Goal: Task Accomplishment & Management: Use online tool/utility

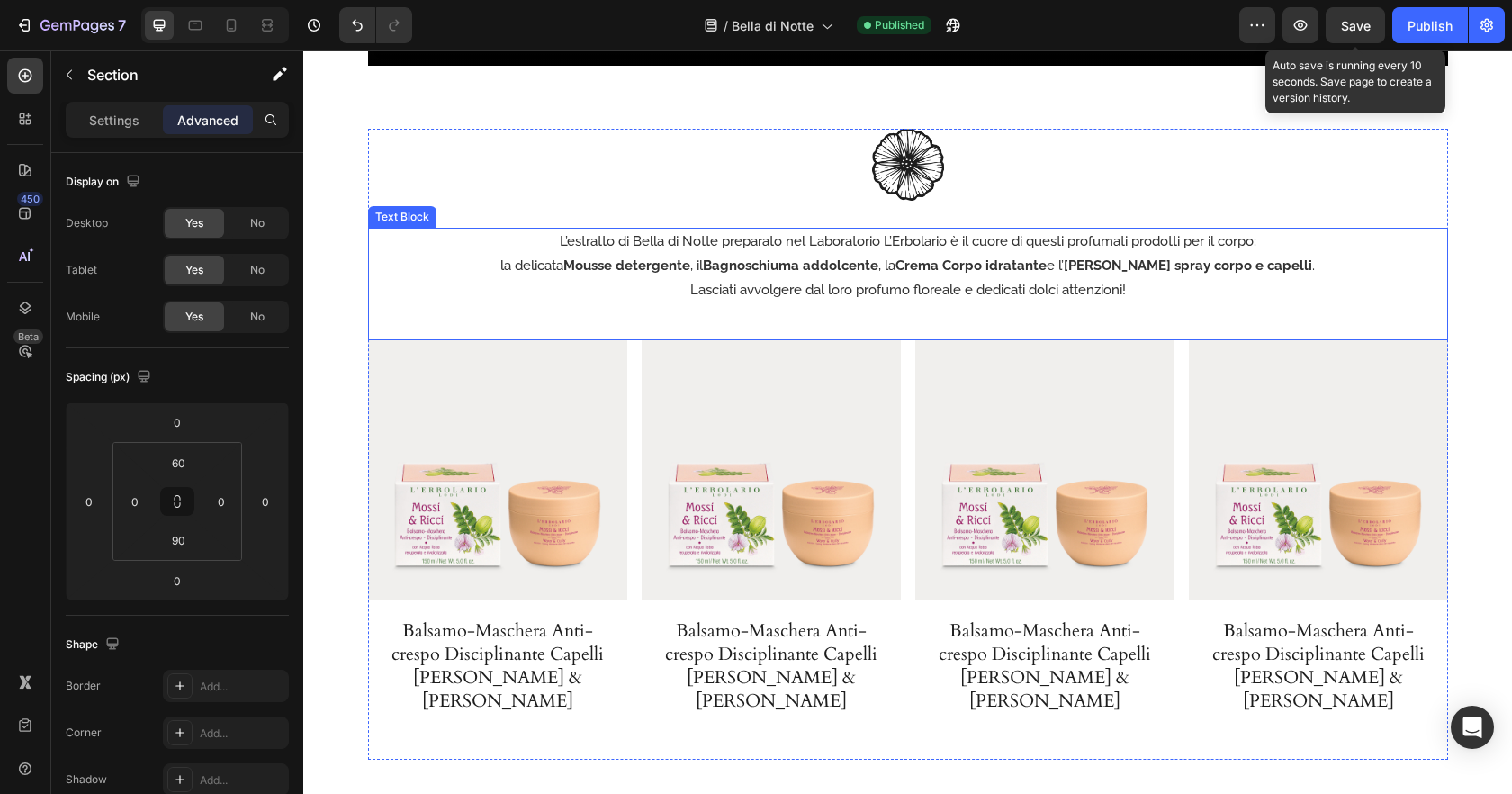
scroll to position [3278, 0]
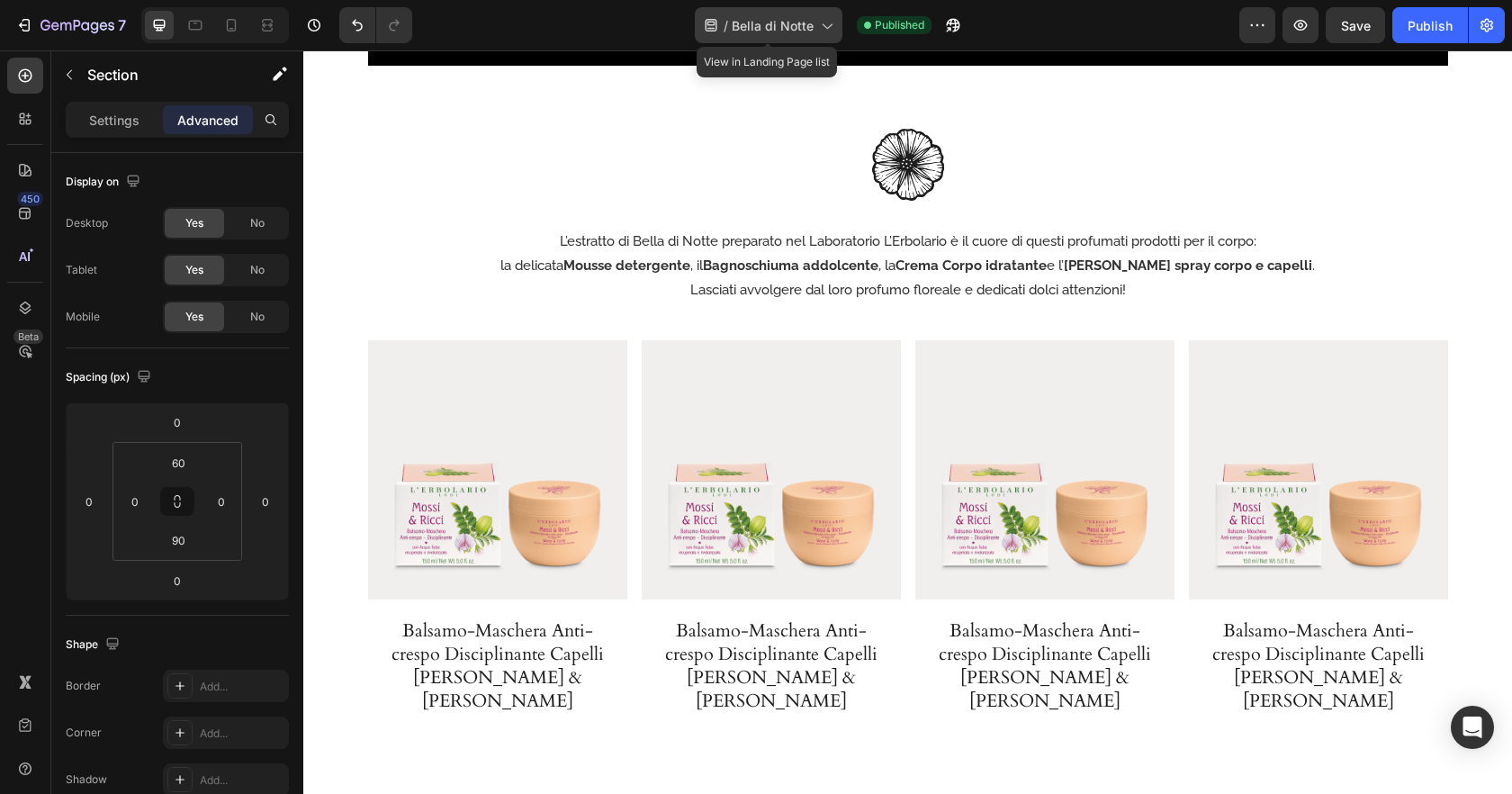
click at [814, 34] on div "/ Bella di Notte" at bounding box center [768, 25] width 148 height 36
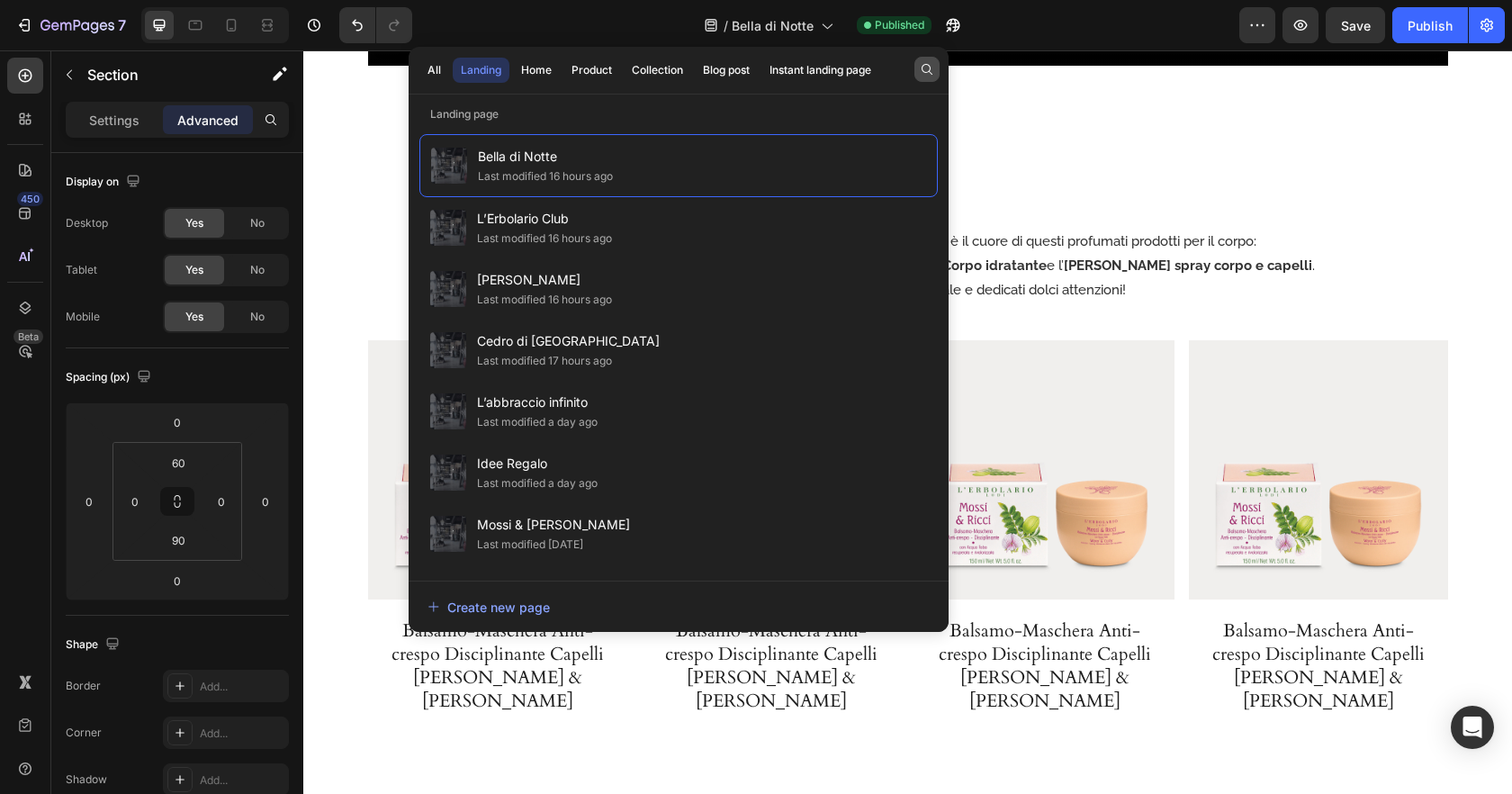
click at [928, 70] on icon "button" at bounding box center [927, 69] width 15 height 15
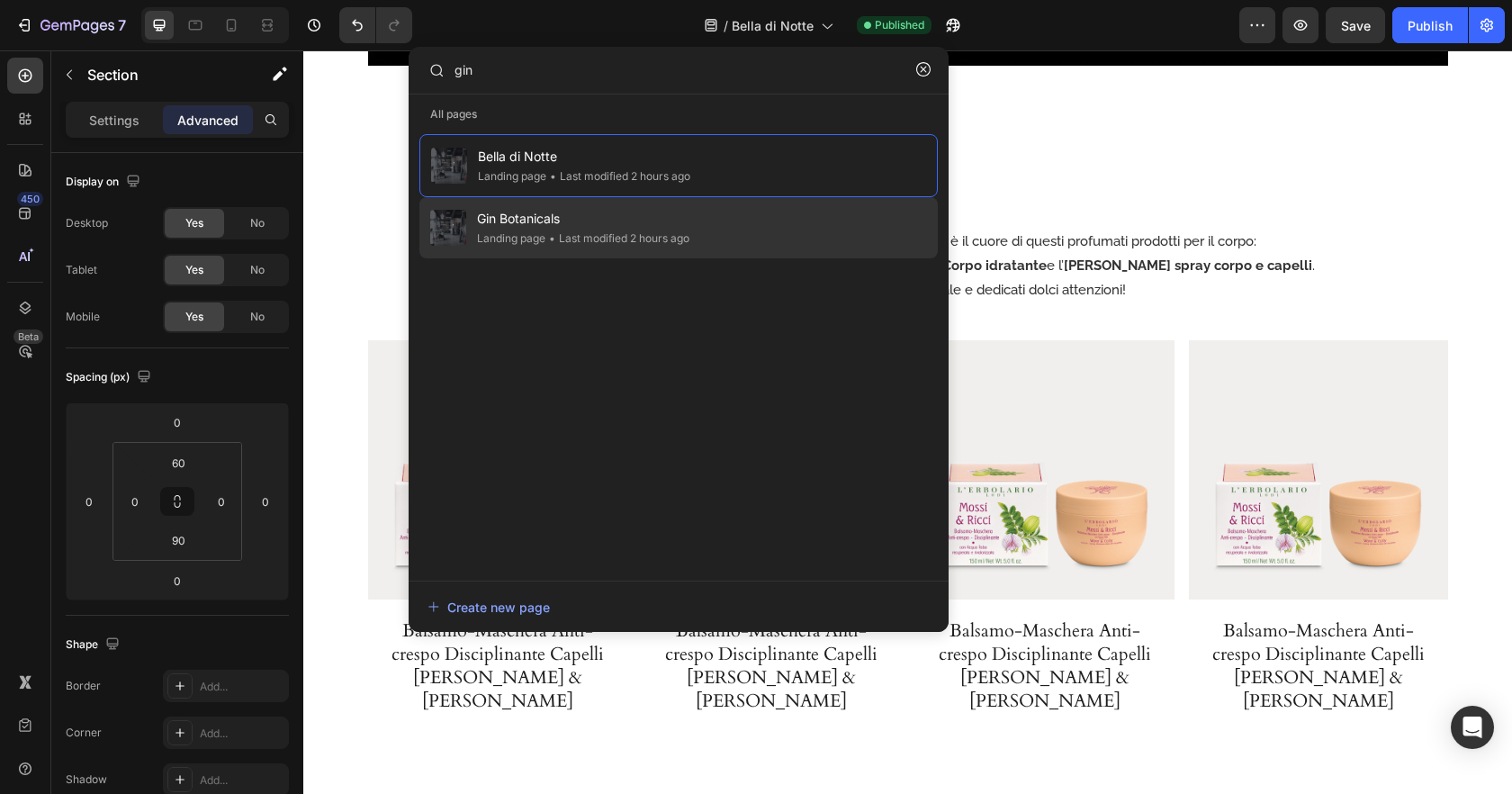
type input "gin"
click at [620, 231] on div "• Last modified 2 hours ago" at bounding box center [618, 239] width 144 height 18
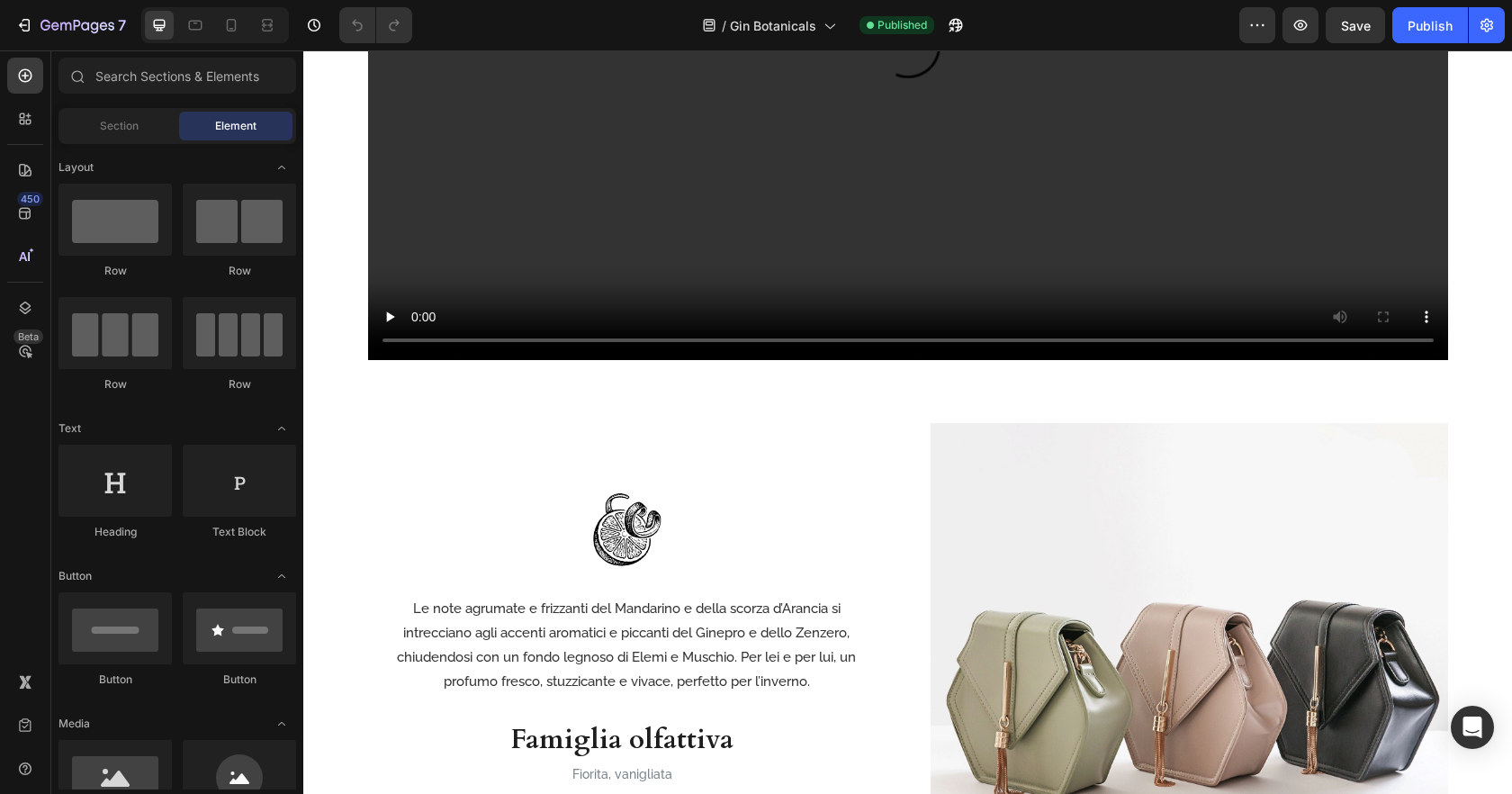
scroll to position [1604, 0]
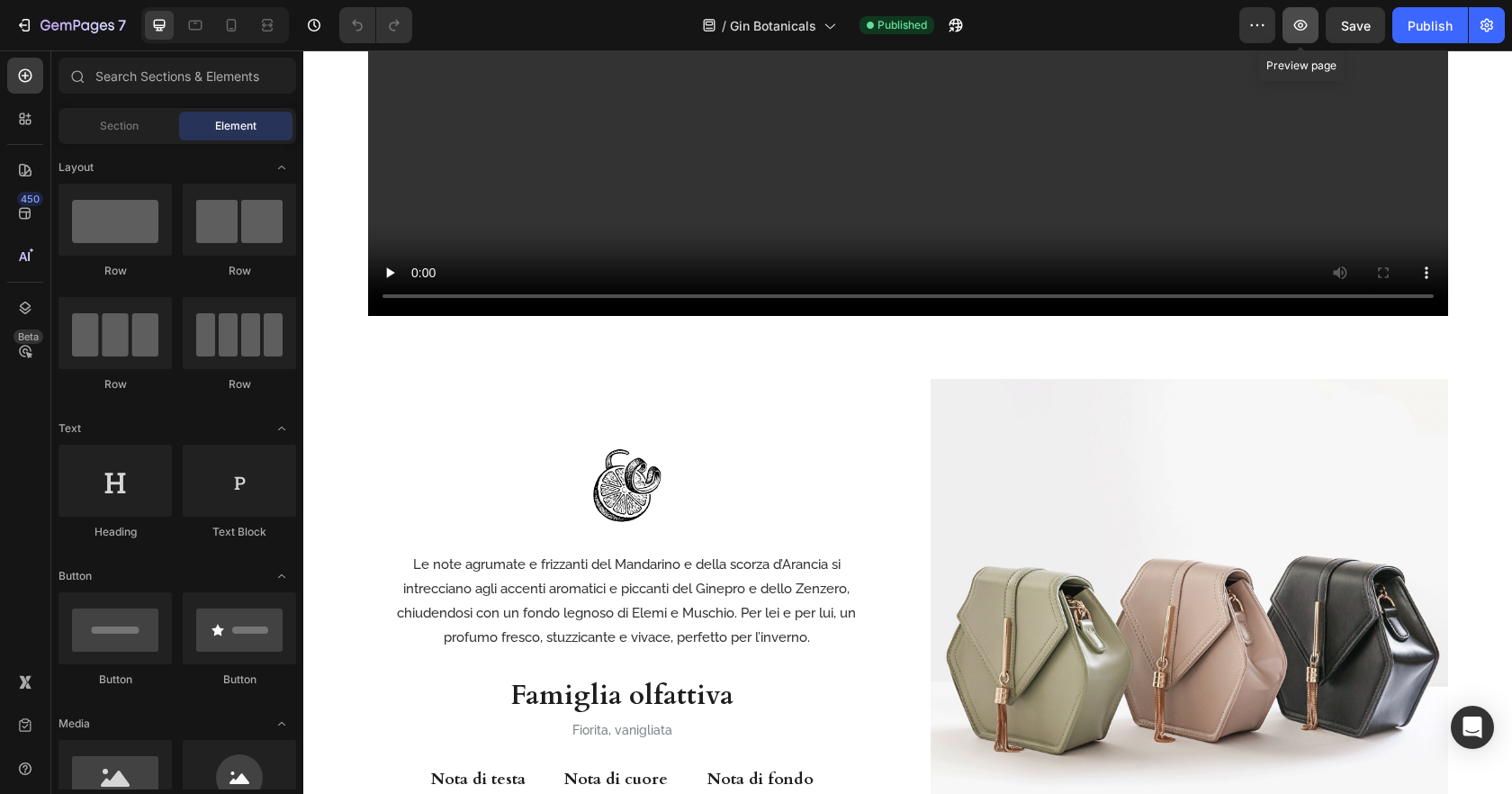
click at [1306, 17] on icon "button" at bounding box center [1300, 25] width 18 height 18
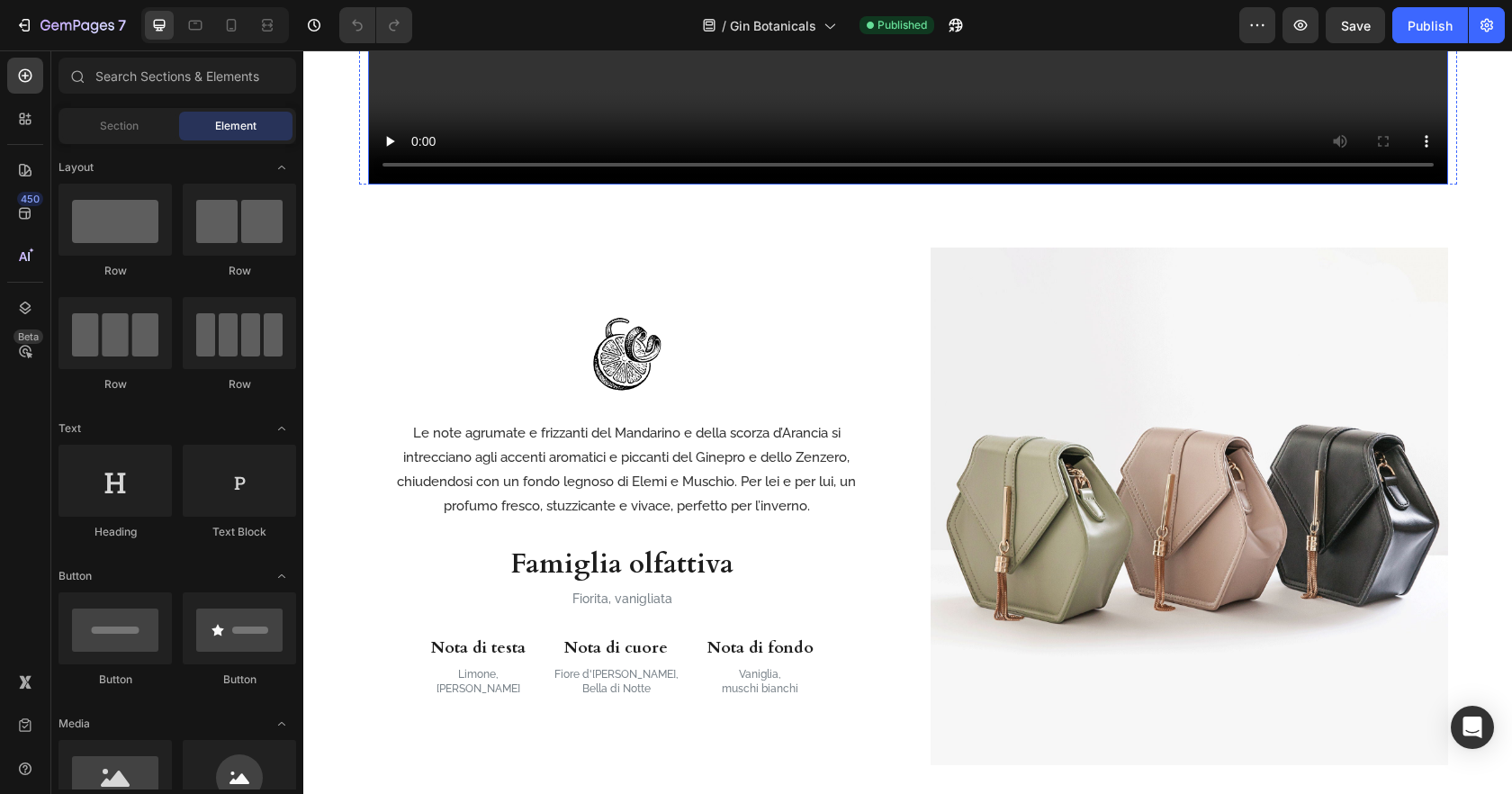
scroll to position [1839, 0]
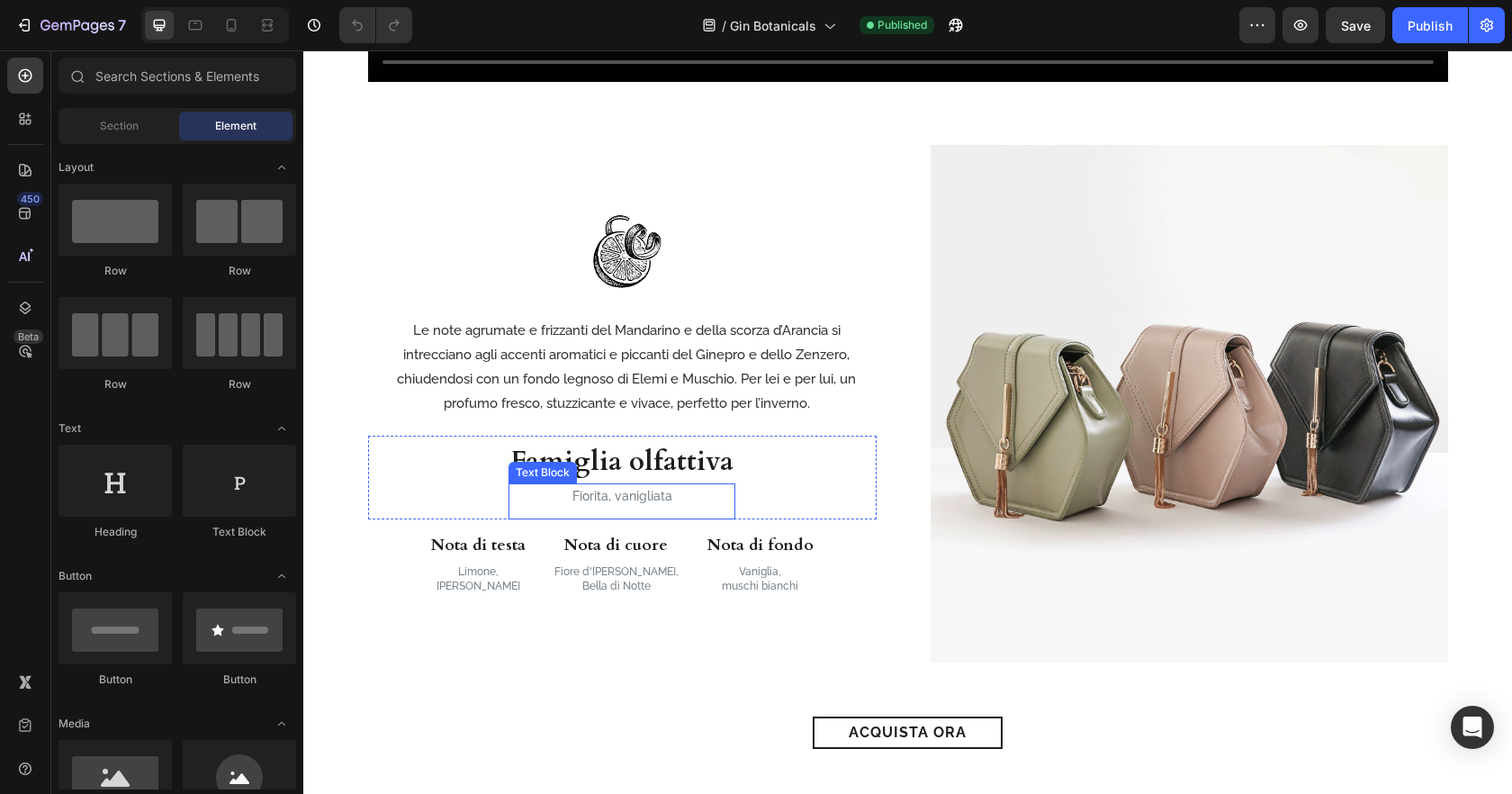
click at [636, 496] on p "Fiorita, vanigliata" at bounding box center [622, 496] width 223 height 23
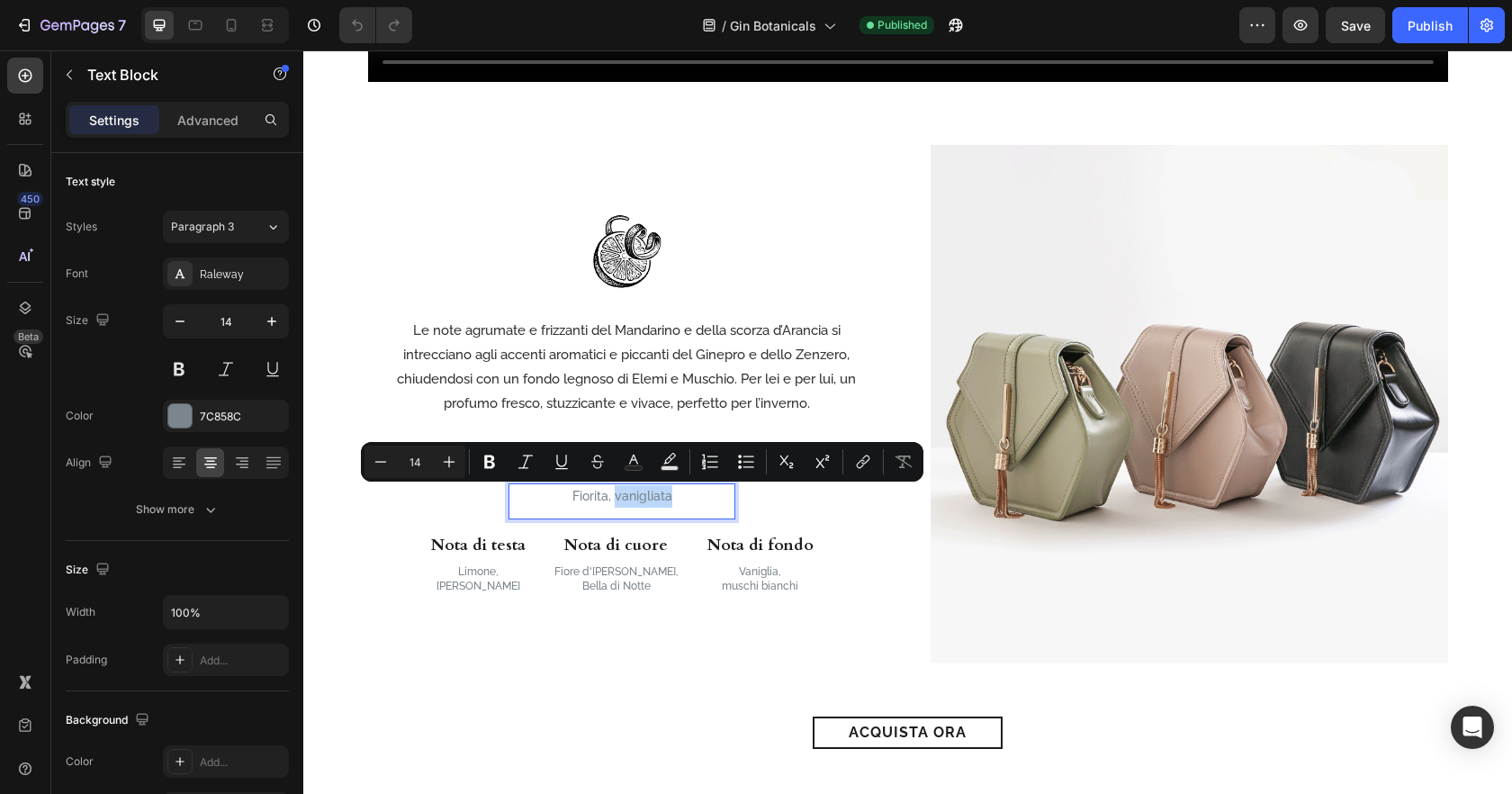
drag, startPoint x: 656, startPoint y: 498, endPoint x: 677, endPoint y: 498, distance: 21.0
click at [656, 498] on p "Fiorita, vanigliata" at bounding box center [622, 496] width 223 height 23
drag, startPoint x: 675, startPoint y: 498, endPoint x: 569, endPoint y: 493, distance: 106.1
click at [569, 493] on p "Fiorita, vanigliata" at bounding box center [622, 496] width 223 height 23
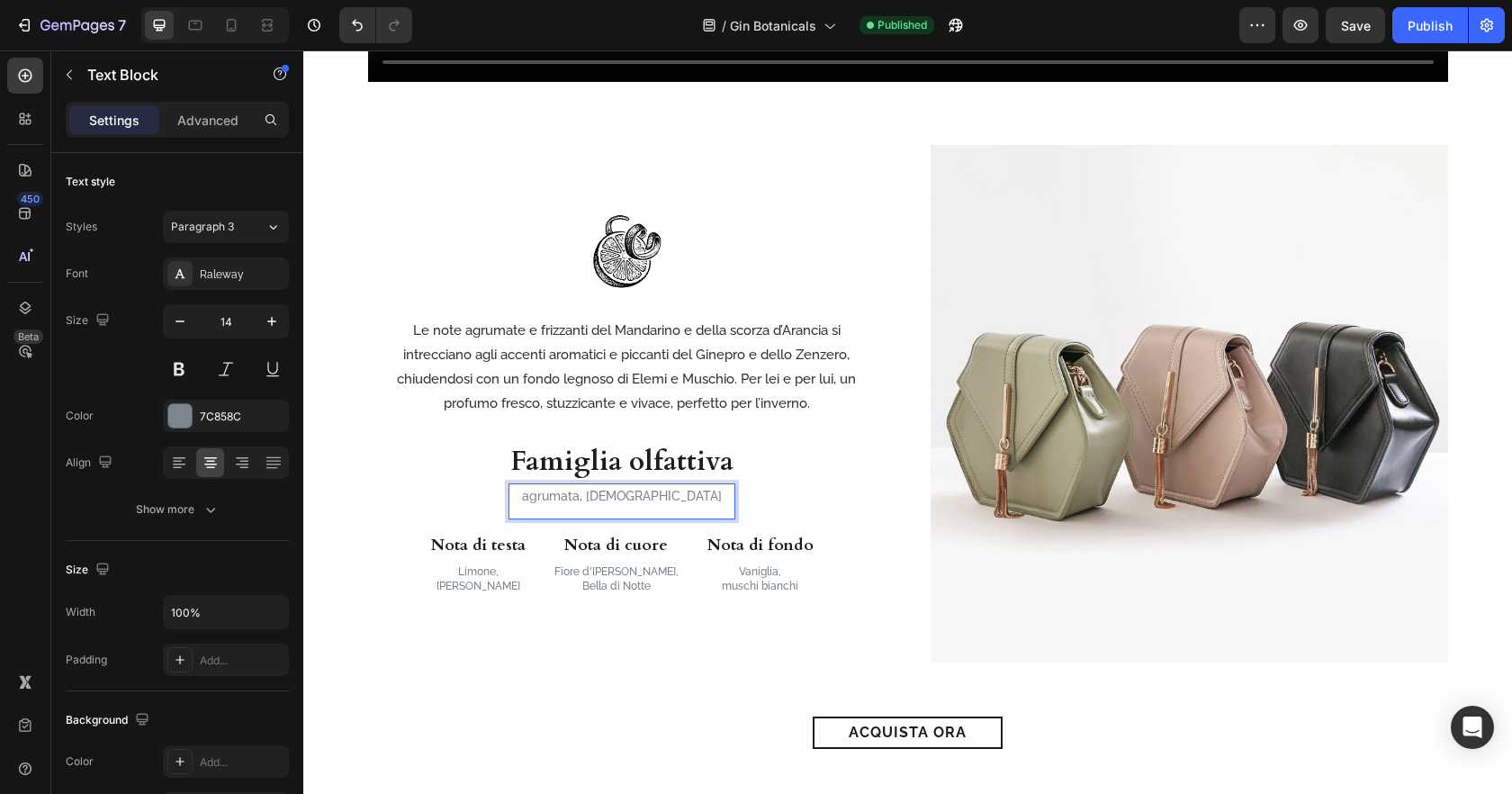
click at [567, 501] on p "agrumata, aromatica" at bounding box center [622, 496] width 223 height 23
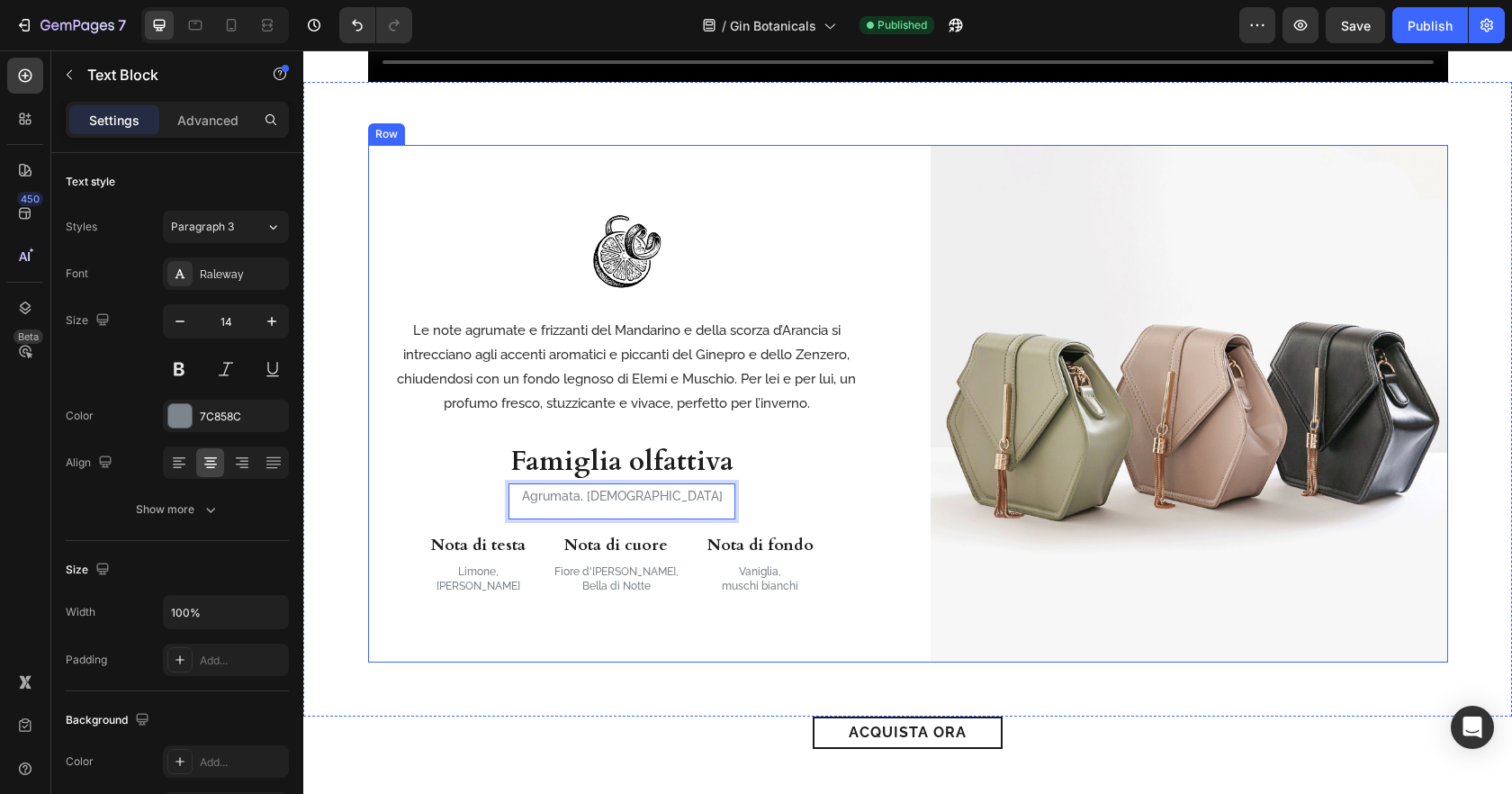
click at [641, 635] on div "Image Le note agrumate e frizzanti del Mandarino e della scorza d’Arancia si in…" at bounding box center [627, 404] width 518 height 518
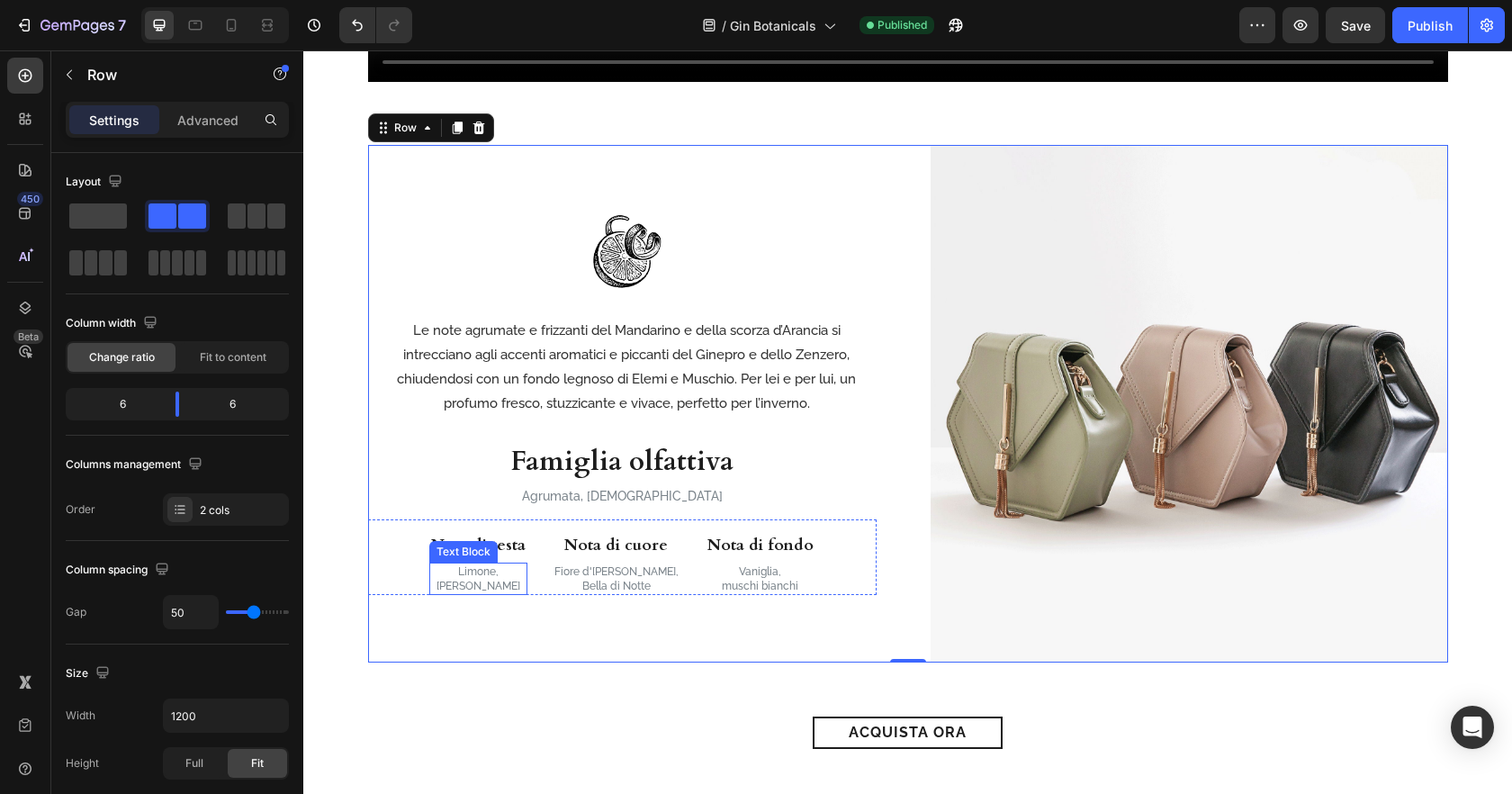
click at [498, 584] on p "Pepe rosa" at bounding box center [479, 586] width 94 height 15
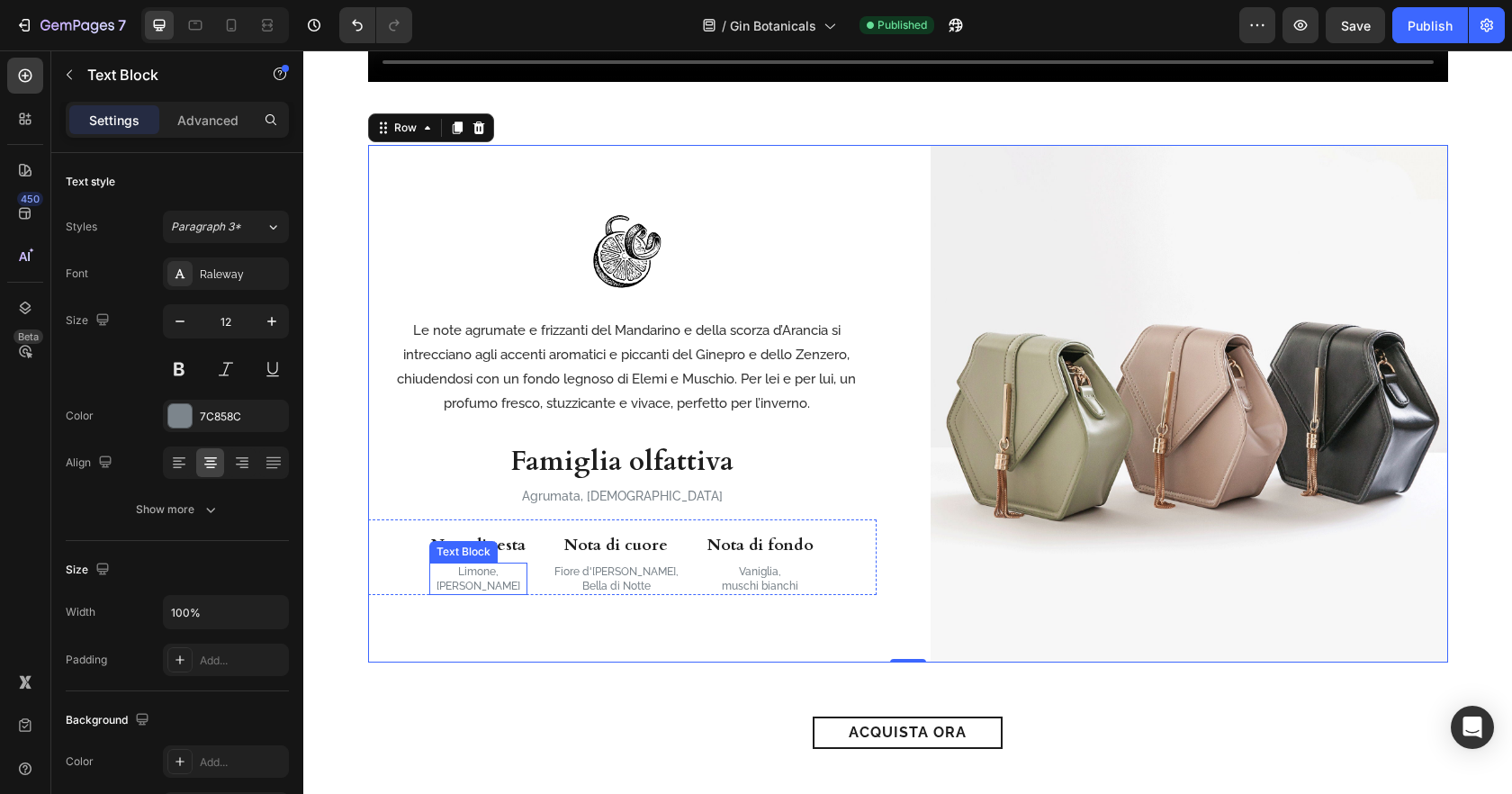
click at [498, 584] on p "Pepe rosa" at bounding box center [479, 586] width 94 height 15
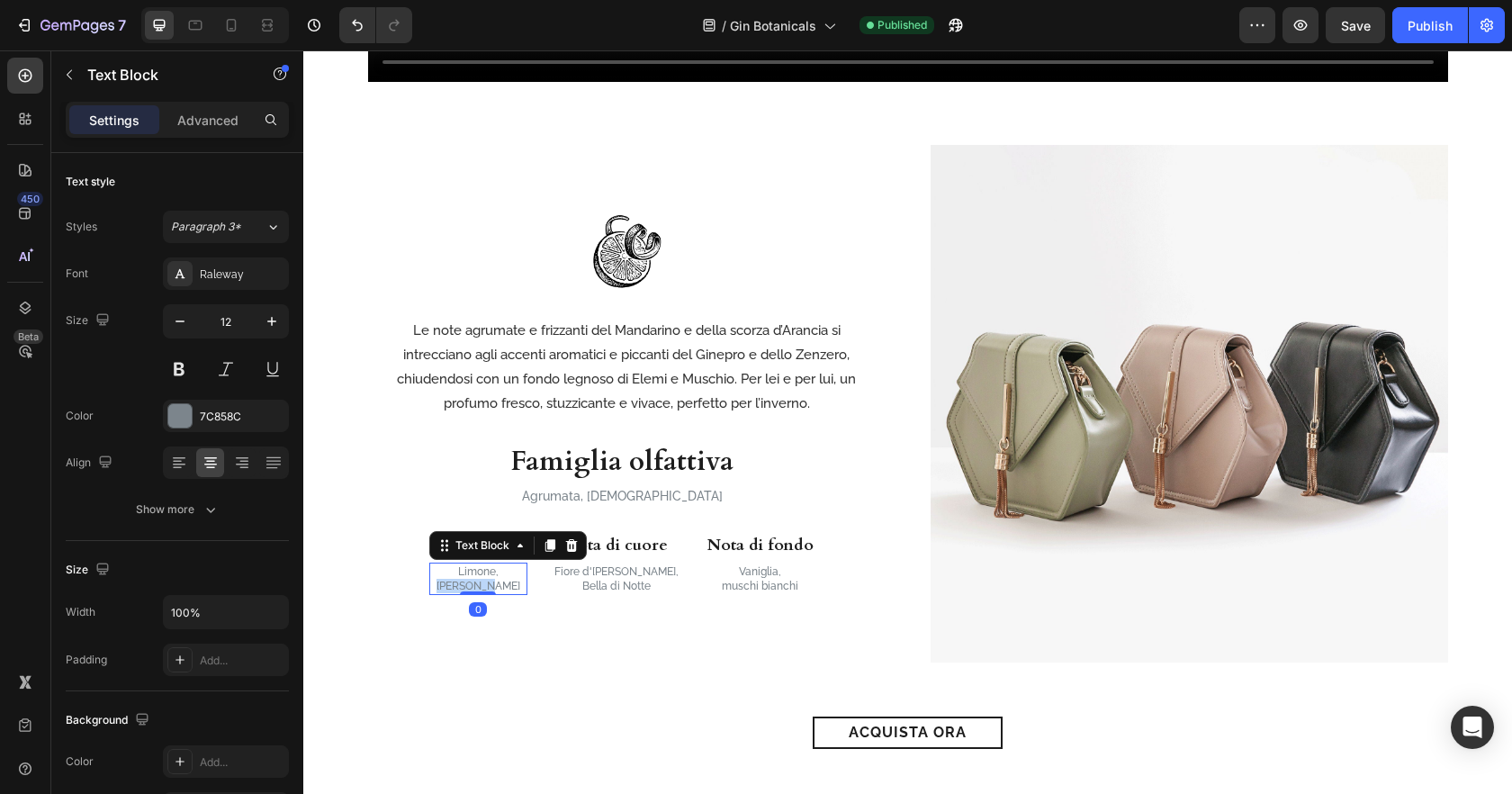
click at [498, 584] on p "Pepe rosa" at bounding box center [479, 586] width 94 height 15
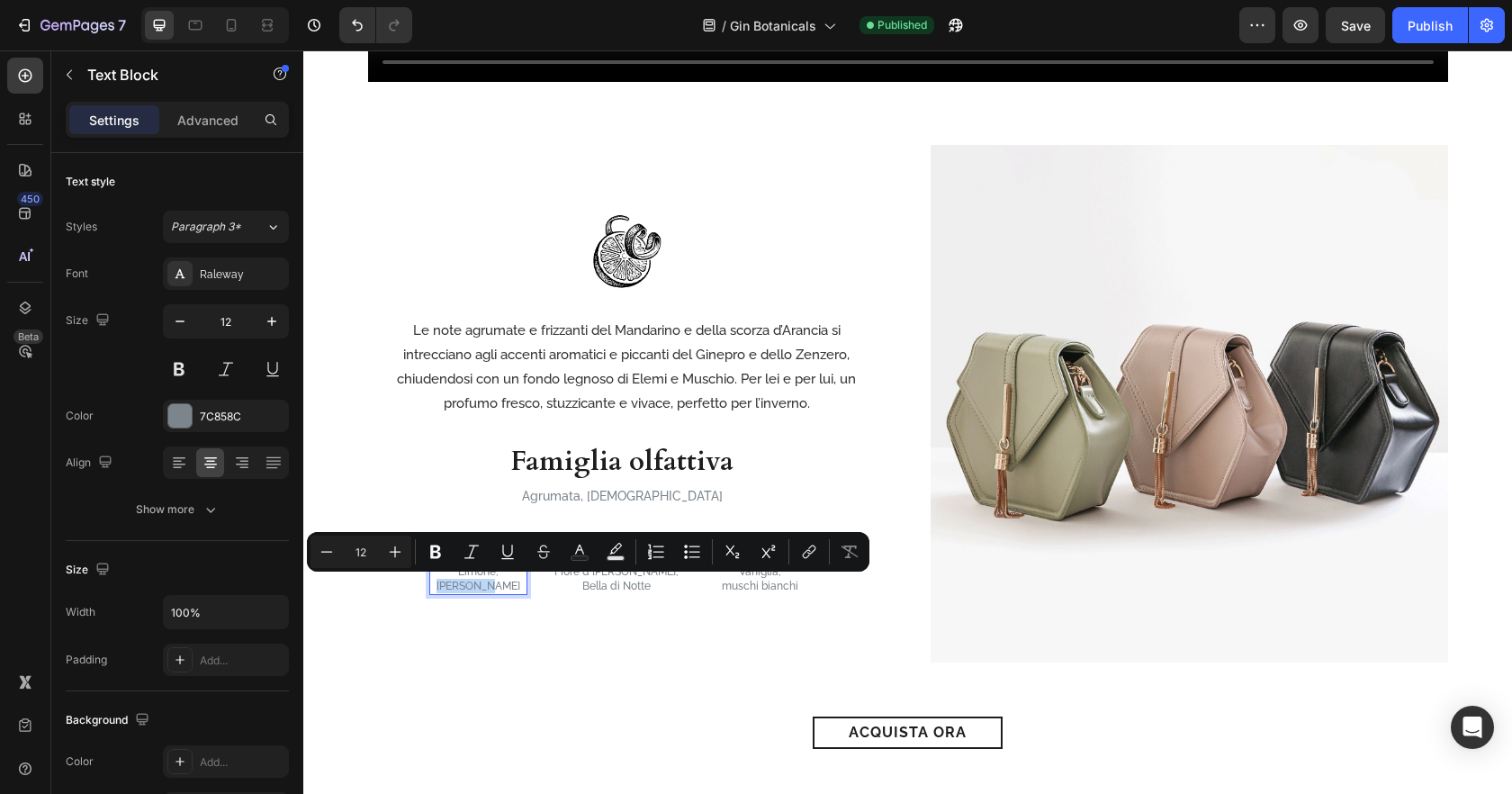
click at [519, 586] on p "[PERSON_NAME]" at bounding box center [479, 586] width 94 height 15
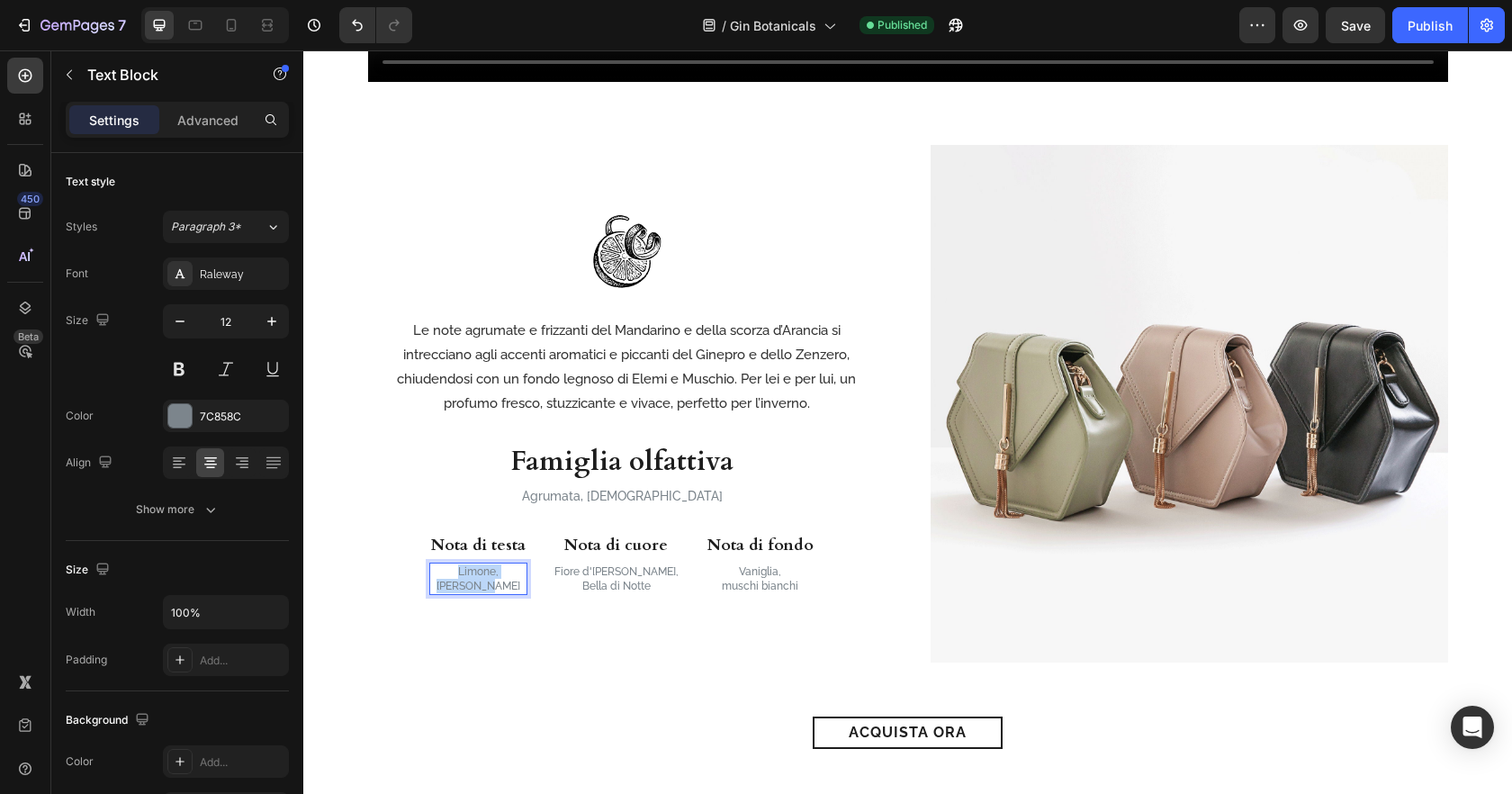
drag, startPoint x: 521, startPoint y: 586, endPoint x: 456, endPoint y: 571, distance: 66.7
click at [456, 571] on div "Limone, Pepe rosa" at bounding box center [479, 579] width 98 height 33
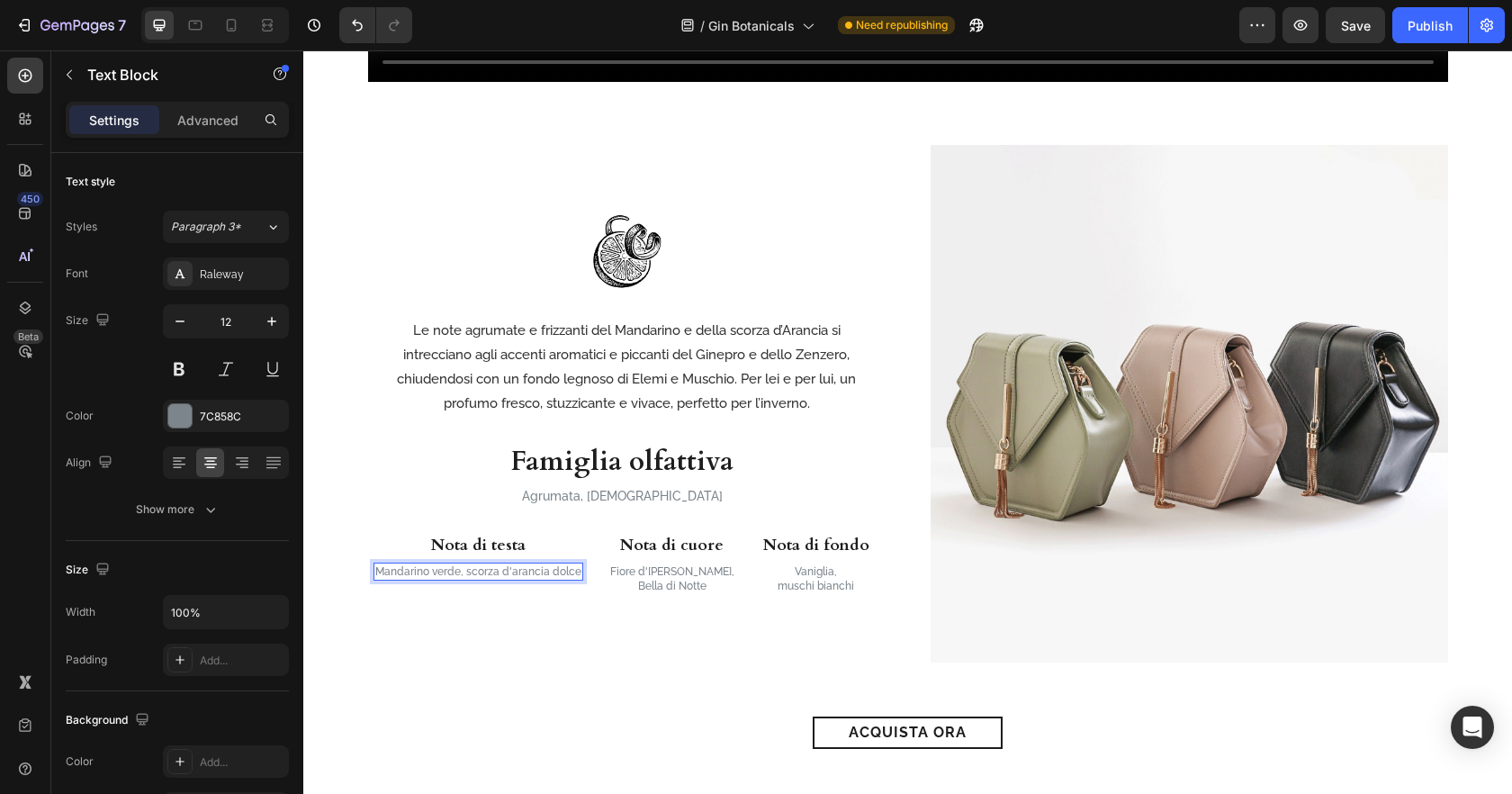
click at [479, 571] on p "Mandarino verde, scorza d'arancia dolce" at bounding box center [478, 571] width 206 height 15
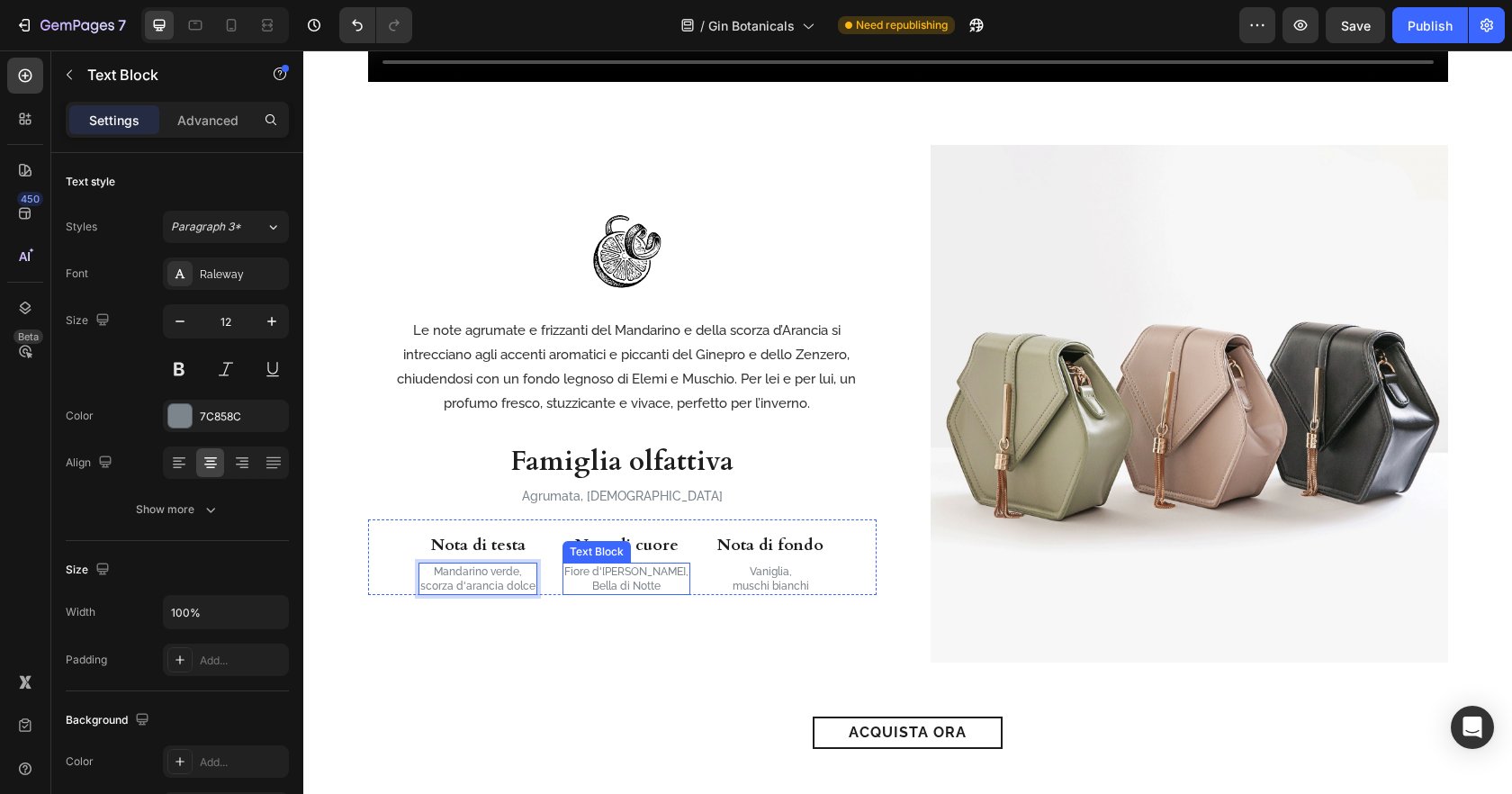
click at [653, 571] on p "Fiore d'[PERSON_NAME]," at bounding box center [626, 571] width 124 height 15
click at [653, 577] on div "Fiore d'Arancio, Bella di Notte" at bounding box center [626, 579] width 128 height 33
click at [653, 577] on p "Fiore d'[PERSON_NAME]," at bounding box center [626, 571] width 124 height 15
drag, startPoint x: 665, startPoint y: 589, endPoint x: 624, endPoint y: 561, distance: 49.6
click at [568, 553] on div "Nota di testa Heading Mandarino verde, scorza d'arancia dolce Text Block Nota d…" at bounding box center [622, 557] width 509 height 75
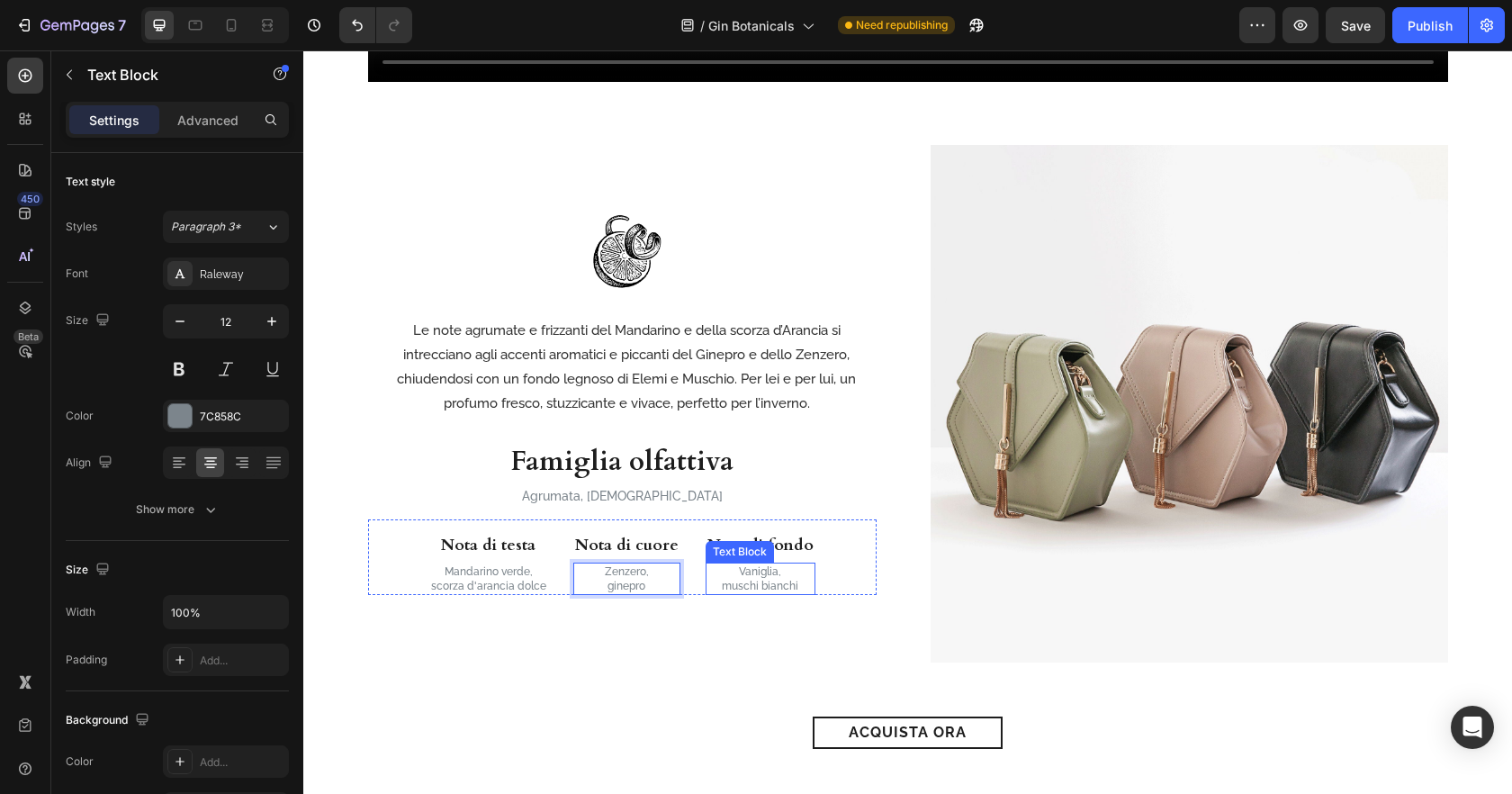
click at [741, 579] on p "muschi bianchi" at bounding box center [760, 586] width 106 height 15
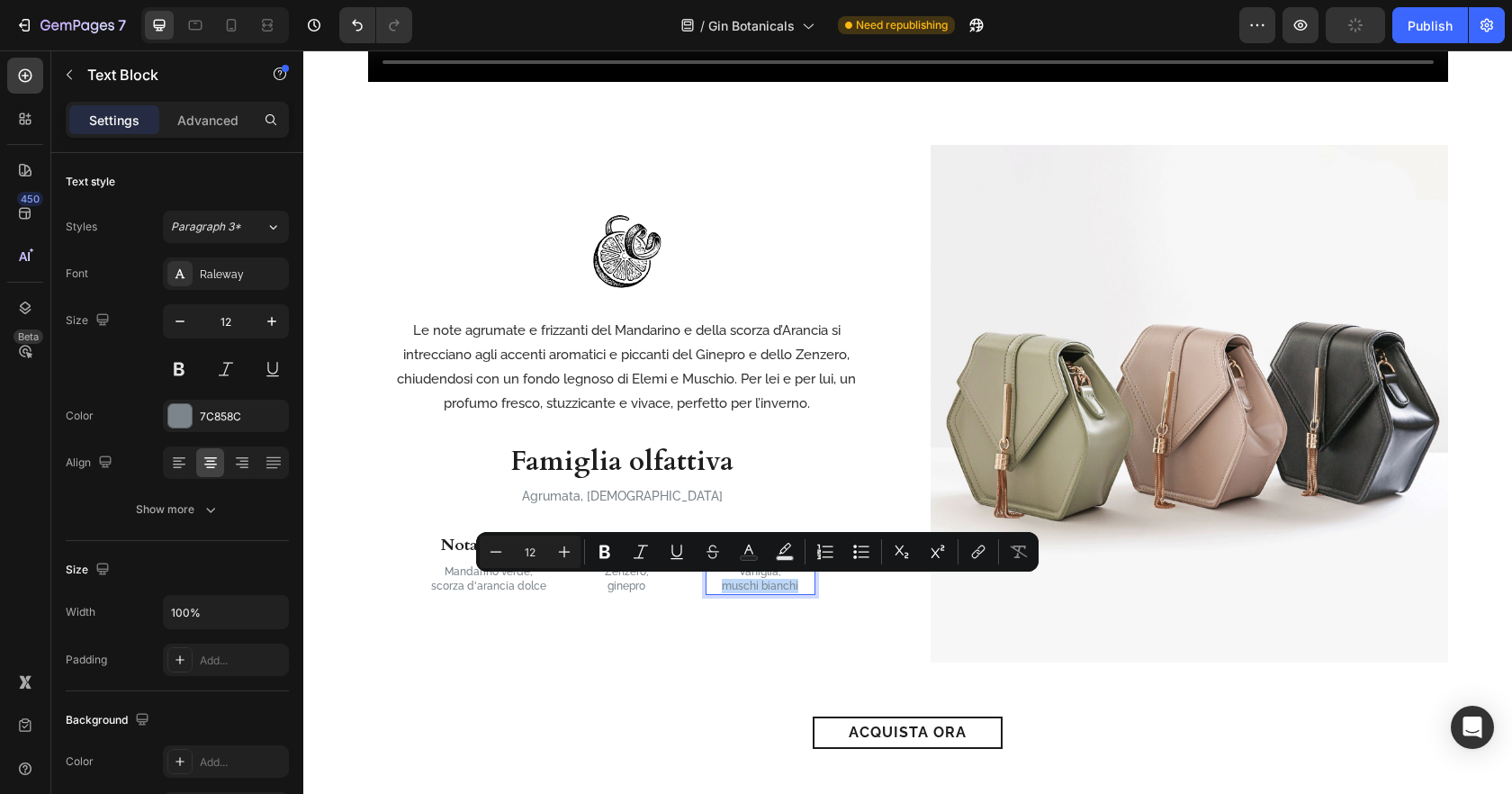
click at [803, 587] on p "muschi bianchi" at bounding box center [760, 586] width 106 height 15
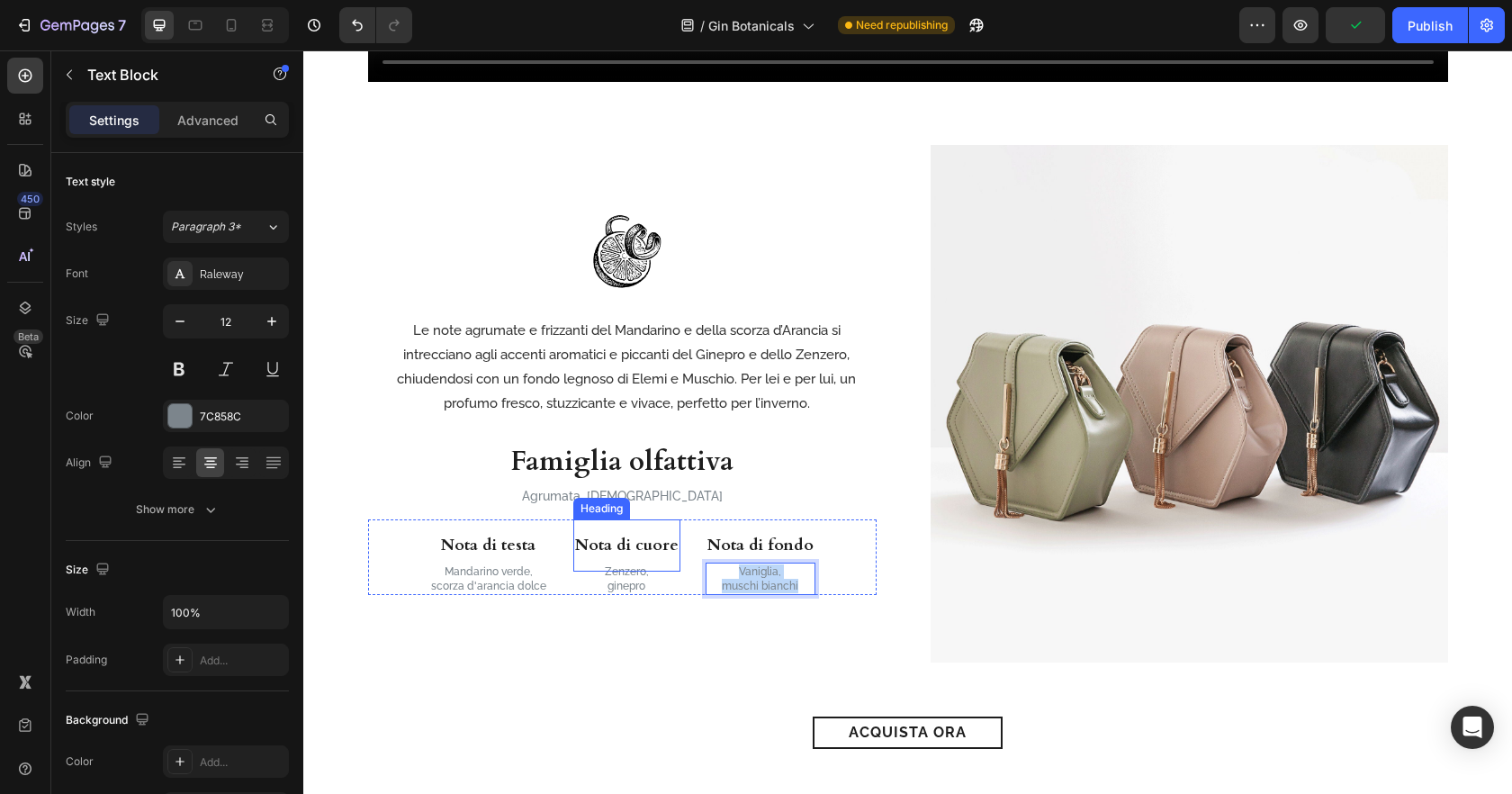
drag, startPoint x: 803, startPoint y: 586, endPoint x: 663, endPoint y: 540, distance: 147.4
click at [663, 540] on div "Nota di testa Heading Mandarino verde, scorza d'arancia dolce Text Block Nota d…" at bounding box center [622, 557] width 509 height 75
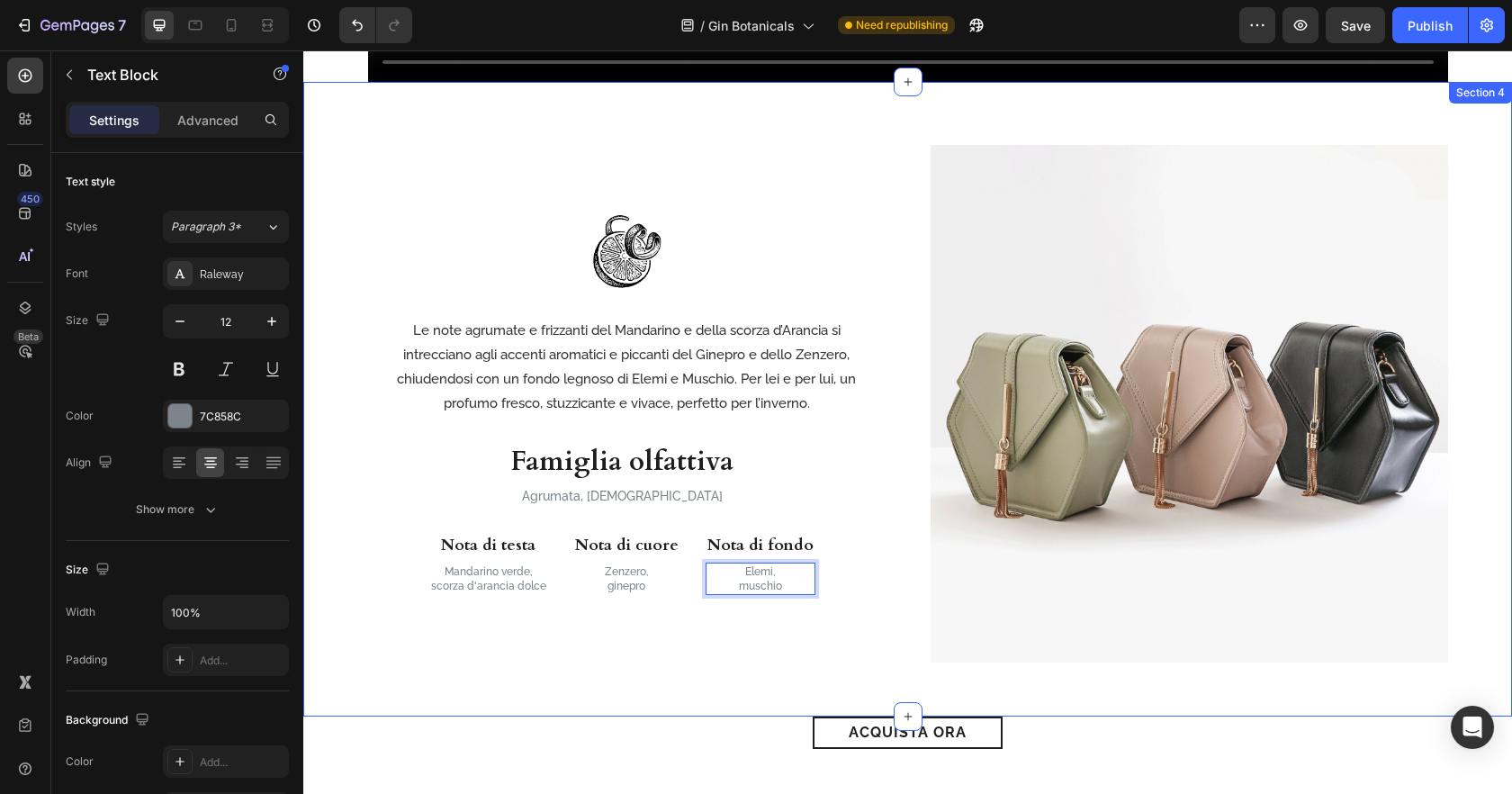
click at [1072, 674] on div "Image Le note agrumate e frizzanti del Mandarino e della scorza d’Arancia si in…" at bounding box center [907, 399] width 1209 height 635
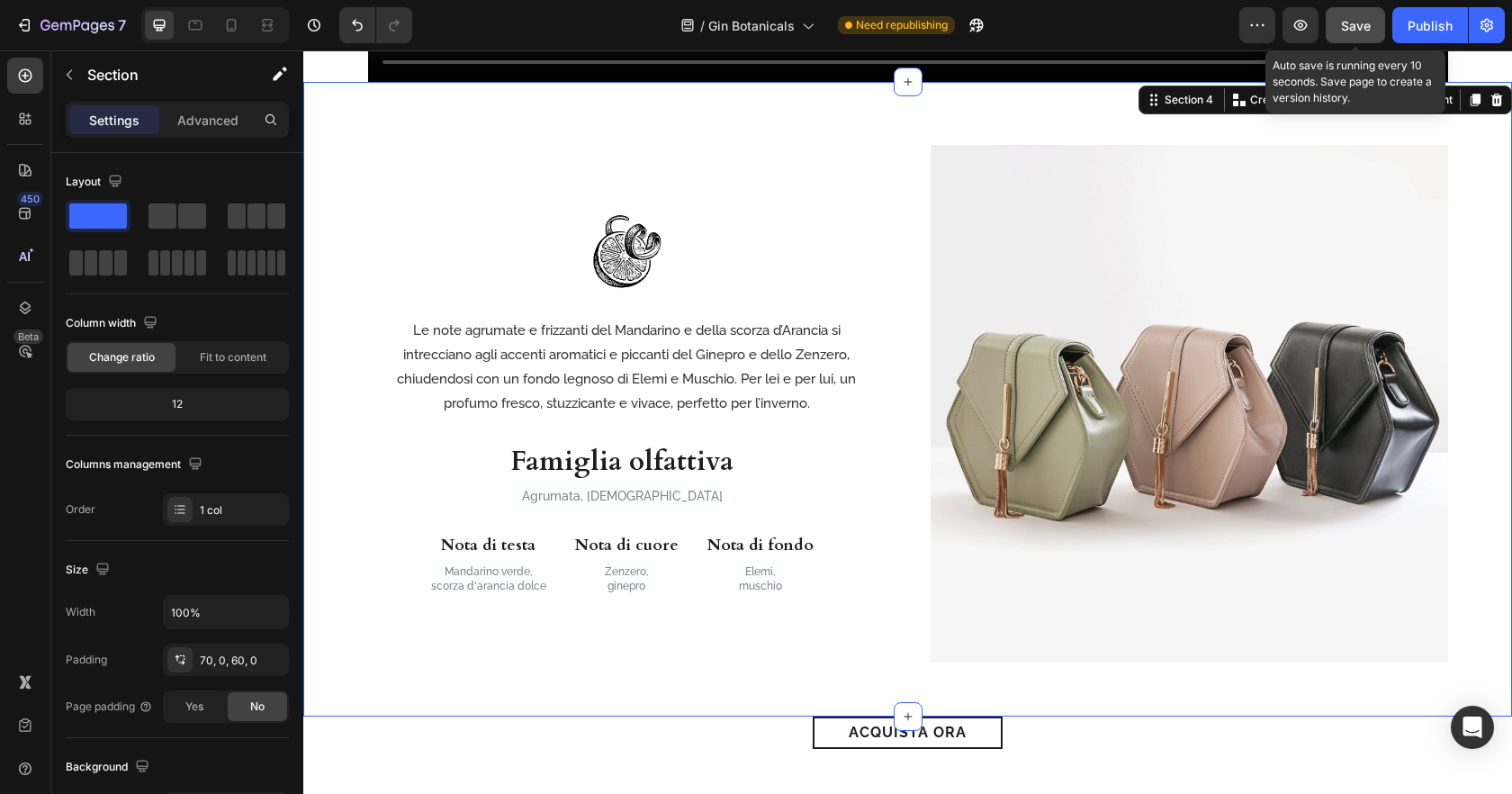
click at [1352, 38] on button "Save" at bounding box center [1355, 25] width 59 height 36
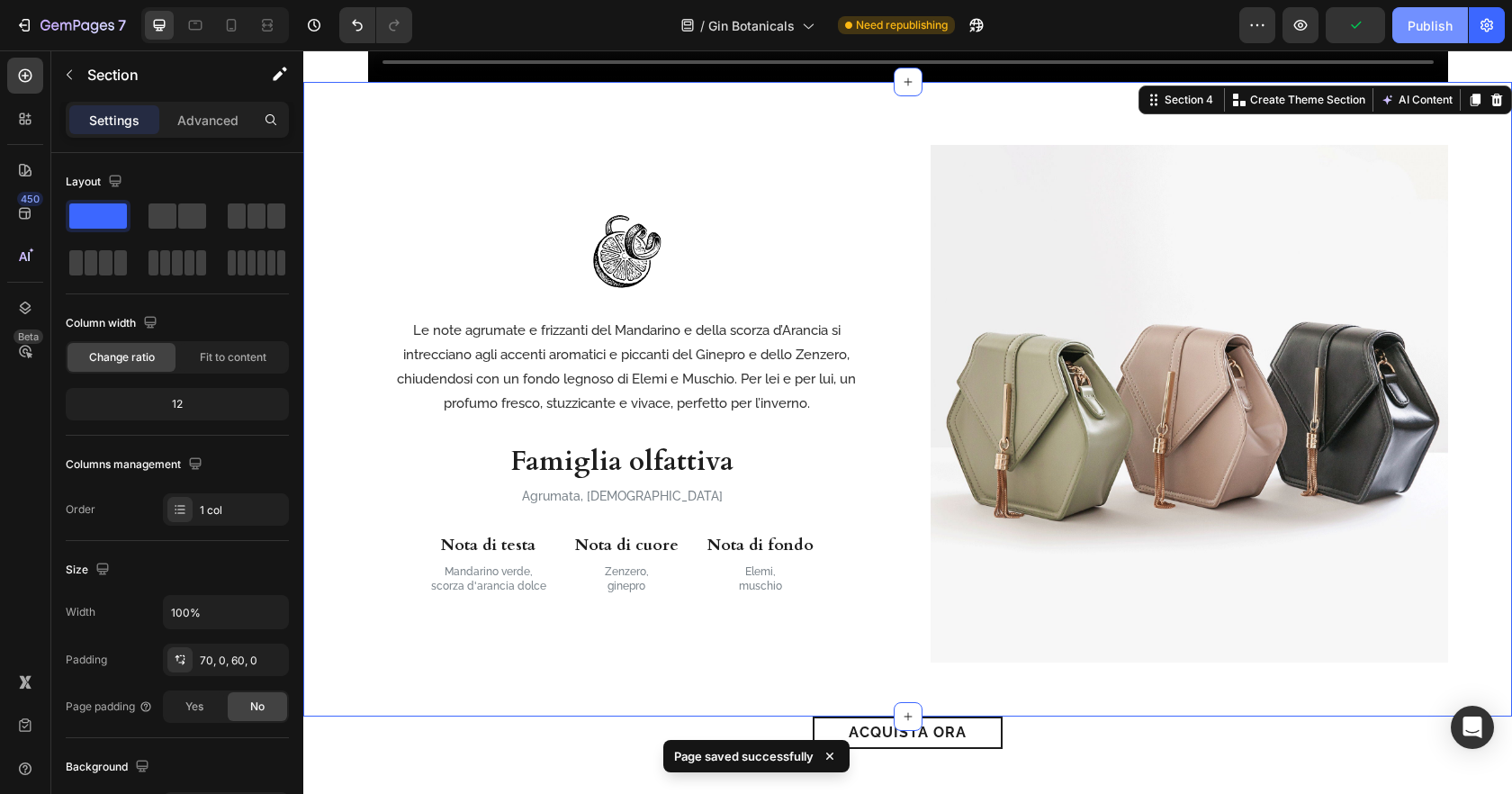
click at [1411, 33] on div "Publish" at bounding box center [1430, 25] width 45 height 19
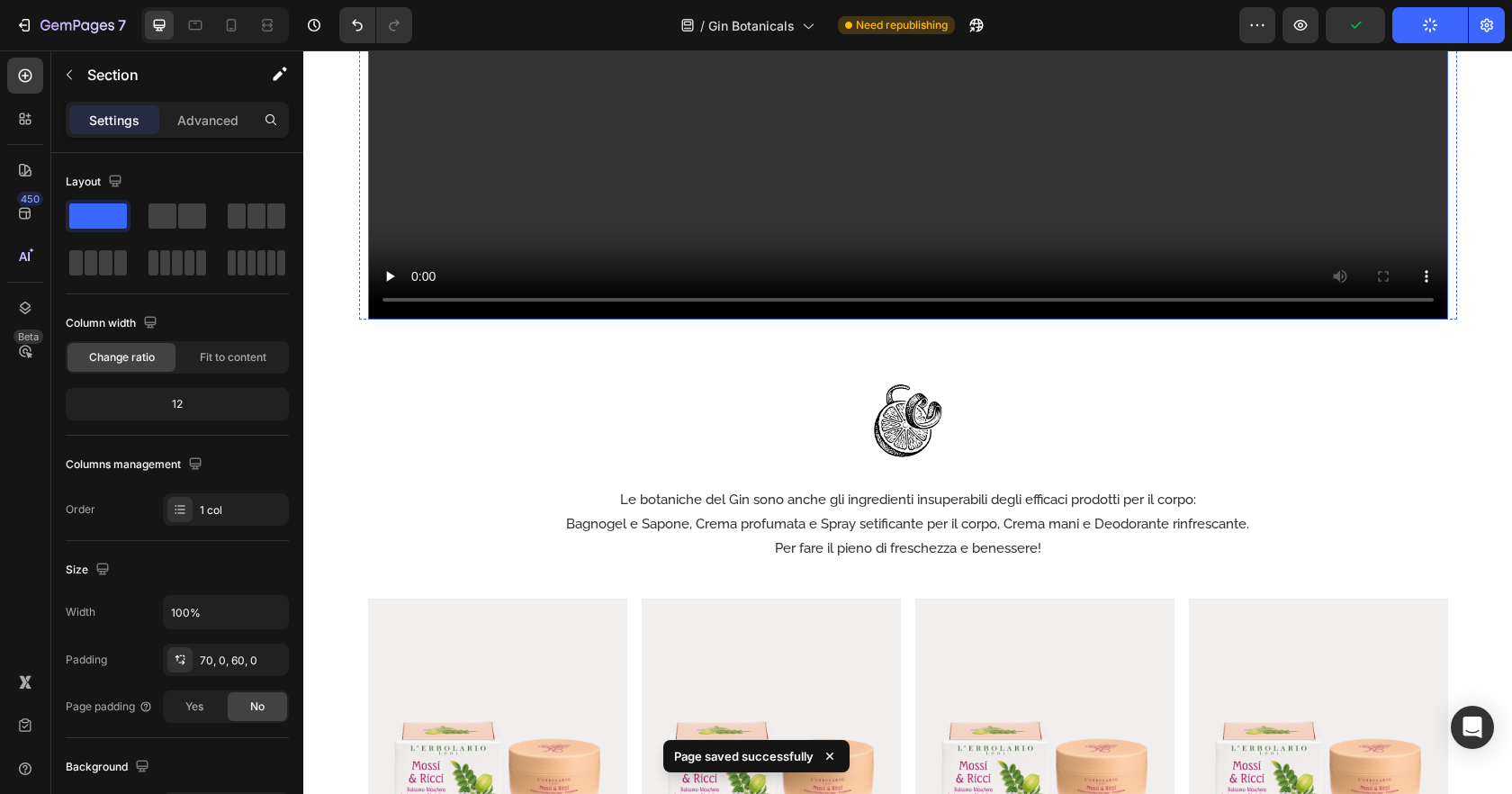
scroll to position [3182, 0]
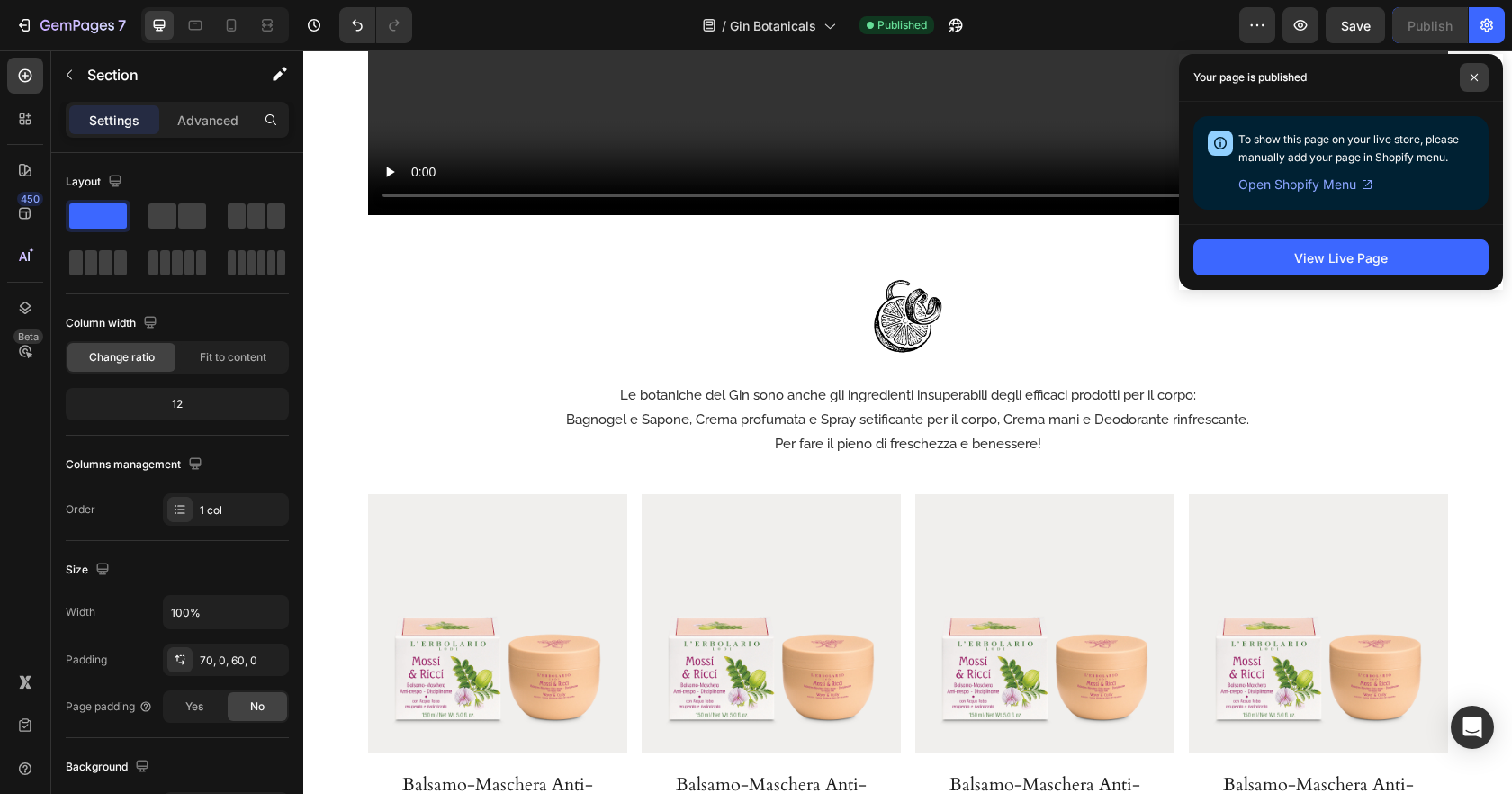
click at [1473, 81] on icon at bounding box center [1474, 77] width 9 height 9
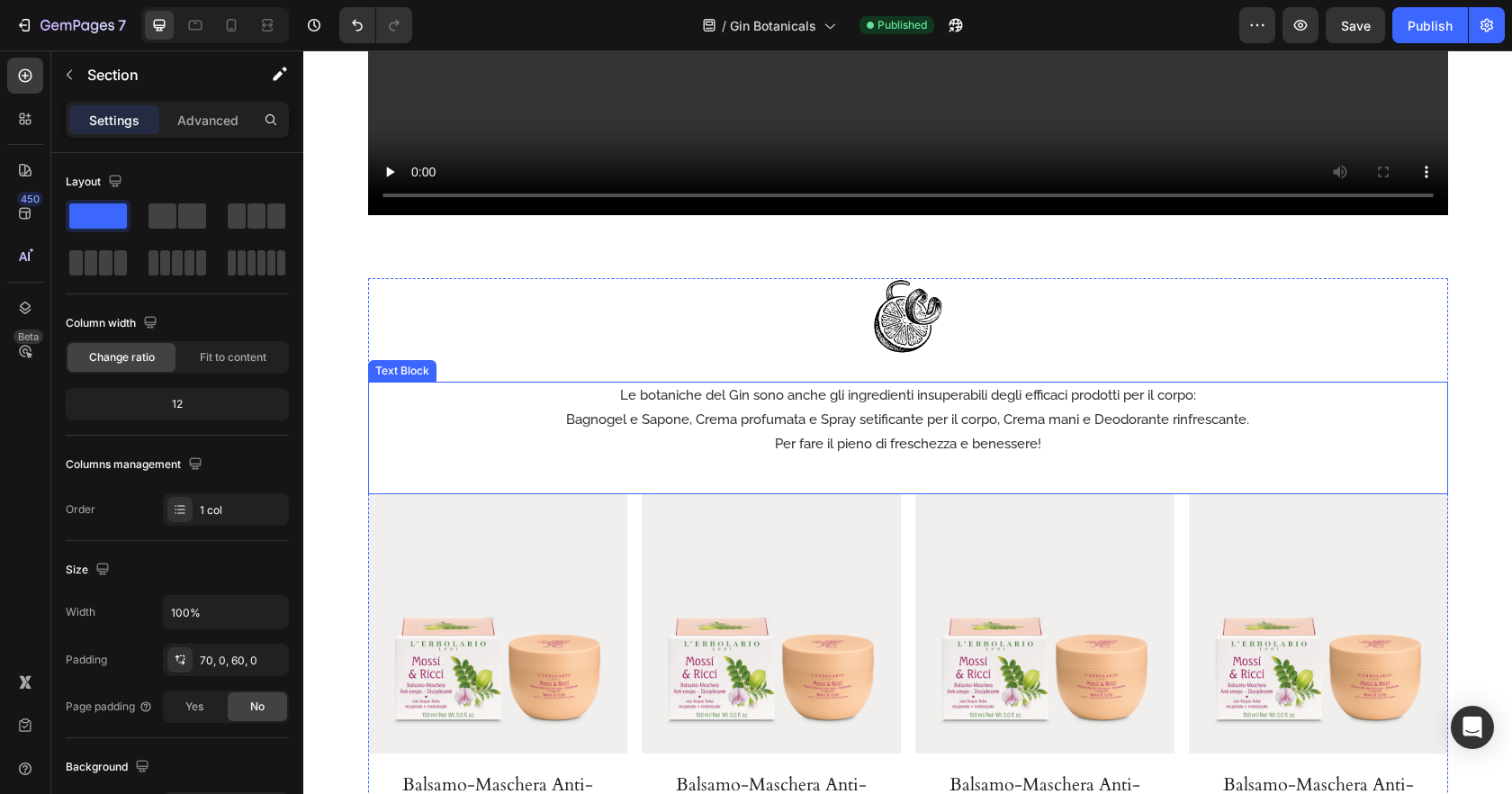
click at [580, 432] on p "Per fare il pieno di freschezza e benessere!" at bounding box center [907, 444] width 1076 height 25
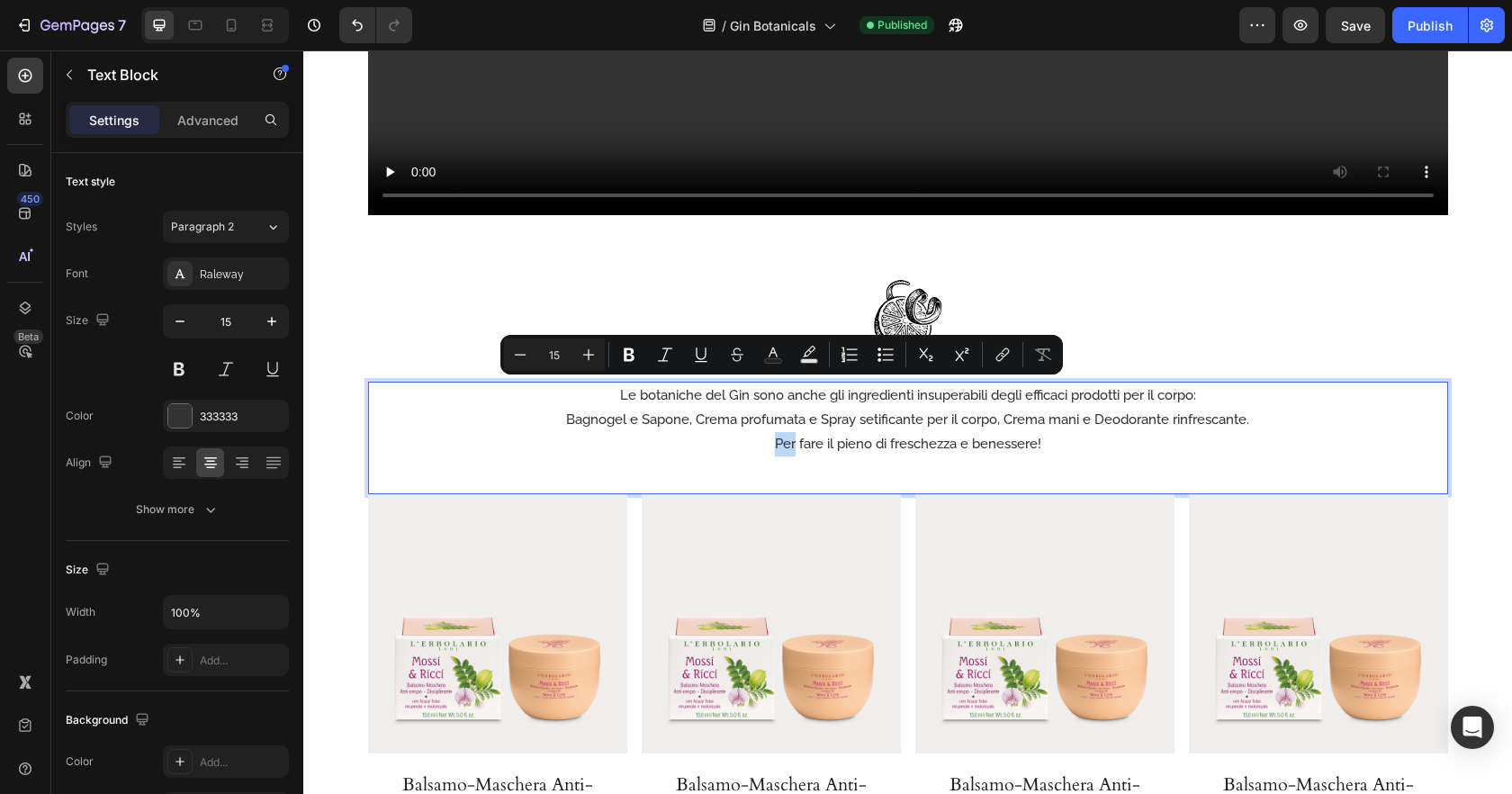
drag, startPoint x: 565, startPoint y: 396, endPoint x: 566, endPoint y: 374, distance: 22.0
click at [565, 432] on p "Per fare il pieno di freschezza e benessere!" at bounding box center [907, 444] width 1076 height 25
click at [578, 432] on p "Per fare il pieno di freschezza e benessere!" at bounding box center [907, 444] width 1076 height 25
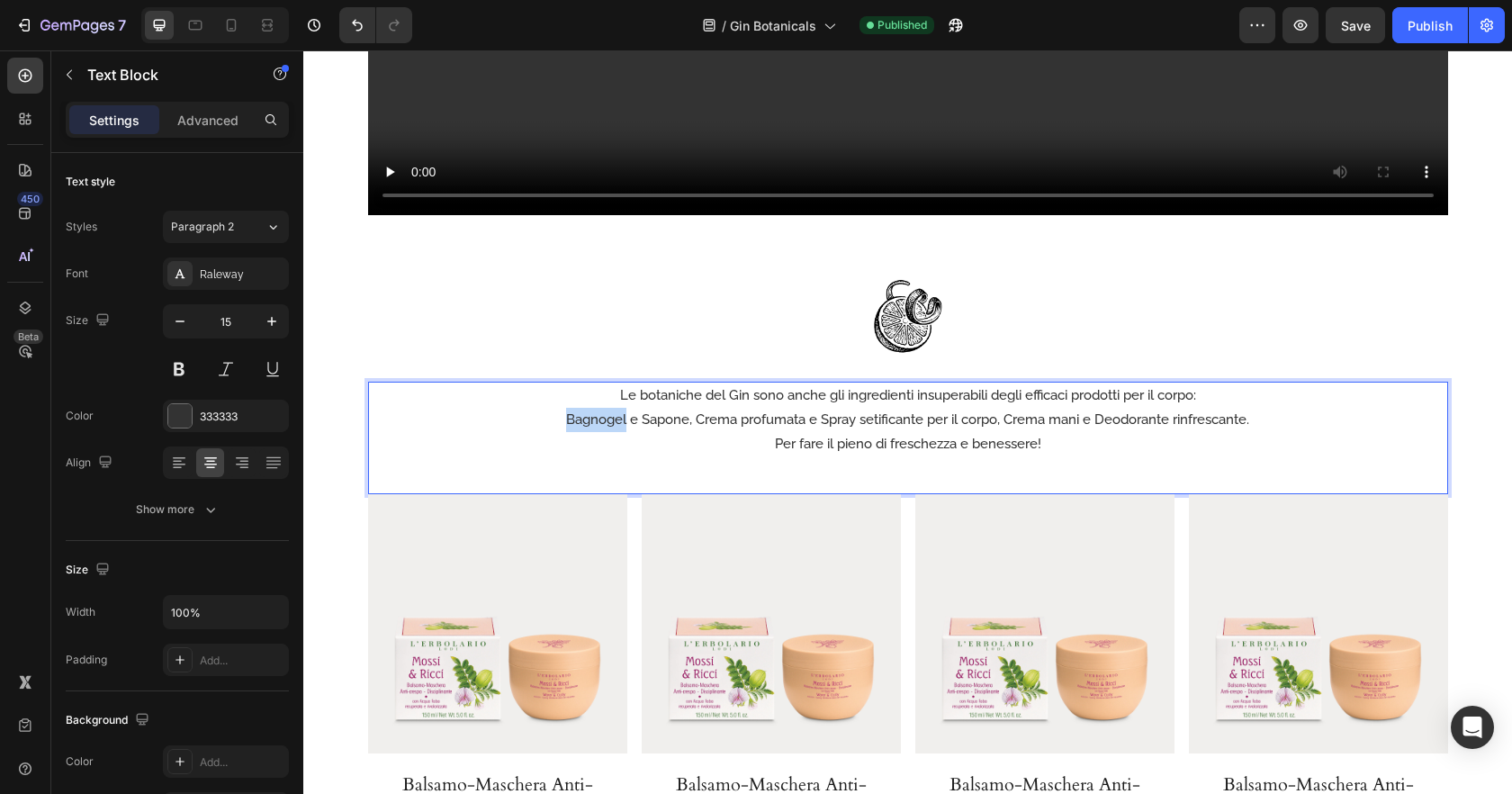
drag, startPoint x: 563, startPoint y: 363, endPoint x: 536, endPoint y: 354, distance: 28.5
click at [623, 408] on p "Bagnogel e Sapone, Crema profumata e Spray setificante per il corpo, Crema mani…" at bounding box center [907, 420] width 1076 height 25
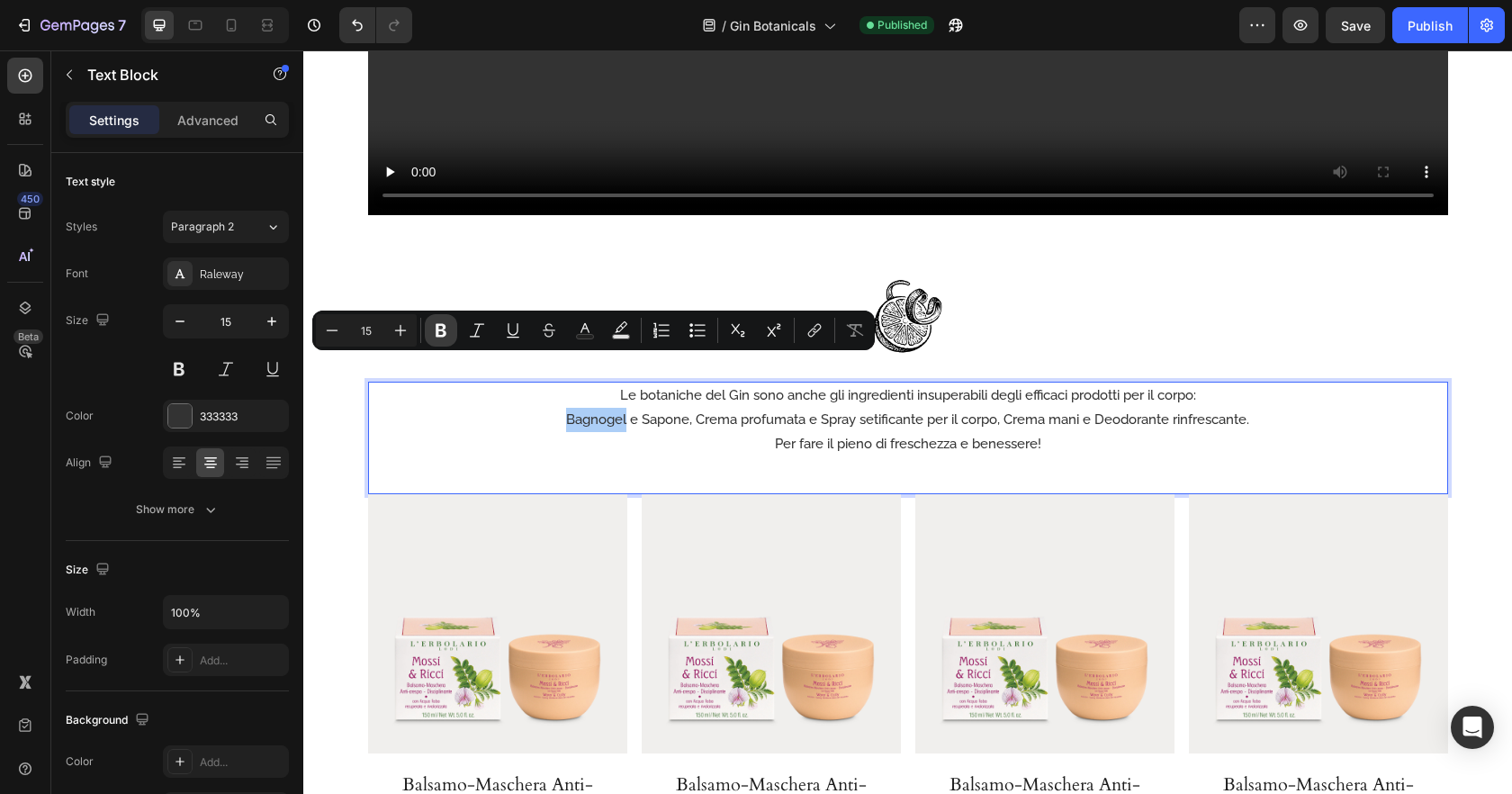
click at [435, 331] on icon "Editor contextual toolbar" at bounding box center [441, 331] width 18 height 18
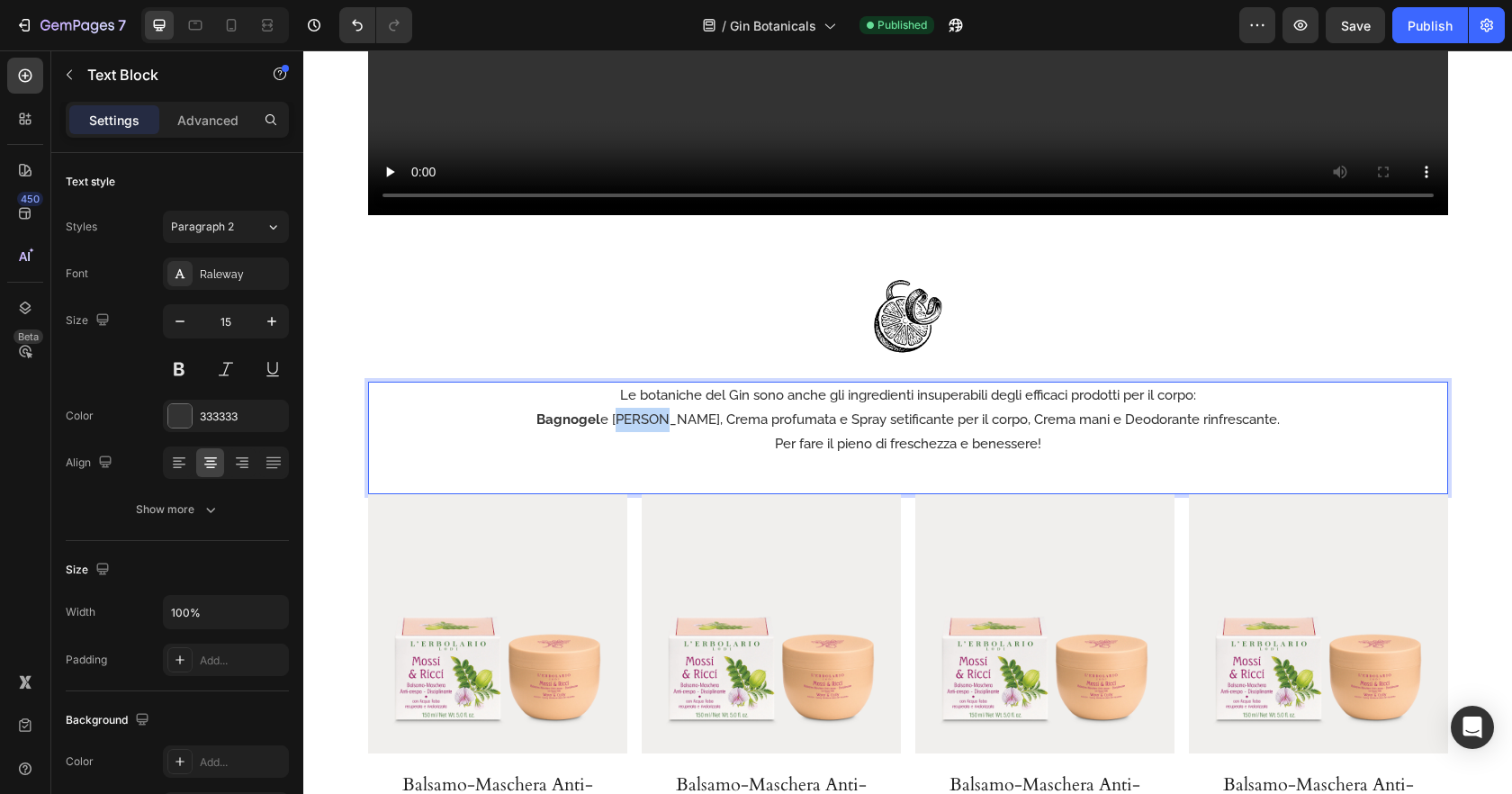
drag, startPoint x: 641, startPoint y: 366, endPoint x: 651, endPoint y: 359, distance: 12.2
click at [684, 408] on p "Bagnogel e Sapone, Crema profumata e Spray setificante per il corpo, Crema mani…" at bounding box center [907, 420] width 1076 height 25
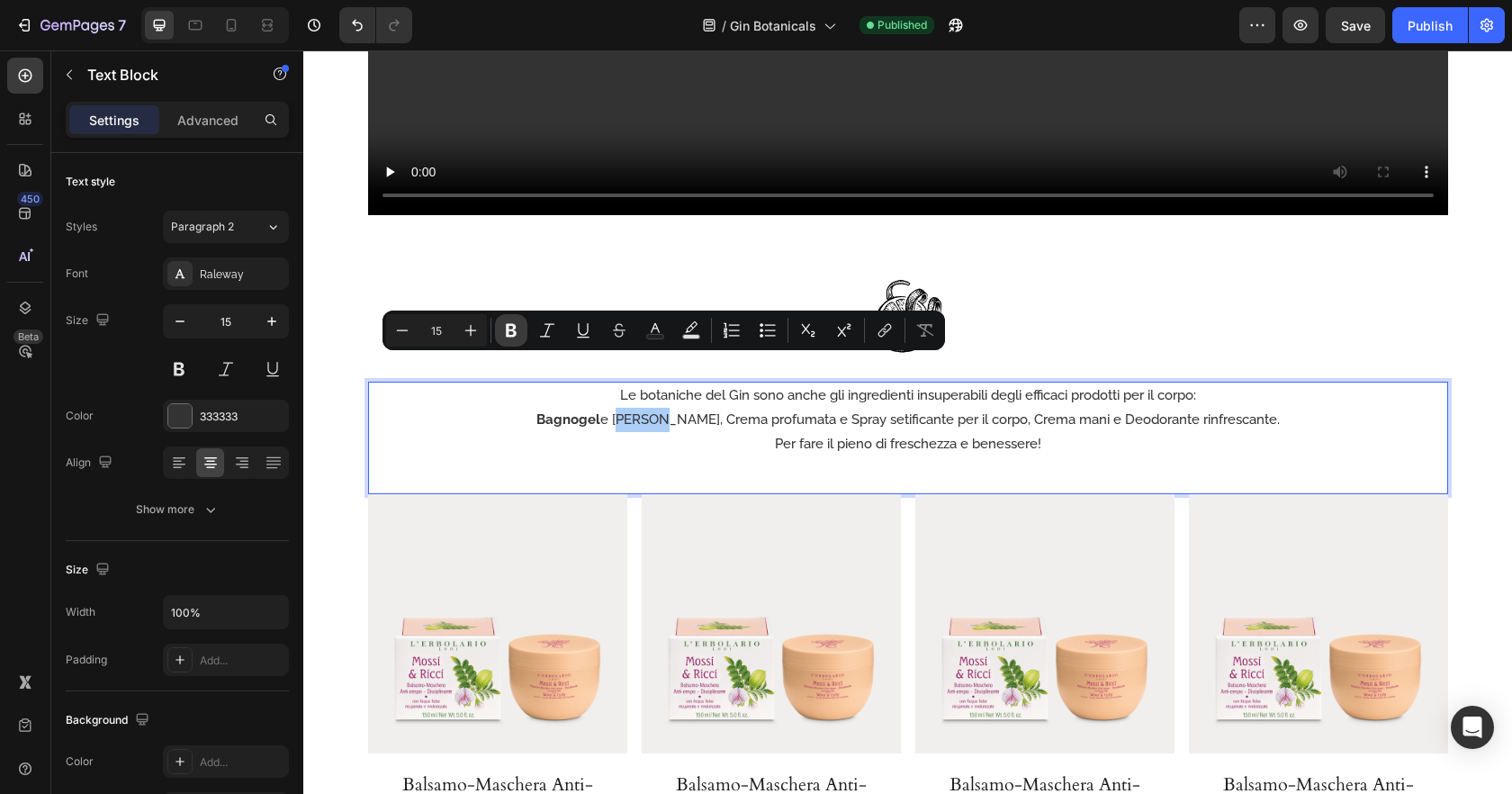
click at [508, 335] on icon "Editor contextual toolbar" at bounding box center [511, 331] width 11 height 14
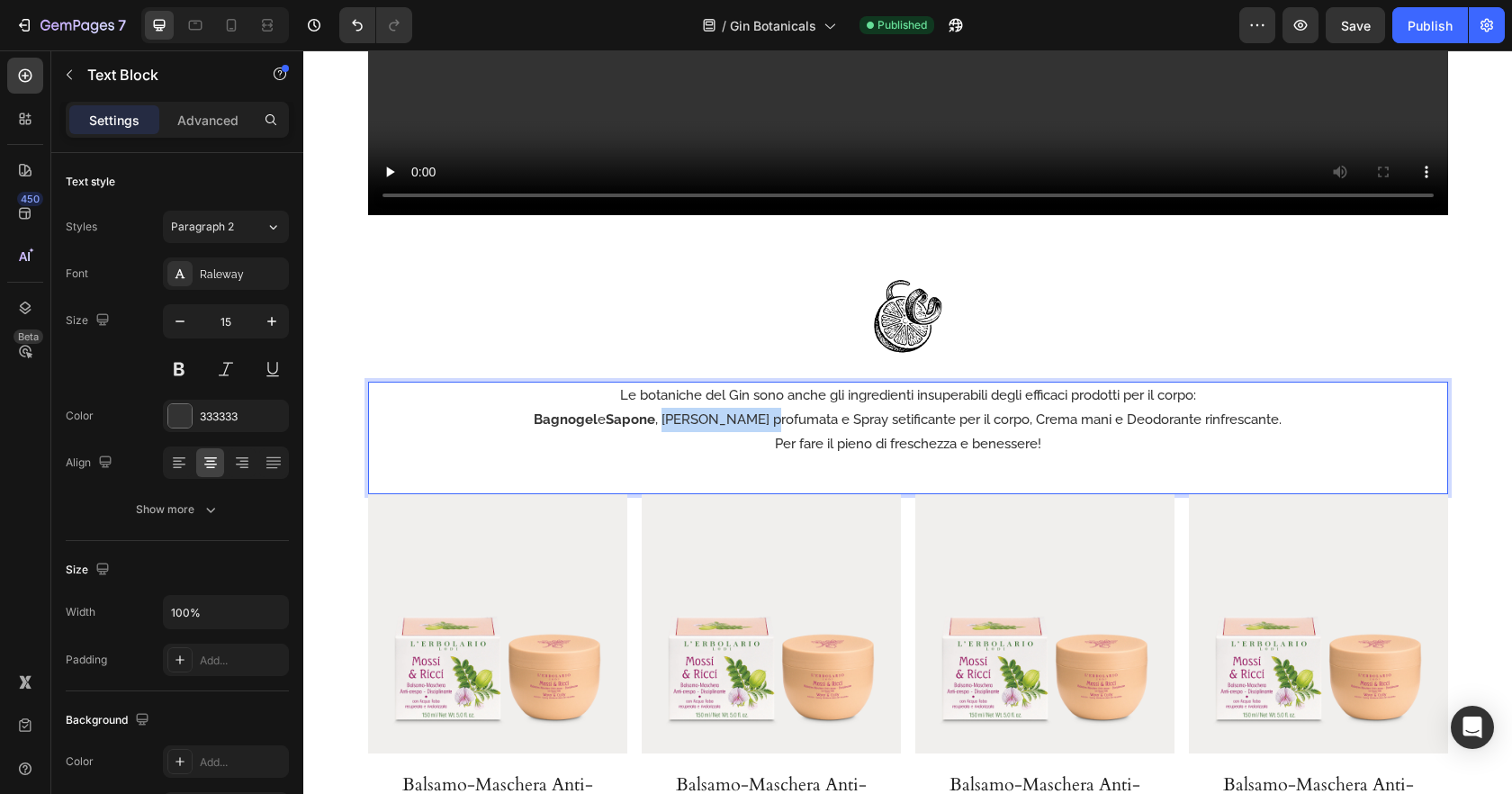
drag, startPoint x: 697, startPoint y: 362, endPoint x: 805, endPoint y: 370, distance: 108.3
click at [805, 408] on p "Bagnogel e Sapone , Crema profumata e Spray setificante per il corpo, Crema man…" at bounding box center [907, 420] width 1076 height 25
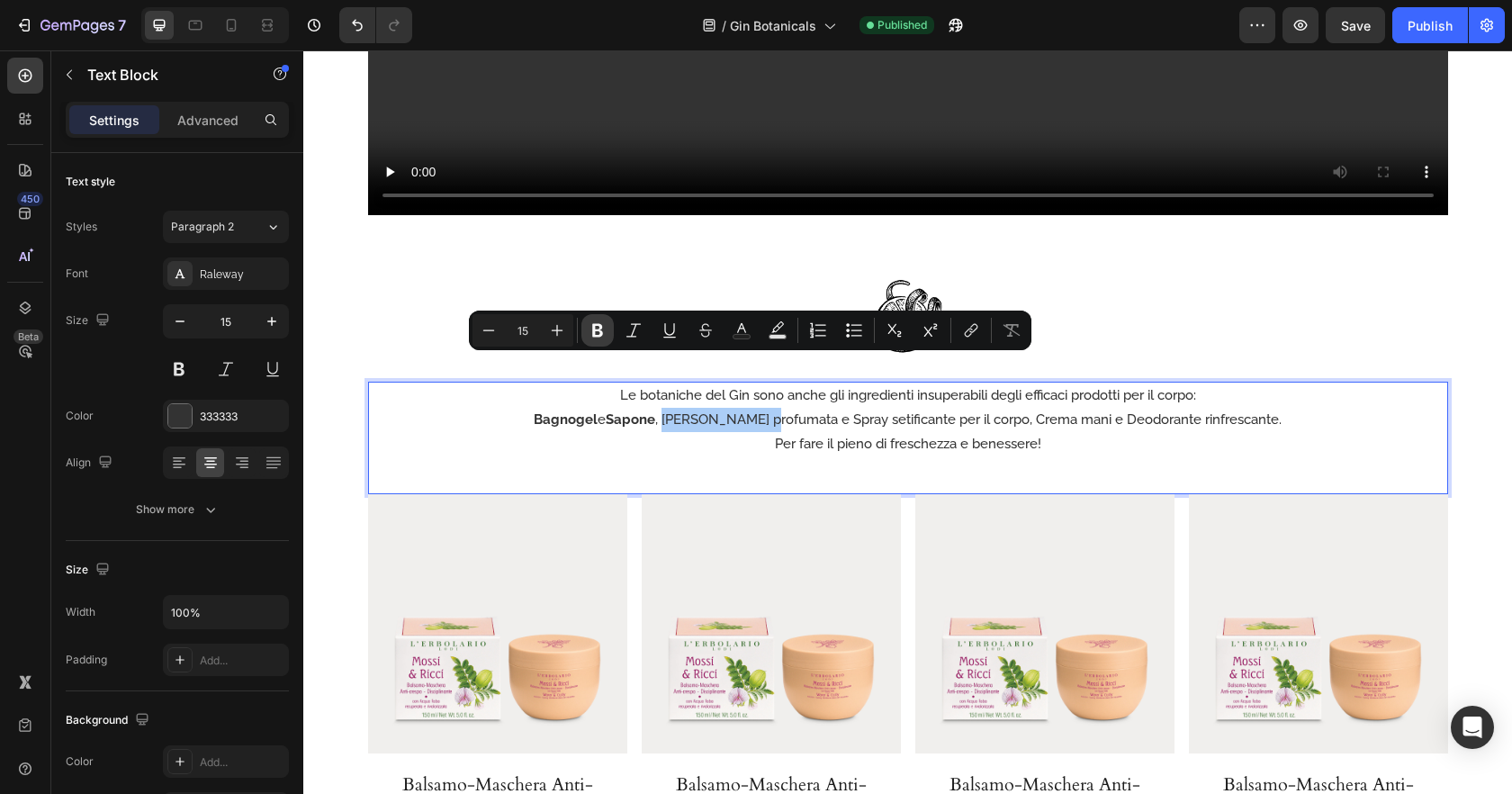
click at [588, 327] on icon "Editor contextual toolbar" at bounding box center [598, 331] width 18 height 18
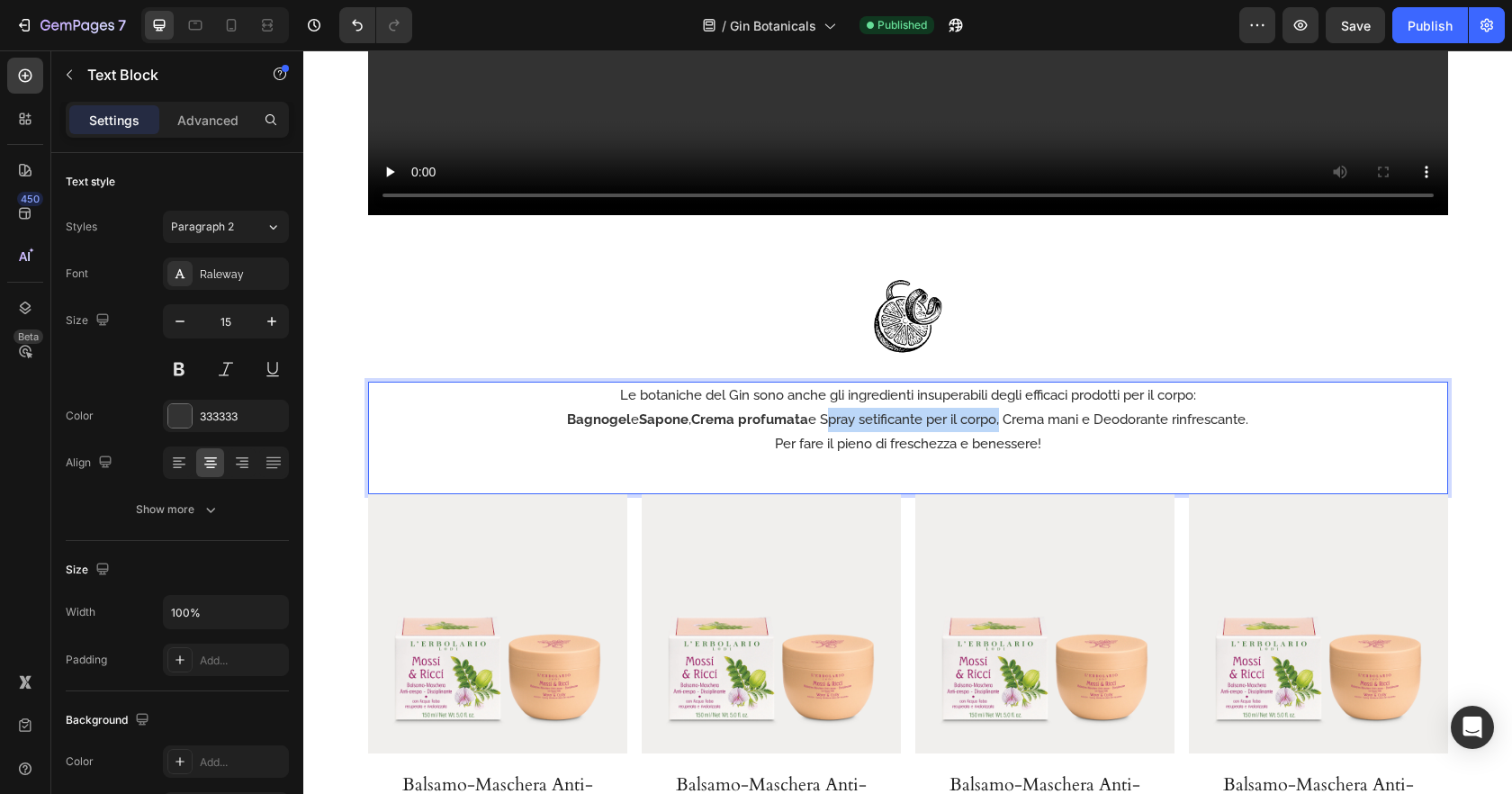
drag, startPoint x: 824, startPoint y: 367, endPoint x: 995, endPoint y: 372, distance: 171.1
click at [997, 408] on p "Bagnogel e Sapone , Crema profumata e Spray setificante per il corpo, Crema man…" at bounding box center [907, 420] width 1076 height 25
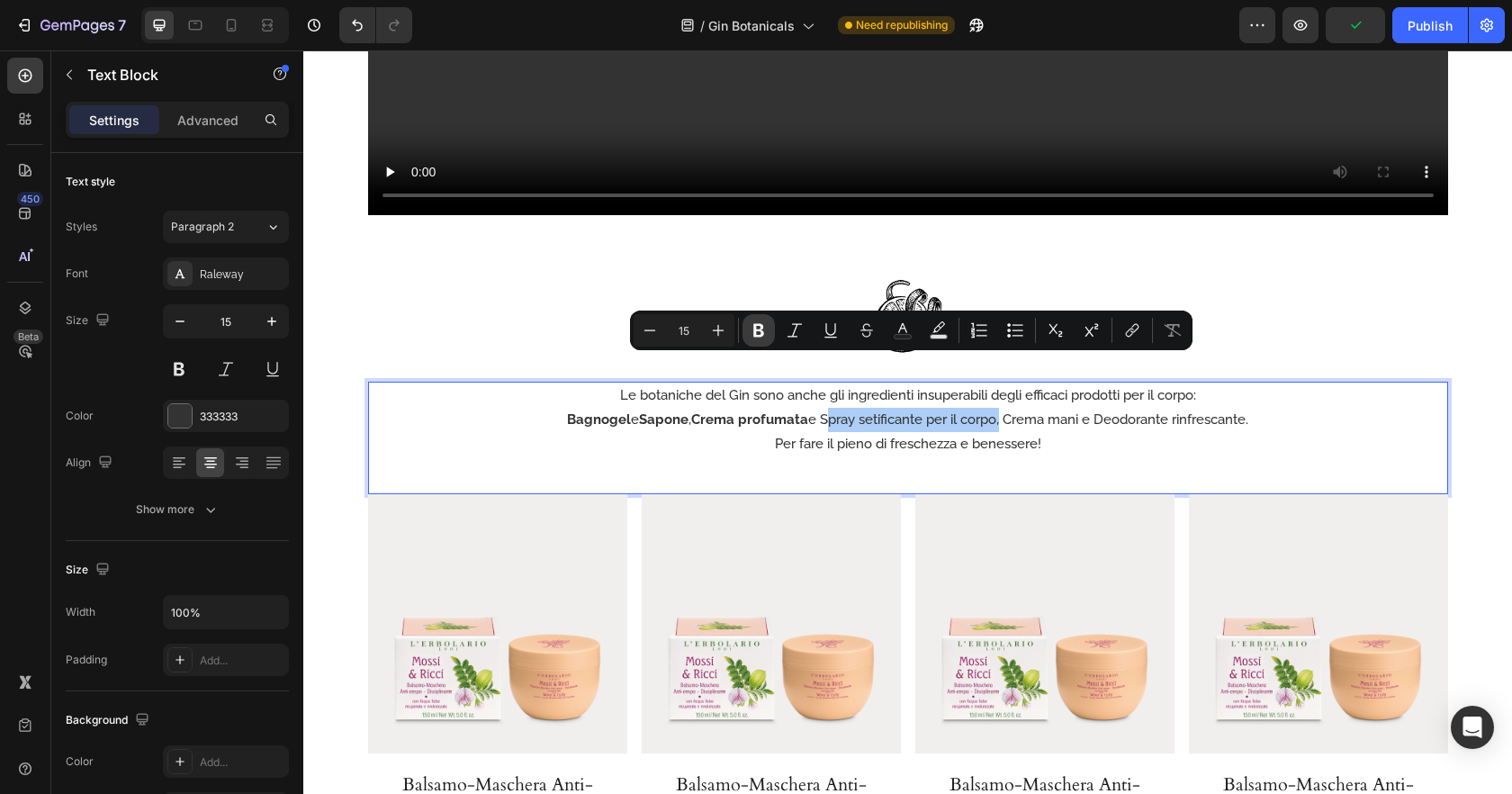
click at [764, 332] on icon "Editor contextual toolbar" at bounding box center [759, 331] width 18 height 18
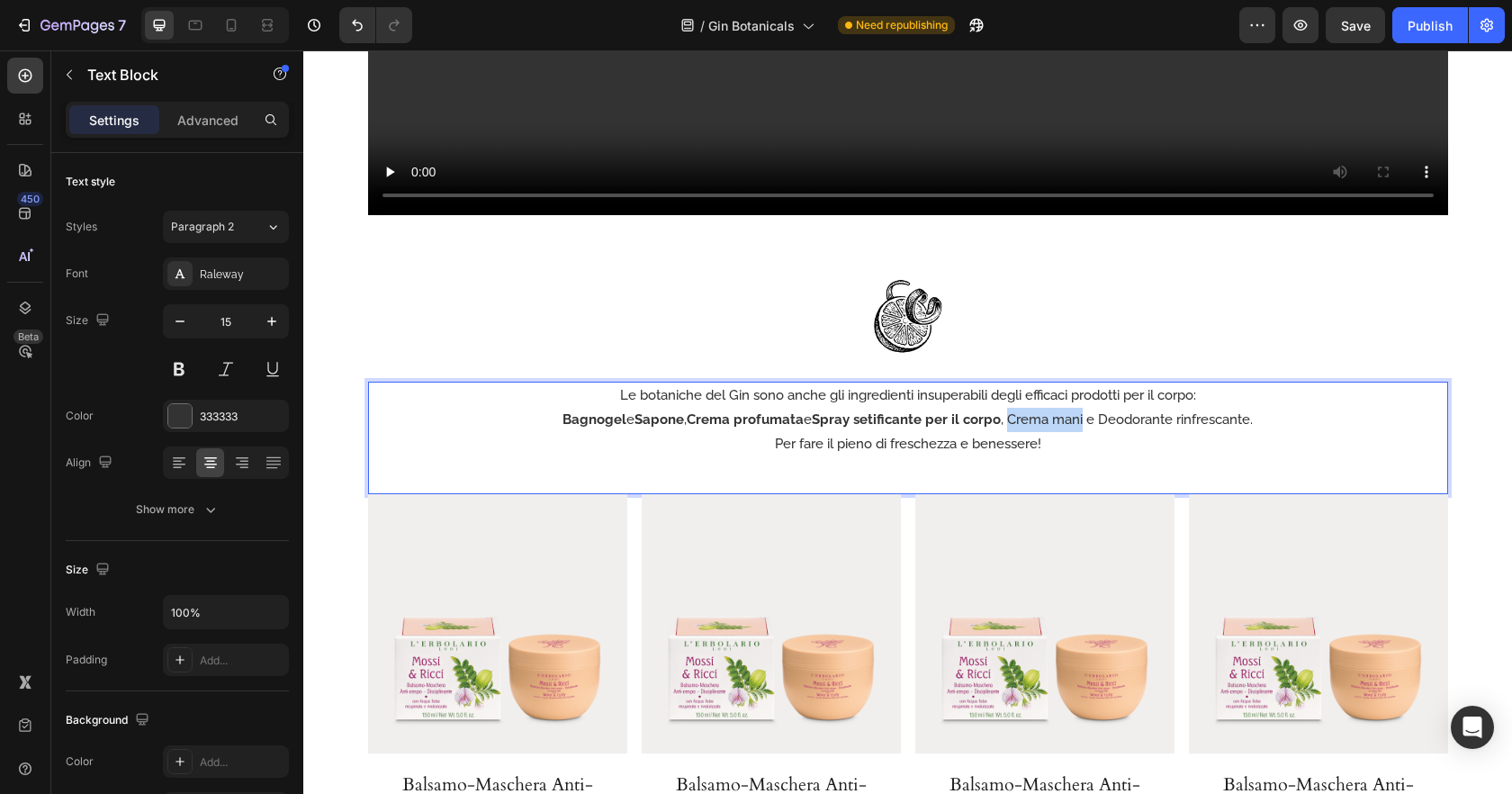
drag, startPoint x: 1010, startPoint y: 369, endPoint x: 1044, endPoint y: 369, distance: 34.0
click at [1085, 408] on p "Bagnogel e Sapone , Crema profumata e Spray setificante per il corpo , Crema ma…" at bounding box center [907, 420] width 1076 height 25
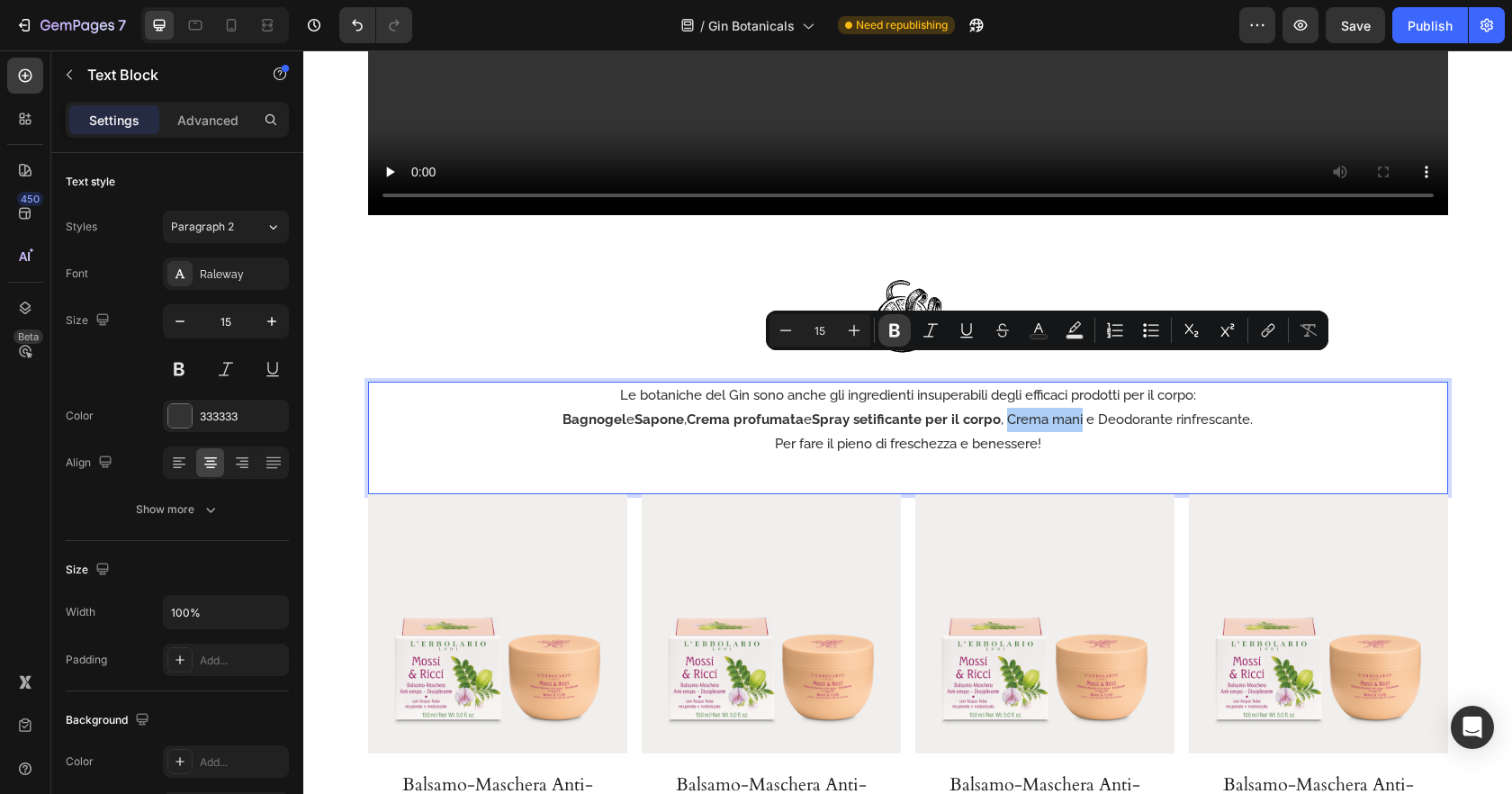
click at [902, 332] on icon "Editor contextual toolbar" at bounding box center [894, 331] width 18 height 18
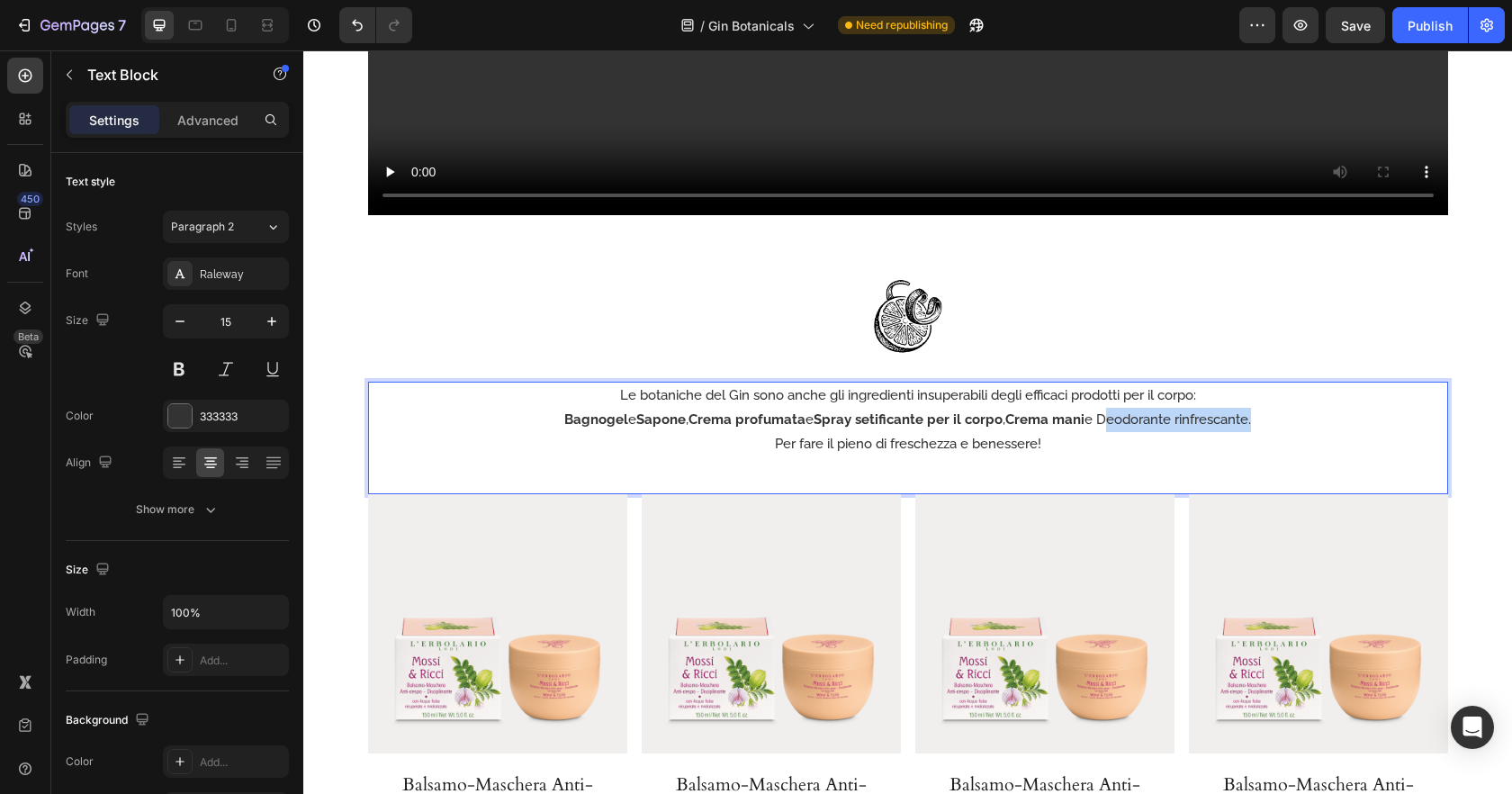
drag, startPoint x: 1102, startPoint y: 369, endPoint x: 1252, endPoint y: 372, distance: 150.0
click at [1252, 408] on p "Bagnogel e Sapone , Crema profumata e Spray setificante per il corpo , Crema ma…" at bounding box center [907, 420] width 1076 height 25
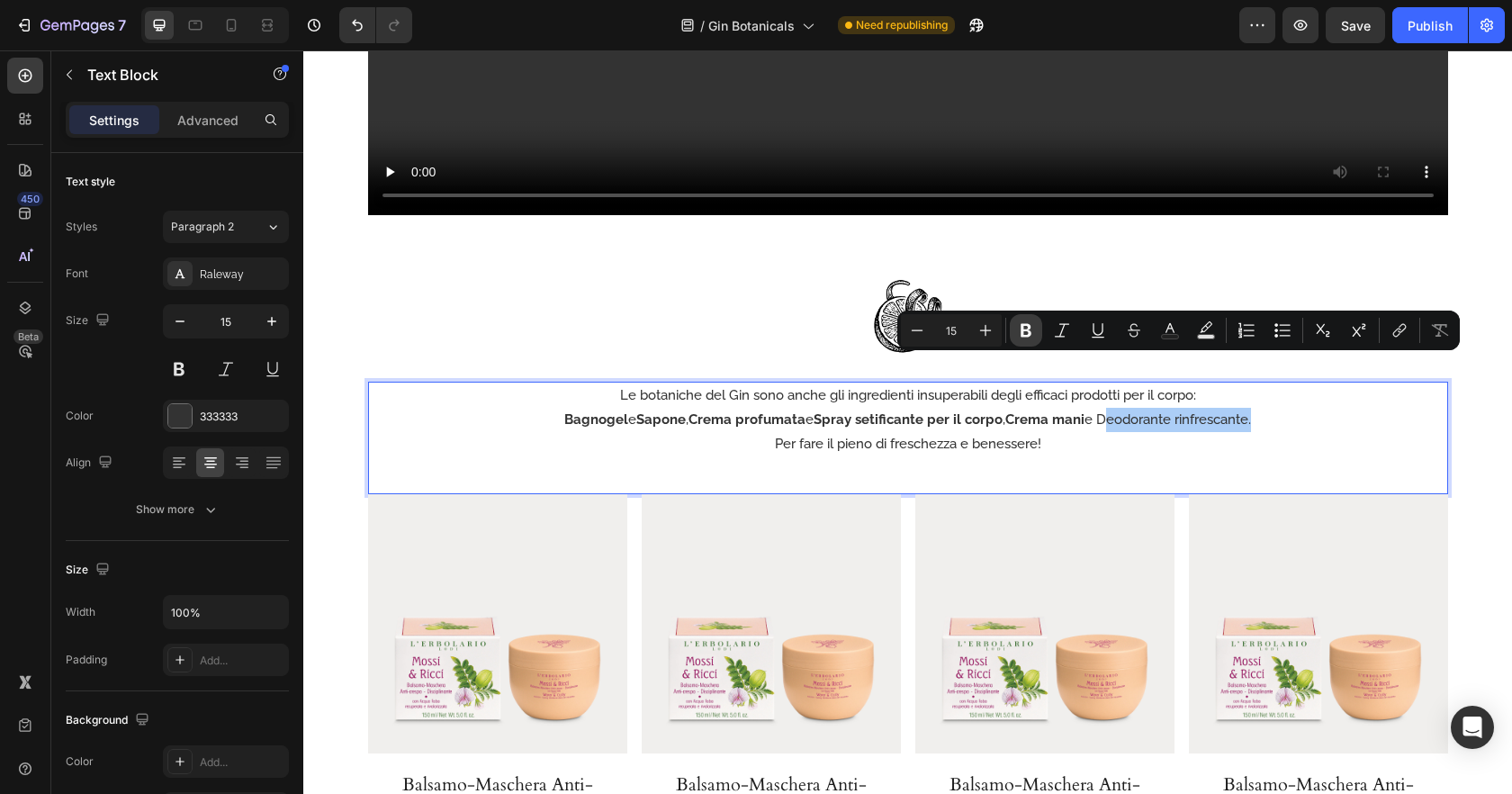
click at [1018, 332] on icon "Editor contextual toolbar" at bounding box center [1026, 331] width 18 height 18
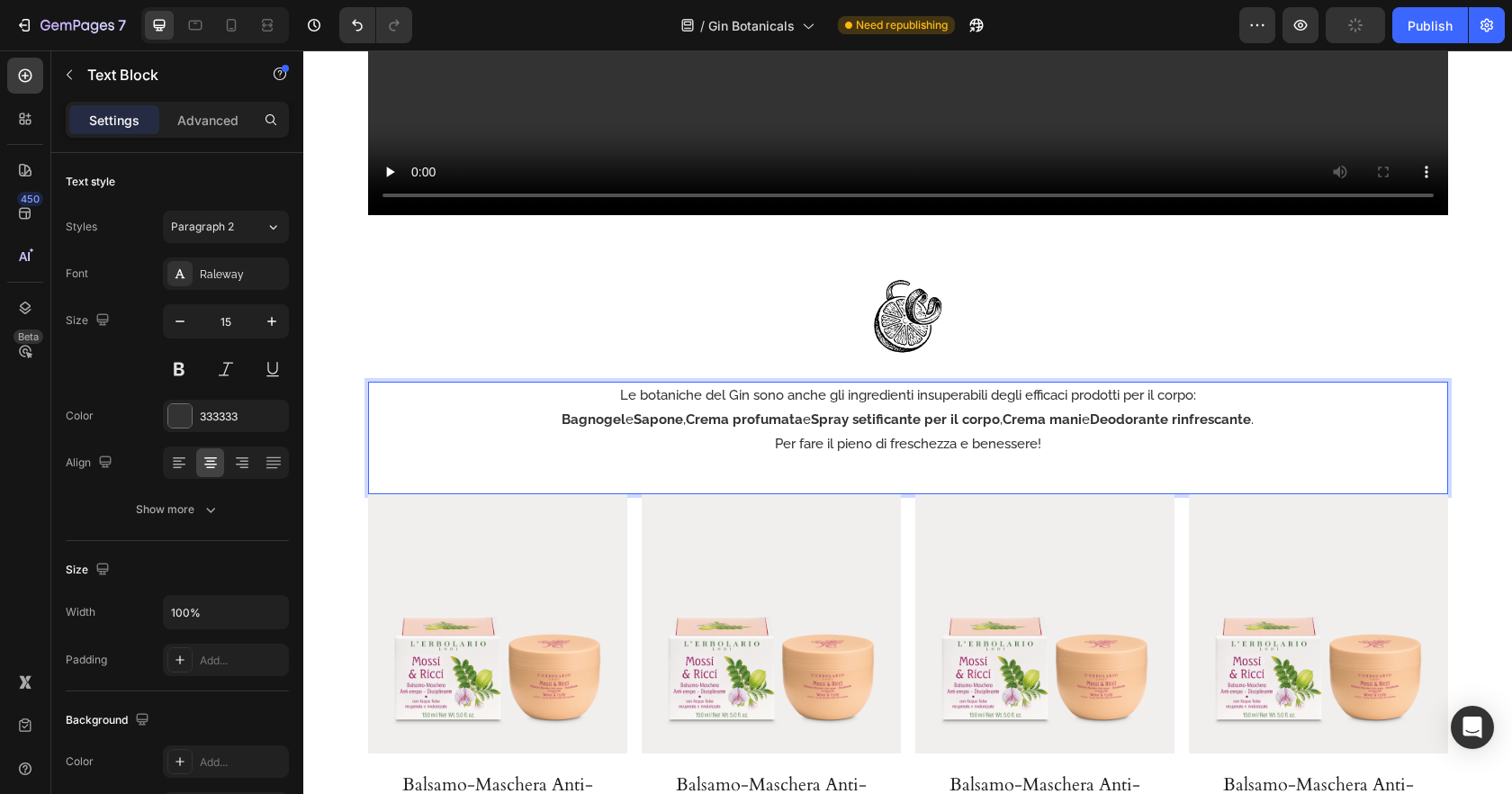
drag, startPoint x: 937, startPoint y: 411, endPoint x: 815, endPoint y: 332, distance: 145.3
click at [936, 411] on div "Le botaniche del Gin sono anche gli ingredienti insuperabili degli efficaci pro…" at bounding box center [907, 438] width 1080 height 113
click at [1353, 35] on div "Save" at bounding box center [1356, 25] width 30 height 19
click at [1419, 27] on div "Publish" at bounding box center [1430, 25] width 45 height 19
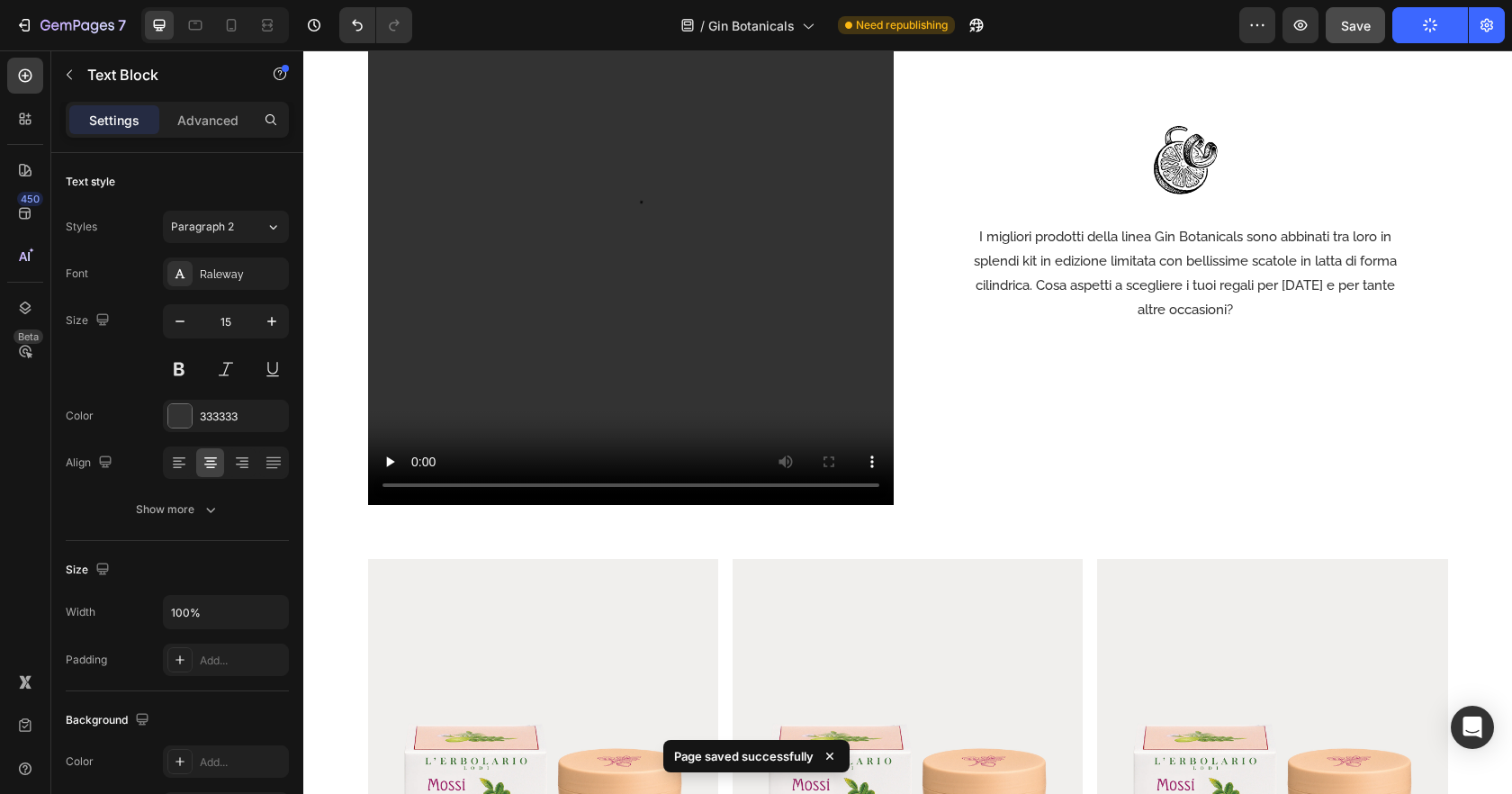
scroll to position [4190, 0]
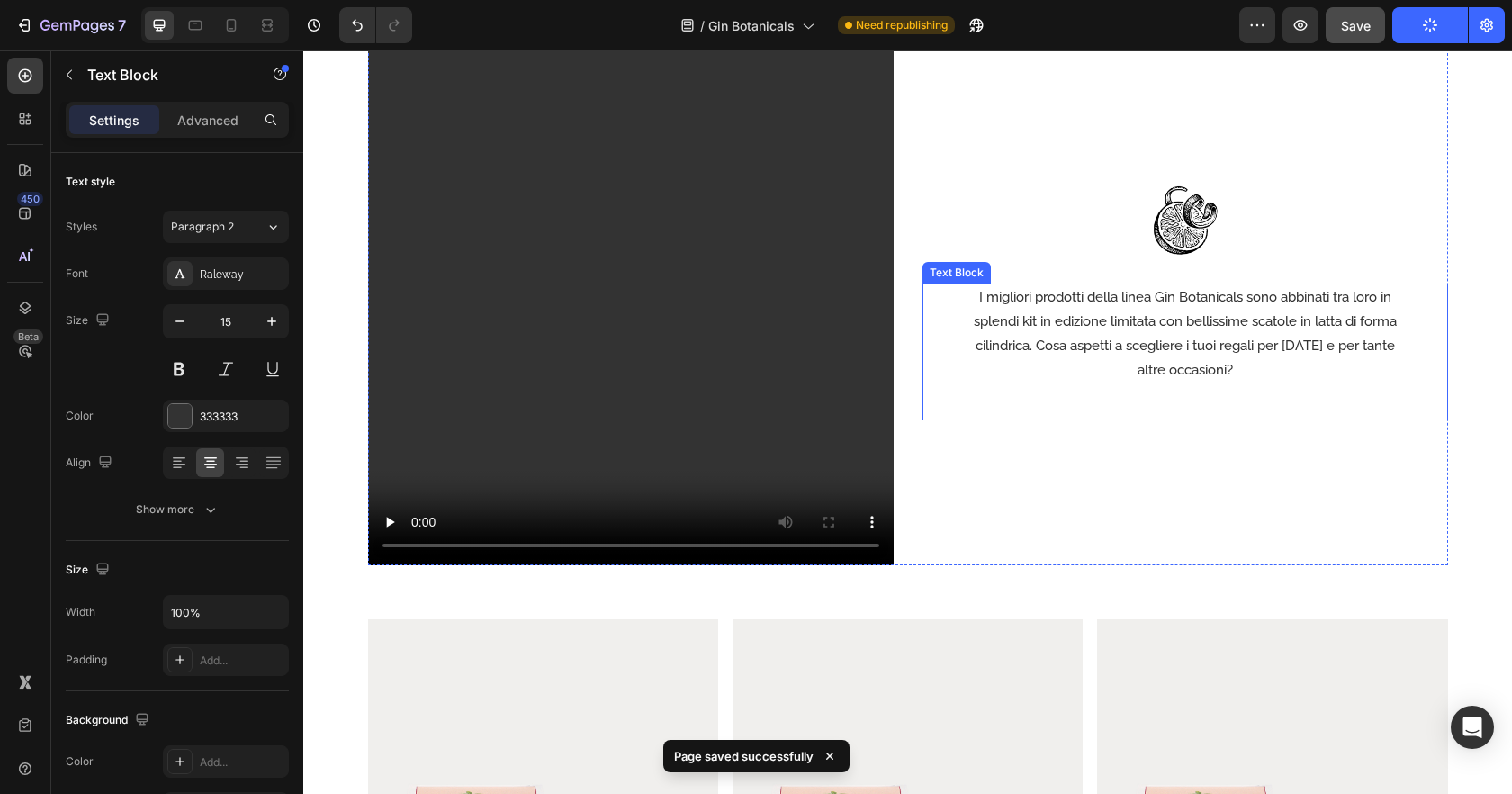
click at [1213, 343] on p "I migliori prodotti della linea Gin Botanicals sono abbinati tra loro in splend…" at bounding box center [1185, 333] width 432 height 97
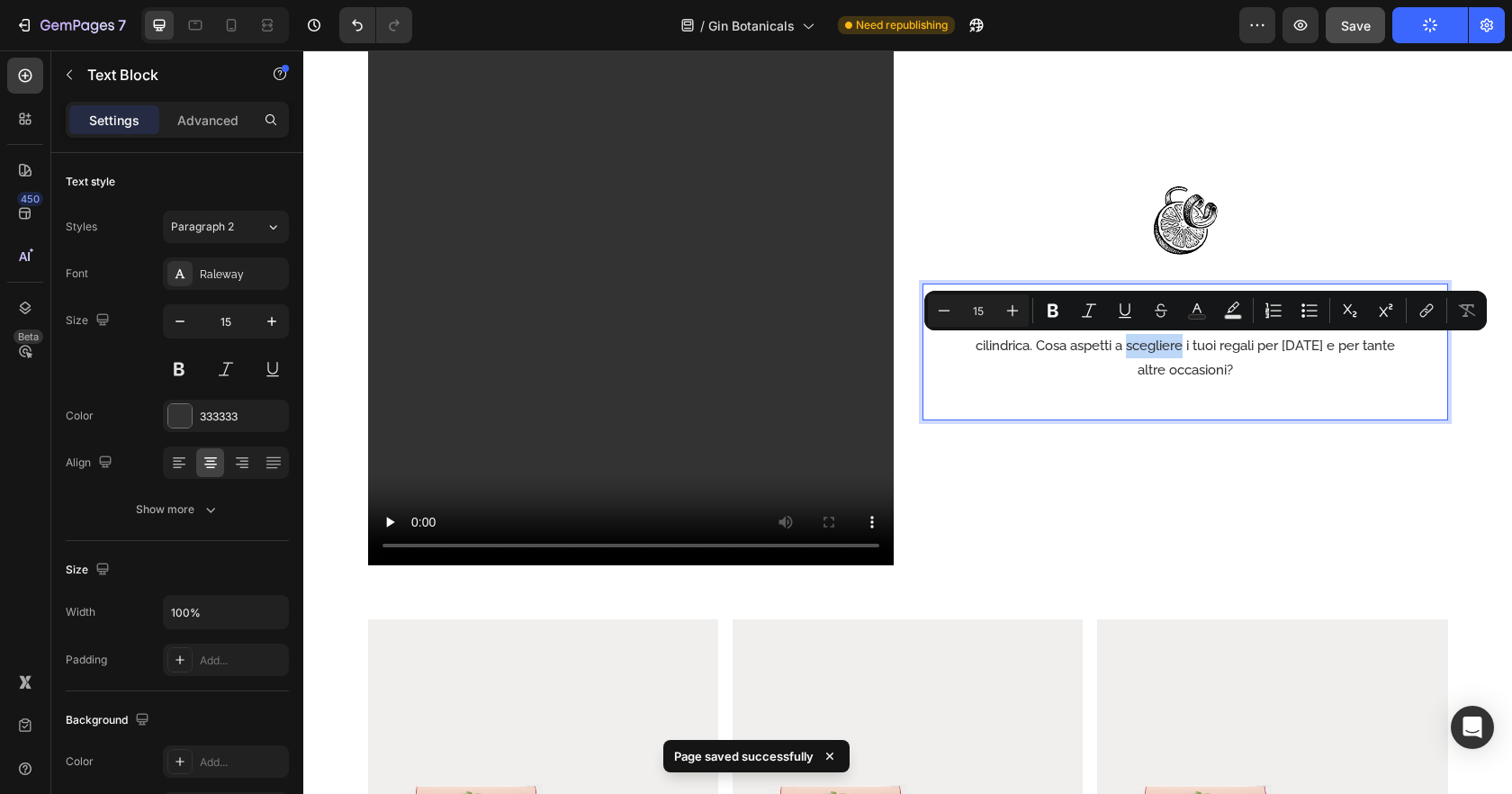
click at [1014, 395] on div "I migliori prodotti della linea Gin Botanicals sono abbinati tra loro in splend…" at bounding box center [1185, 352] width 526 height 137
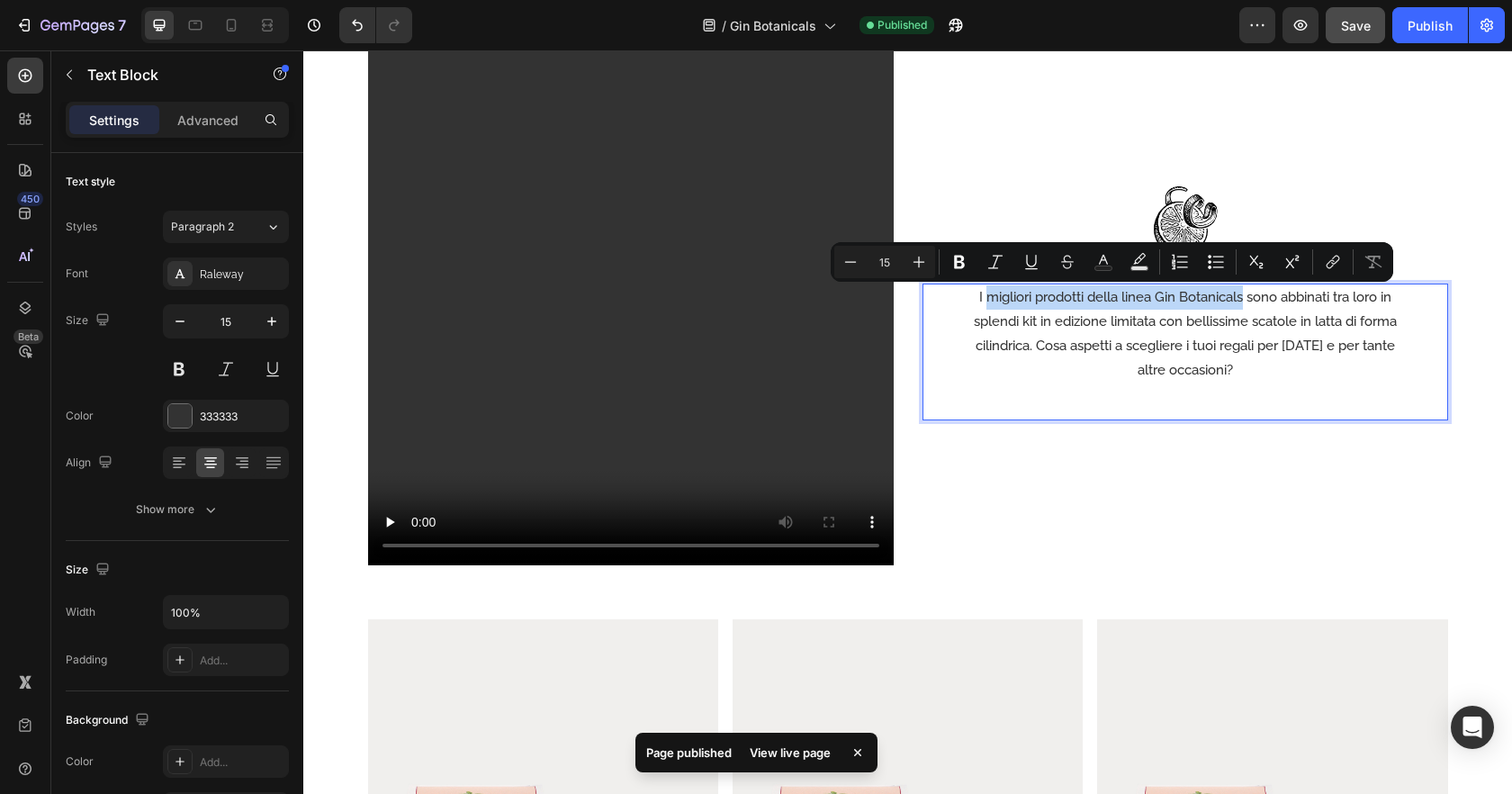
drag, startPoint x: 983, startPoint y: 300, endPoint x: 1244, endPoint y: 303, distance: 261.0
click at [1244, 303] on p "I migliori prodotti della linea Gin Botanicals sono abbinati tra loro in splend…" at bounding box center [1185, 333] width 432 height 97
drag, startPoint x: 960, startPoint y: 254, endPoint x: 993, endPoint y: 278, distance: 40.8
click at [960, 255] on icon "Editor contextual toolbar" at bounding box center [960, 262] width 11 height 14
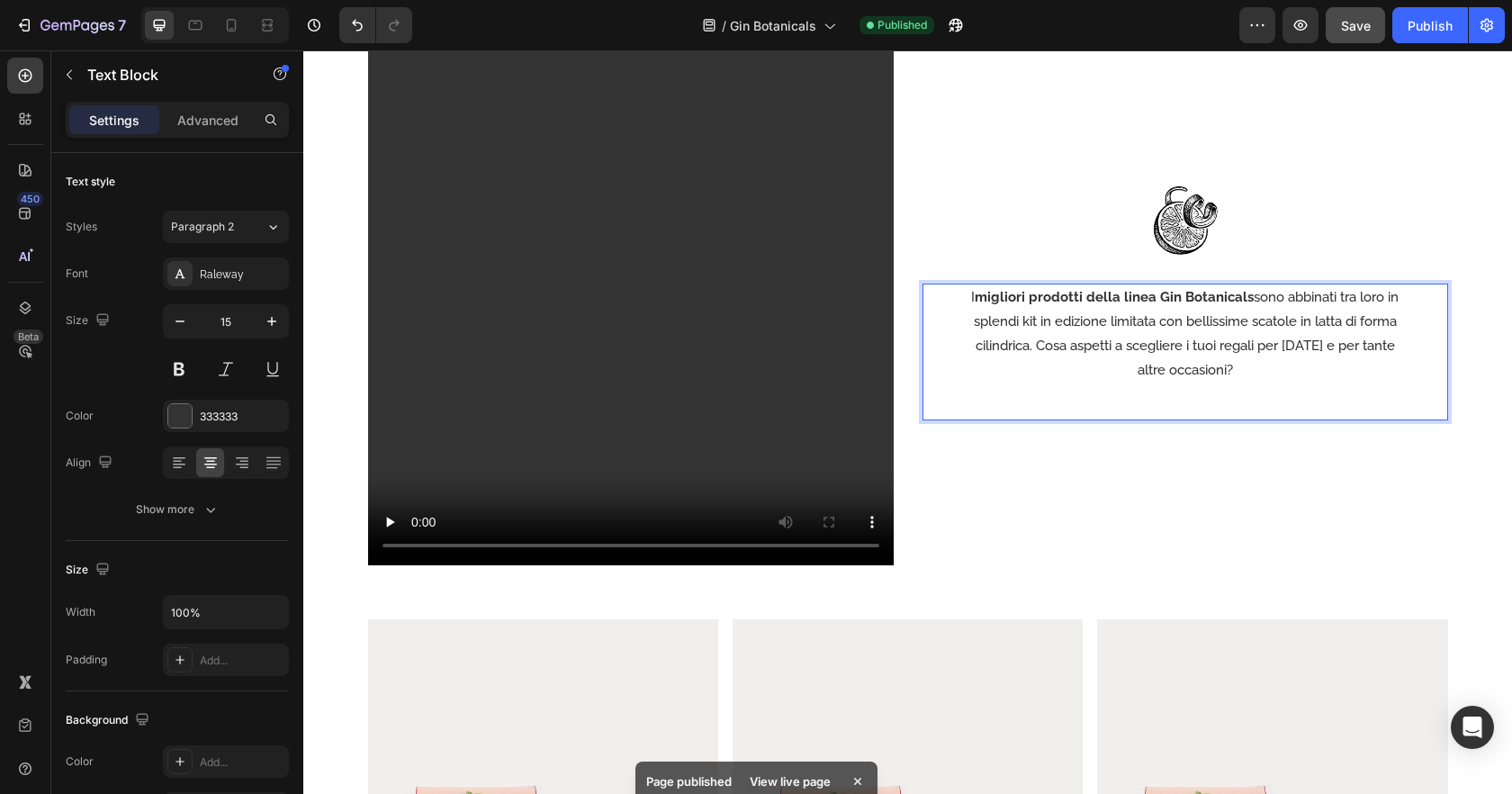
click at [1295, 350] on p "I migliori prodotti della linea Gin Botanicals sono abbinati tra loro in splend…" at bounding box center [1185, 333] width 432 height 97
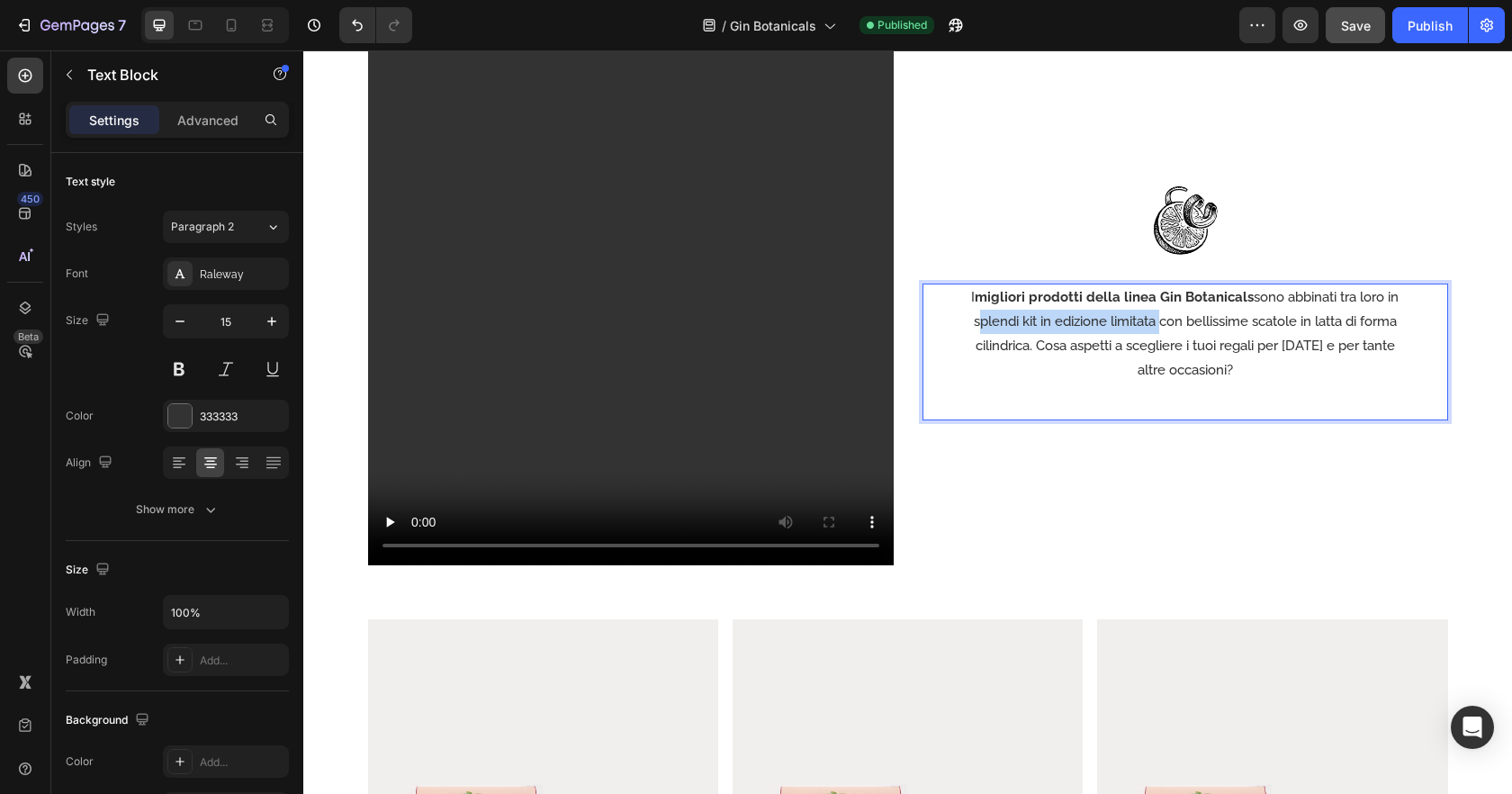
drag, startPoint x: 986, startPoint y: 322, endPoint x: 1173, endPoint y: 326, distance: 187.0
click at [1173, 326] on p "I migliori prodotti della linea Gin Botanicals sono abbinati tra loro in splend…" at bounding box center [1185, 333] width 432 height 97
click at [1106, 323] on p "I migliori prodotti della linea Gin Botanicals sono abbinati tra loro in splend…" at bounding box center [1185, 333] width 432 height 97
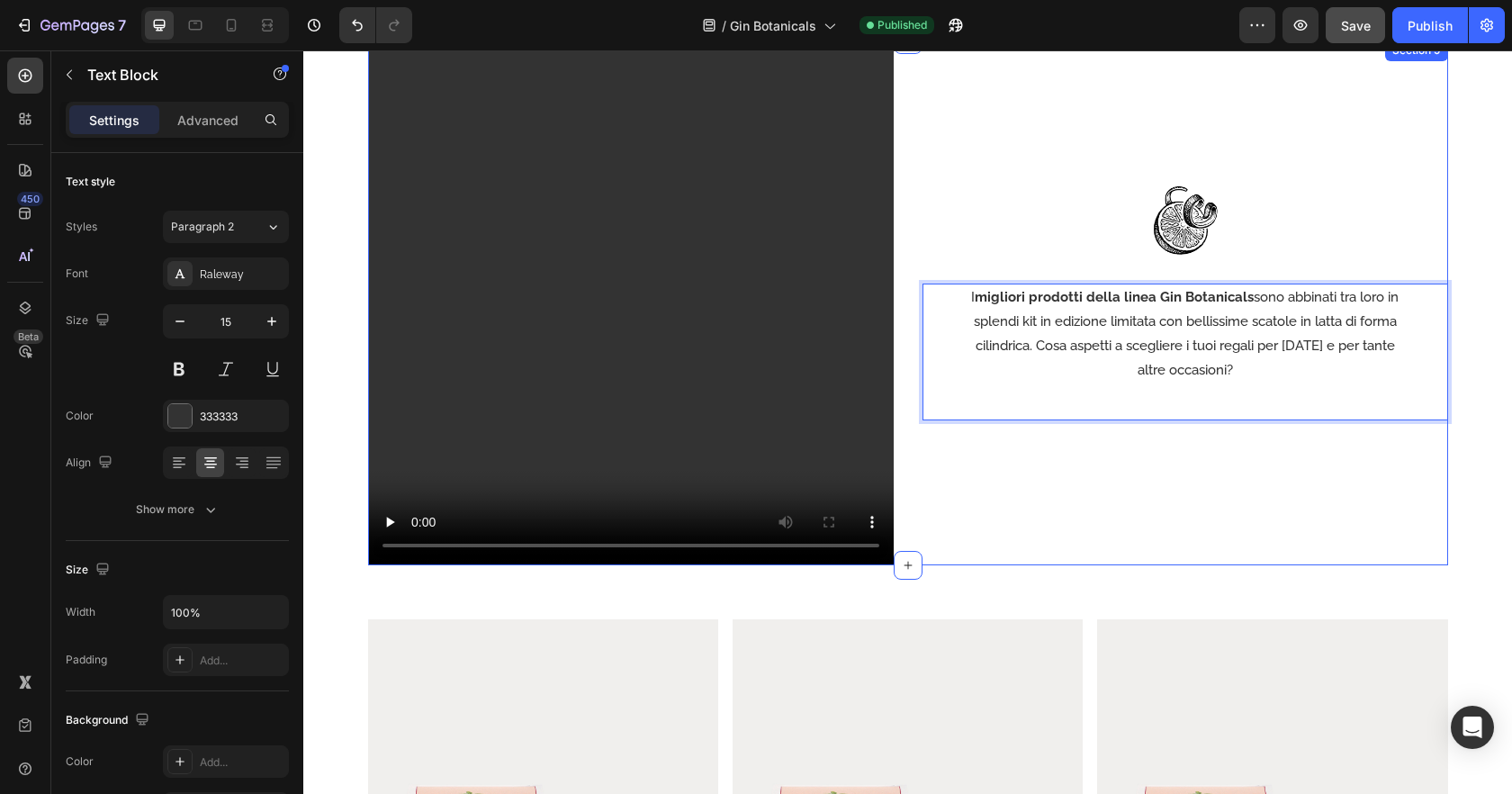
click at [1174, 455] on div "Image I migliori prodotti della linea Gin Botanicals sono abbinati tra loro in …" at bounding box center [1185, 303] width 526 height 526
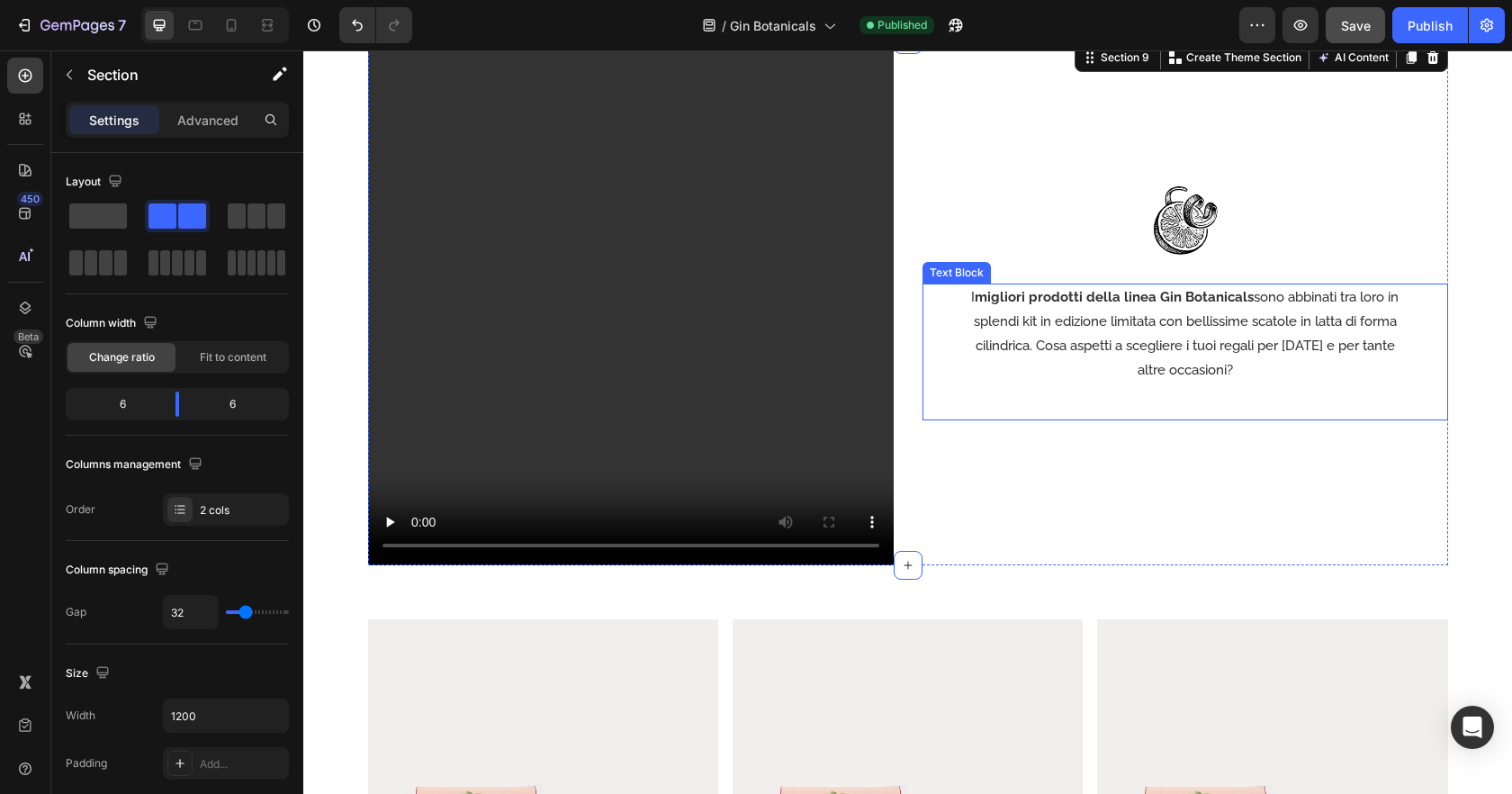
drag, startPoint x: 1107, startPoint y: 331, endPoint x: 1057, endPoint y: 328, distance: 50.1
click at [1107, 331] on p "I migliori prodotti della linea Gin Botanicals sono abbinati tra loro in splend…" at bounding box center [1185, 333] width 432 height 97
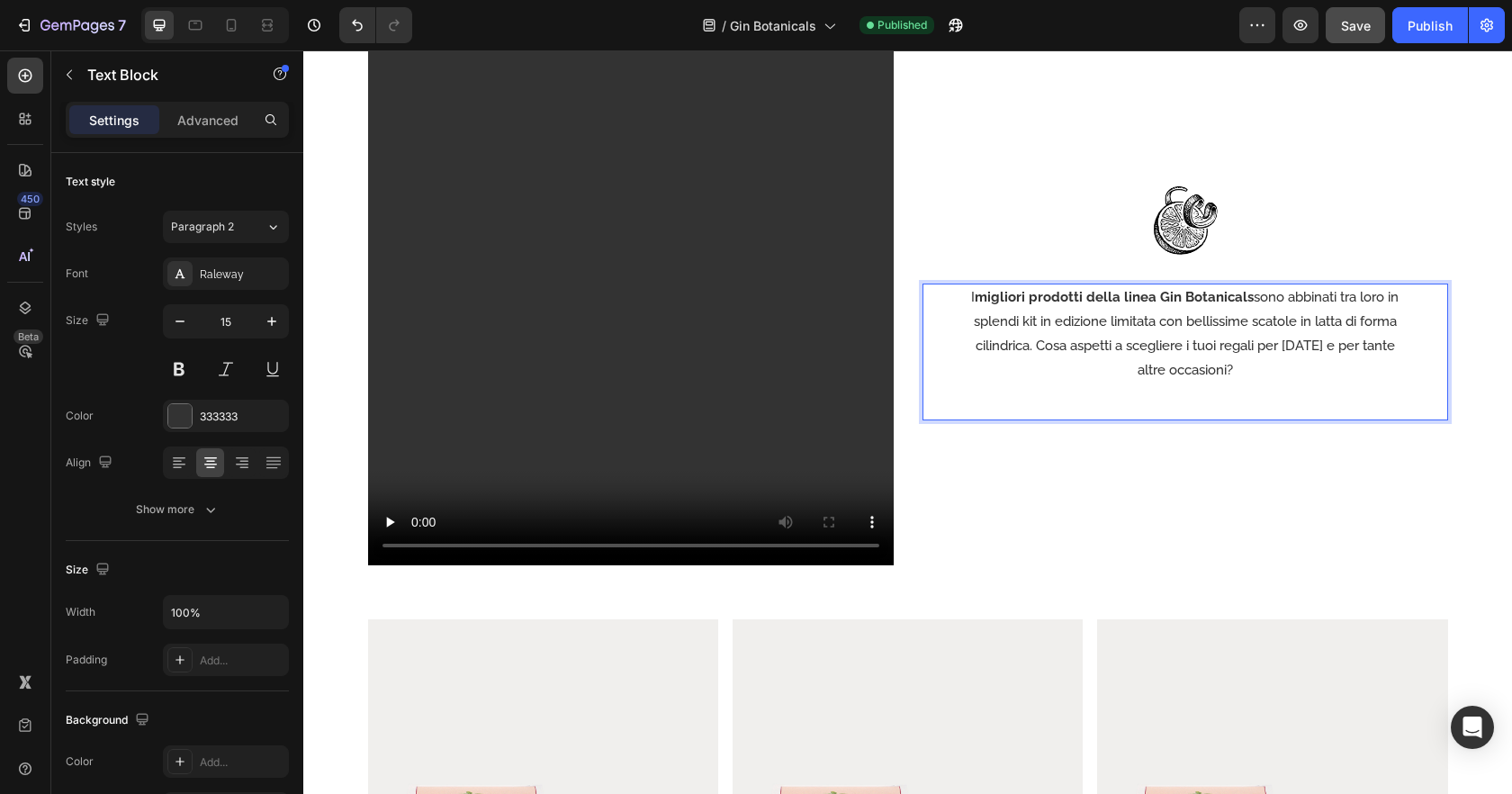
click at [990, 323] on p "I migliori prodotti della linea Gin Botanicals sono abbinati tra loro in splend…" at bounding box center [1185, 333] width 432 height 97
drag, startPoint x: 990, startPoint y: 323, endPoint x: 1172, endPoint y: 322, distance: 182.0
click at [1174, 322] on p "I migliori prodotti della linea Gin Botanicals sono abbinati tra loro in splend…" at bounding box center [1185, 333] width 432 height 97
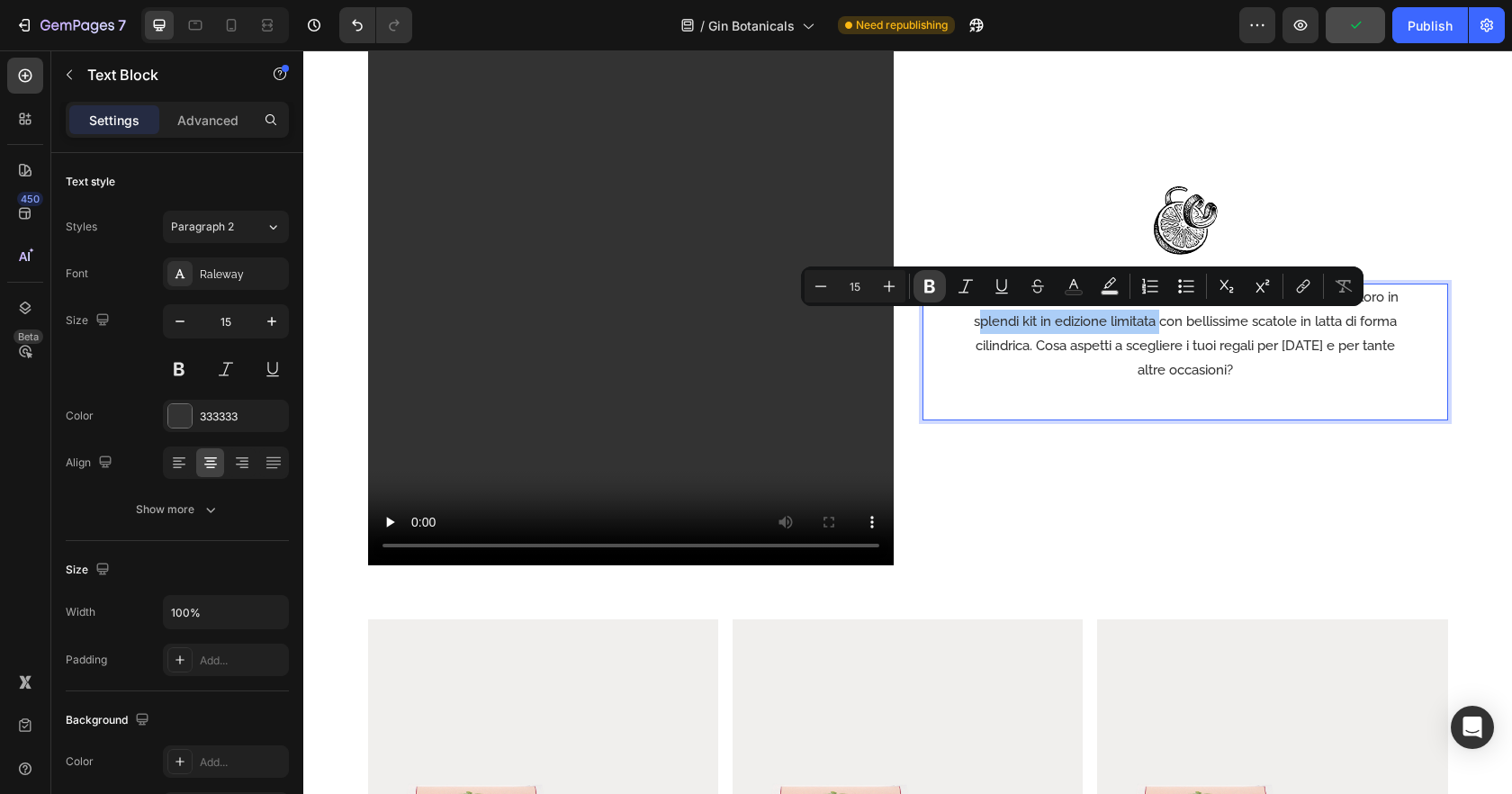
click at [937, 292] on icon "Editor contextual toolbar" at bounding box center [930, 286] width 18 height 18
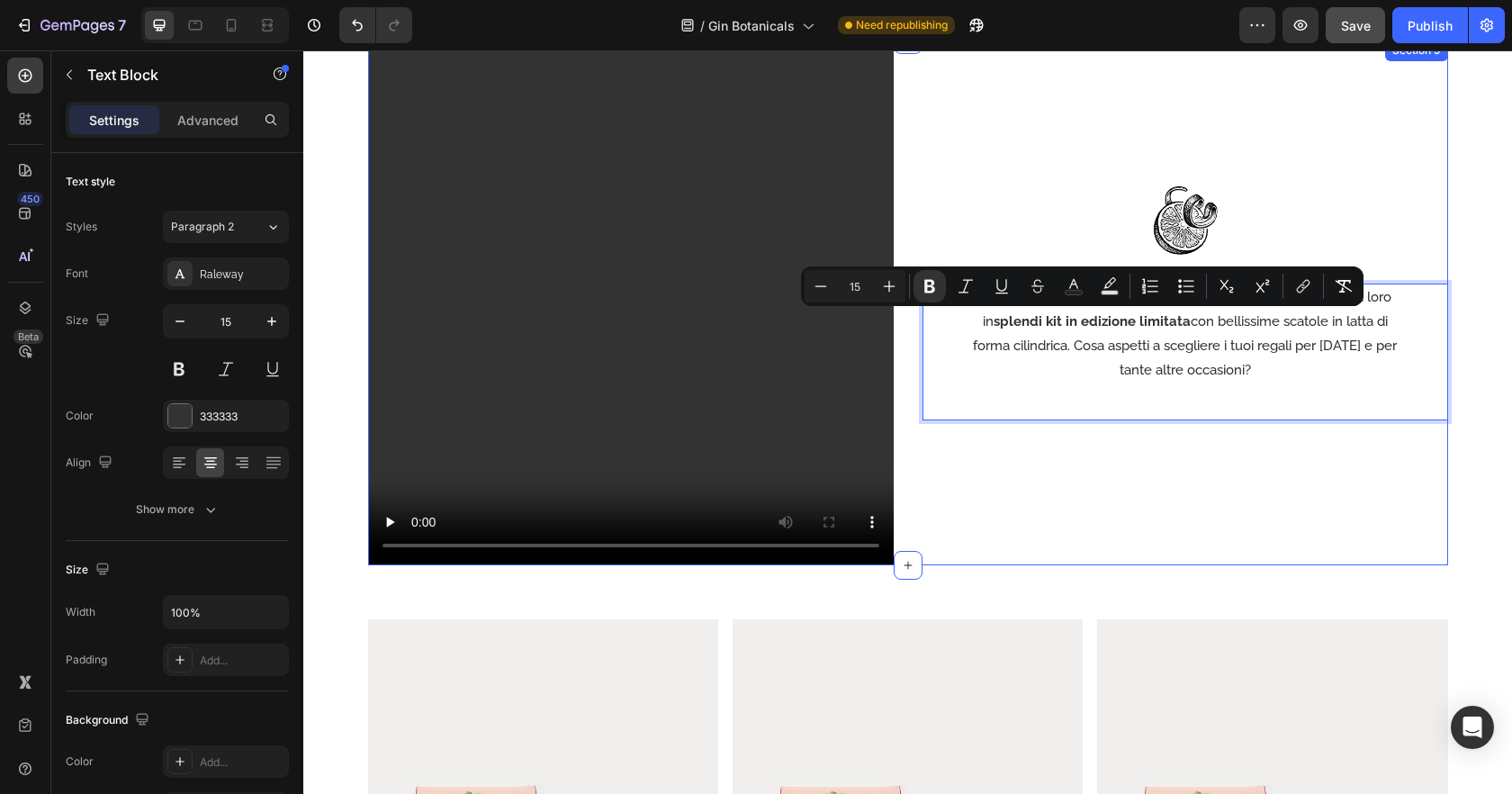
click at [1150, 448] on div "Image I migliori prodotti della linea Gin Botanicals sono abbinati tra loro in …" at bounding box center [1185, 303] width 526 height 526
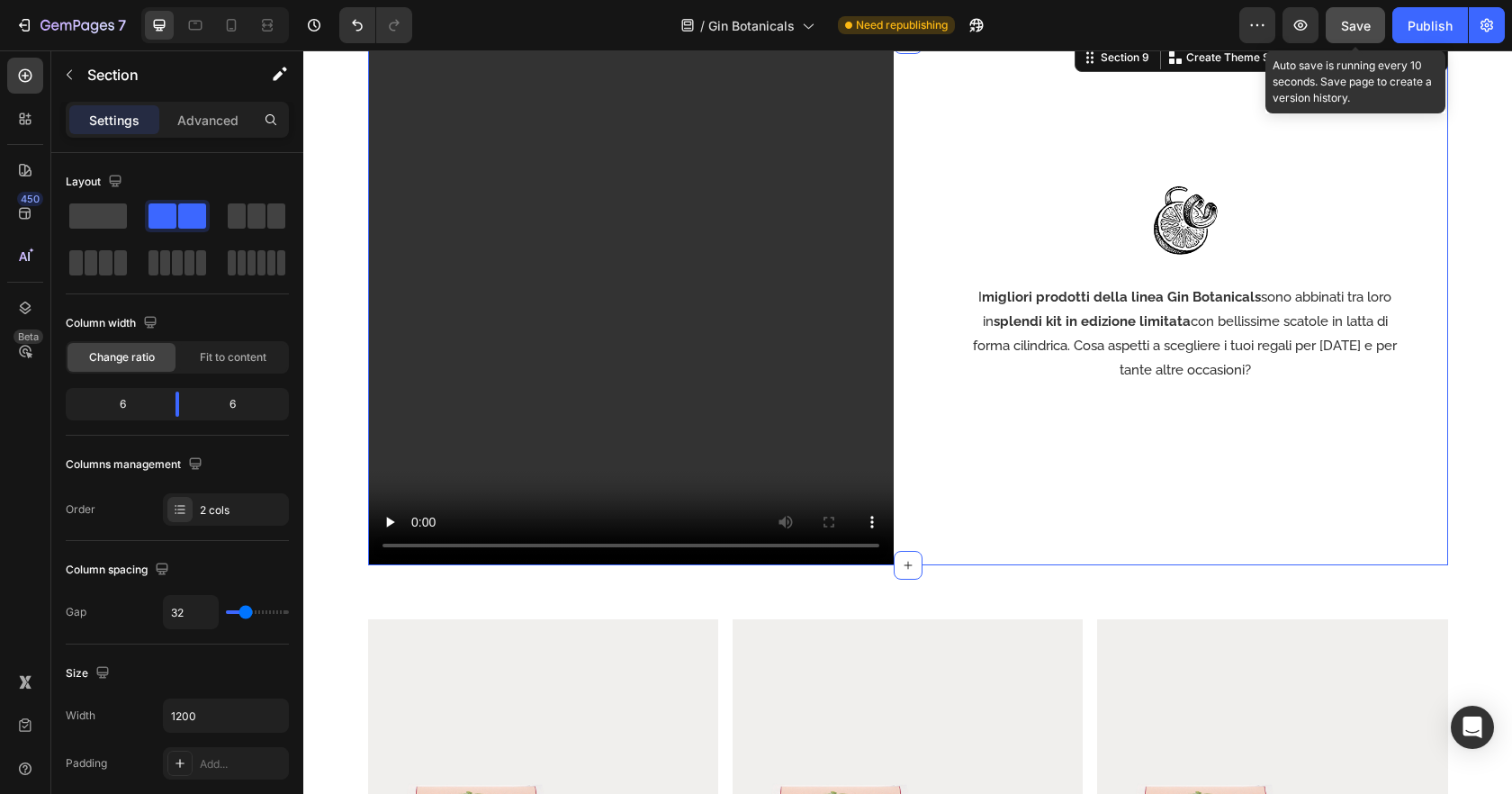
click at [1358, 33] on span "Save" at bounding box center [1356, 25] width 30 height 15
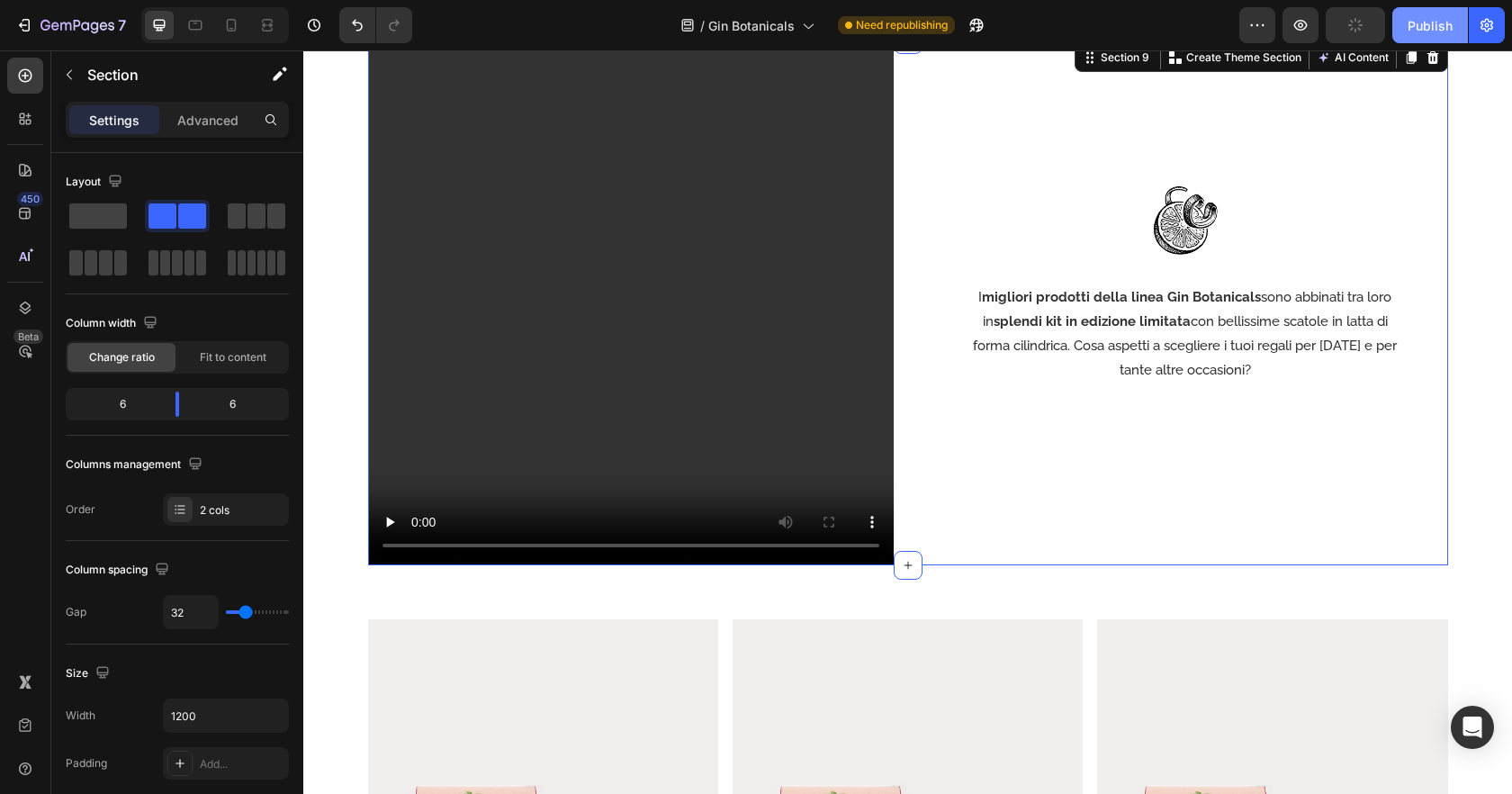
click at [1408, 27] on div "Publish" at bounding box center [1430, 25] width 45 height 19
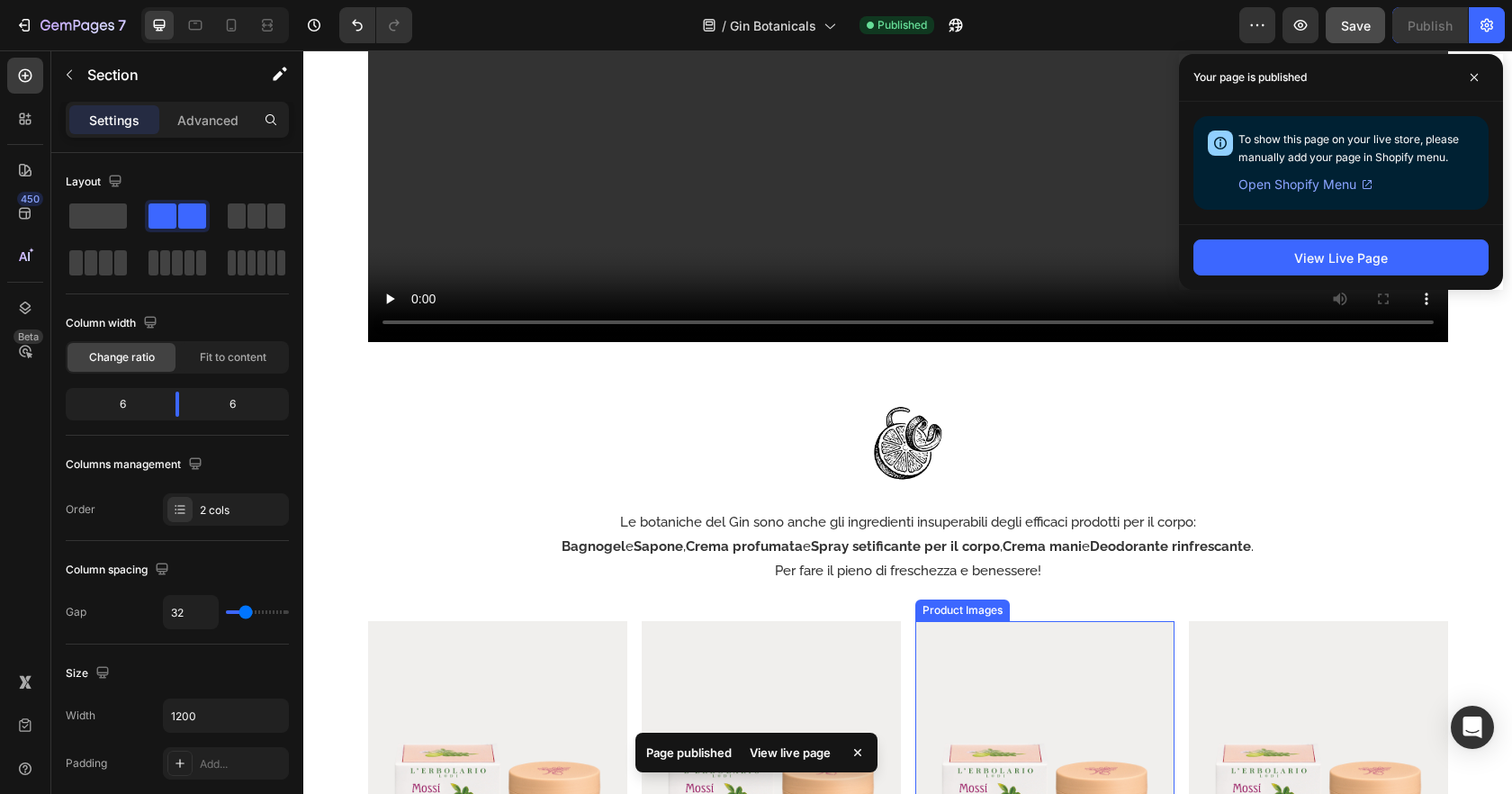
scroll to position [3043, 0]
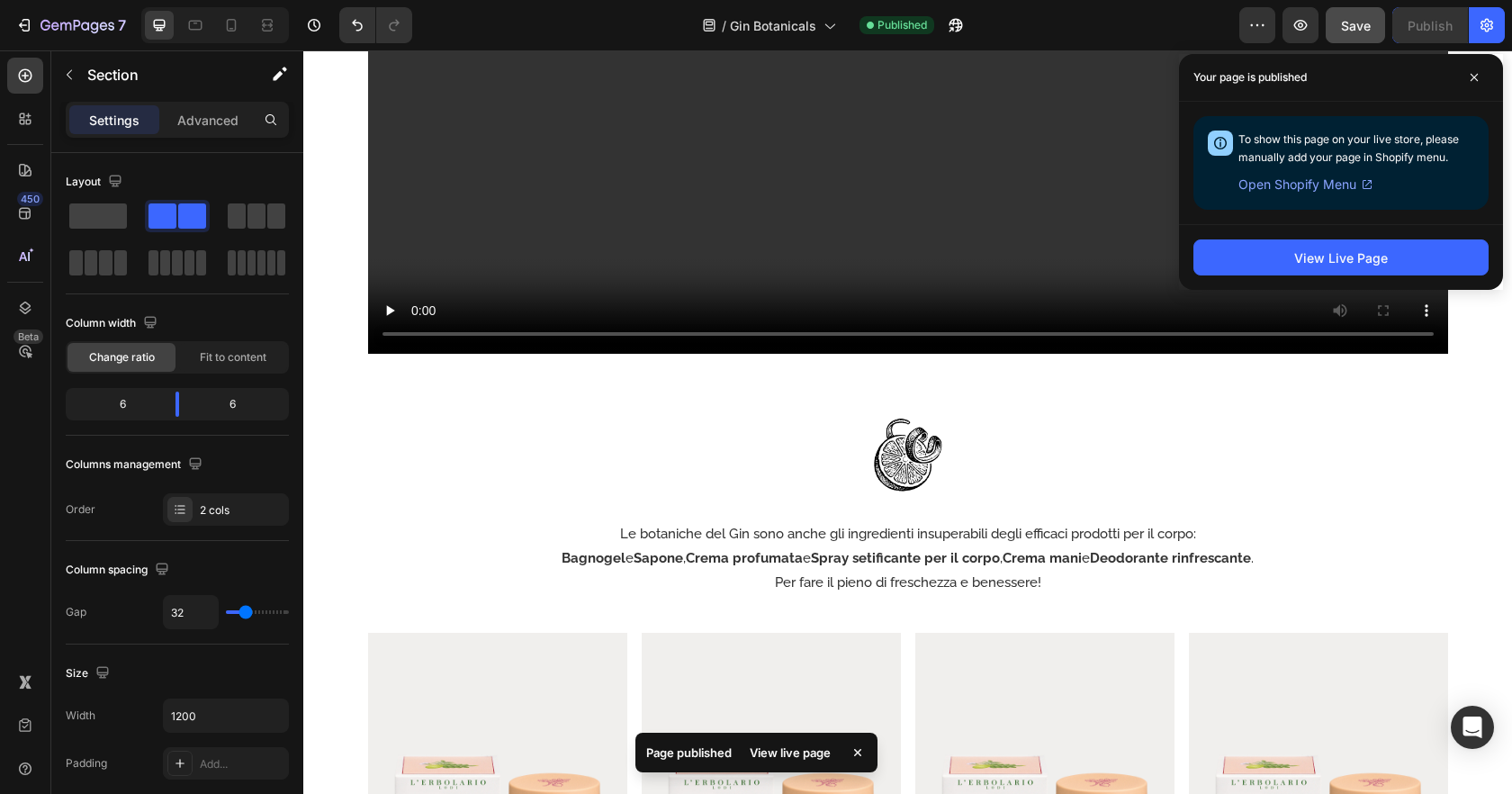
drag, startPoint x: 1470, startPoint y: 72, endPoint x: 1204, endPoint y: 233, distance: 310.9
click at [1469, 73] on icon at bounding box center [1474, 77] width 9 height 9
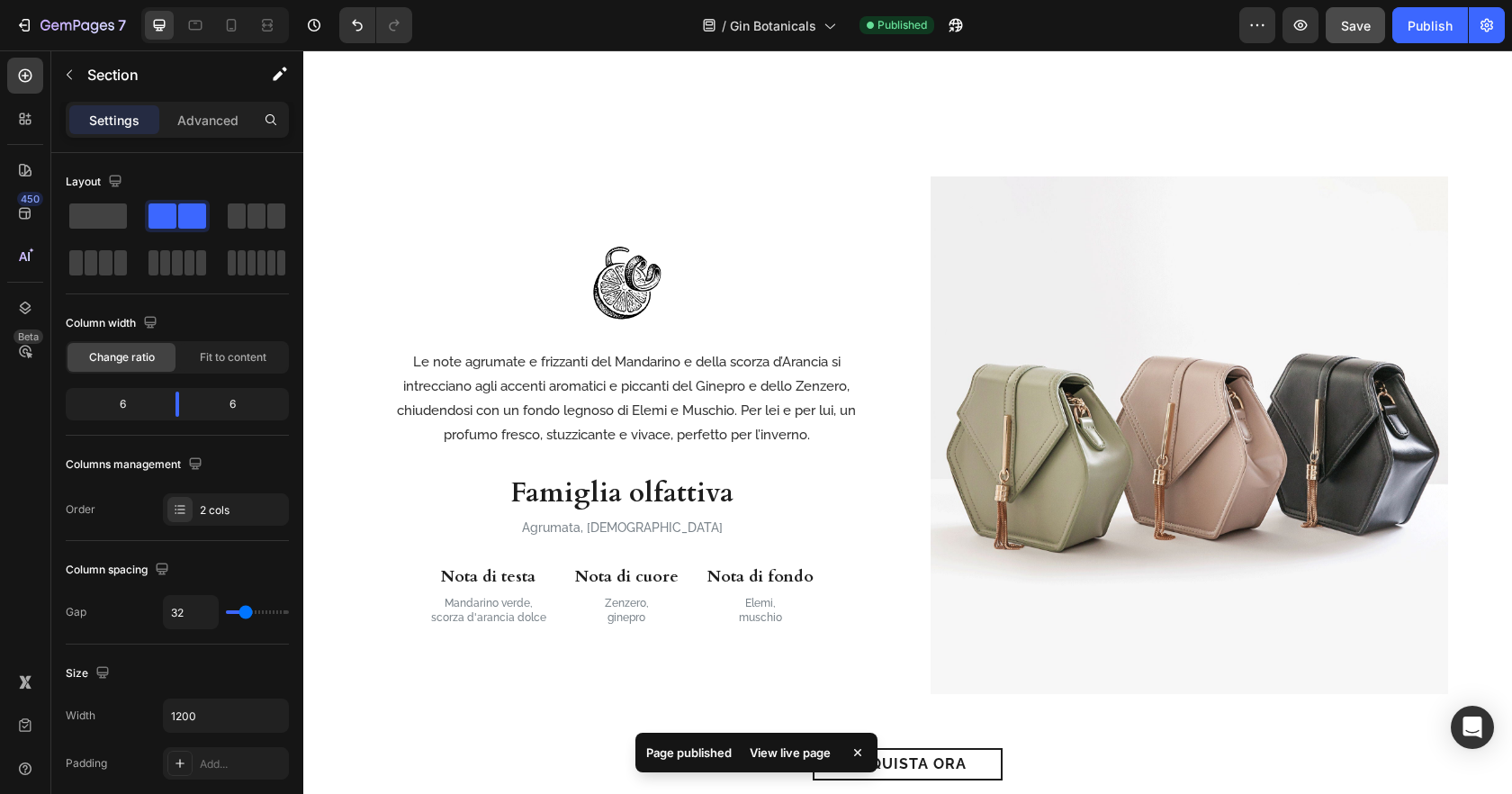
scroll to position [1801, 0]
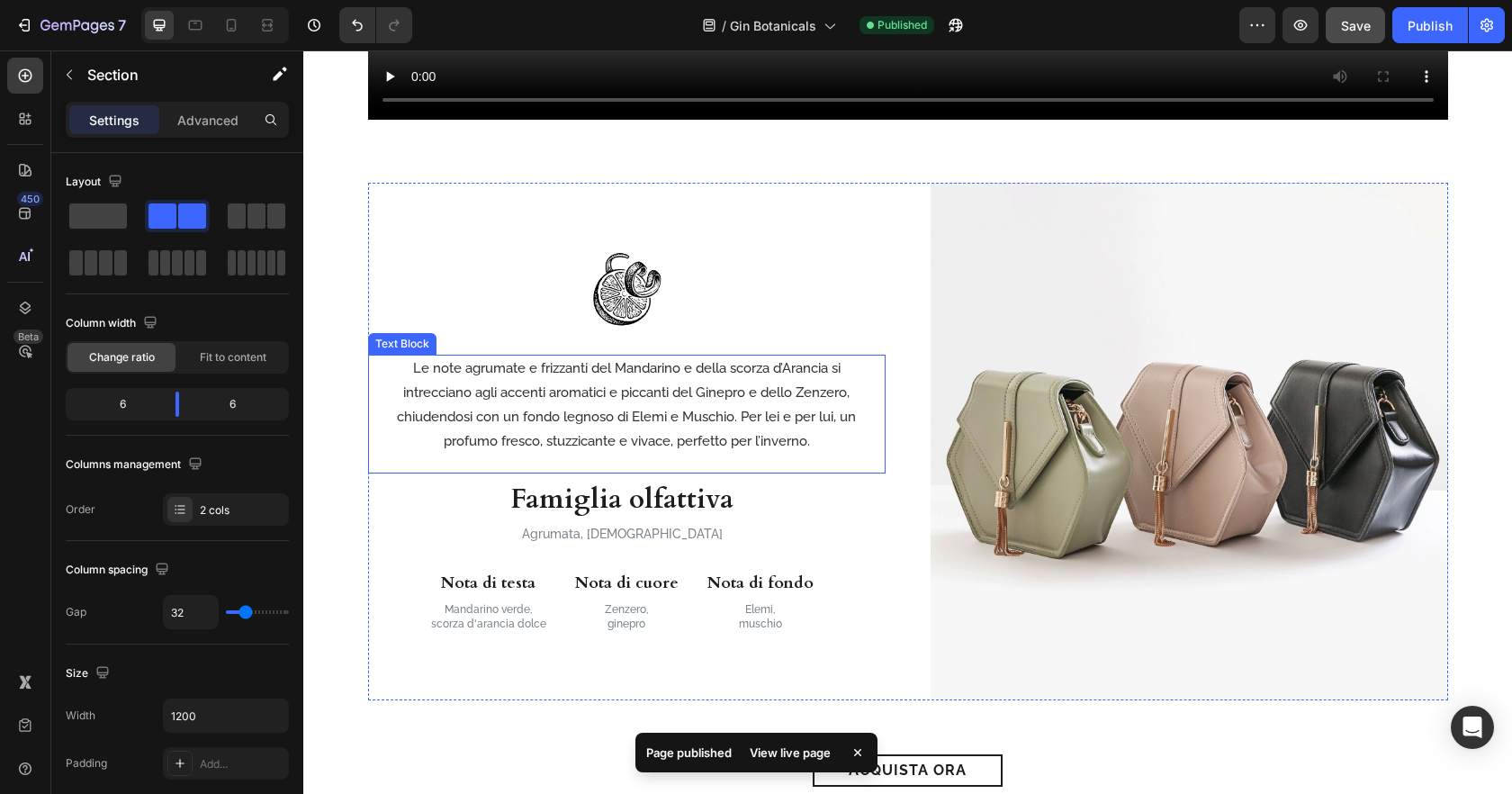
click at [594, 415] on p "Le note agrumate e frizzanti del Mandarino e della scorza d’Arancia si intrecci…" at bounding box center [627, 404] width 460 height 97
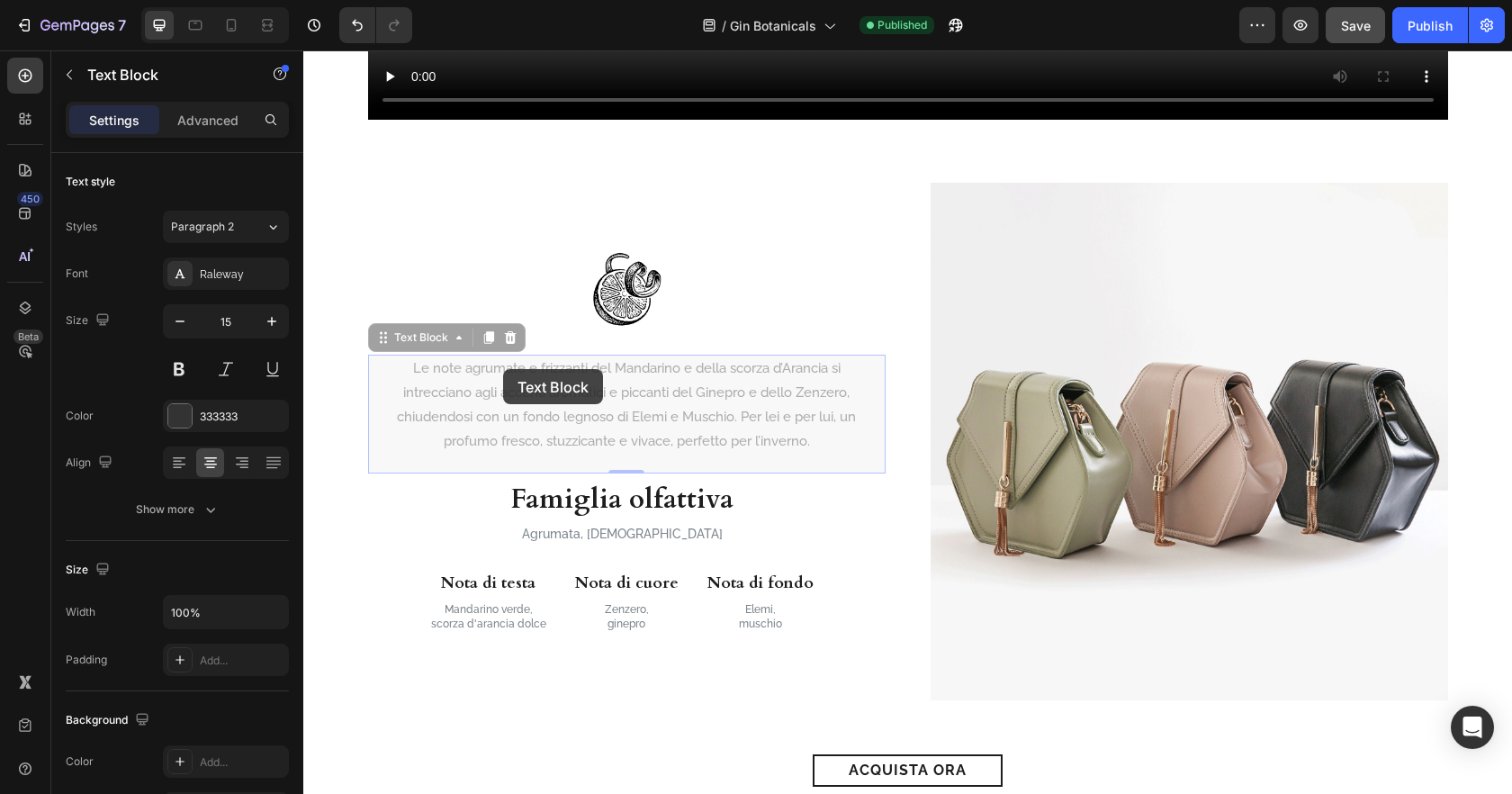
scroll to position [1742, 0]
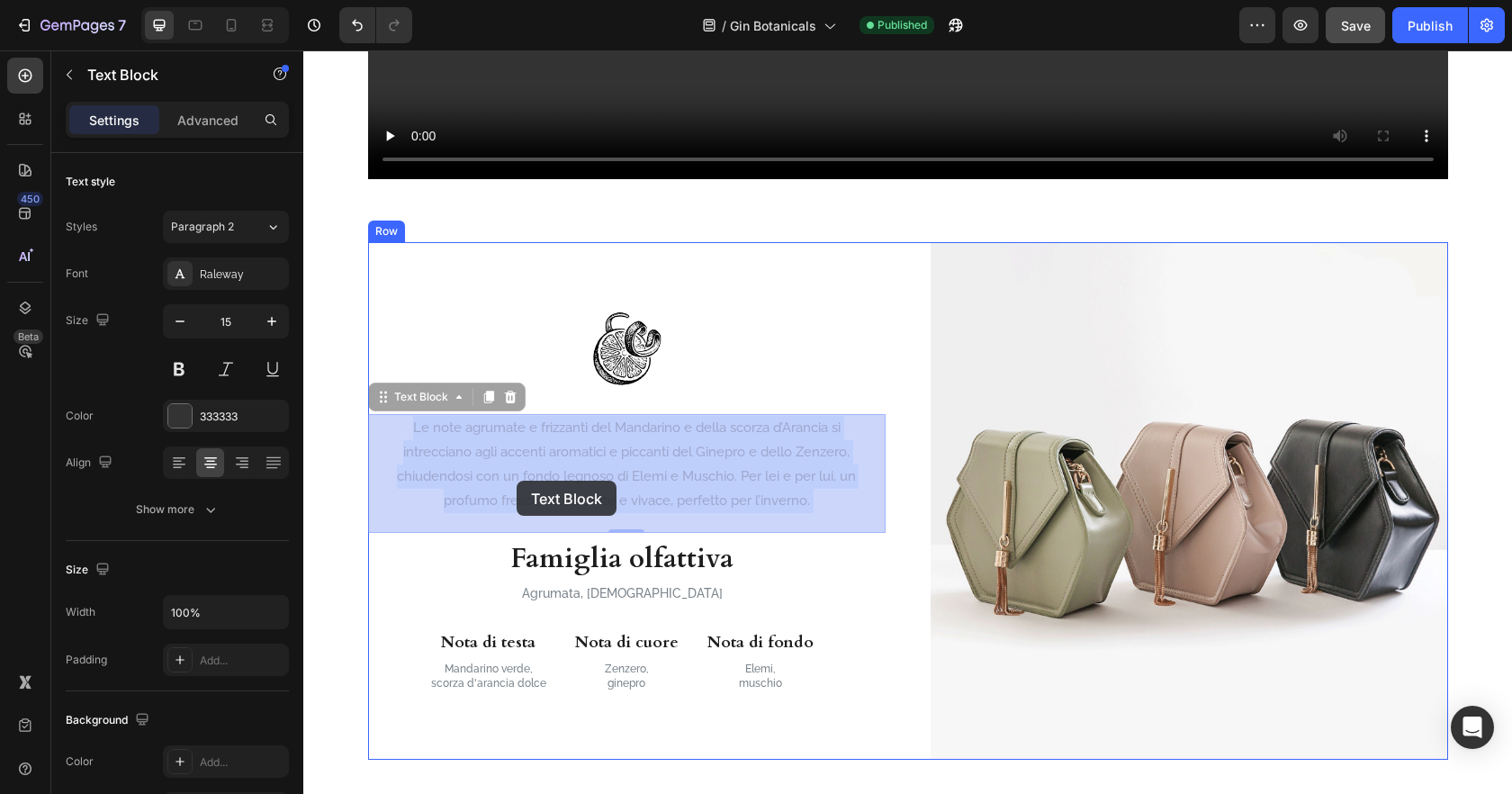
drag, startPoint x: 406, startPoint y: 365, endPoint x: 517, endPoint y: 481, distance: 160.6
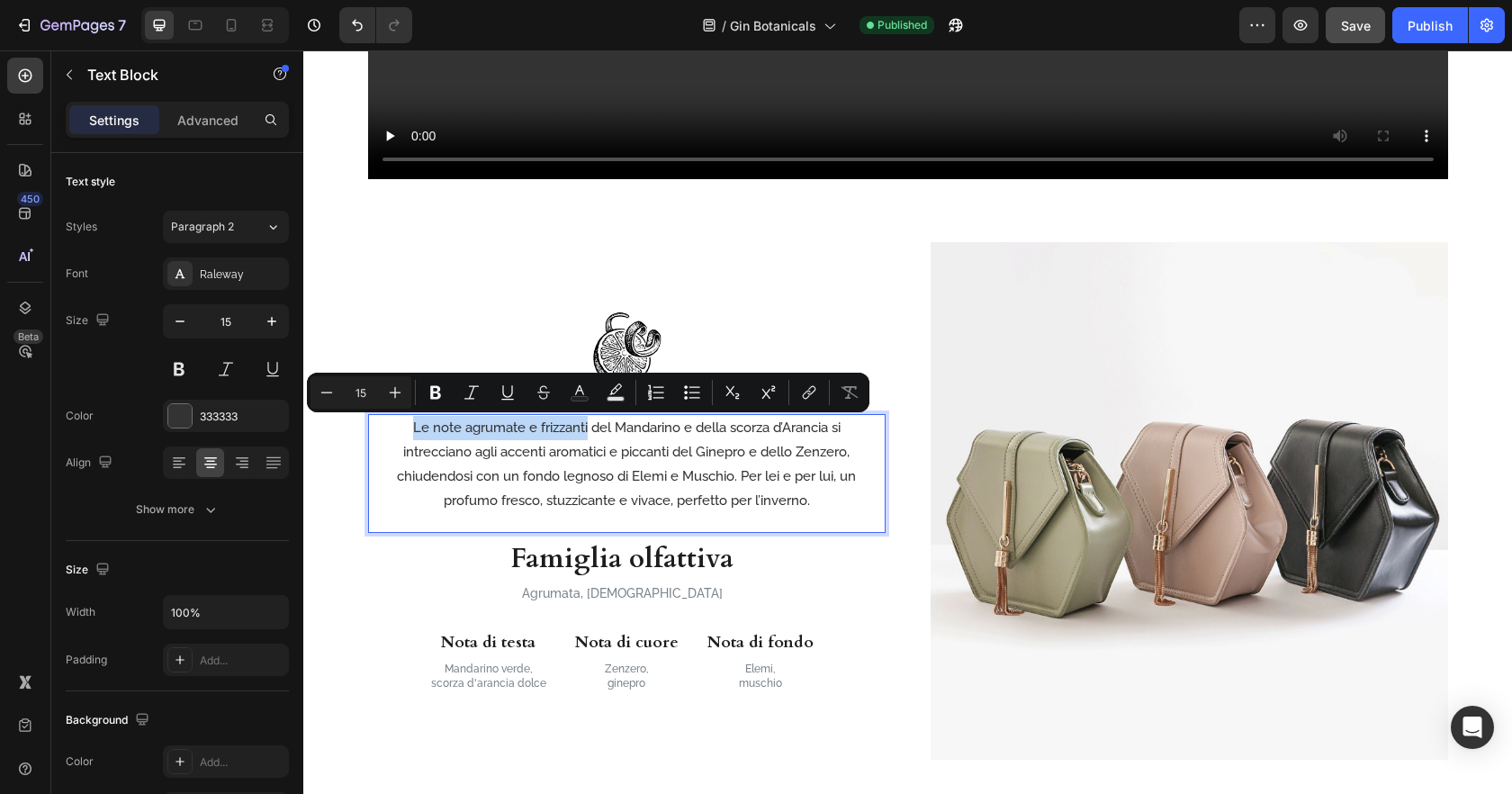
drag, startPoint x: 407, startPoint y: 428, endPoint x: 584, endPoint y: 434, distance: 177.1
click at [584, 434] on p "Le note agrumate e frizzanti del Mandarino e della scorza d’Arancia si intrecci…" at bounding box center [627, 464] width 460 height 97
click at [444, 398] on icon "Editor contextual toolbar" at bounding box center [436, 392] width 18 height 18
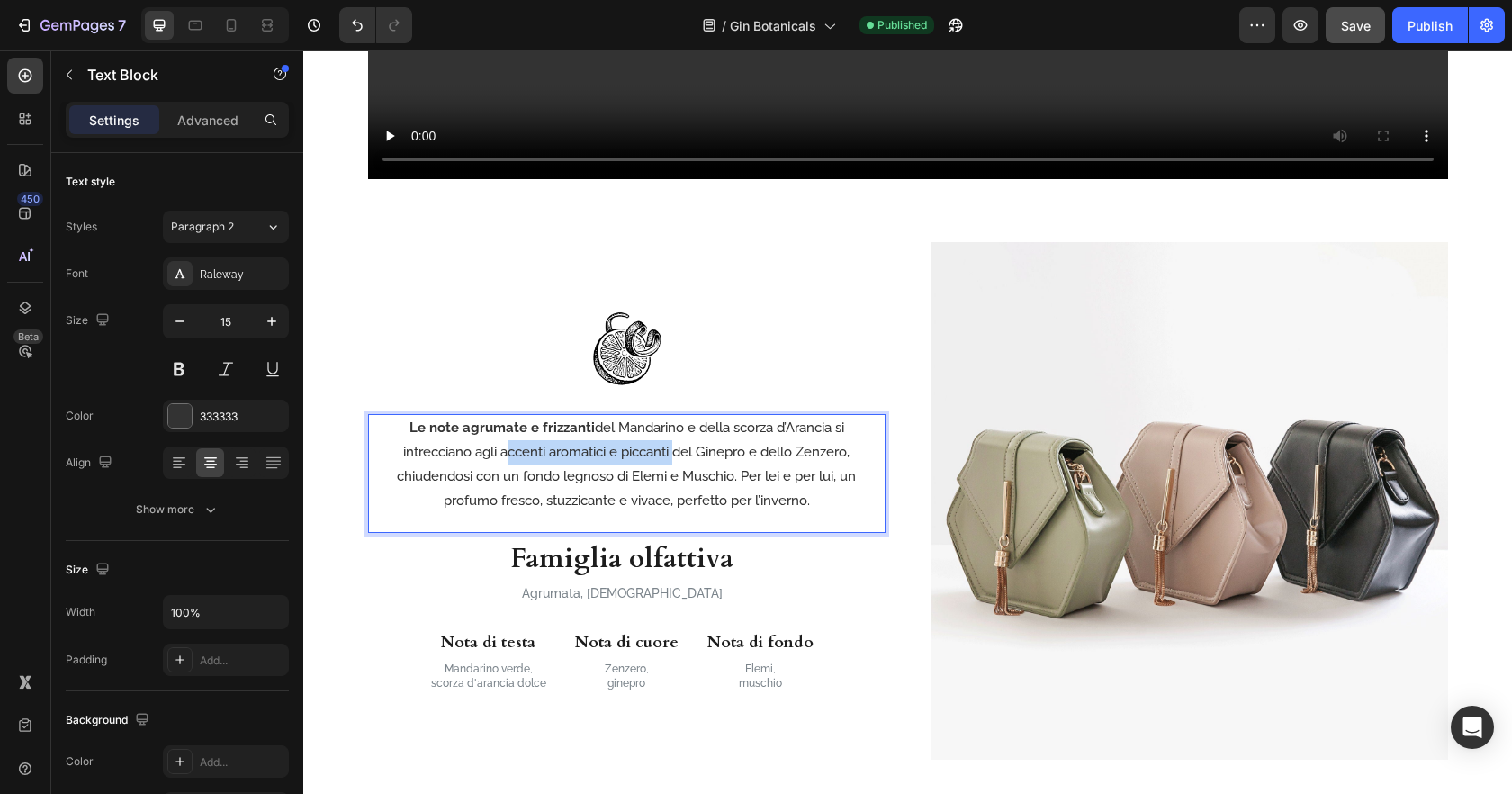
drag, startPoint x: 499, startPoint y: 454, endPoint x: 671, endPoint y: 454, distance: 172.0
click at [671, 454] on p "Le note agrumate e frizzanti del Mandarino e della scorza d’Arancia si intrecci…" at bounding box center [627, 464] width 460 height 97
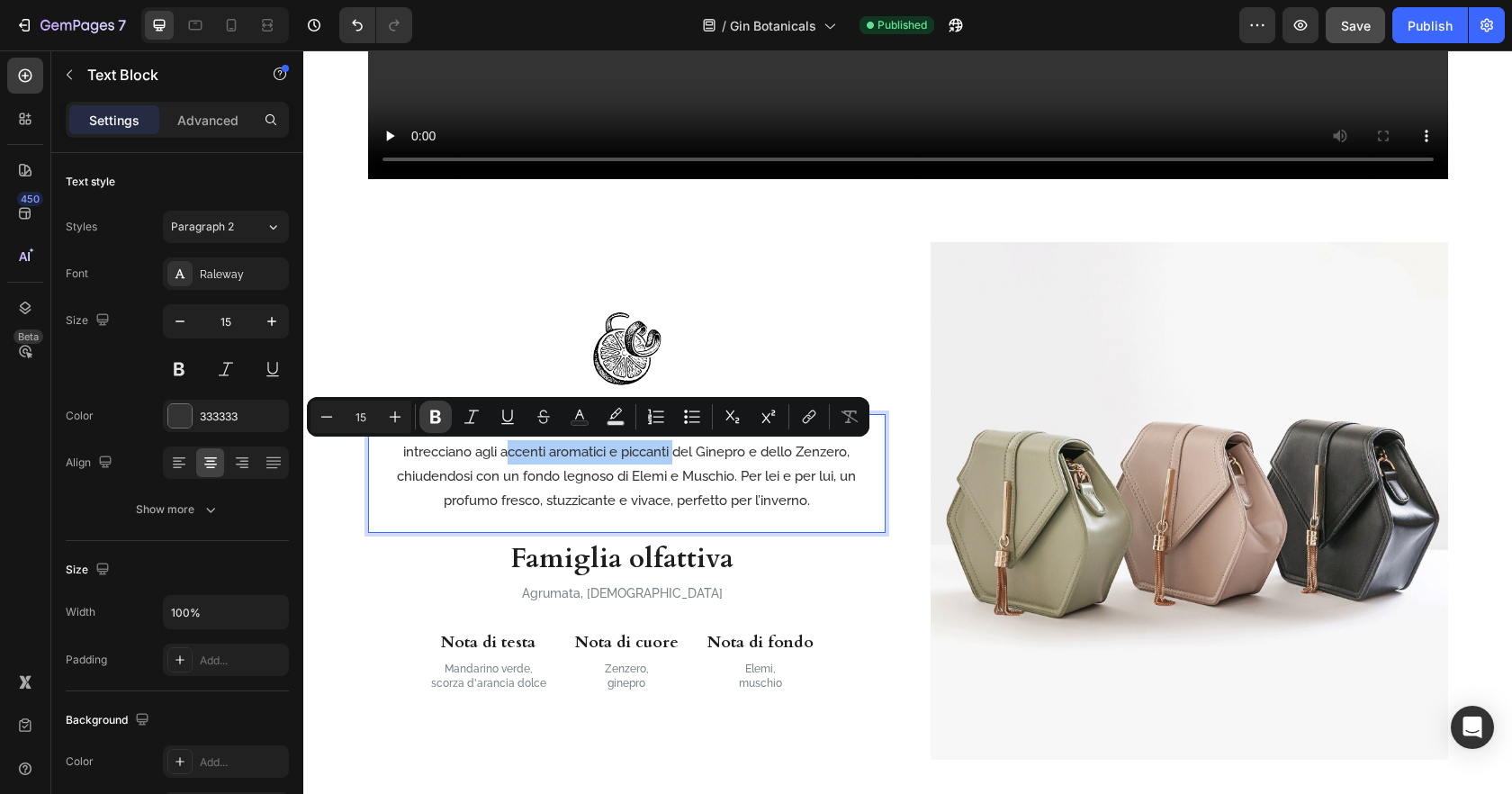
click at [435, 414] on icon "Editor contextual toolbar" at bounding box center [436, 417] width 18 height 18
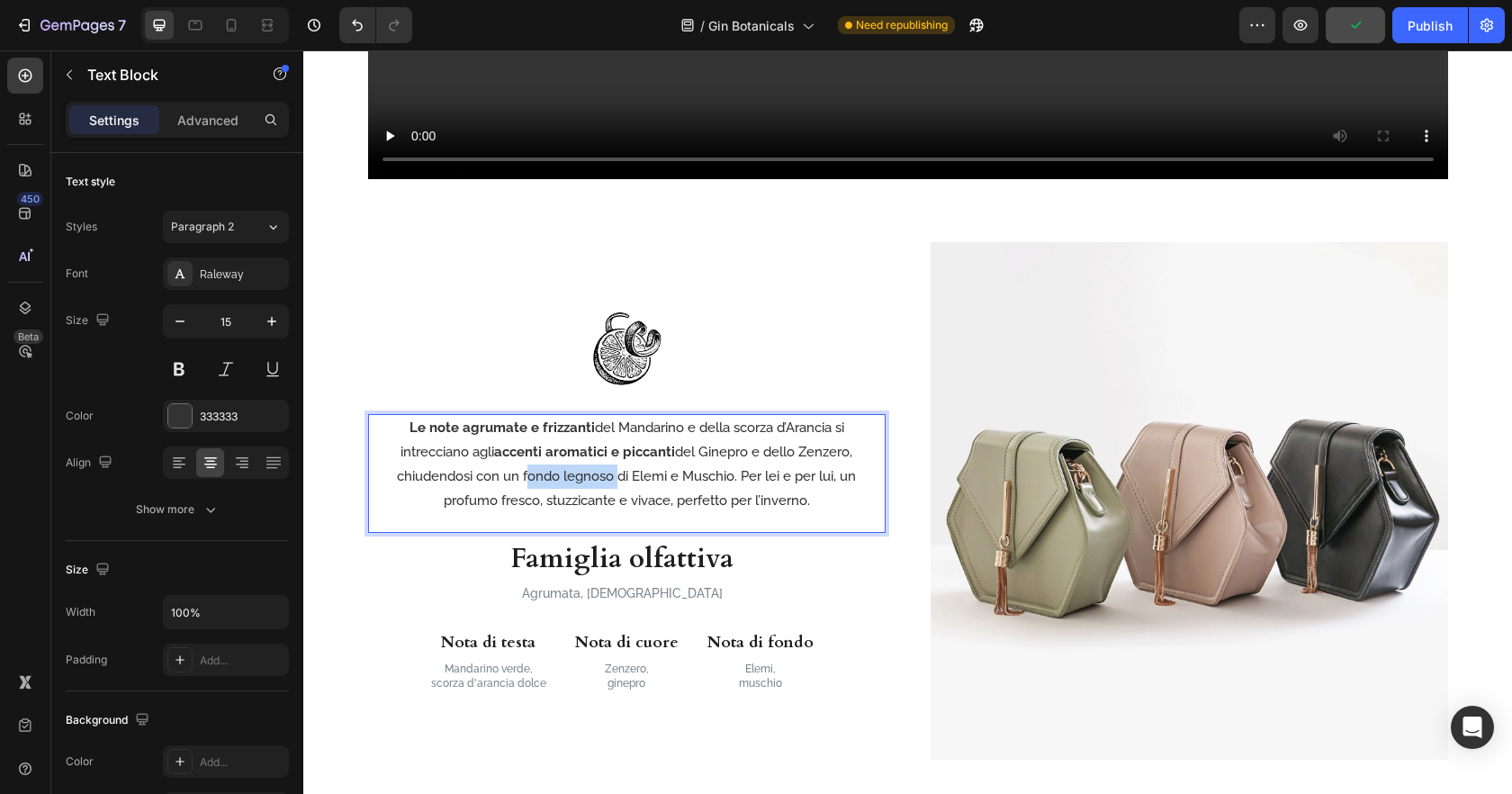
drag, startPoint x: 531, startPoint y: 480, endPoint x: 622, endPoint y: 481, distance: 91.0
click at [622, 481] on p "Le note agrumate e frizzanti del Mandarino e della scorza d’Arancia si intrecci…" at bounding box center [627, 464] width 460 height 97
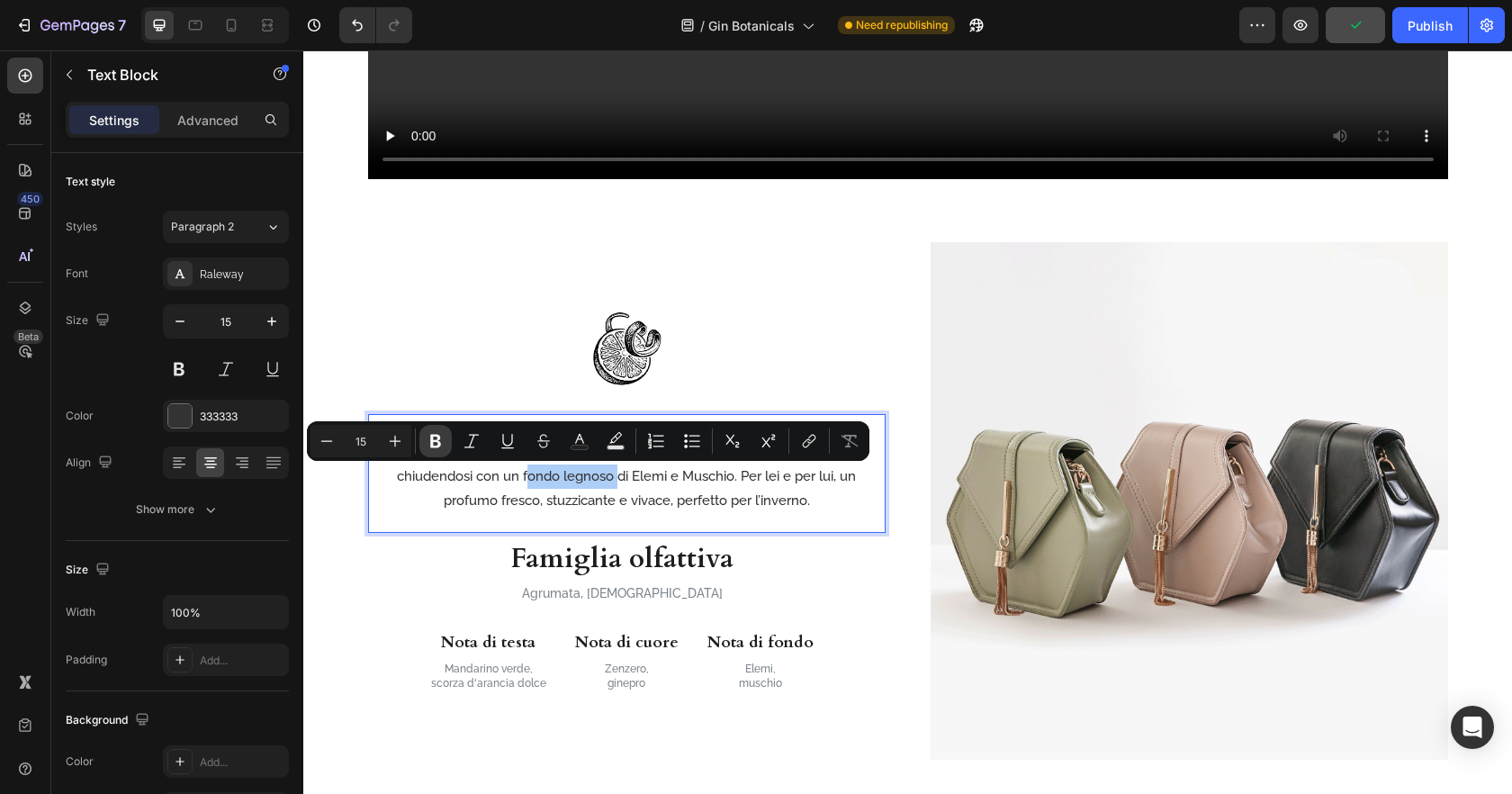
click at [430, 439] on icon "Editor contextual toolbar" at bounding box center [436, 442] width 11 height 14
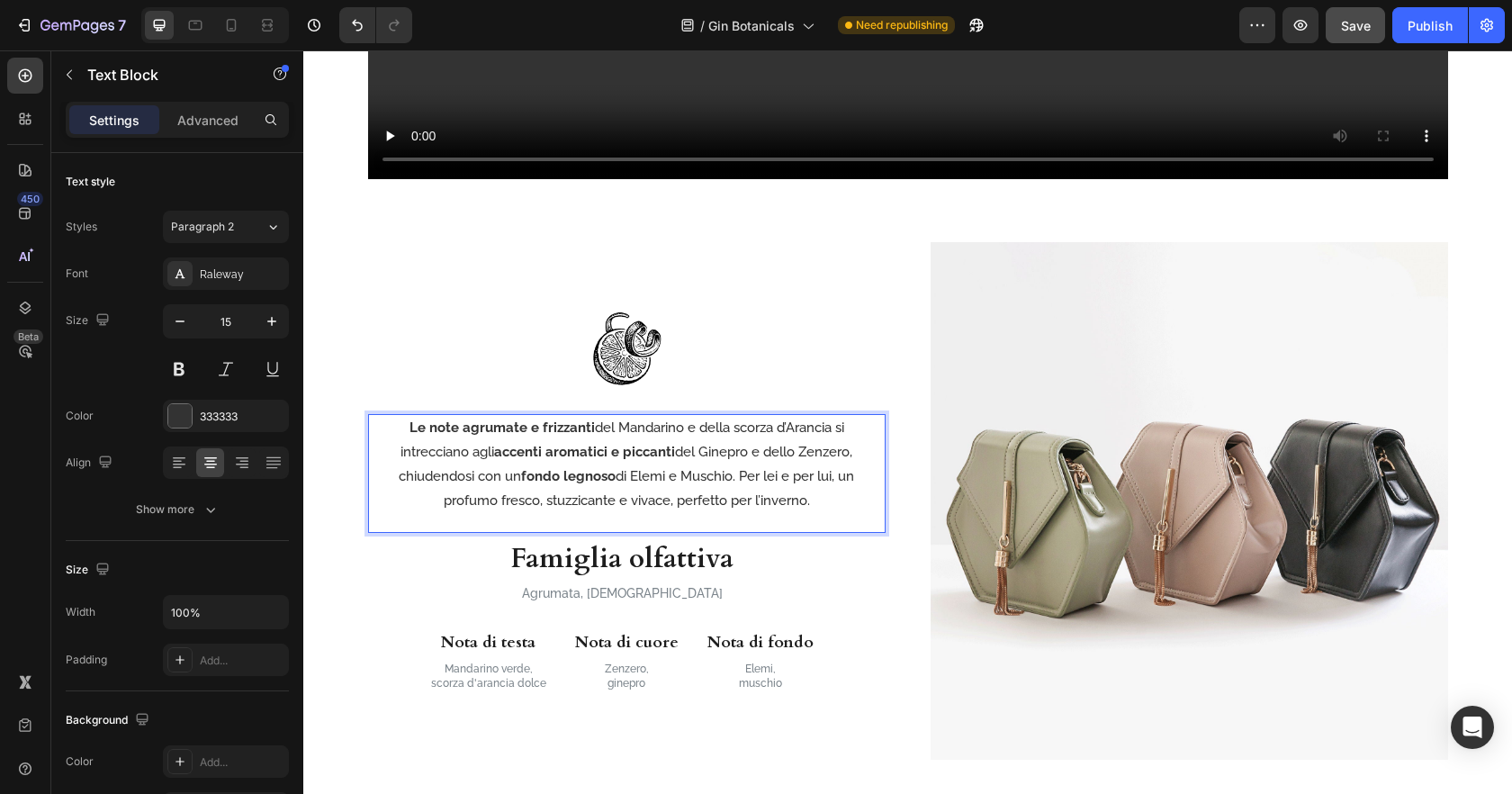
drag, startPoint x: 751, startPoint y: 473, endPoint x: 773, endPoint y: 489, distance: 27.2
click at [751, 473] on p "Le note agrumate e frizzanti del Mandarino e della scorza d’Arancia si intrecci…" at bounding box center [627, 464] width 460 height 97
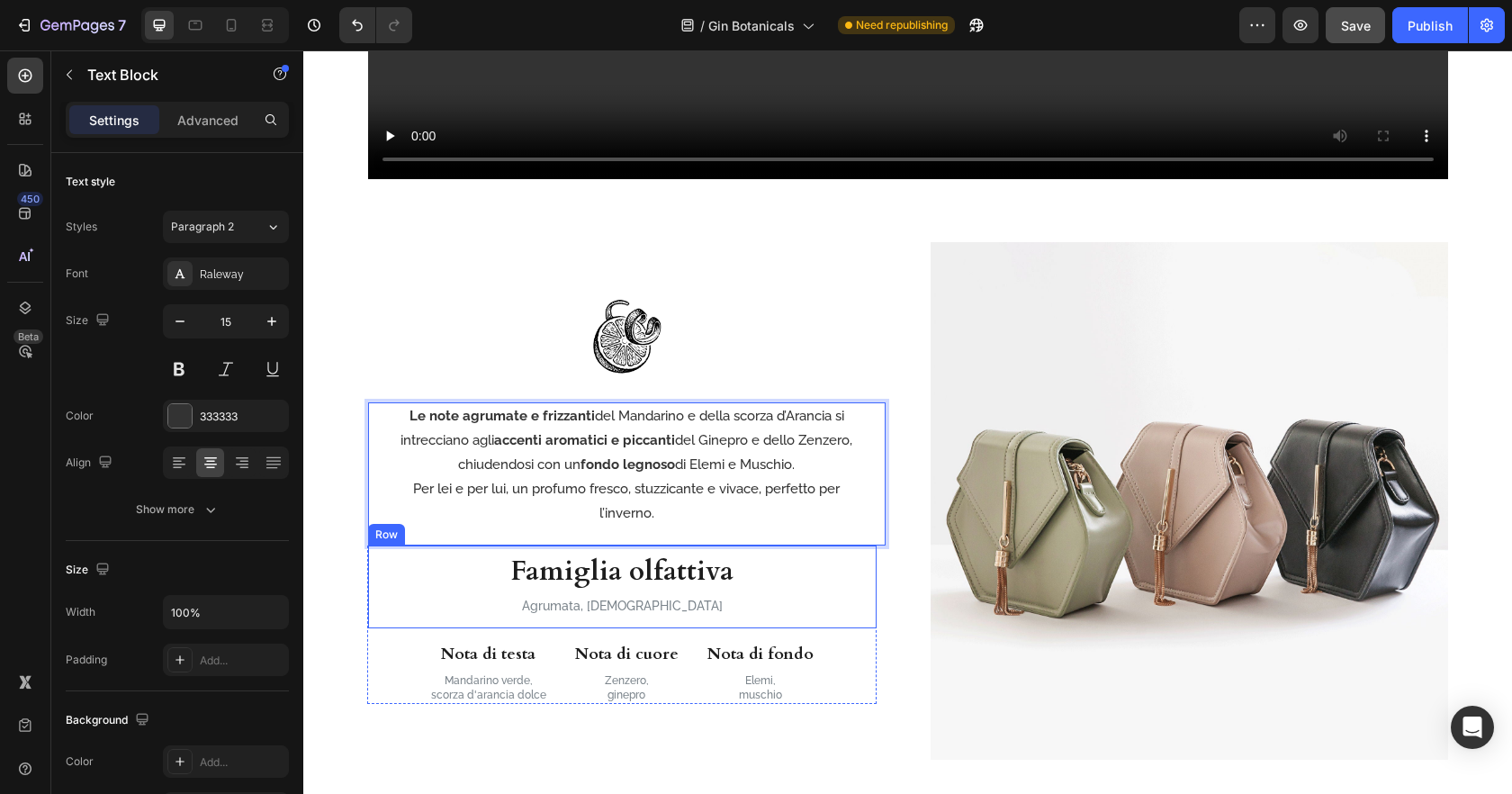
scroll to position [1730, 0]
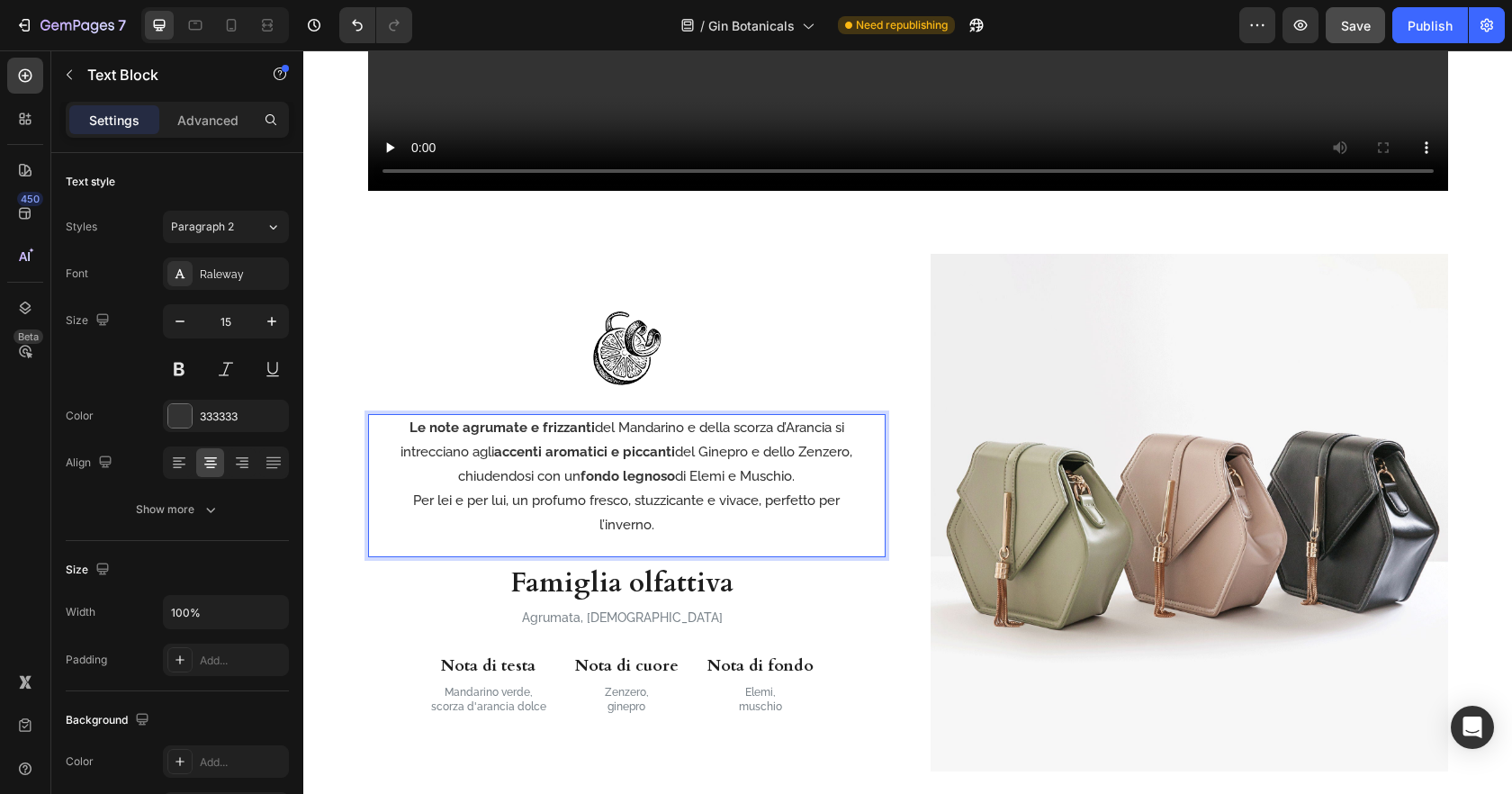
click at [1349, 45] on div "7 Version history / Gin Botanicals Need republishing Preview Save Publish" at bounding box center [756, 25] width 1512 height 51
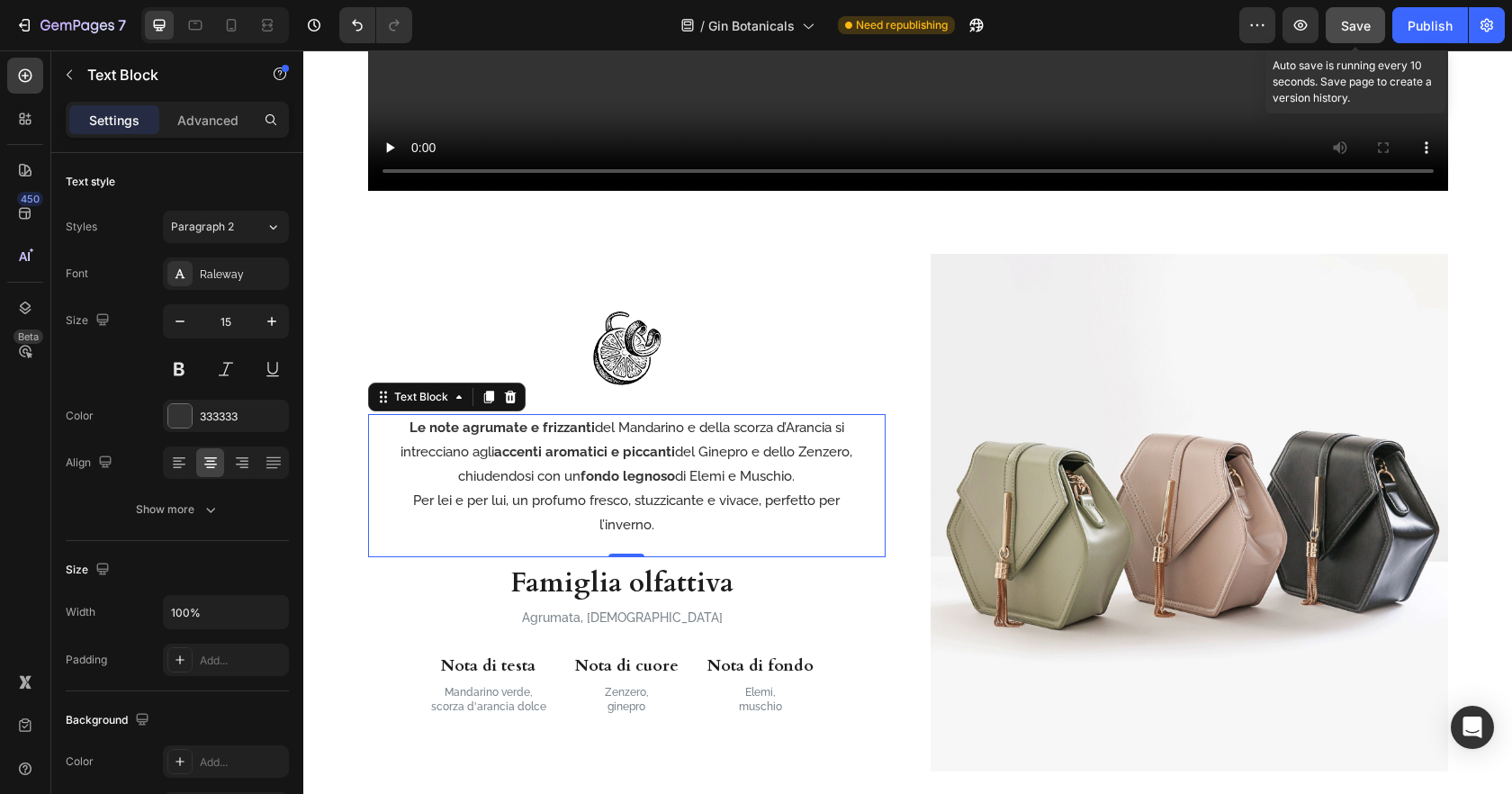
click at [1382, 33] on button "Save" at bounding box center [1355, 25] width 59 height 36
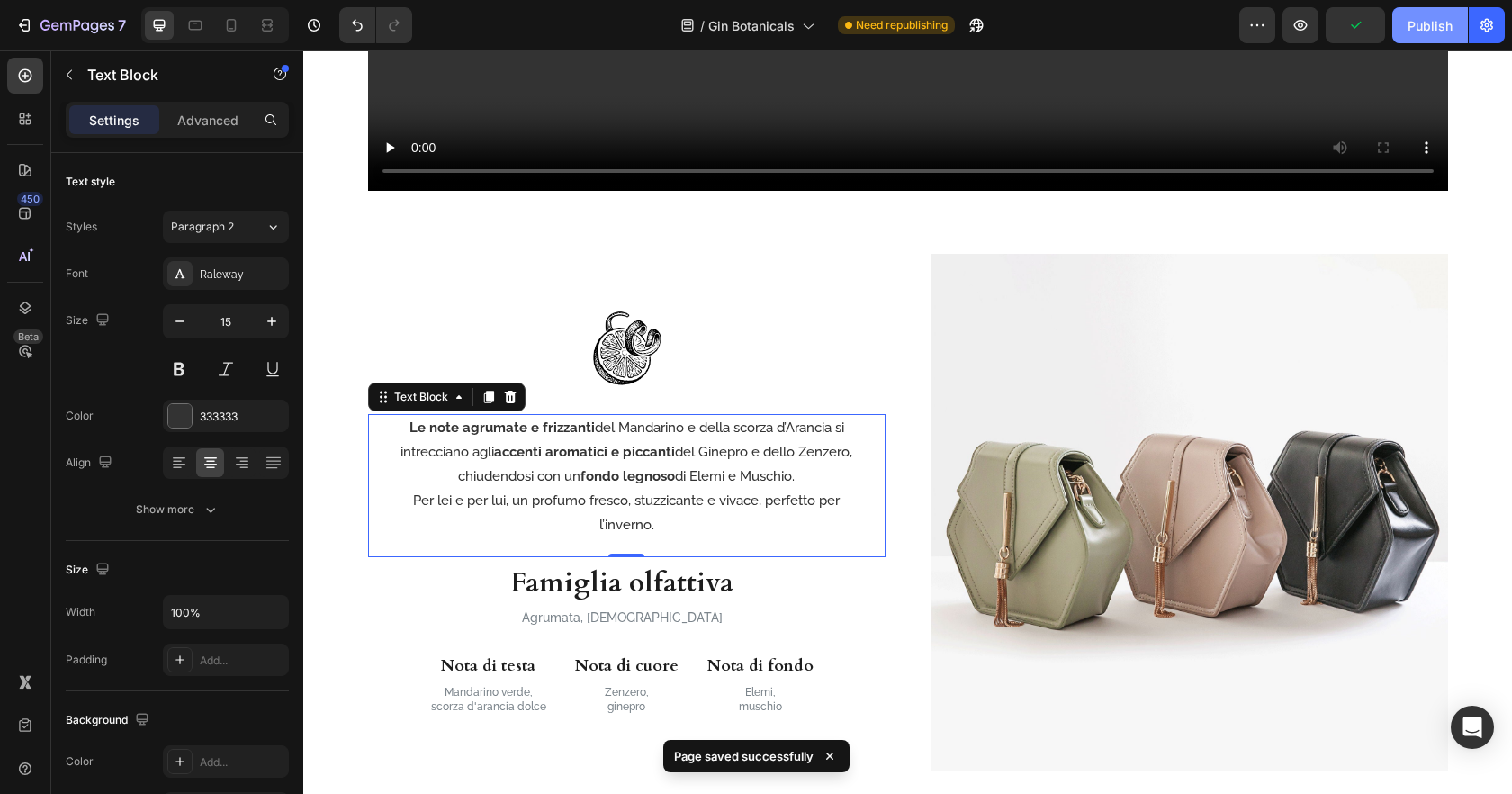
click at [1409, 29] on div "Publish" at bounding box center [1430, 25] width 45 height 19
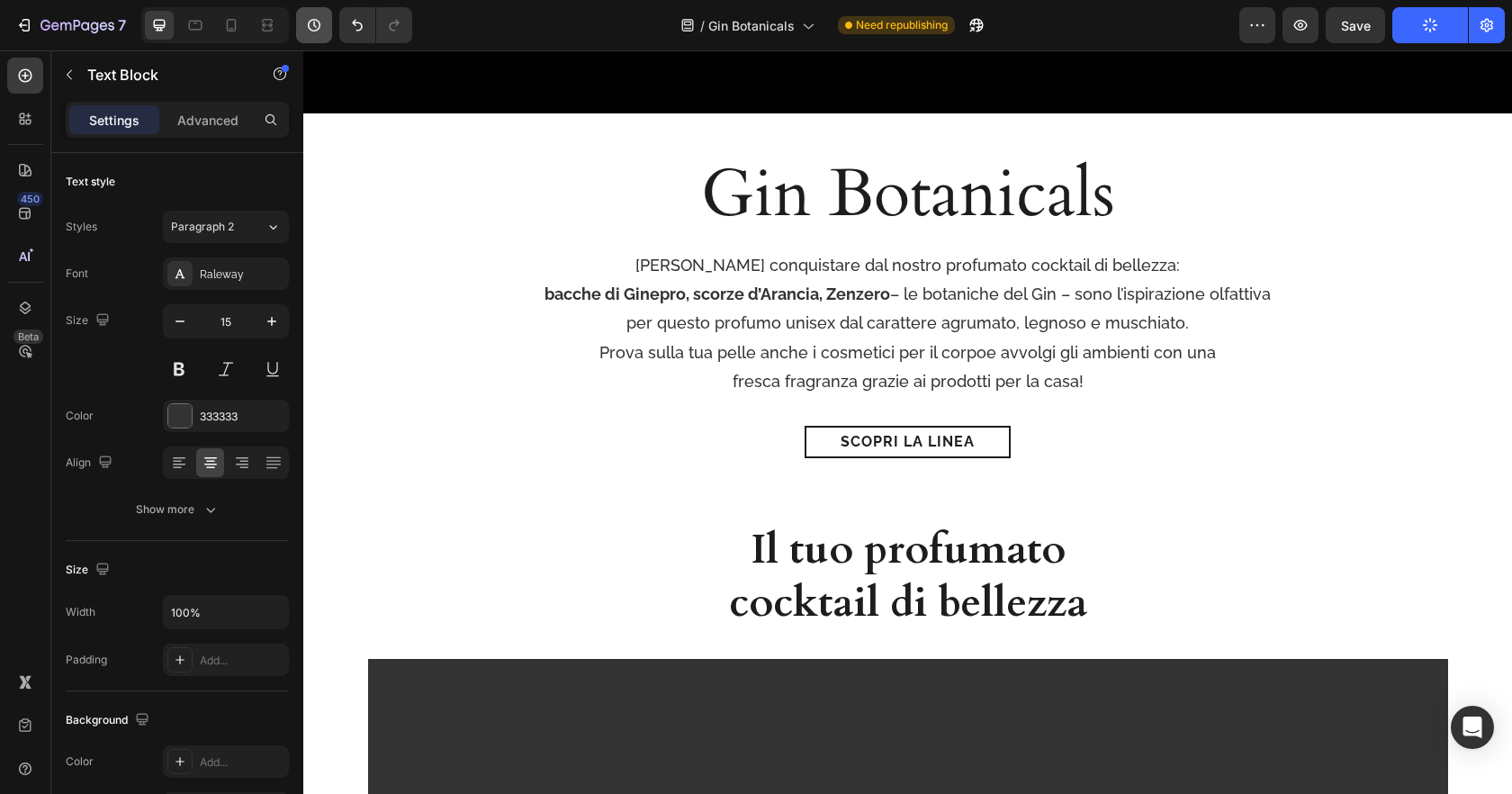
scroll to position [632, 0]
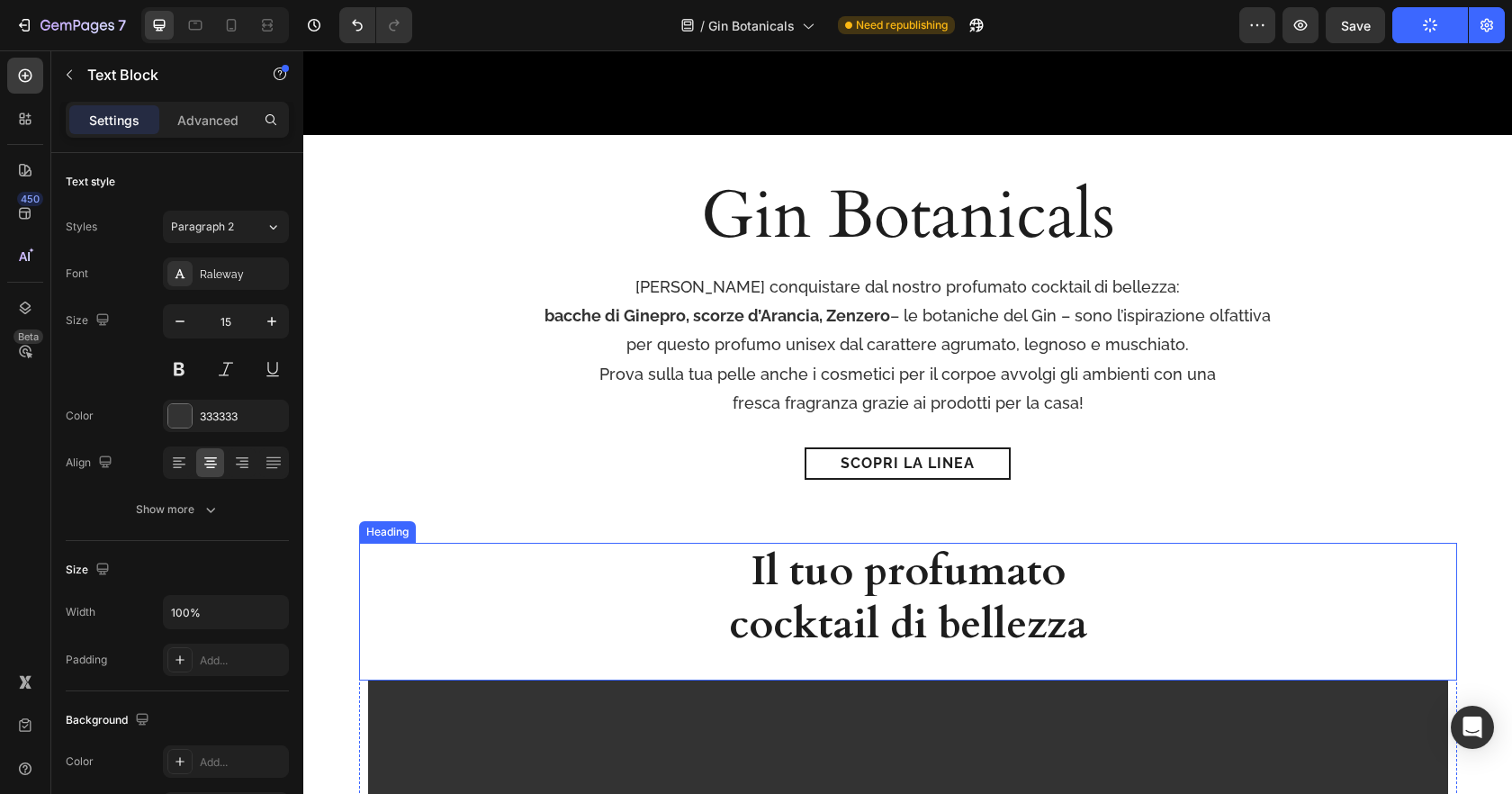
click at [915, 567] on h2 "Il tuo profumato cocktail di bellezza" at bounding box center [908, 599] width 645 height 112
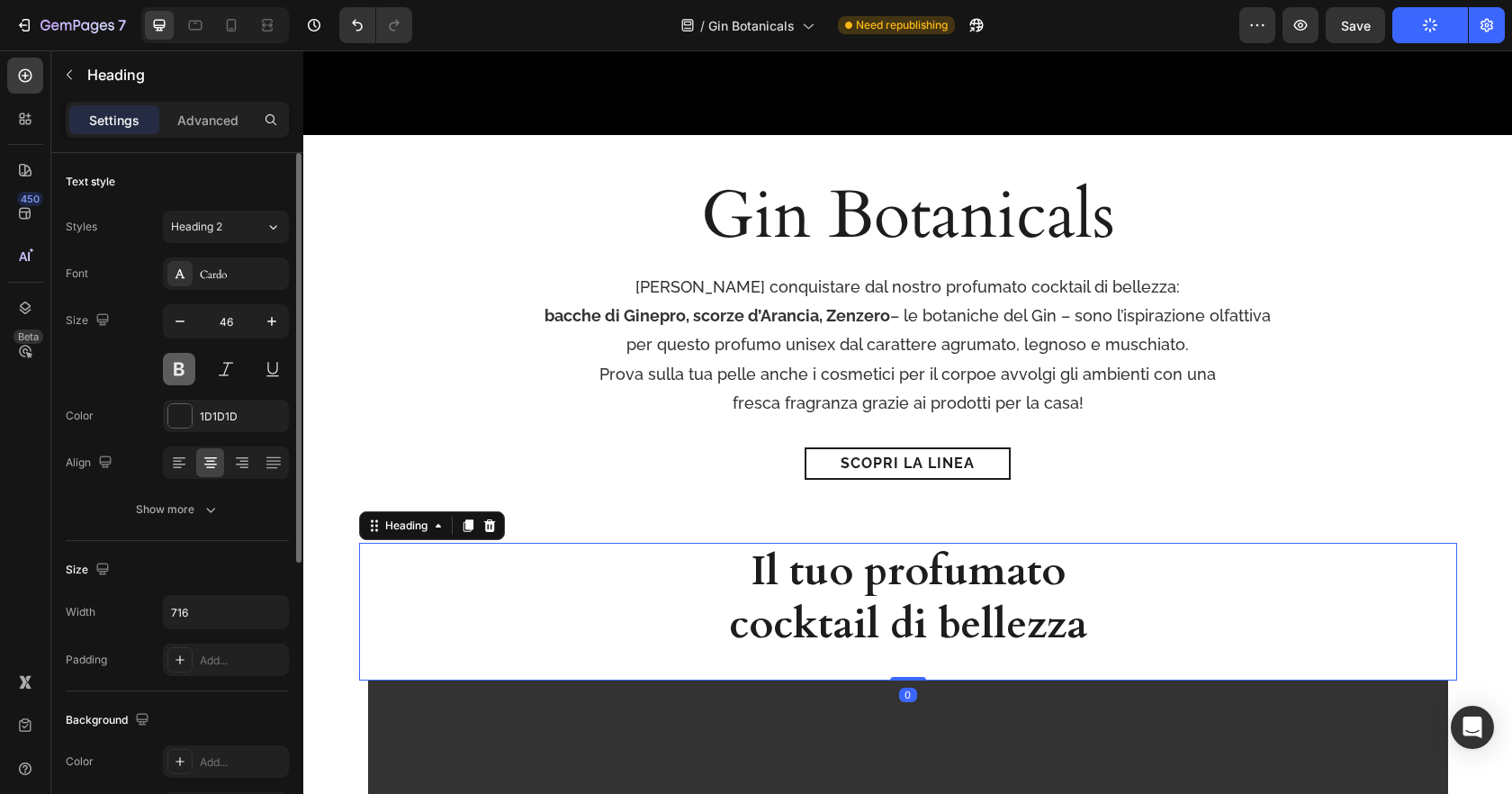
click at [172, 371] on button at bounding box center [179, 370] width 33 height 33
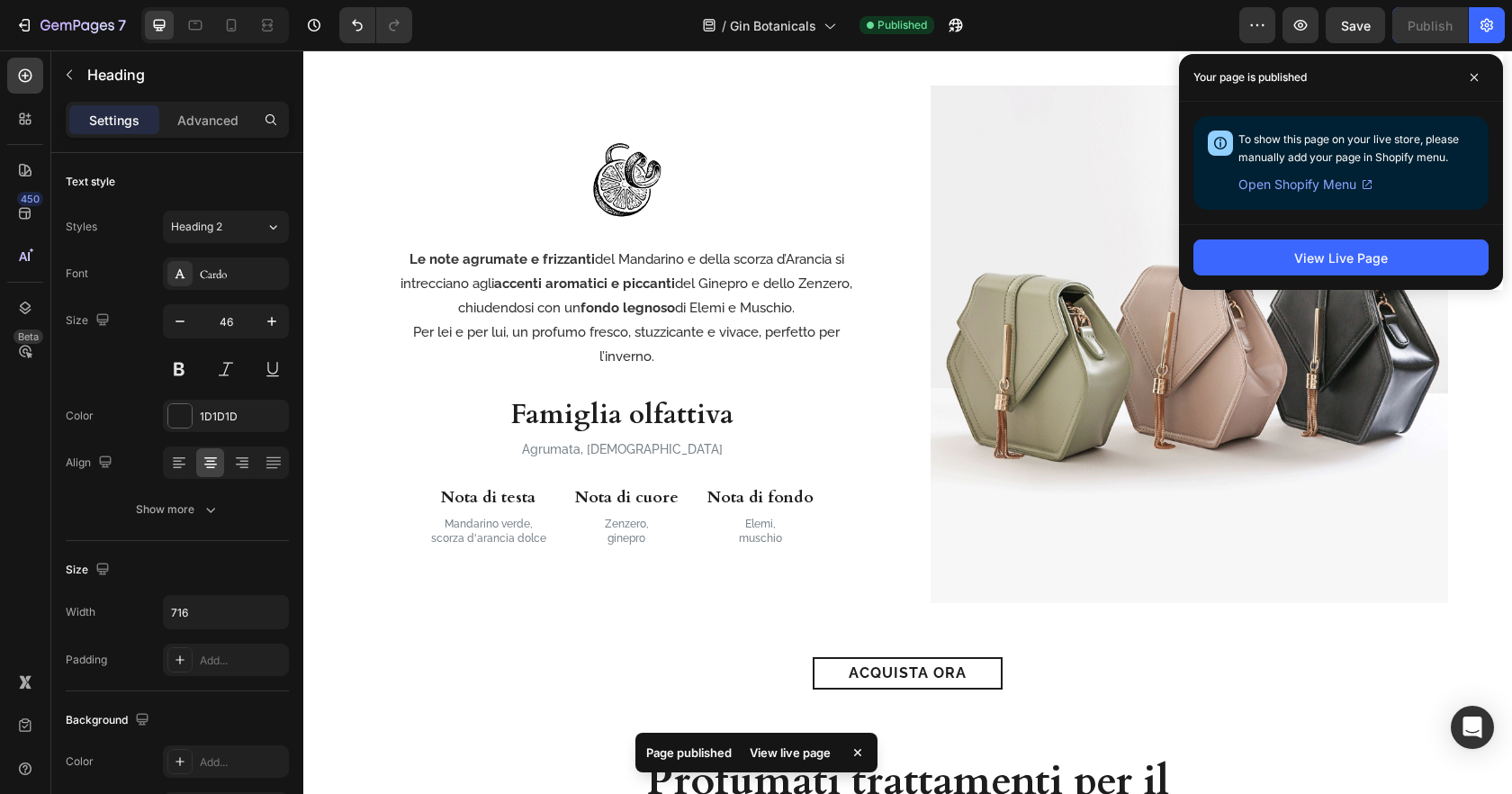
scroll to position [1943, 0]
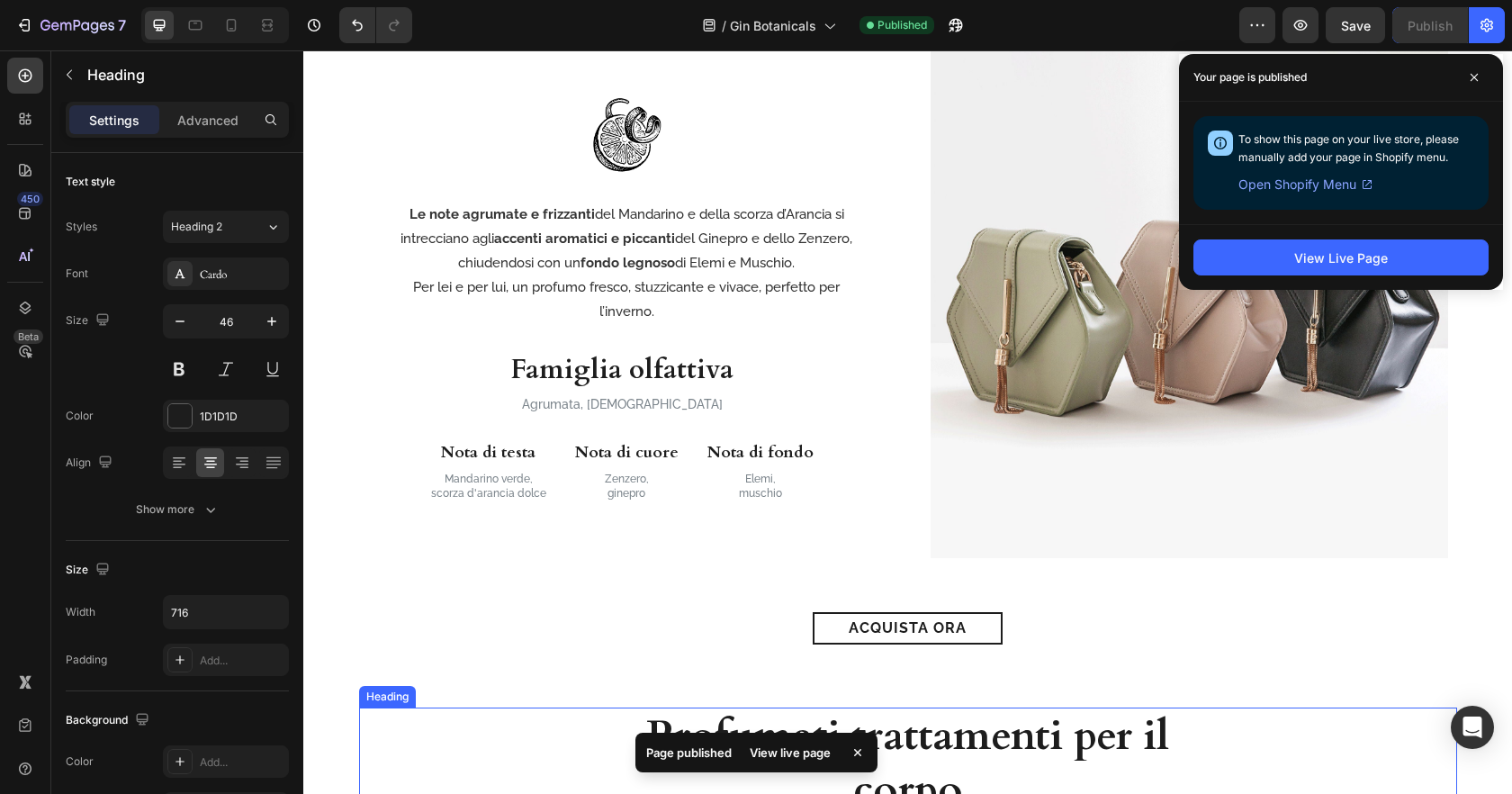
click at [995, 735] on h2 "Profumati trattamenti per il corpo" at bounding box center [908, 763] width 645 height 112
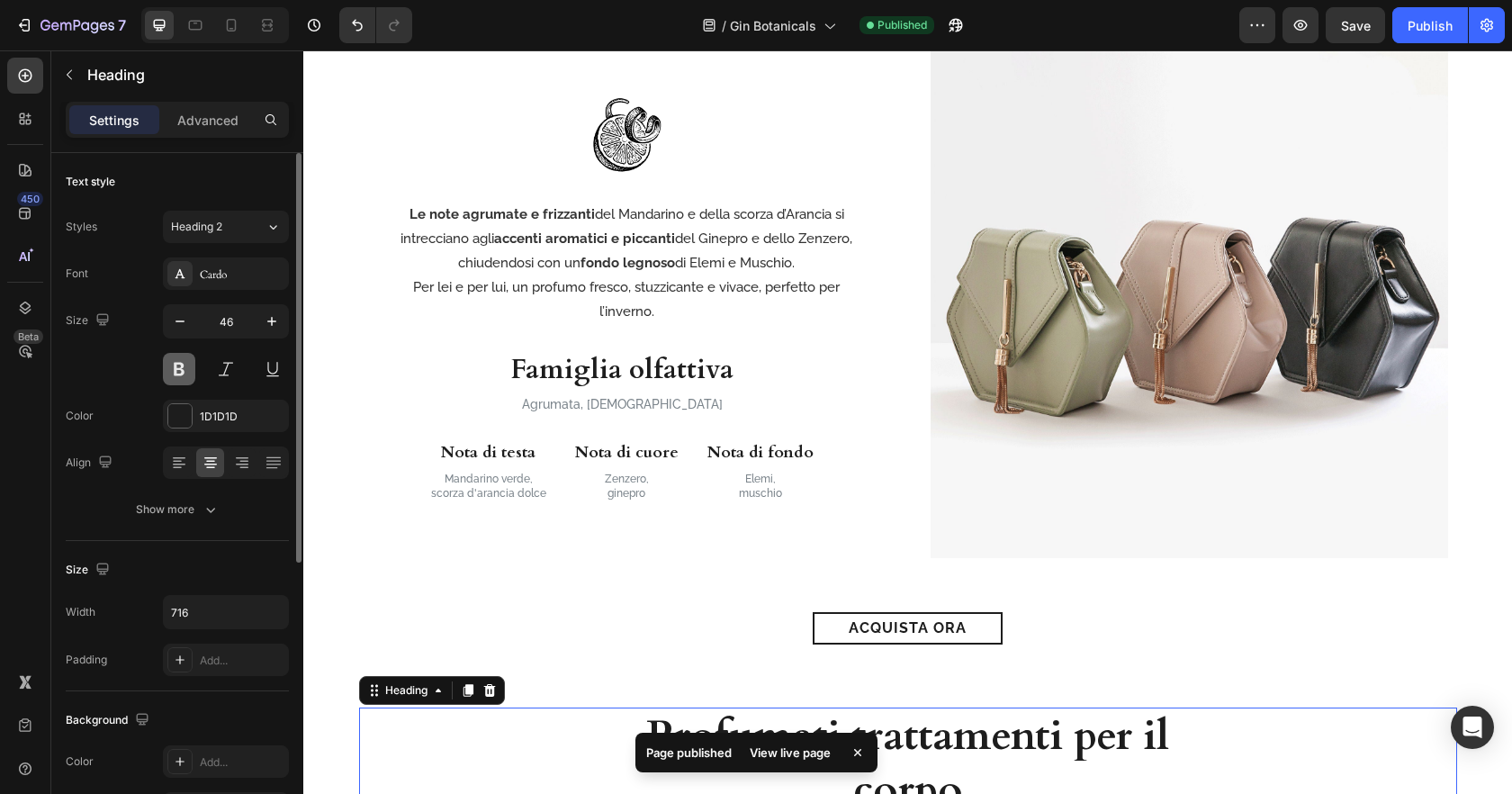
click at [181, 367] on button at bounding box center [179, 370] width 33 height 33
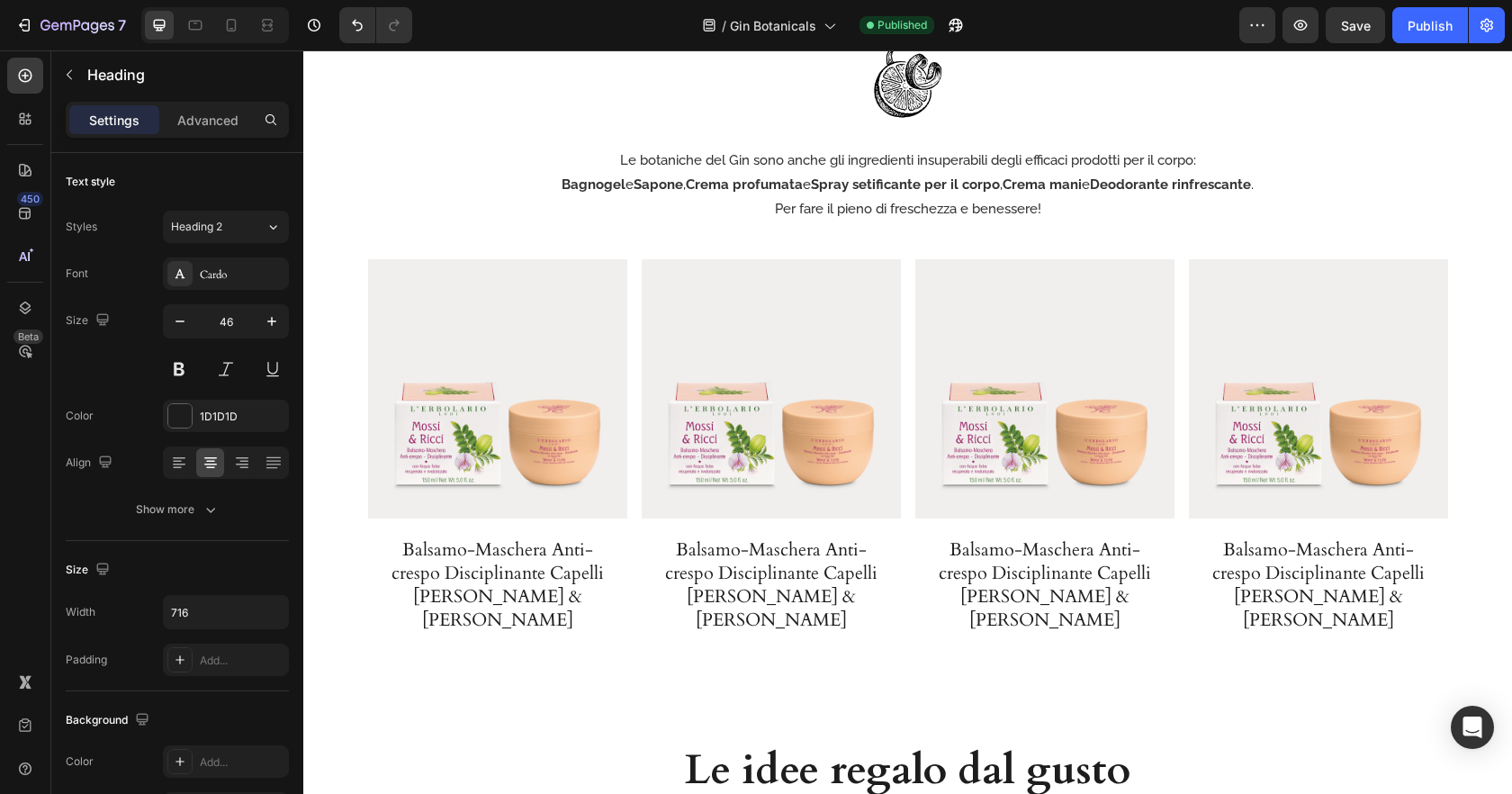
scroll to position [3635, 0]
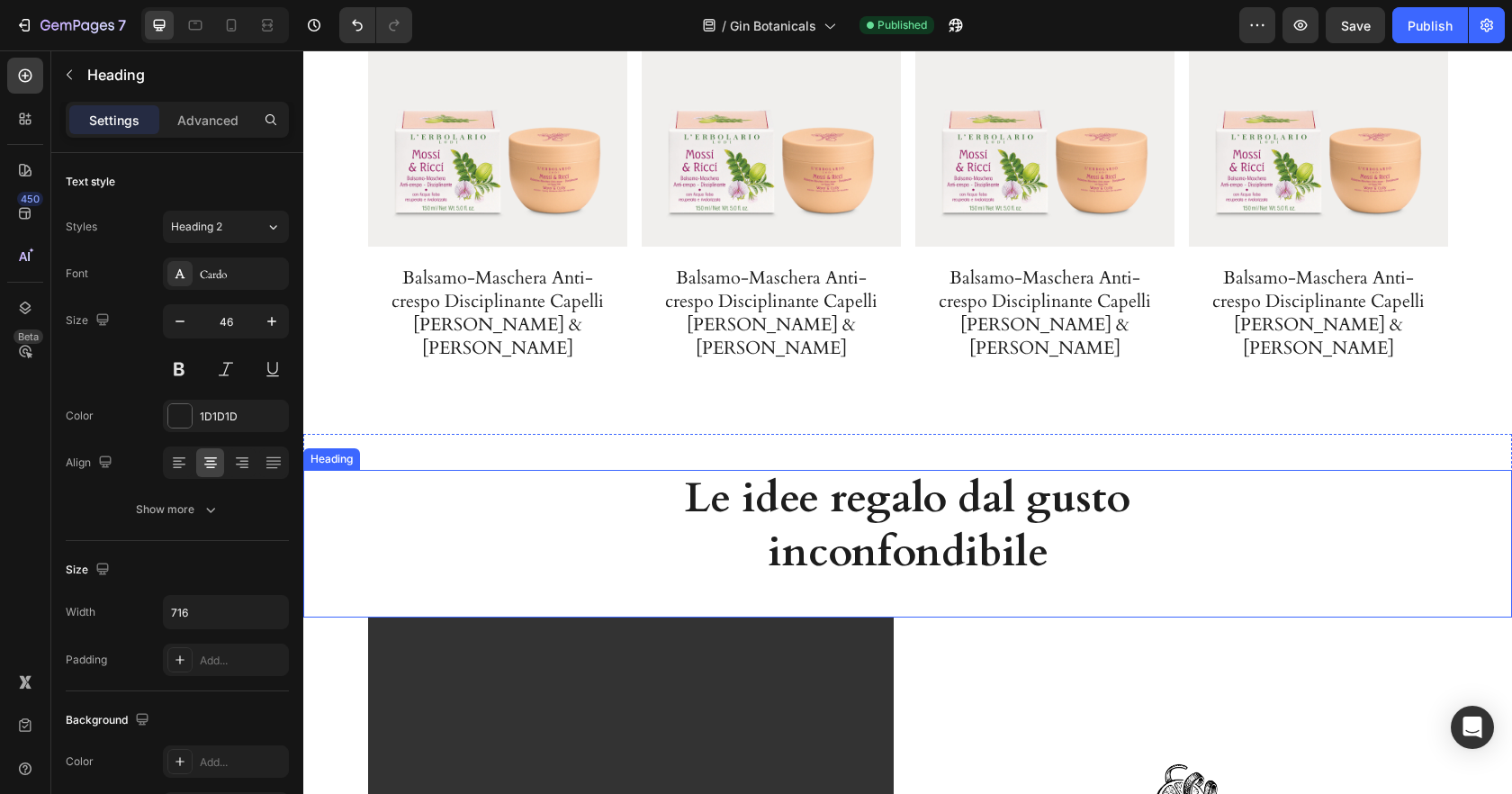
click at [973, 513] on h2 "Le idee regalo dal gusto inconfondibile" at bounding box center [908, 525] width 645 height 112
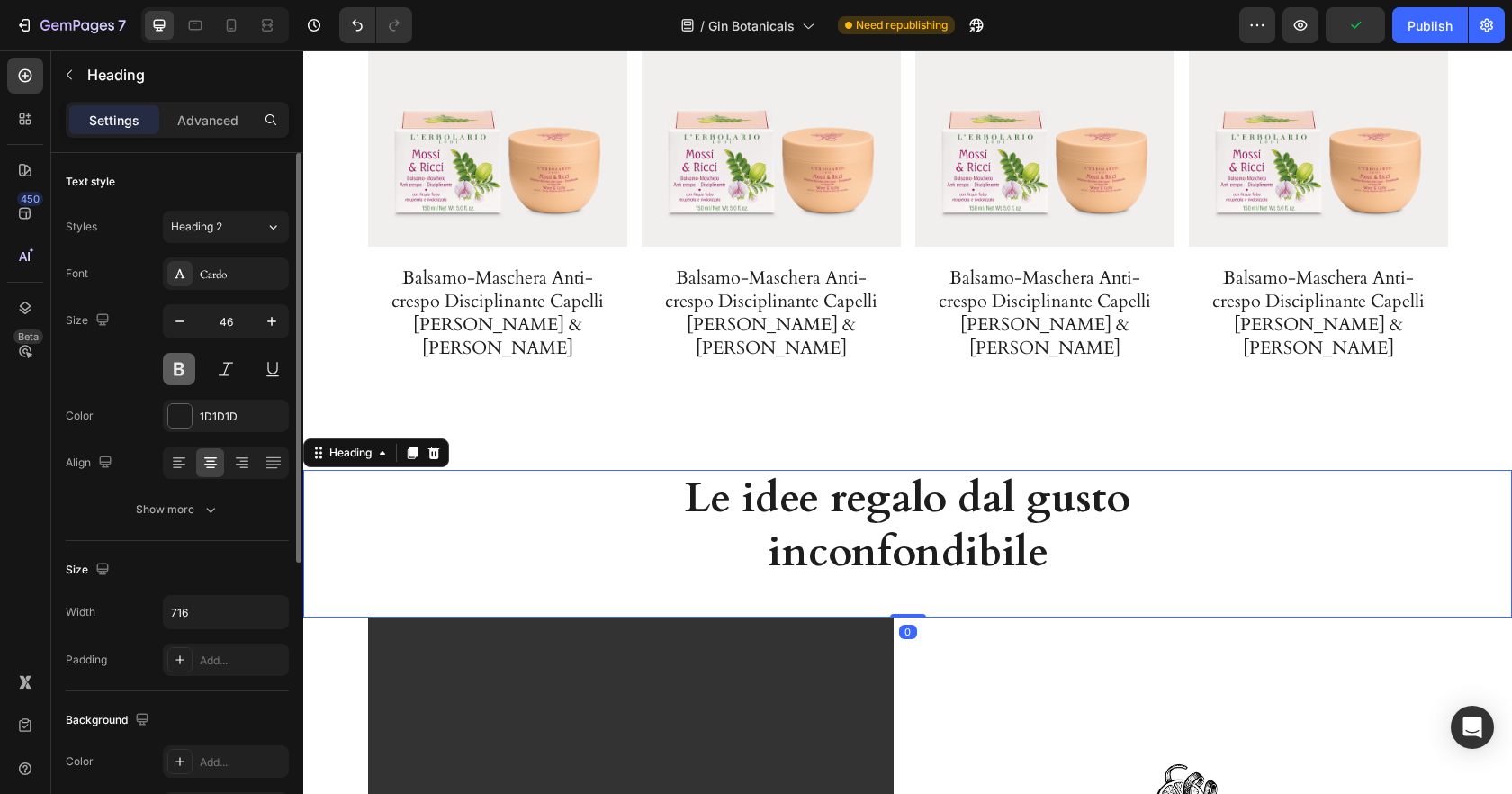
click at [176, 371] on button at bounding box center [179, 370] width 33 height 33
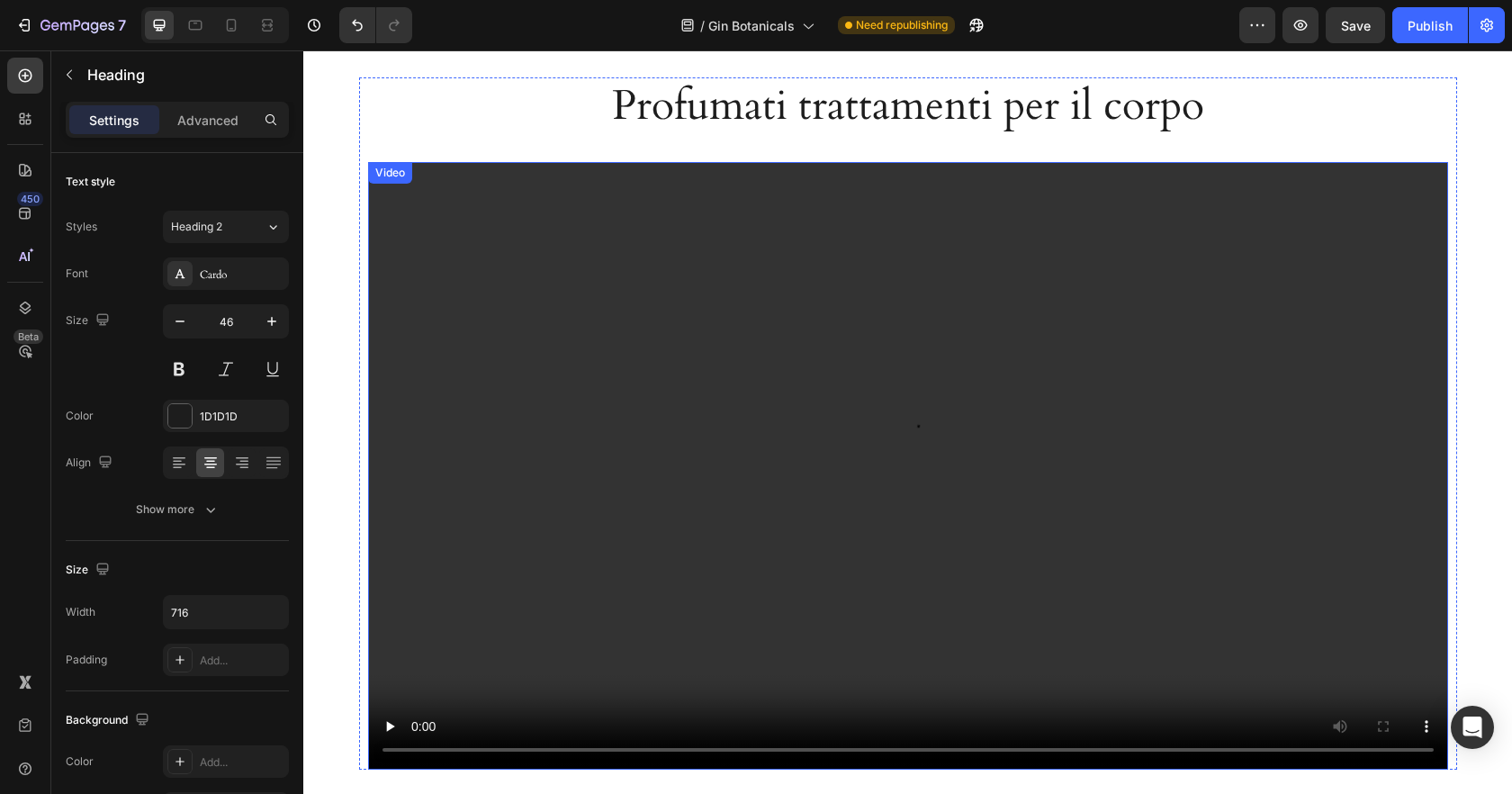
scroll to position [2013, 0]
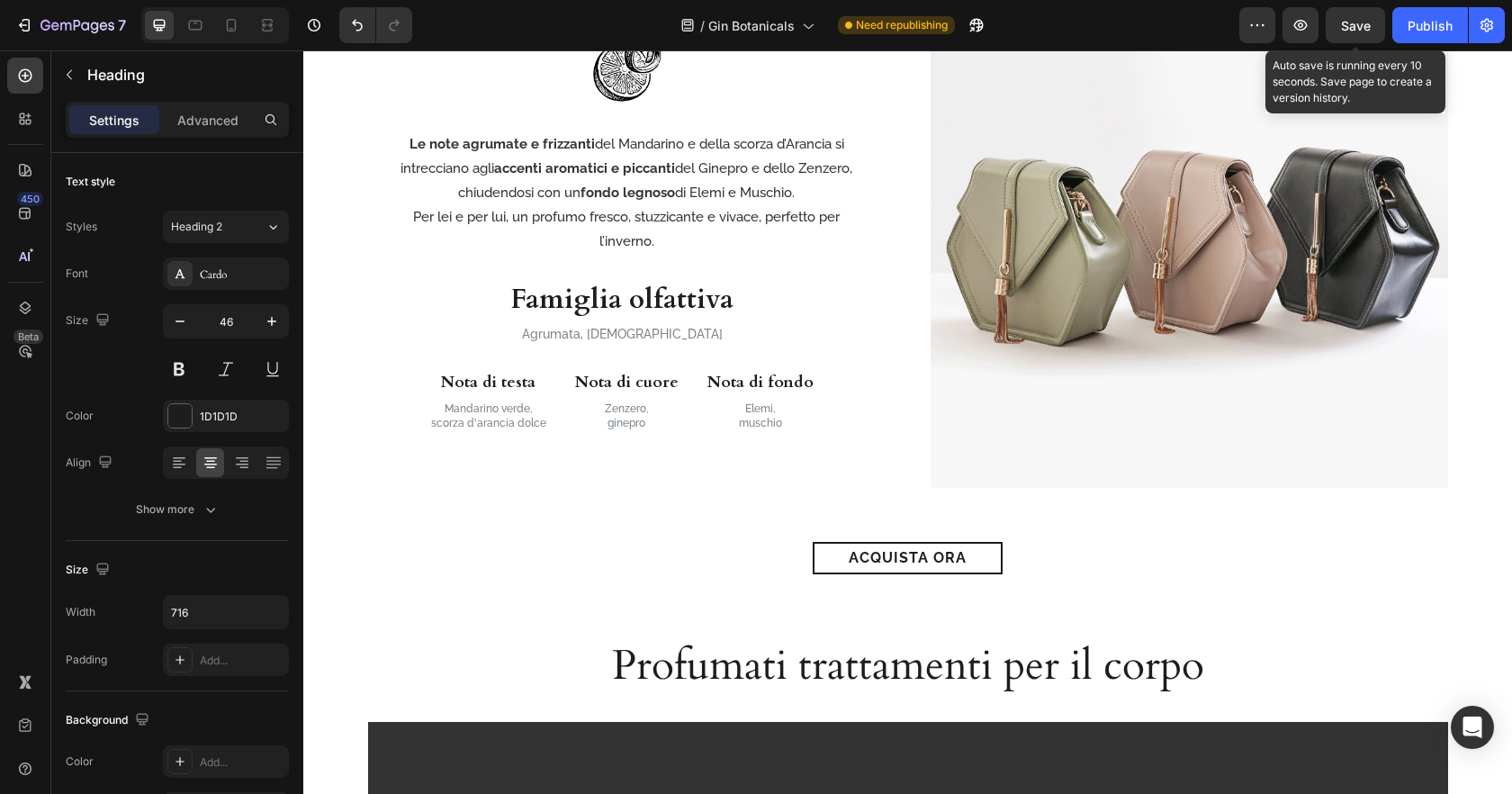
drag, startPoint x: 1352, startPoint y: 16, endPoint x: 1380, endPoint y: 16, distance: 28.0
click at [1352, 18] on span "Save" at bounding box center [1356, 25] width 30 height 15
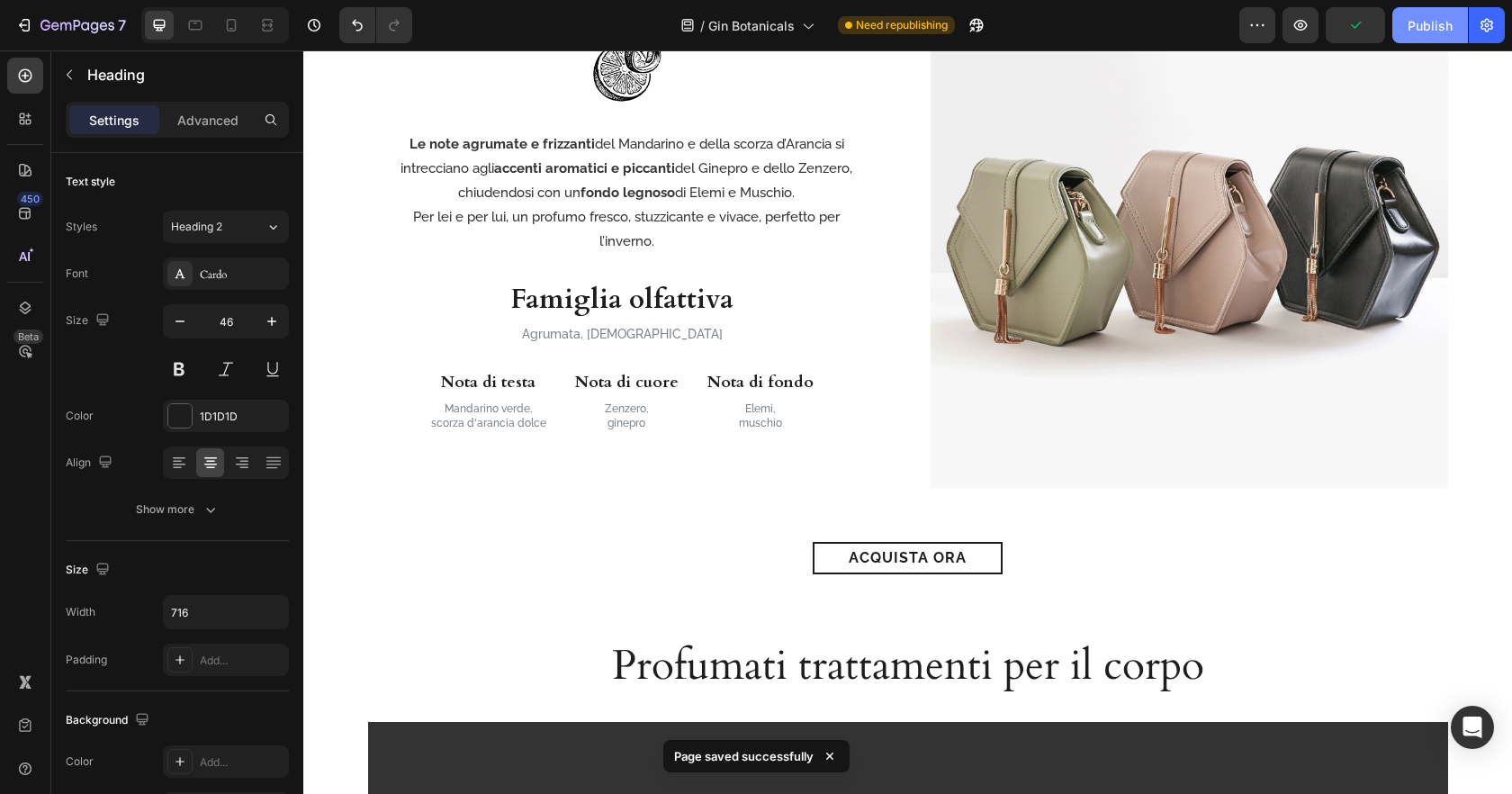
click at [1408, 24] on div "Publish" at bounding box center [1430, 25] width 45 height 19
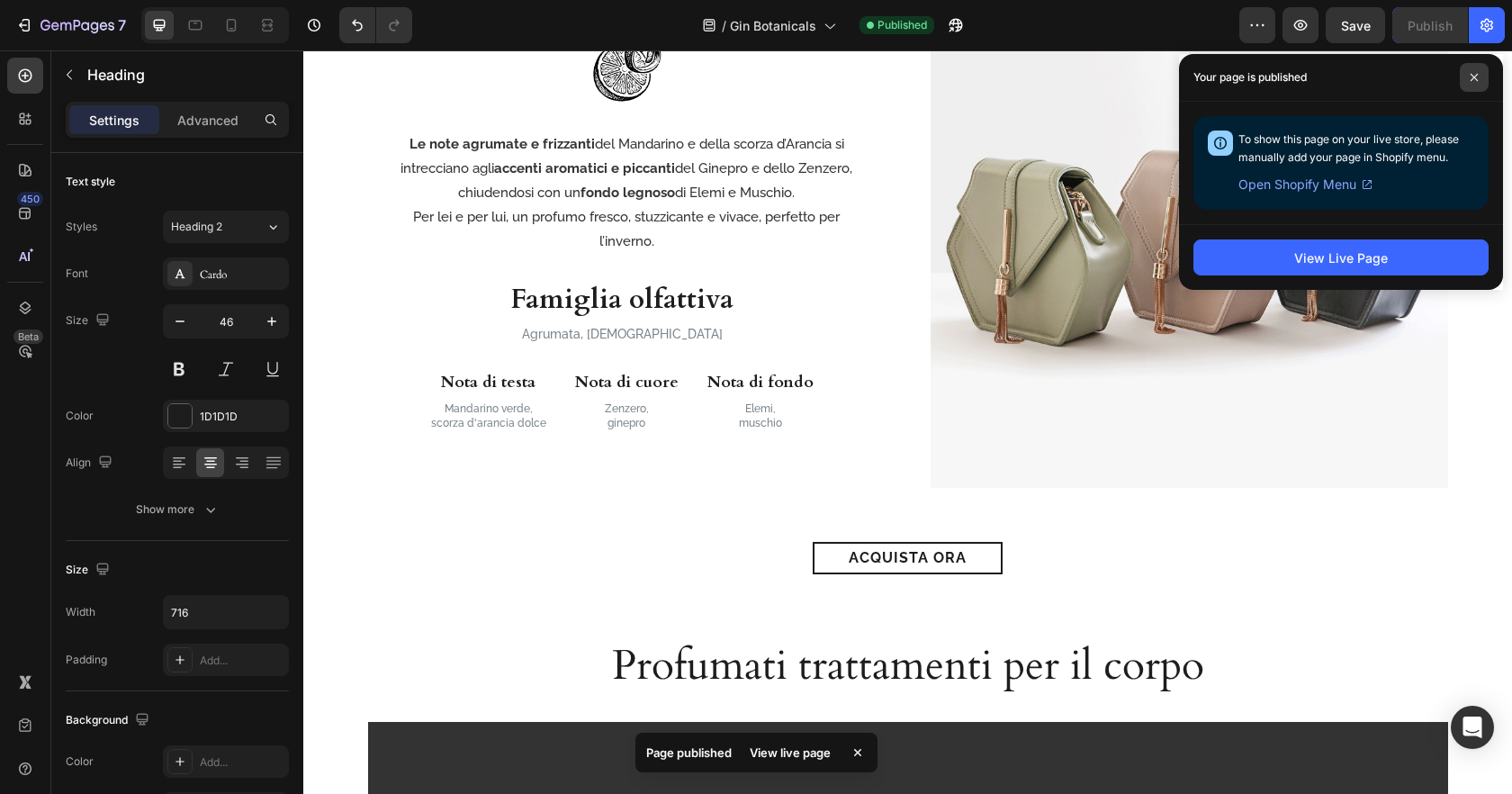
click at [1477, 76] on icon at bounding box center [1474, 77] width 9 height 9
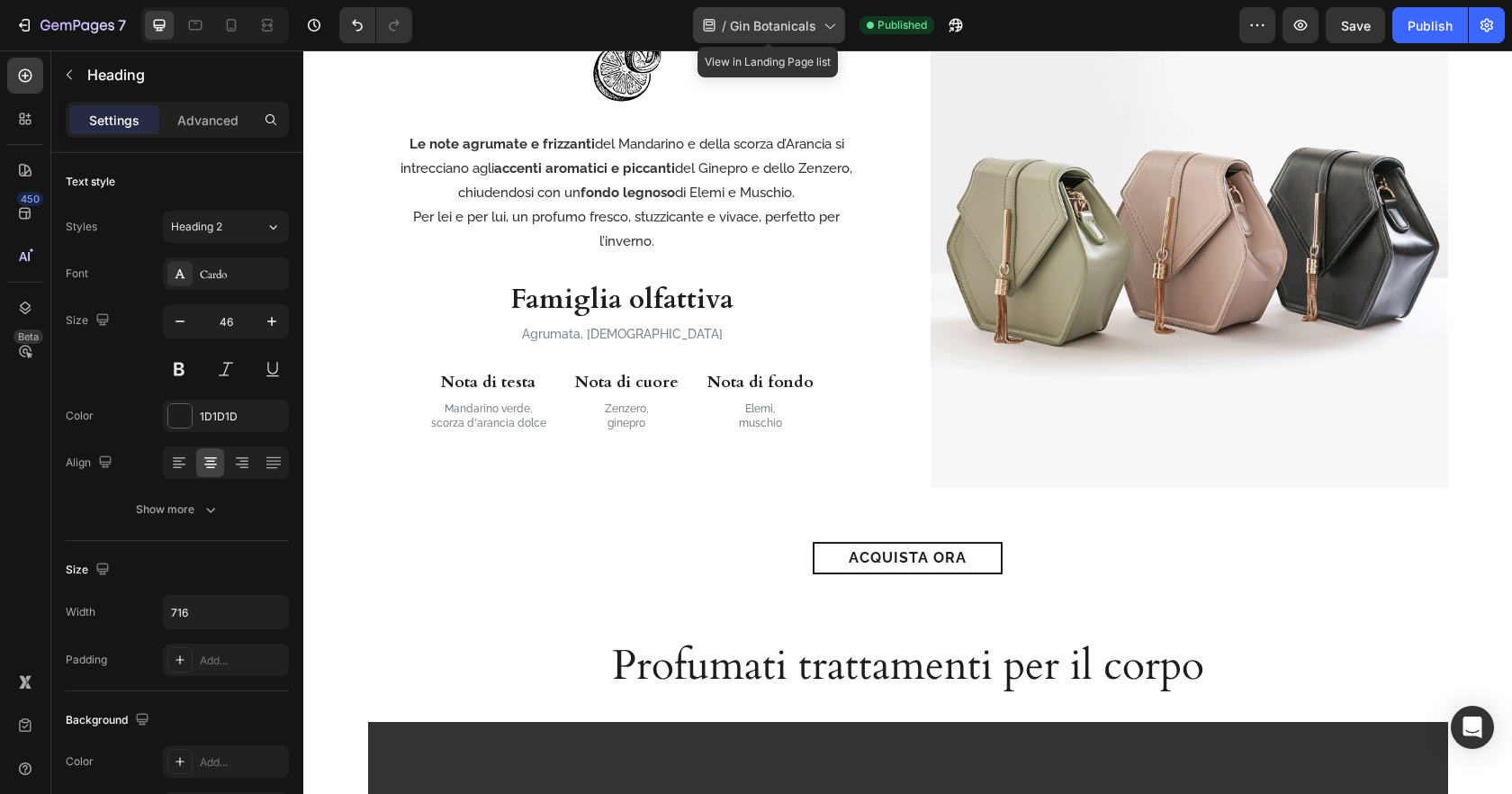
click at [767, 37] on div "/ Gin Botanicals" at bounding box center [768, 25] width 152 height 36
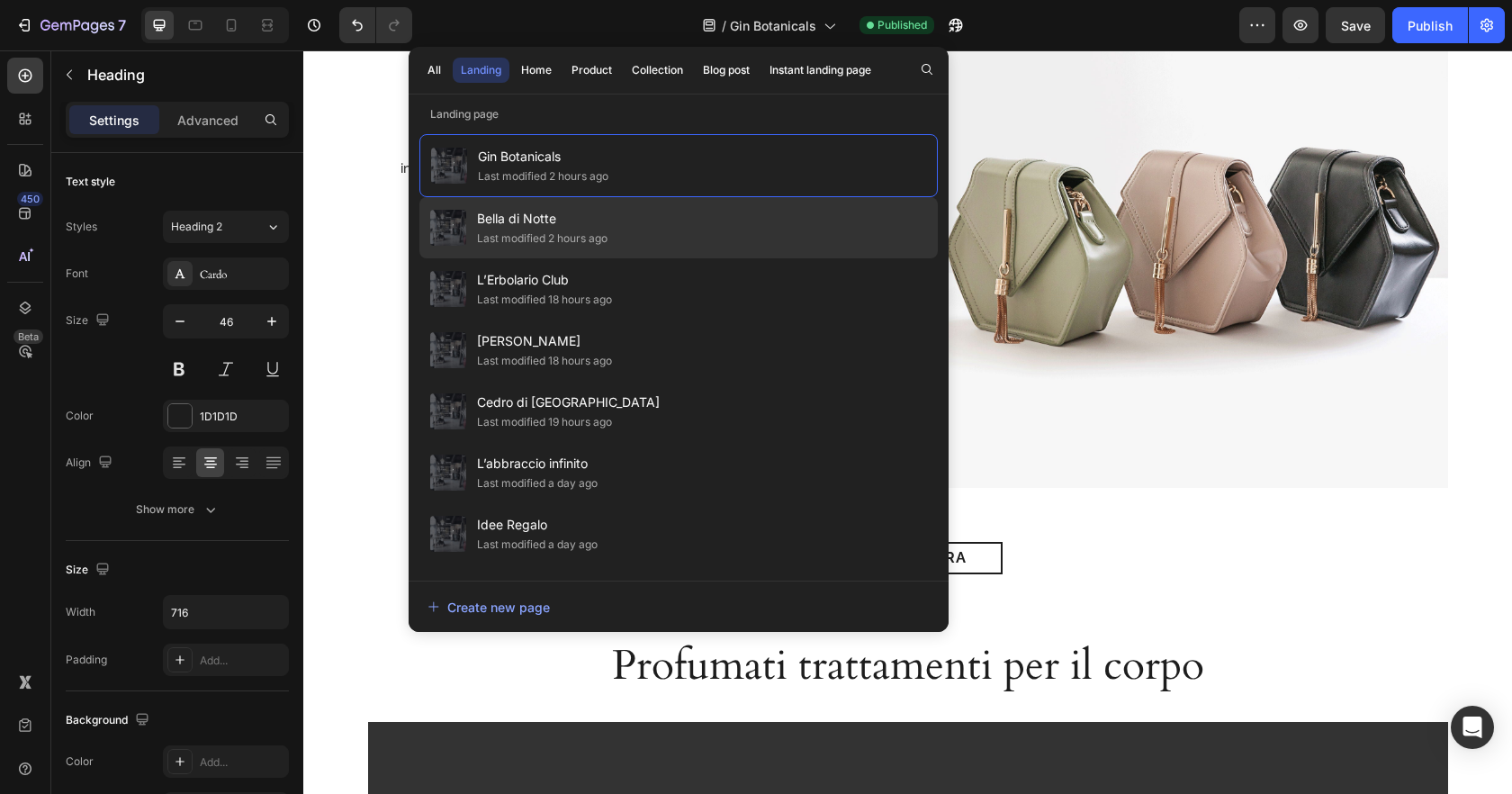
click at [537, 228] on span "Bella di Notte" at bounding box center [542, 219] width 131 height 22
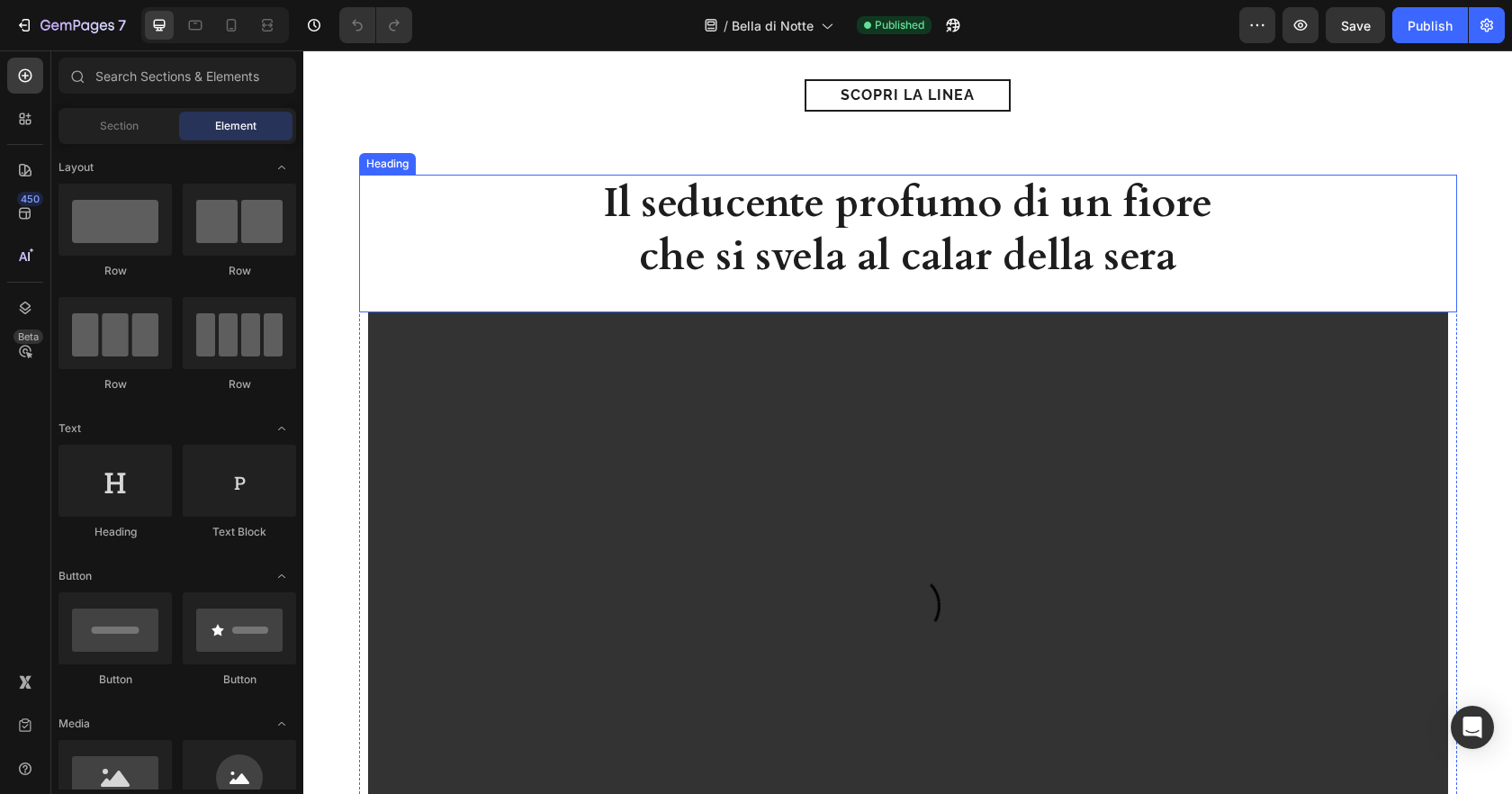
scroll to position [1023, 0]
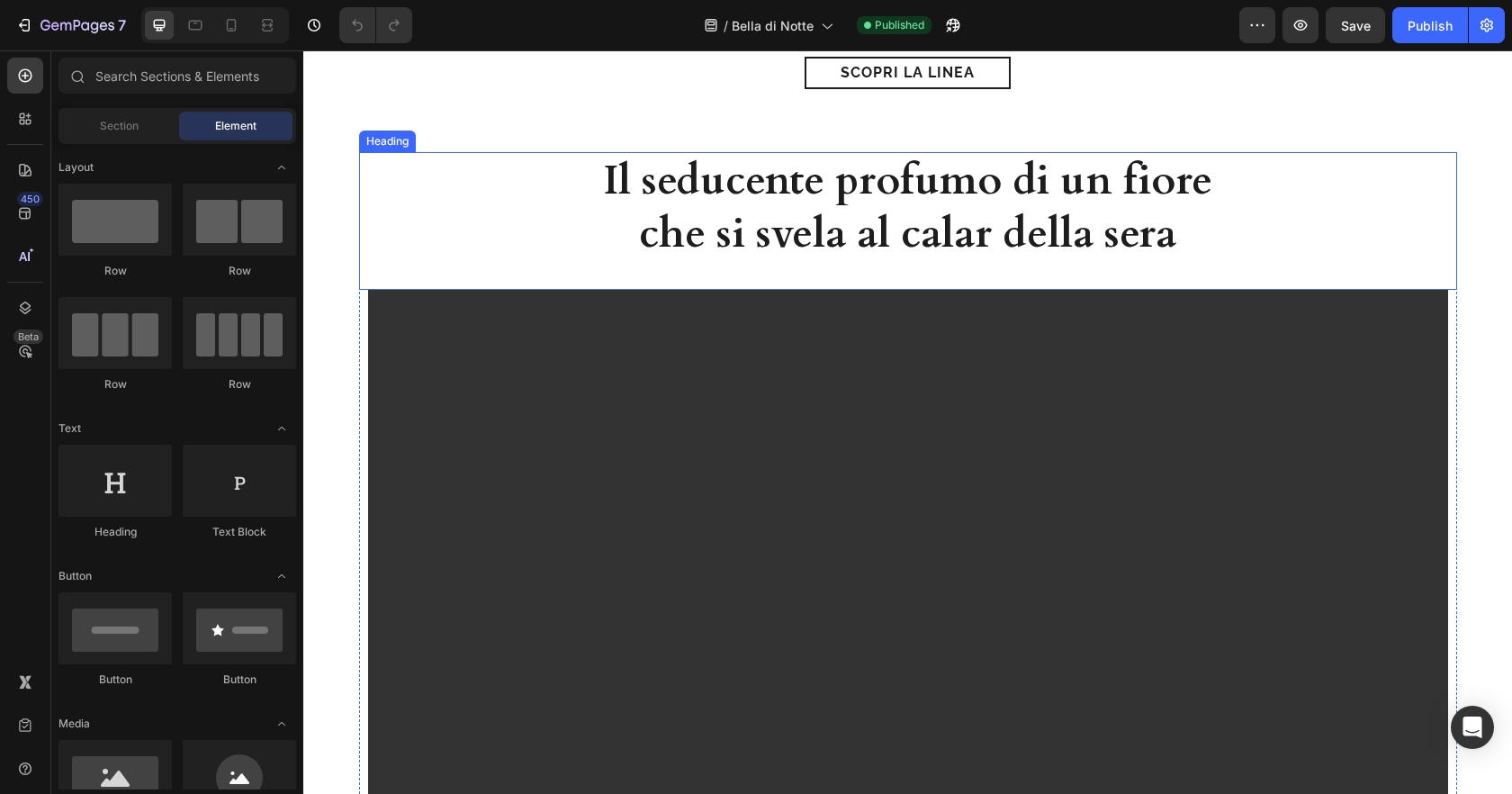
click at [1071, 261] on h2 "Il seducente profumo di un fiore che si svela al calar della sera" at bounding box center [908, 207] width 645 height 112
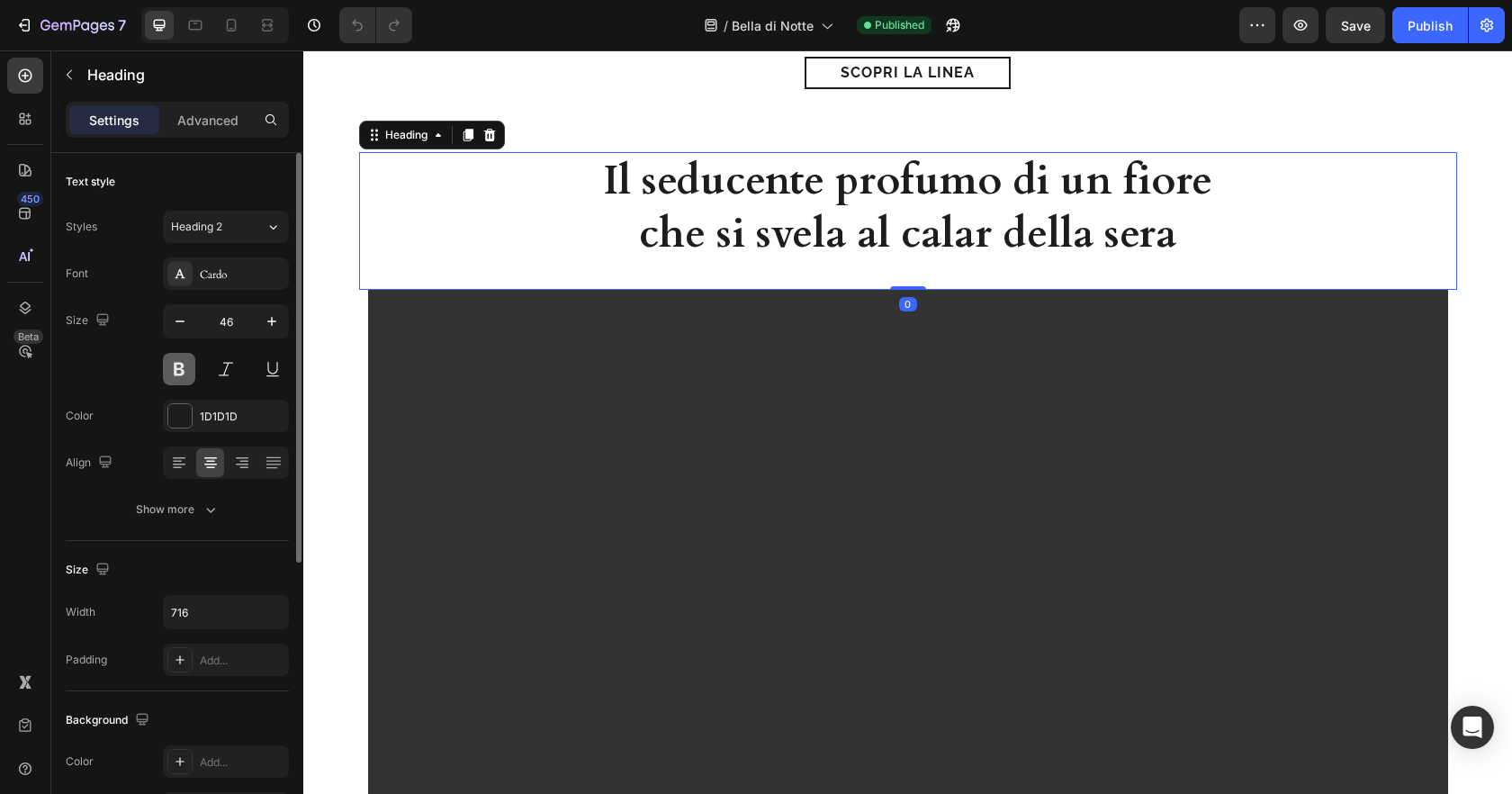
drag, startPoint x: 175, startPoint y: 380, endPoint x: 63, endPoint y: 374, distance: 112.2
click at [175, 380] on button at bounding box center [179, 370] width 33 height 33
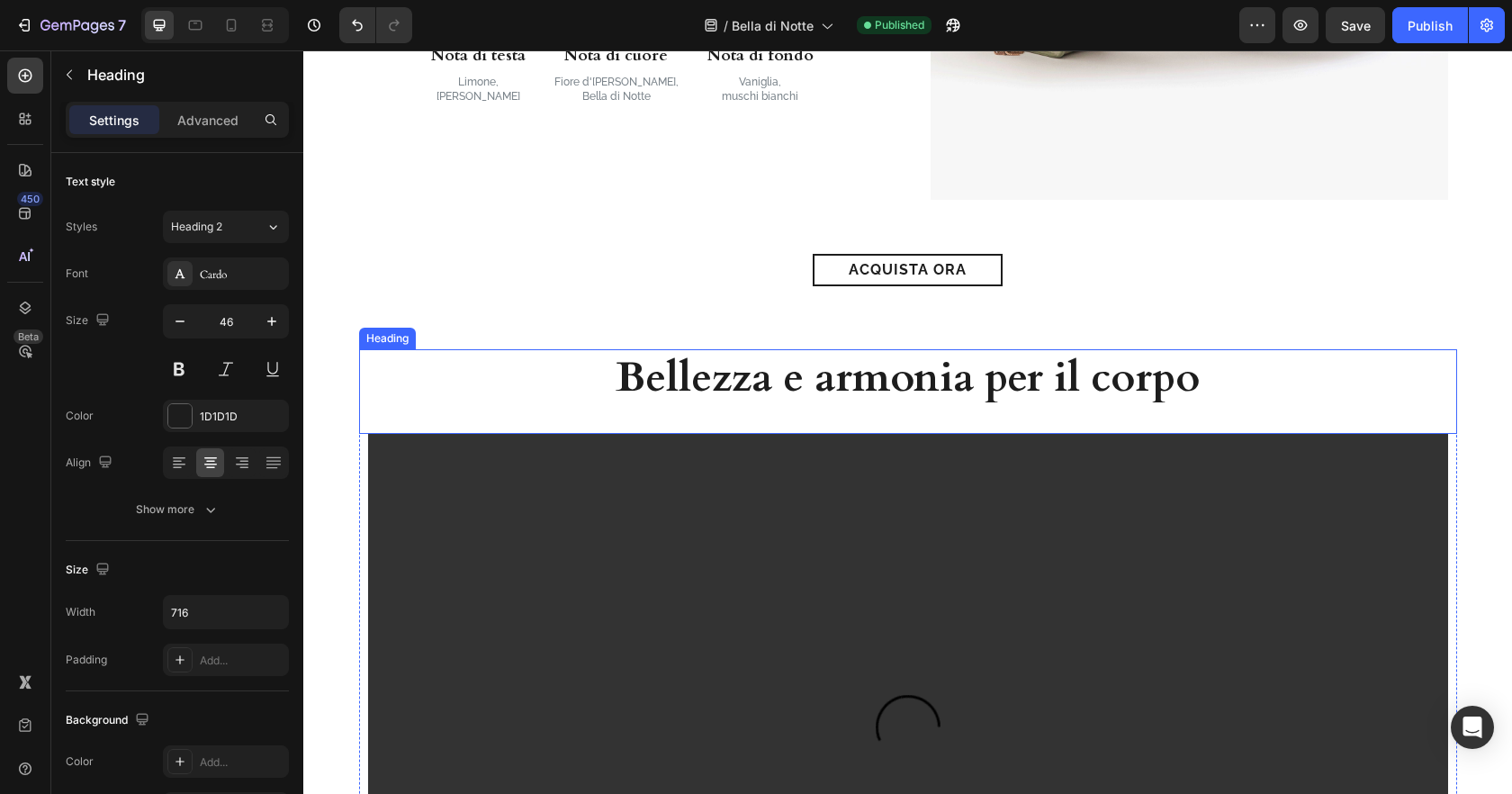
scroll to position [2443, 0]
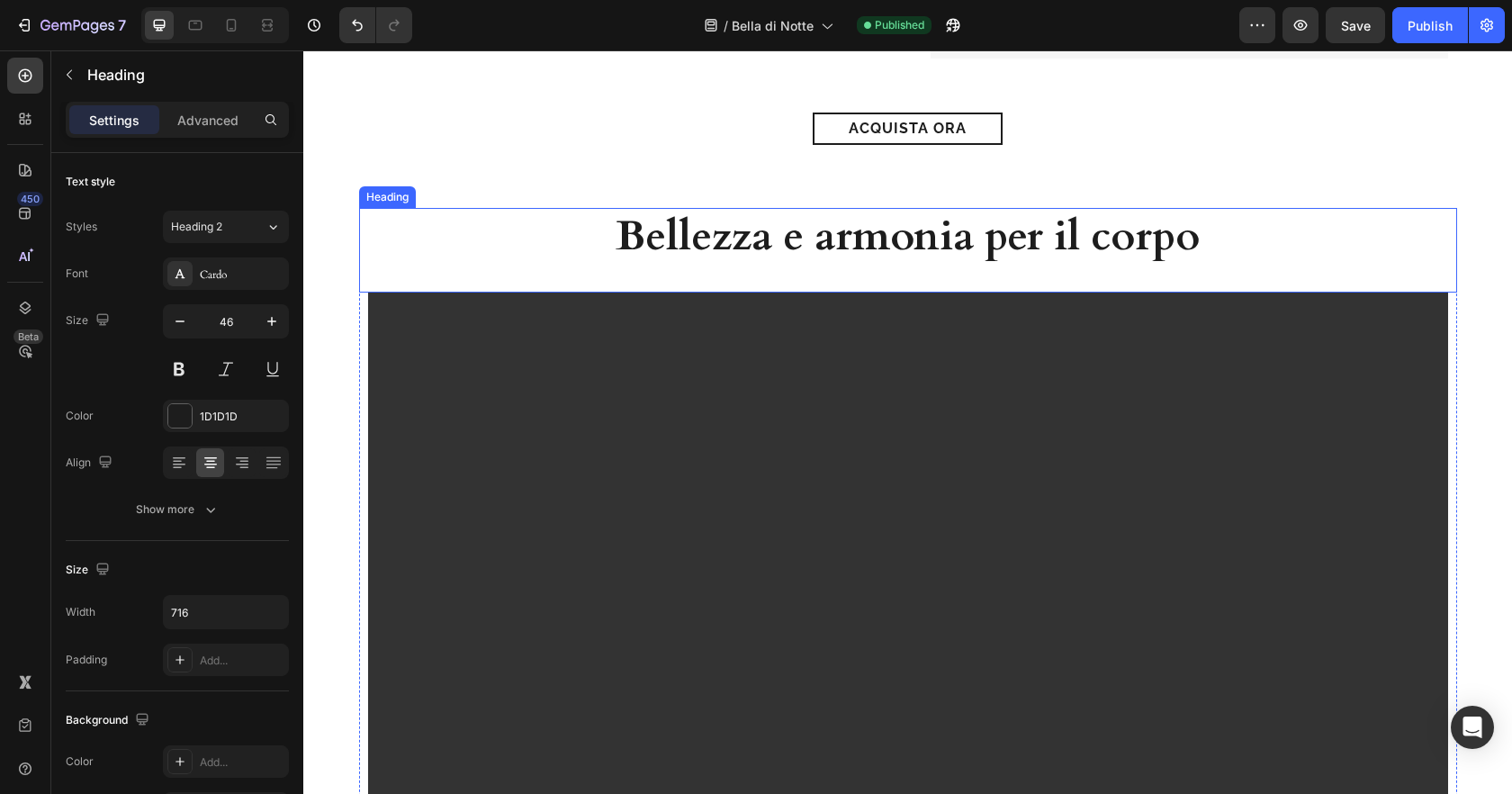
click at [968, 258] on h2 "Bellezza e armonia per il corpo" at bounding box center [908, 236] width 645 height 57
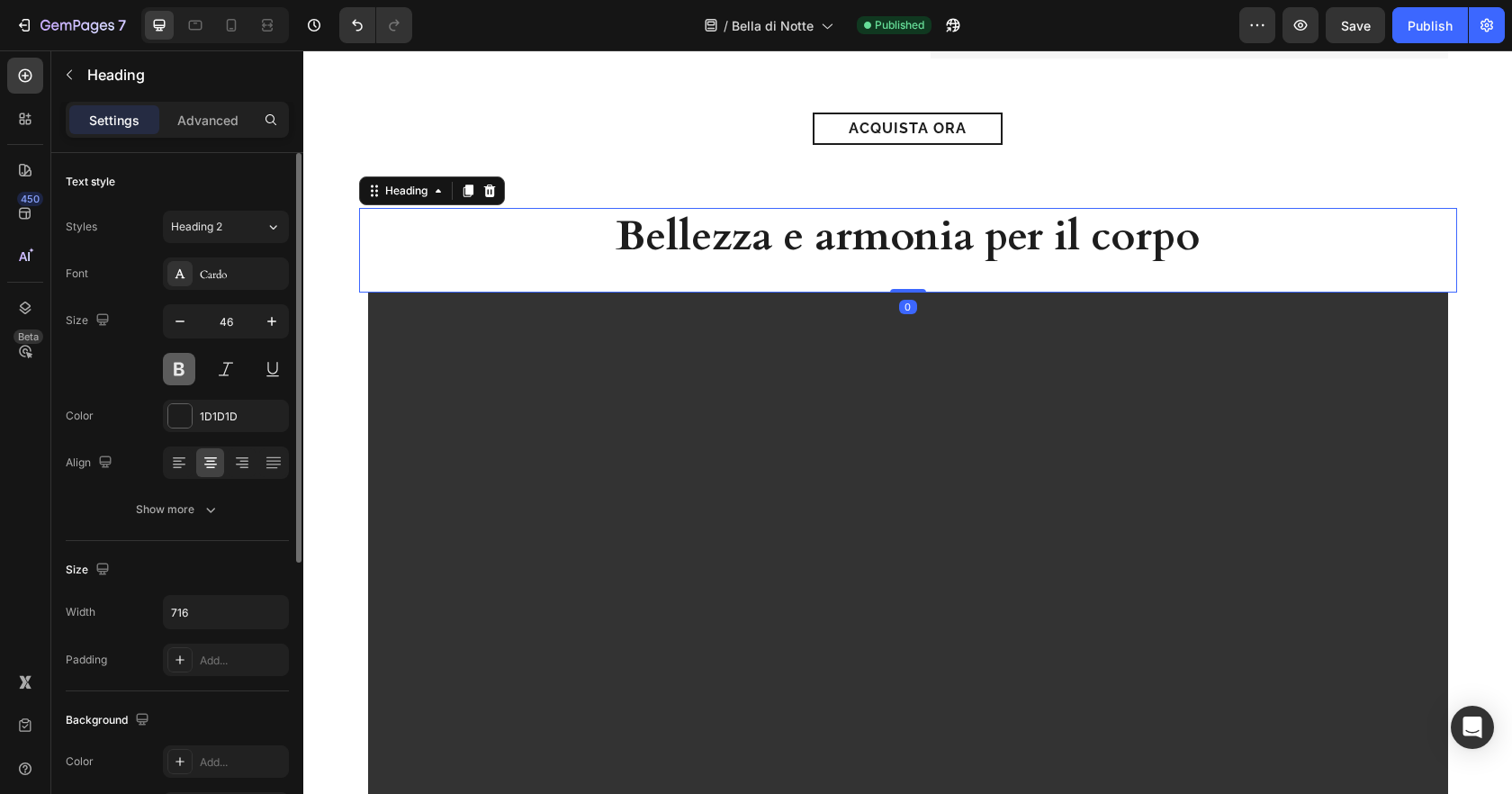
click at [167, 372] on button at bounding box center [179, 370] width 33 height 33
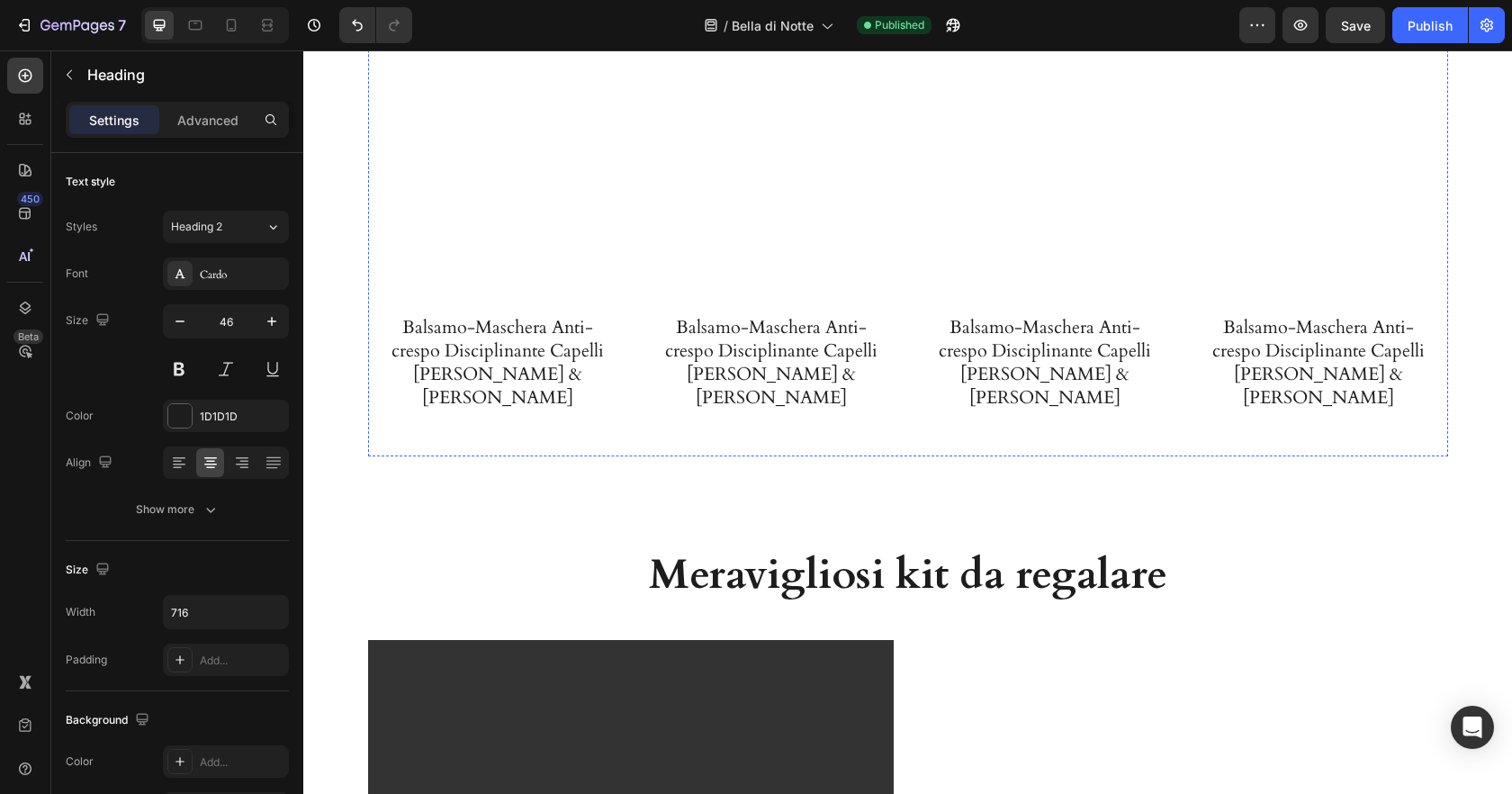
scroll to position [3524, 0]
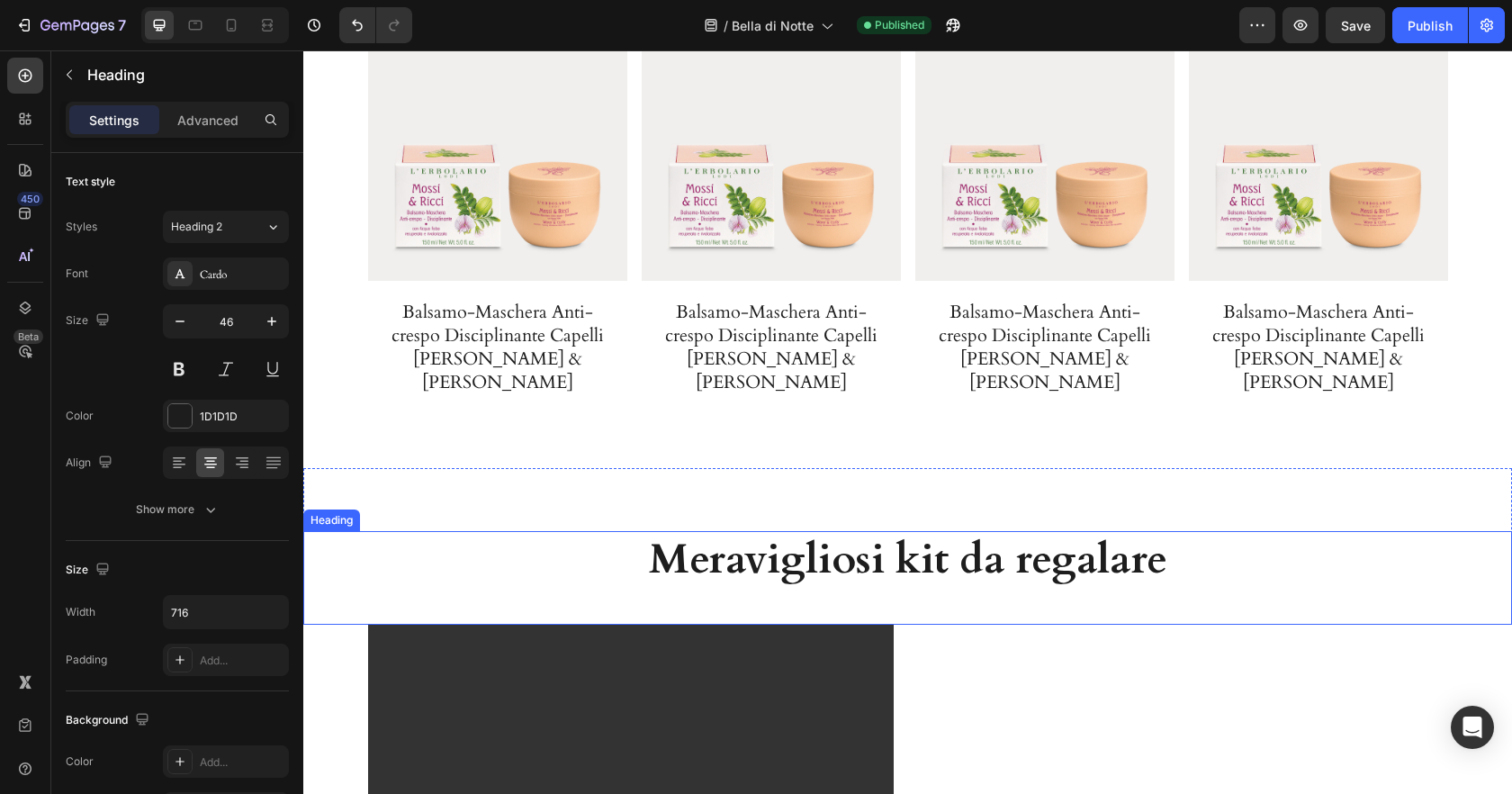
click at [1046, 589] on h2 "Meravigliosi kit da regalare" at bounding box center [908, 560] width 645 height 57
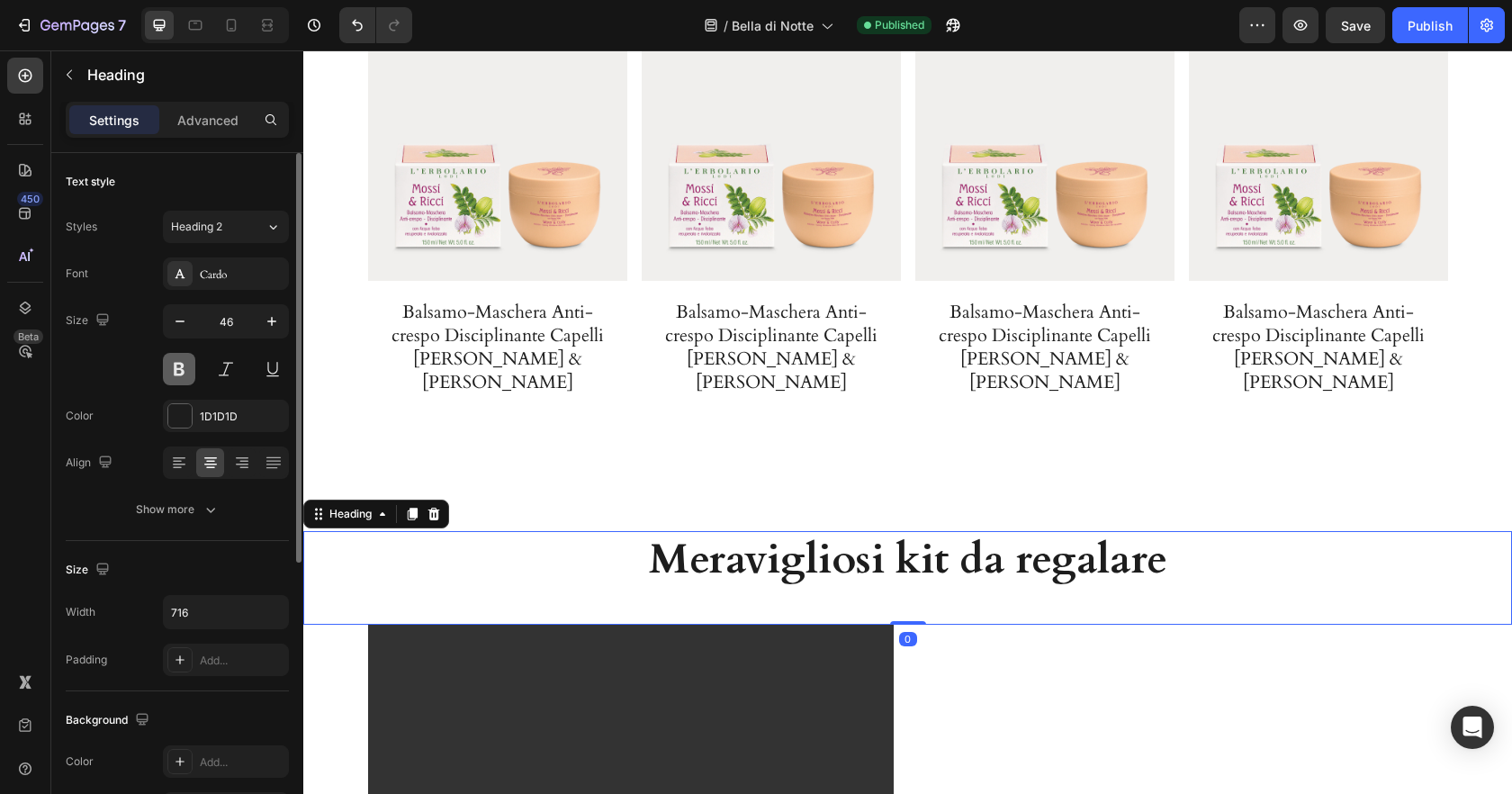
drag, startPoint x: 381, startPoint y: 412, endPoint x: 178, endPoint y: 372, distance: 206.9
click at [178, 372] on button at bounding box center [179, 370] width 33 height 33
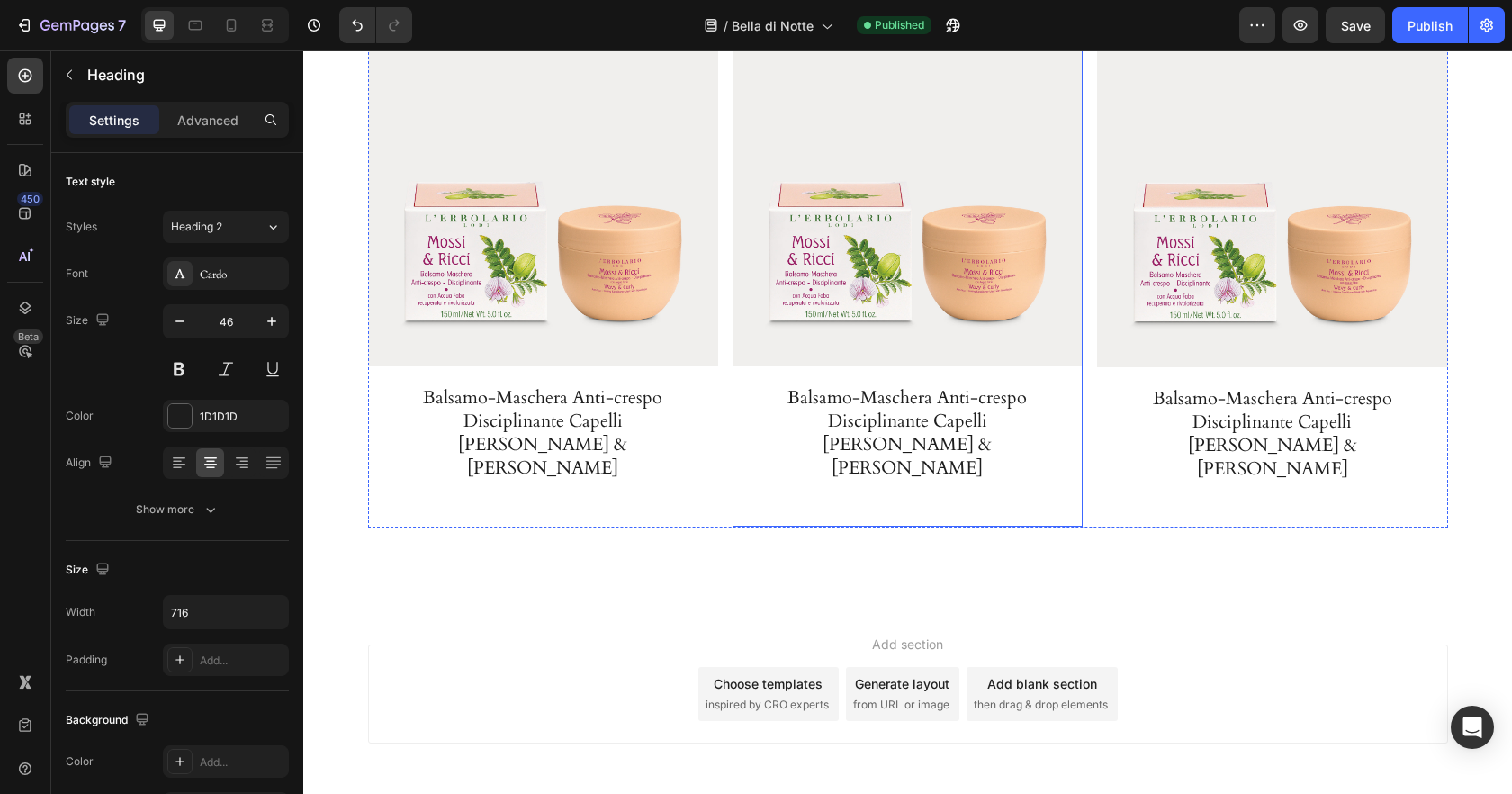
scroll to position [4789, 0]
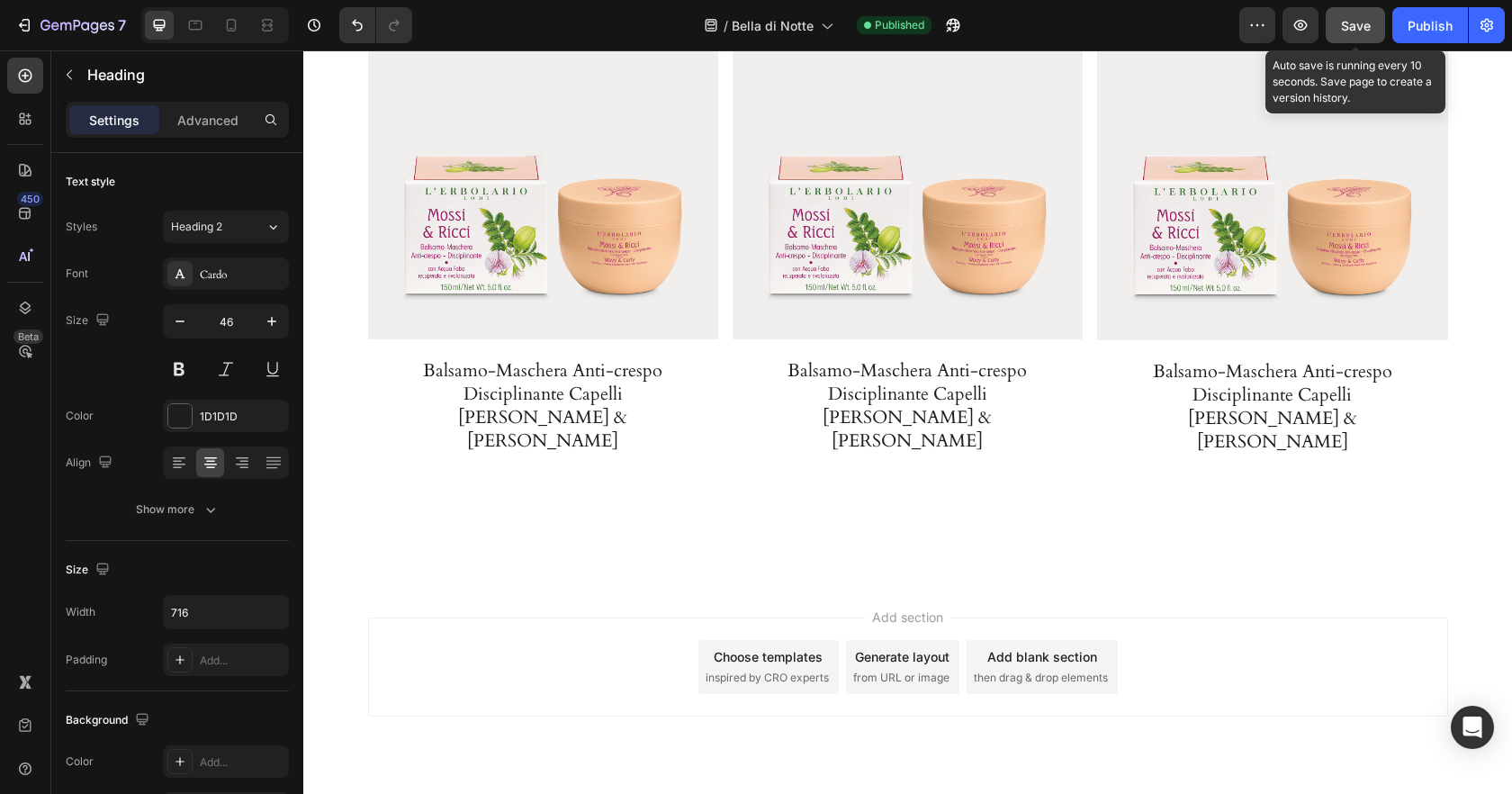
click at [1337, 27] on button "Save" at bounding box center [1355, 25] width 59 height 36
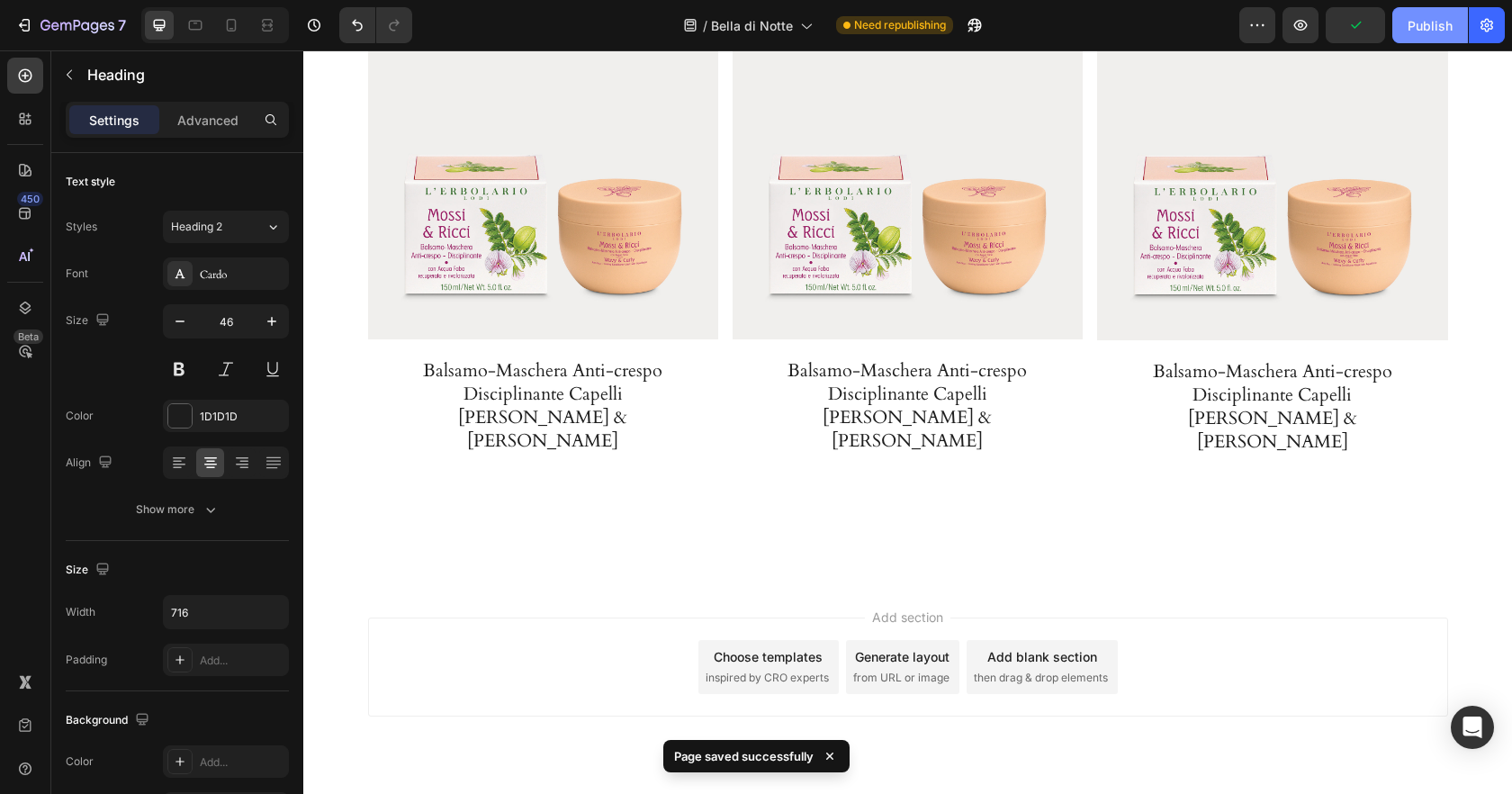
click at [1419, 43] on button "Publish" at bounding box center [1429, 25] width 75 height 36
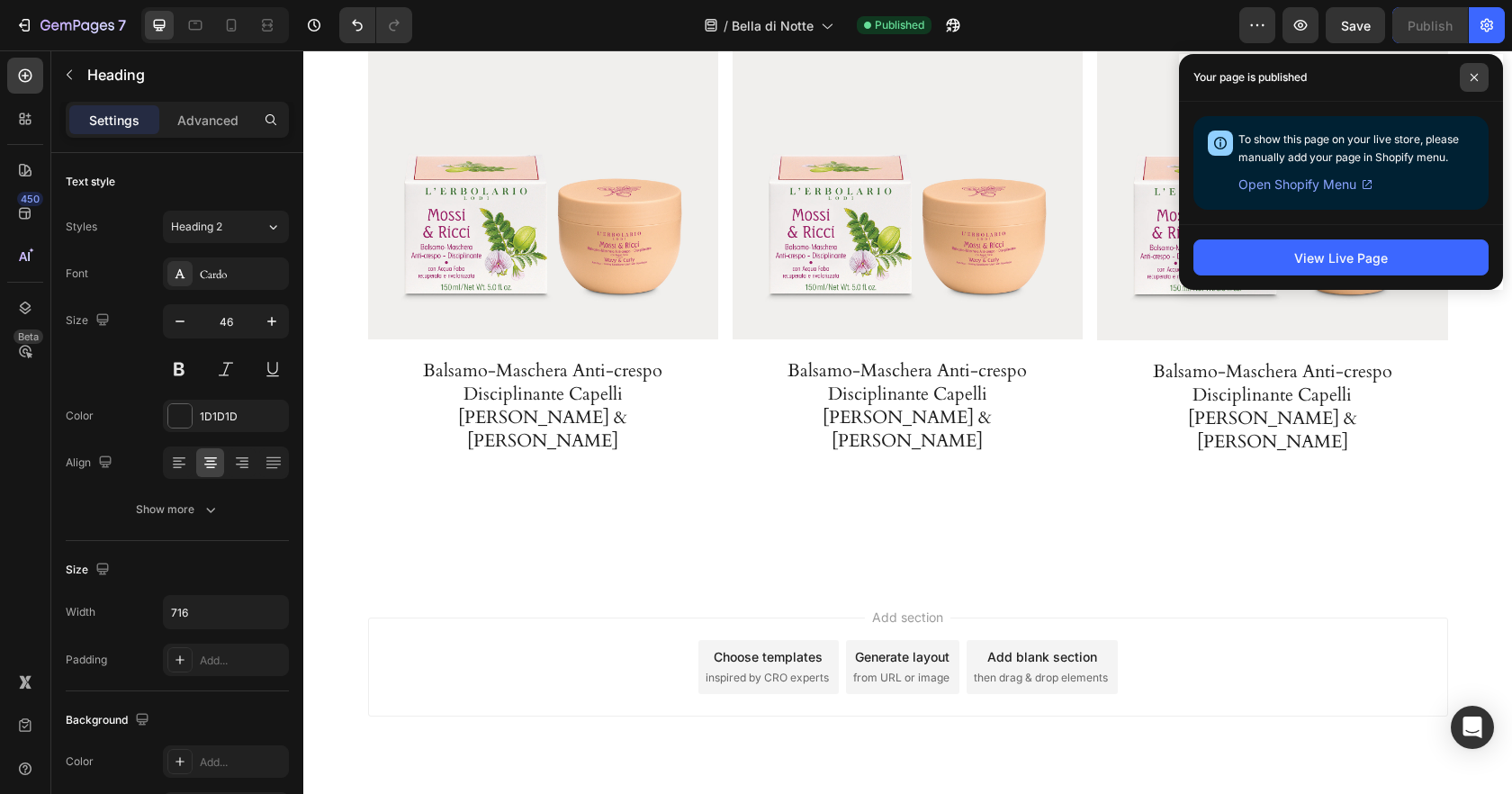
click at [1483, 79] on span at bounding box center [1475, 77] width 29 height 29
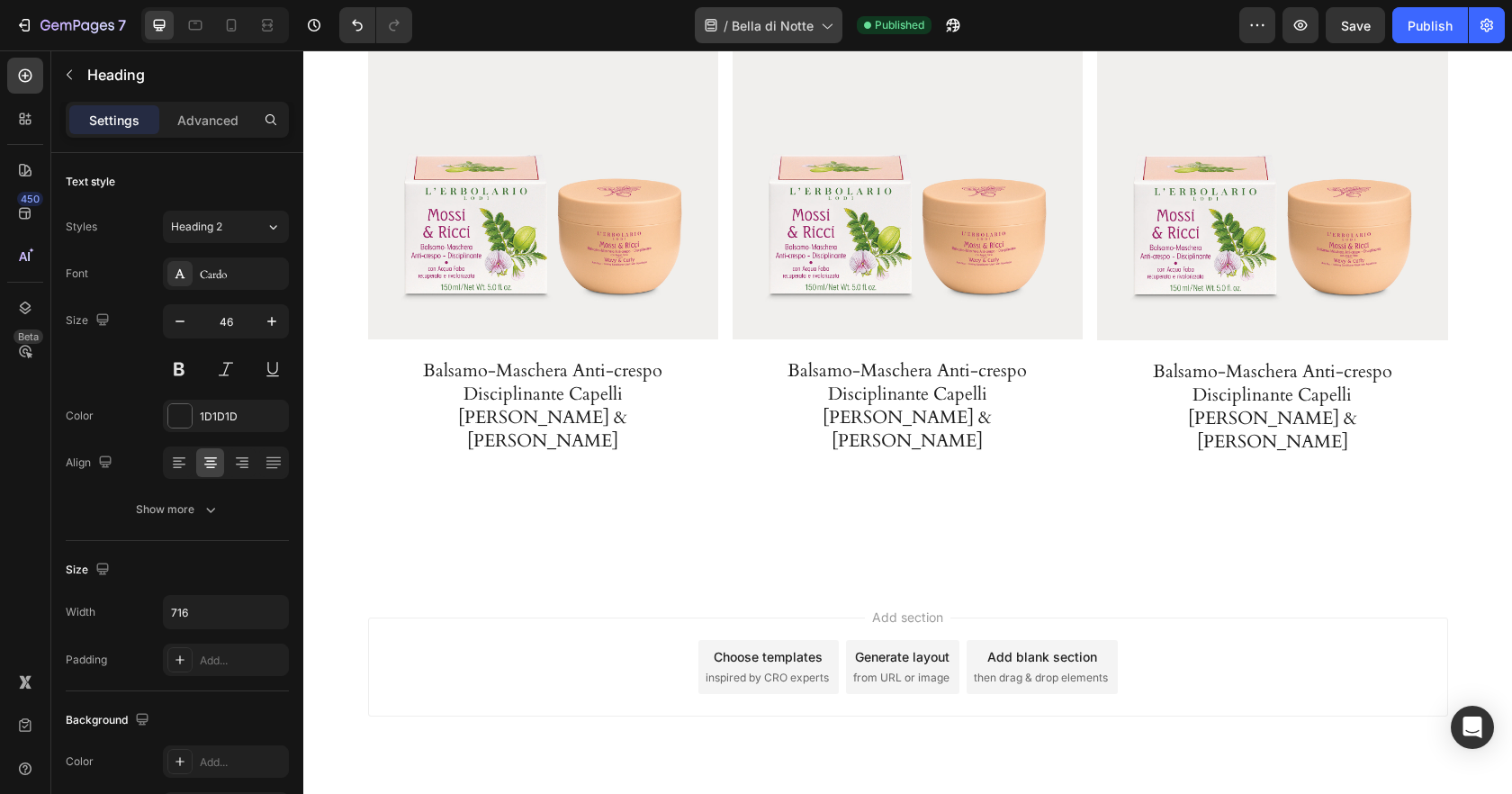
click at [796, 25] on span "Bella di Notte" at bounding box center [773, 25] width 82 height 19
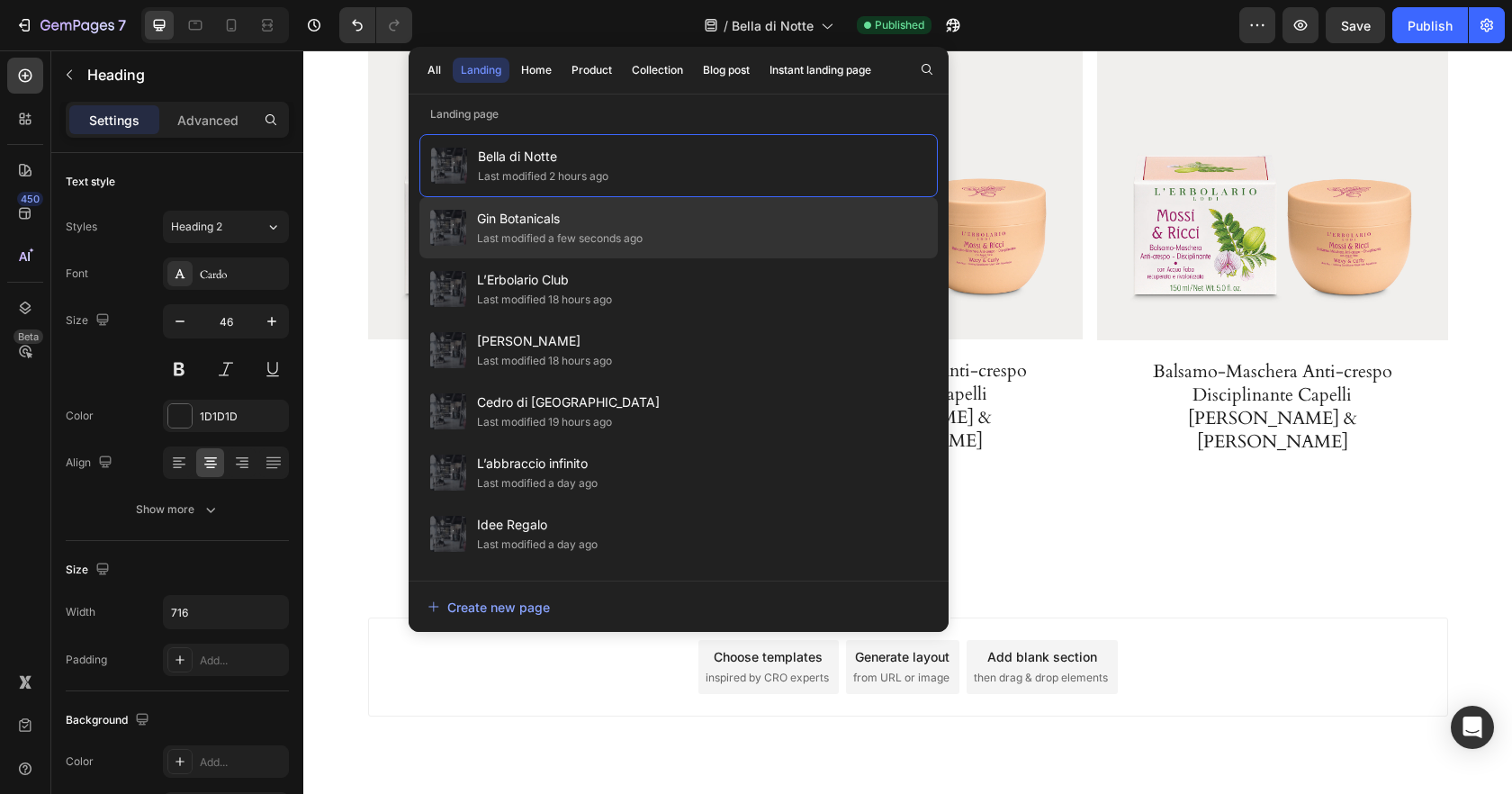
click at [597, 221] on span "Gin Botanicals" at bounding box center [559, 219] width 165 height 22
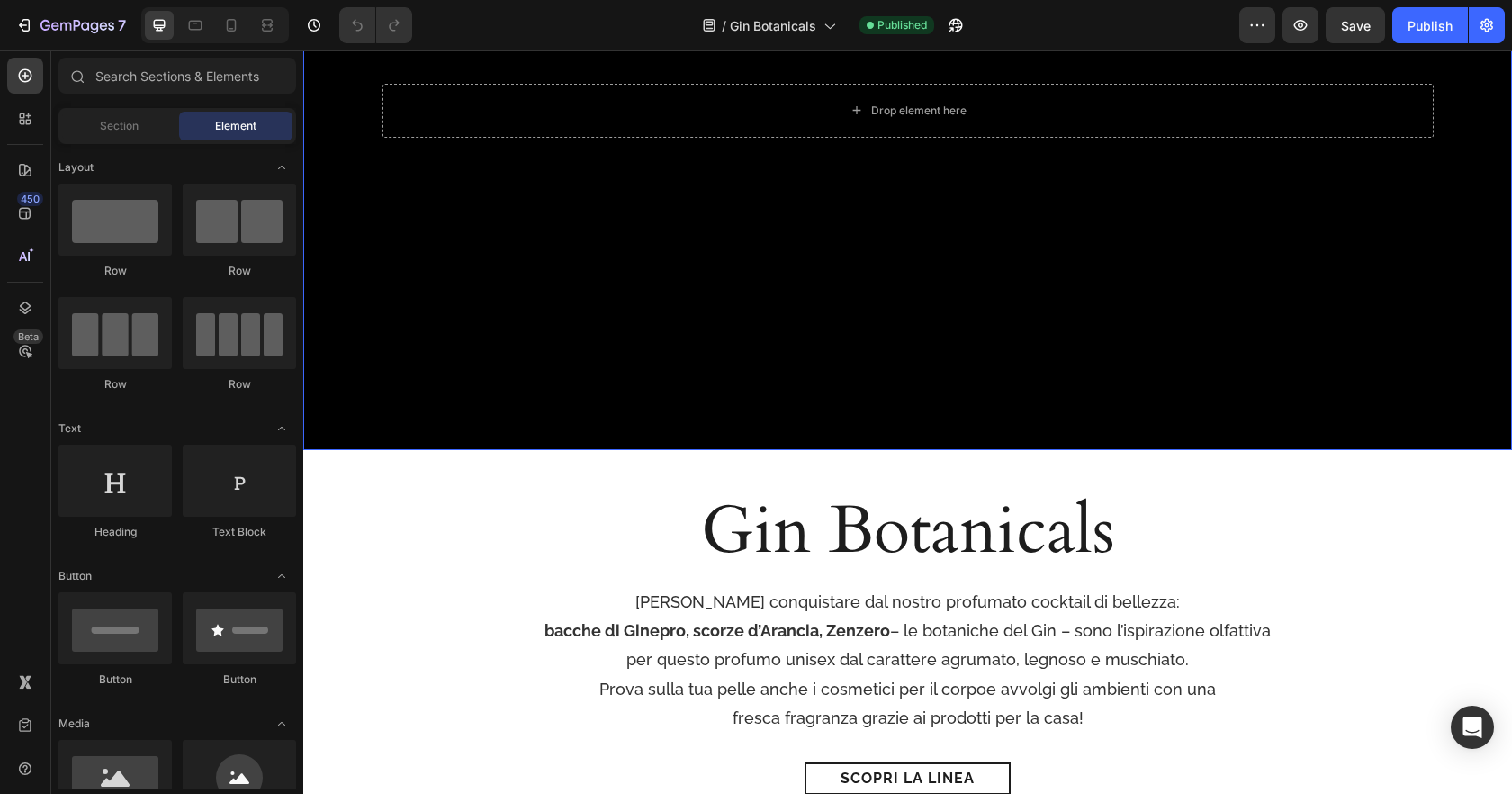
scroll to position [394, 0]
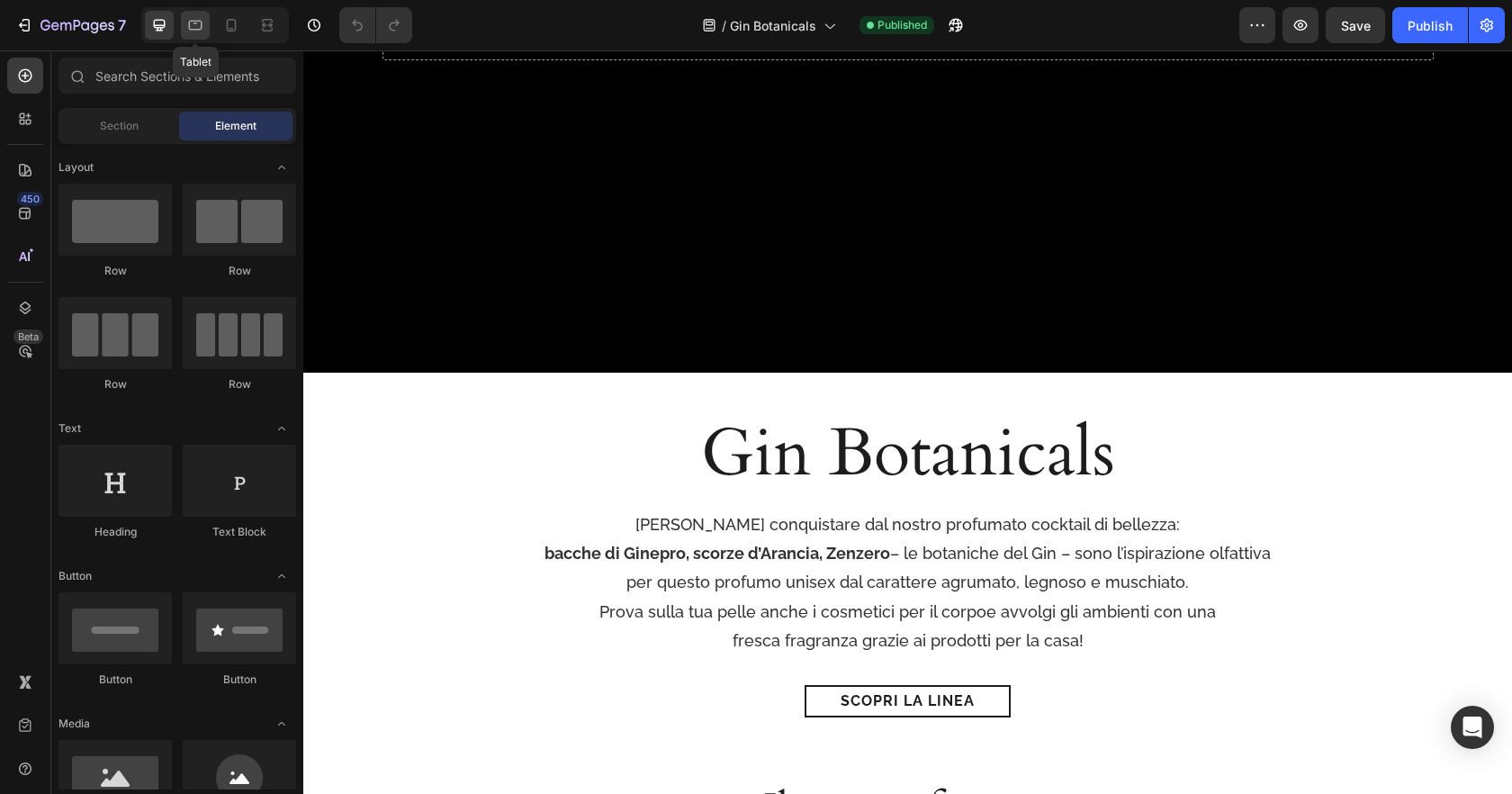
click at [202, 26] on icon at bounding box center [195, 25] width 14 height 10
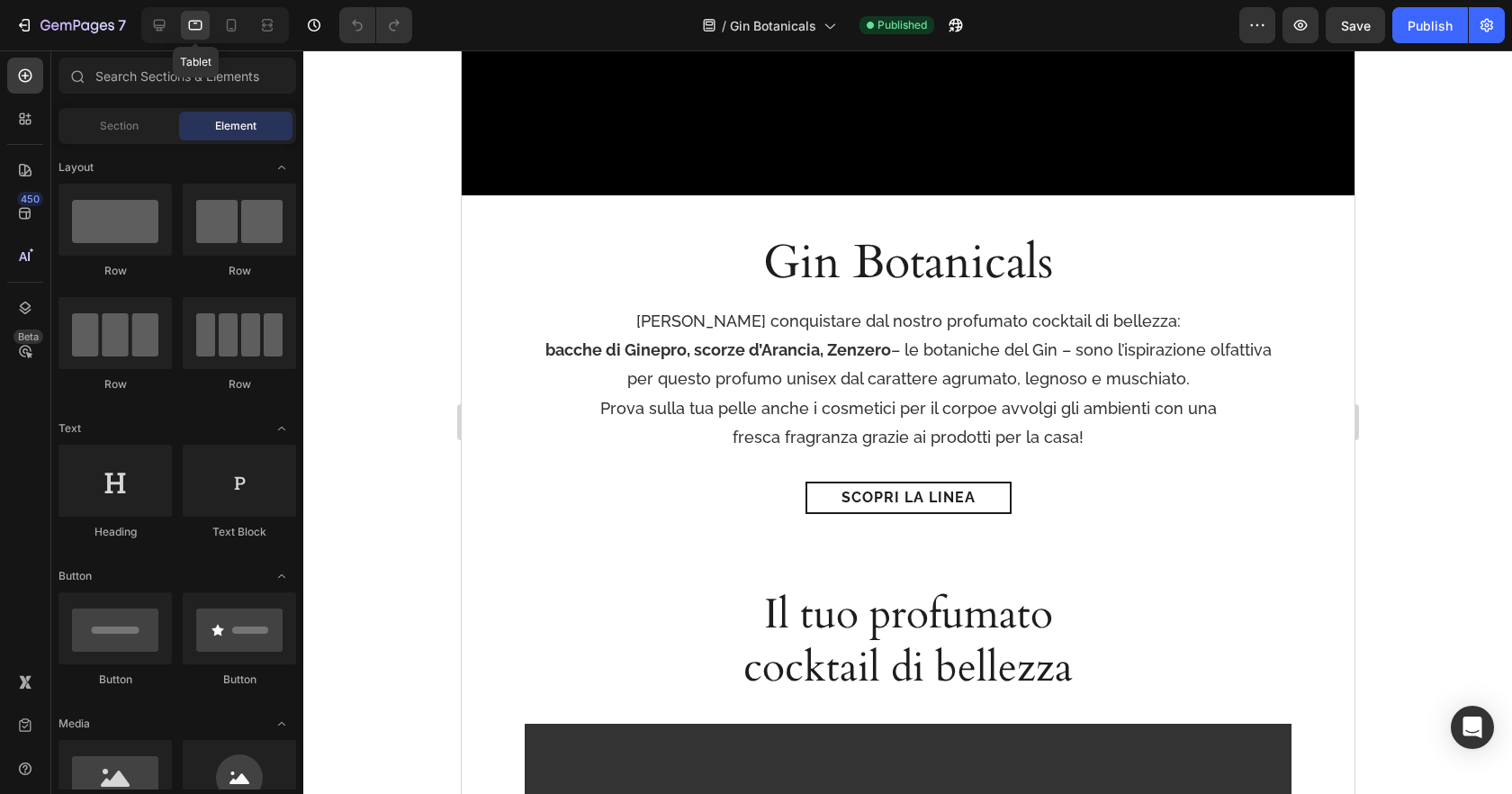
scroll to position [310, 0]
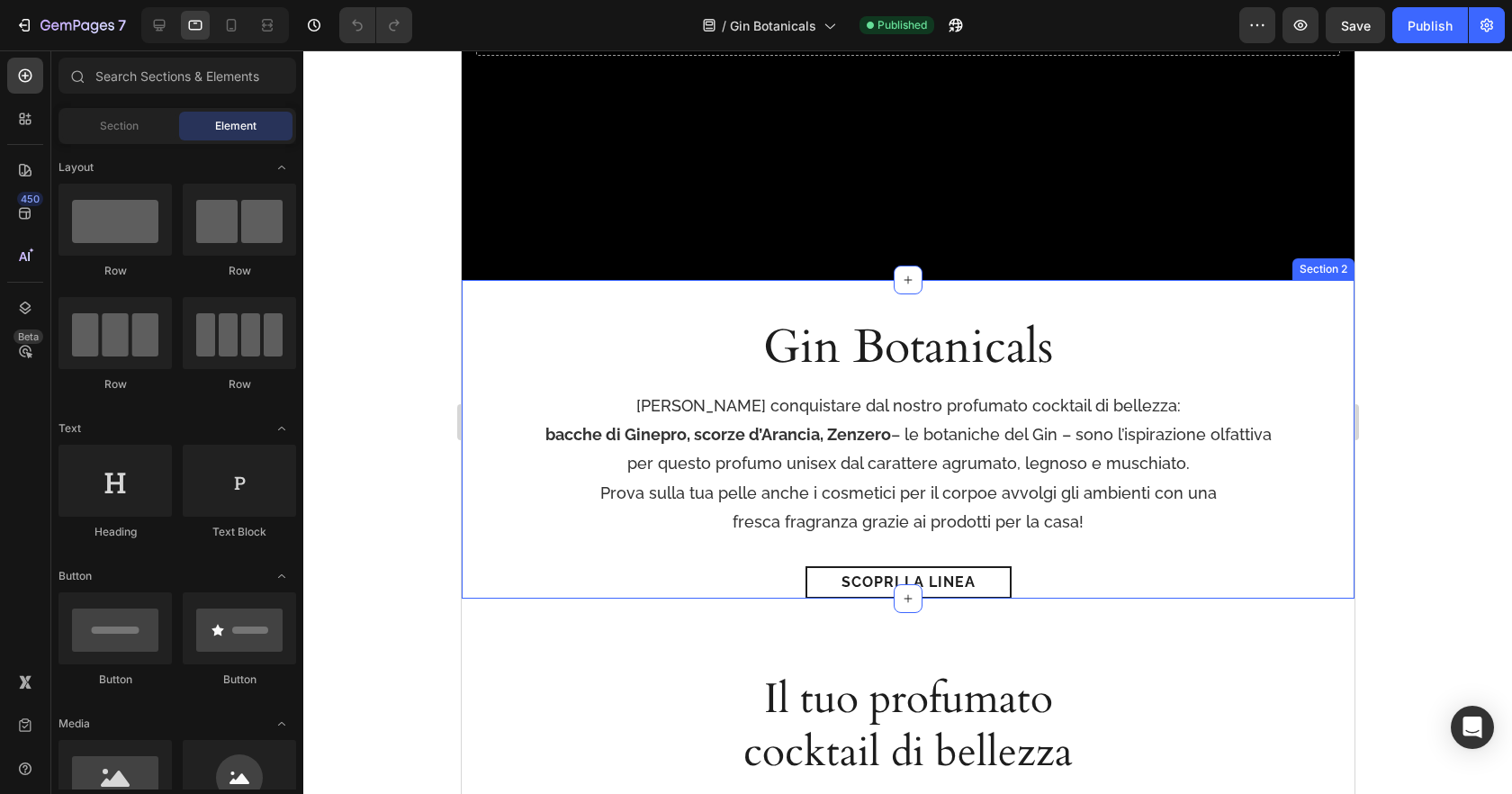
click at [472, 412] on div "Gin Botanicals Heading Lasciati conquistare dal nostro profumato cocktail di be…" at bounding box center [906, 439] width 893 height 319
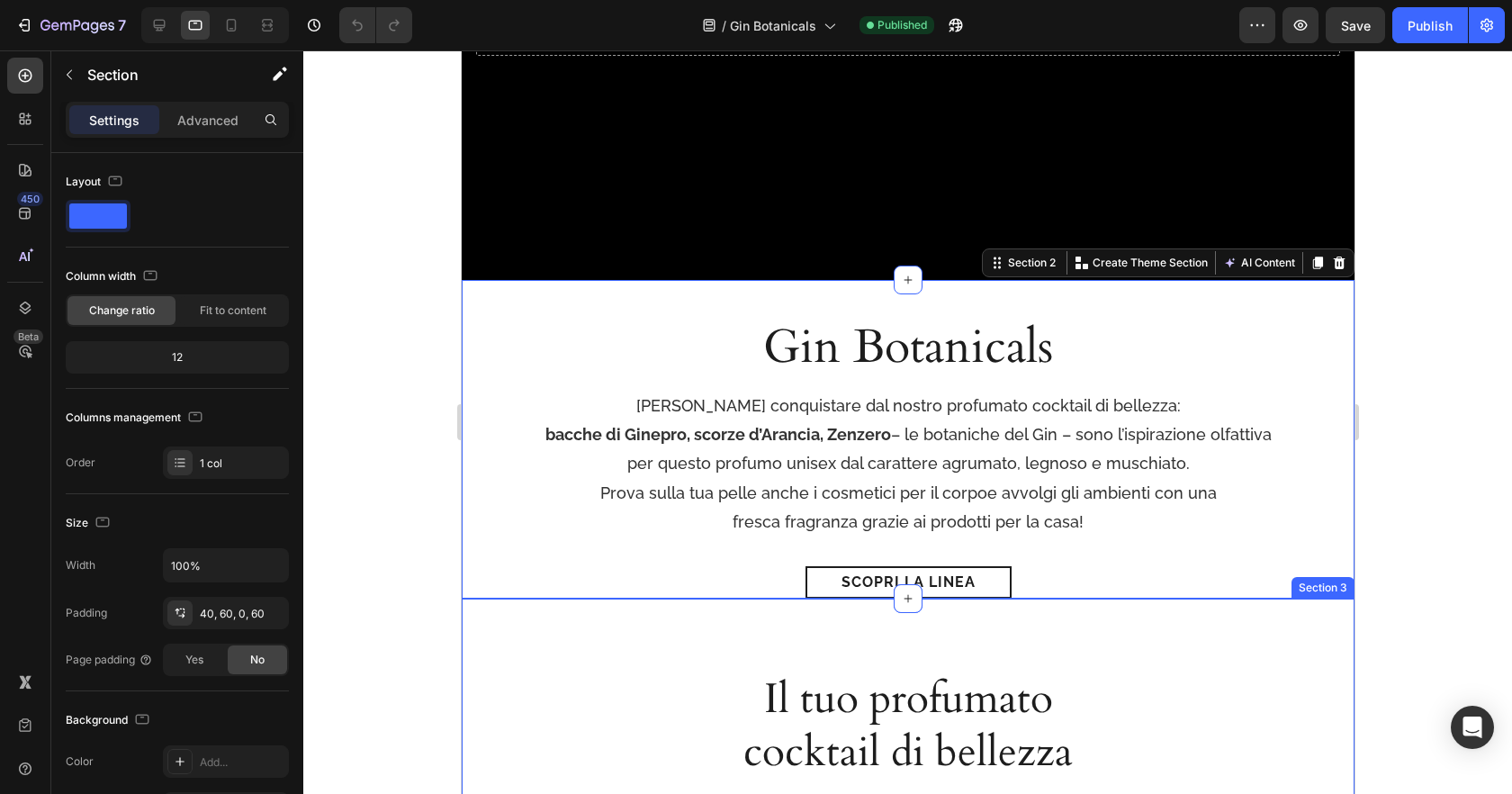
scroll to position [459, 0]
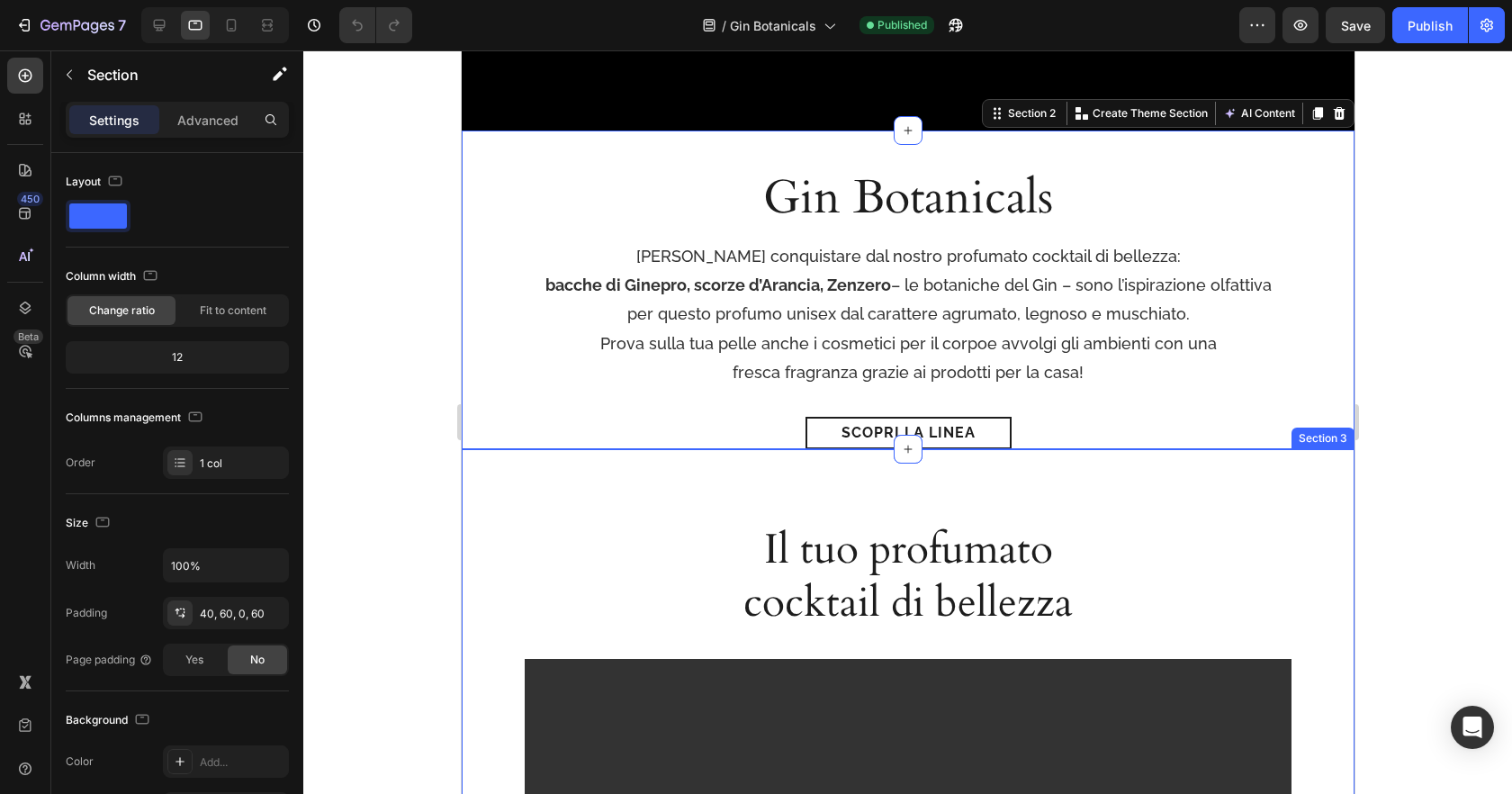
click at [858, 491] on div "Il tuo profumato cocktail di bellezza Heading Video Row Section 3" at bounding box center [906, 770] width 893 height 642
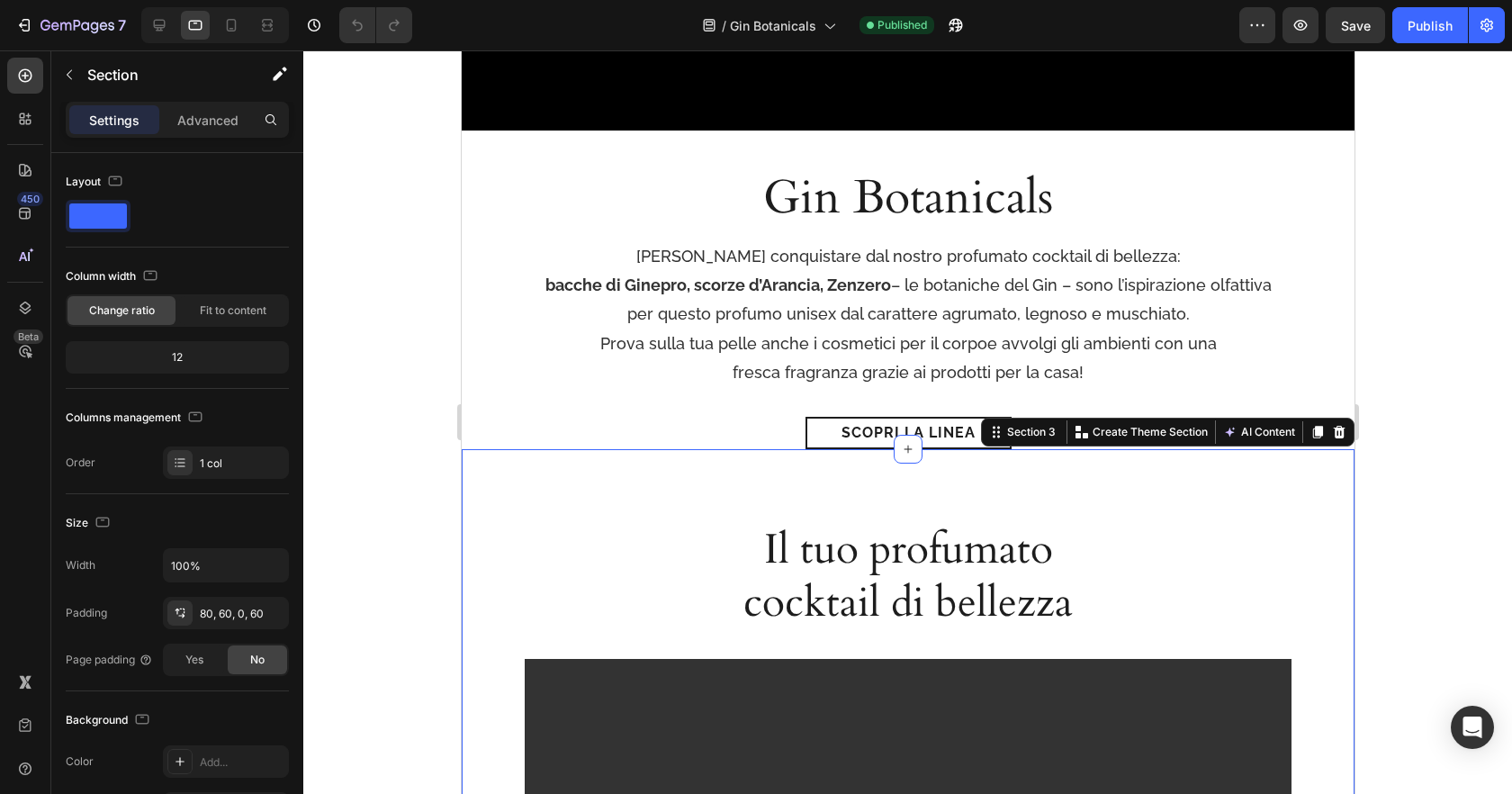
click at [388, 394] on div at bounding box center [907, 422] width 1209 height 744
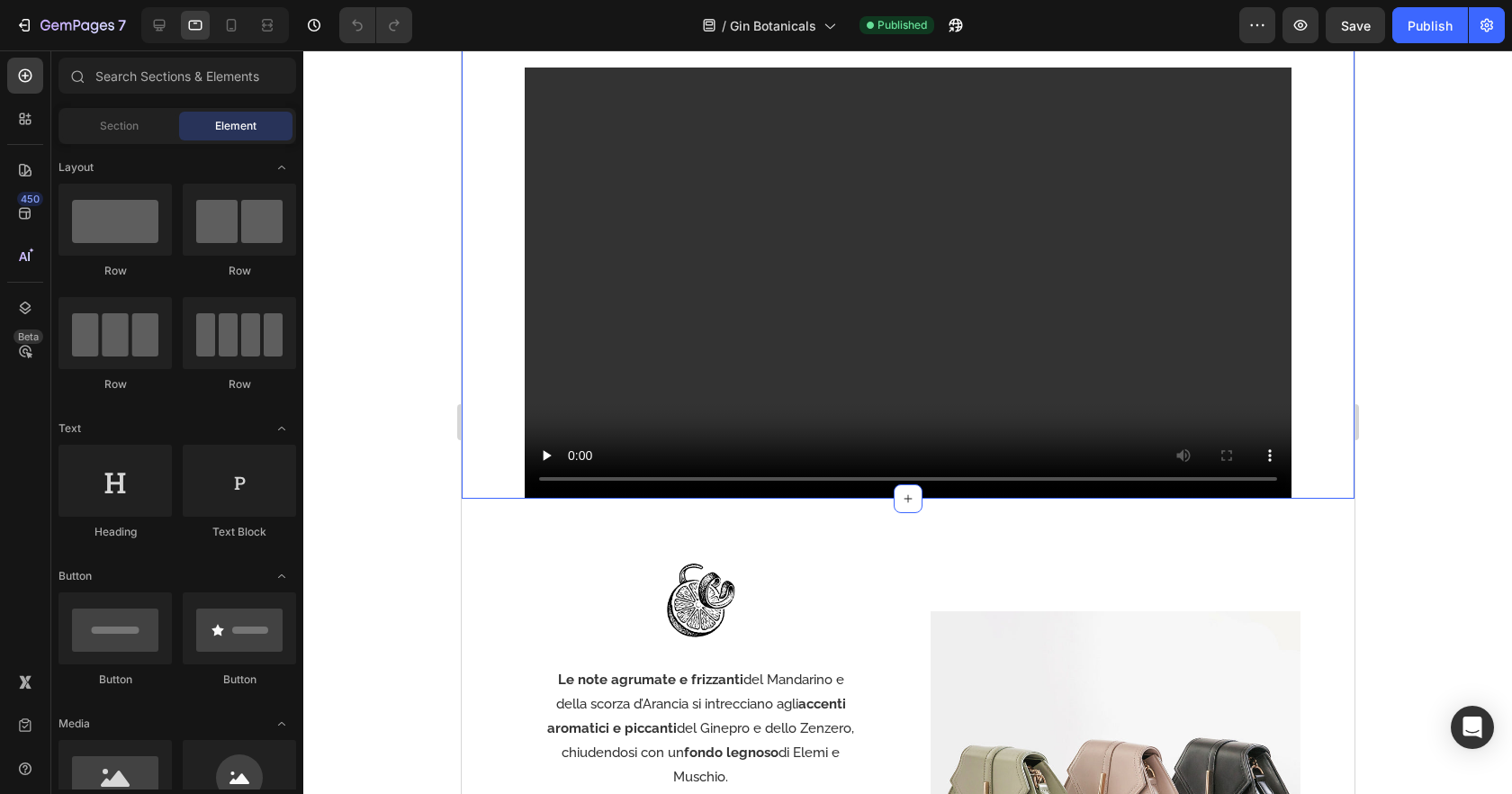
scroll to position [1196, 0]
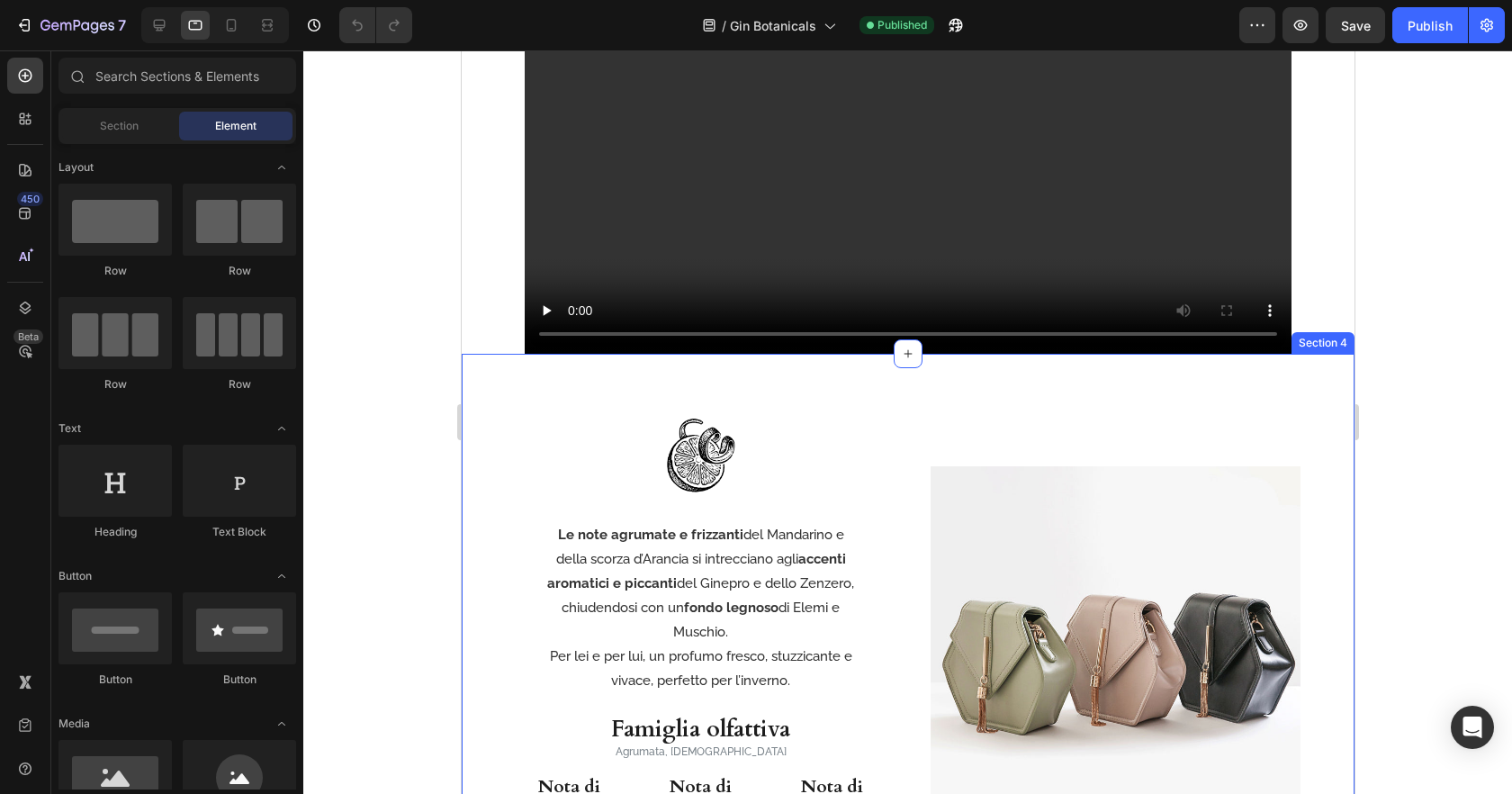
click at [502, 493] on div "Image Le note agrumate e frizzanti del Mandarino e della scorza d’Arancia si in…" at bounding box center [906, 647] width 893 height 585
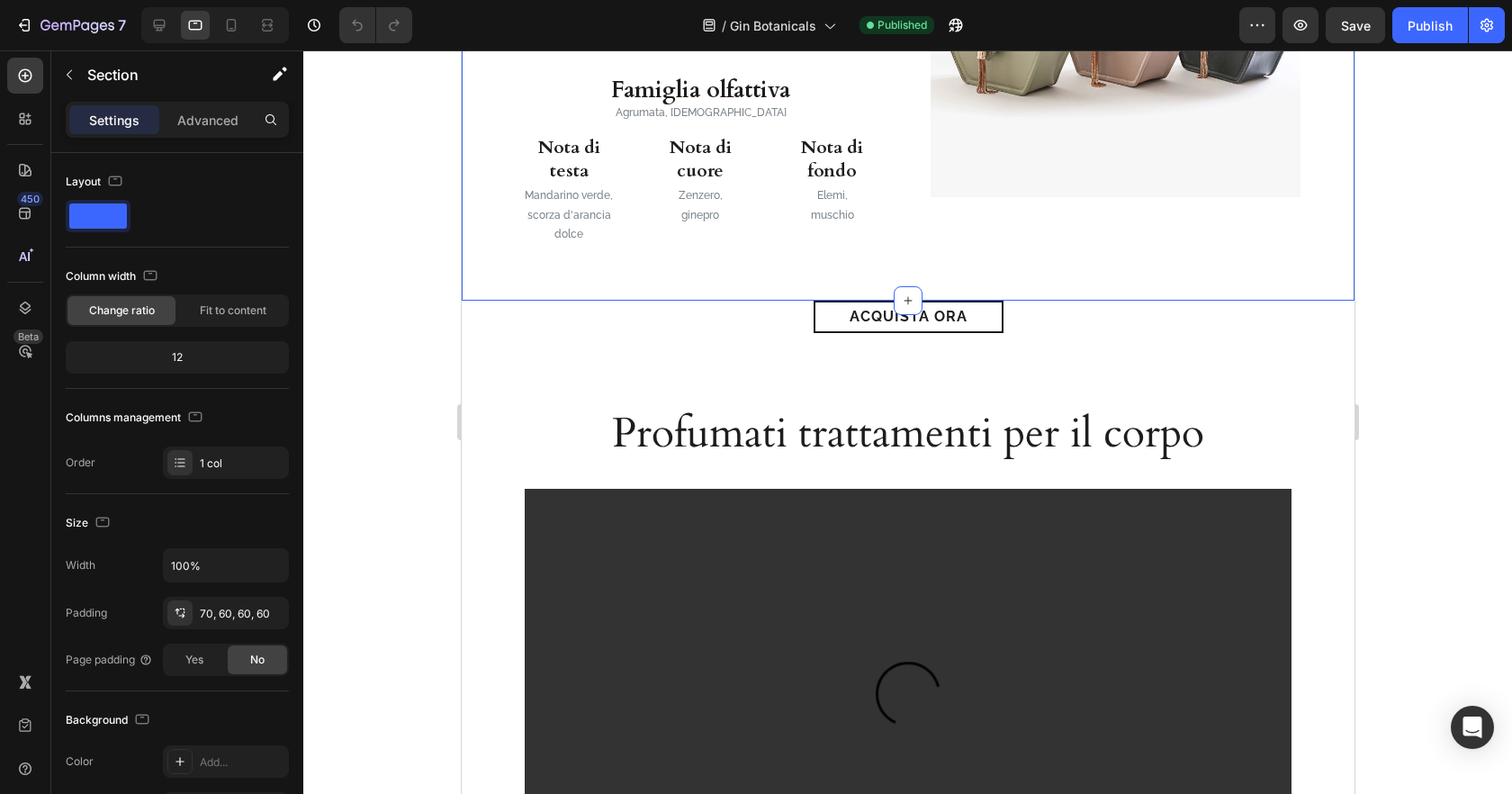
scroll to position [2135, 0]
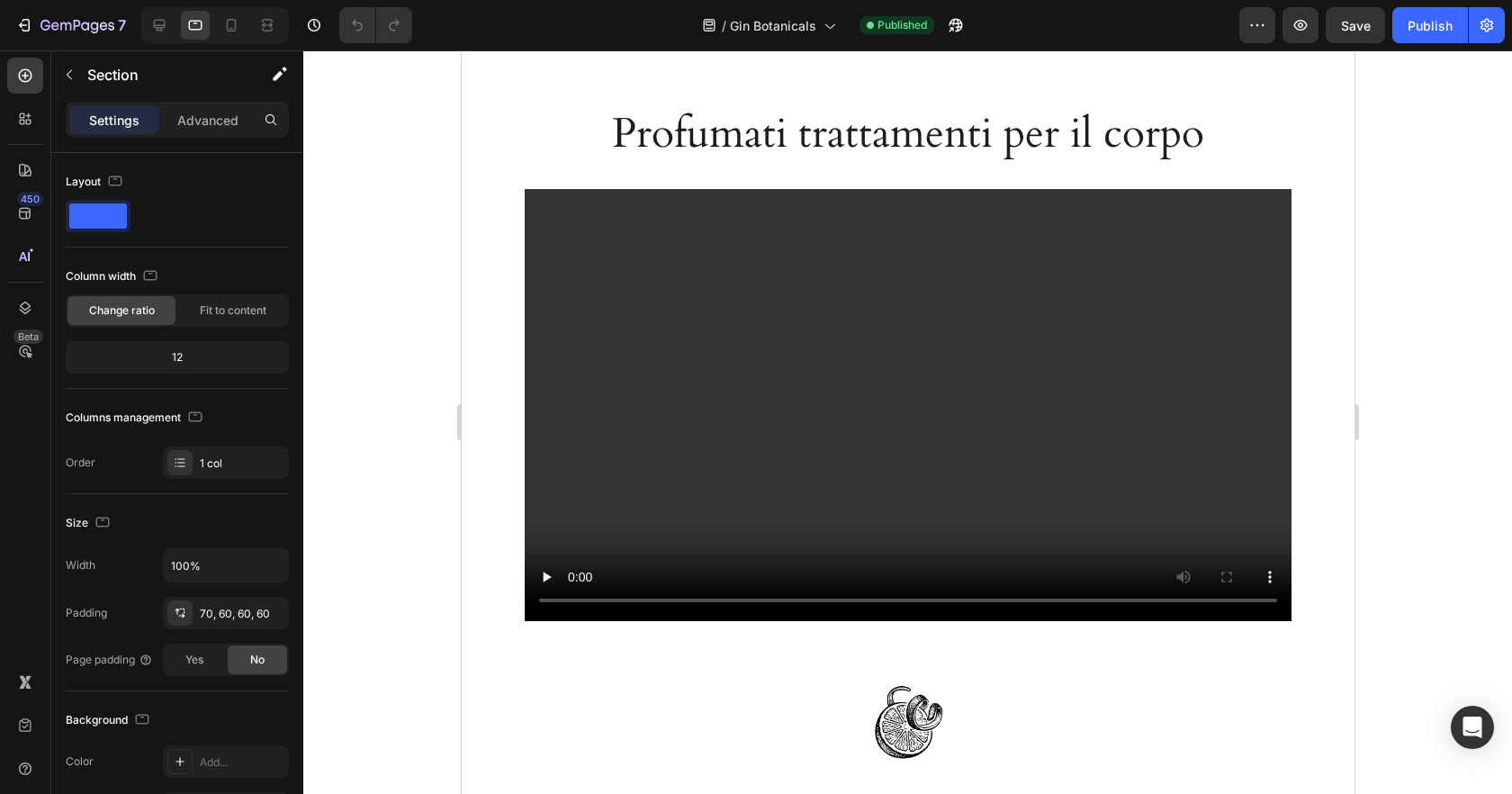
click at [502, 493] on div "Profumati trattamenti per il corpo Heading Video Row Section 6" at bounding box center [906, 327] width 893 height 588
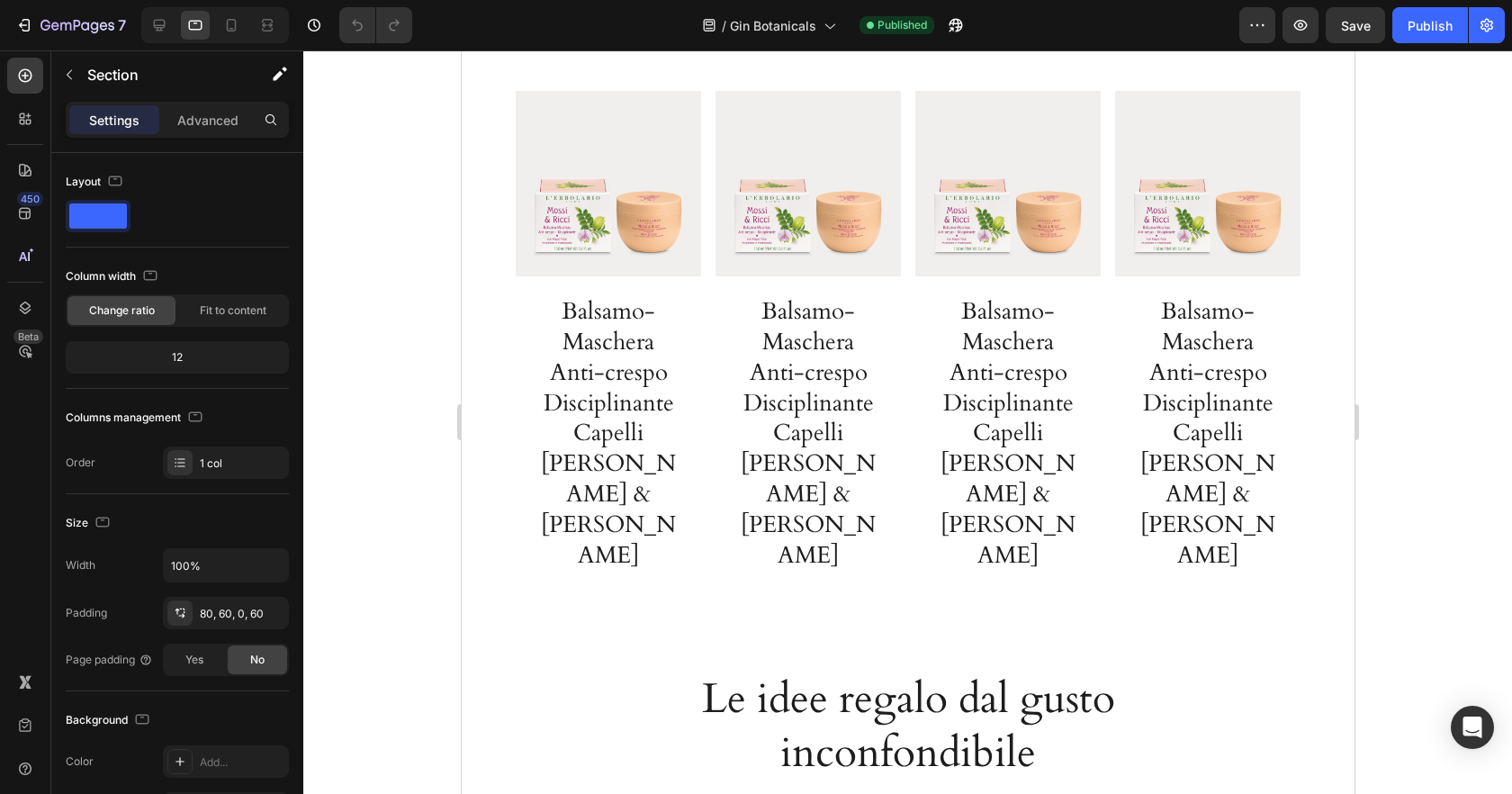
scroll to position [2959, 0]
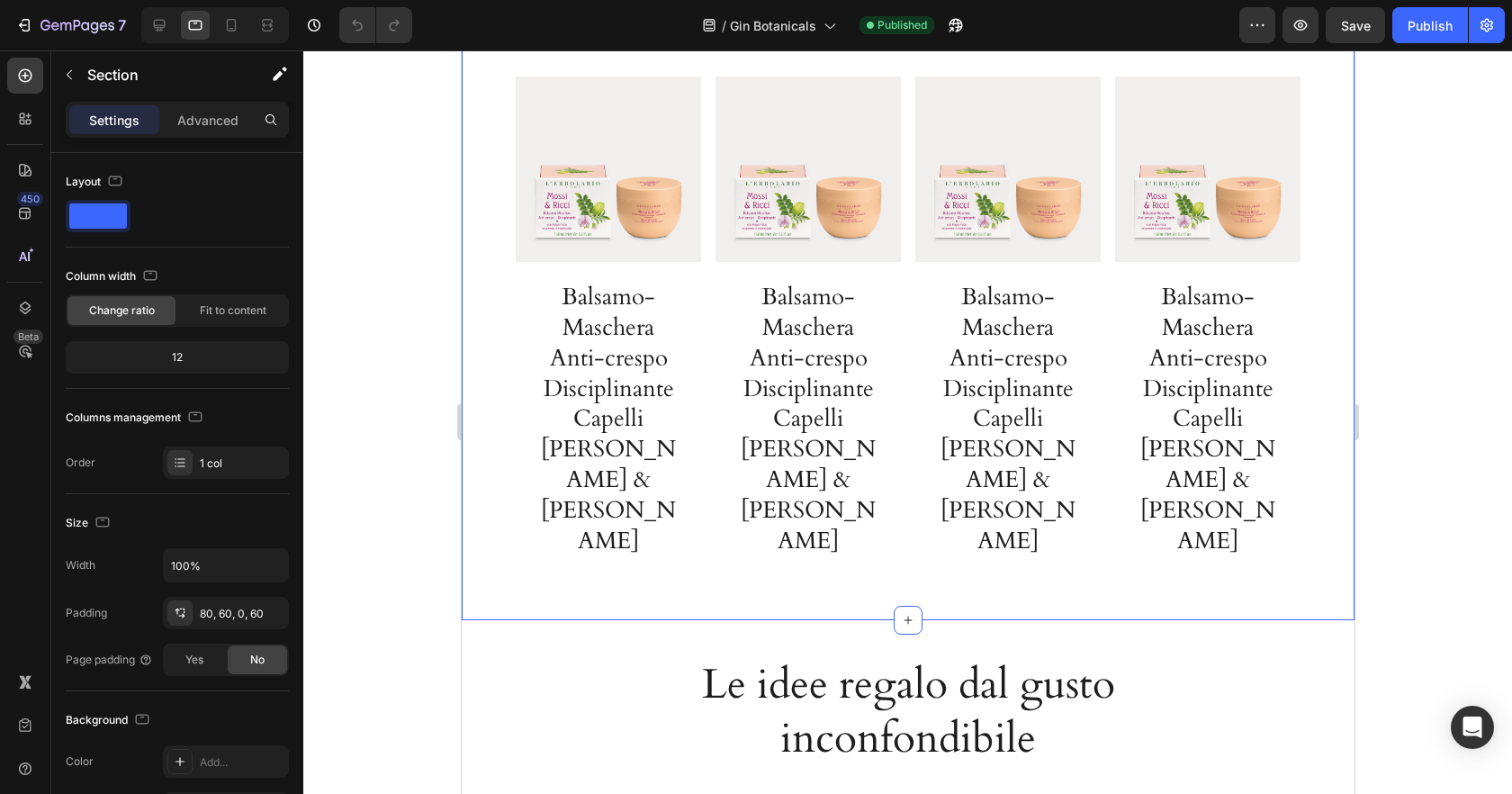
click at [497, 197] on div "Image Le botaniche del Gin sono anche gli ingredienti insuperabili degli effica…" at bounding box center [906, 209] width 893 height 824
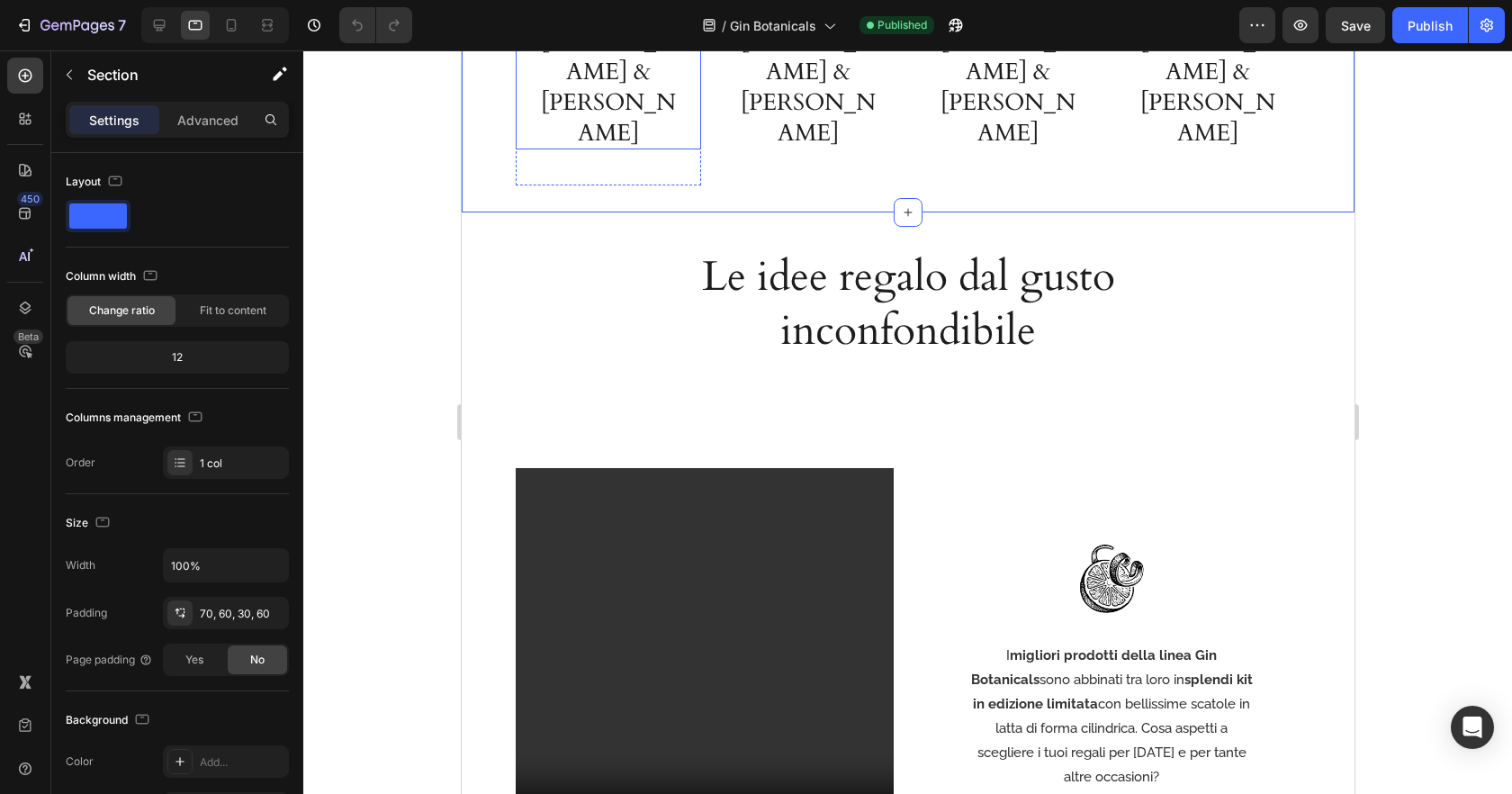
scroll to position [3414, 0]
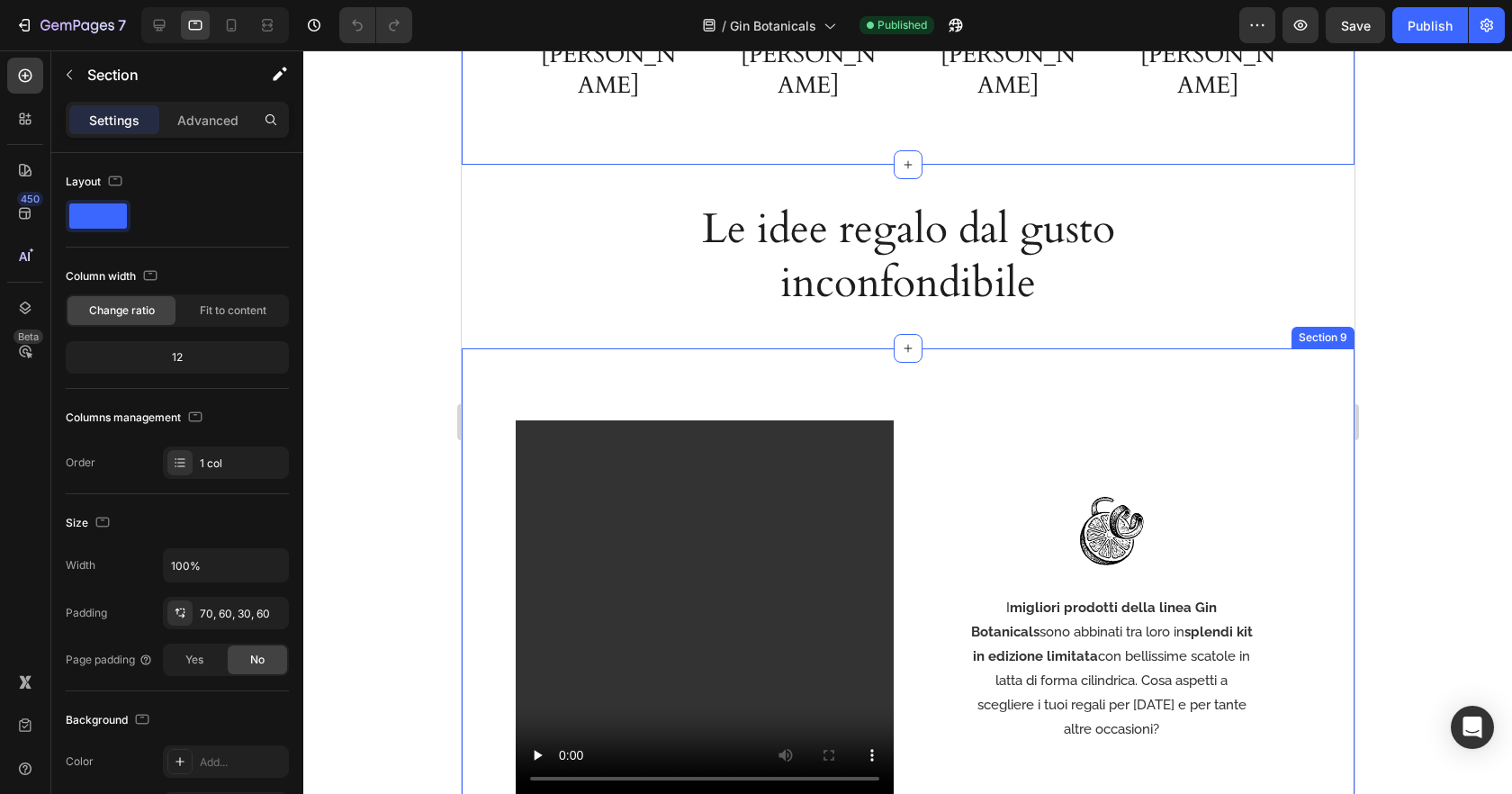
click at [492, 382] on div "Video Row Image I migliori prodotti della linea Gin Botanicals sono abbinati tr…" at bounding box center [906, 601] width 893 height 506
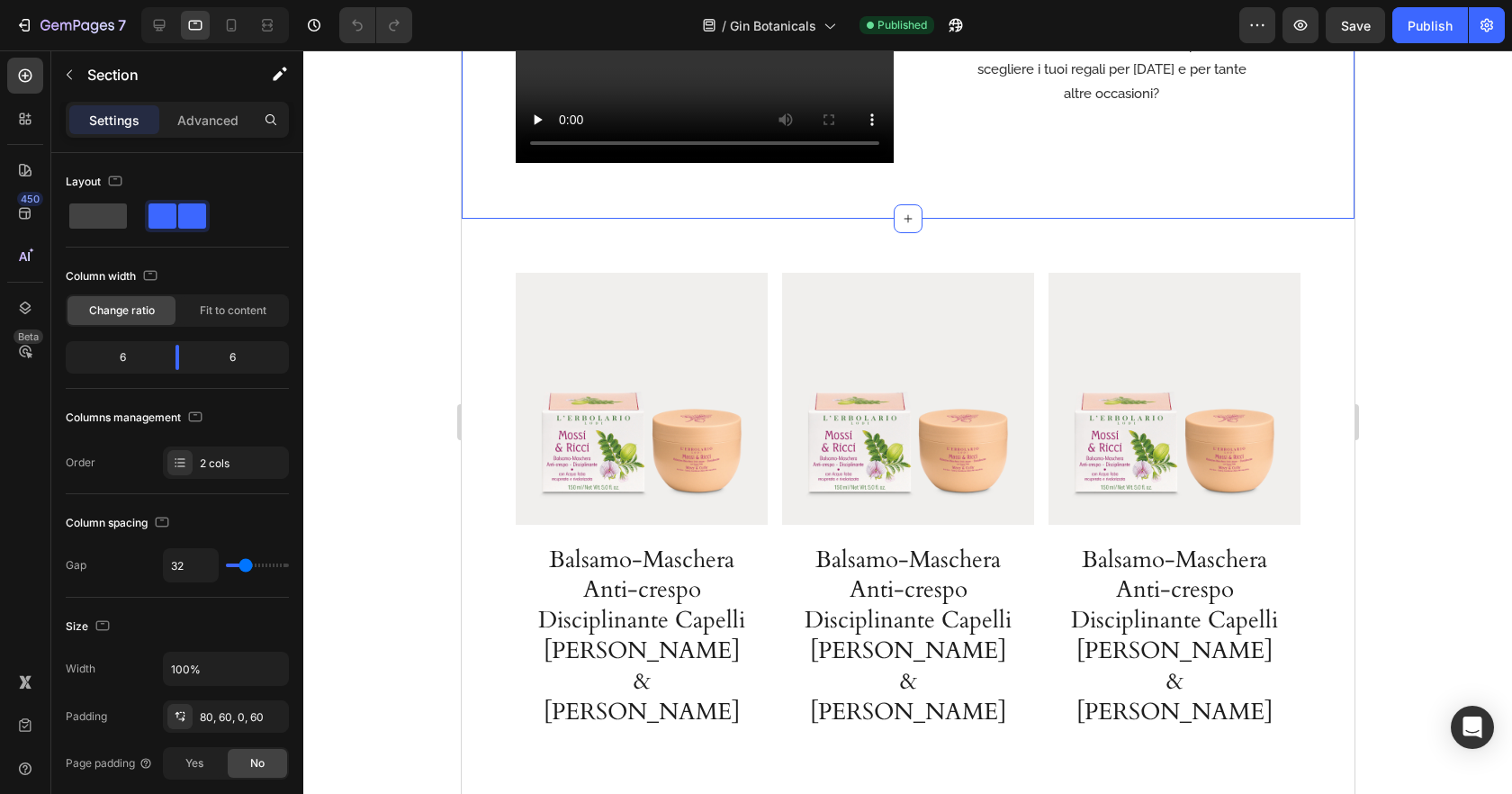
scroll to position [4010, 0]
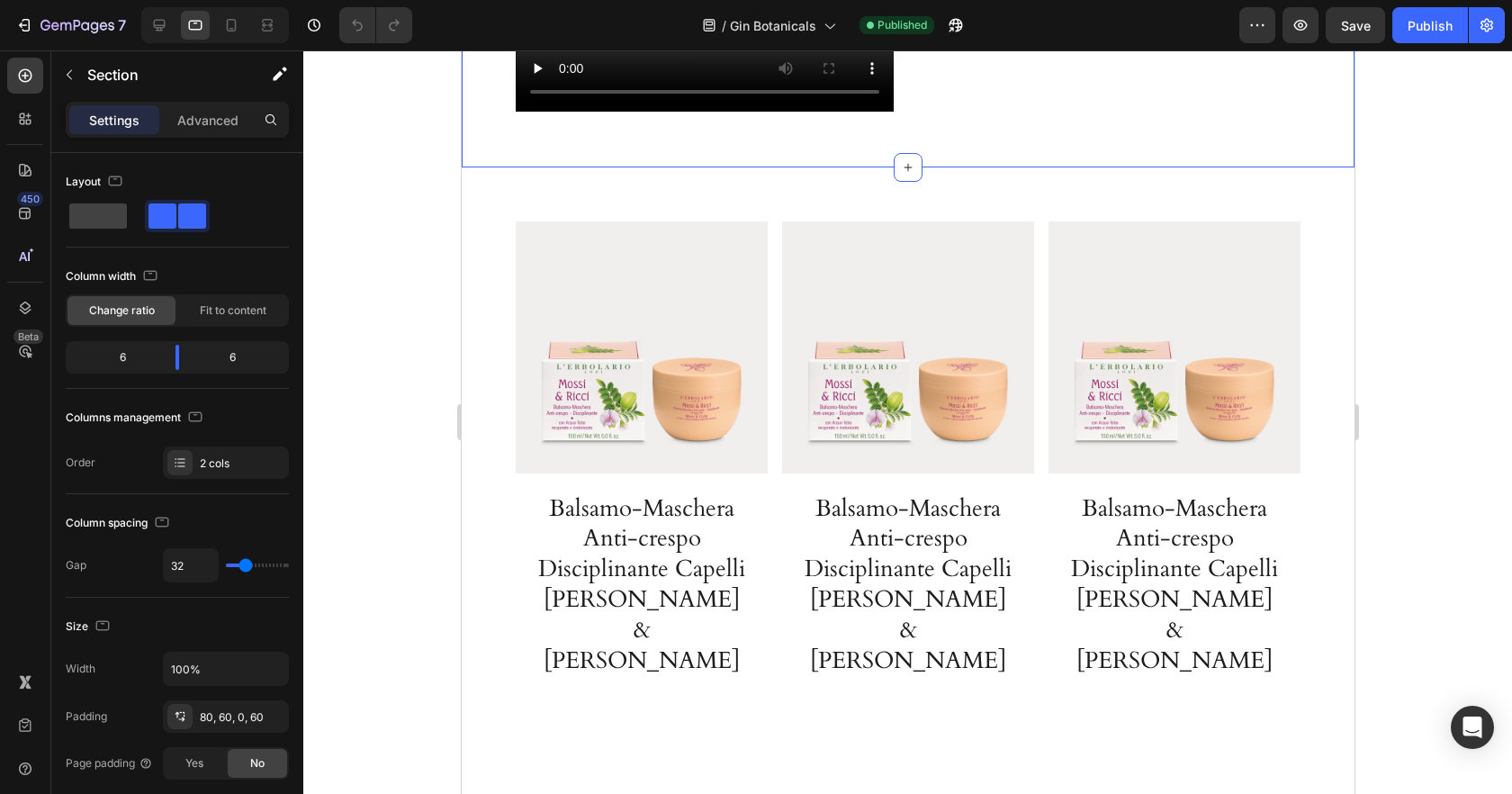
click at [492, 382] on div "Product Images Balsamo-Maschera Anti-crespo Disciplinante Capelli Mossi & Ricci…" at bounding box center [906, 481] width 893 height 628
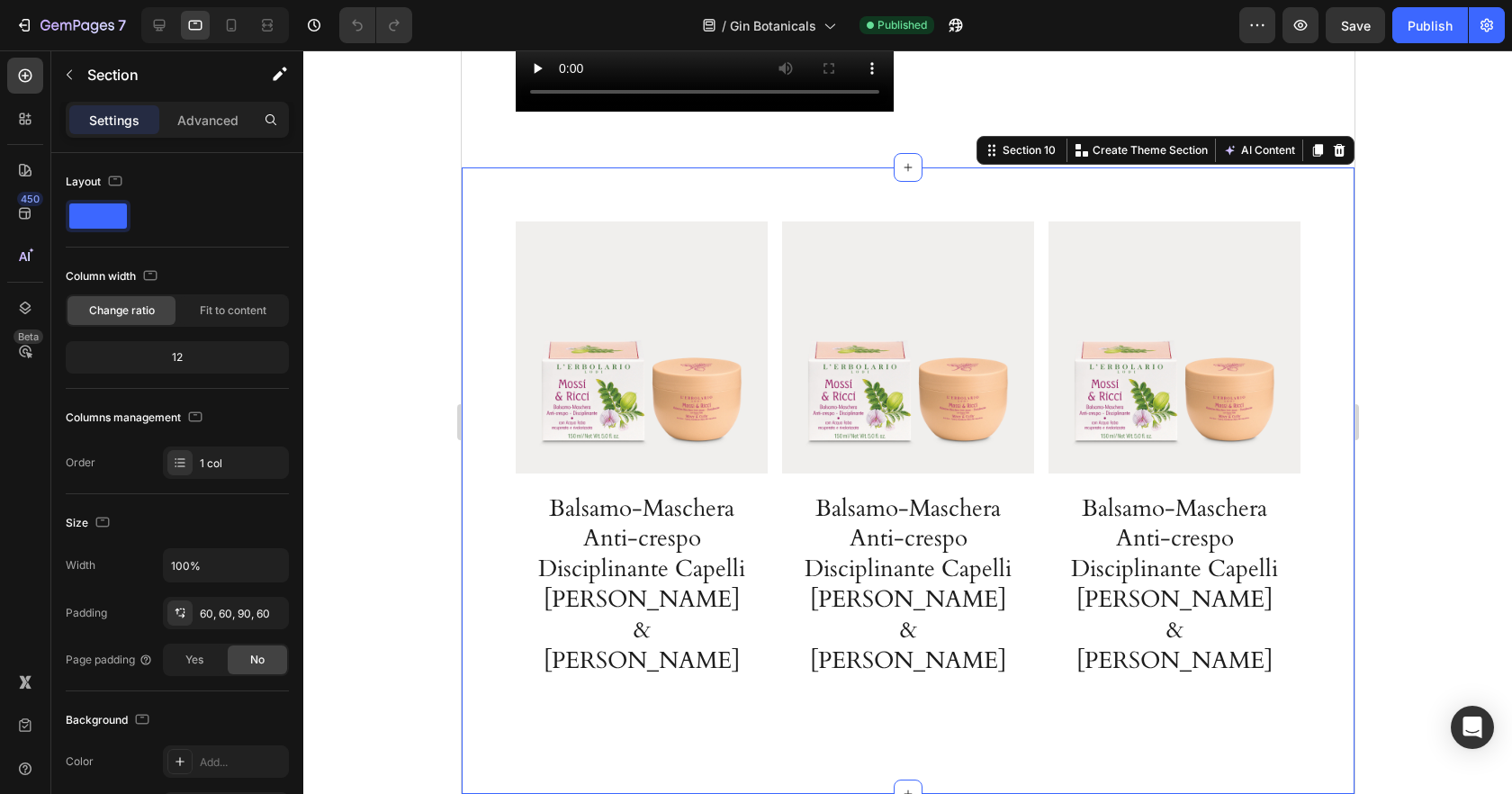
click at [247, 25] on div at bounding box center [215, 25] width 148 height 36
click at [234, 26] on icon at bounding box center [232, 25] width 18 height 18
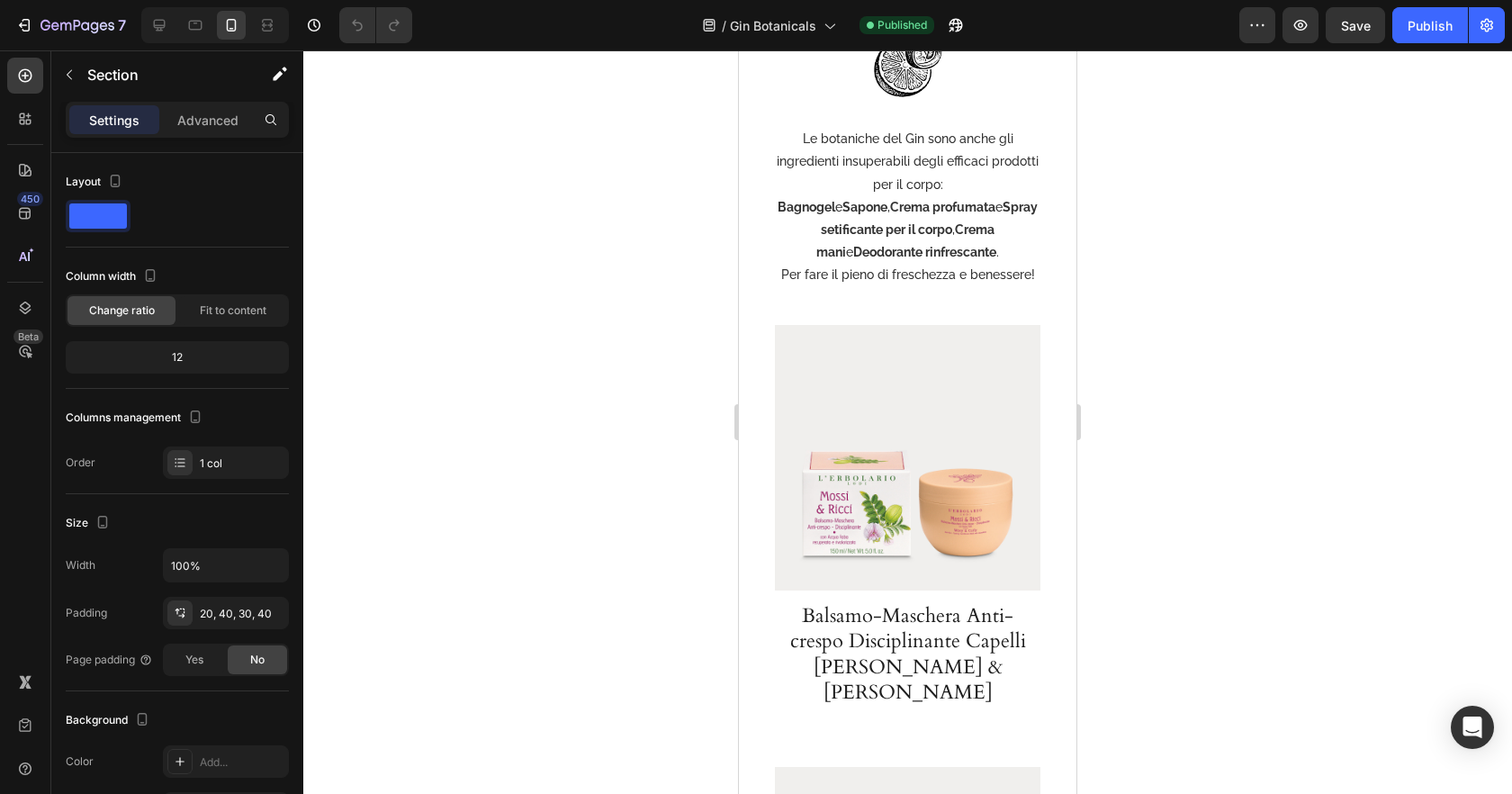
scroll to position [2045, 0]
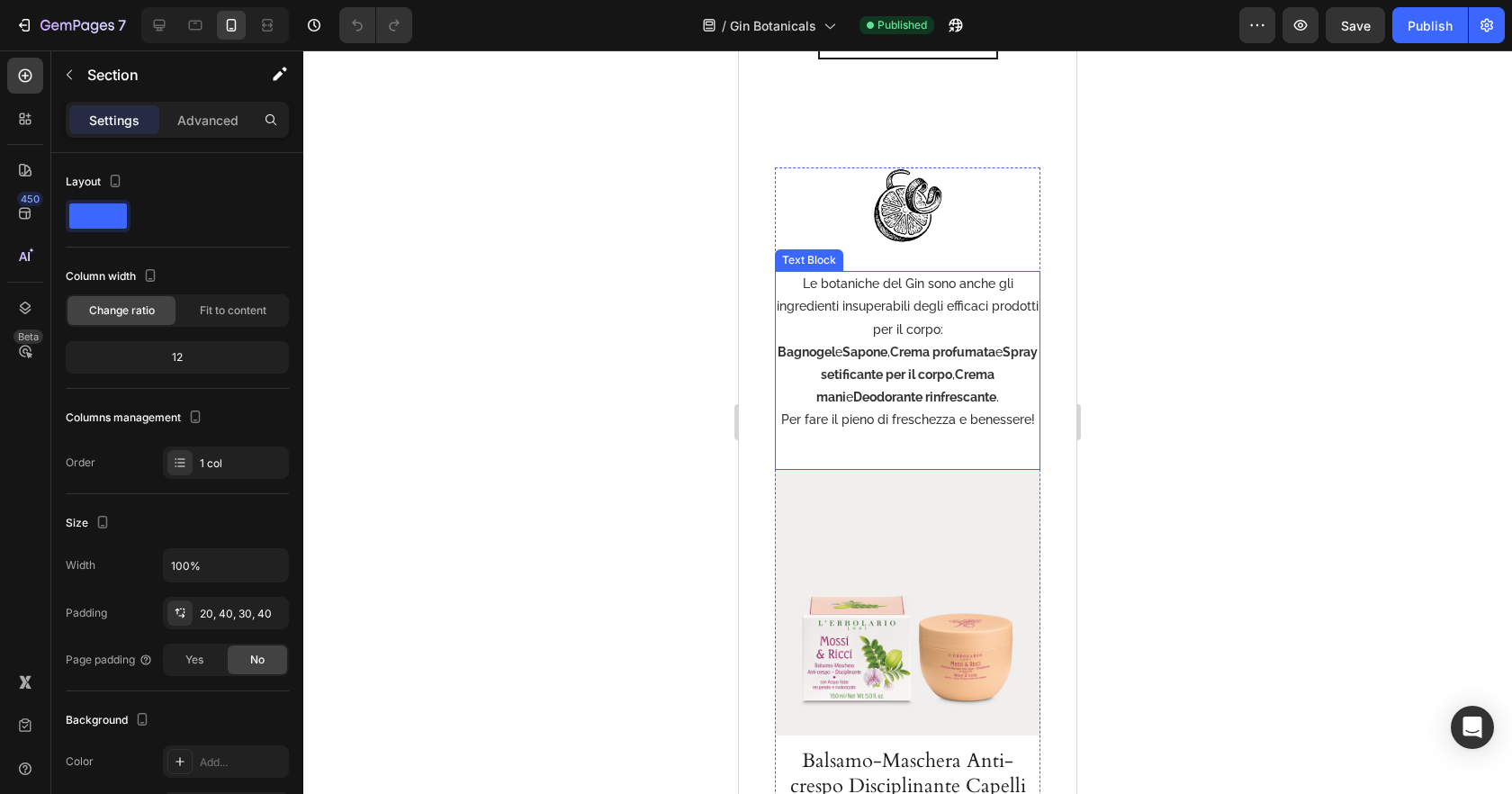
click at [793, 352] on strong "Bagnogel" at bounding box center [805, 352] width 57 height 15
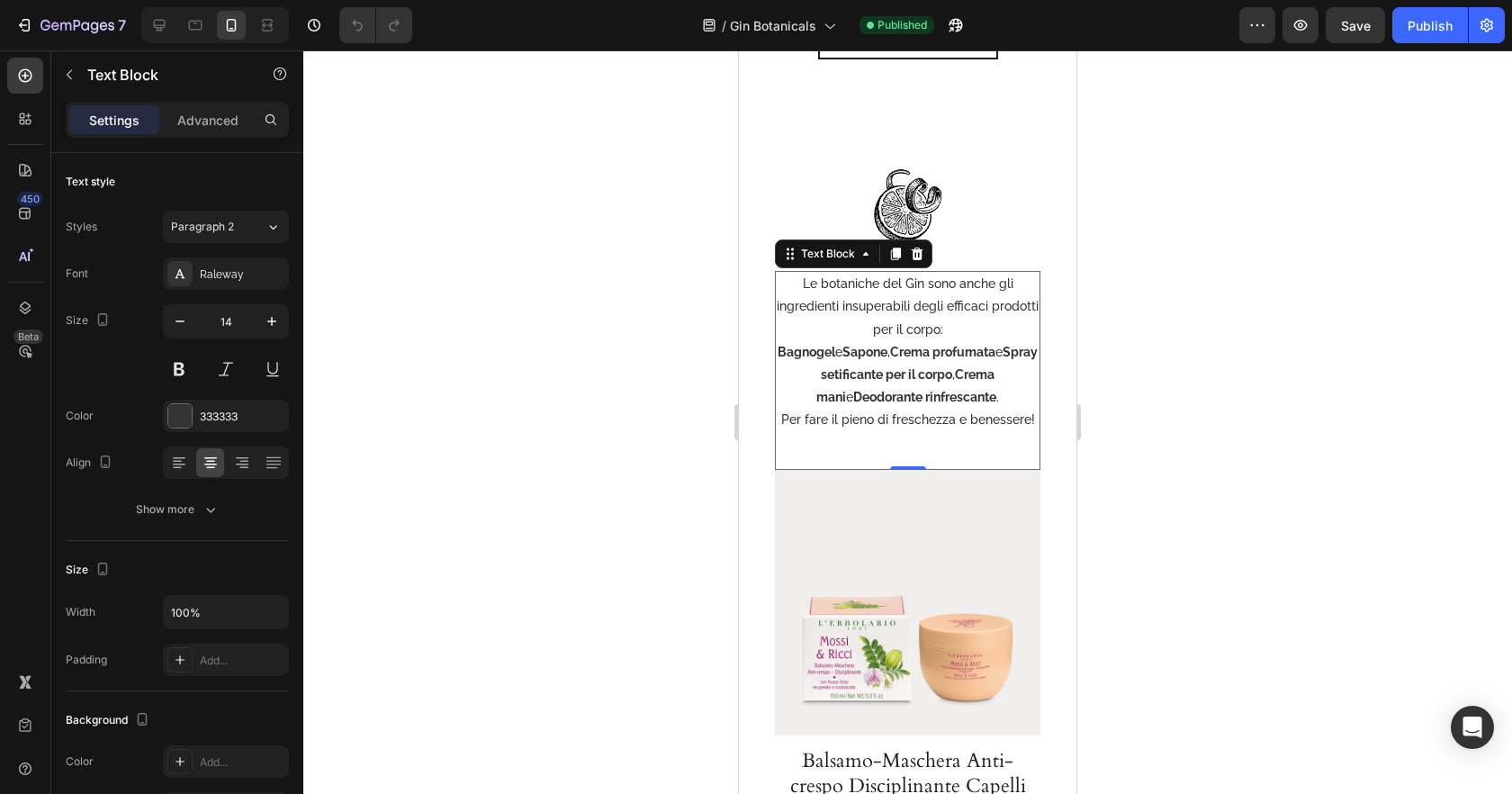
click at [787, 354] on strong "Bagnogel" at bounding box center [805, 352] width 57 height 15
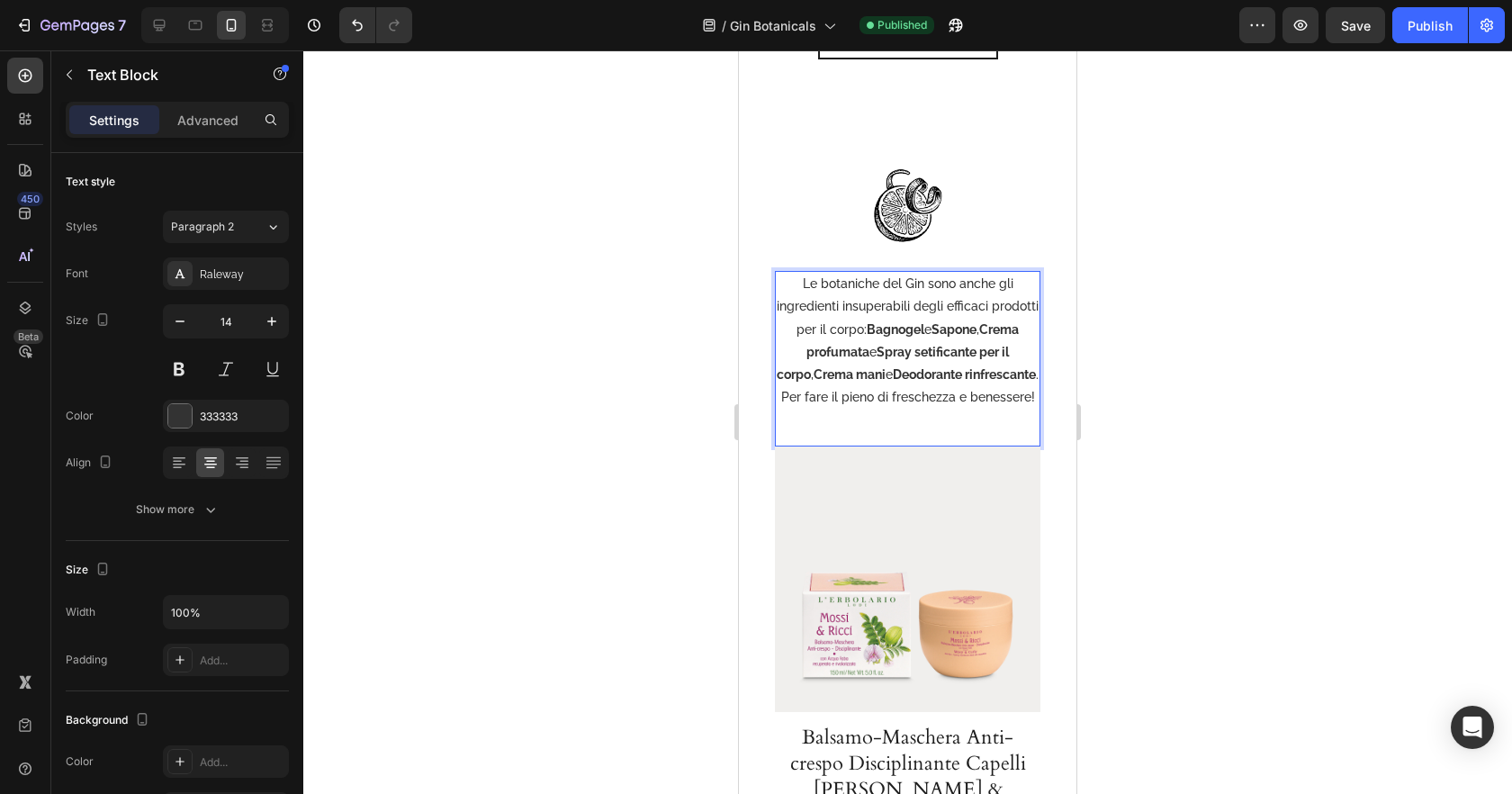
click at [1260, 387] on div at bounding box center [907, 422] width 1209 height 744
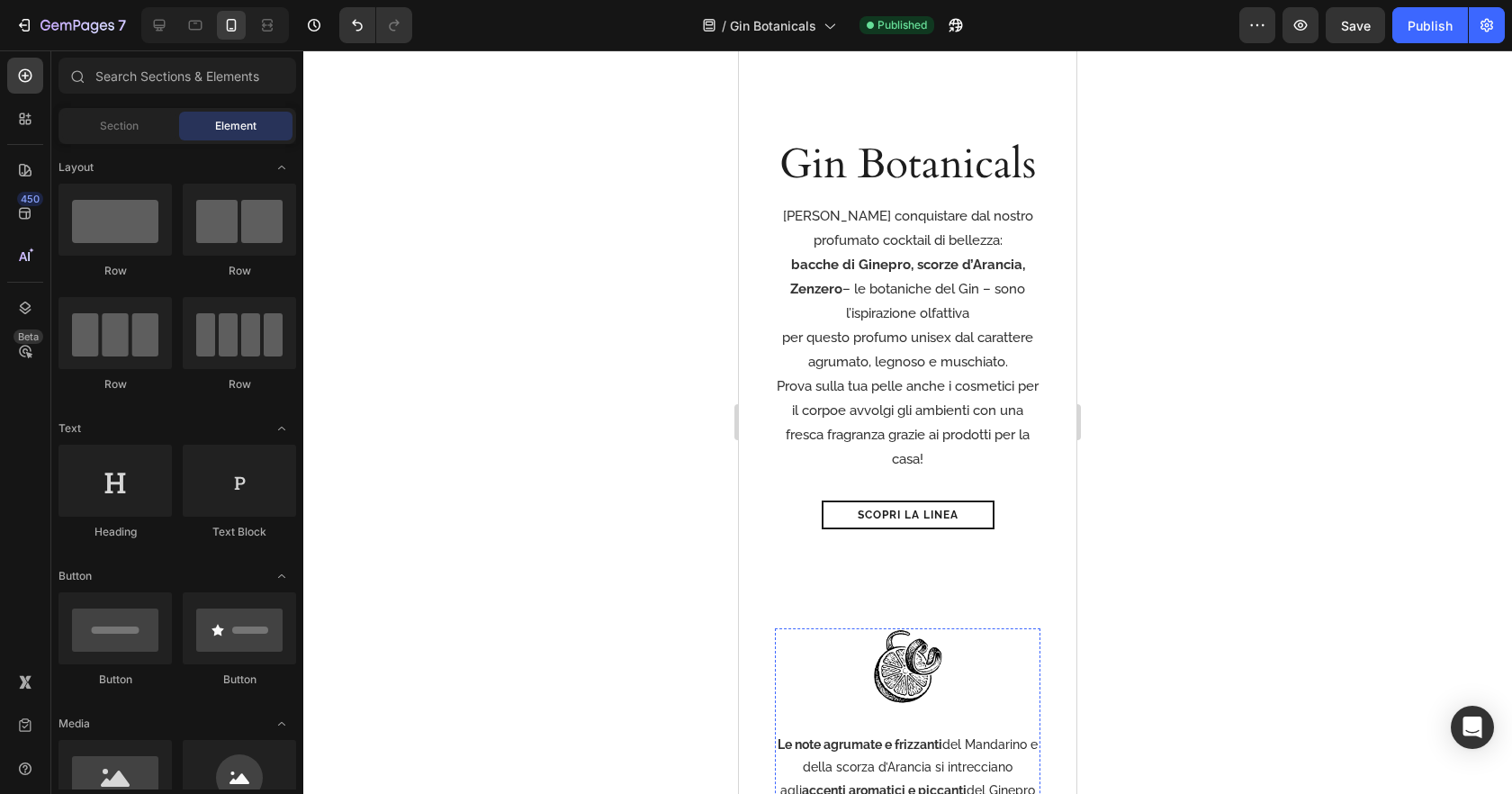
scroll to position [157, 0]
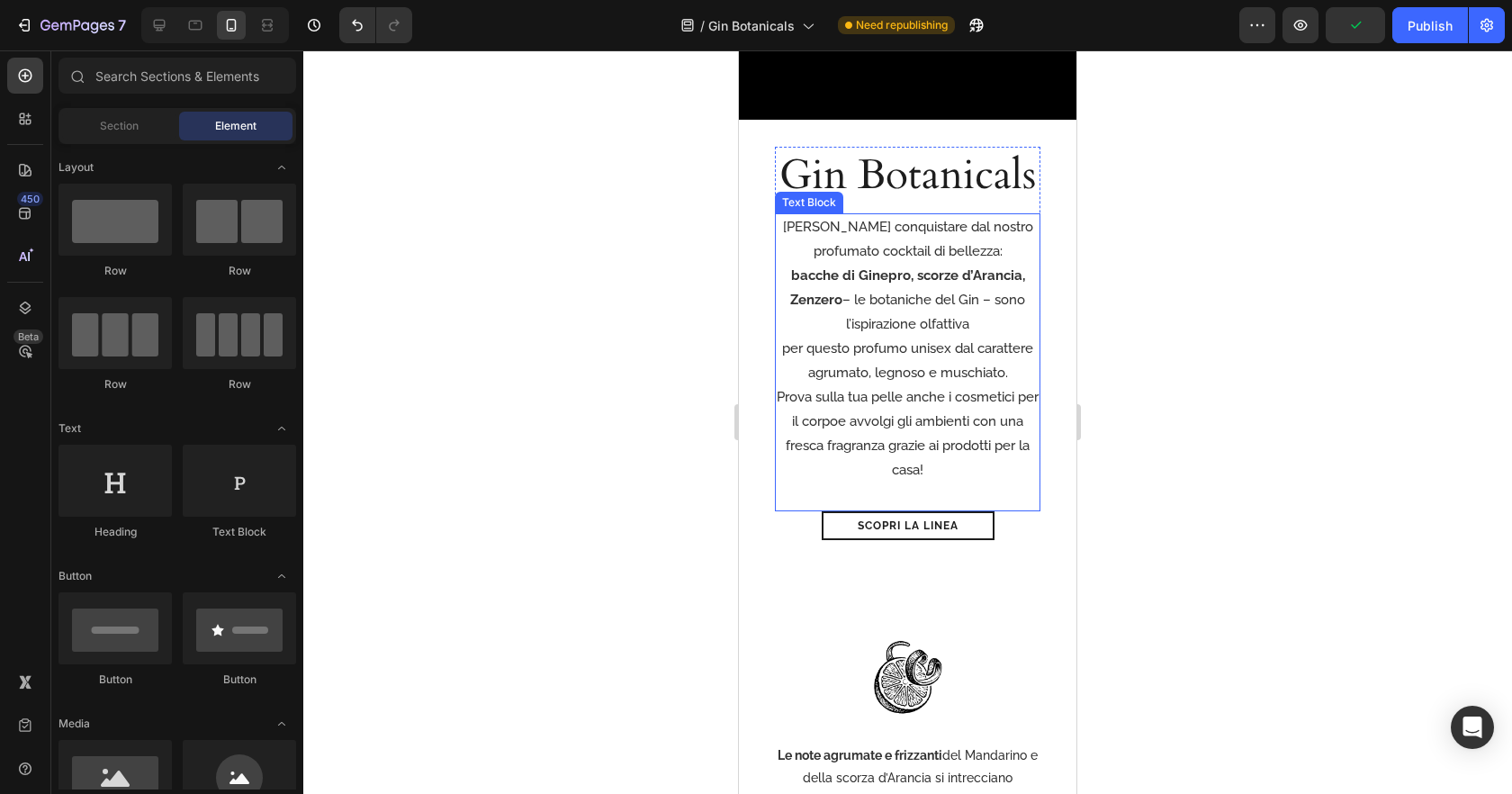
click at [782, 349] on p "per questo profumo unisex dal carattere agrumato, legnoso e muschiato." at bounding box center [907, 362] width 262 height 49
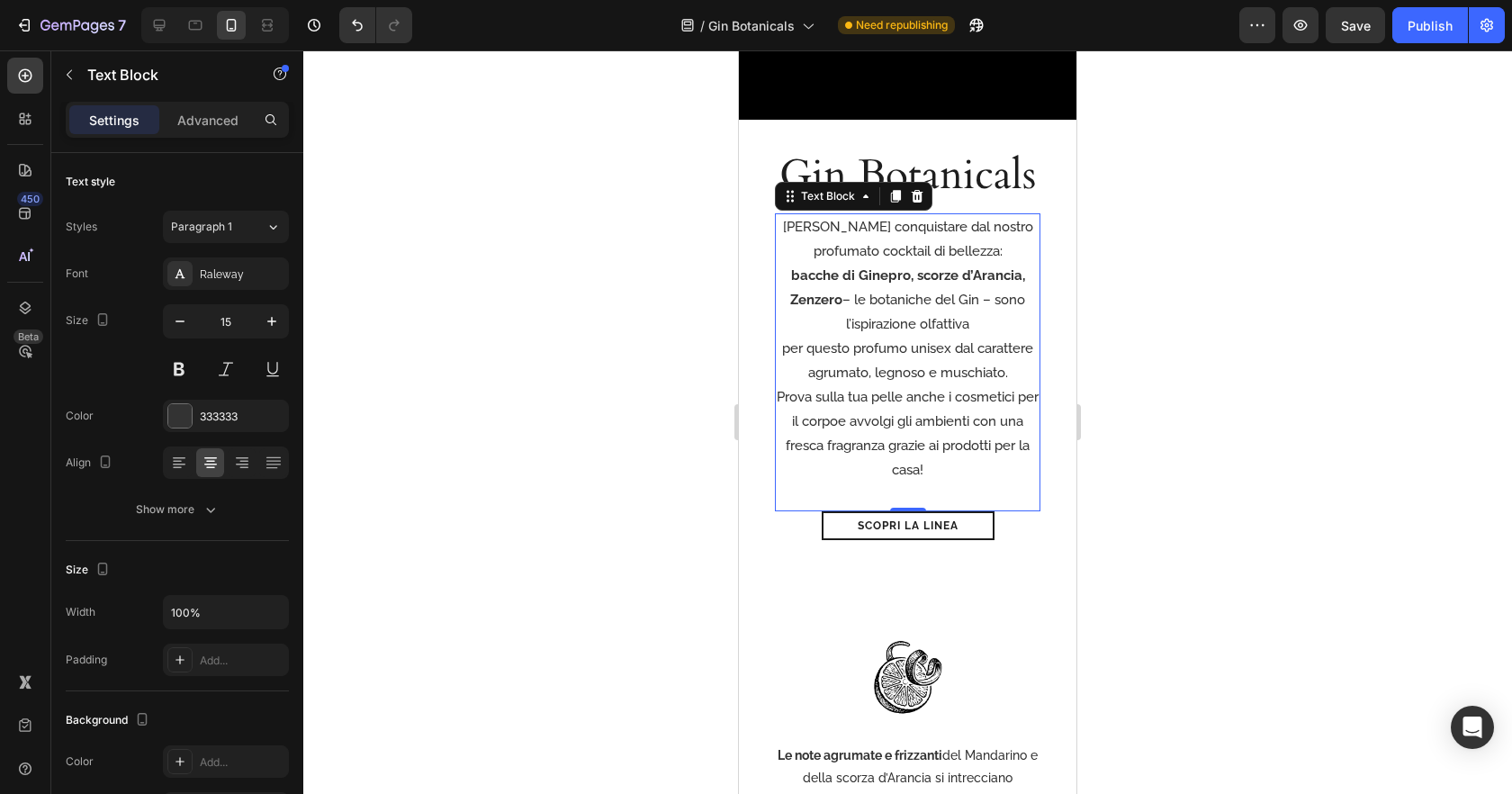
click at [781, 350] on p "per questo profumo unisex dal carattere agrumato, legnoso e muschiato." at bounding box center [907, 362] width 262 height 49
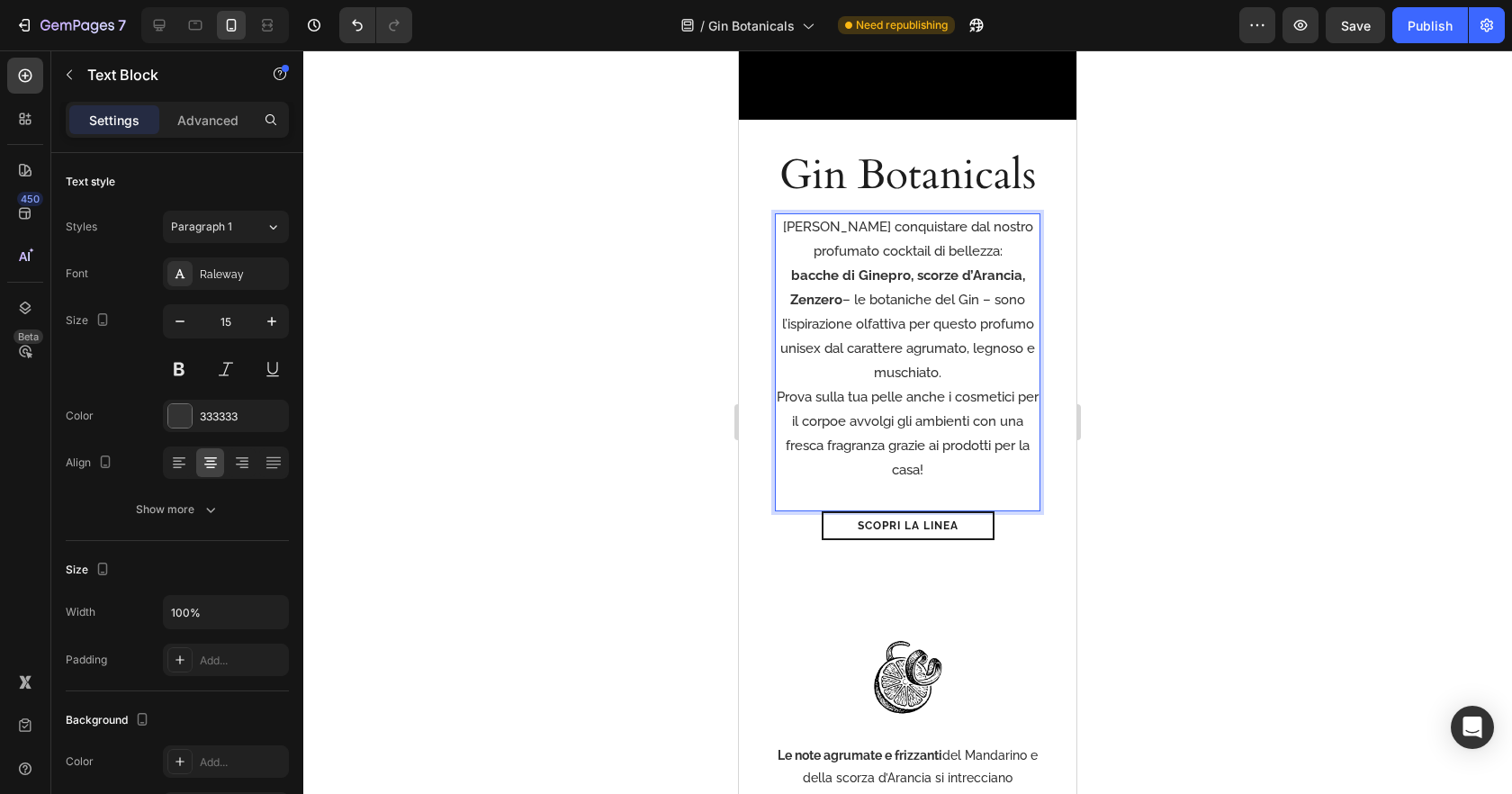
click at [1388, 469] on div at bounding box center [907, 422] width 1209 height 744
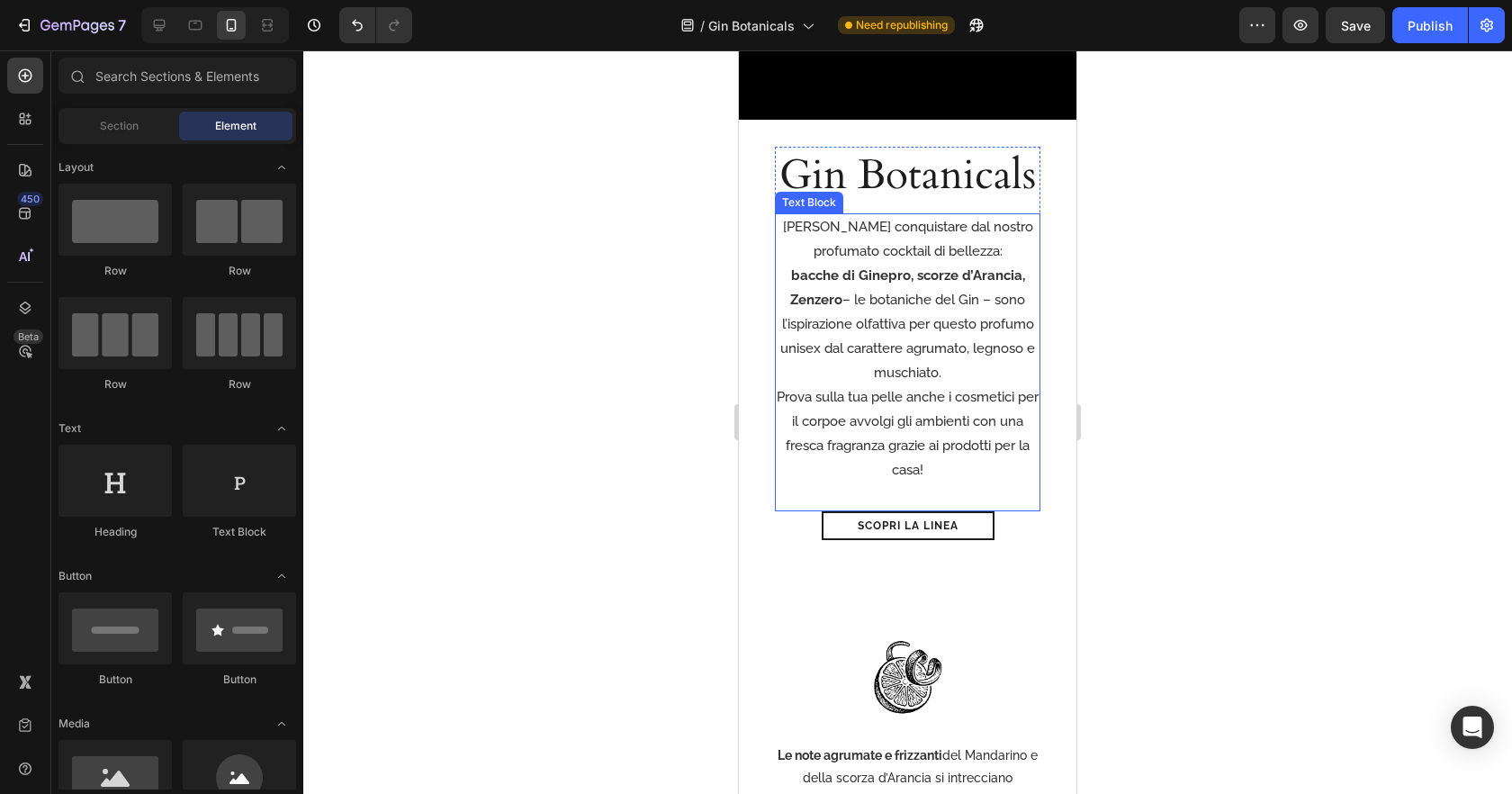
drag, startPoint x: 812, startPoint y: 250, endPoint x: 1017, endPoint y: 370, distance: 237.5
click at [812, 250] on p "Lasciati conquistare dal nostro profumato cocktail di bellezza:" at bounding box center [907, 240] width 262 height 49
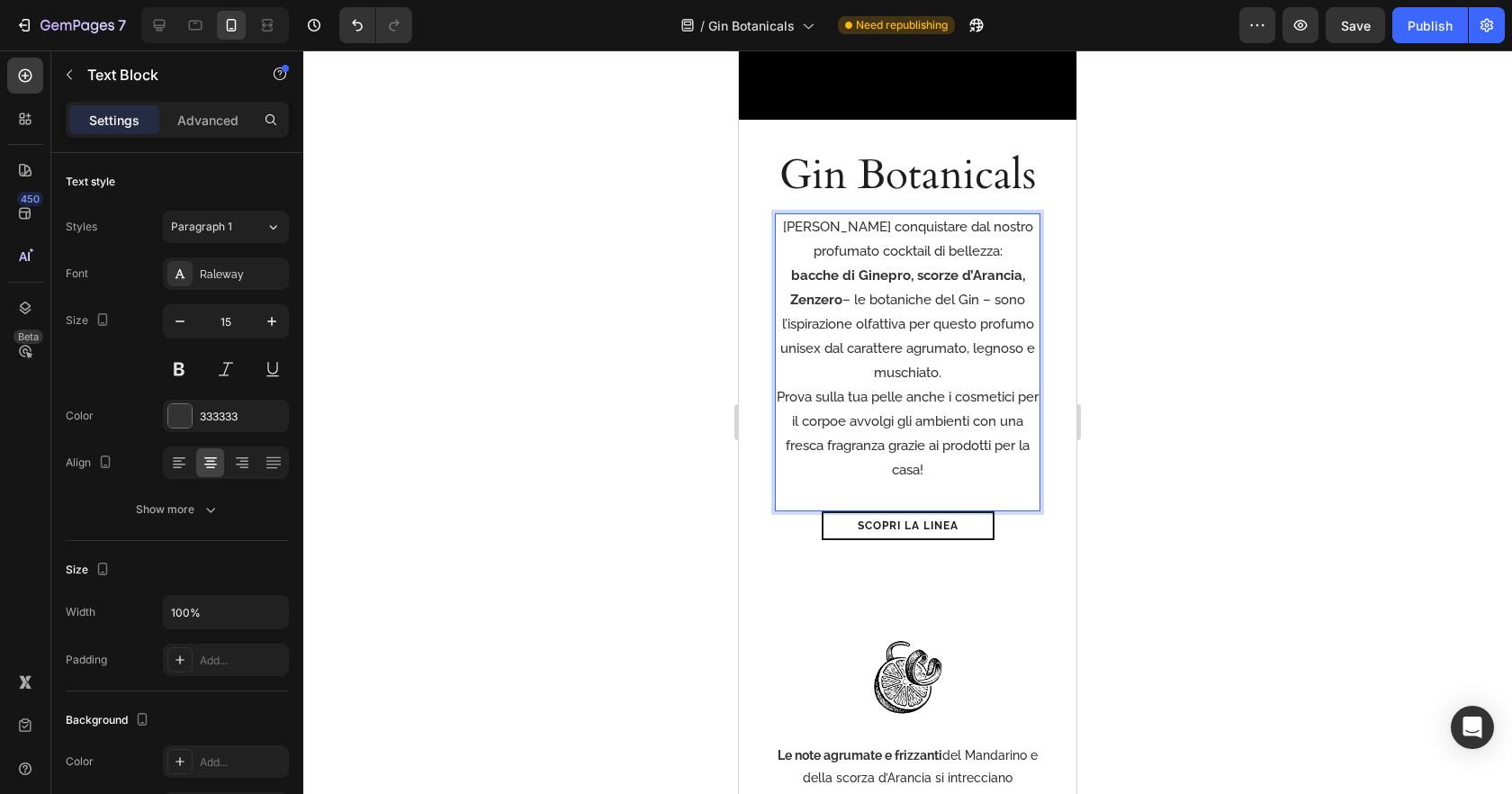
click at [812, 253] on p "Lasciati conquistare dal nostro profumato cocktail di bellezza:" at bounding box center [907, 240] width 262 height 49
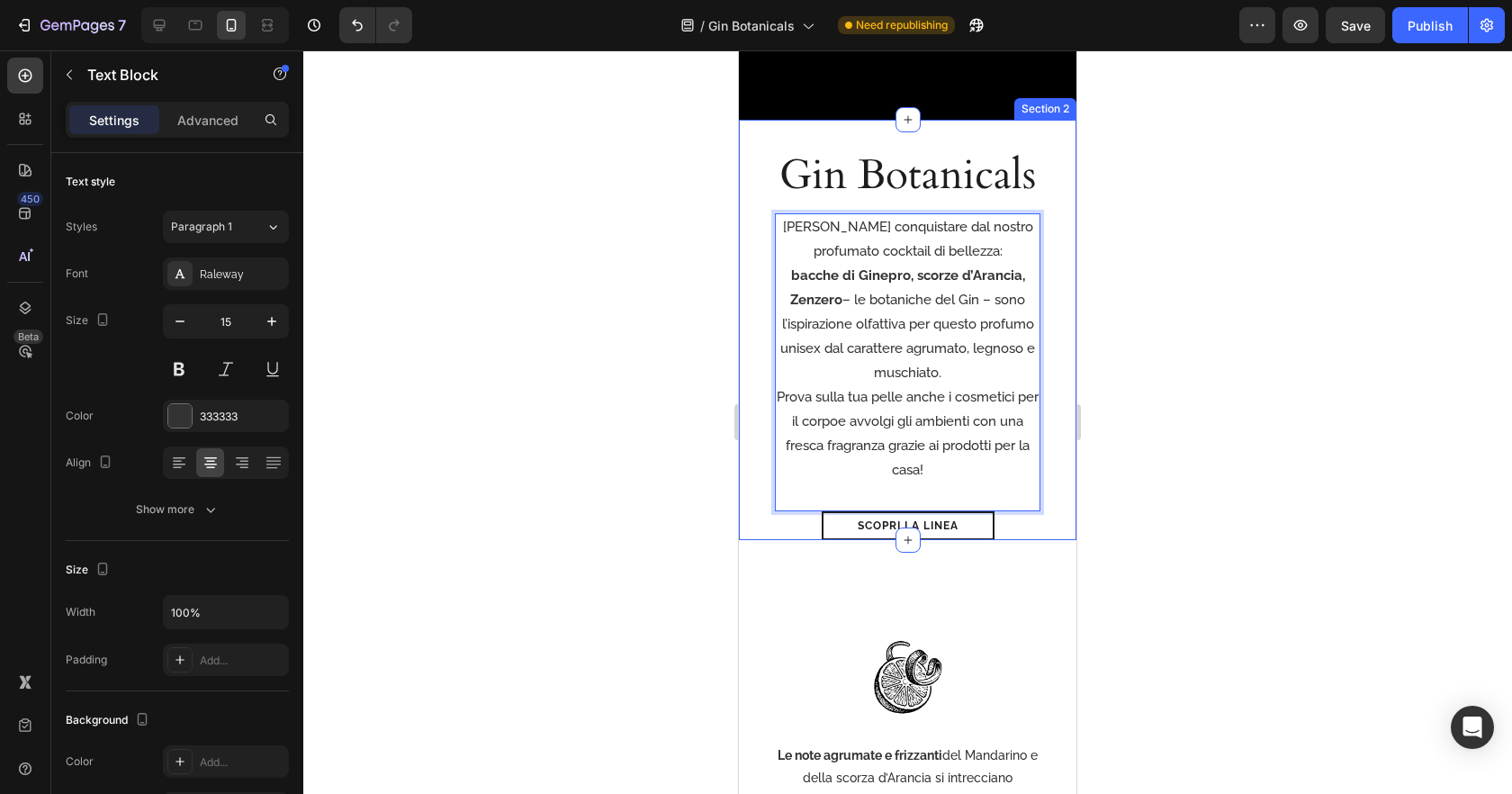
click at [1109, 266] on div at bounding box center [907, 422] width 1209 height 744
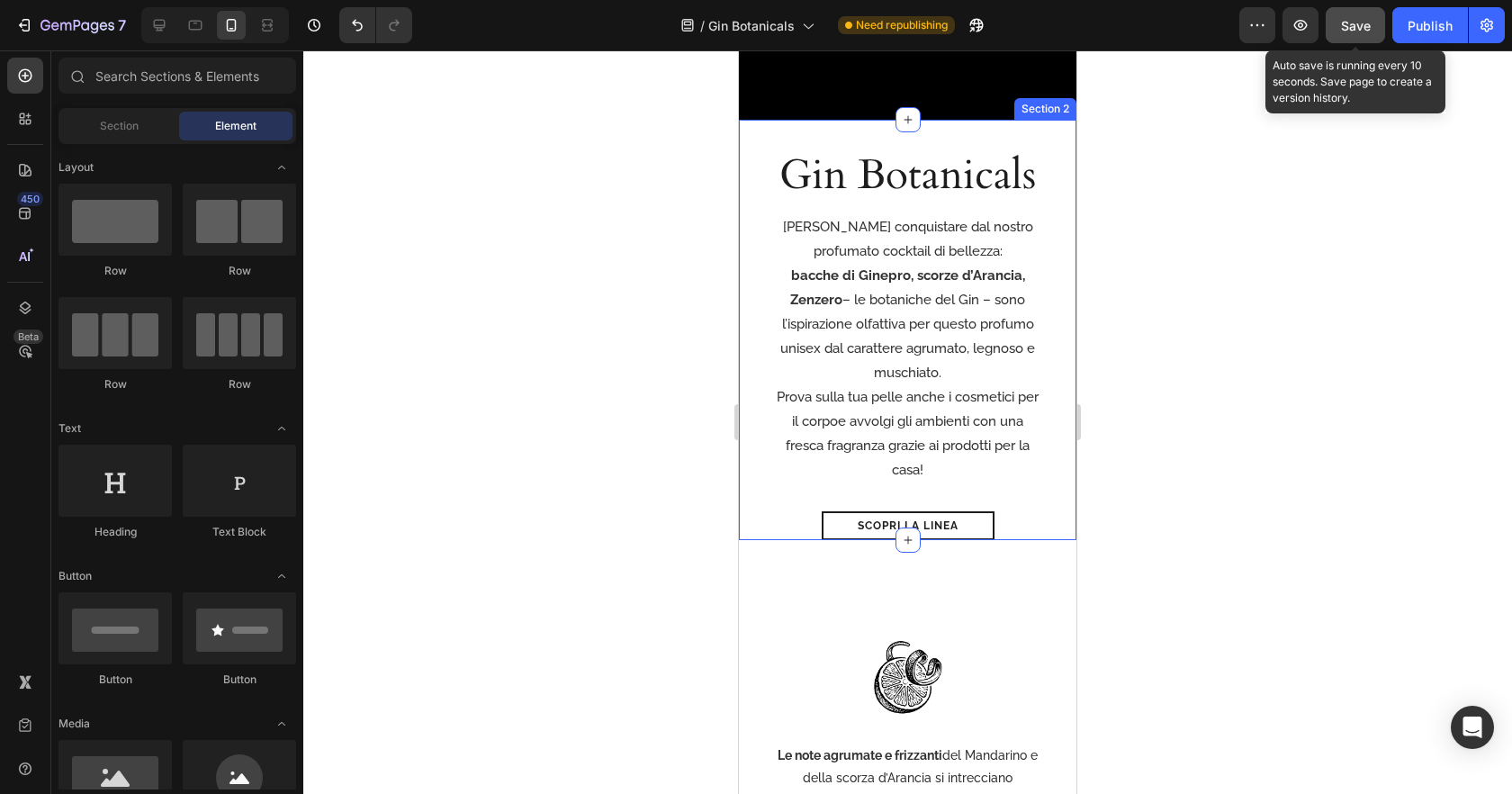
click at [1342, 21] on span "Save" at bounding box center [1356, 25] width 30 height 15
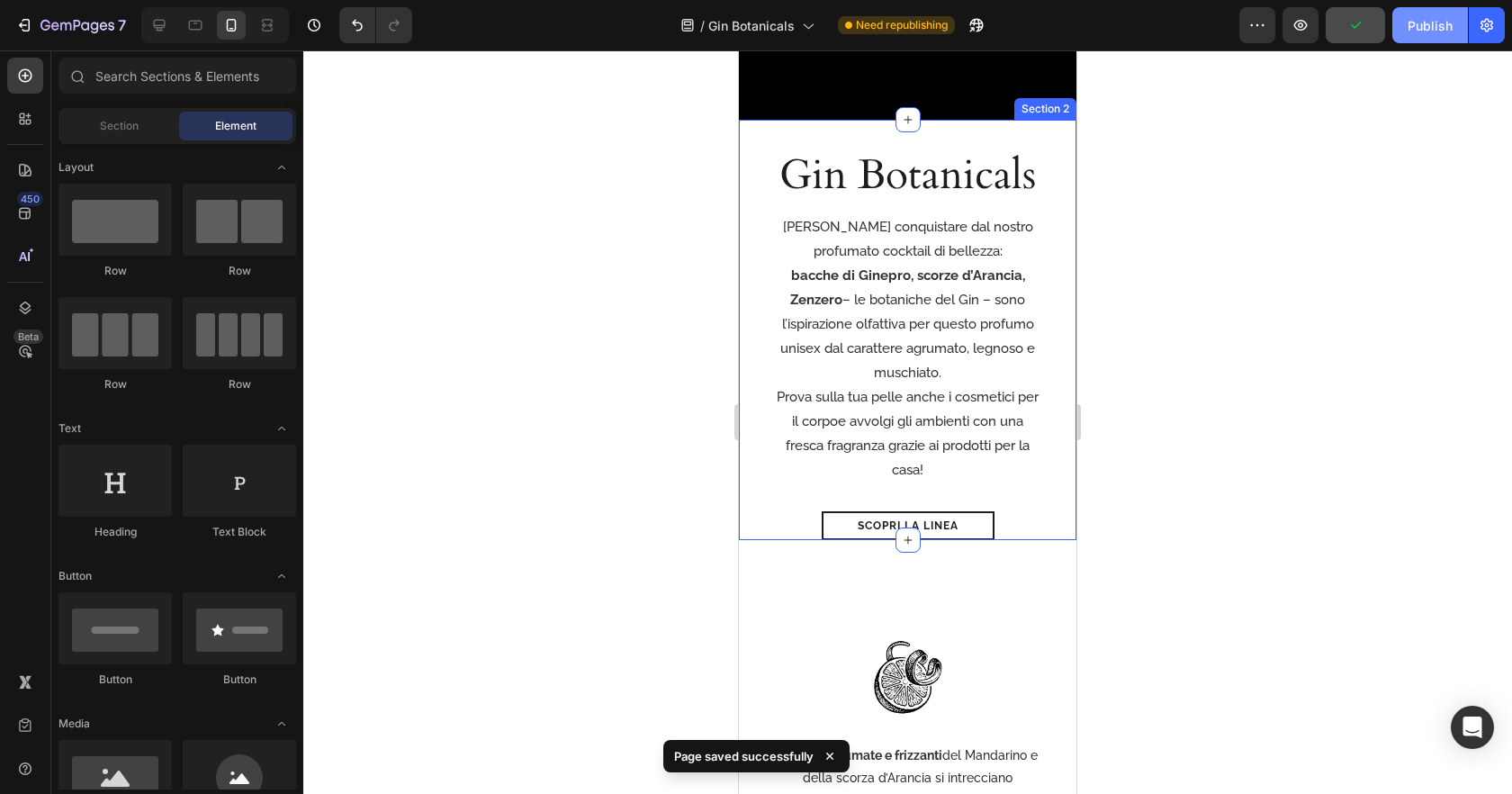
click at [1407, 27] on button "Publish" at bounding box center [1429, 25] width 75 height 36
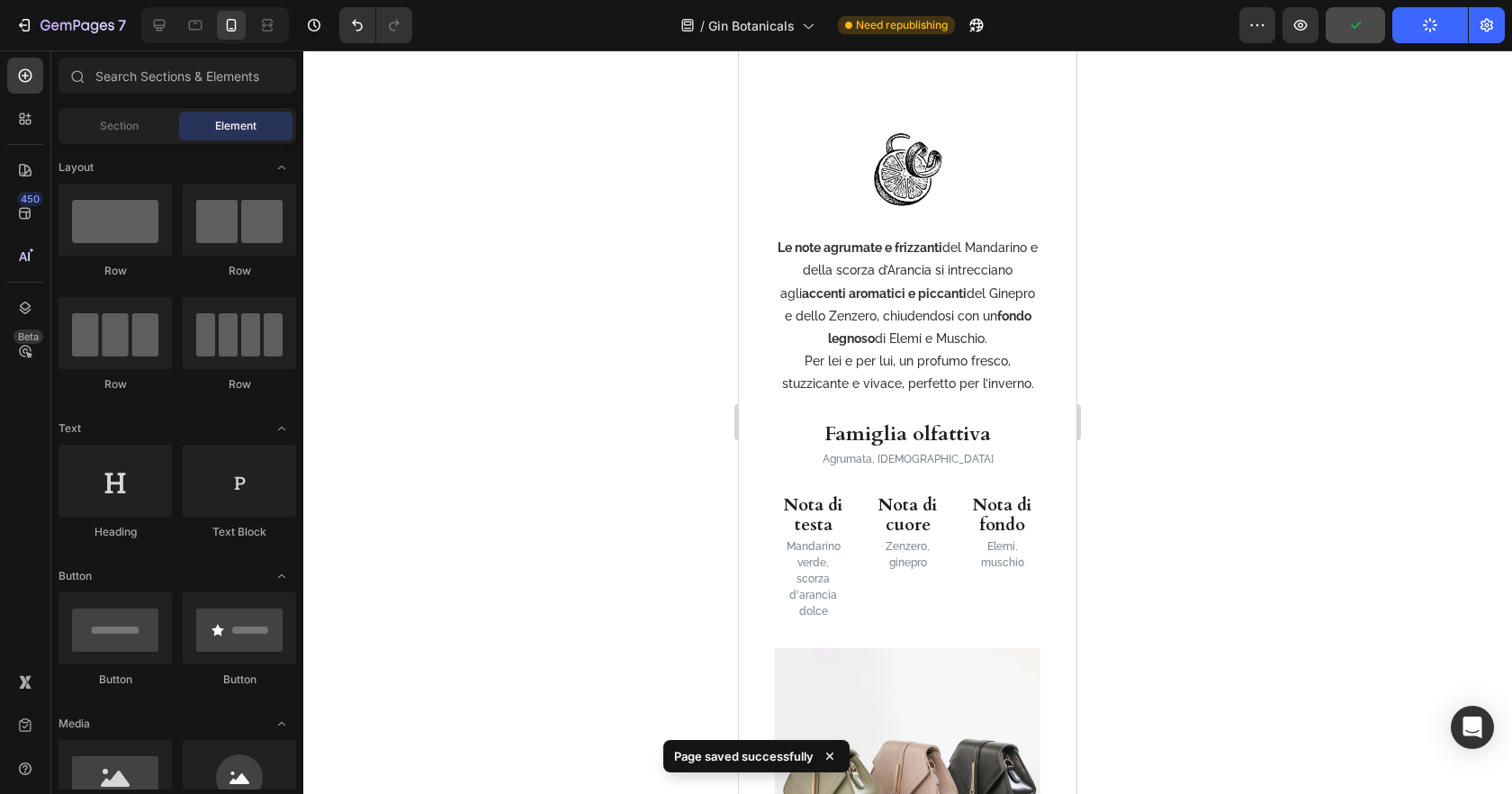
scroll to position [785, 0]
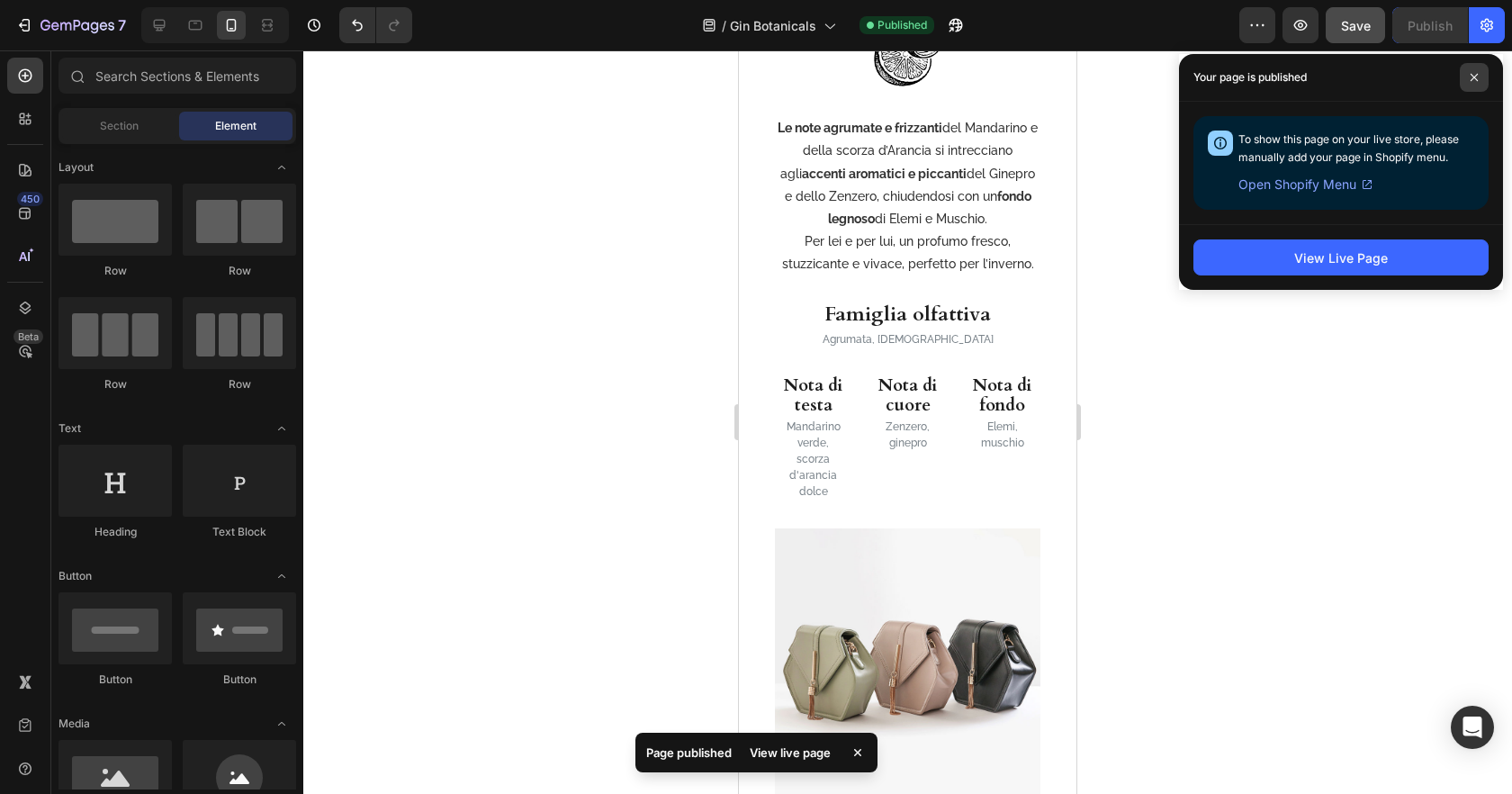
click at [1475, 78] on icon at bounding box center [1474, 77] width 7 height 7
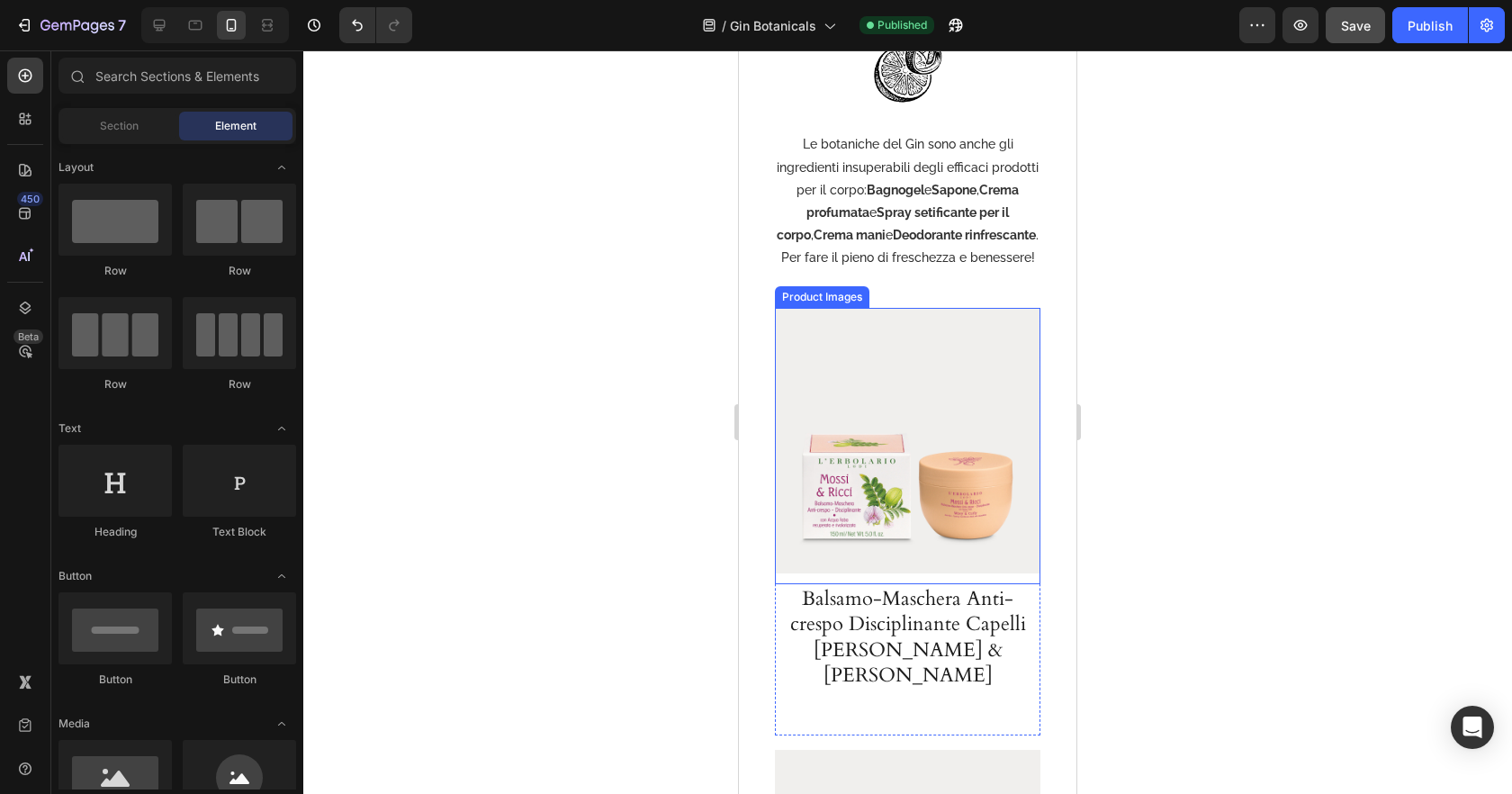
scroll to position [2098, 0]
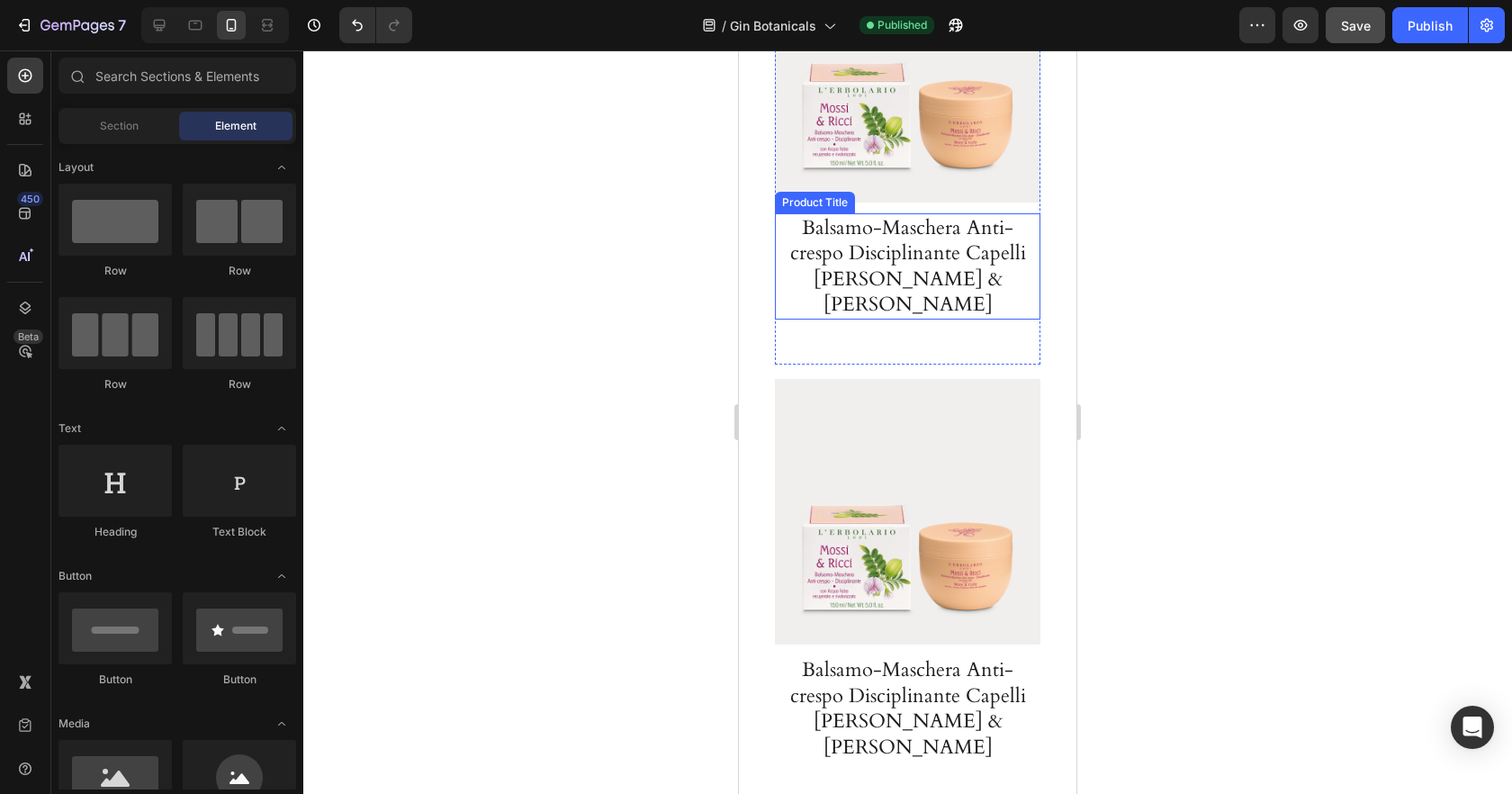
click at [883, 247] on h1 "Balsamo-Maschera Anti-crespo Disciplinante Capelli [PERSON_NAME] & [PERSON_NAME]" at bounding box center [907, 266] width 256 height 106
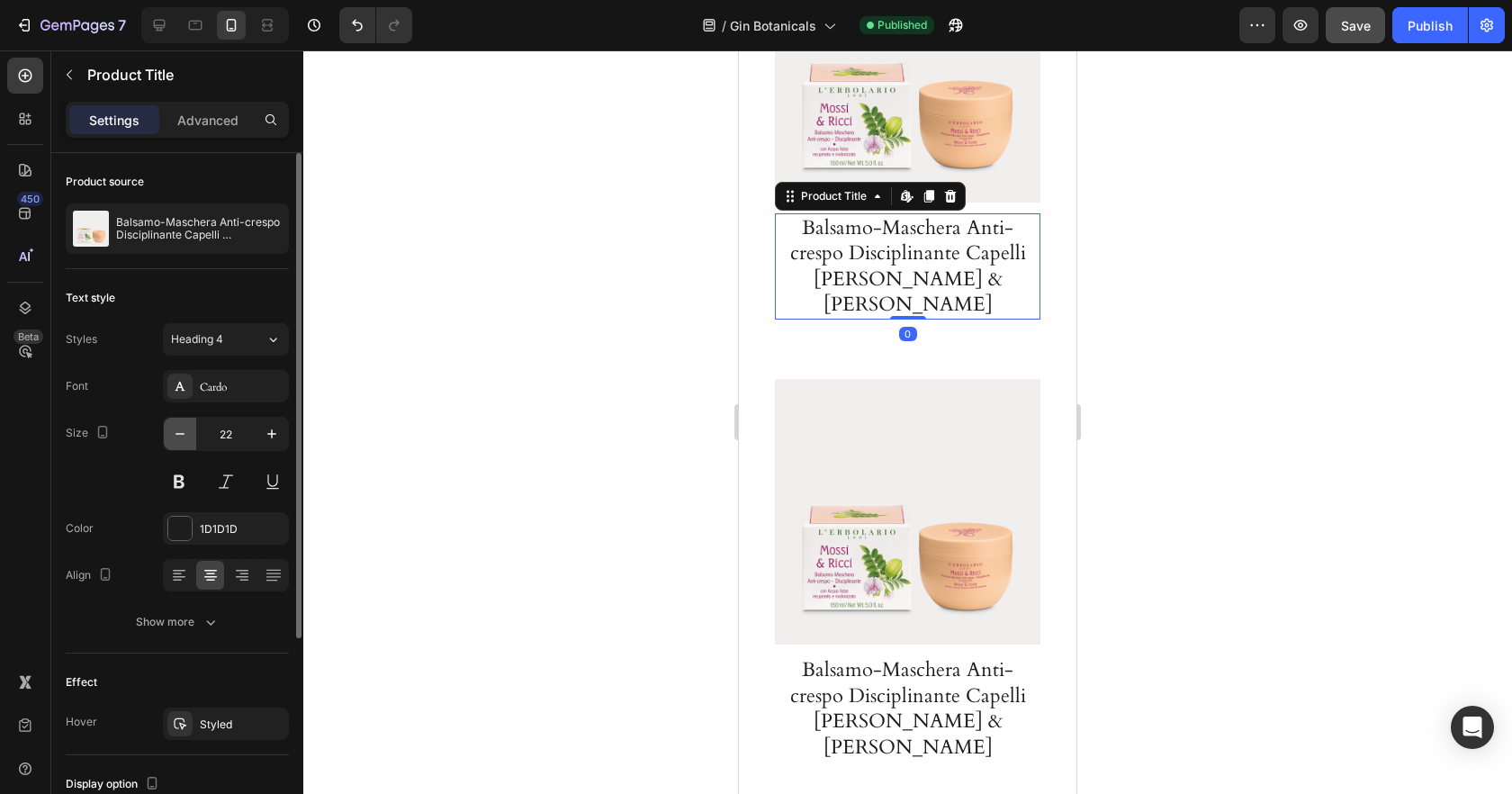
click at [188, 438] on icon "button" at bounding box center [180, 434] width 18 height 18
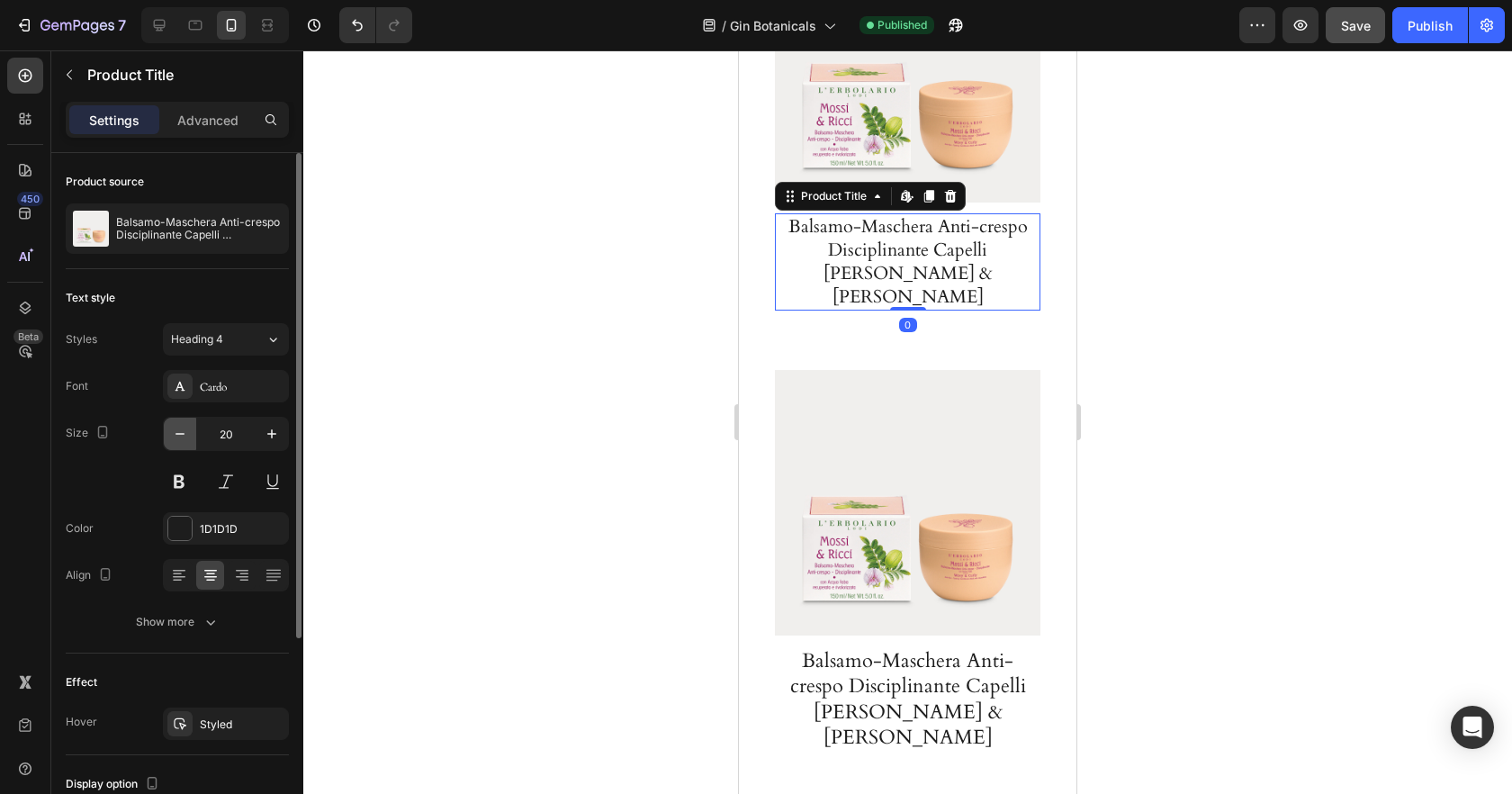
click at [188, 438] on icon "button" at bounding box center [180, 434] width 18 height 18
type input "18"
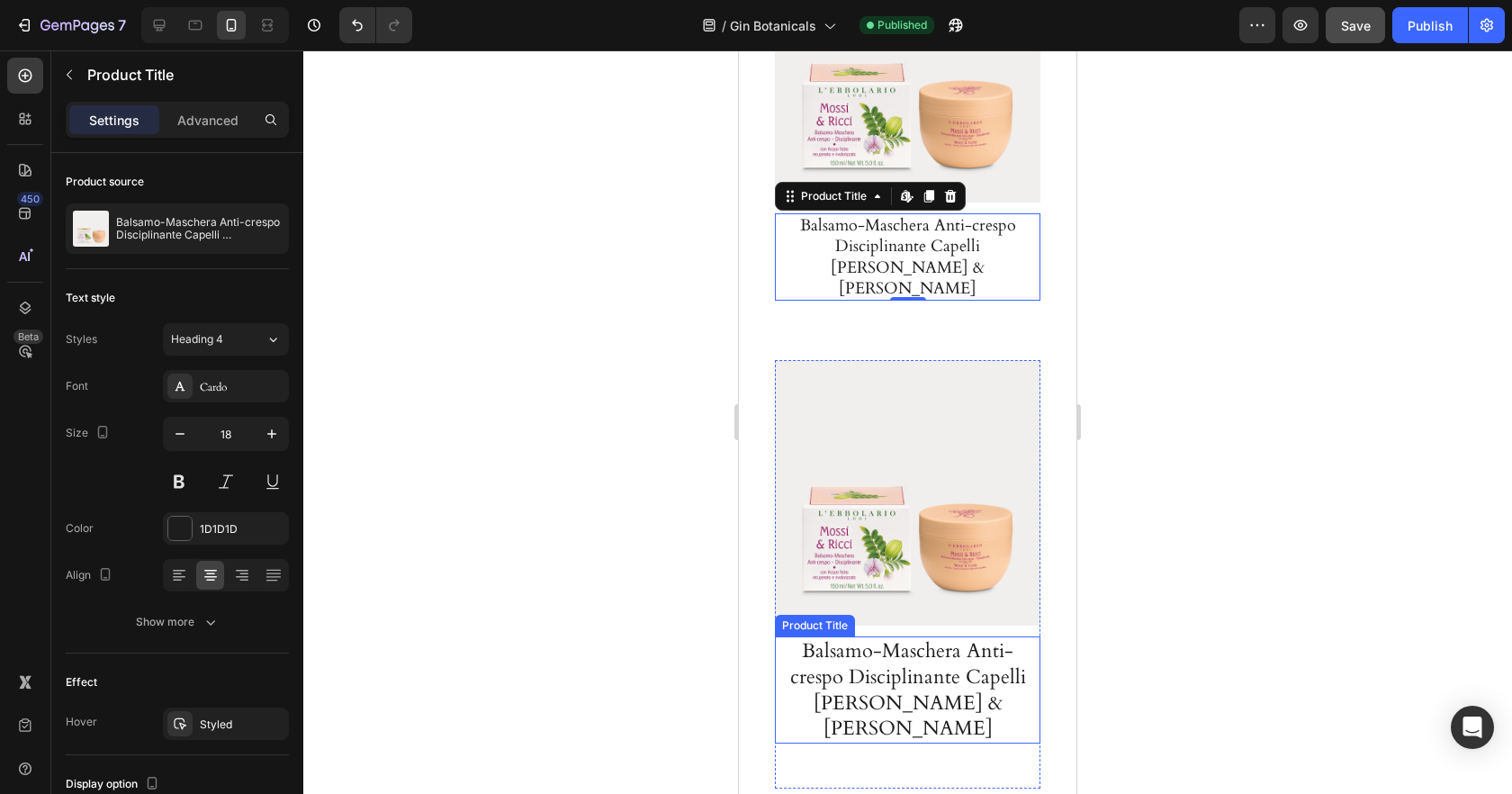
click at [861, 659] on h1 "Balsamo-Maschera Anti-crespo Disciplinante Capelli [PERSON_NAME] & [PERSON_NAME]" at bounding box center [907, 690] width 256 height 106
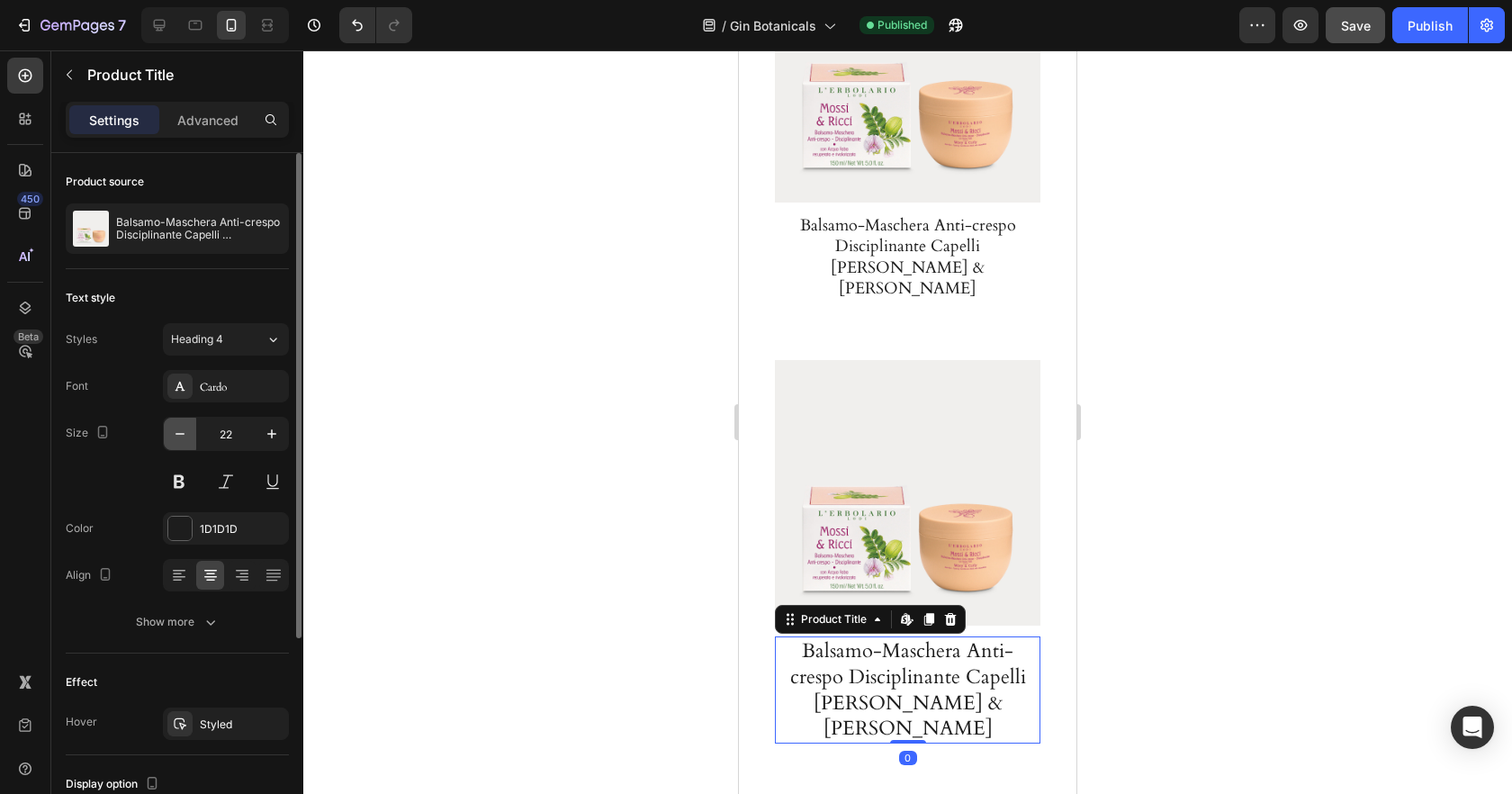
click at [177, 441] on icon "button" at bounding box center [180, 434] width 18 height 18
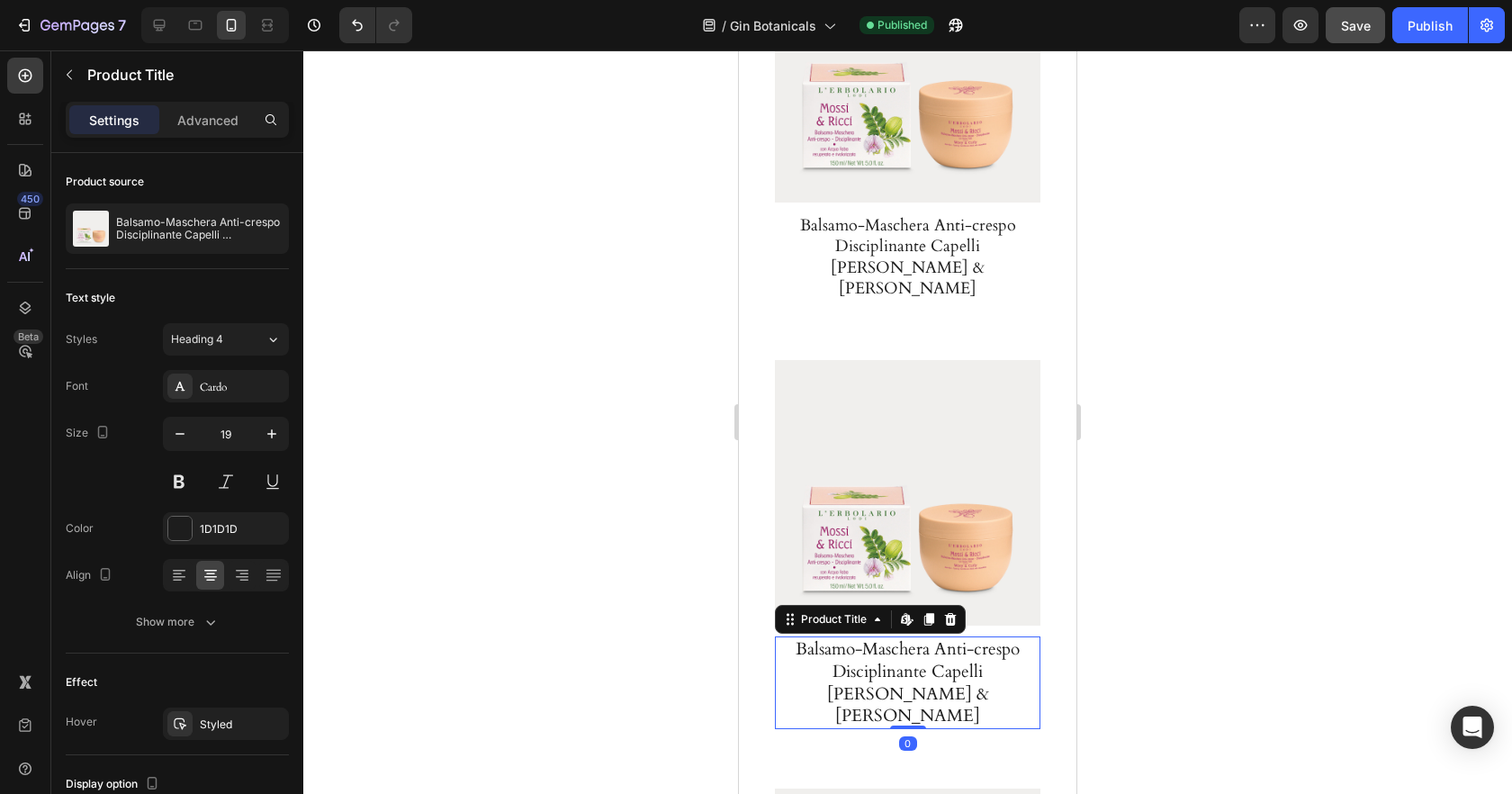
type input "18"
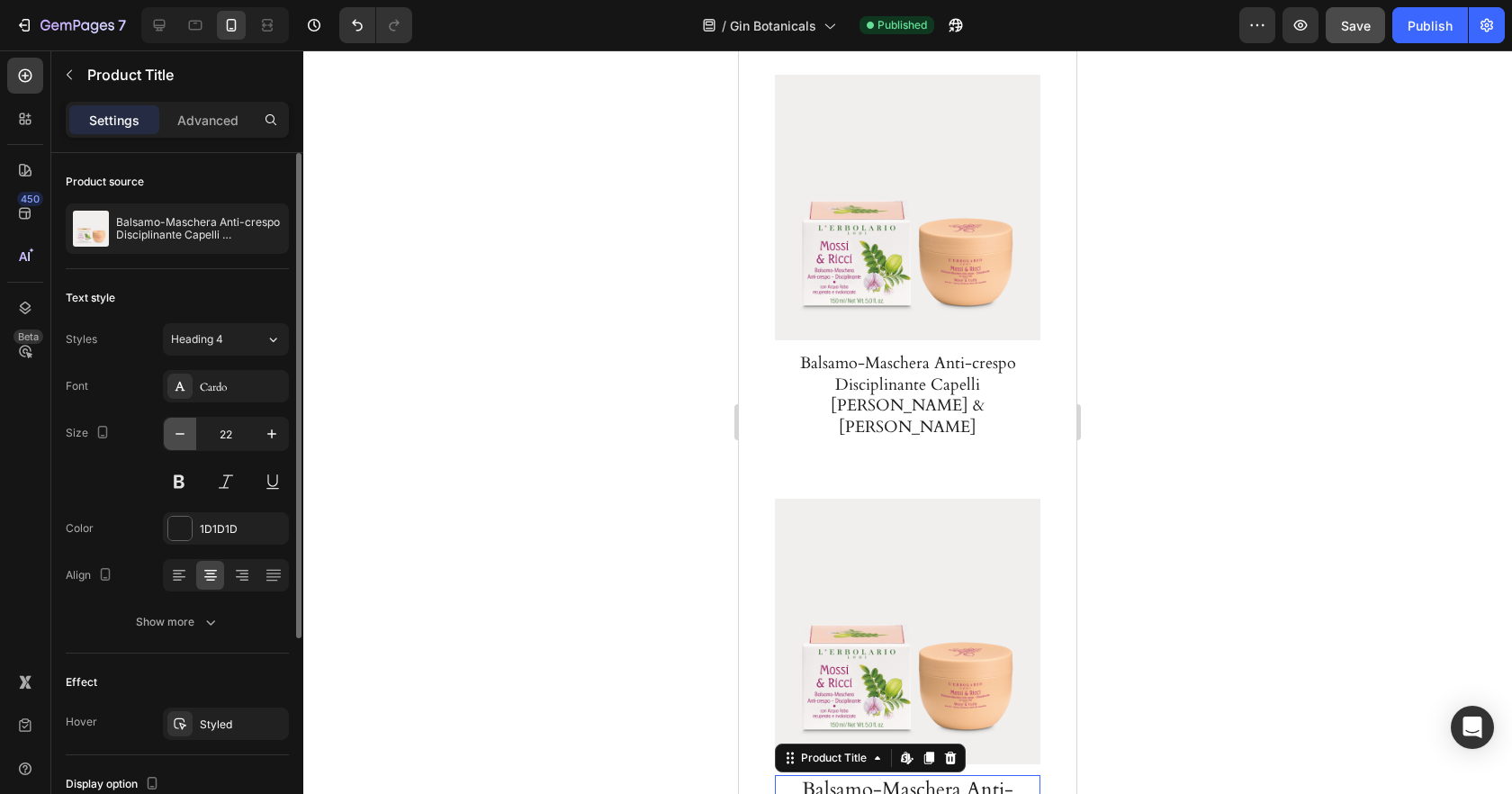
click at [178, 425] on icon "button" at bounding box center [180, 434] width 18 height 18
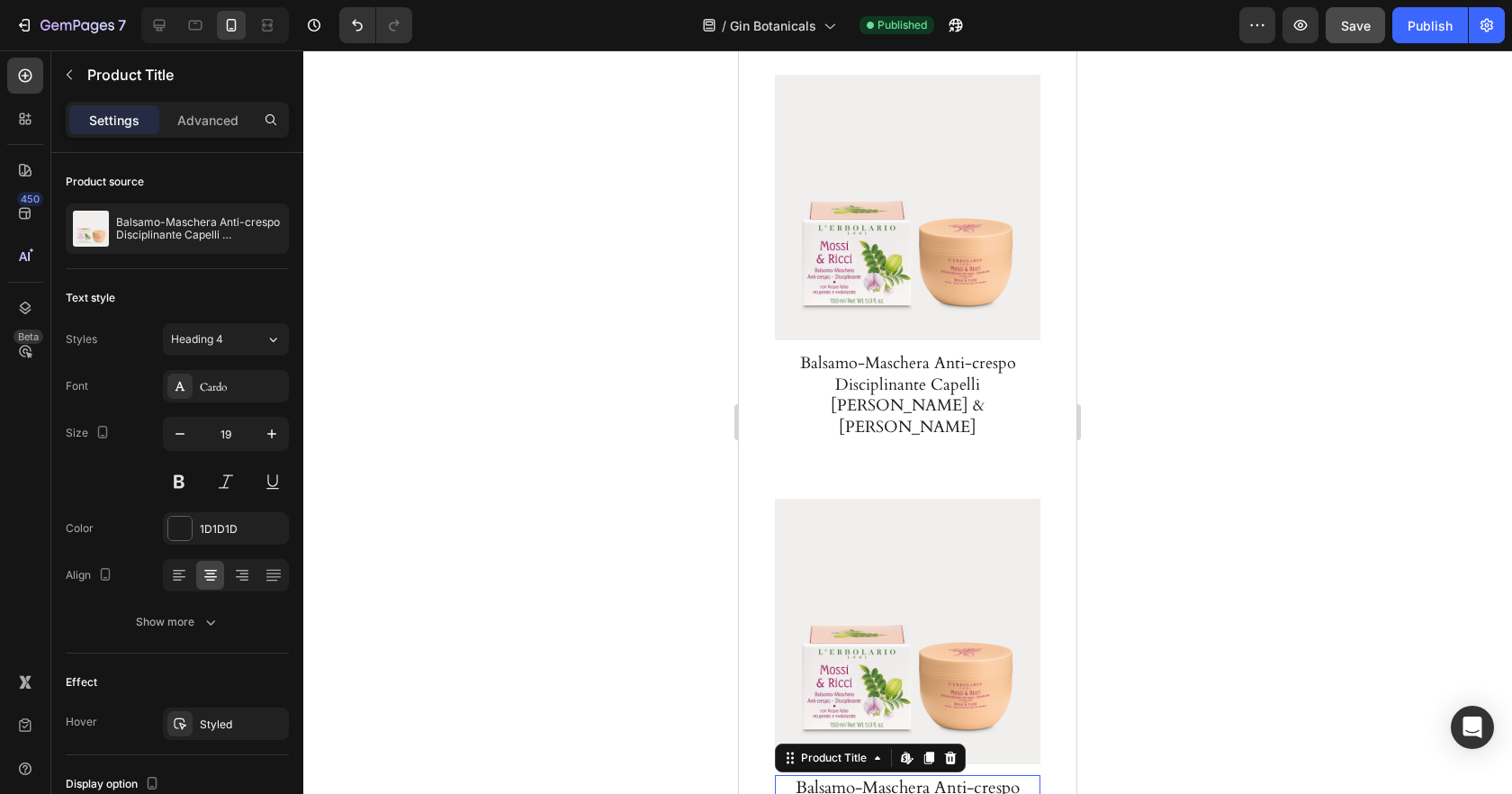
type input "18"
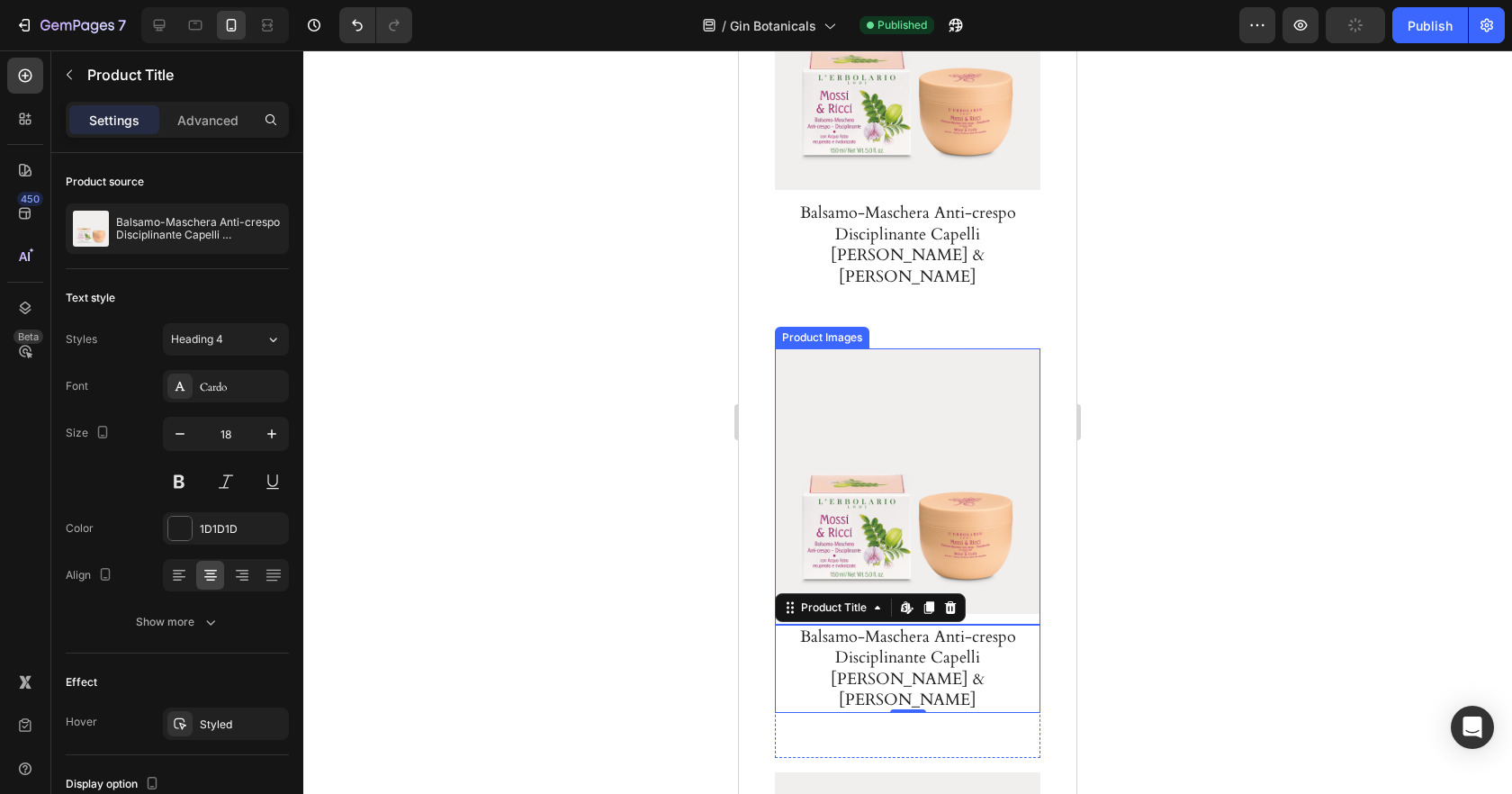
scroll to position [2828, 0]
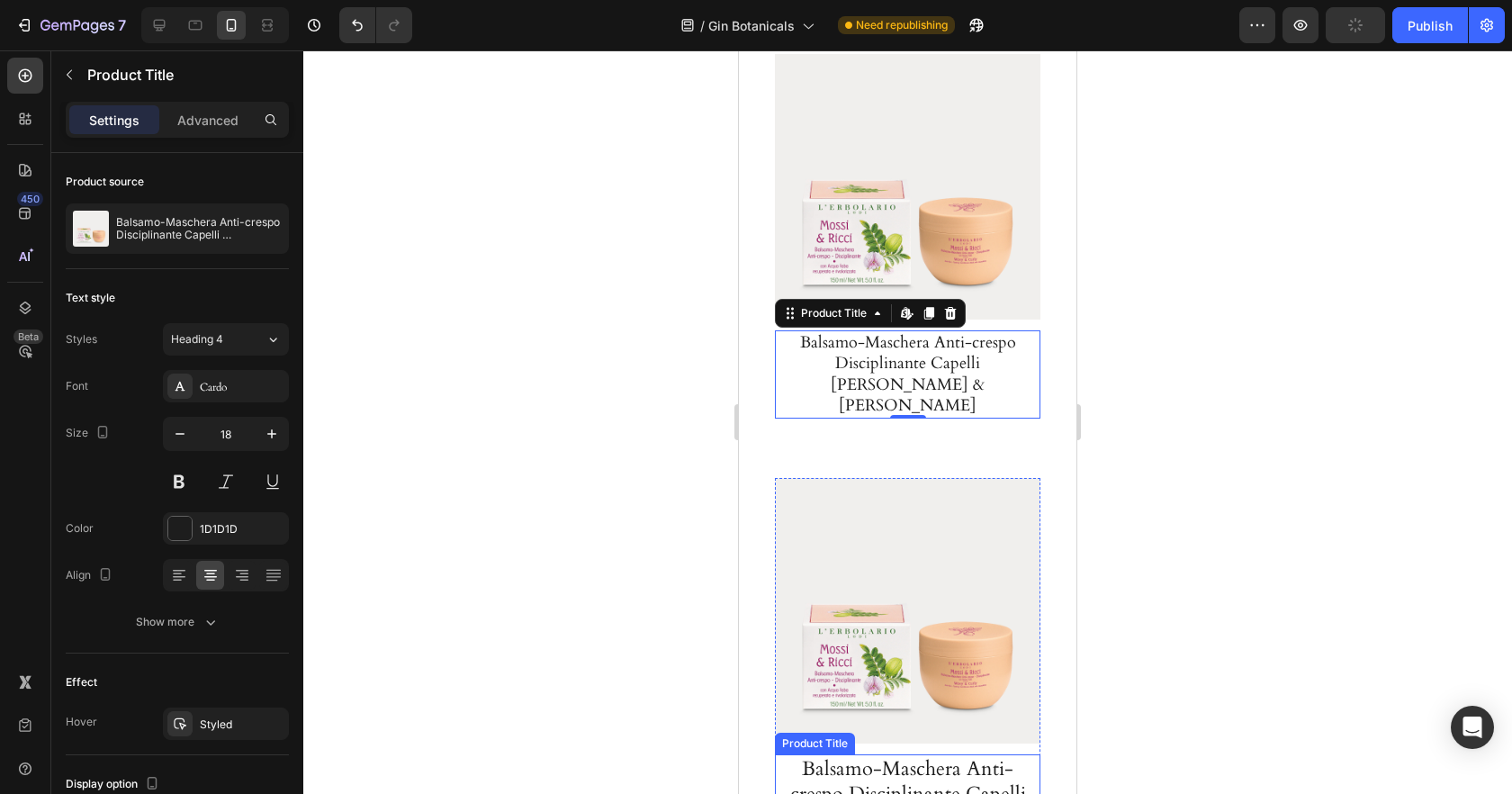
click at [891, 755] on h1 "Balsamo-Maschera Anti-crespo Disciplinante Capelli Mossi & Ricci" at bounding box center [907, 808] width 256 height 106
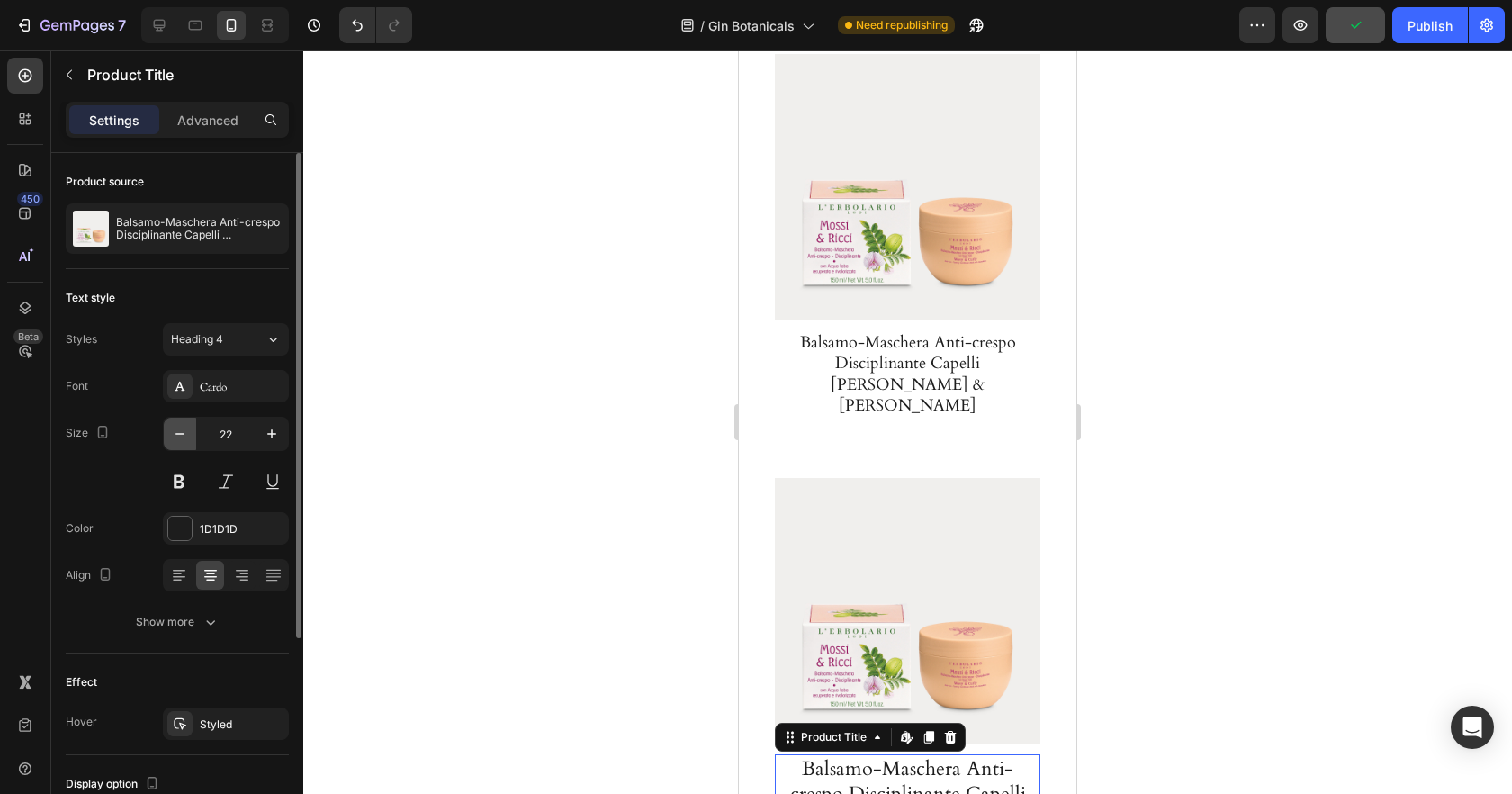
click at [181, 447] on button "button" at bounding box center [180, 434] width 33 height 33
click at [182, 447] on button "button" at bounding box center [180, 434] width 33 height 33
type input "18"
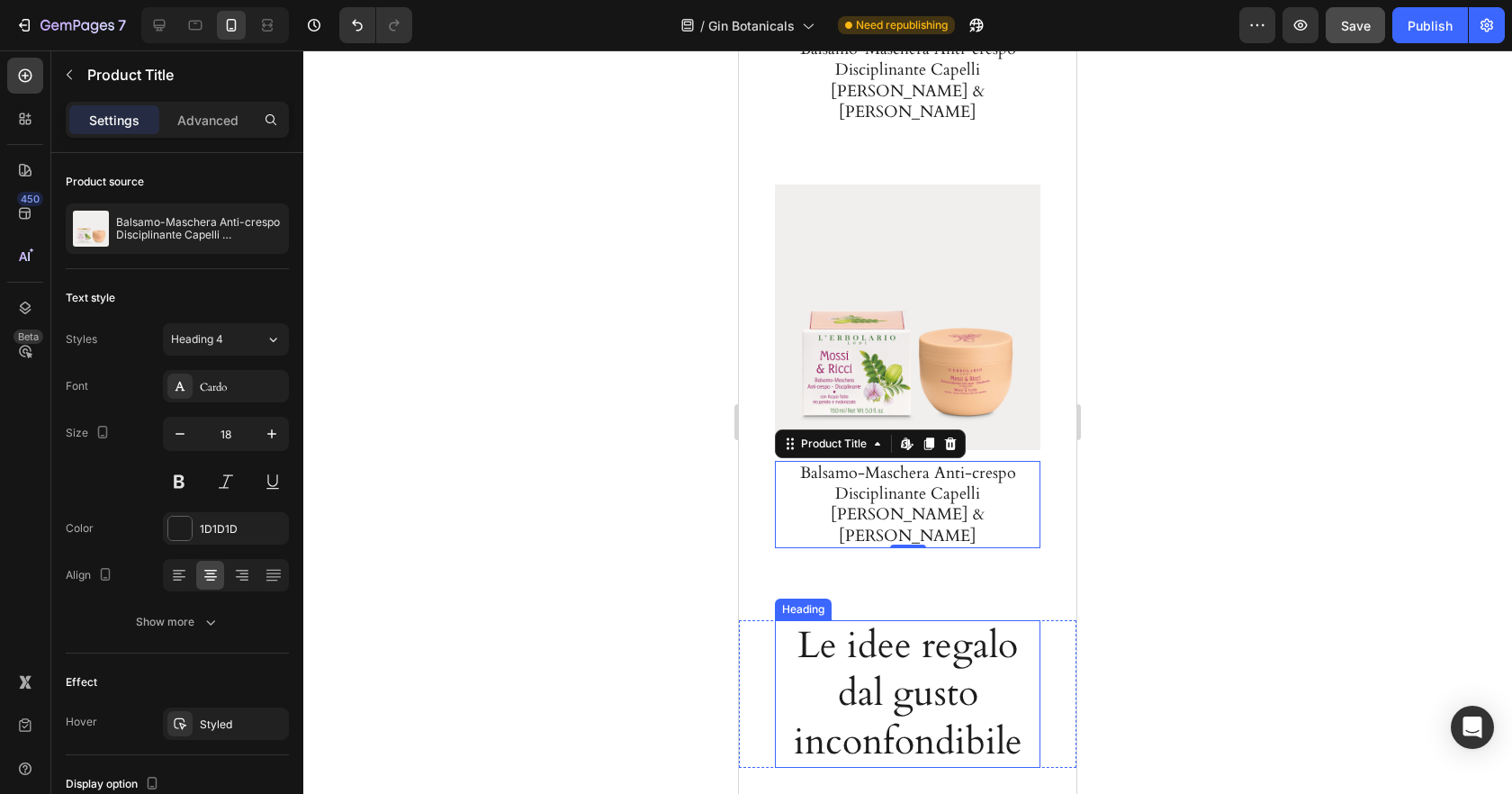
scroll to position [3169, 0]
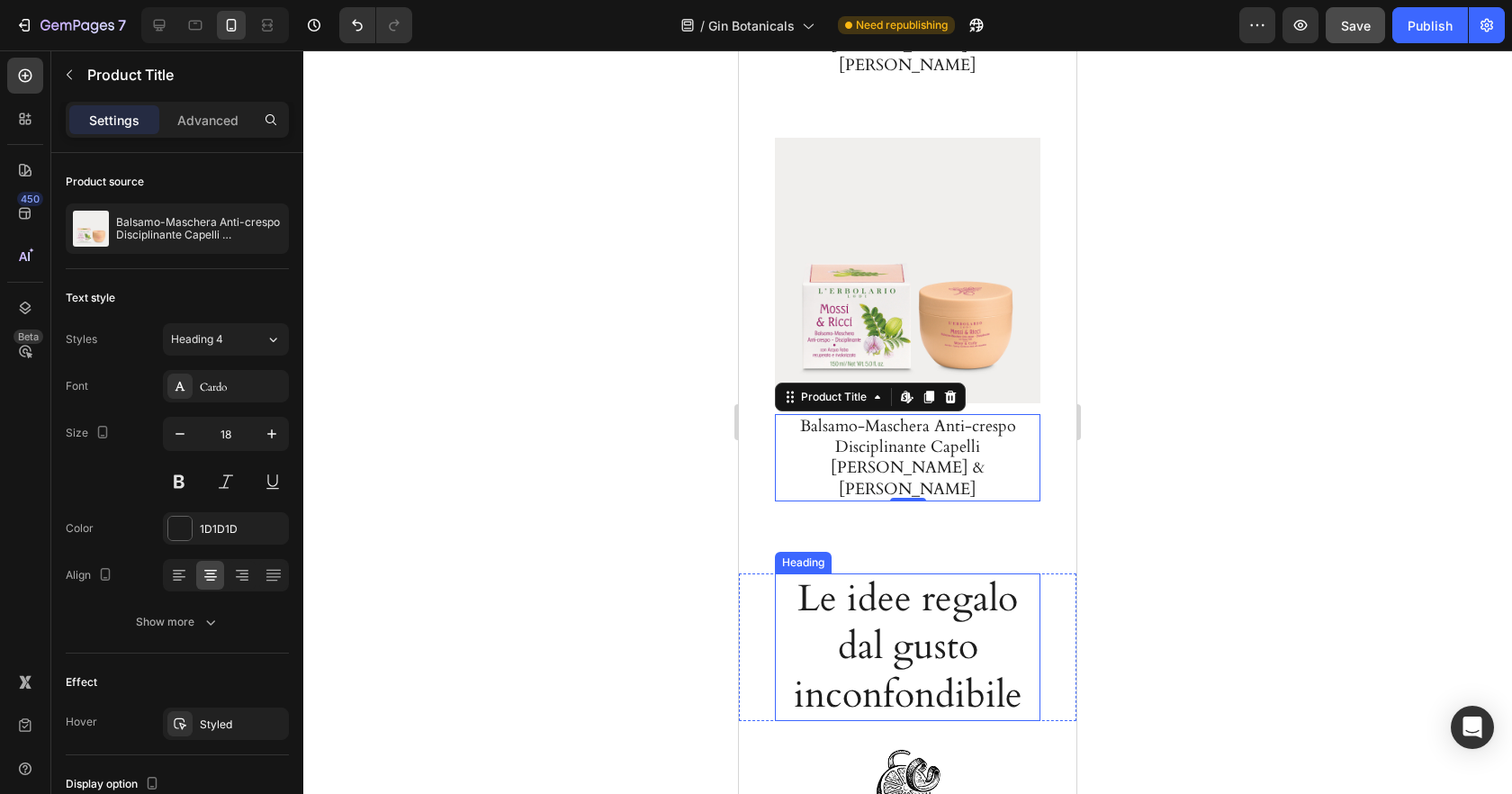
click at [892, 573] on h2 "Le idee regalo dal gusto inconfondibile" at bounding box center [907, 647] width 265 height 148
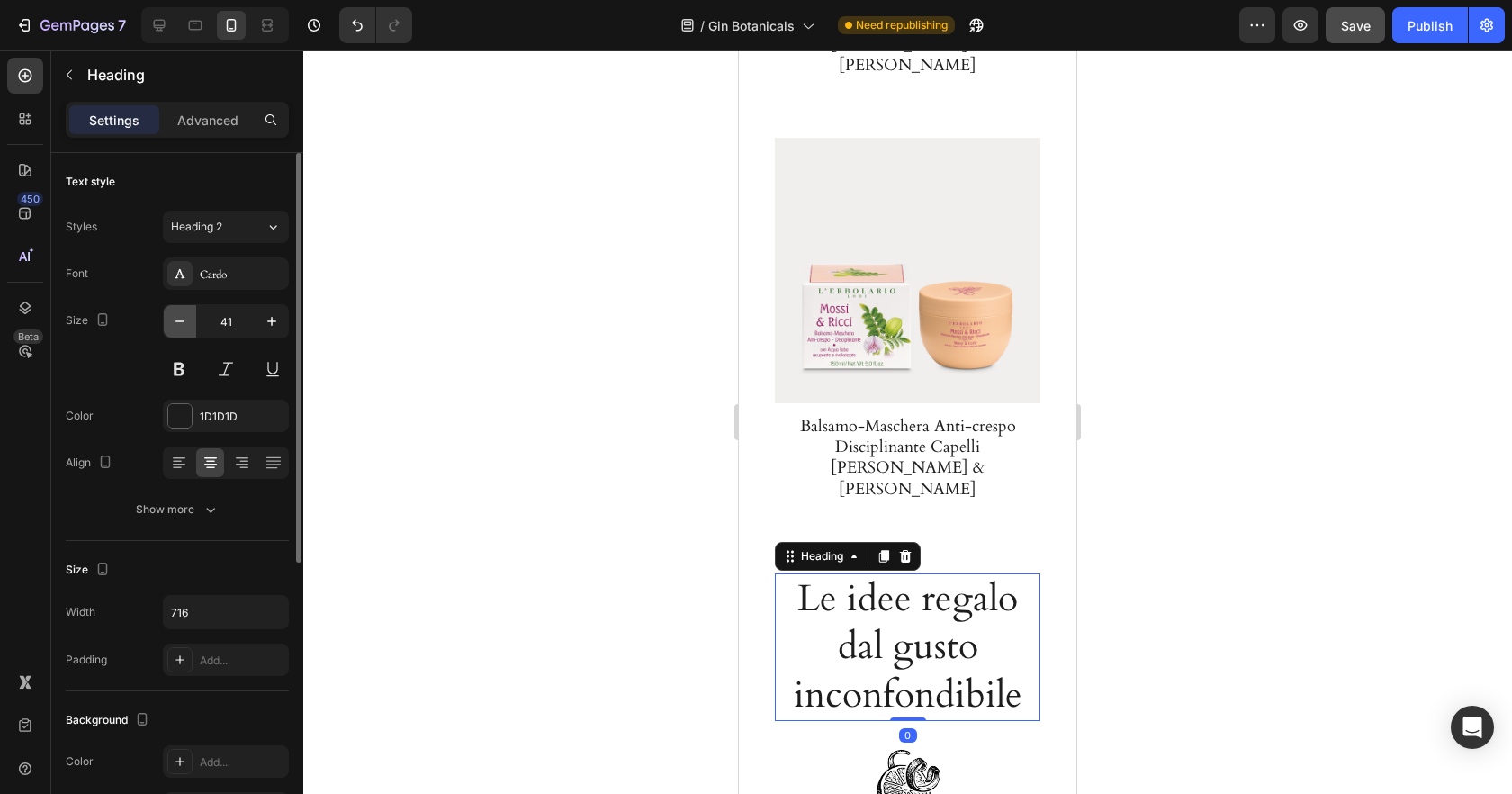
click at [170, 324] on button "button" at bounding box center [180, 322] width 33 height 33
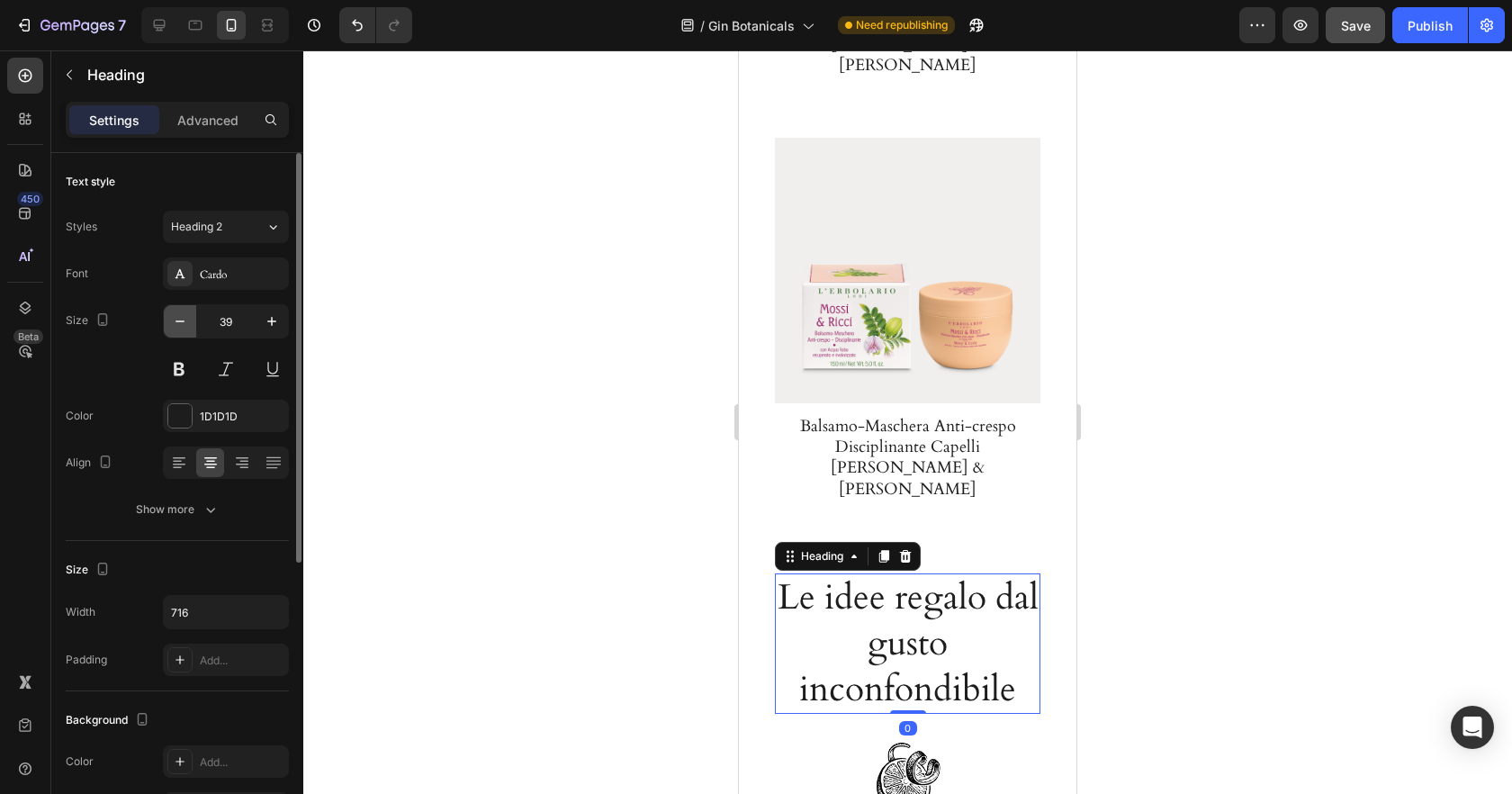
type input "38"
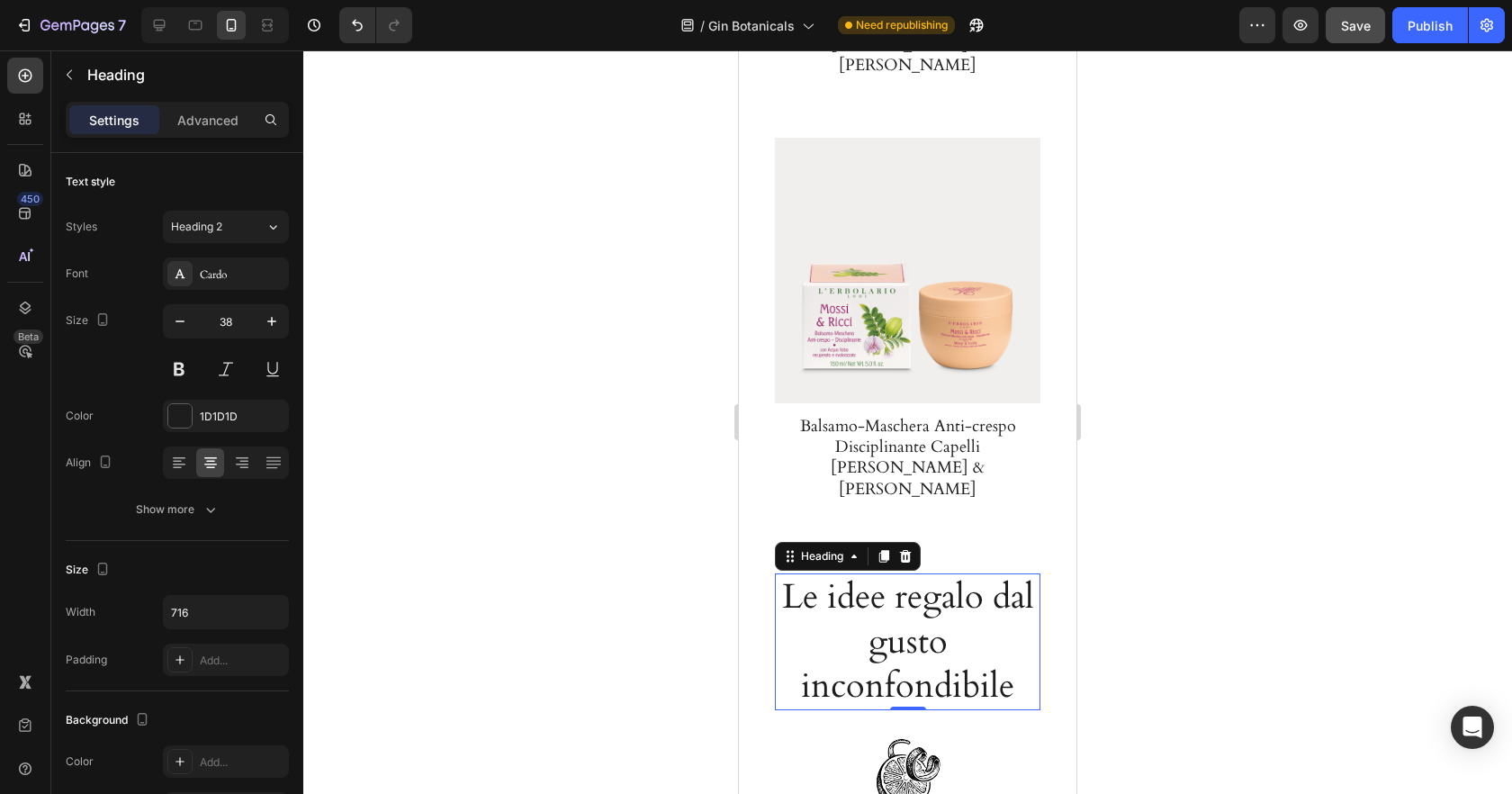
click at [802, 573] on h2 "Le idee regalo dal gusto inconfondibile" at bounding box center [907, 641] width 265 height 137
click at [539, 409] on div at bounding box center [907, 422] width 1209 height 744
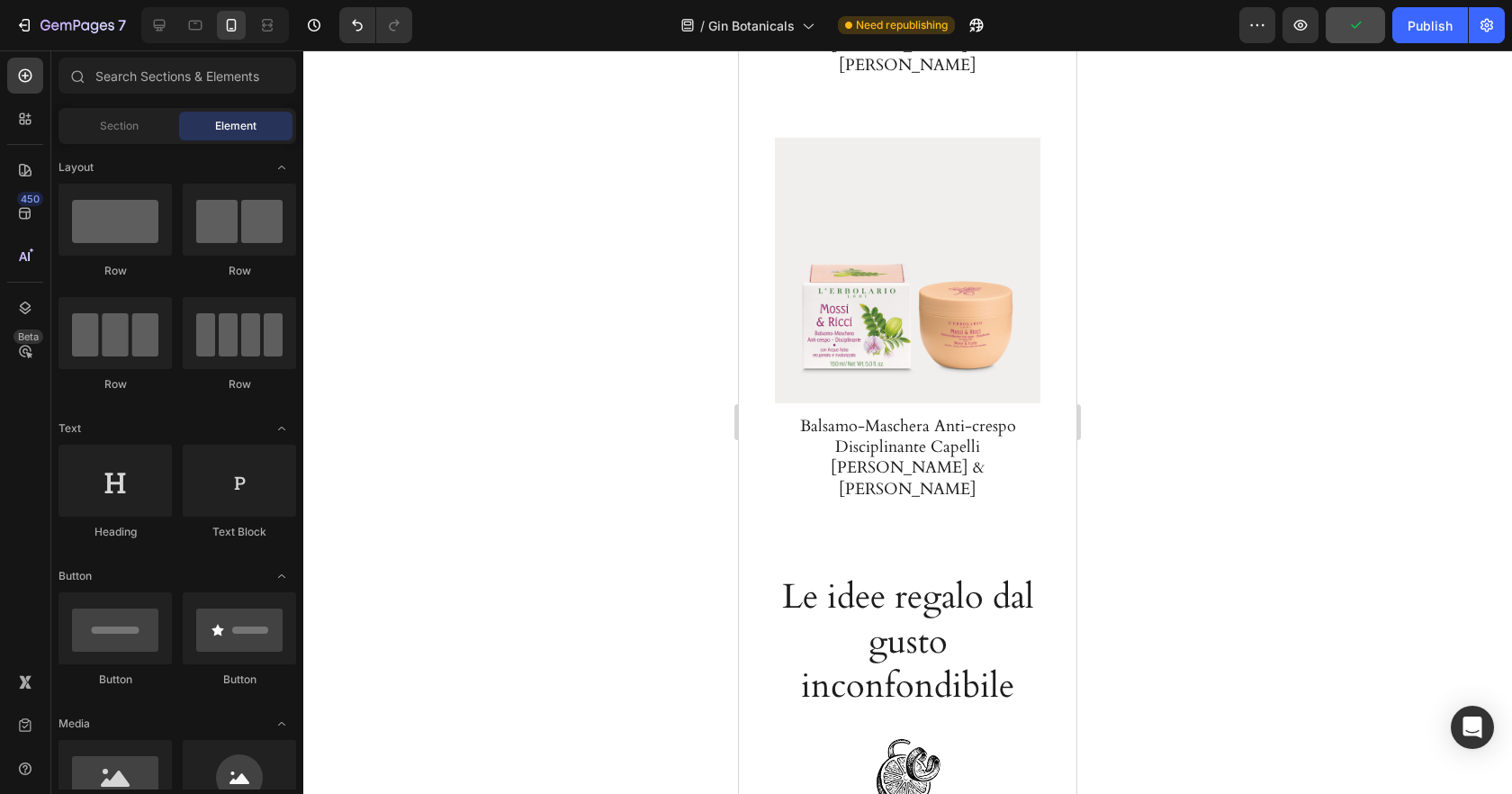
click at [1026, 575] on p "Le idee regalo dal gusto inconfondibile" at bounding box center [907, 641] width 262 height 134
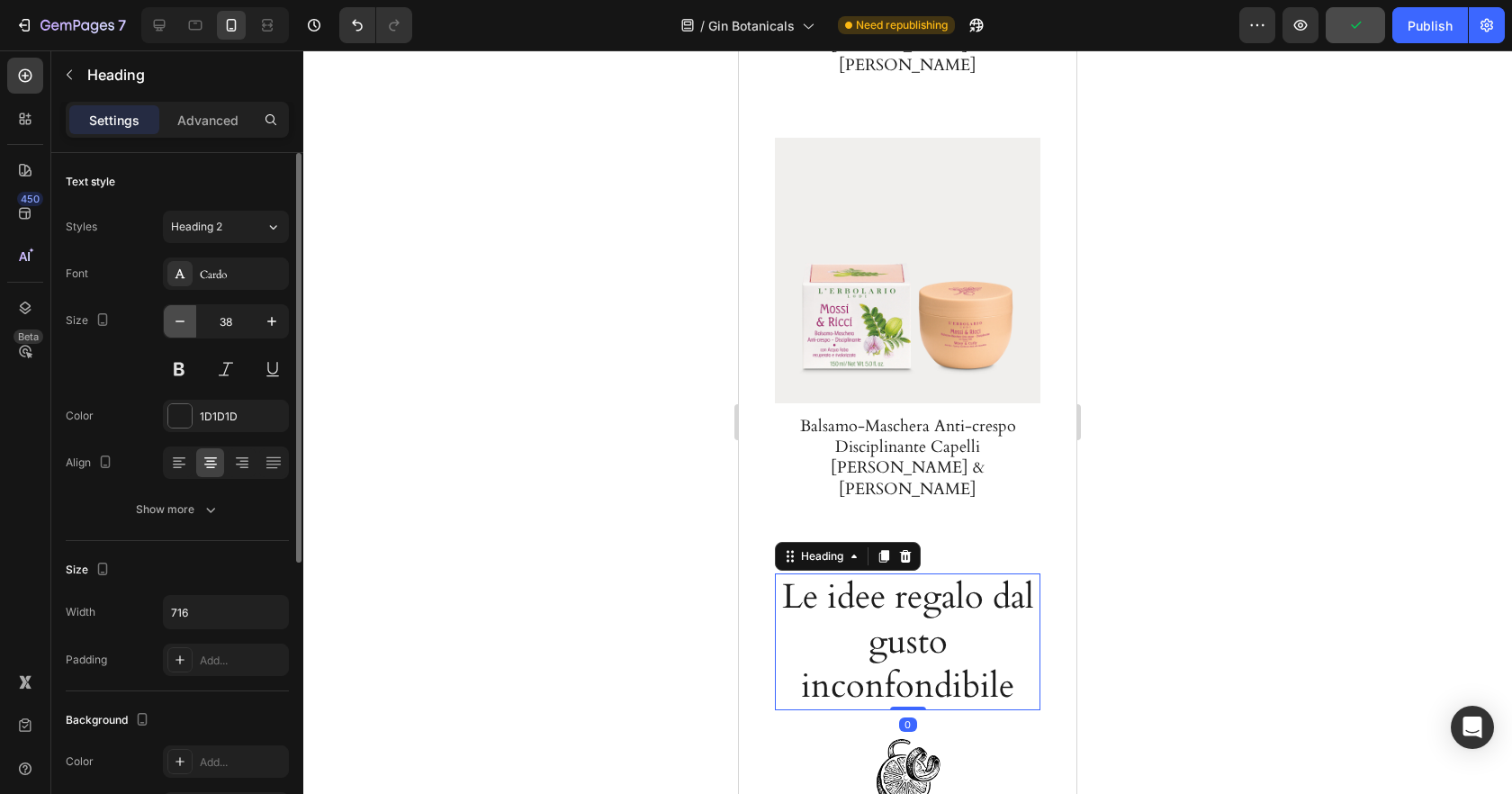
click at [174, 314] on icon "button" at bounding box center [180, 322] width 18 height 18
click at [174, 322] on icon "button" at bounding box center [180, 322] width 18 height 18
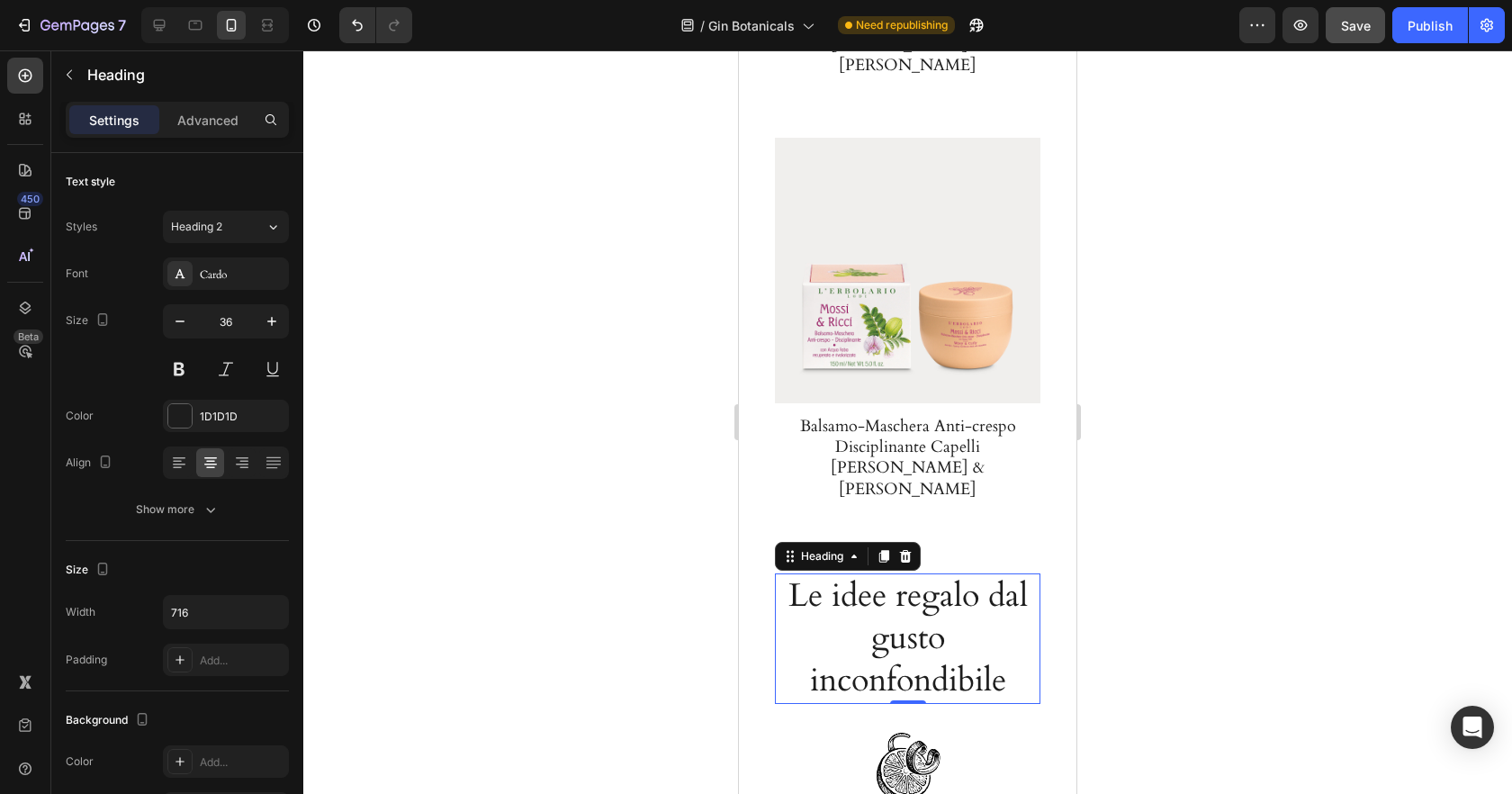
drag, startPoint x: 171, startPoint y: 321, endPoint x: 666, endPoint y: 432, distance: 507.3
click at [171, 321] on icon "button" at bounding box center [180, 322] width 18 height 18
type input "35"
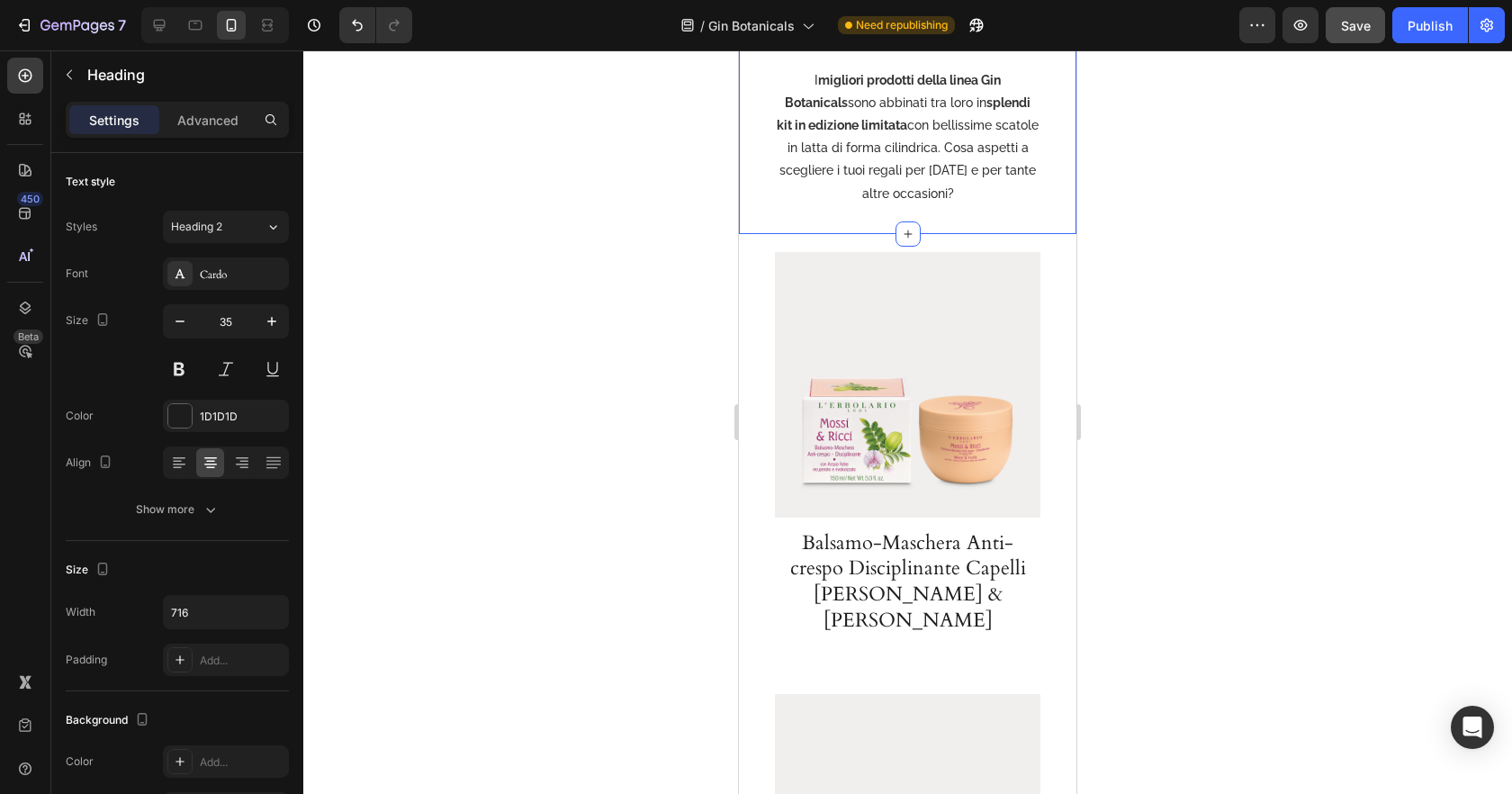
scroll to position [3845, 0]
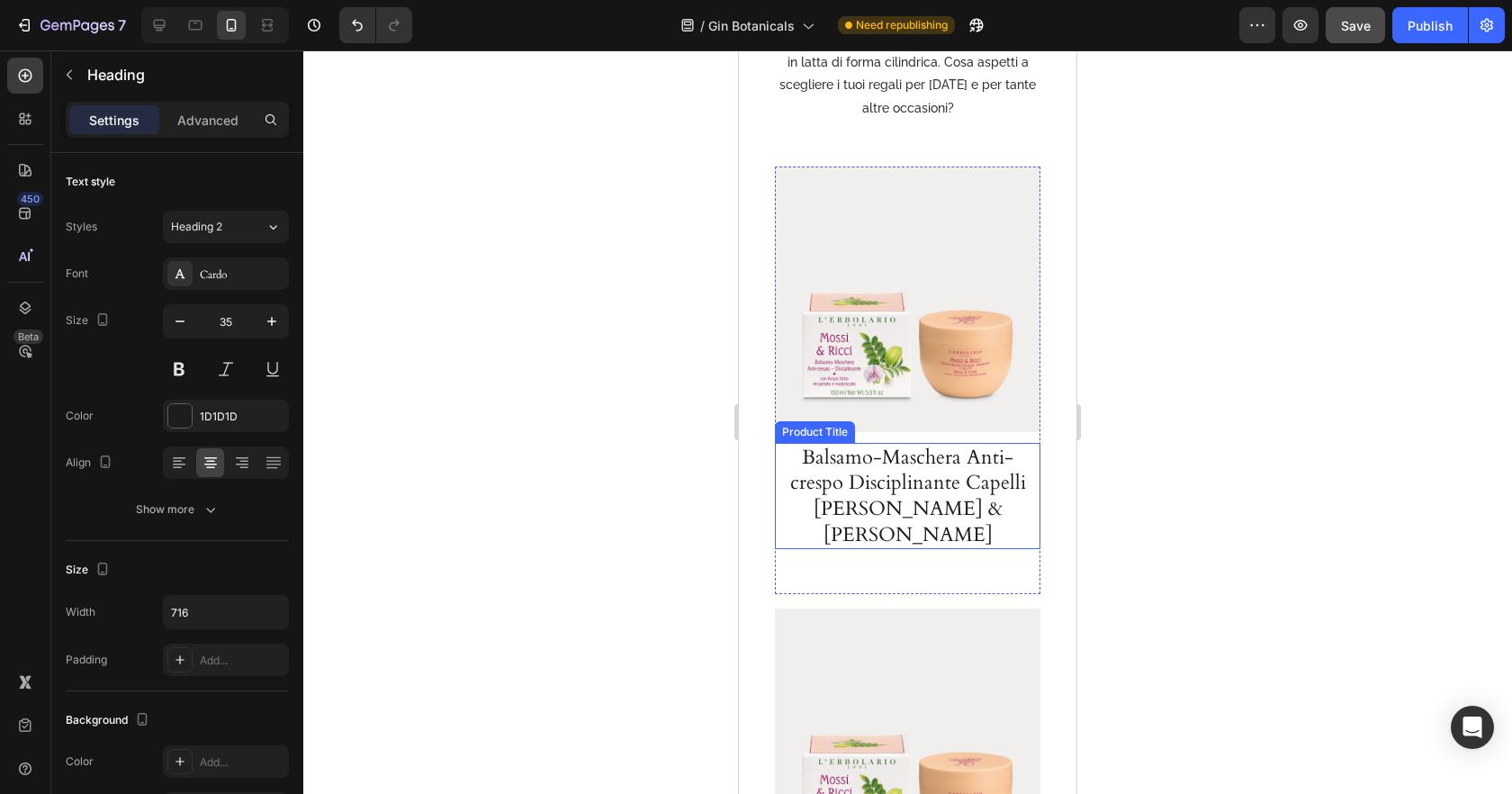
click at [901, 485] on h1 "Balsamo-Maschera Anti-crespo Disciplinante Capelli Mossi & Ricci" at bounding box center [907, 496] width 256 height 106
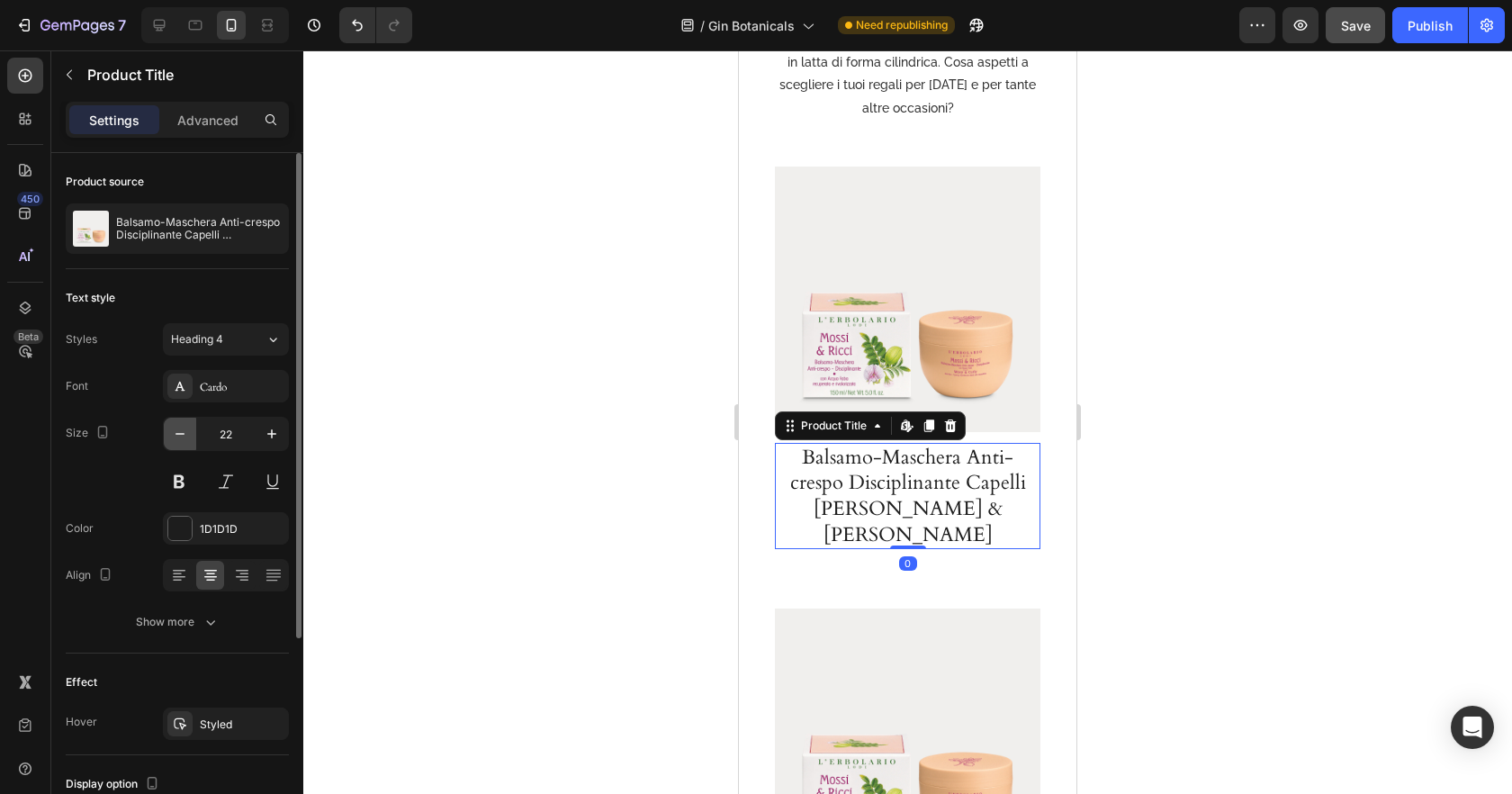
click at [185, 435] on icon "button" at bounding box center [180, 434] width 18 height 18
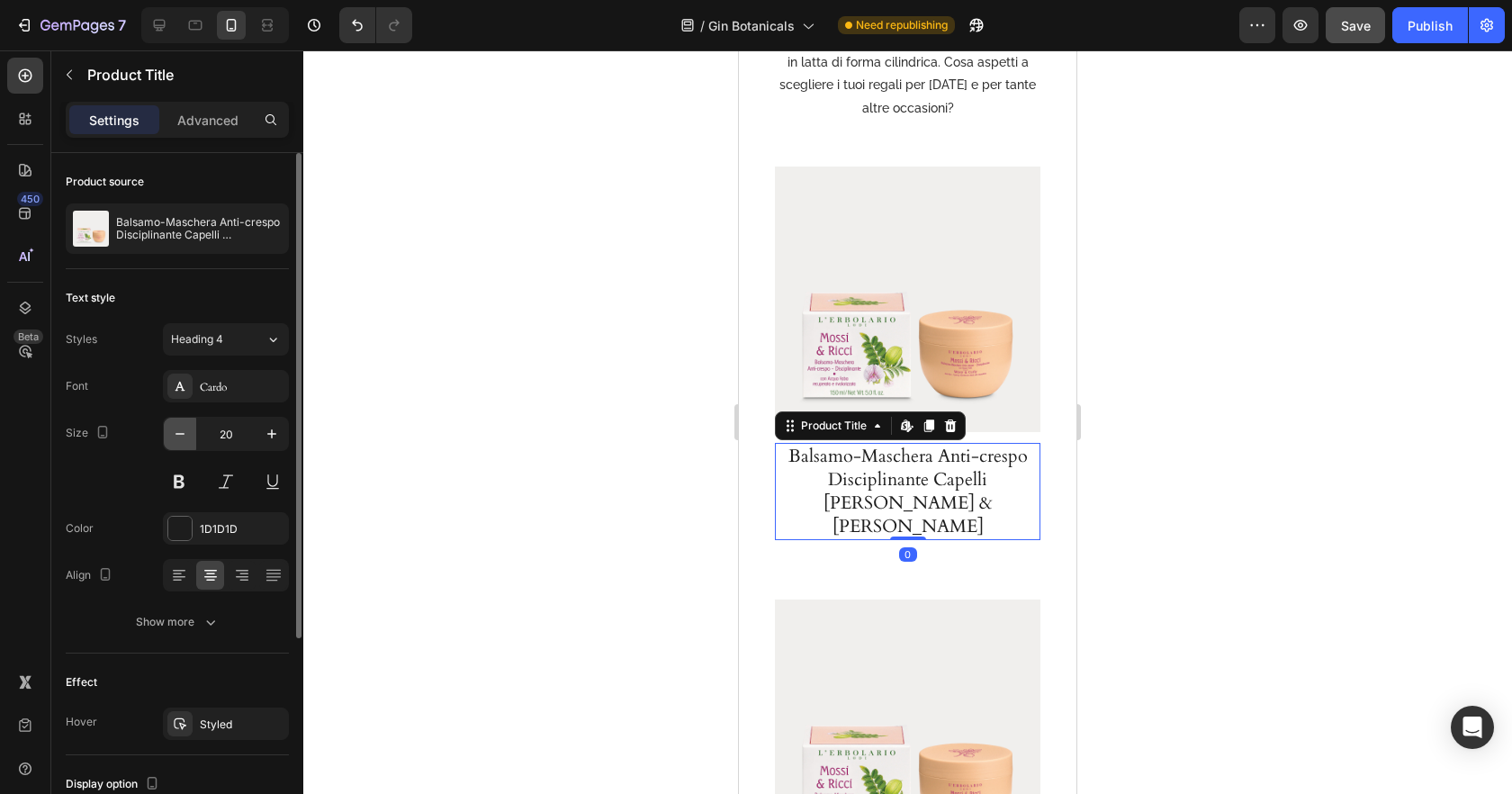
click at [185, 435] on icon "button" at bounding box center [180, 434] width 18 height 18
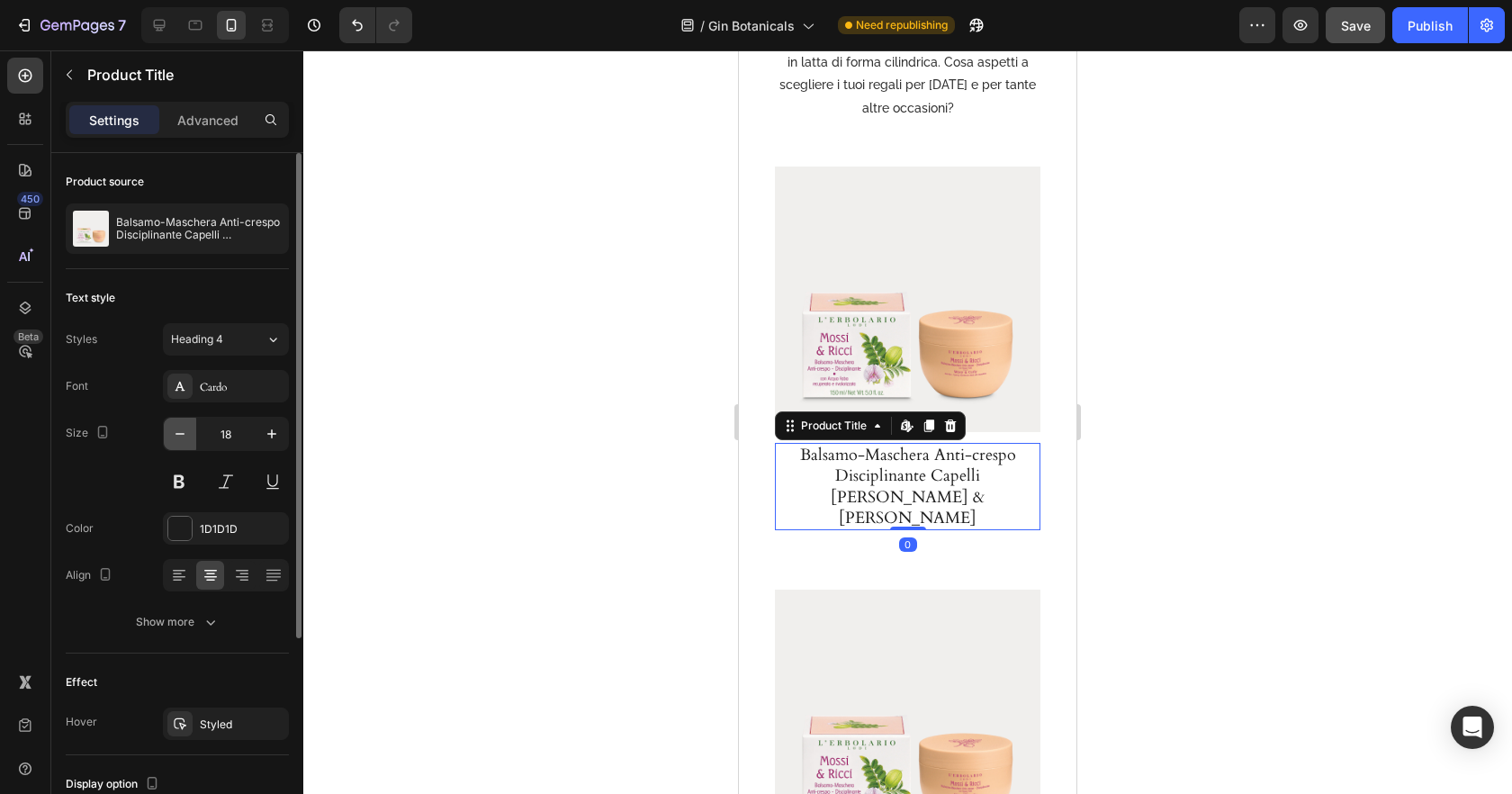
click at [185, 435] on icon "button" at bounding box center [180, 434] width 18 height 18
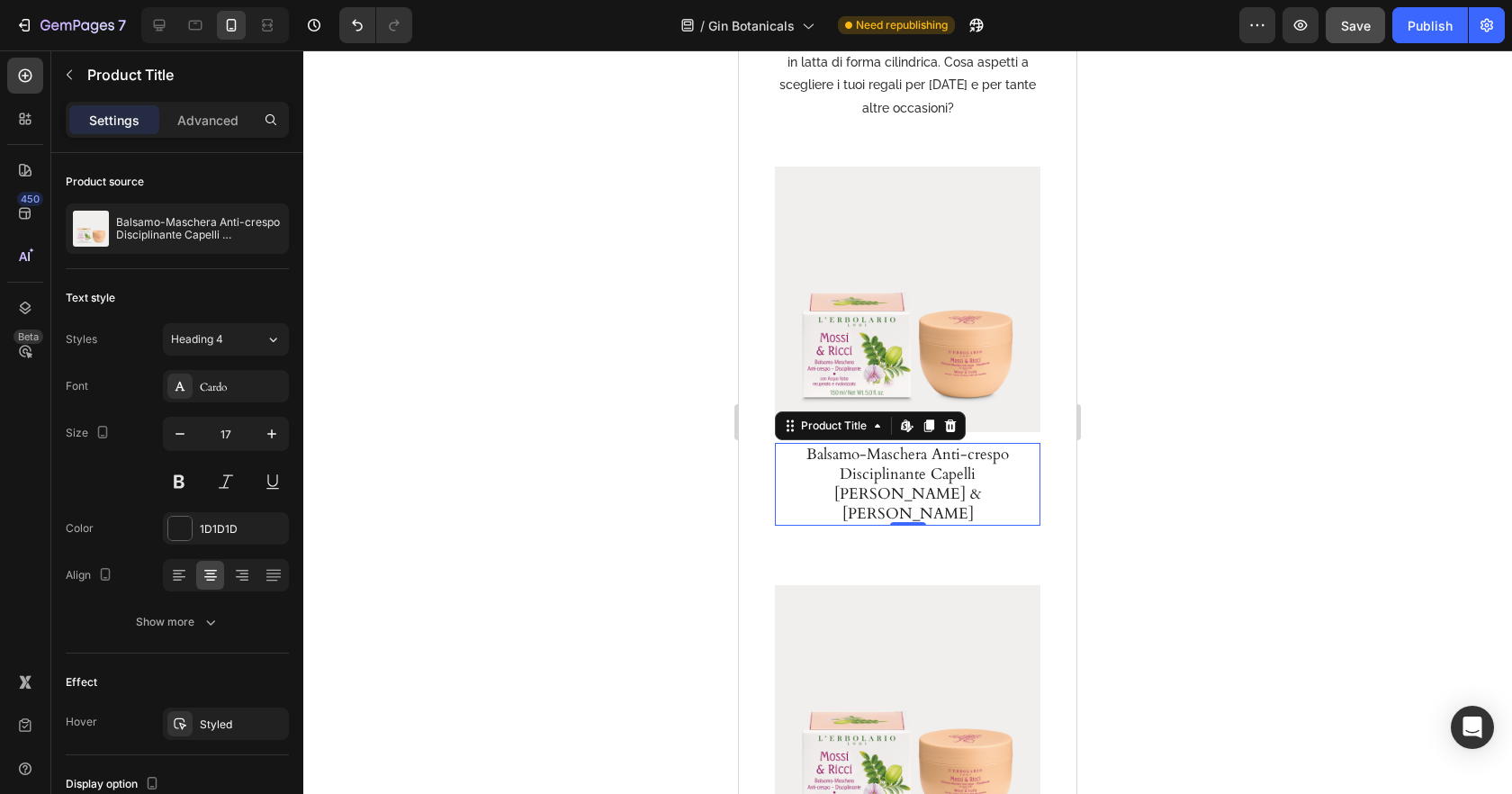
drag, startPoint x: 262, startPoint y: 434, endPoint x: 471, endPoint y: 459, distance: 210.5
click at [262, 434] on icon "button" at bounding box center [272, 434] width 18 height 18
type input "18"
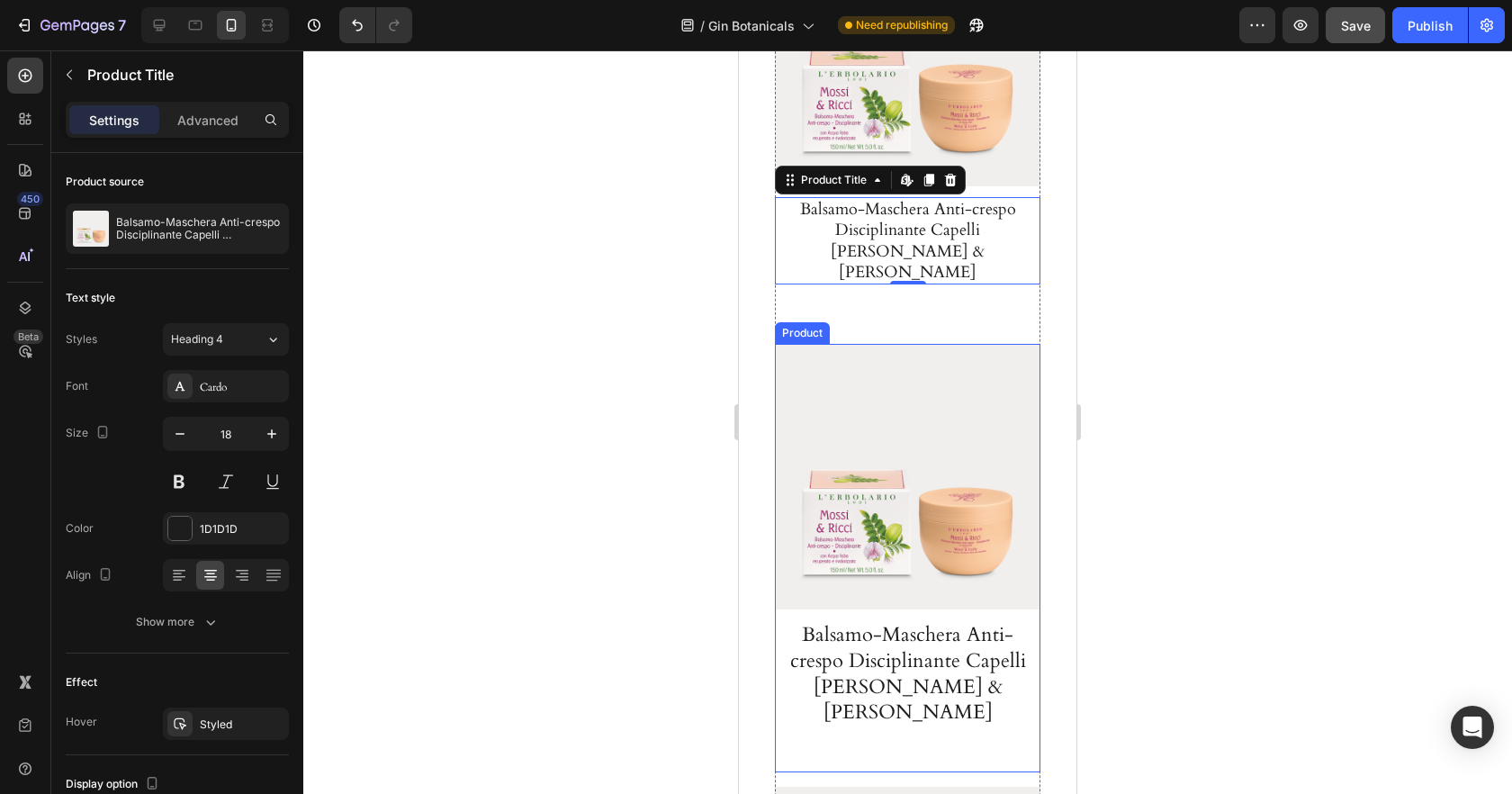
scroll to position [4268, 0]
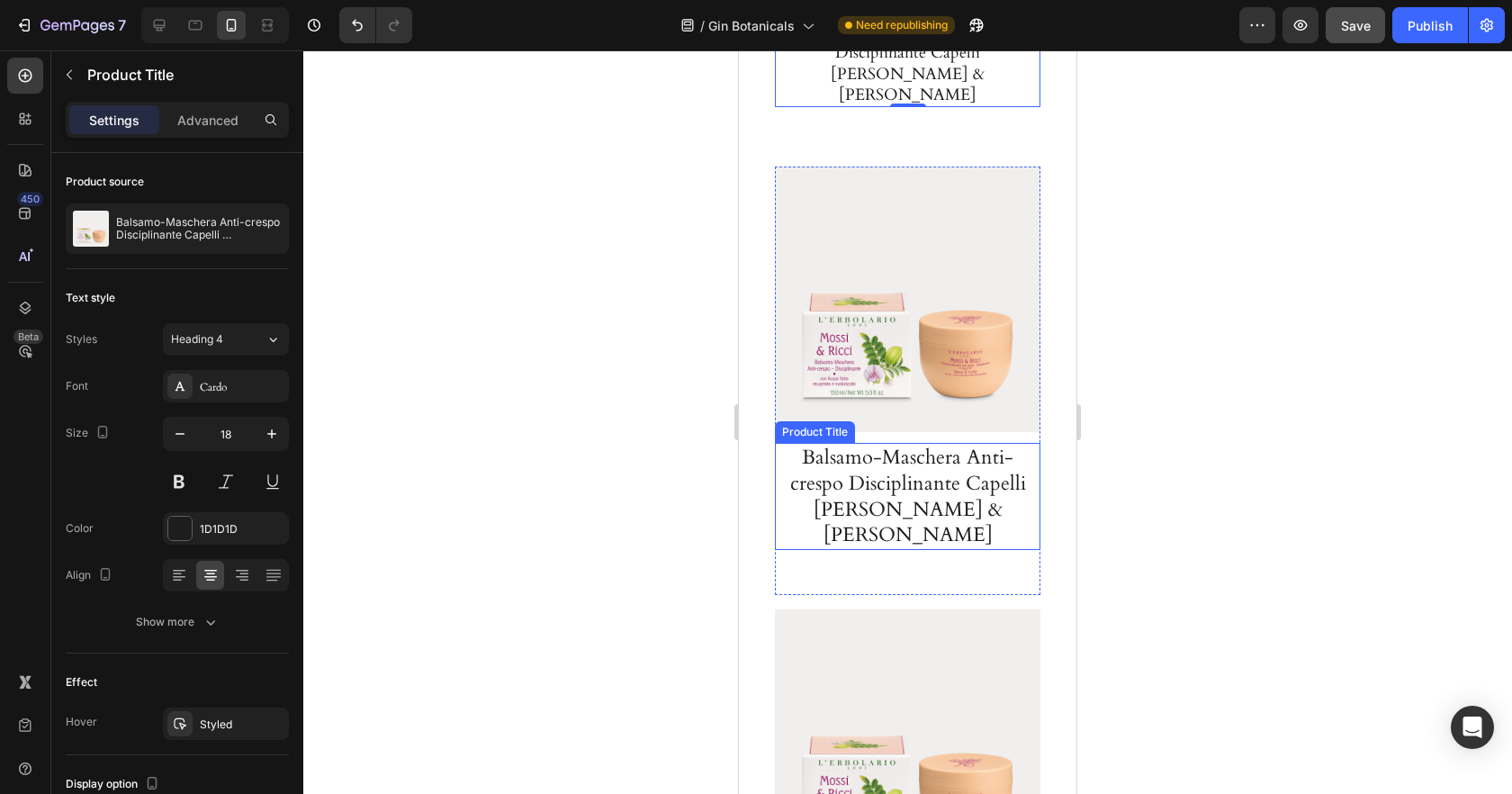
click at [914, 443] on h1 "Balsamo-Maschera Anti-crespo Disciplinante Capelli Mossi & Ricci" at bounding box center [907, 496] width 256 height 106
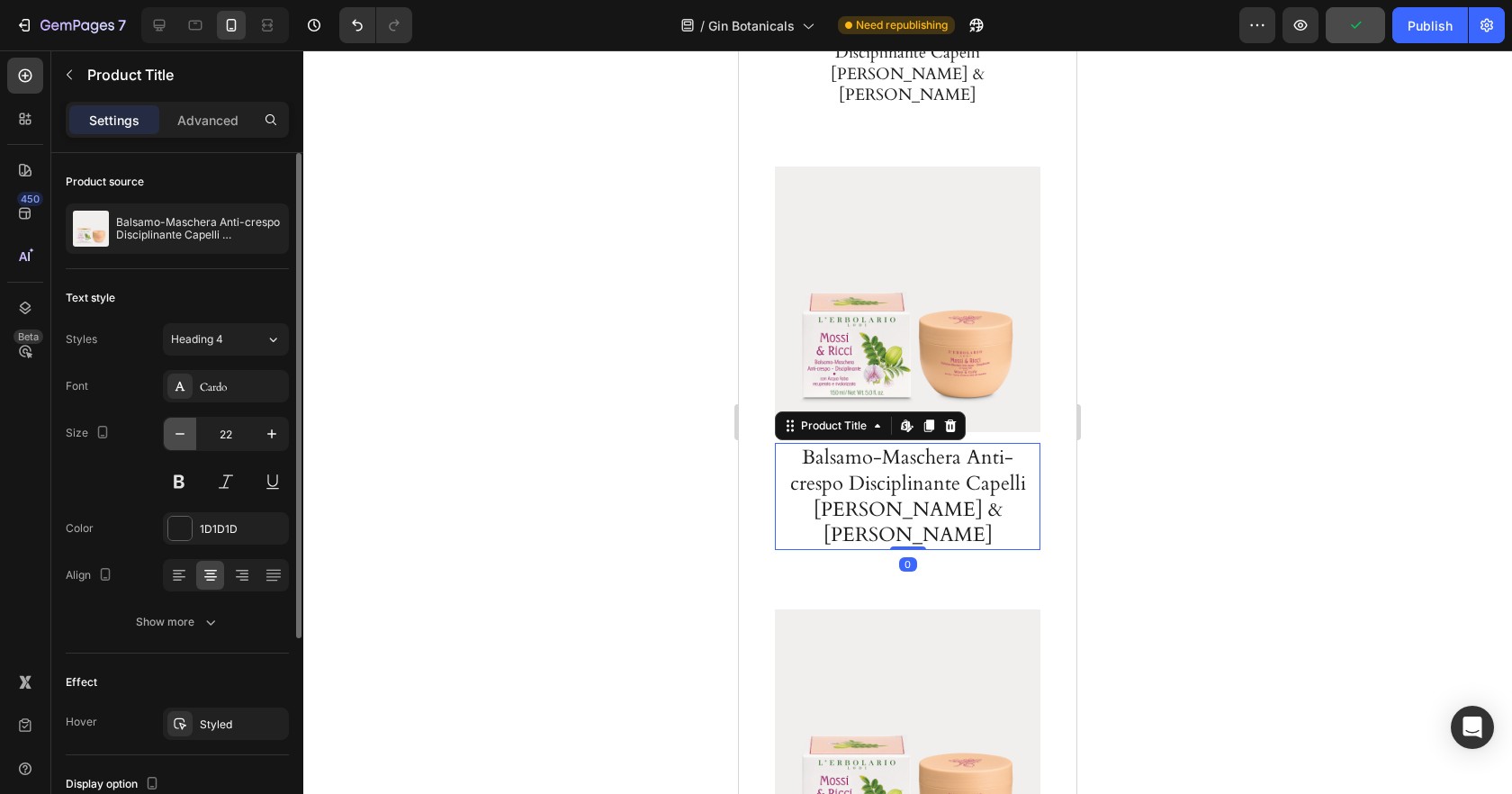
click at [181, 433] on icon "button" at bounding box center [180, 434] width 9 height 2
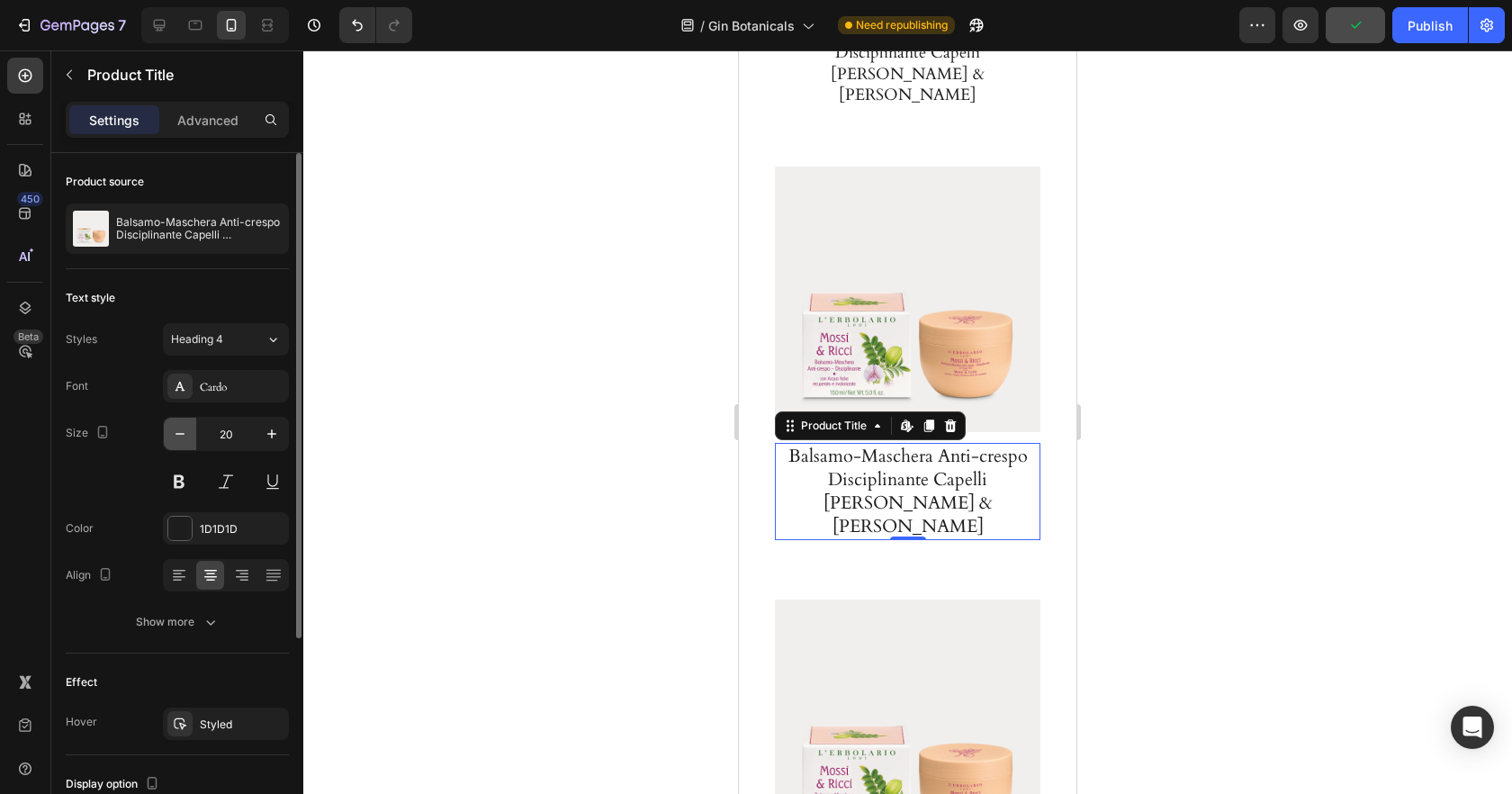
click at [181, 433] on icon "button" at bounding box center [180, 434] width 9 height 2
type input "18"
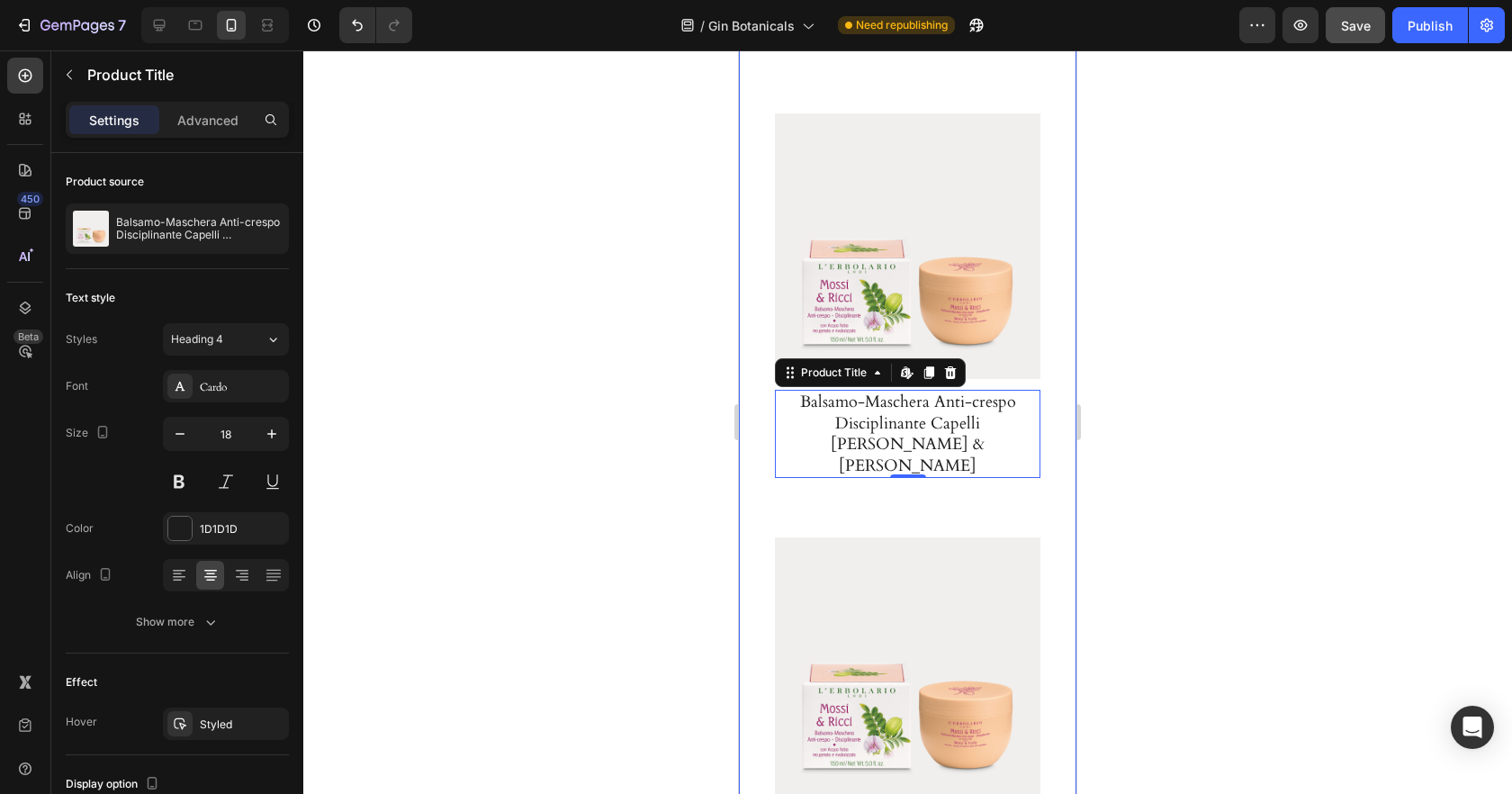
scroll to position [4504, 0]
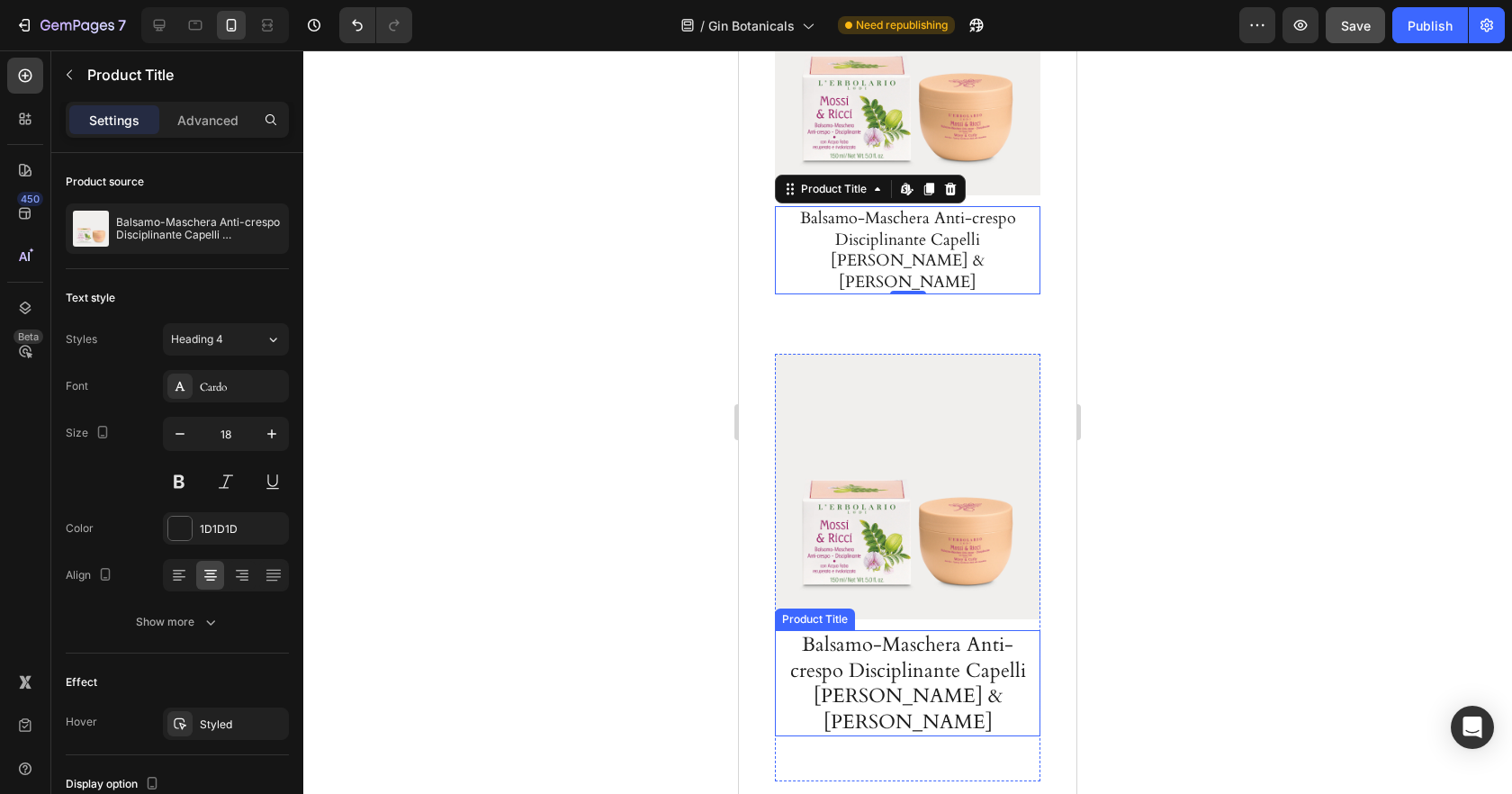
click at [884, 630] on h1 "Balsamo-Maschera Anti-crespo Disciplinante Capelli Mossi & Ricci" at bounding box center [907, 683] width 256 height 106
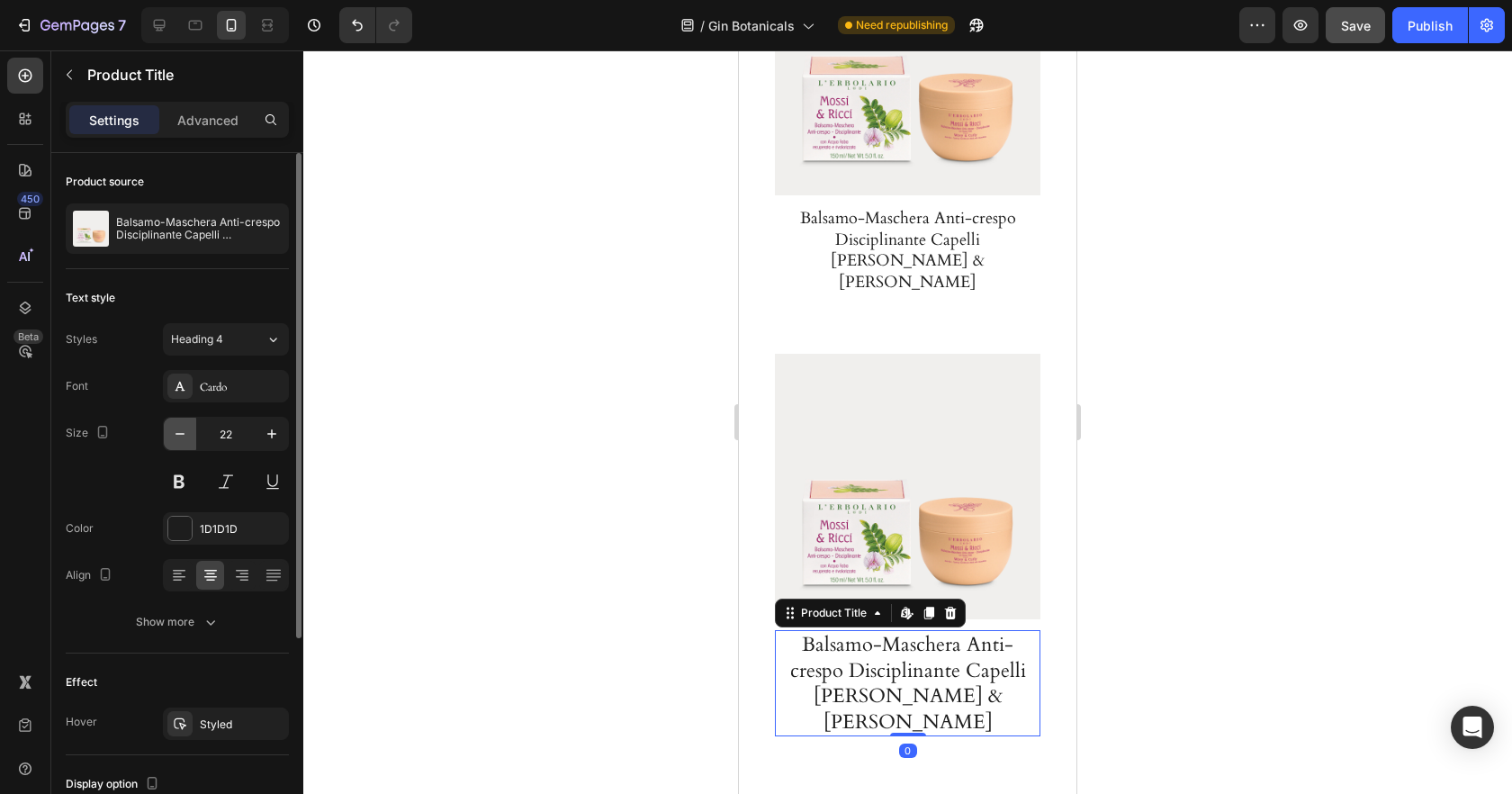
click at [183, 437] on icon "button" at bounding box center [180, 434] width 18 height 18
type input "18"
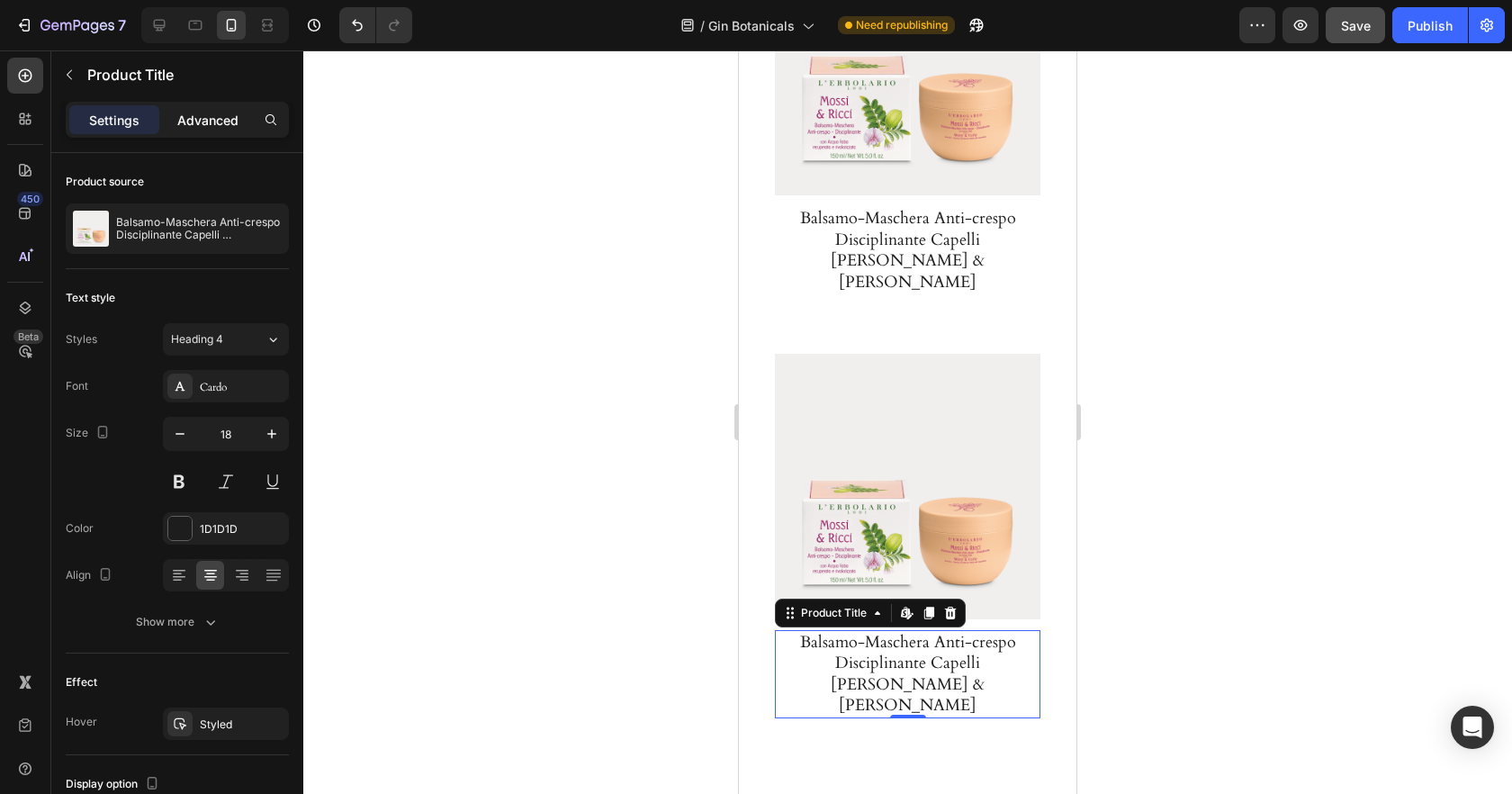
click at [210, 125] on p "Advanced" at bounding box center [207, 120] width 61 height 19
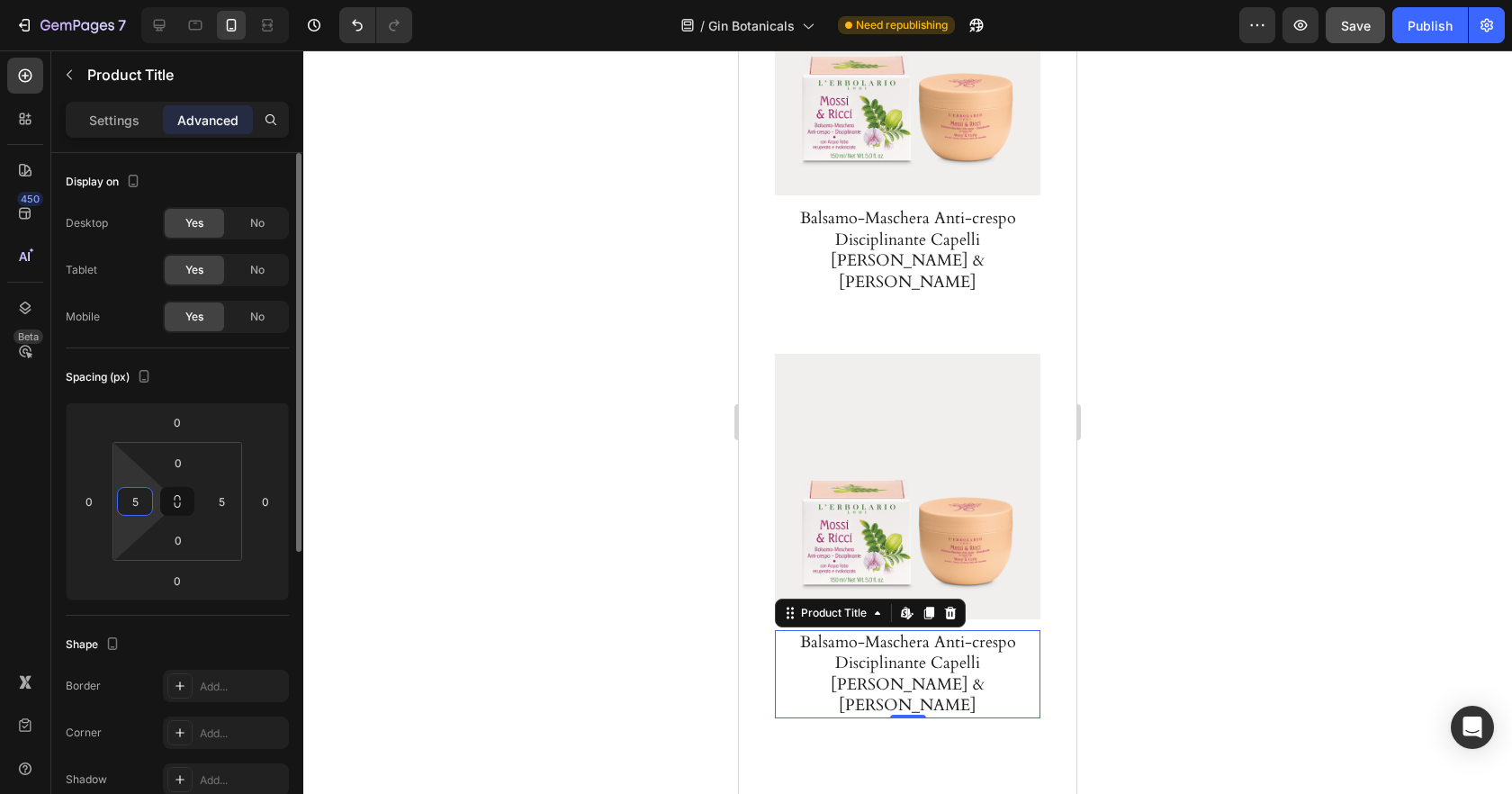
click at [129, 493] on input "5" at bounding box center [135, 501] width 27 height 27
type input "20"
click at [227, 503] on input "5" at bounding box center [222, 501] width 27 height 27
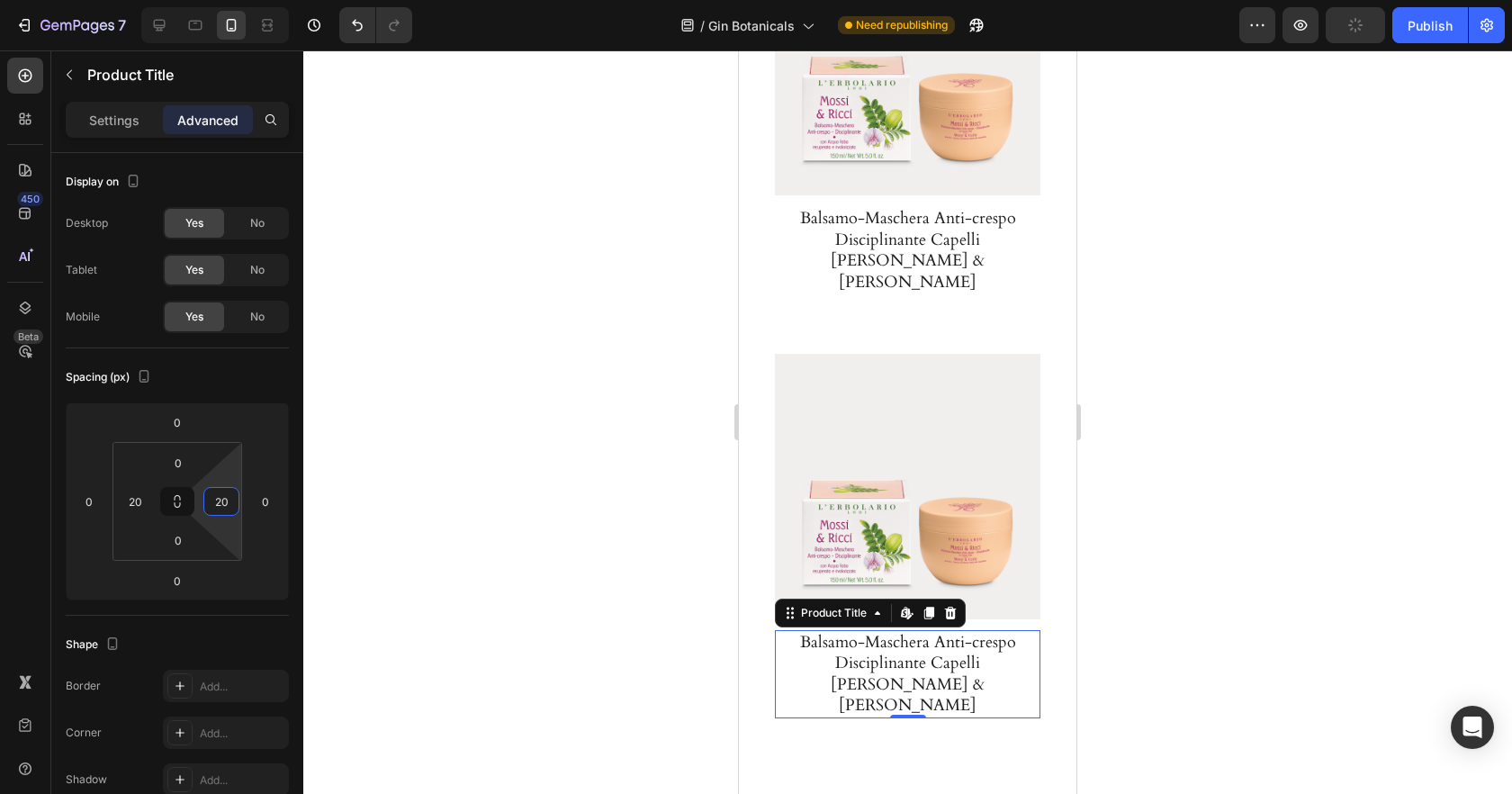
type input "20"
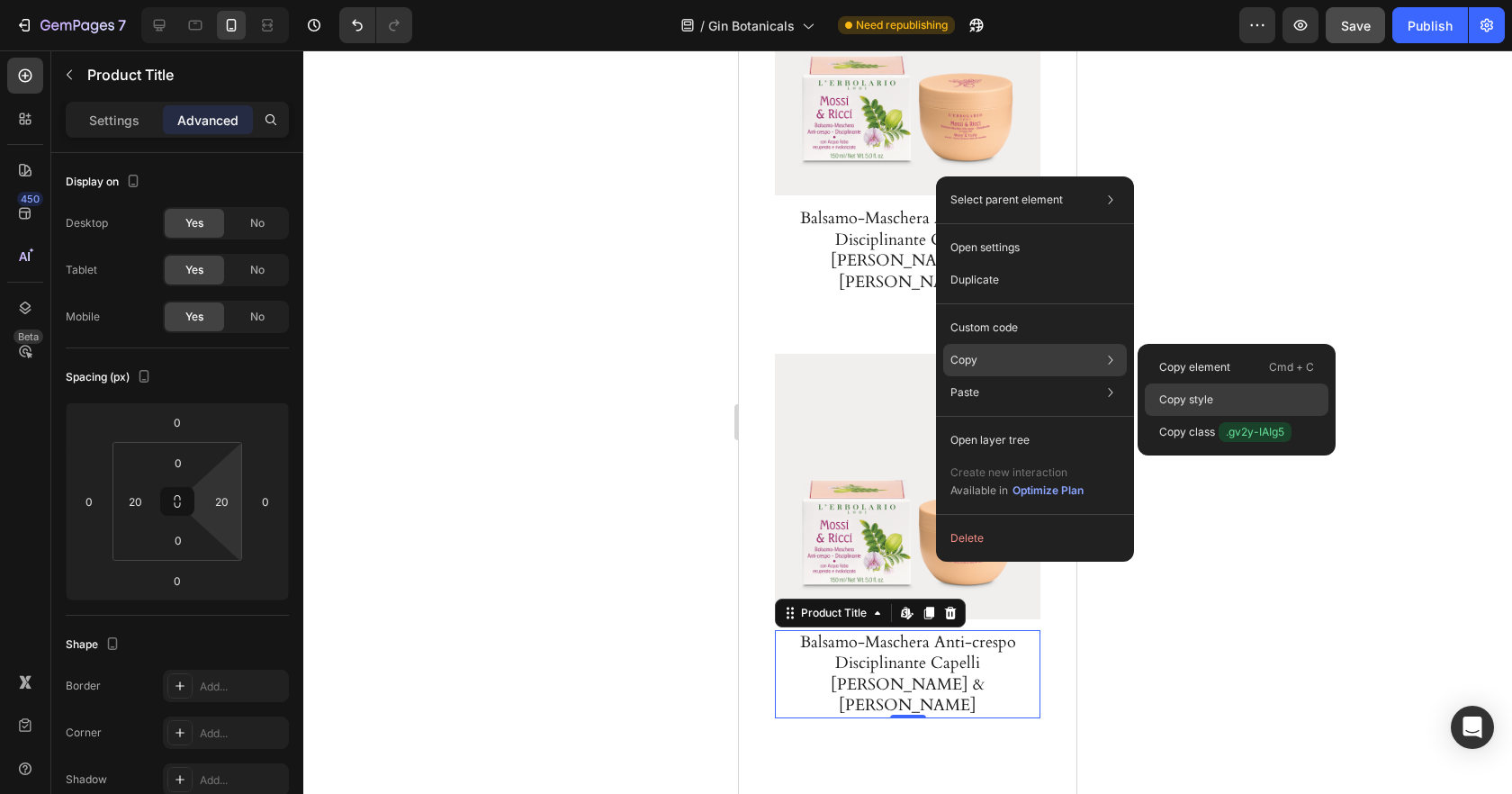
click at [1167, 416] on div "Copy style" at bounding box center [1237, 432] width 183 height 33
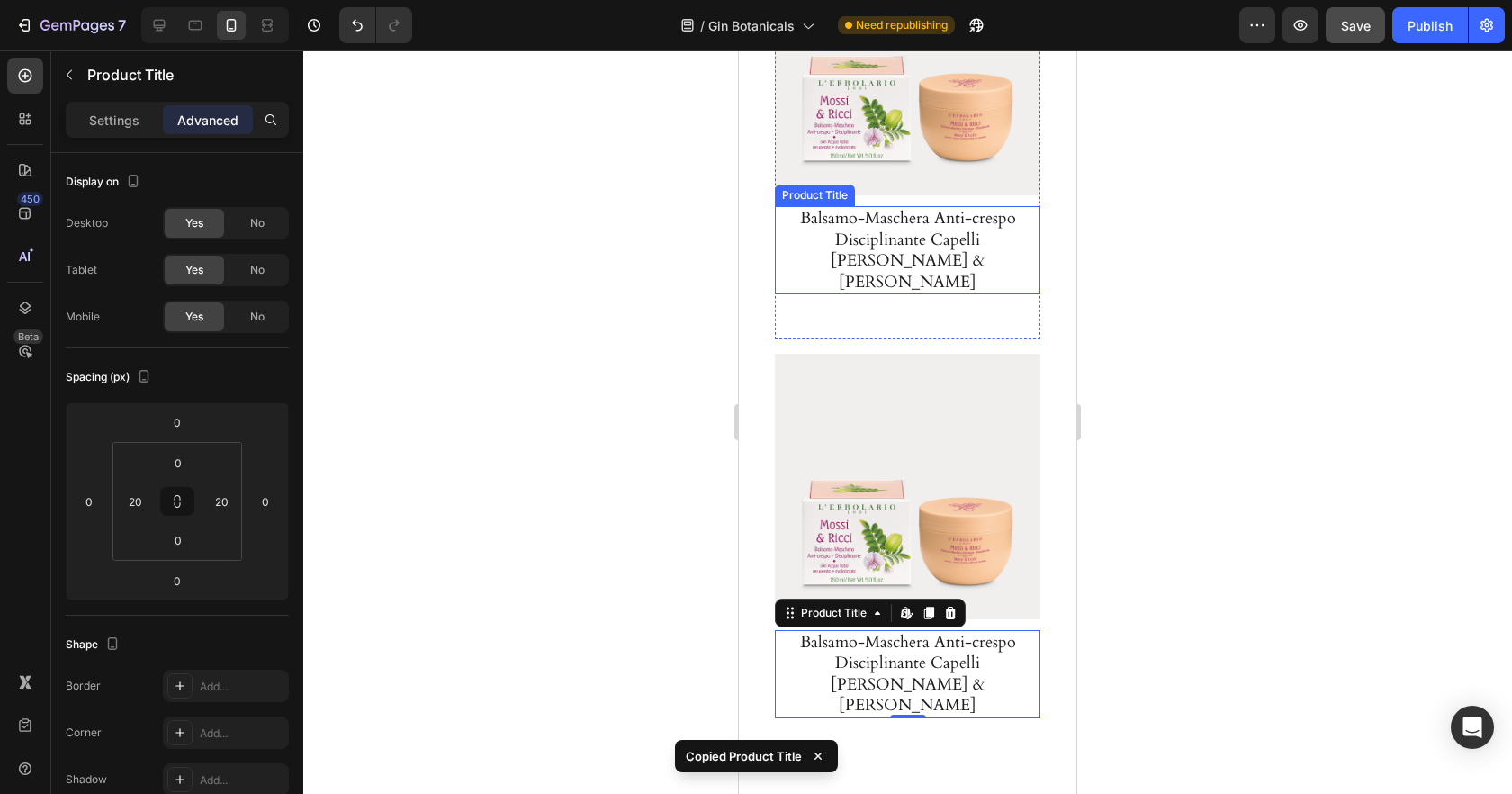
click at [968, 207] on h1 "Balsamo-Maschera Anti-crespo Disciplinante Capelli Mossi & Ricci" at bounding box center [907, 250] width 256 height 88
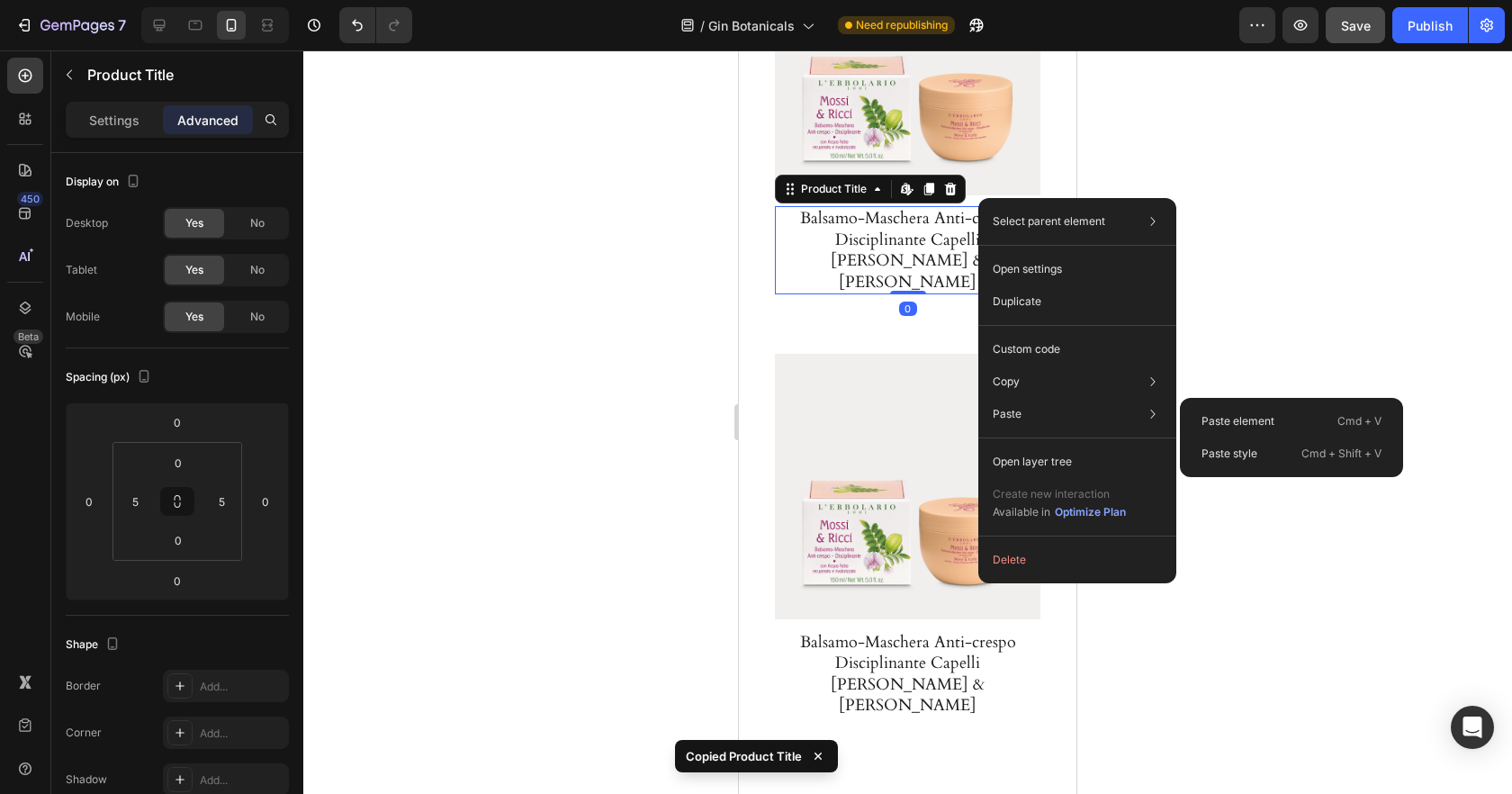
drag, startPoint x: 1222, startPoint y: 452, endPoint x: 1111, endPoint y: 400, distance: 122.6
click at [1222, 452] on p "Paste style" at bounding box center [1229, 454] width 55 height 16
type input "20"
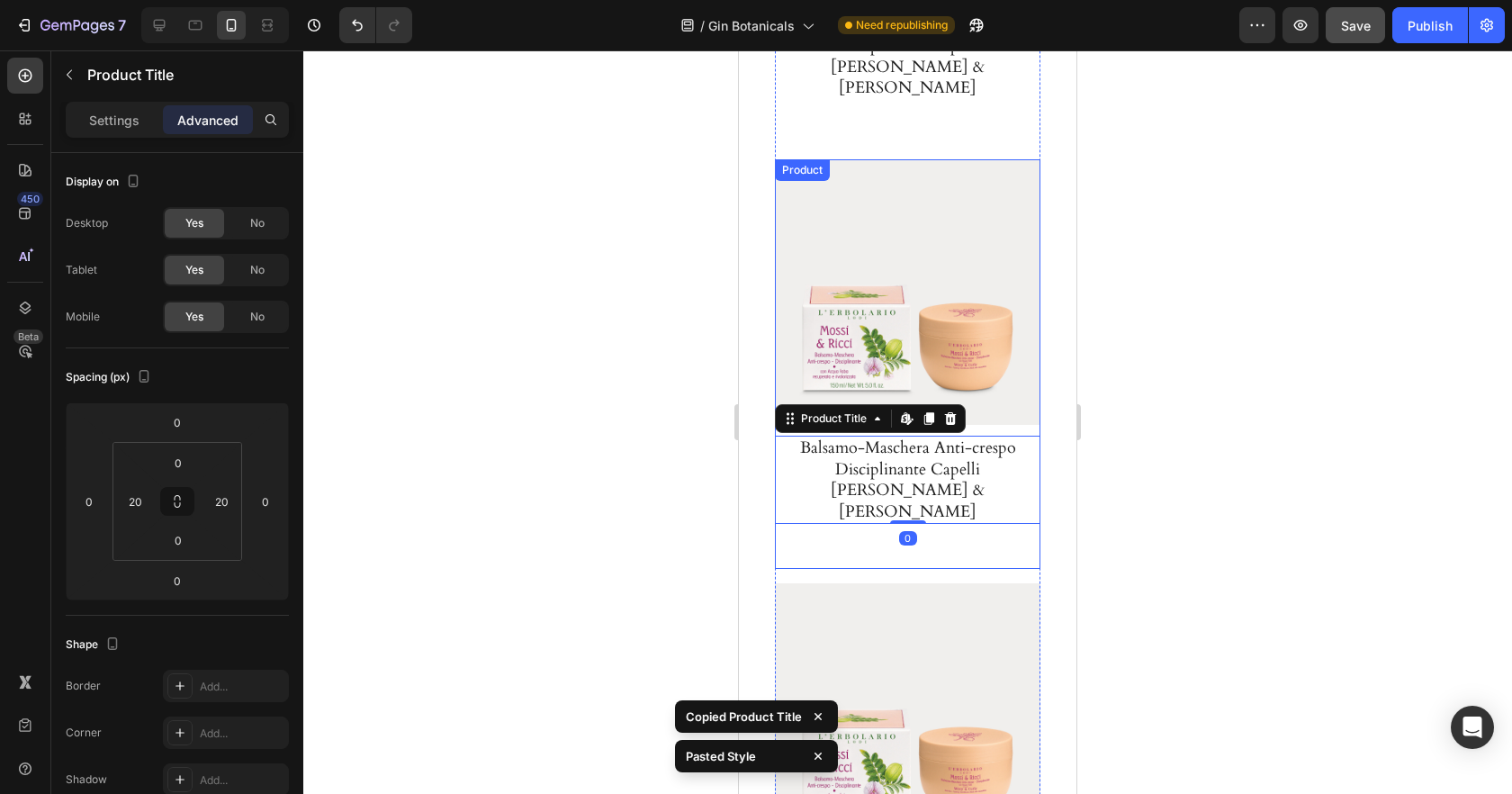
scroll to position [4250, 0]
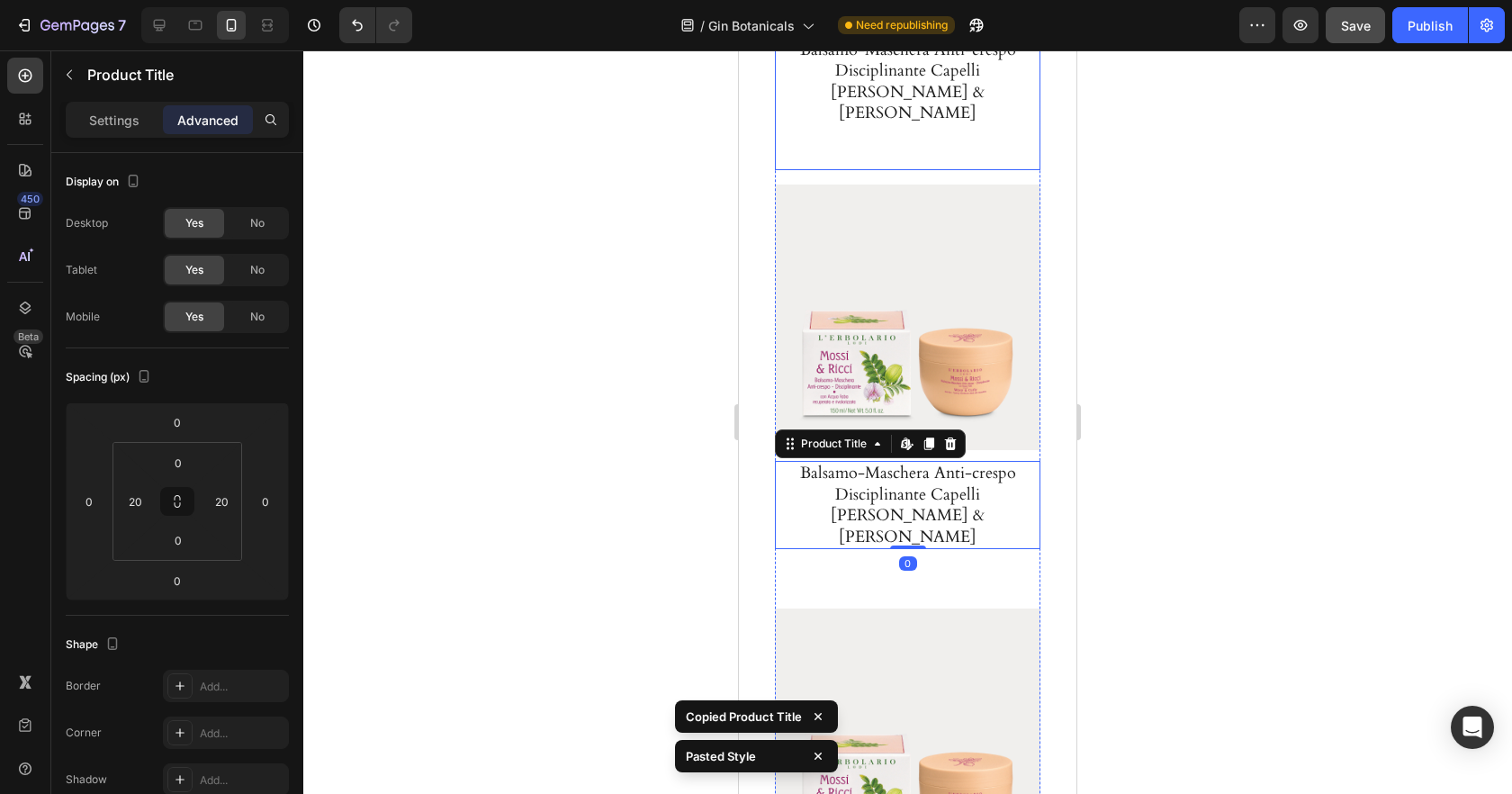
click at [939, 81] on h1 "Balsamo-Maschera Anti-crespo Disciplinante Capelli Mossi & Ricci" at bounding box center [907, 82] width 256 height 88
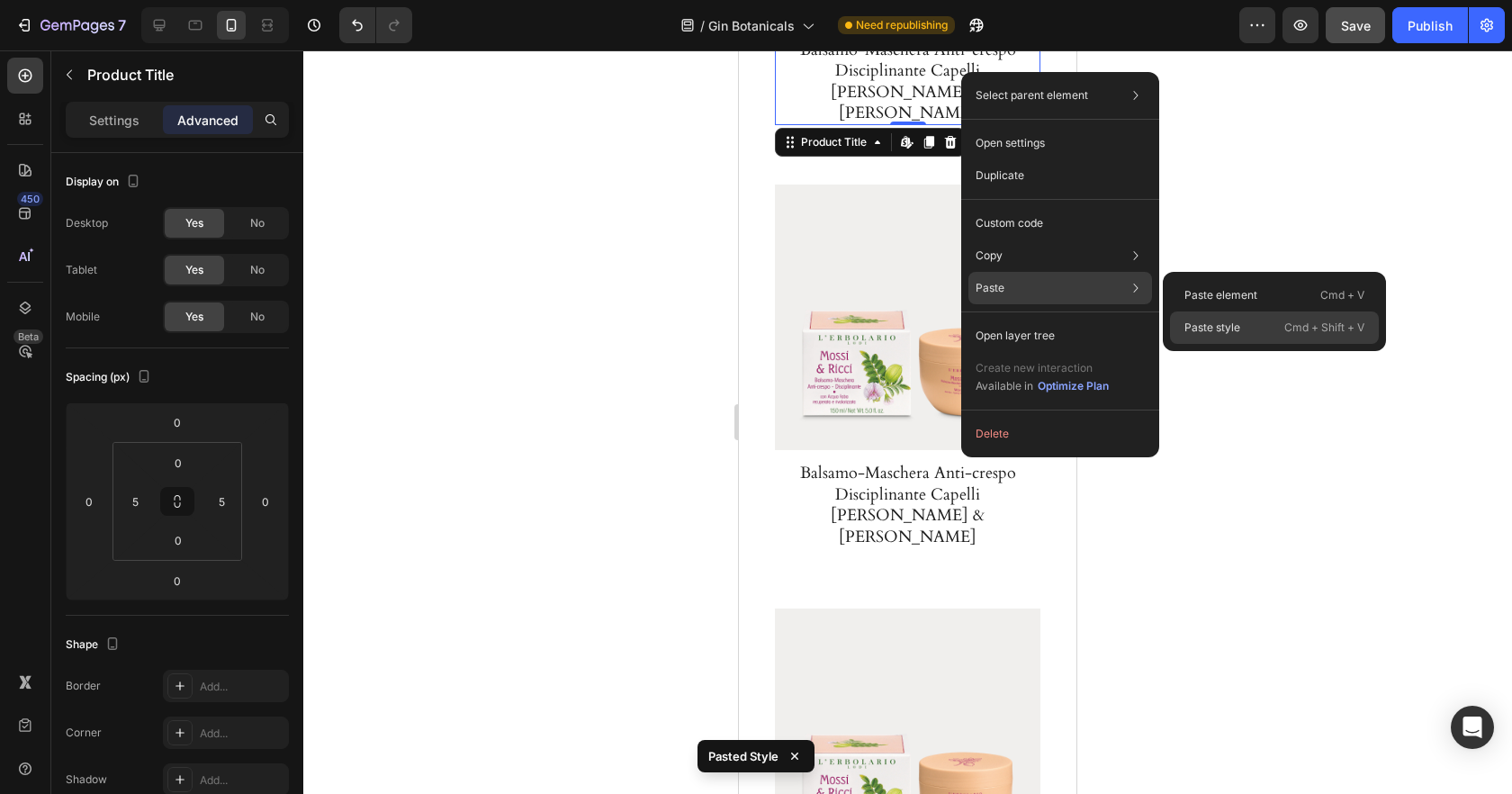
click at [1241, 318] on div "Paste style Cmd + Shift + V" at bounding box center [1274, 328] width 209 height 33
type input "20"
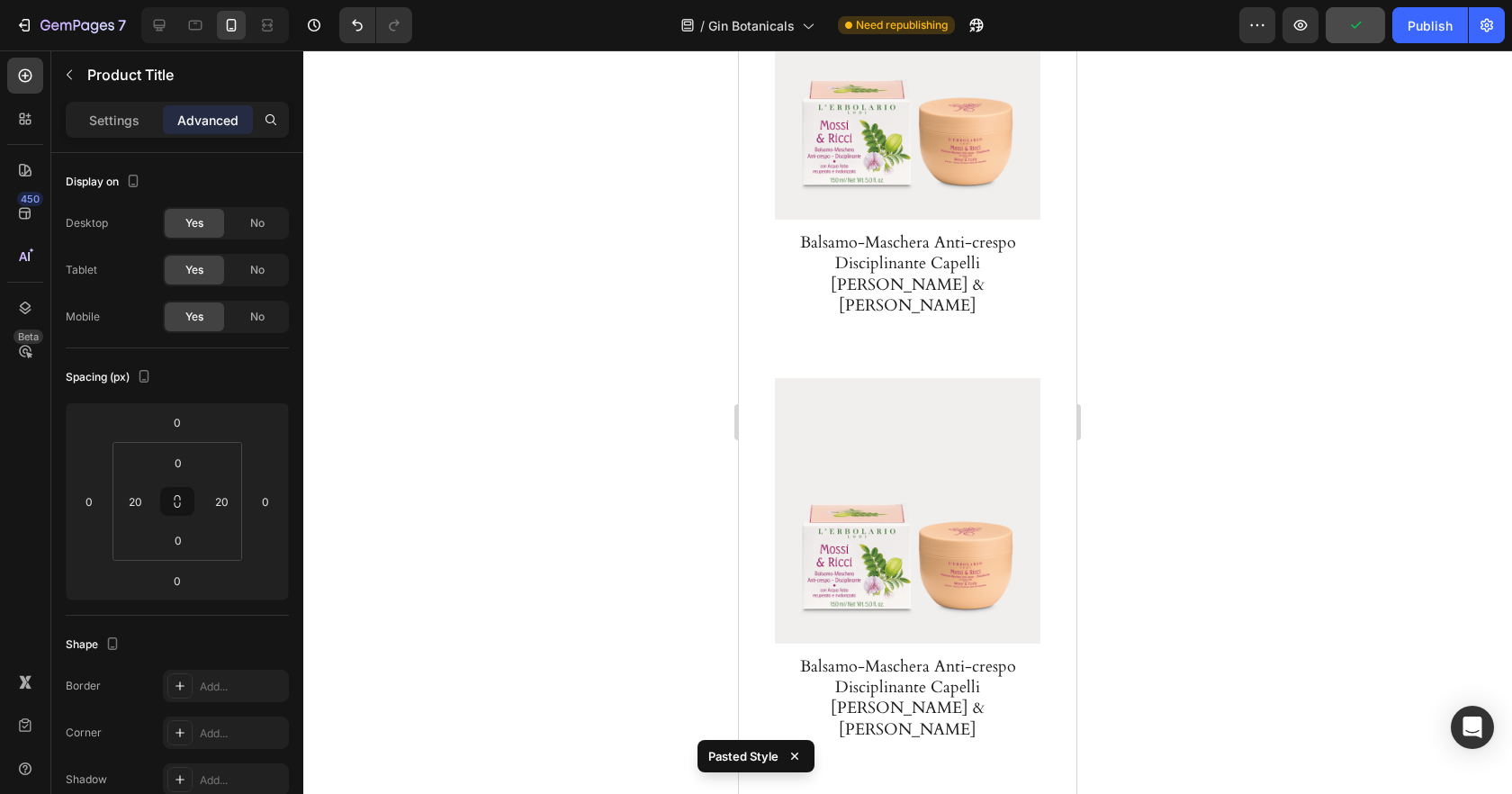
scroll to position [2927, 0]
click at [950, 656] on h1 "Balsamo-Maschera Anti-crespo Disciplinante Capelli Mossi & Ricci" at bounding box center [907, 700] width 256 height 88
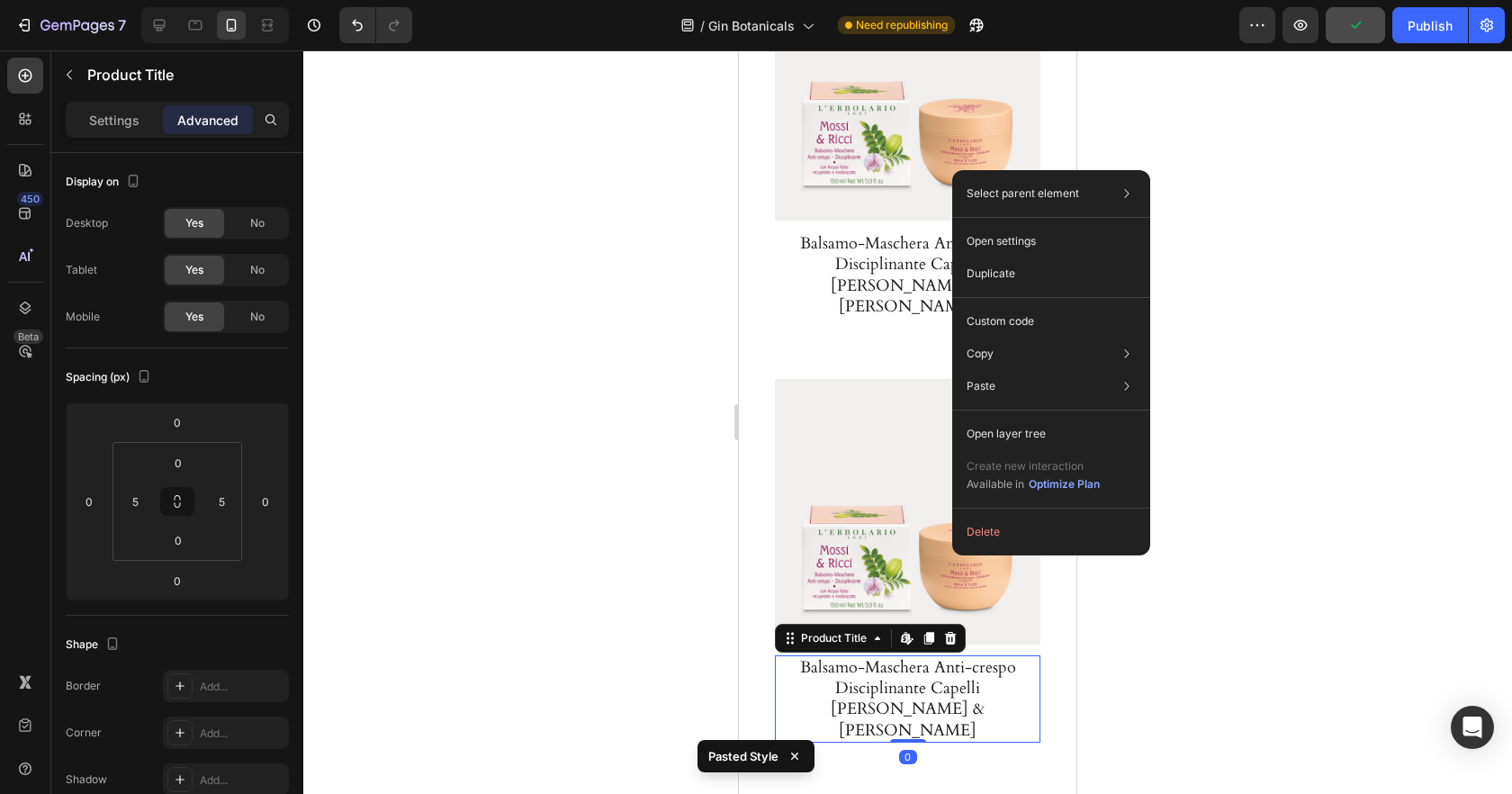
drag, startPoint x: 953, startPoint y: 556, endPoint x: 1770, endPoint y: 596, distance: 818.0
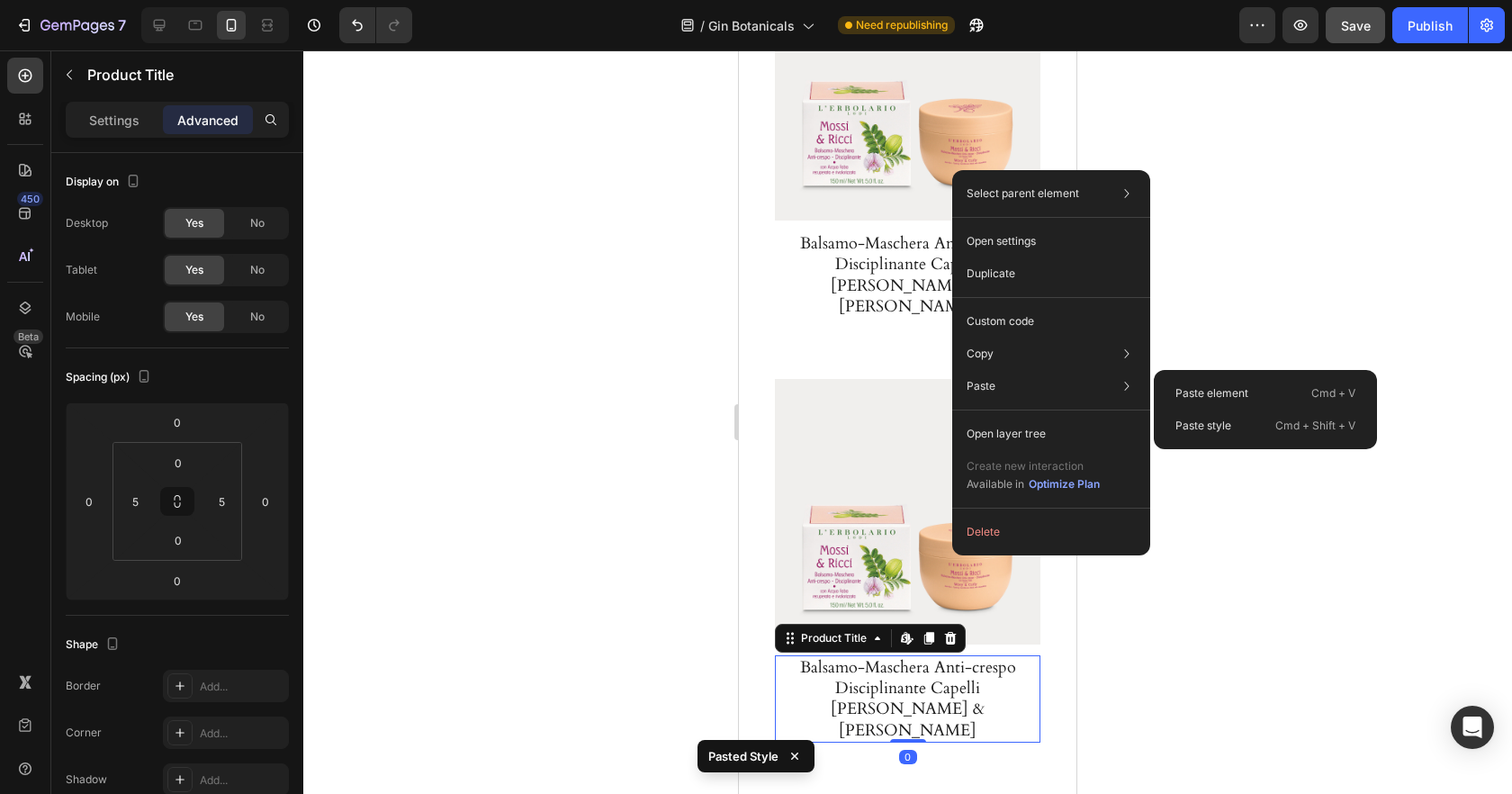
drag, startPoint x: 1212, startPoint y: 432, endPoint x: 1135, endPoint y: 342, distance: 118.4
click at [1212, 432] on p "Paste style" at bounding box center [1202, 426] width 55 height 16
type input "20"
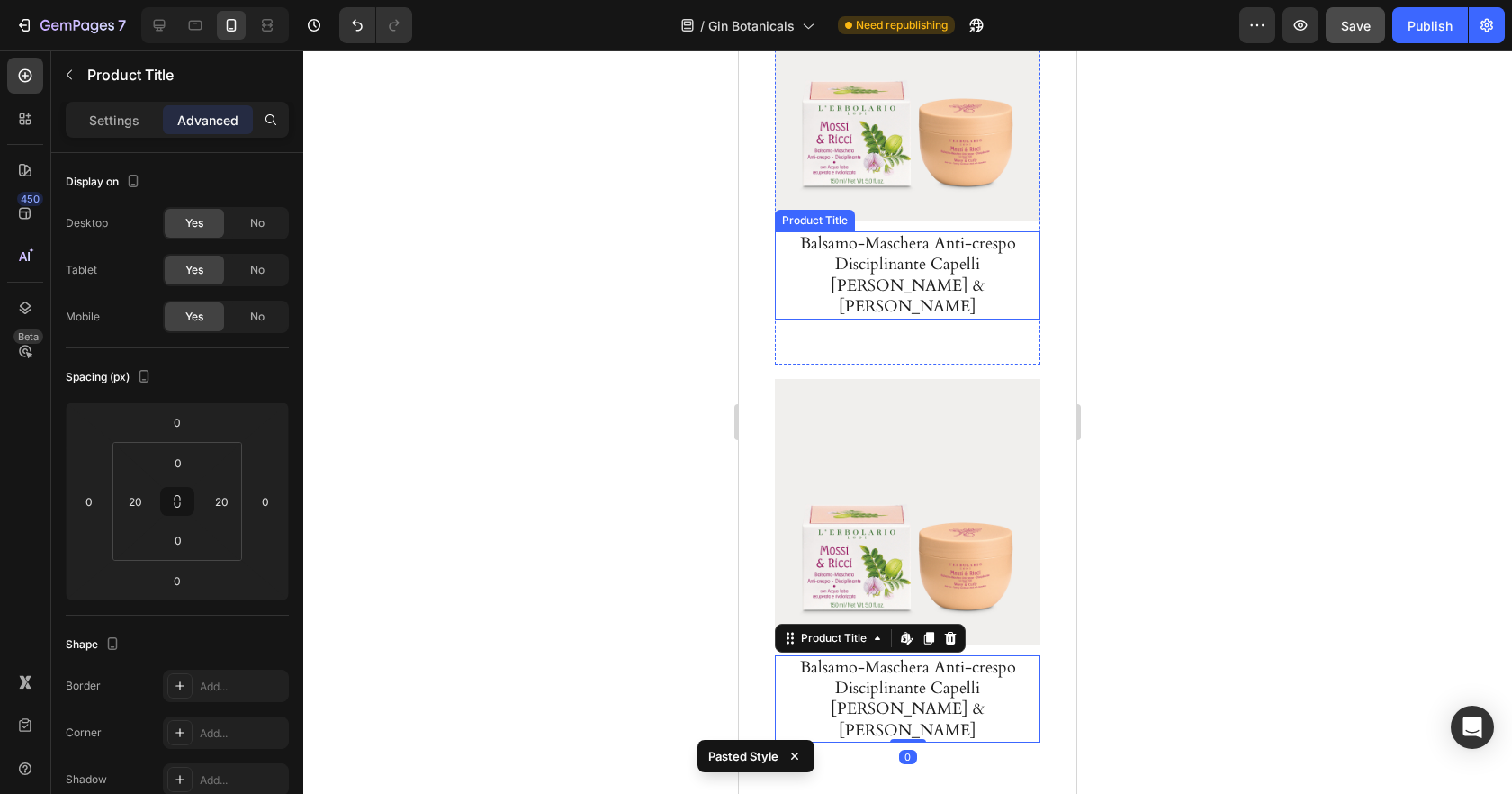
click at [965, 232] on h1 "Balsamo-Maschera Anti-crespo Disciplinante Capelli Mossi & Ricci" at bounding box center [907, 275] width 256 height 88
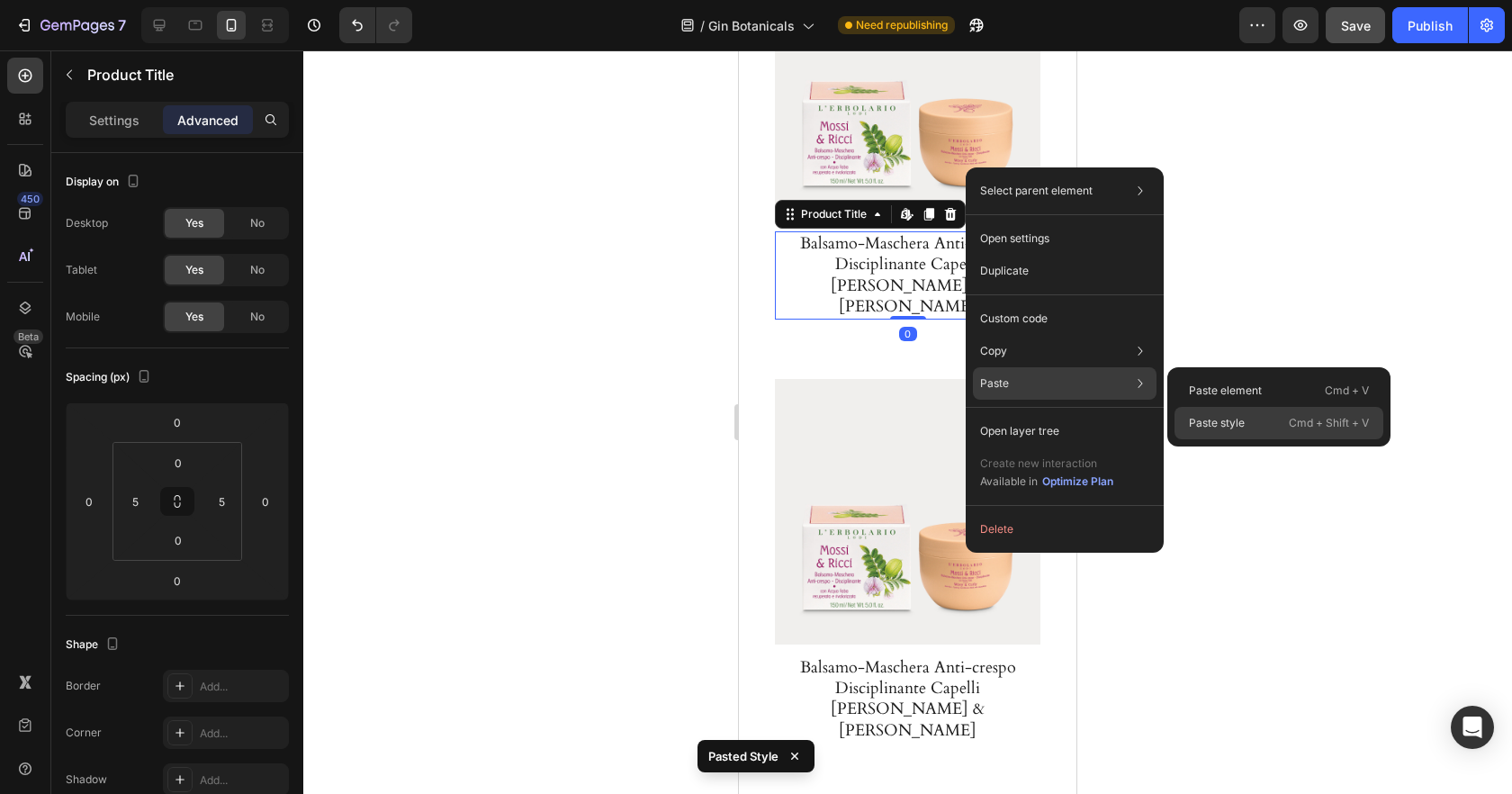
click at [1237, 432] on div "Paste style Cmd + Shift + V" at bounding box center [1279, 423] width 209 height 33
type input "20"
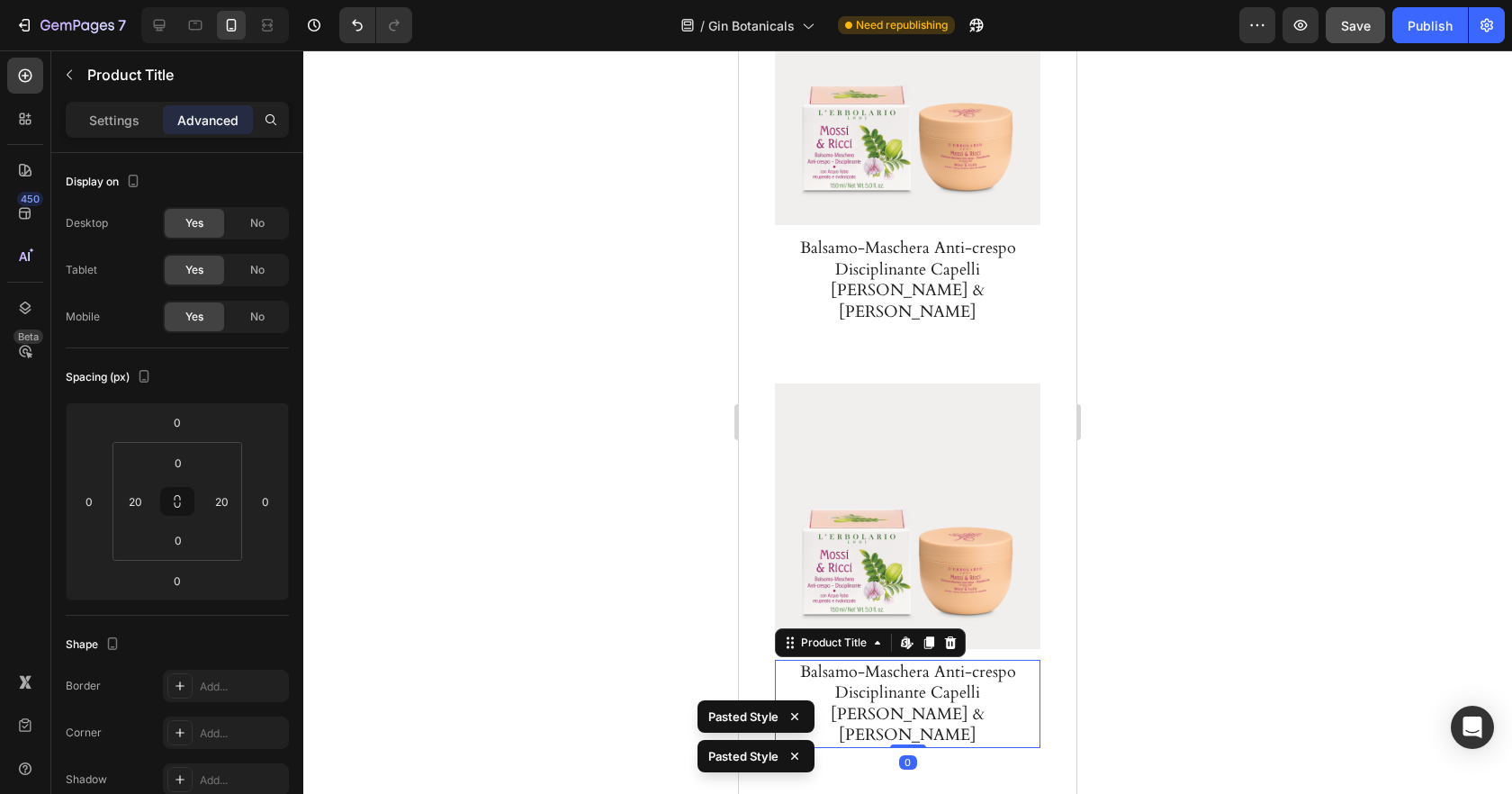
scroll to position [2490, 0]
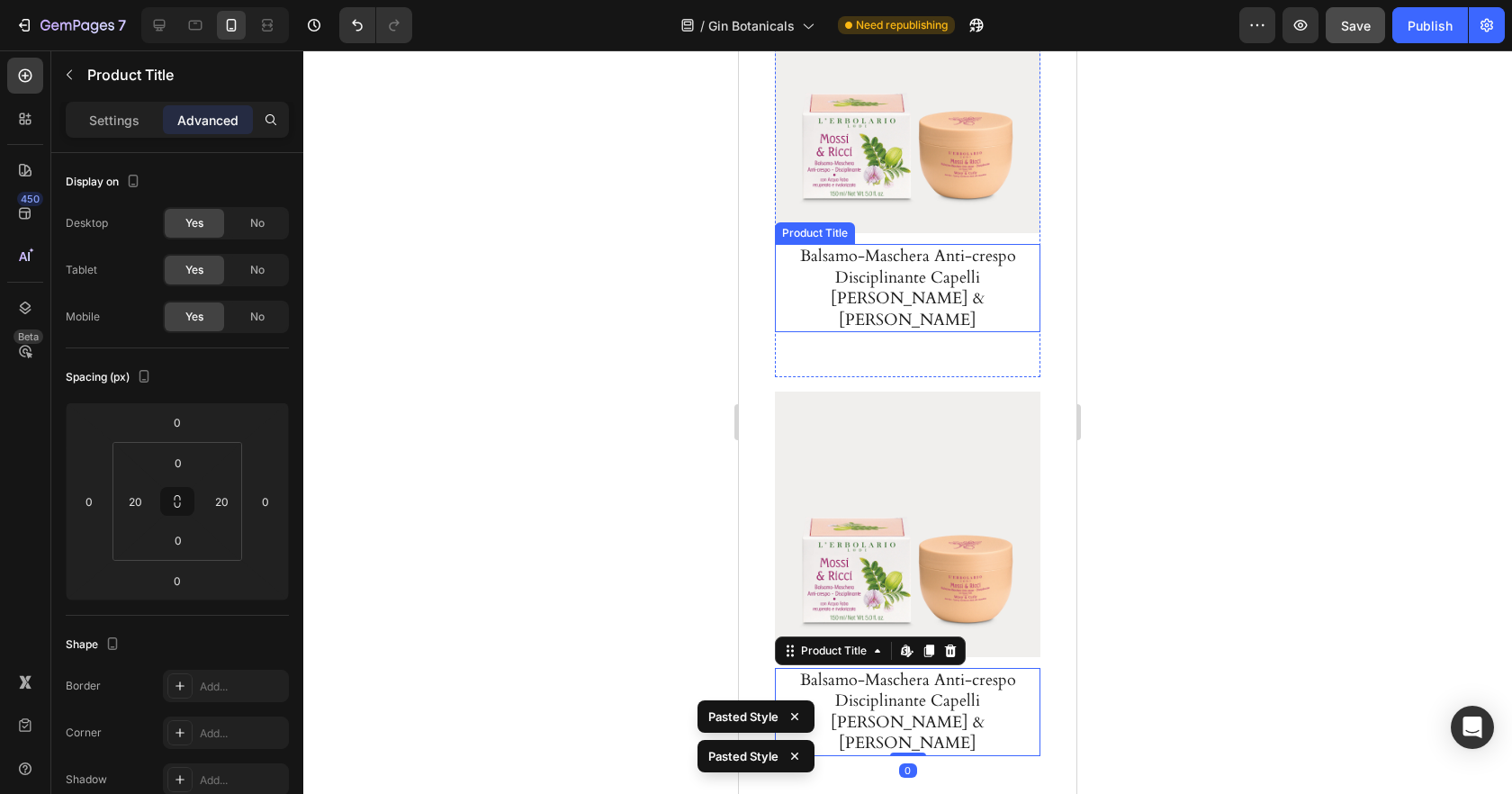
click at [971, 244] on h1 "Balsamo-Maschera Anti-crespo Disciplinante Capelli Mossi & Ricci" at bounding box center [907, 288] width 256 height 88
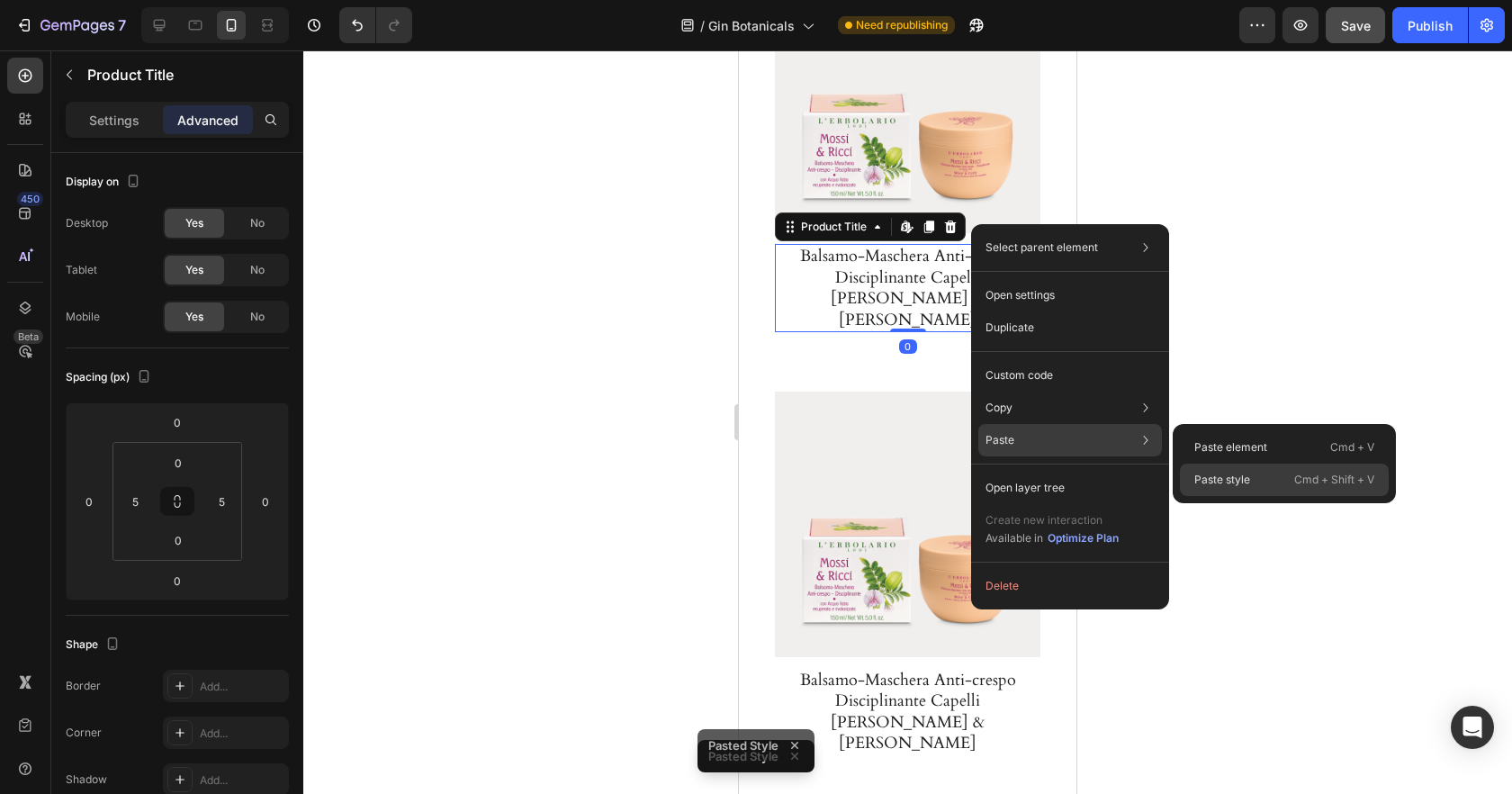
click at [1252, 485] on div "Paste style Cmd + Shift + V" at bounding box center [1284, 480] width 209 height 33
type input "20"
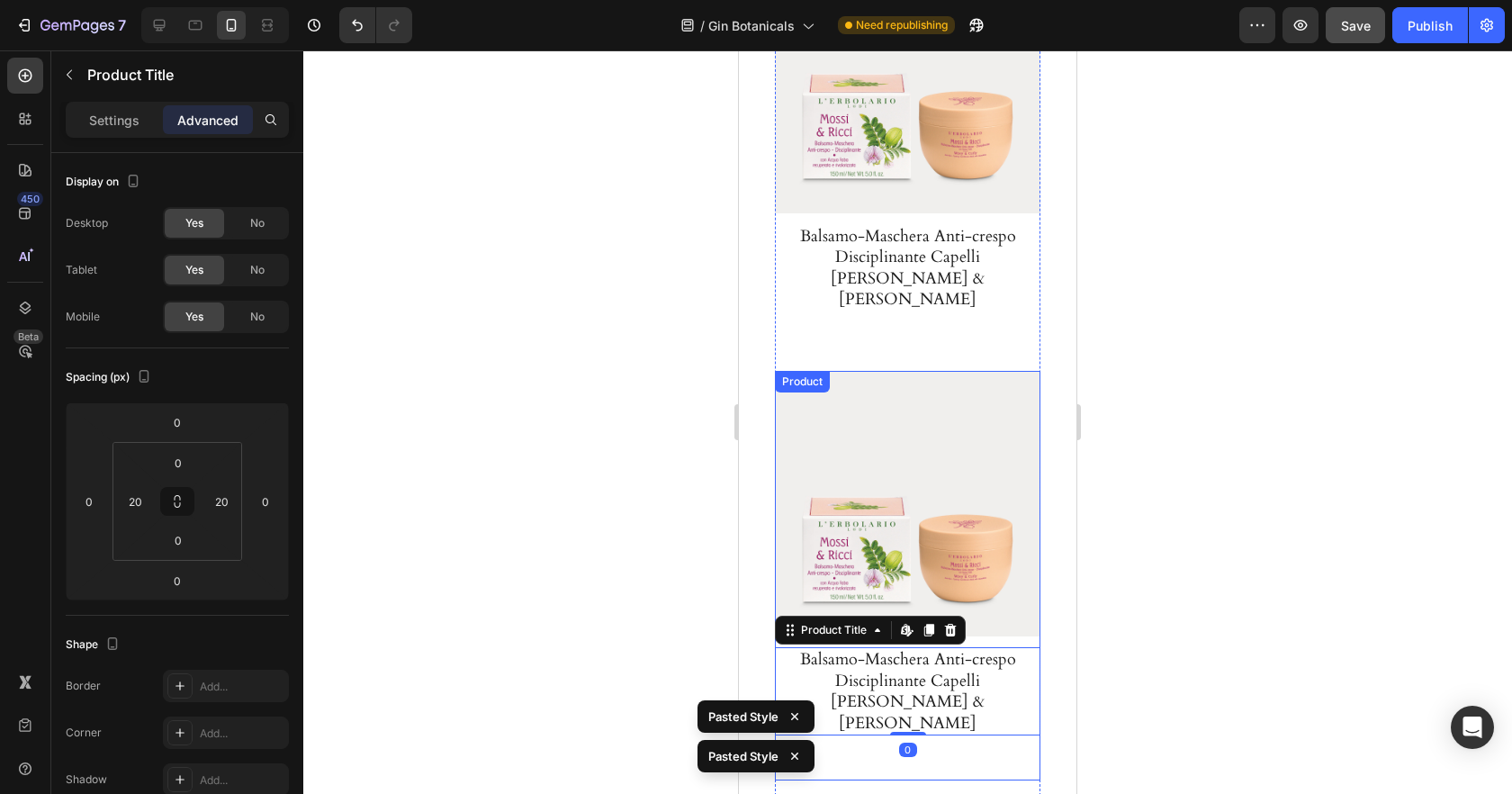
scroll to position [2008, 0]
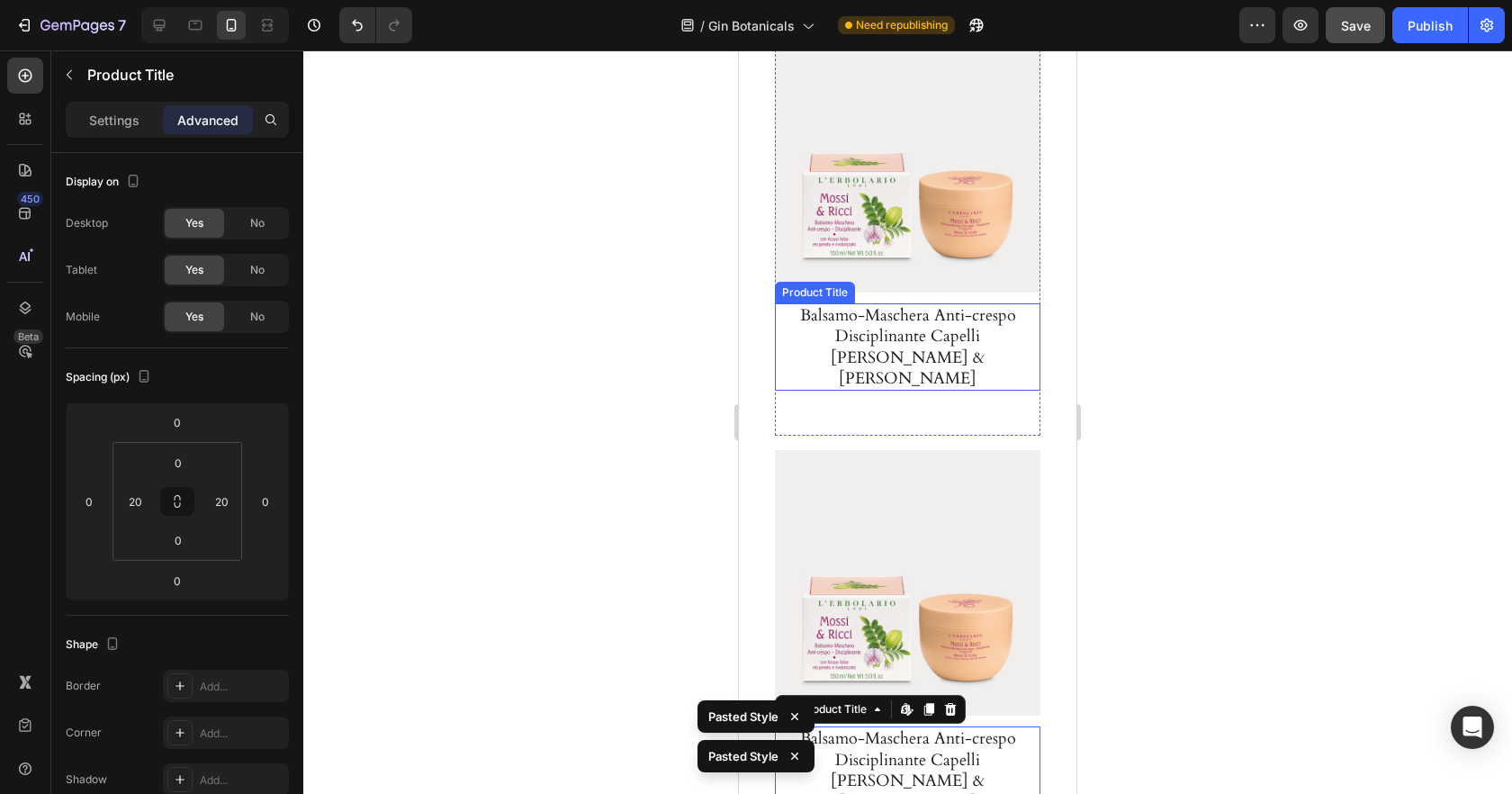
click at [944, 317] on h1 "Balsamo-Maschera Anti-crespo Disciplinante Capelli Mossi & Ricci" at bounding box center [907, 347] width 256 height 88
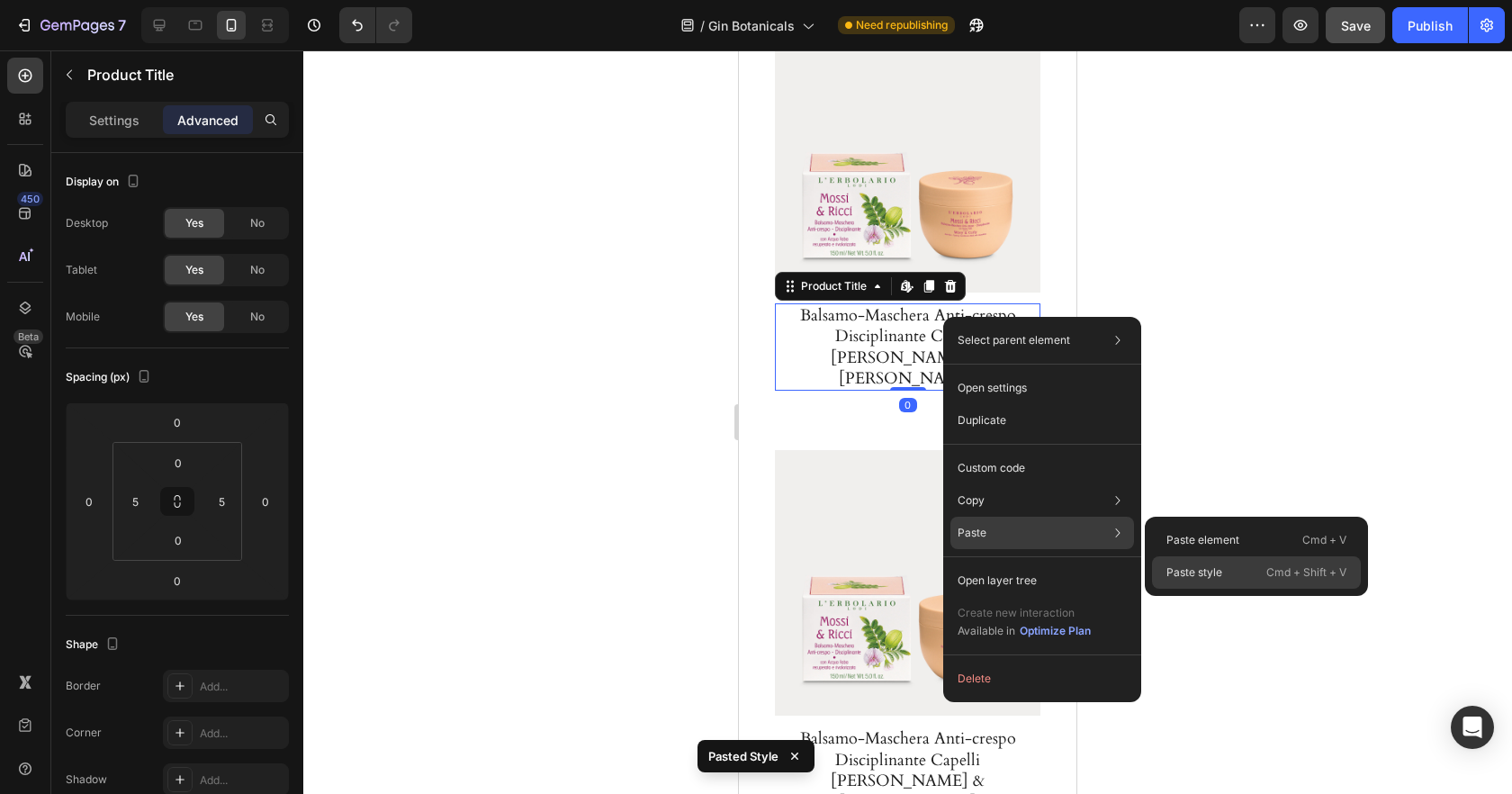
click at [1213, 571] on p "Paste style" at bounding box center [1193, 572] width 55 height 16
type input "20"
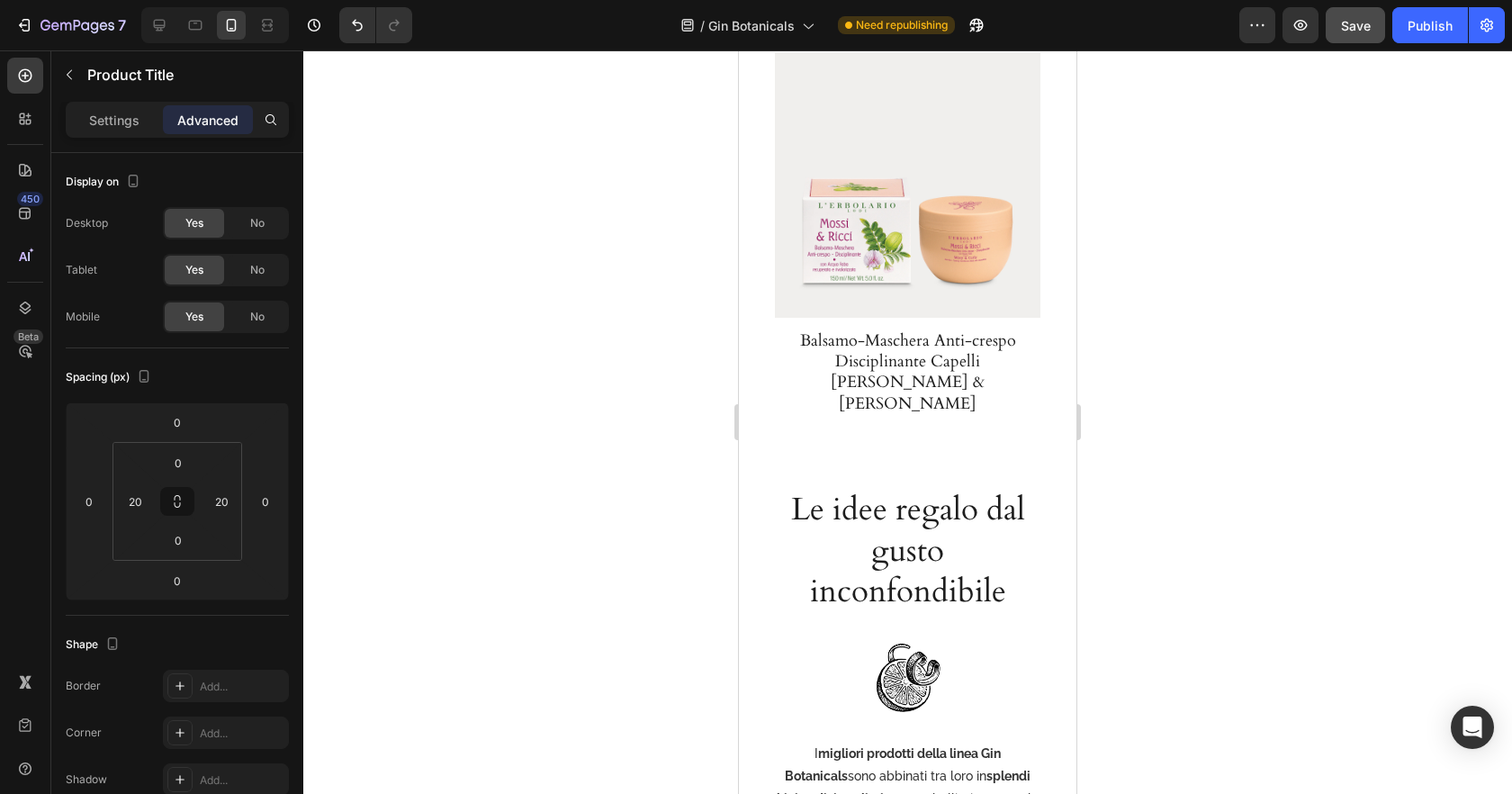
scroll to position [3257, 0]
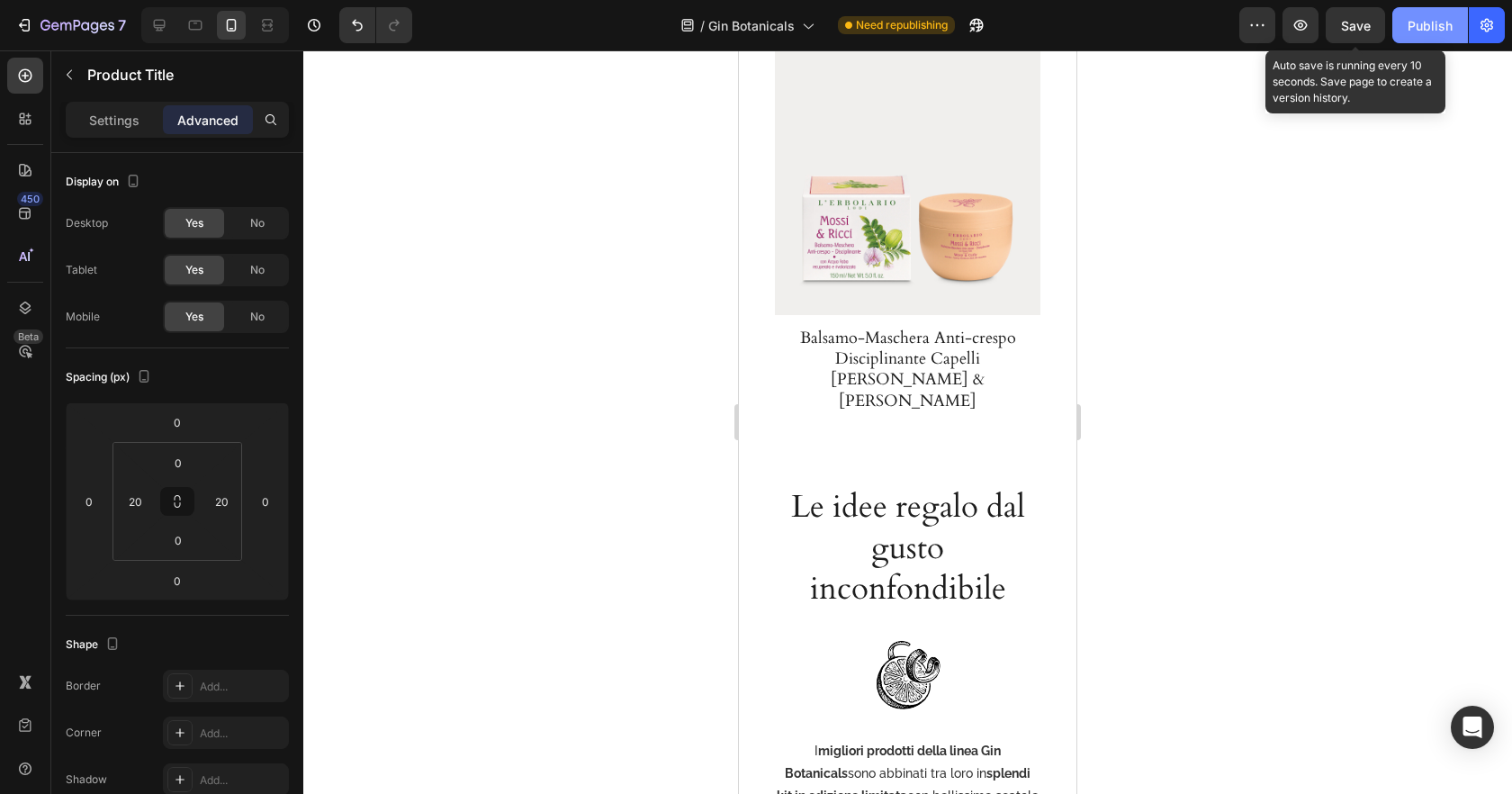
drag, startPoint x: 1372, startPoint y: 28, endPoint x: 1420, endPoint y: 25, distance: 48.1
click at [1372, 28] on button "Save" at bounding box center [1355, 25] width 59 height 36
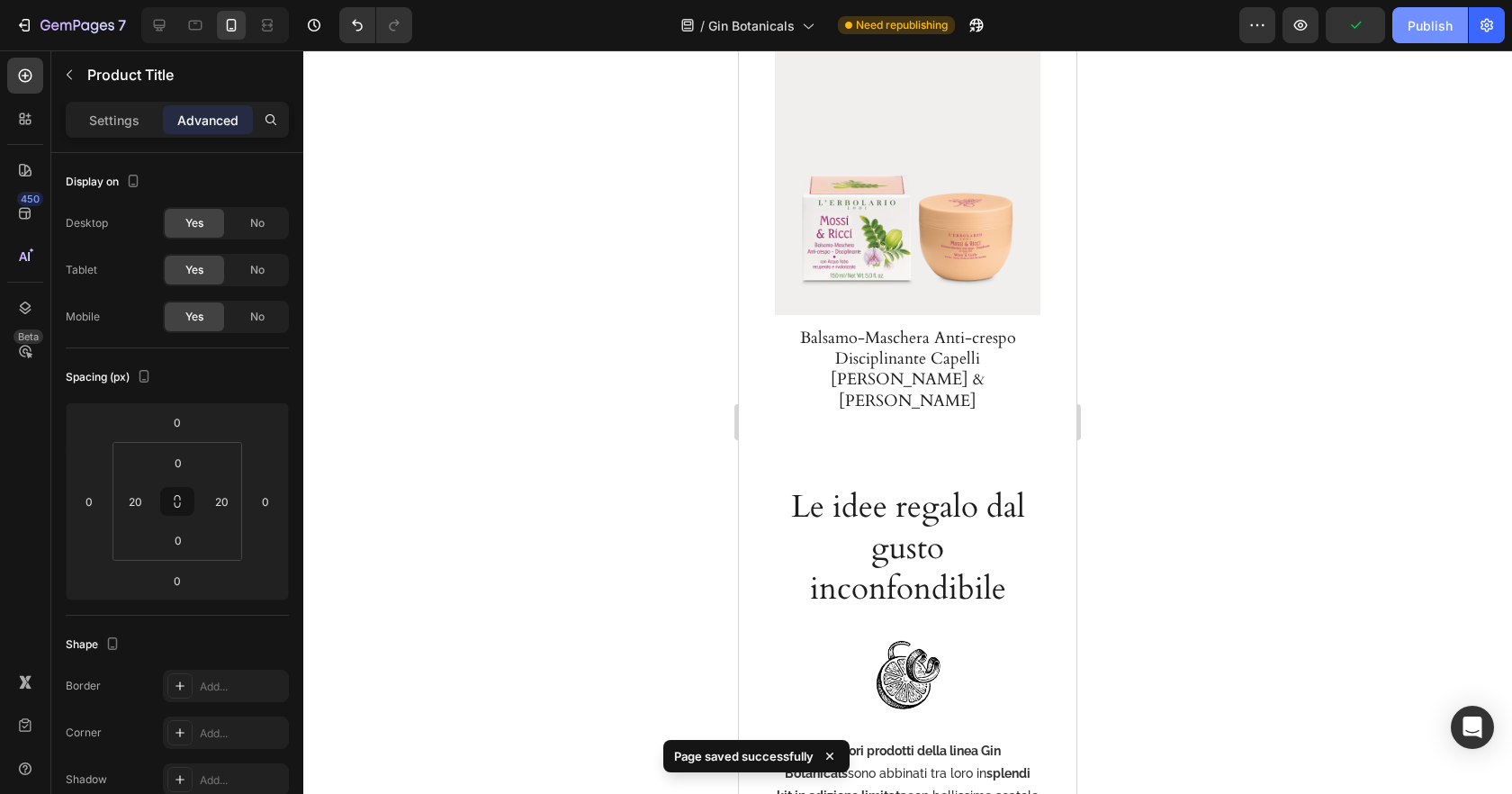
click at [1448, 28] on div "Publish" at bounding box center [1430, 25] width 45 height 19
click at [193, 23] on icon at bounding box center [195, 25] width 18 height 18
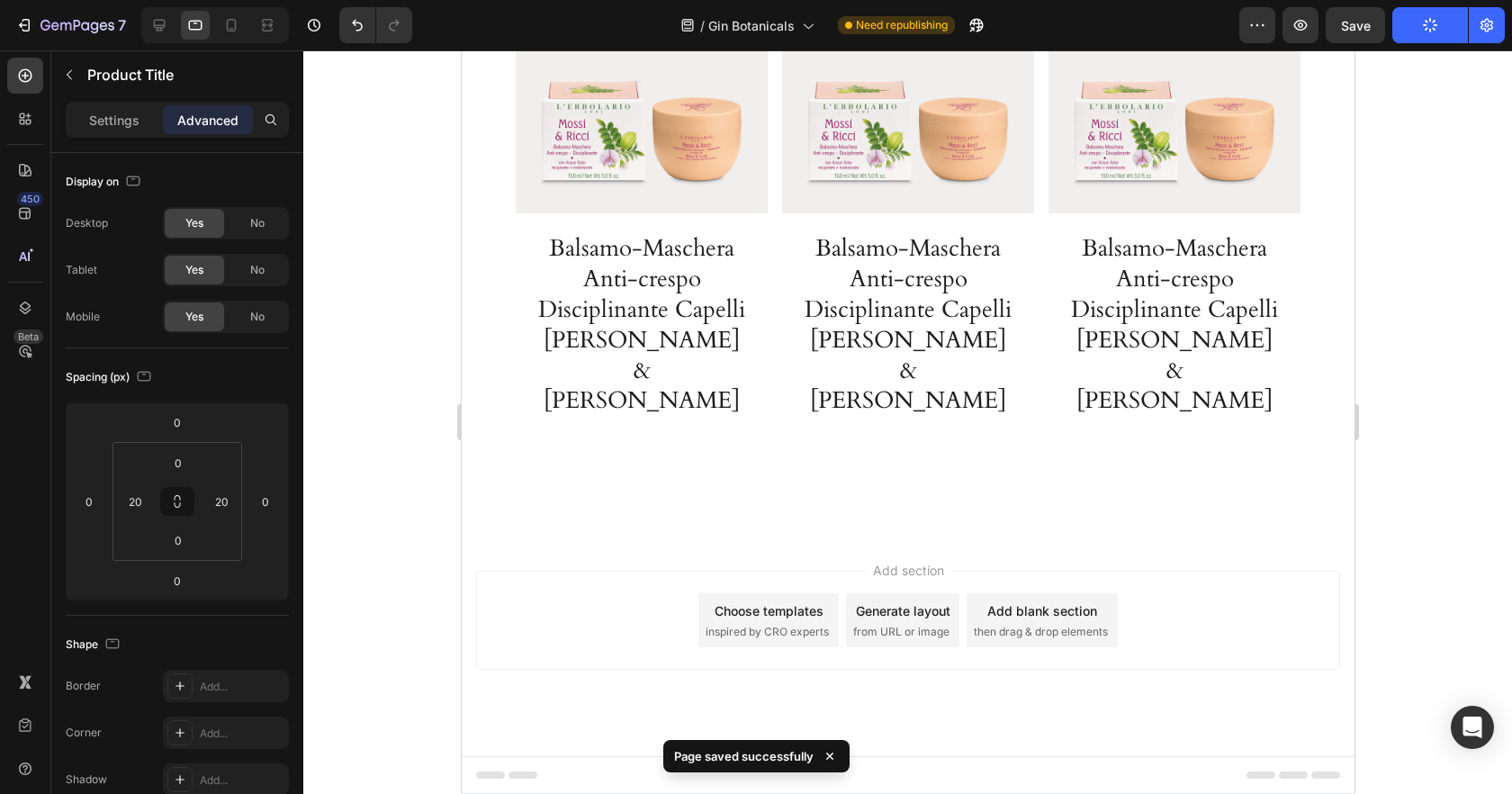
scroll to position [2985, 0]
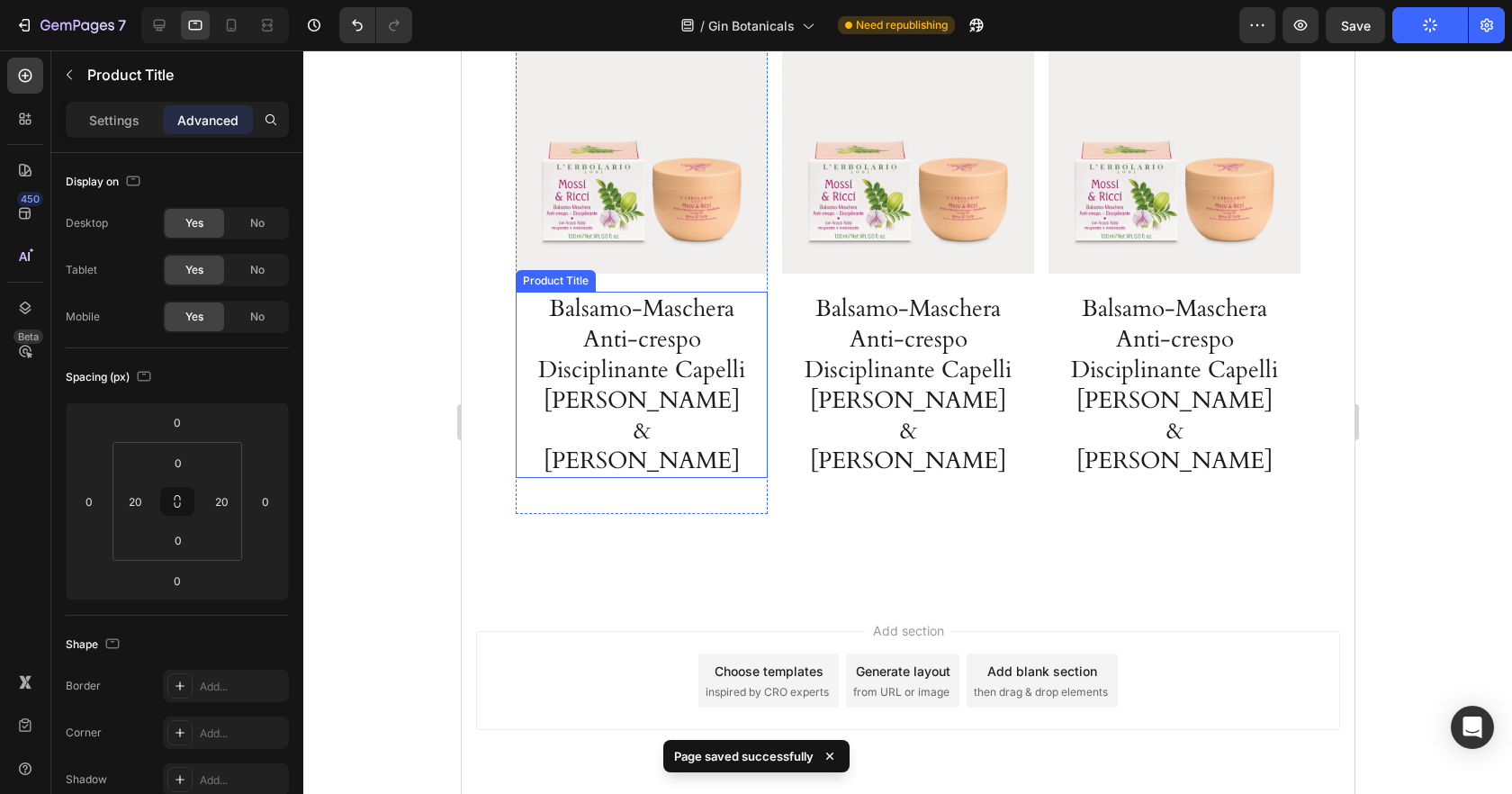
click at [600, 349] on h1 "Balsamo-Maschera Anti-crespo Disciplinante Capelli Mossi & Ricci" at bounding box center [641, 384] width 216 height 186
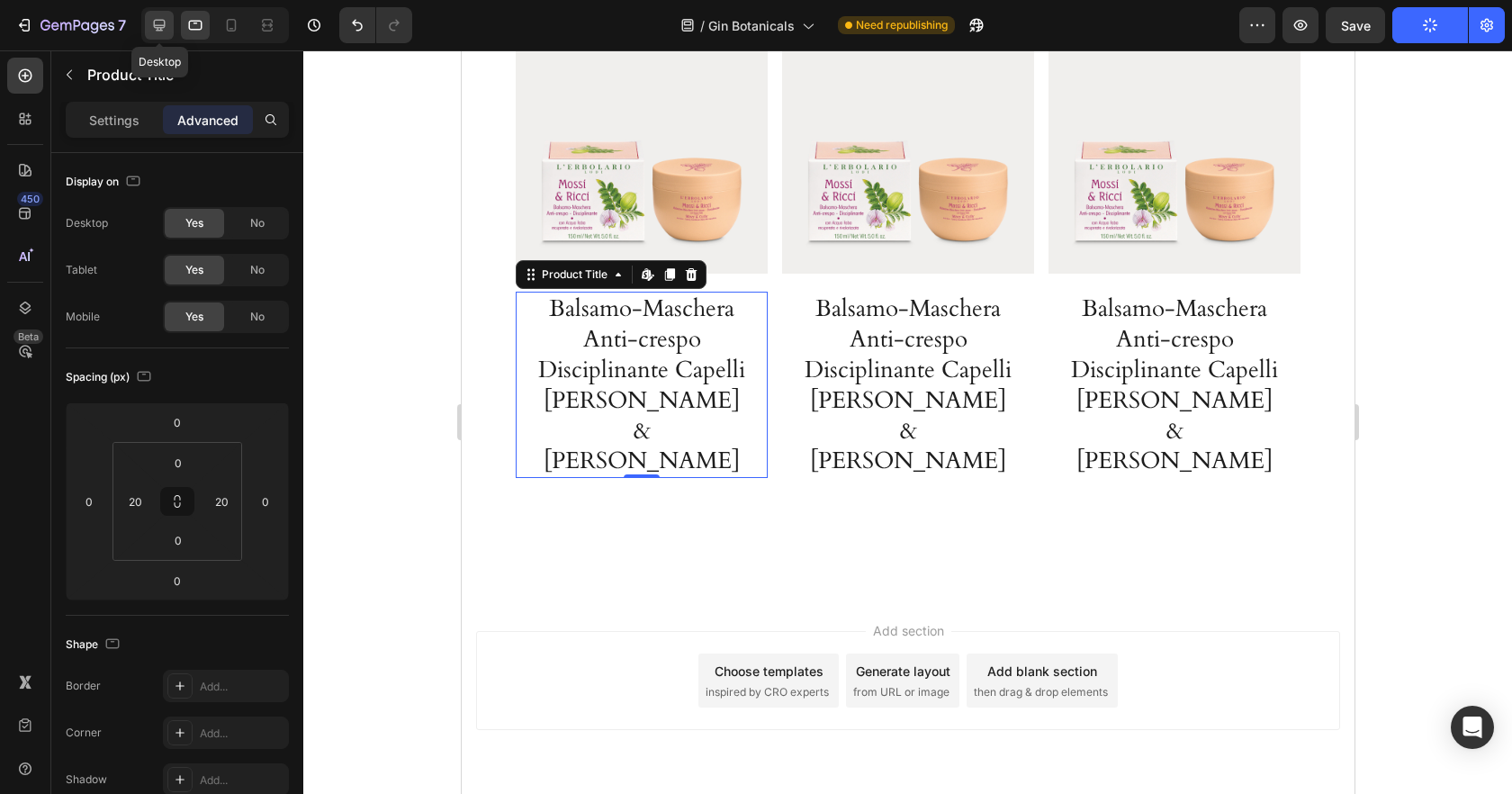
click at [164, 31] on icon at bounding box center [160, 25] width 18 height 18
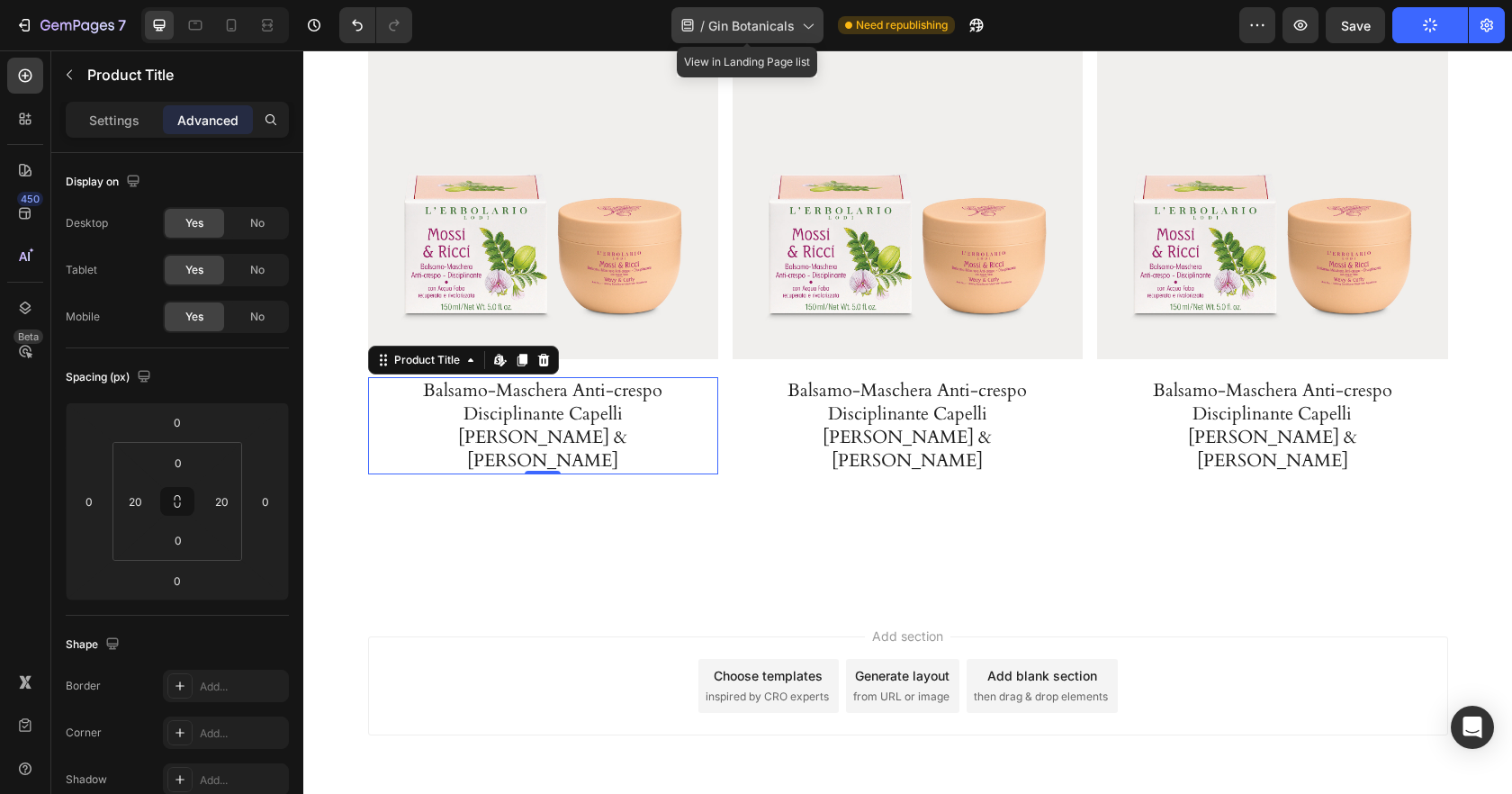
scroll to position [2927, 0]
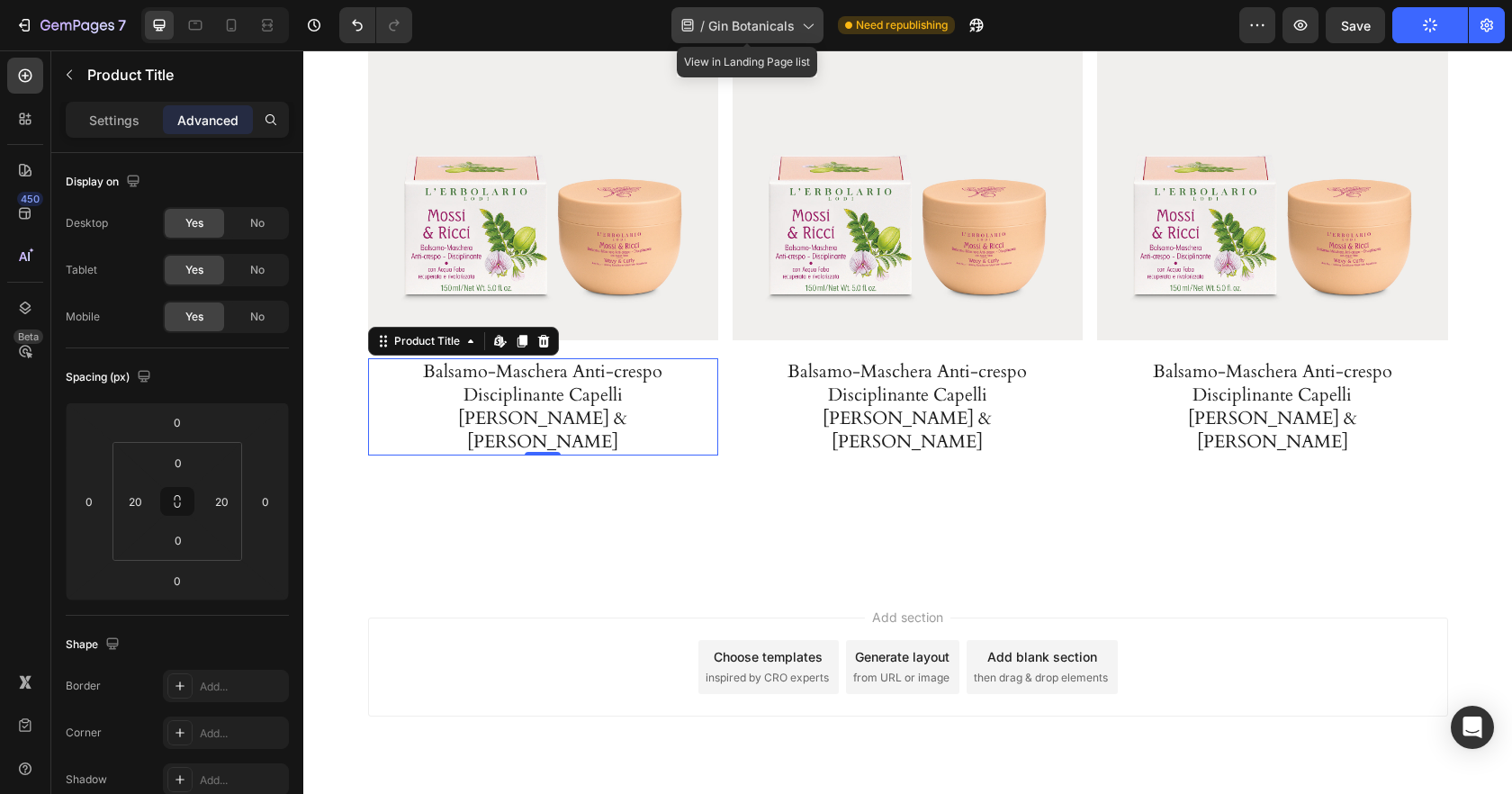
click at [764, 25] on span "Gin Botanicals" at bounding box center [751, 25] width 86 height 19
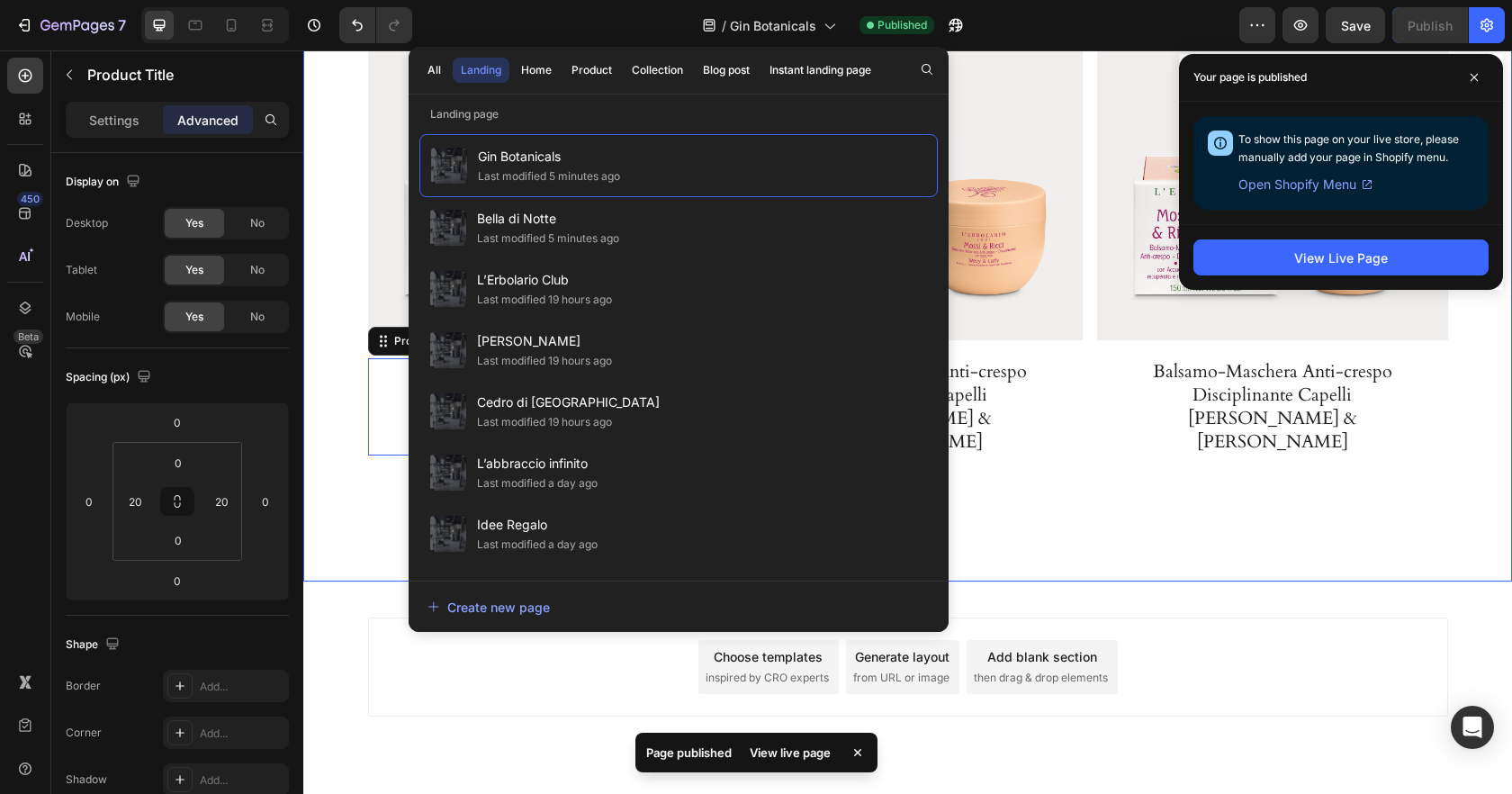
click at [1222, 510] on div "Product Images Balsamo-Maschera Anti-crespo Disciplinante Capelli Mossi & Ricci…" at bounding box center [907, 258] width 1209 height 646
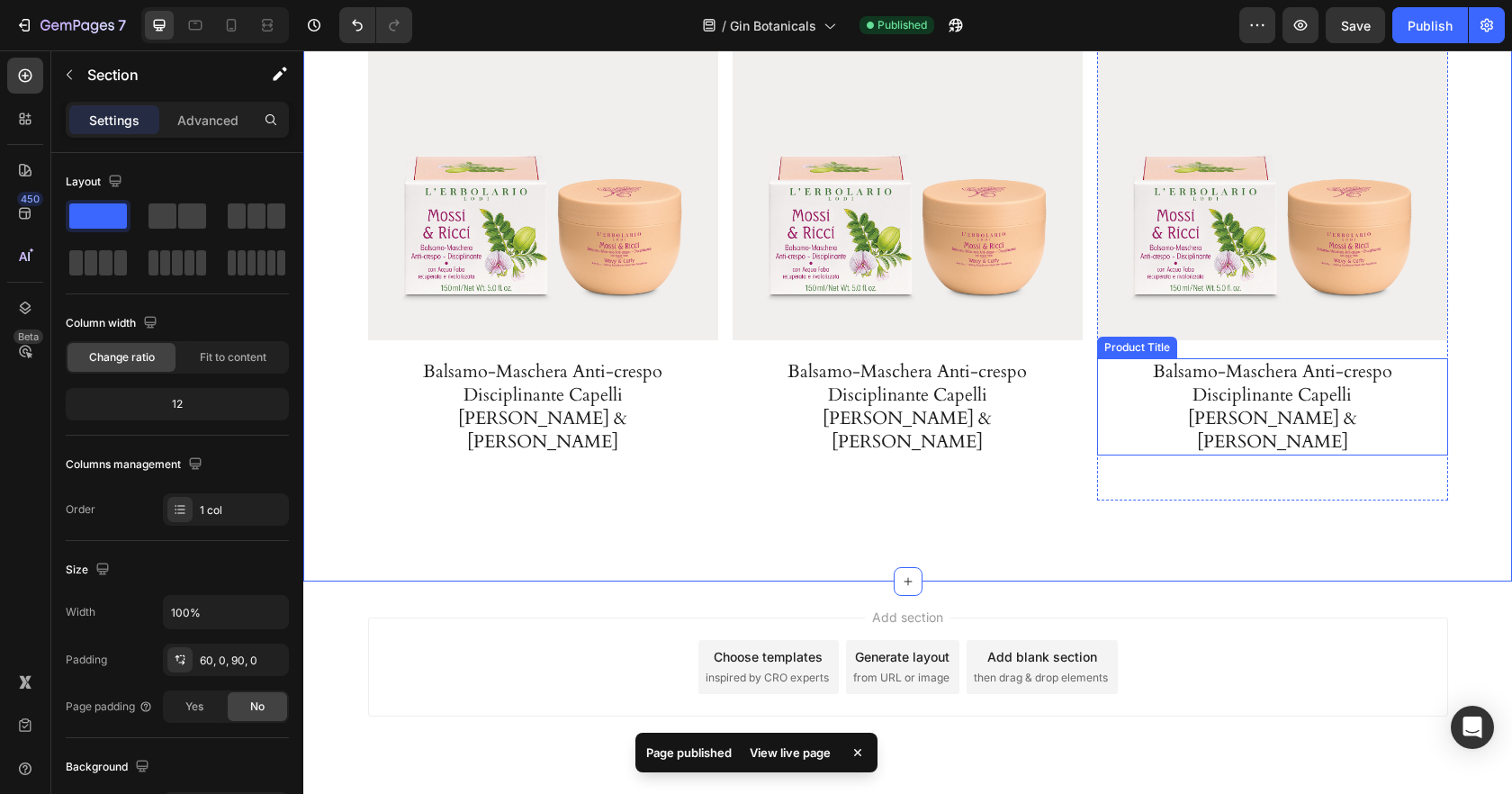
click at [1361, 385] on h1 "Balsamo-Maschera Anti-crespo Disciplinante Capelli Mossi & Ricci" at bounding box center [1272, 406] width 314 height 97
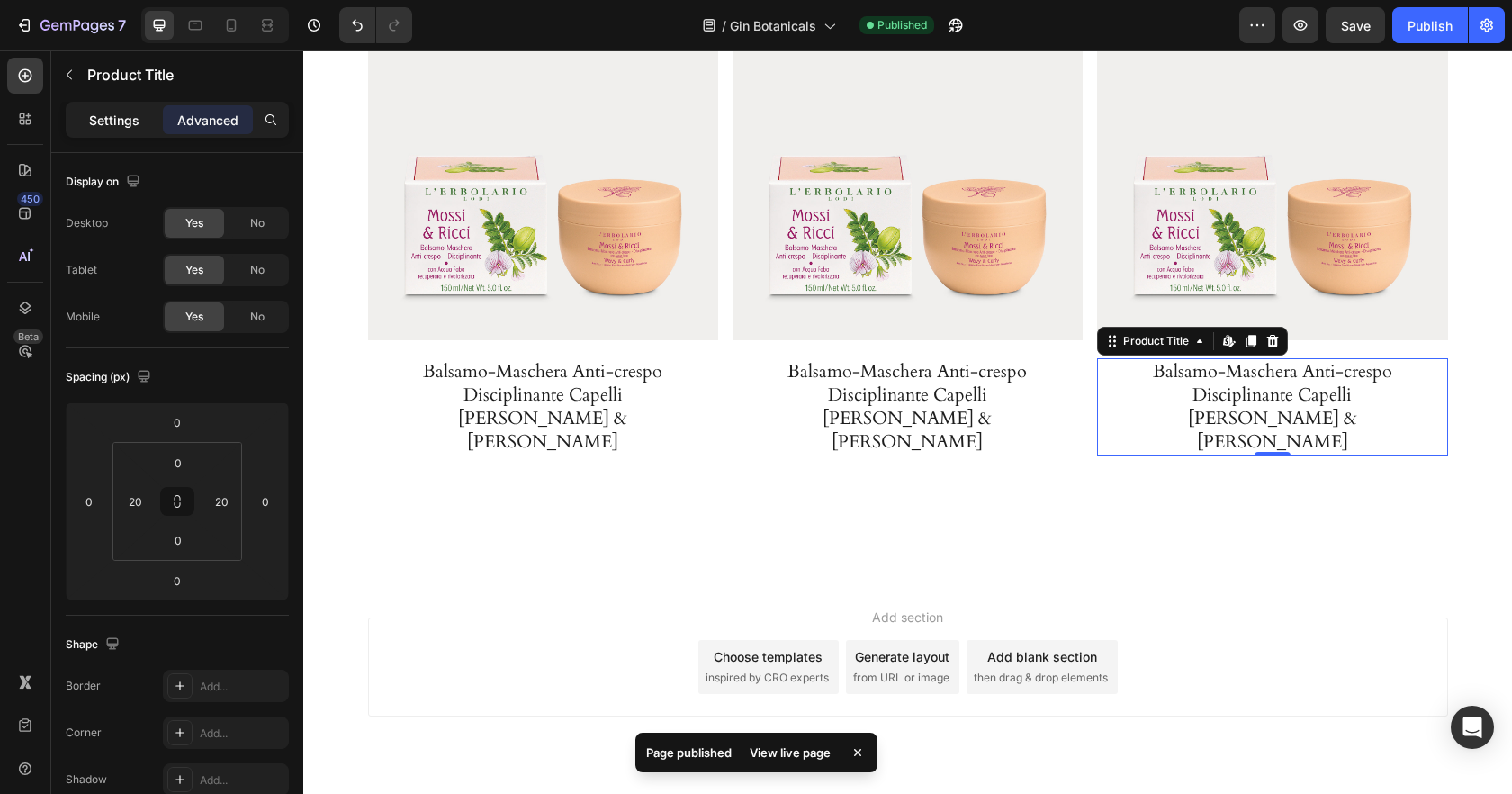
click at [126, 124] on p "Settings" at bounding box center [114, 120] width 51 height 19
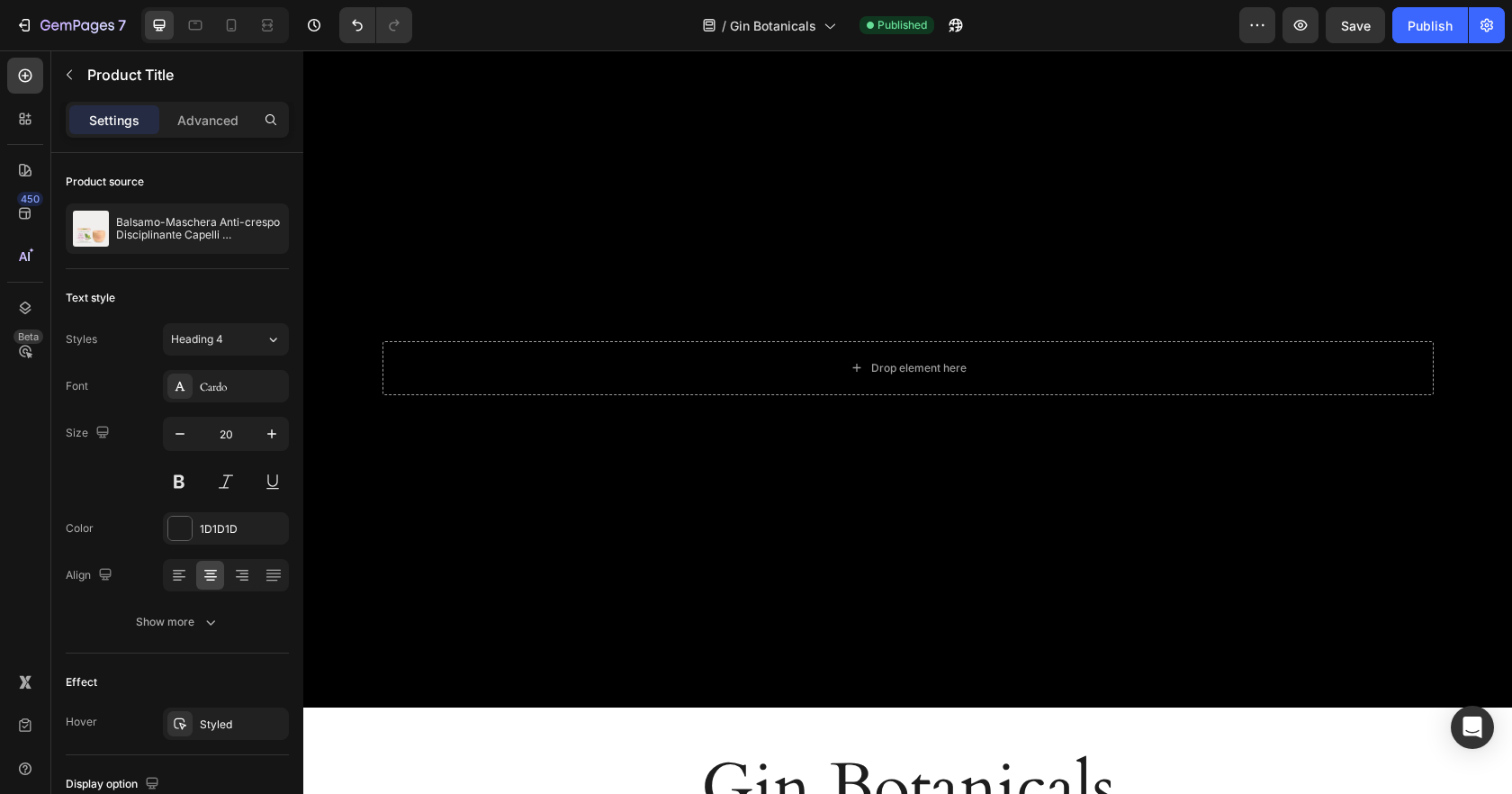
scroll to position [0, 0]
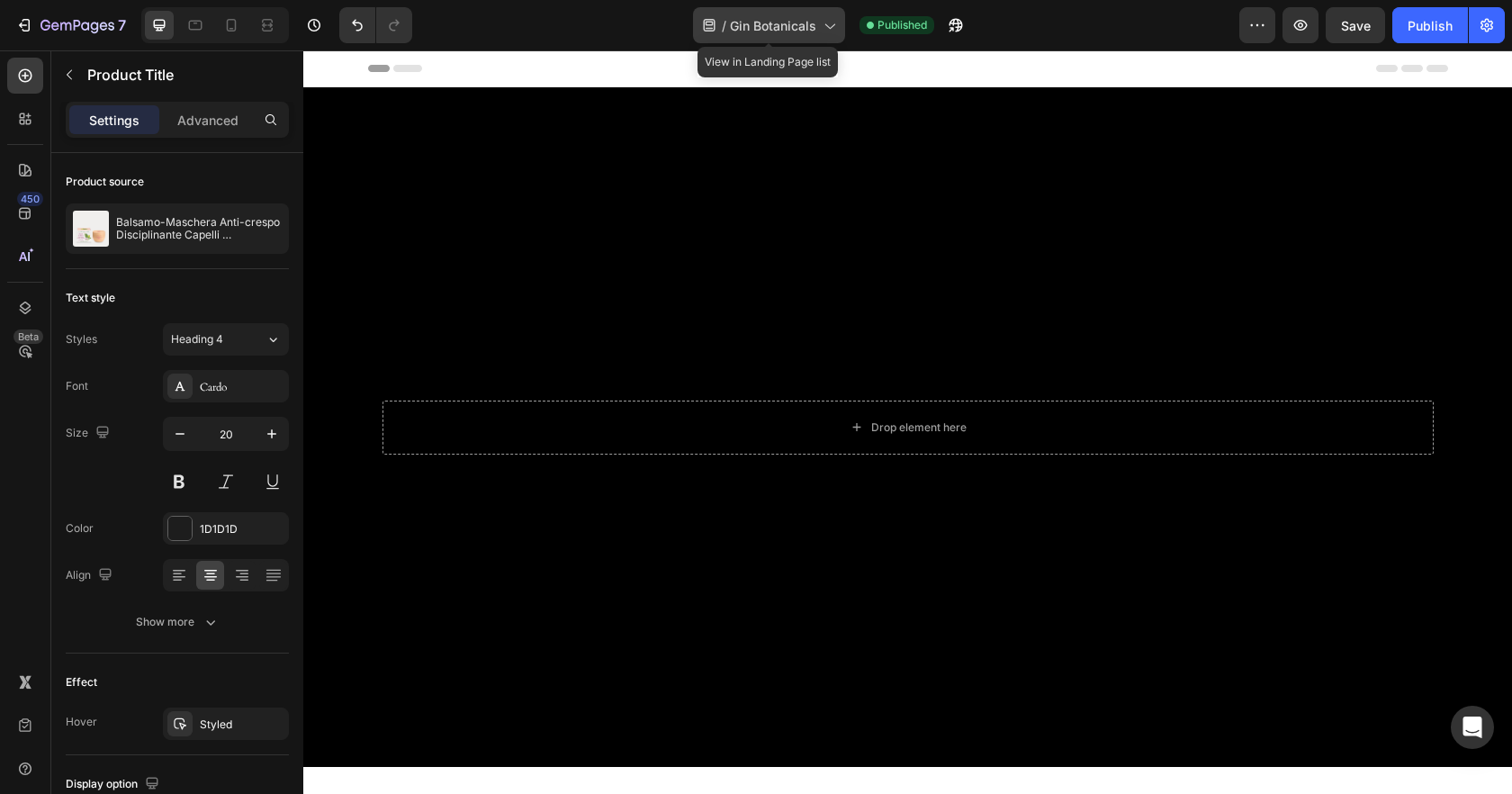
click at [773, 29] on span "Gin Botanicals" at bounding box center [773, 25] width 86 height 19
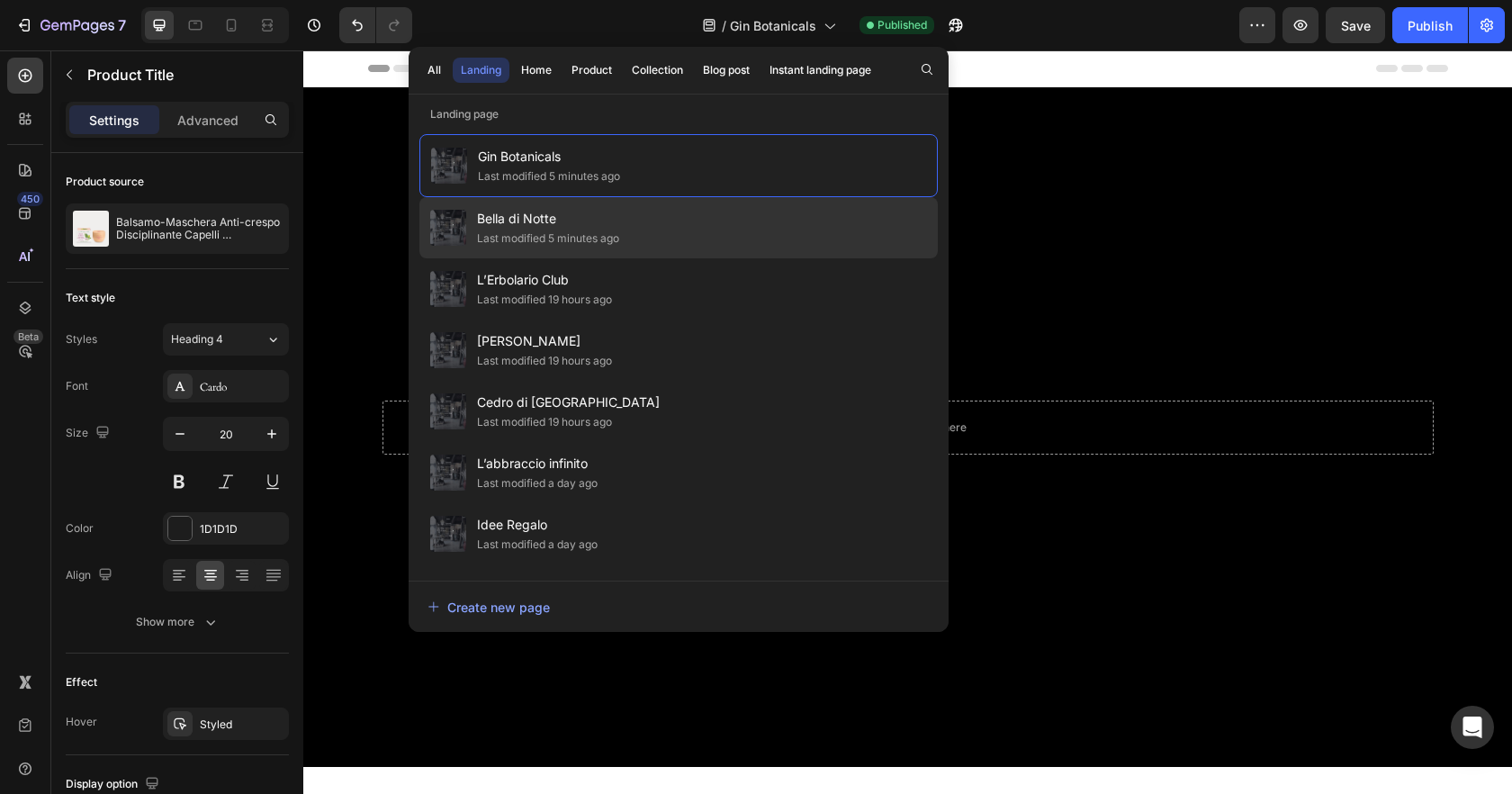
click at [562, 221] on span "Bella di Notte" at bounding box center [548, 219] width 143 height 22
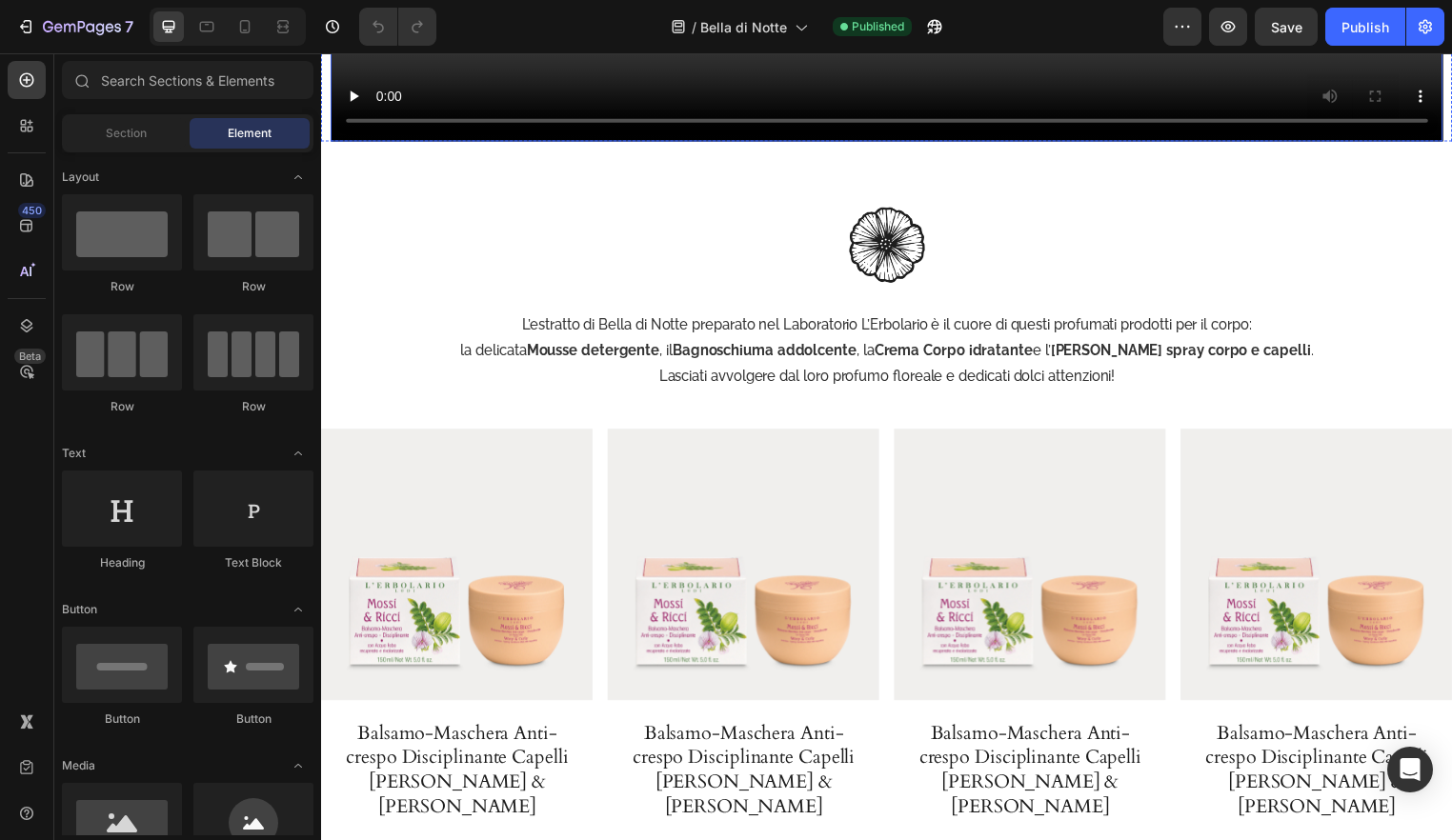
scroll to position [3347, 0]
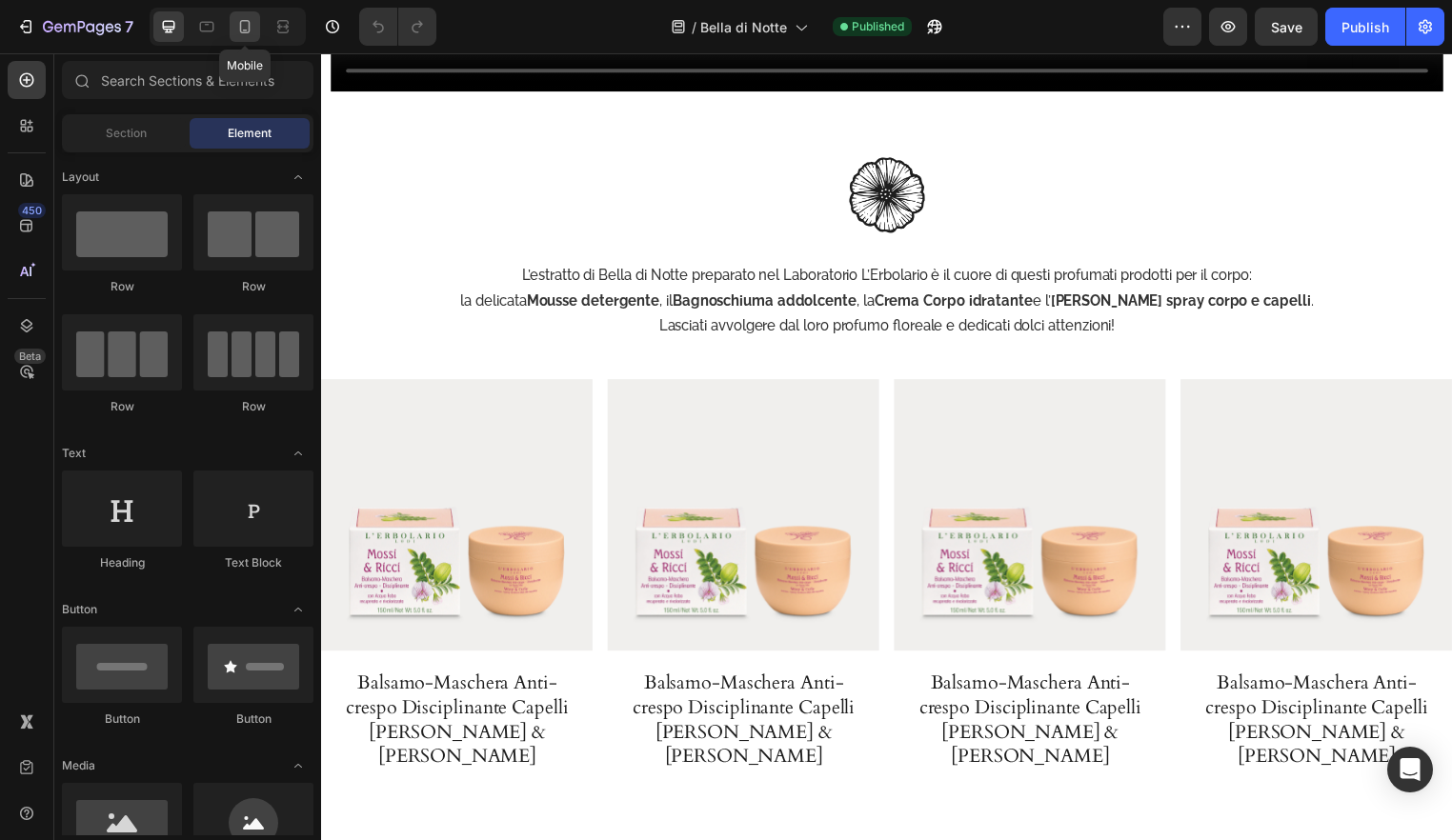
click at [256, 27] on div at bounding box center [245, 27] width 31 height 31
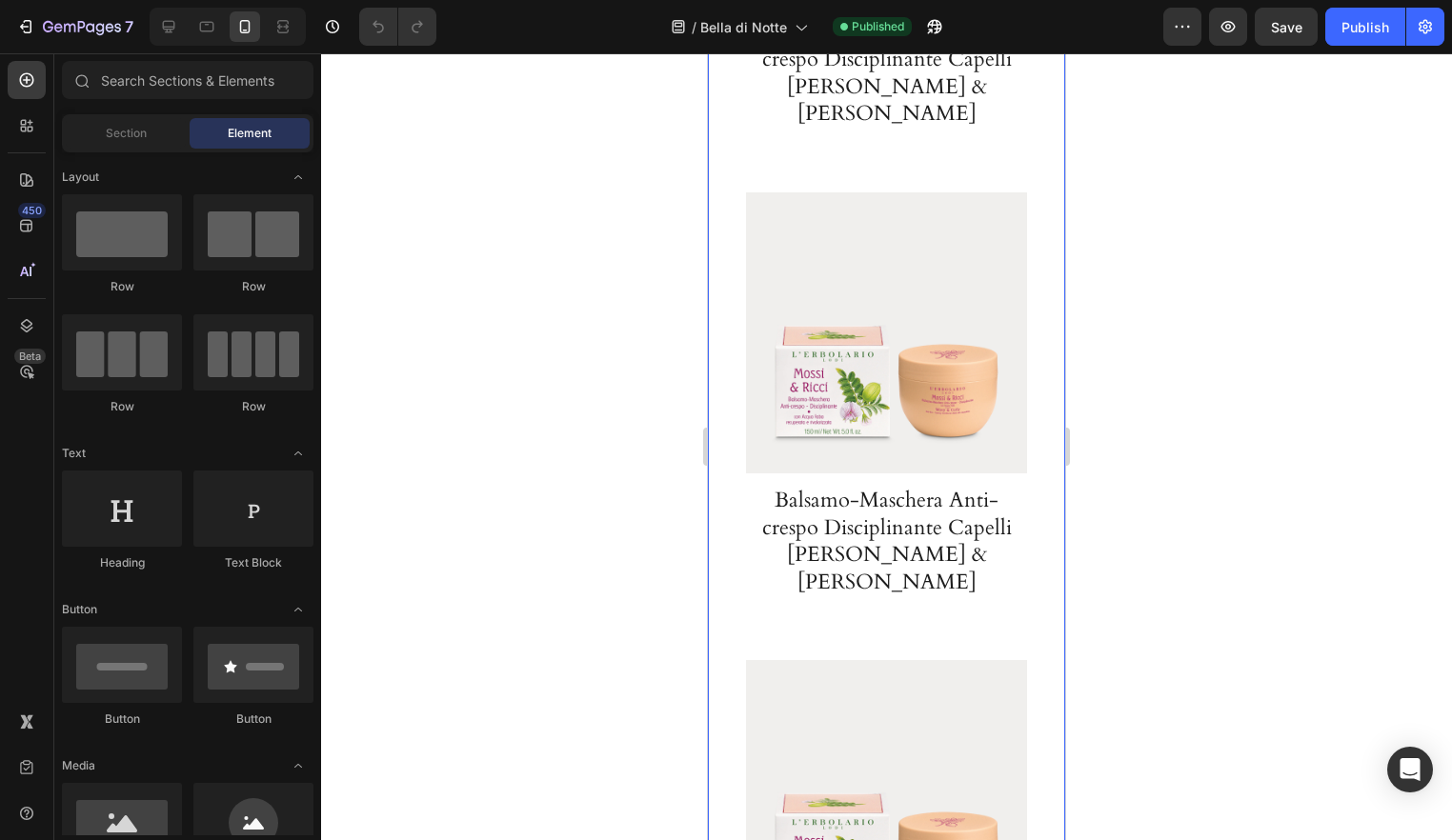
scroll to position [3316, 0]
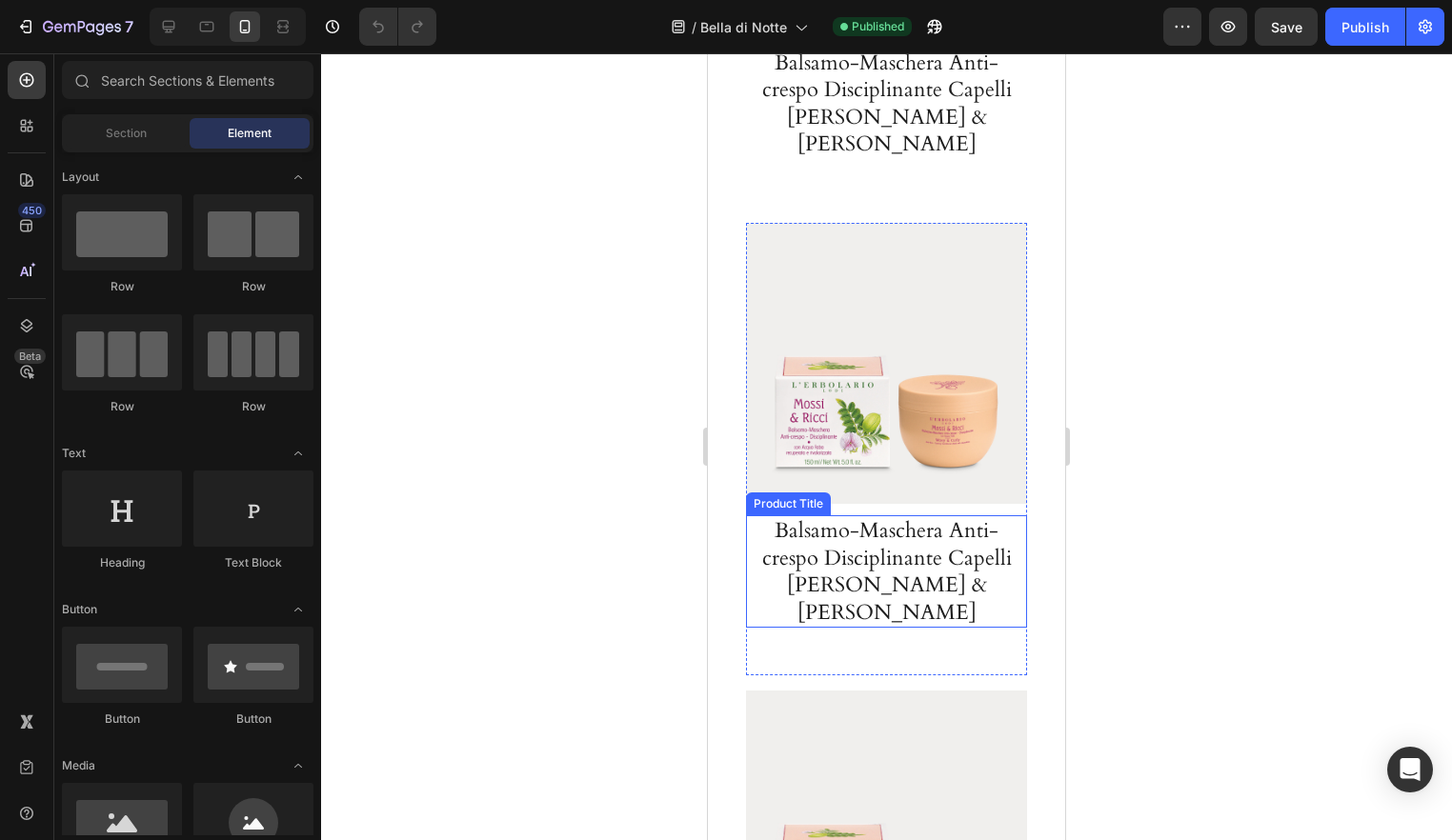
click at [918, 515] on h1 "Balsamo-Maschera Anti-crespo Disciplinante Capelli [PERSON_NAME] & [PERSON_NAME]" at bounding box center [887, 571] width 271 height 112
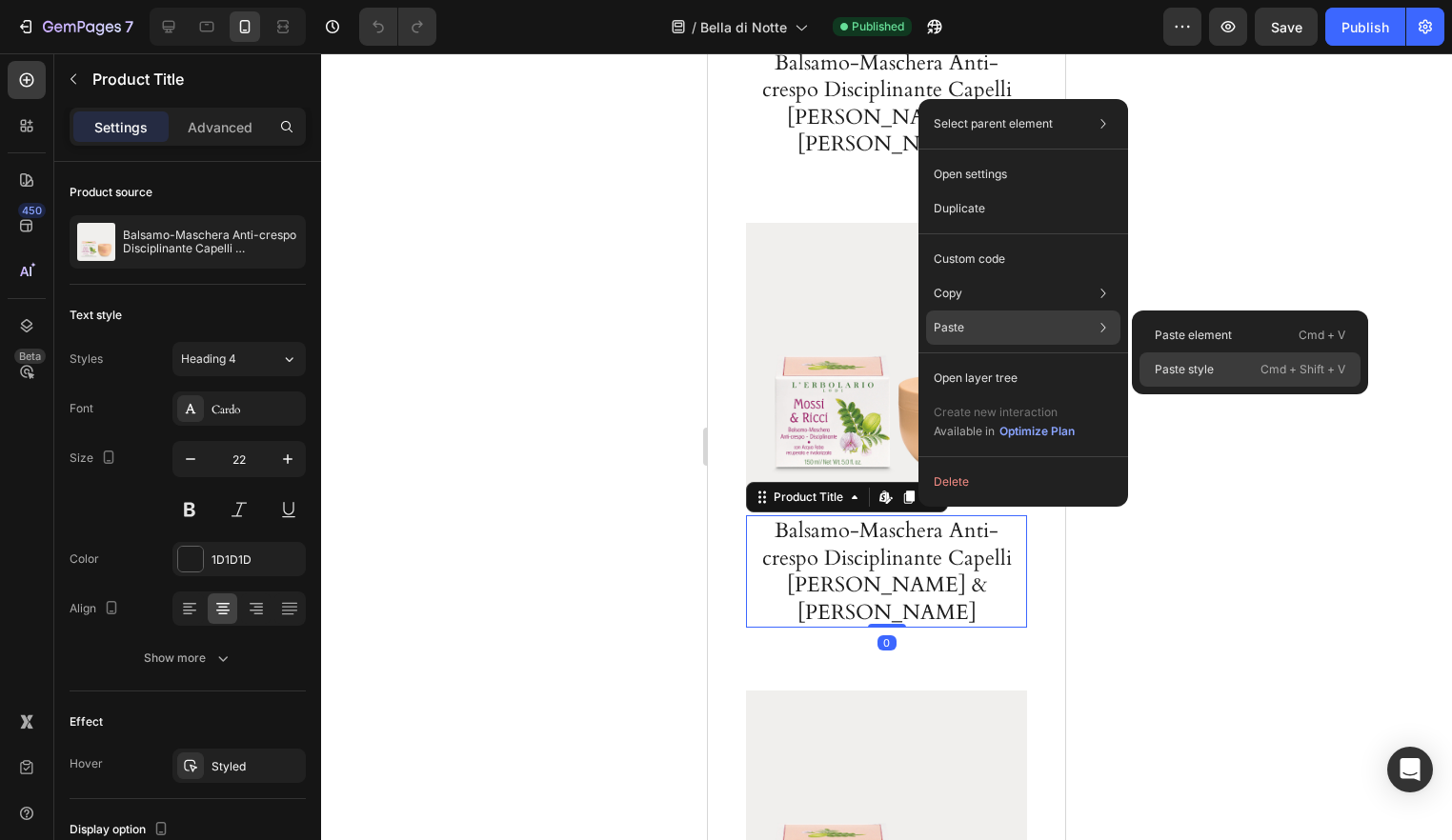
click at [1159, 369] on p "Paste style" at bounding box center [1184, 370] width 59 height 17
type input "18"
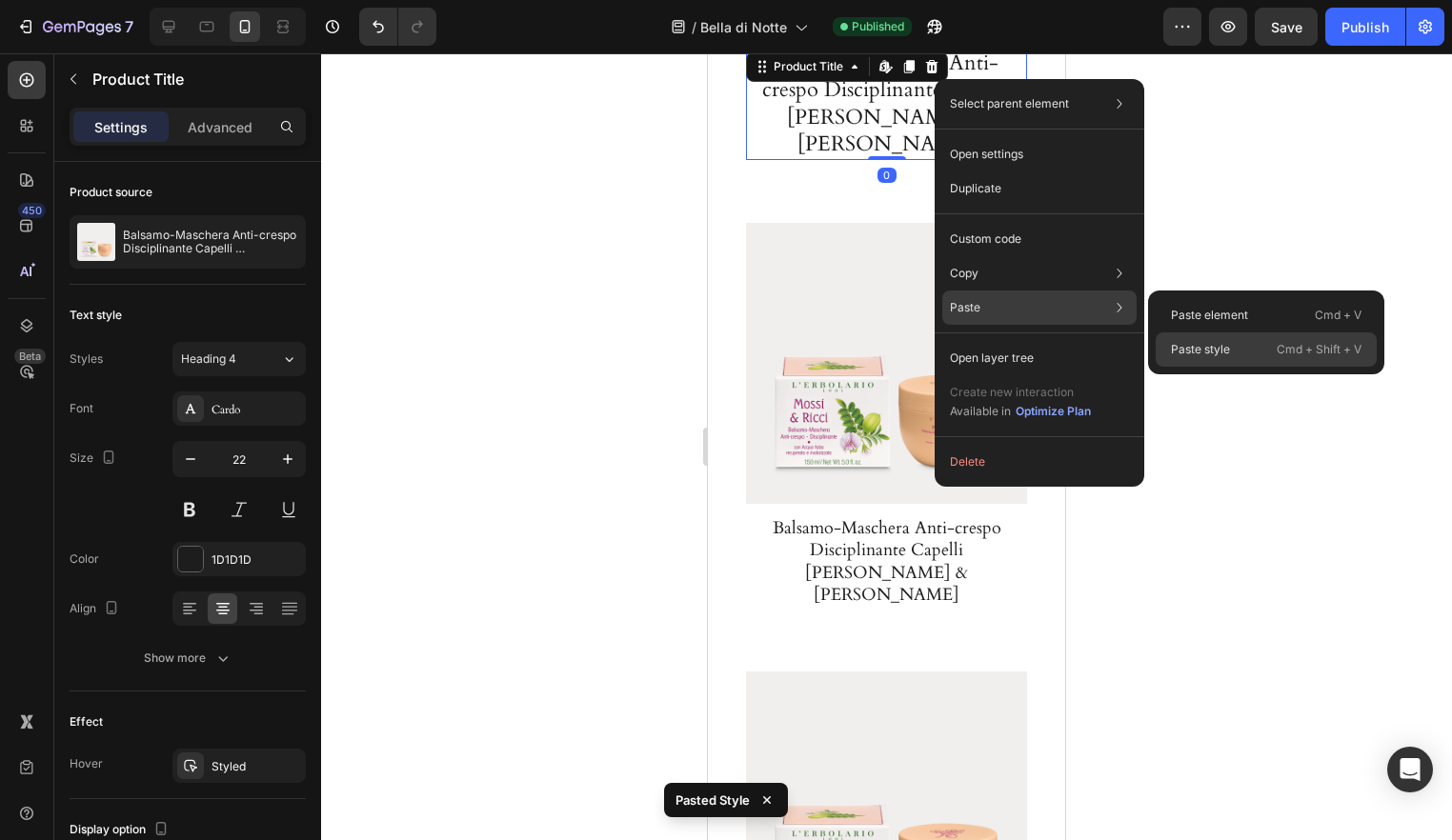
click at [1228, 345] on p "Paste style" at bounding box center [1200, 350] width 59 height 17
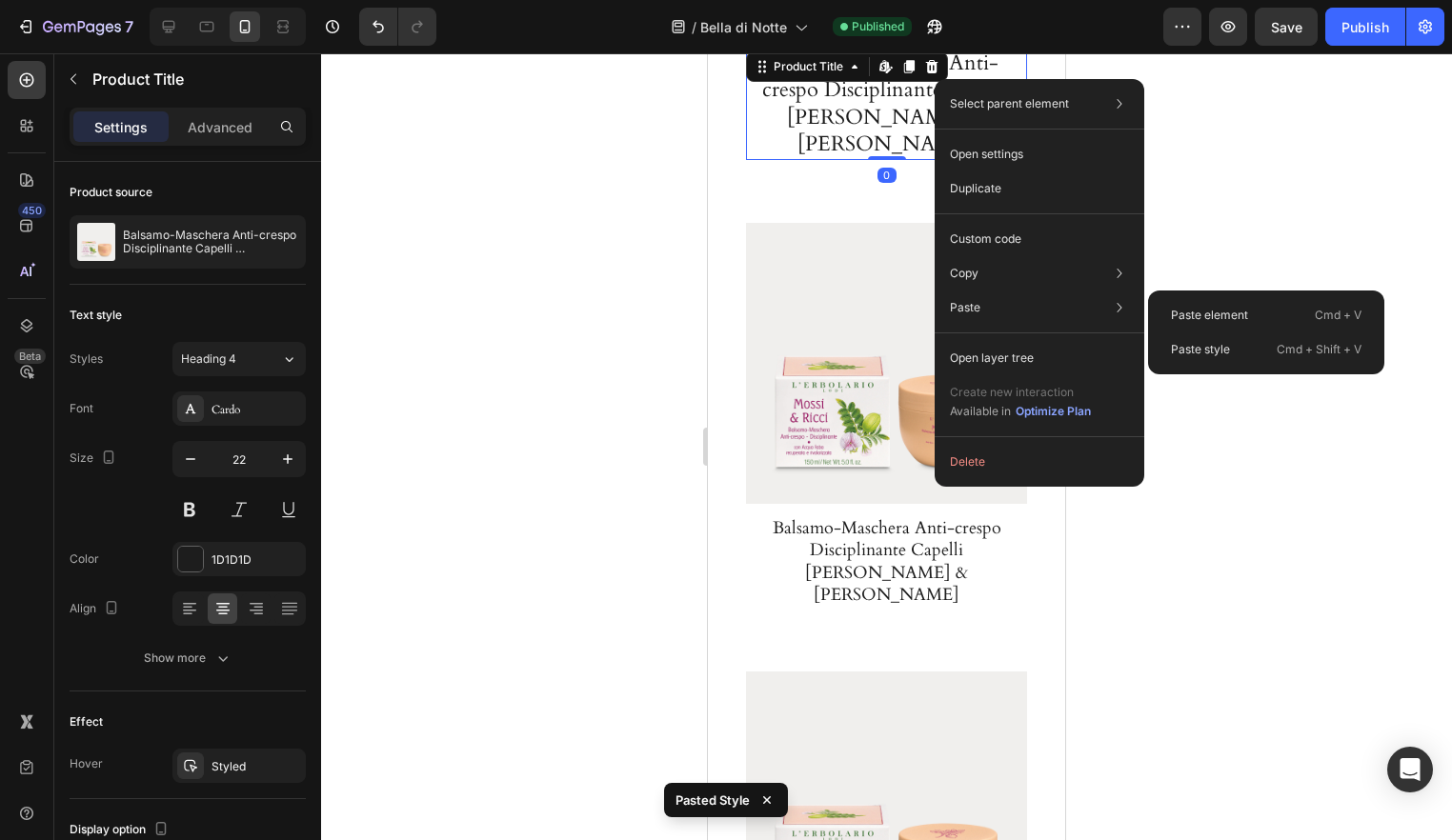
type input "18"
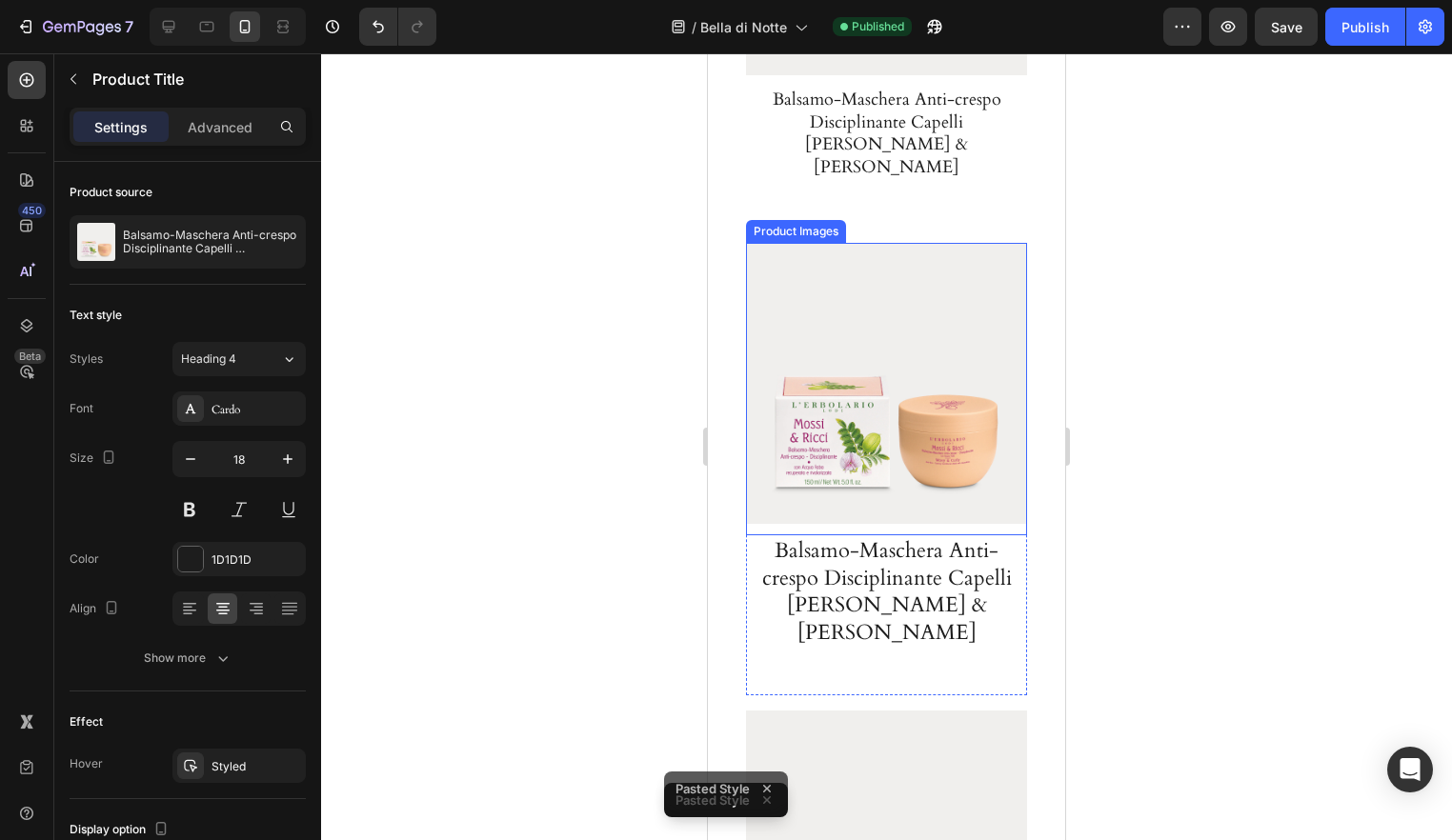
scroll to position [3753, 0]
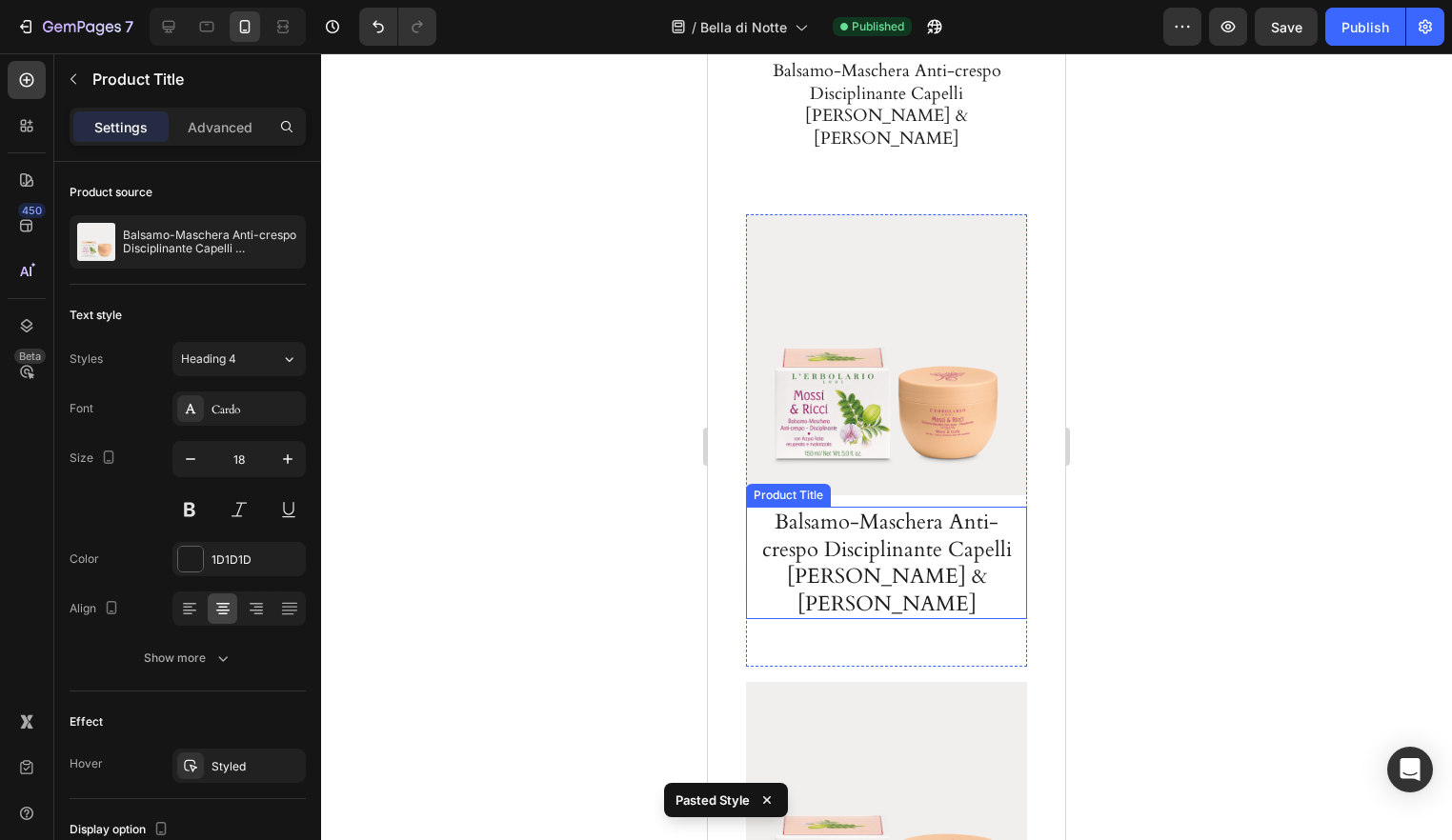
click at [918, 506] on h1 "Balsamo-Maschera Anti-crespo Disciplinante Capelli [PERSON_NAME] & [PERSON_NAME]" at bounding box center [887, 562] width 271 height 112
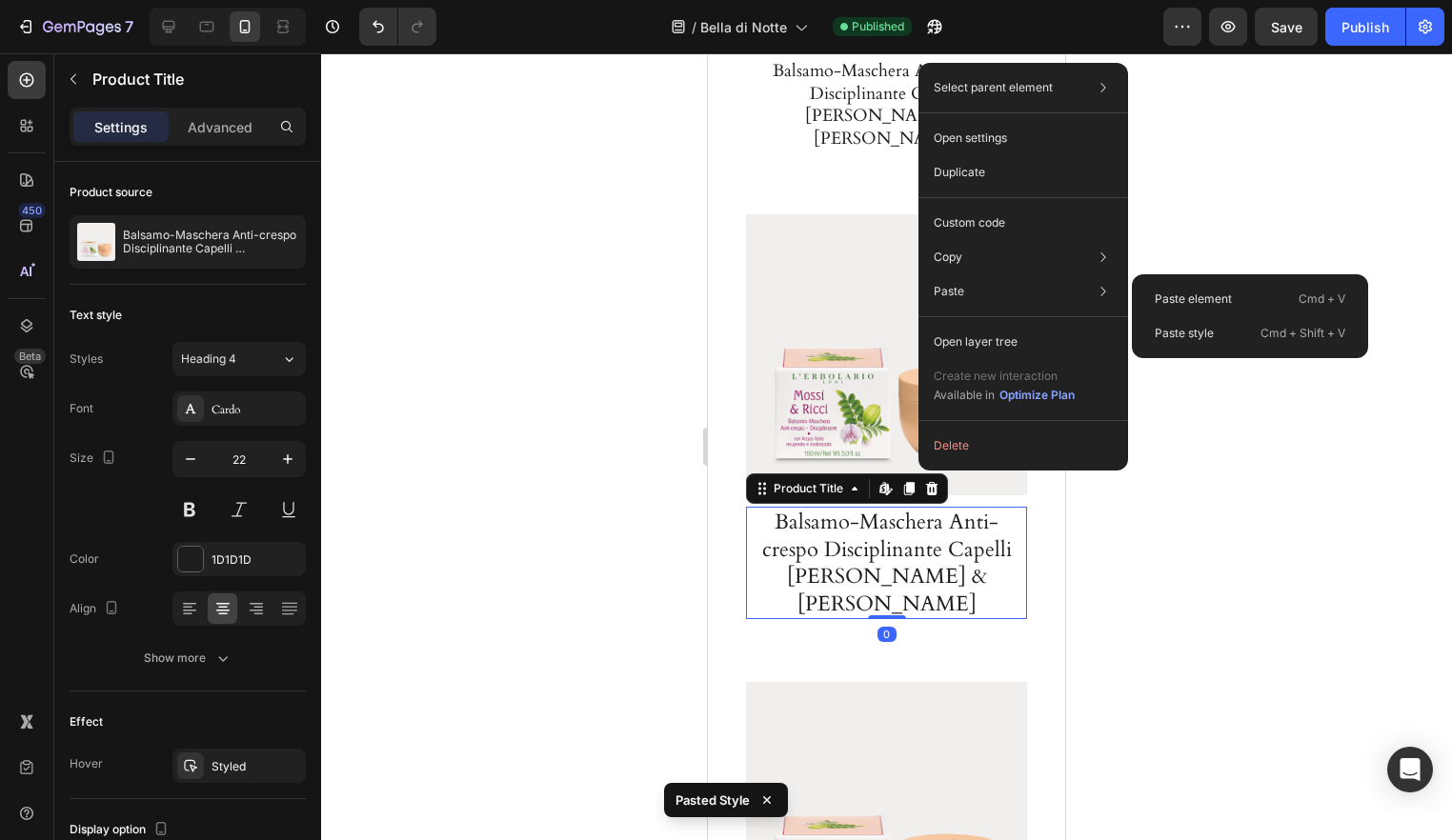
drag, startPoint x: 1243, startPoint y: 329, endPoint x: 1137, endPoint y: 358, distance: 109.9
click at [1242, 329] on div "Paste style Cmd + Shift + V" at bounding box center [1250, 334] width 221 height 35
type input "18"
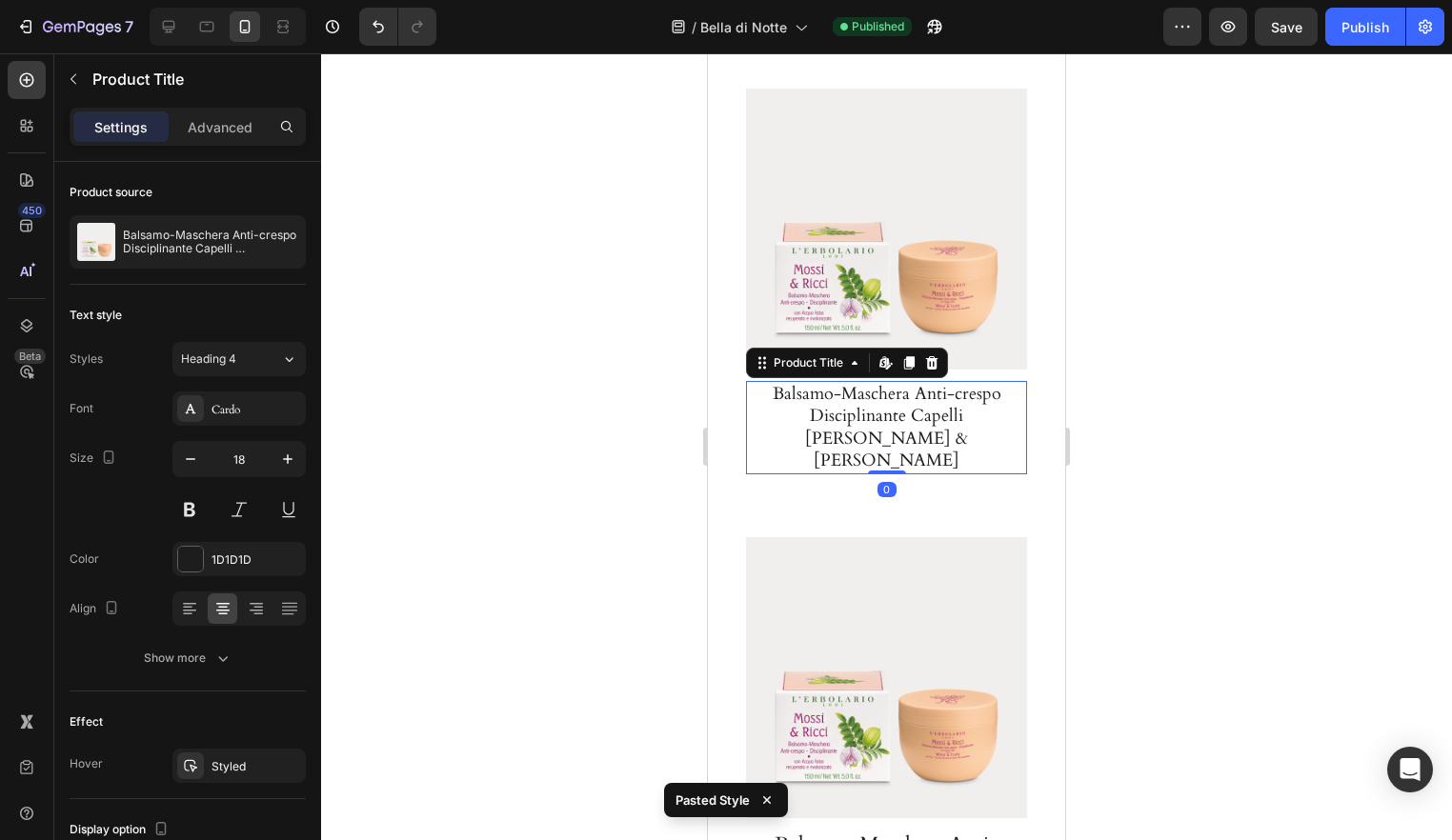
scroll to position [3990, 0]
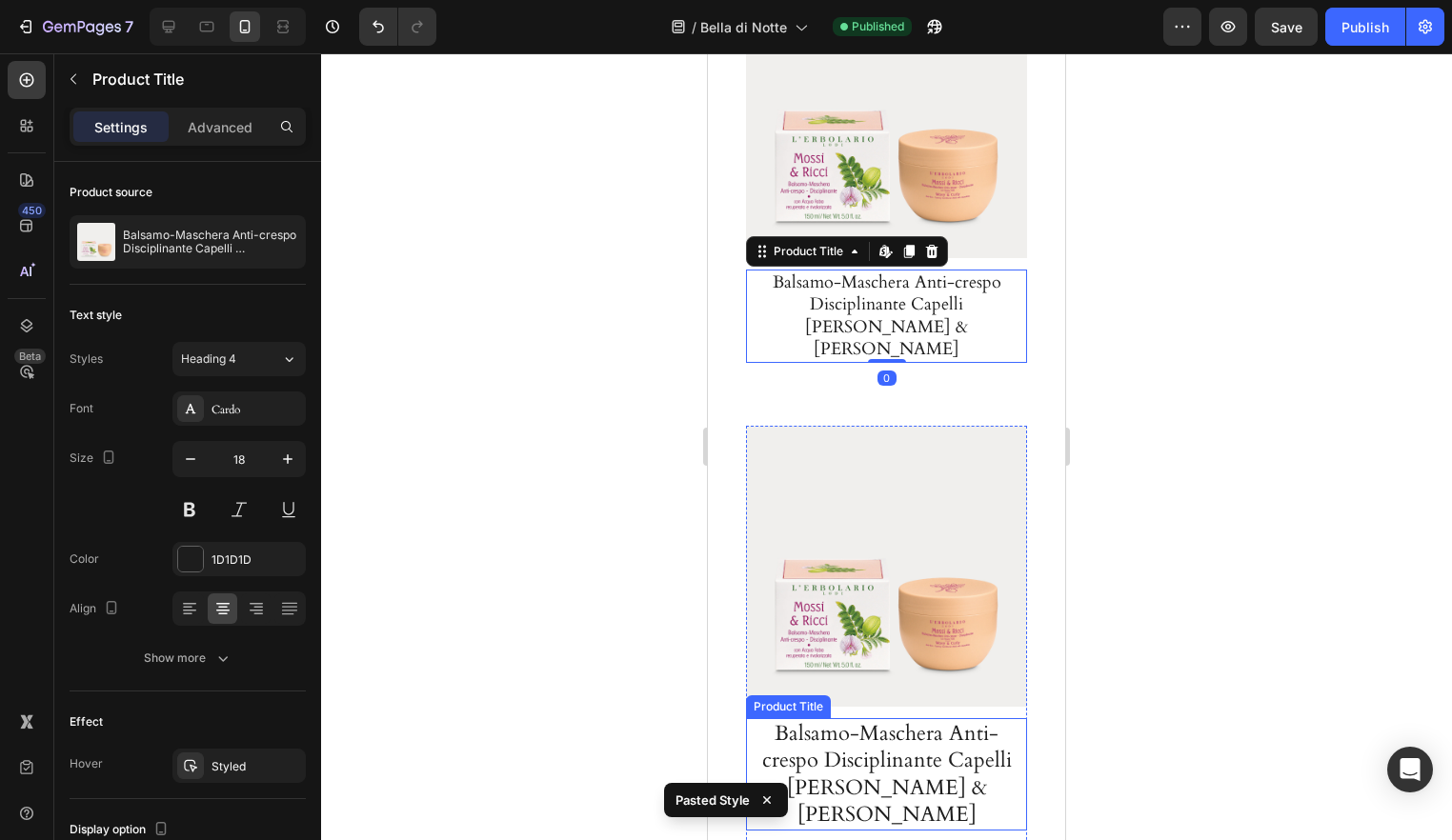
click at [929, 718] on h1 "Balsamo-Maschera Anti-crespo Disciplinante Capelli Mossi & Ricci" at bounding box center [887, 774] width 271 height 112
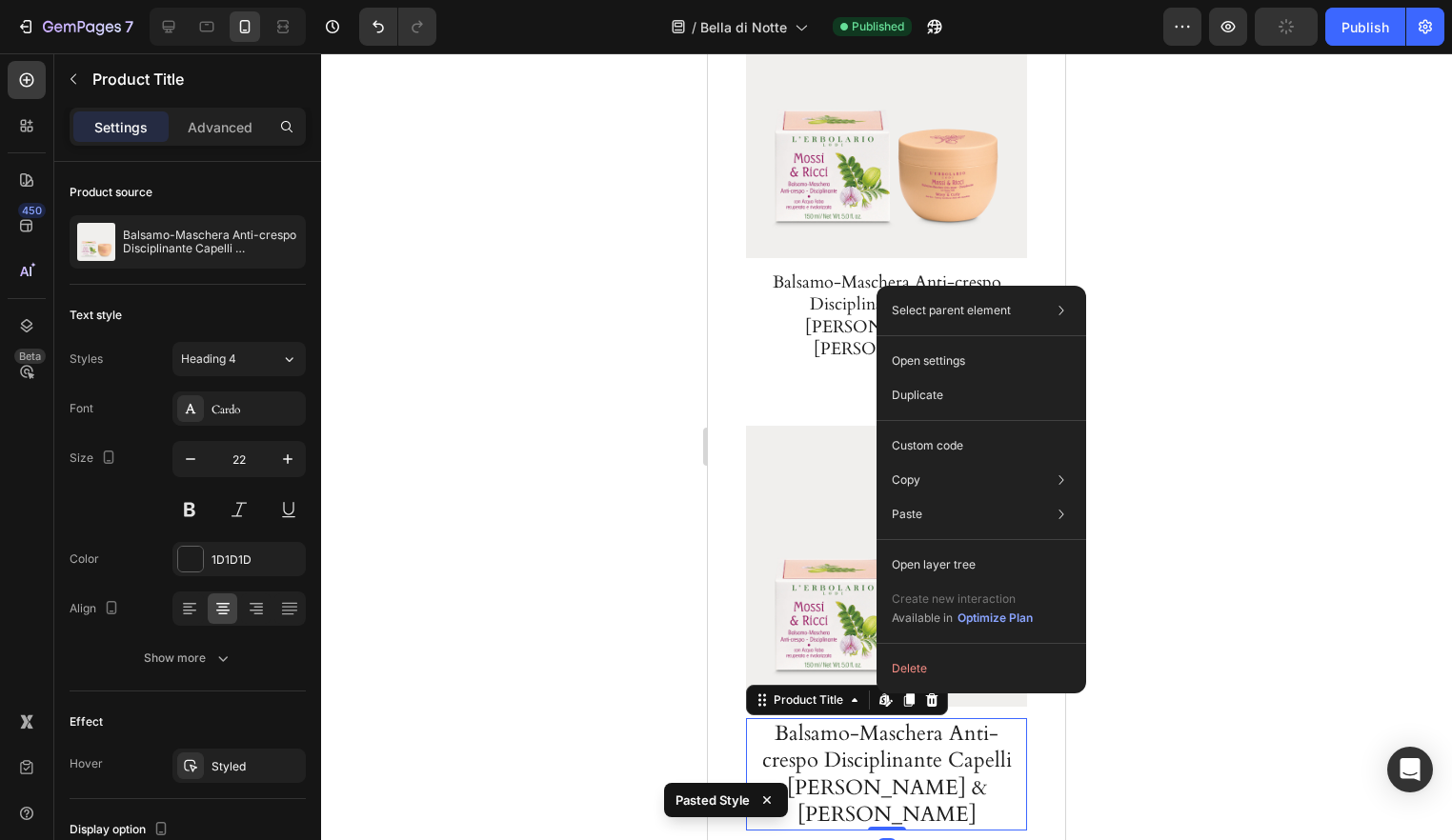
scroll to position [3987, 0]
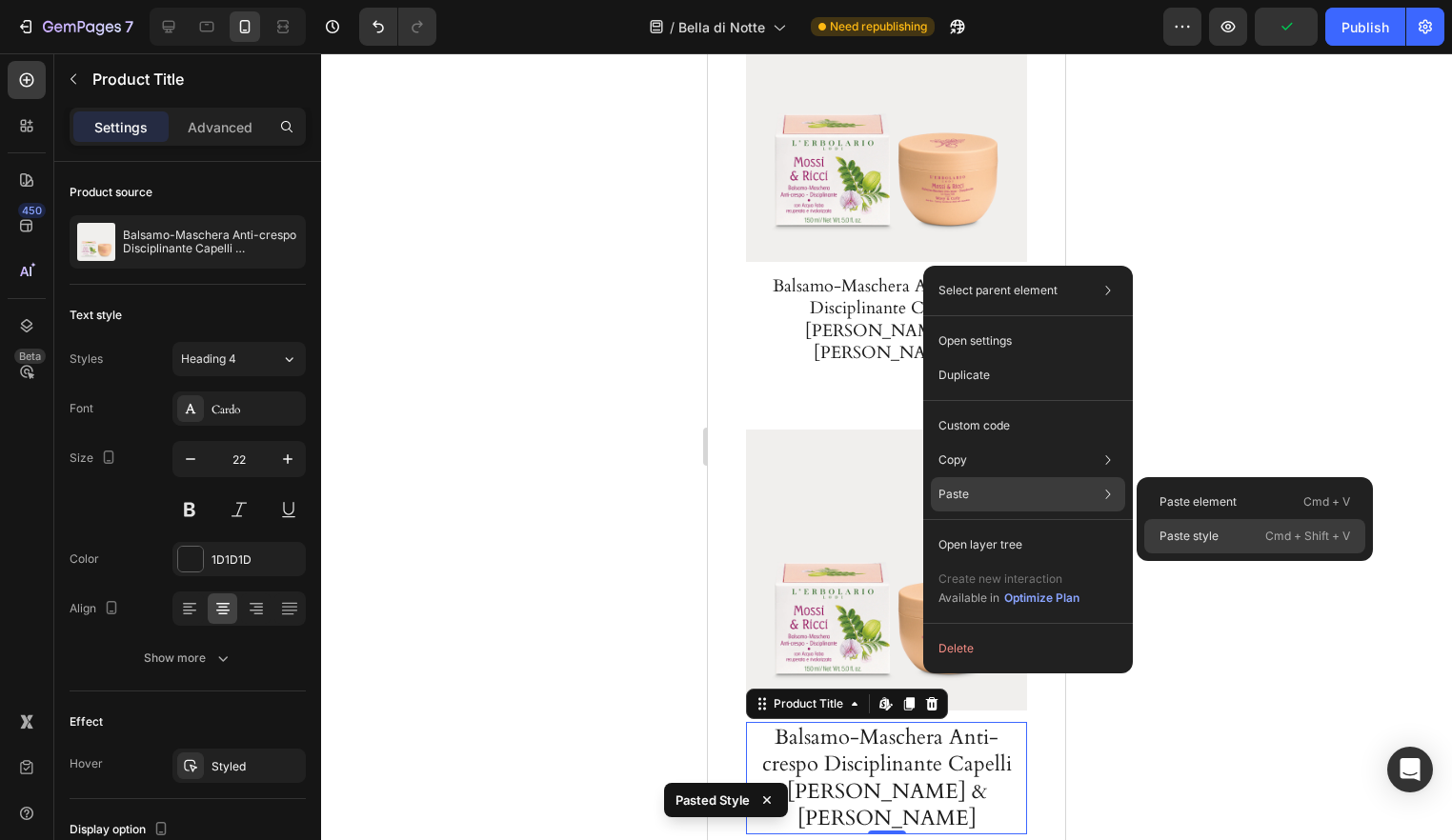
click at [1181, 531] on p "Paste style" at bounding box center [1189, 536] width 59 height 17
type input "18"
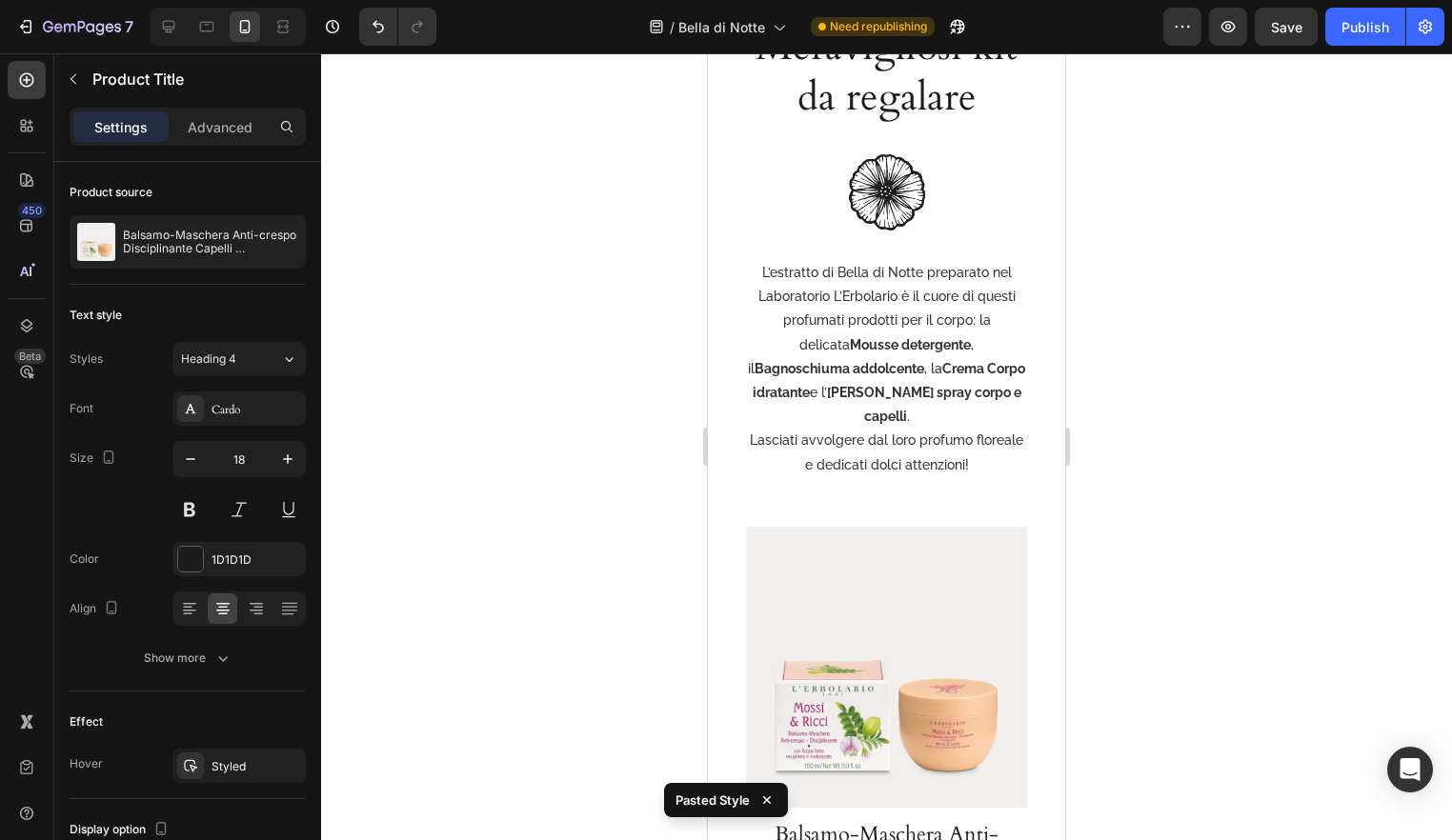
scroll to position [4977, 0]
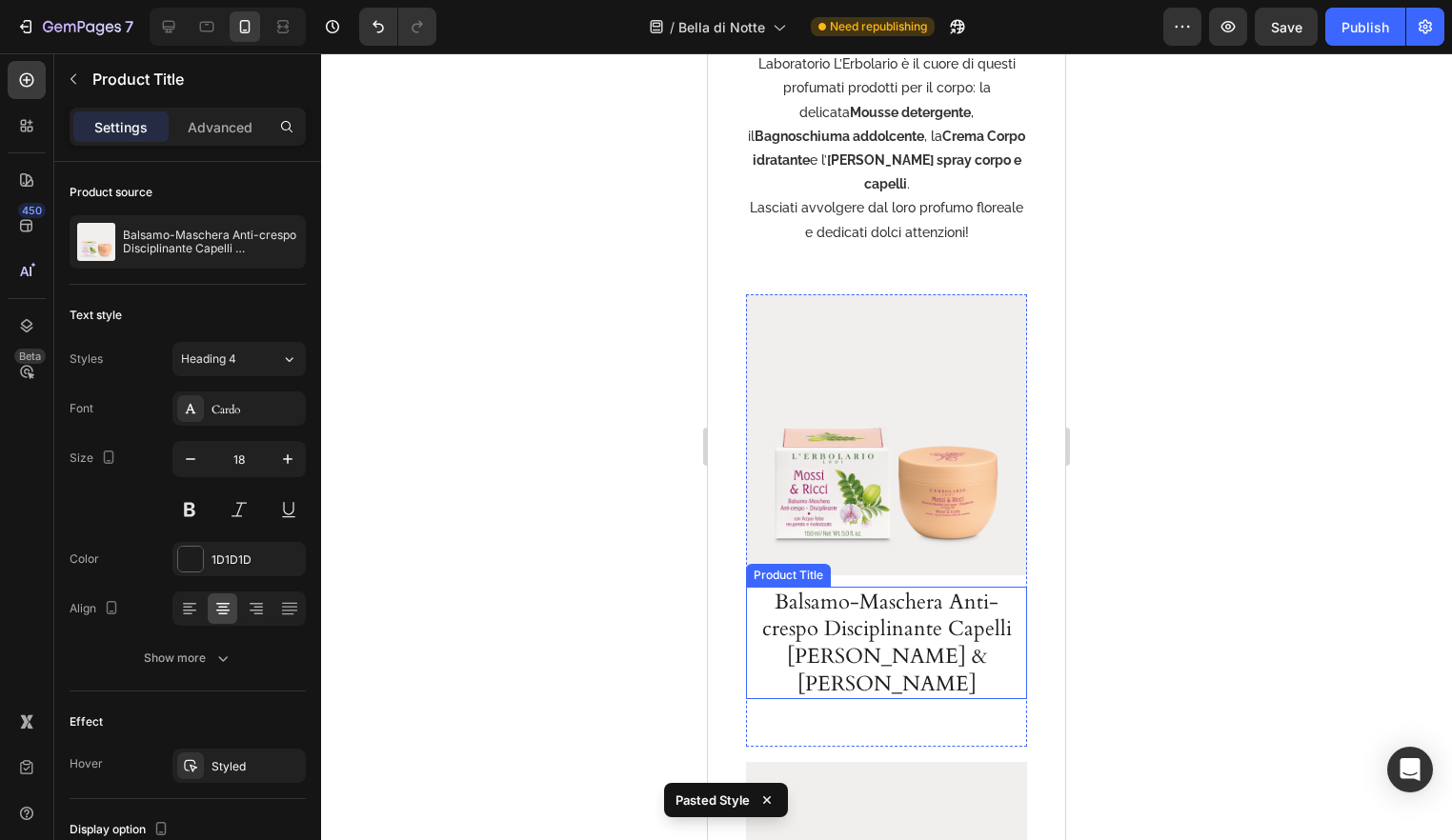
click at [937, 628] on h1 "Balsamo-Maschera Anti-crespo Disciplinante Capelli Mossi & Ricci" at bounding box center [887, 643] width 271 height 112
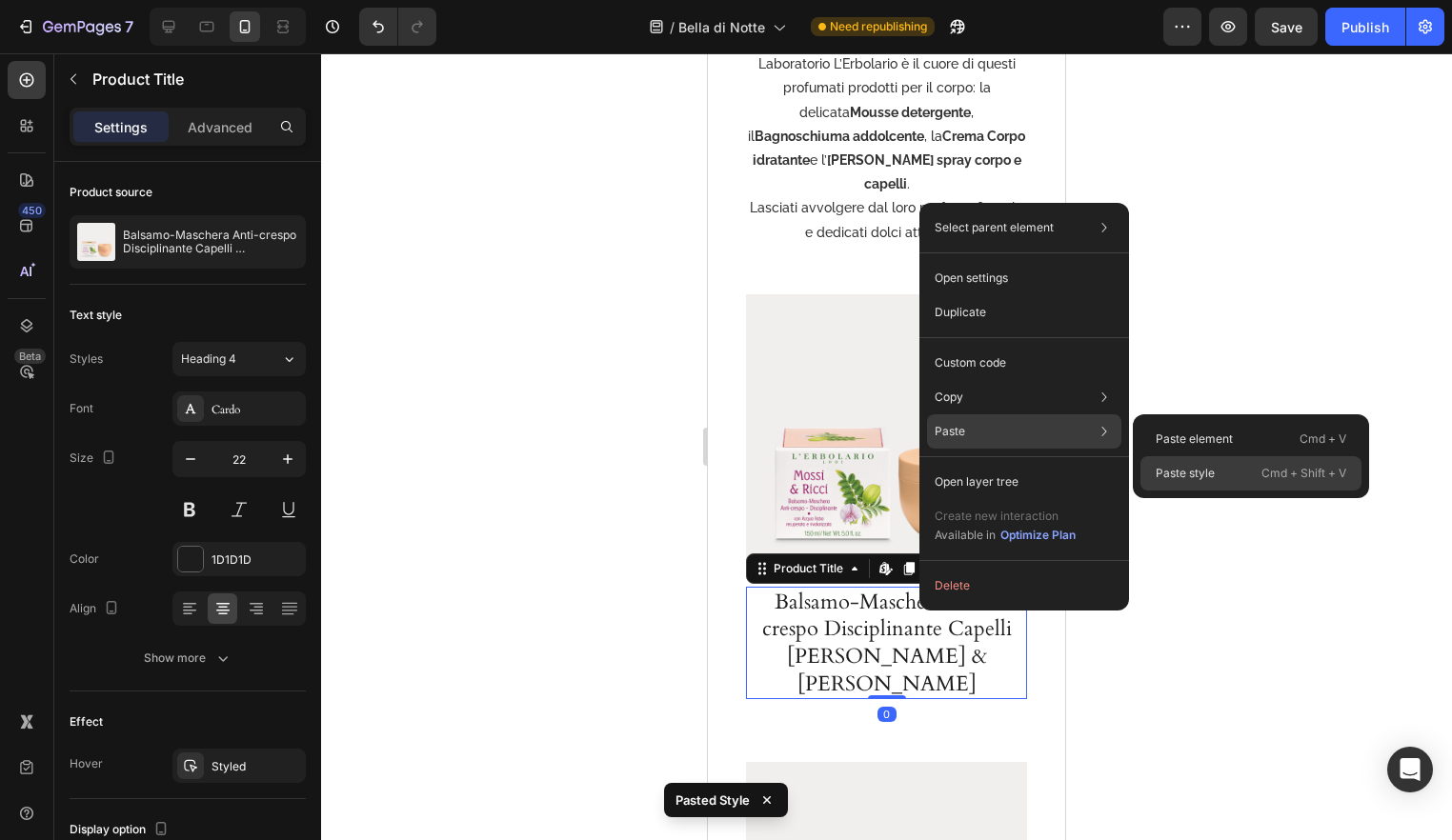
click at [1231, 469] on div "Paste style Cmd + Shift + V" at bounding box center [1251, 474] width 221 height 35
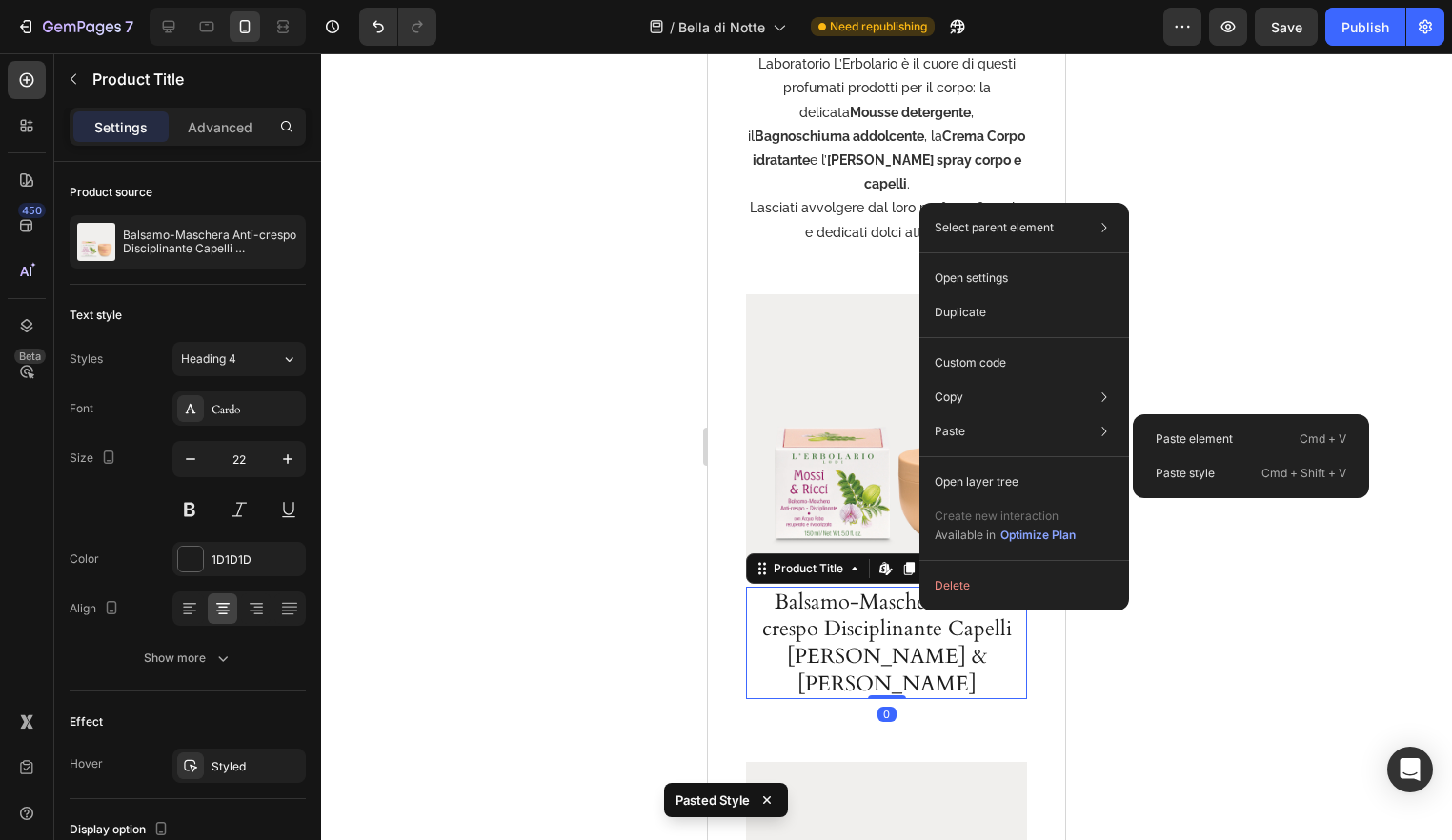
type input "18"
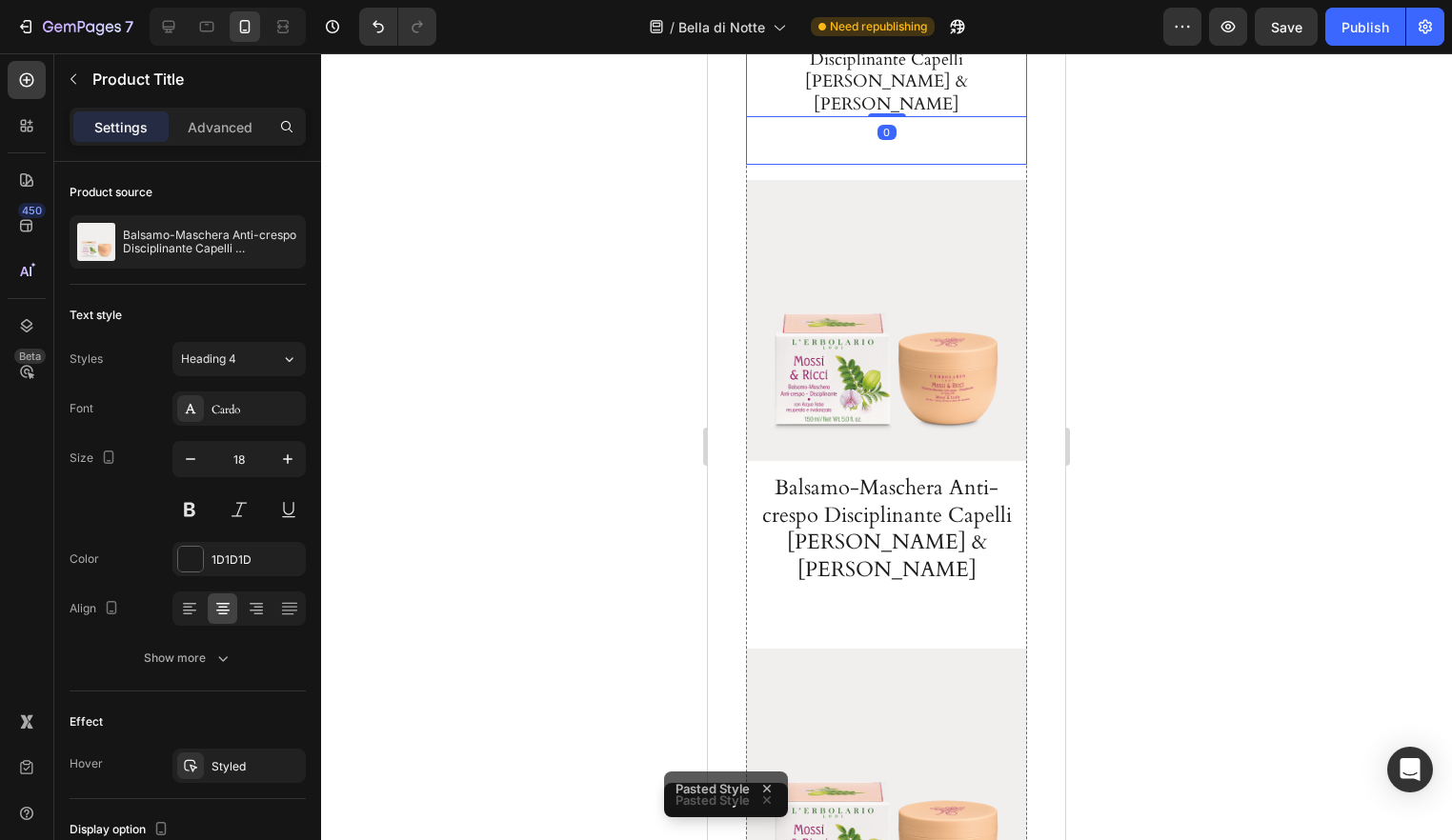
scroll to position [5549, 0]
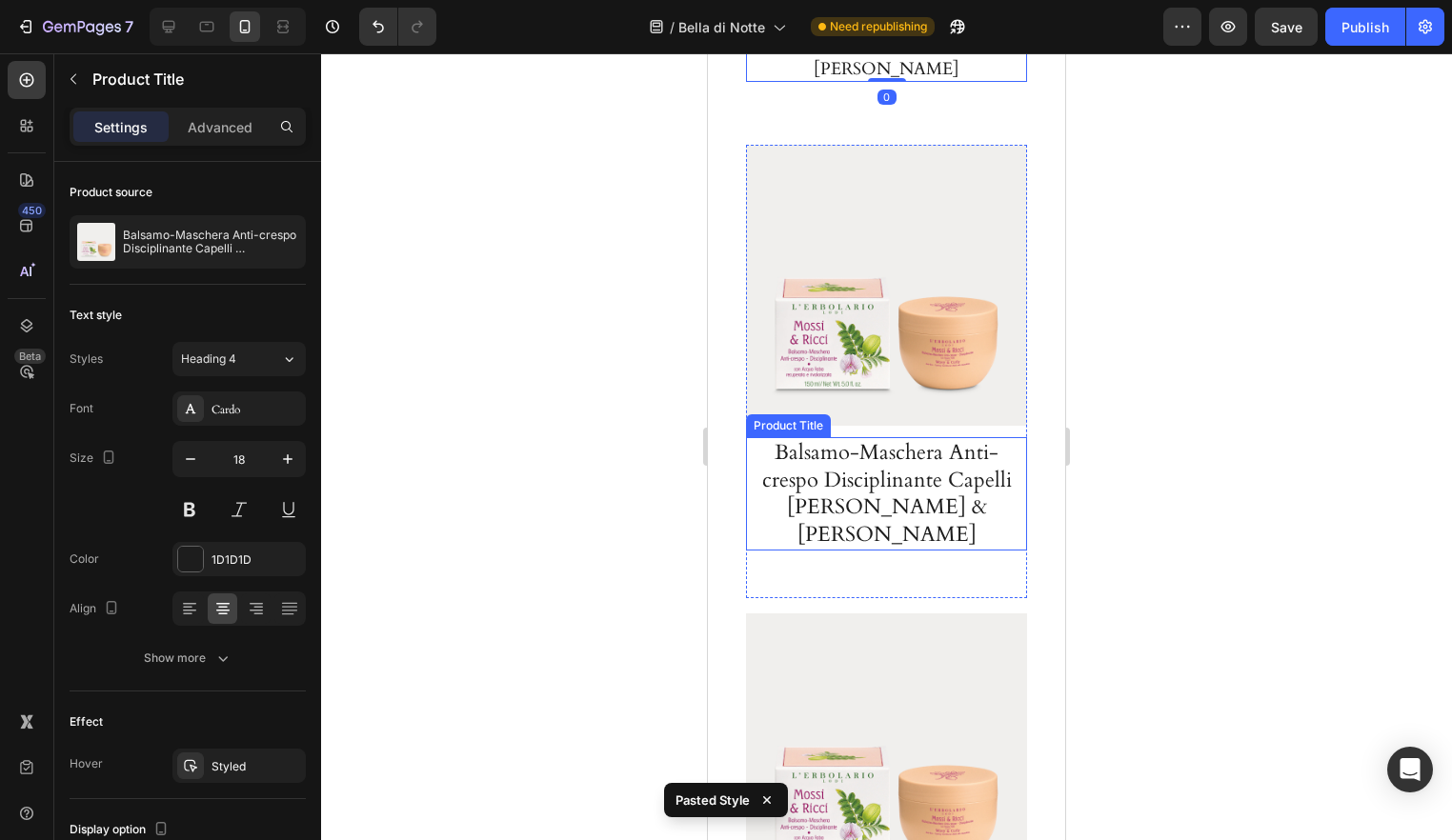
click at [884, 482] on h1 "Balsamo-Maschera Anti-crespo Disciplinante Capelli Mossi & Ricci" at bounding box center [887, 493] width 271 height 112
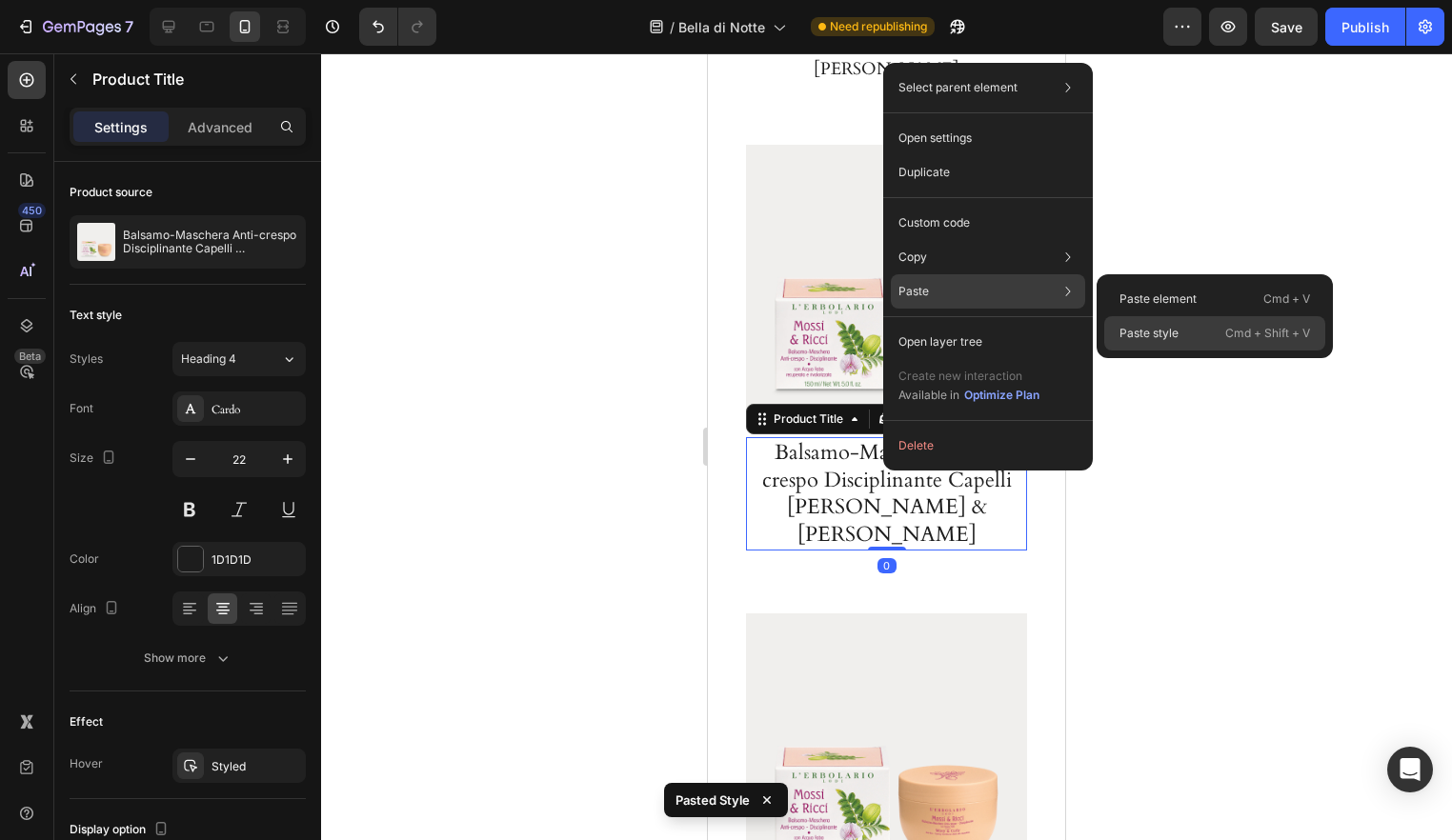
click at [1233, 328] on p "Cmd + Shift + V" at bounding box center [1268, 334] width 85 height 19
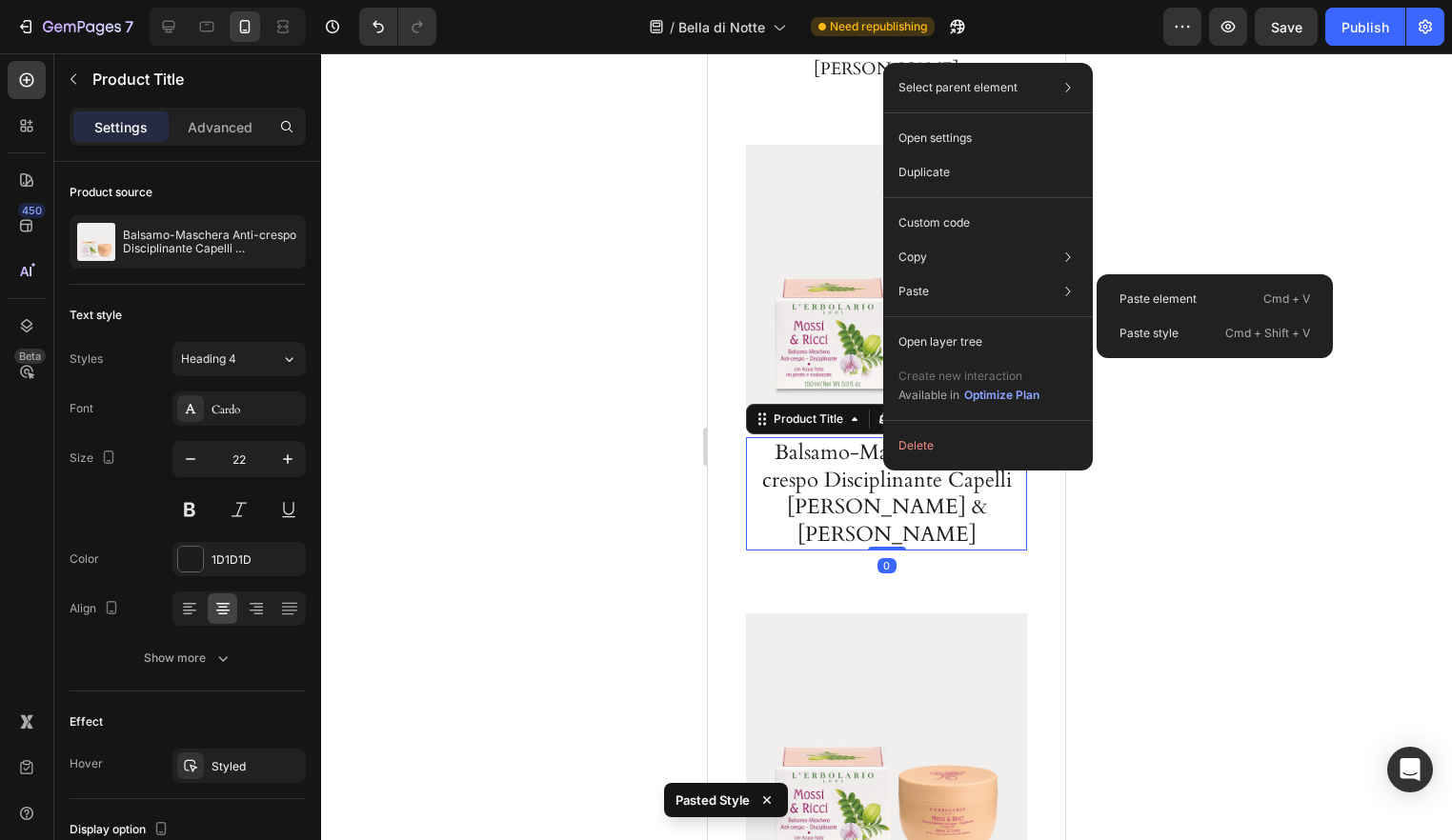
type input "18"
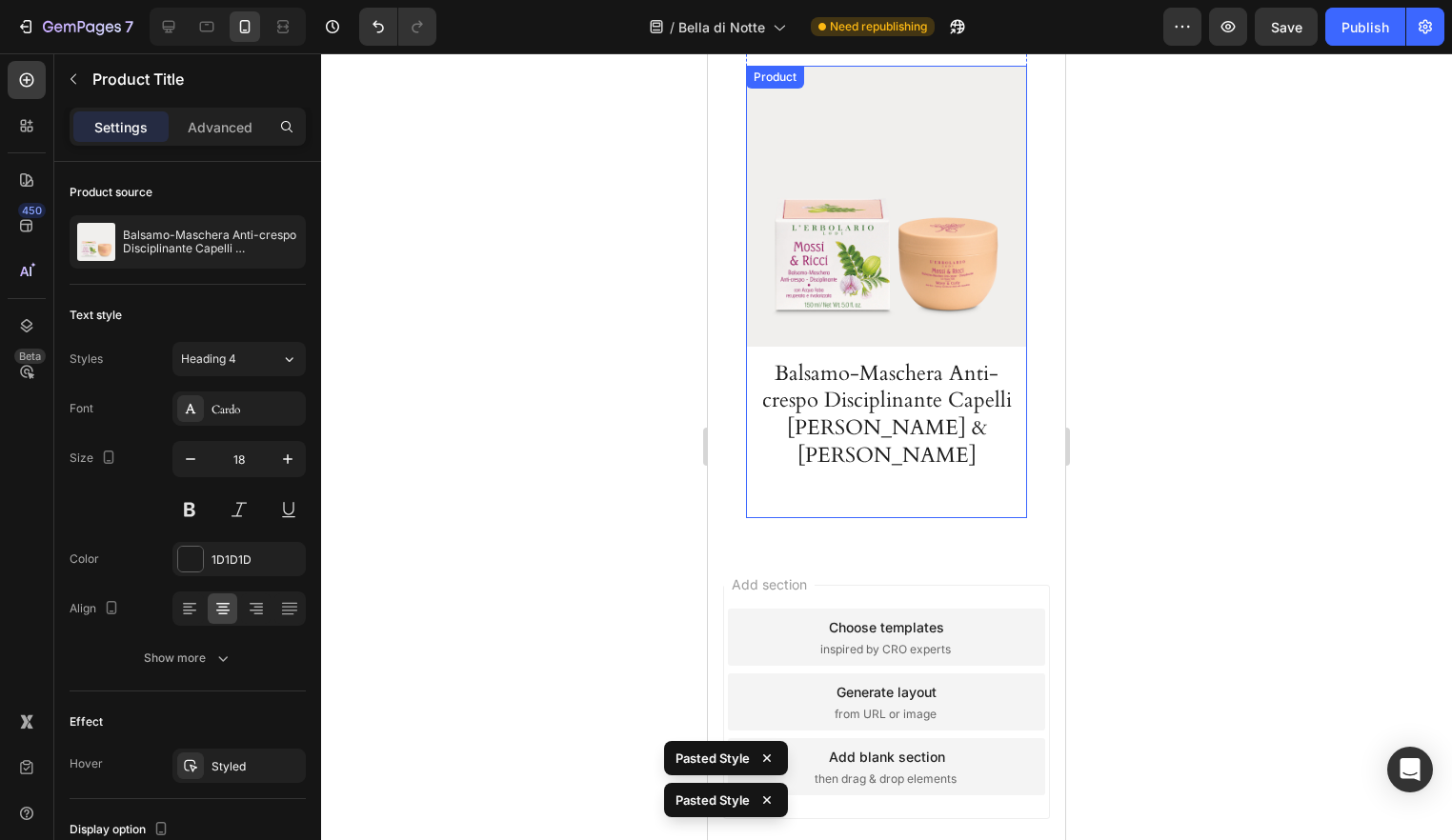
scroll to position [6116, 0]
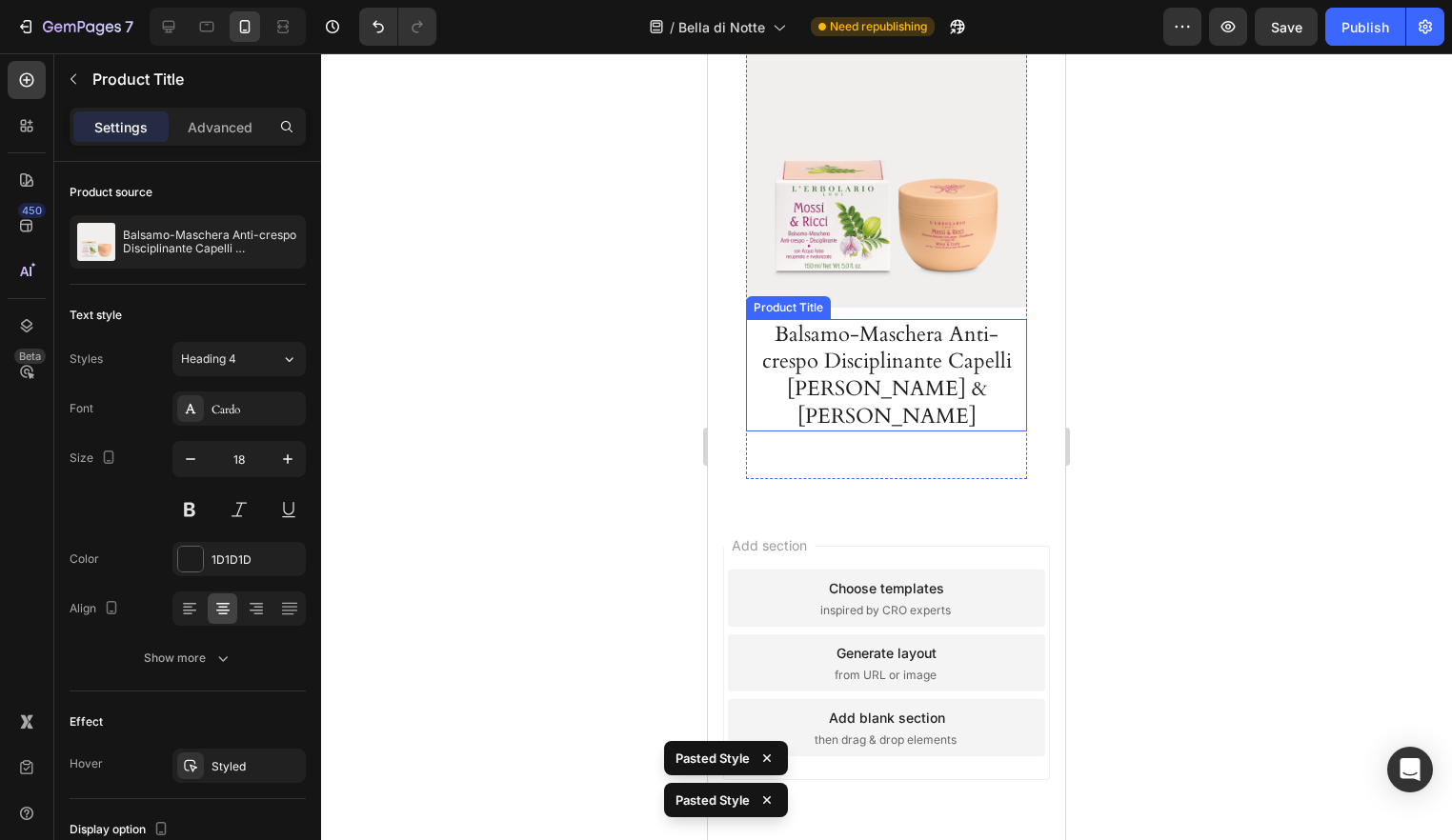
click at [904, 319] on h1 "Balsamo-Maschera Anti-crespo Disciplinante Capelli Mossi & Ricci" at bounding box center [887, 375] width 271 height 112
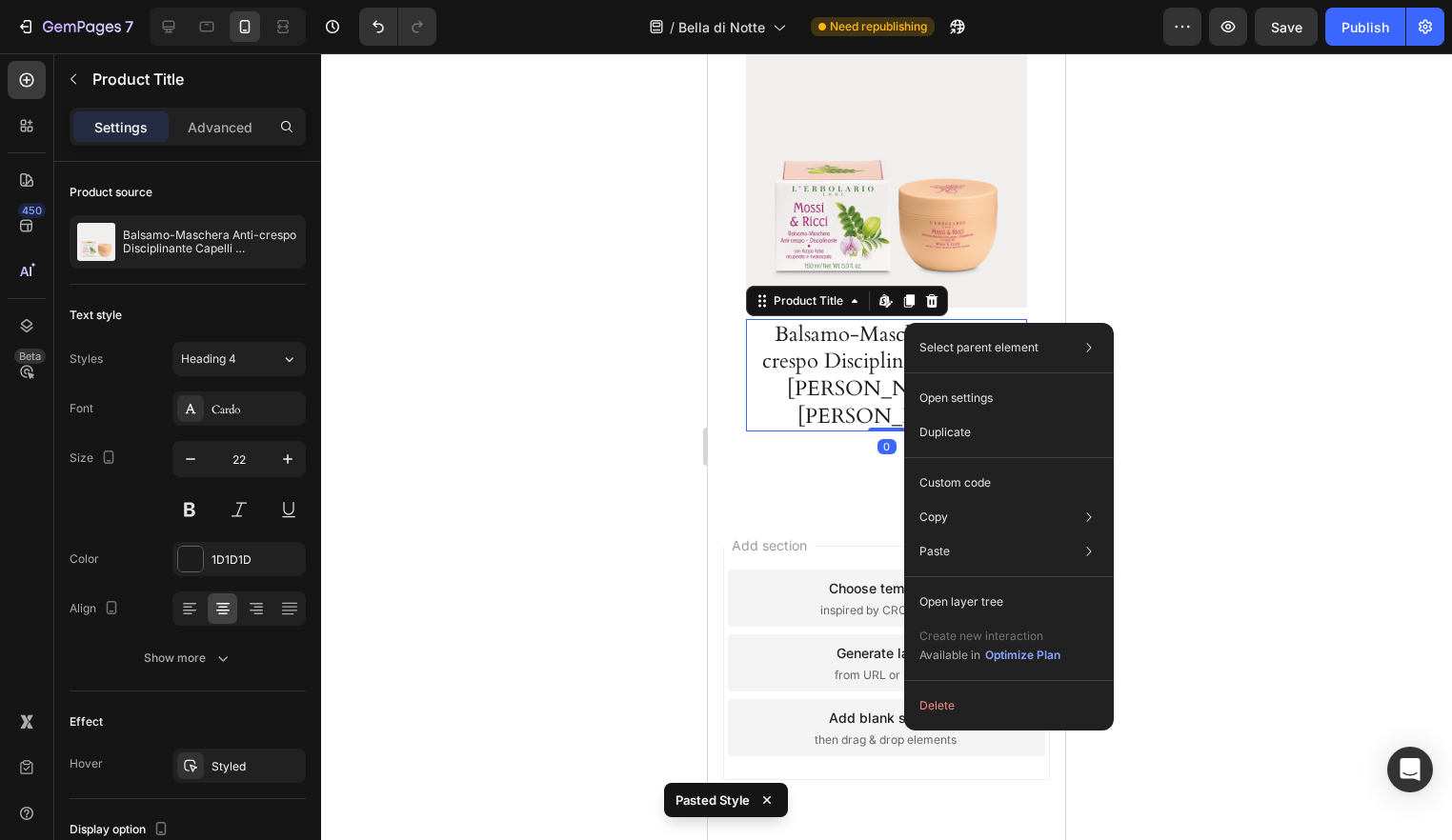
drag, startPoint x: 905, startPoint y: 323, endPoint x: 1704, endPoint y: 397, distance: 802.4
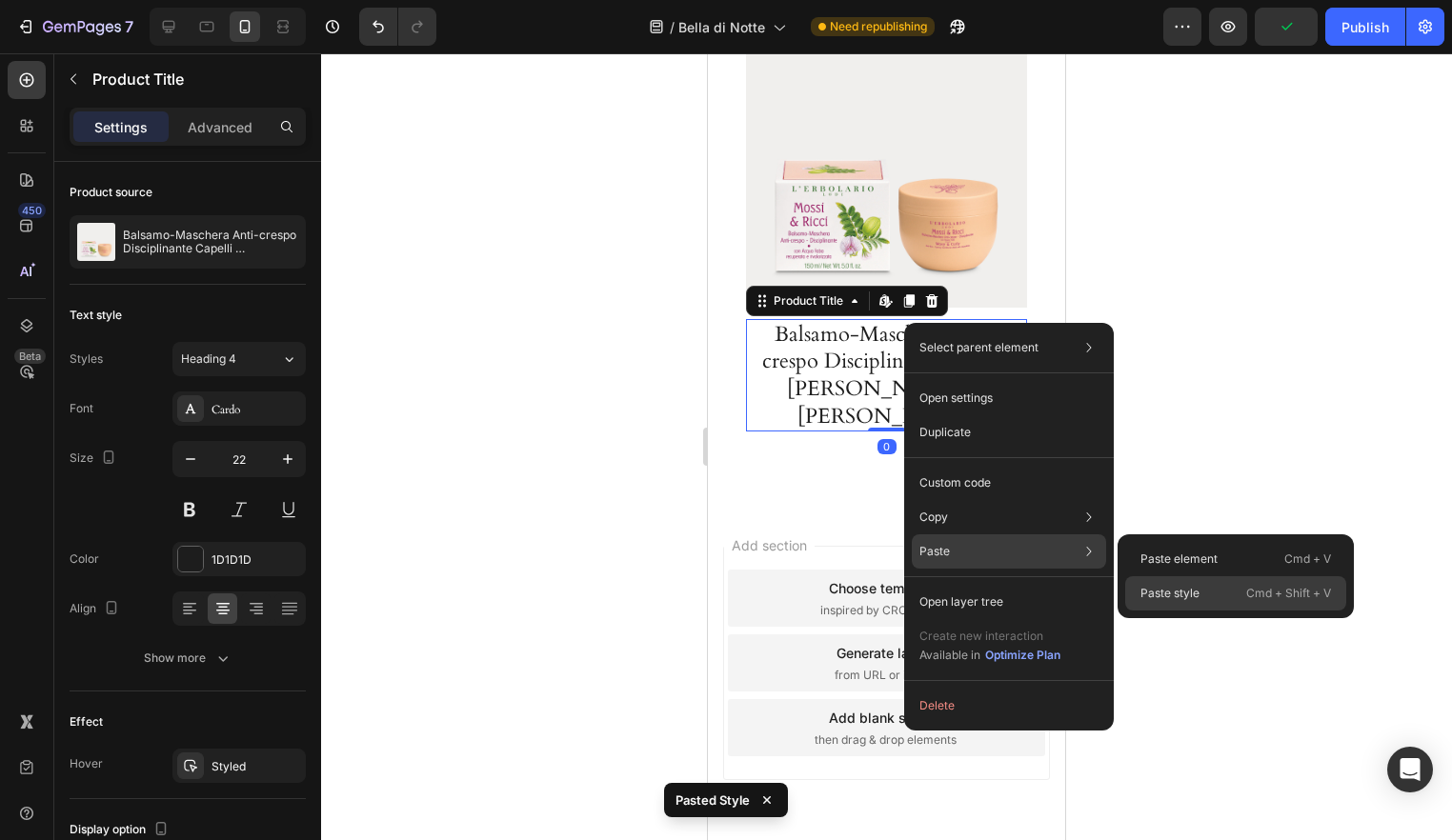
click at [1238, 589] on div "Paste style Cmd + Shift + V" at bounding box center [1236, 594] width 221 height 35
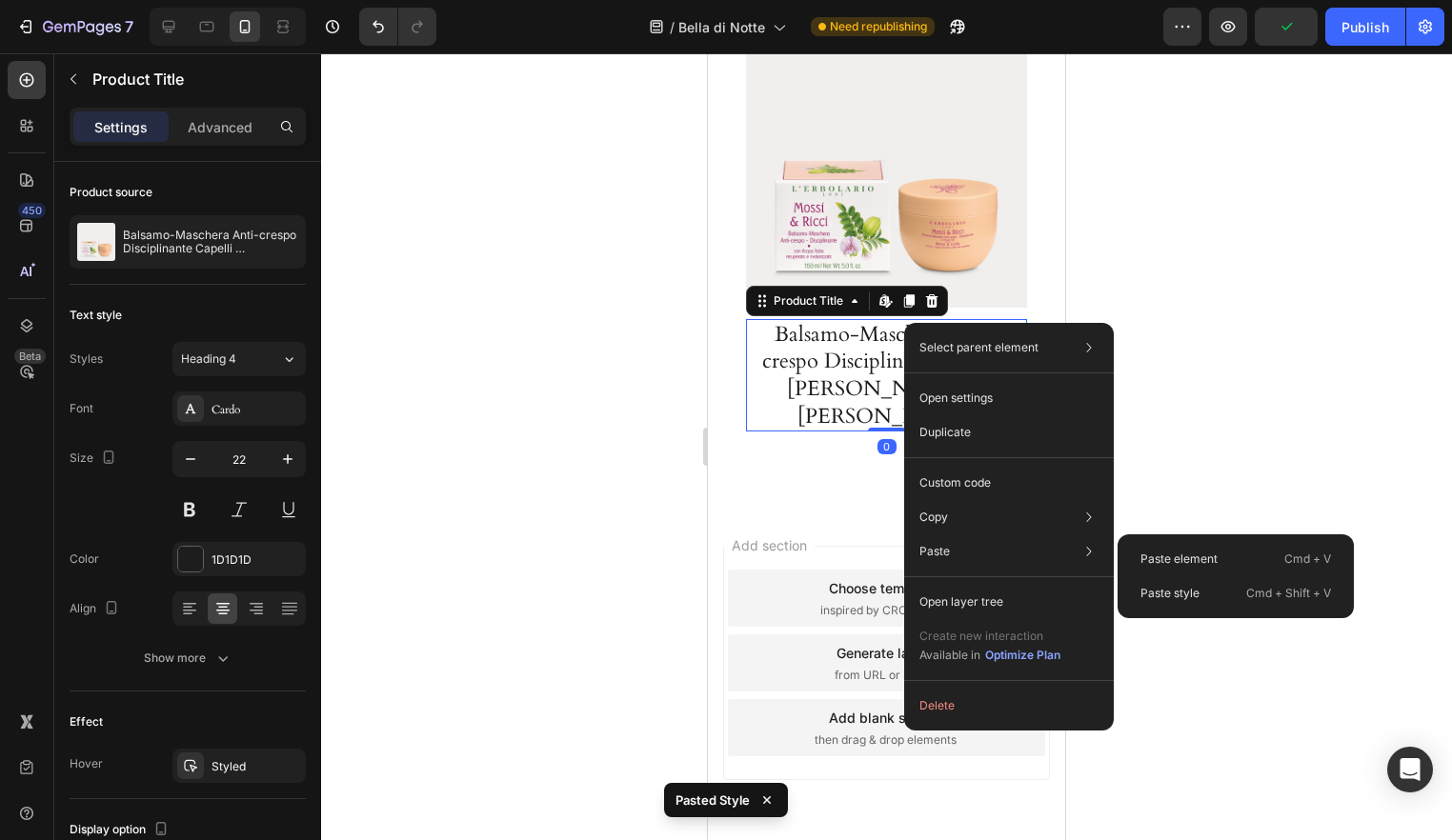
type input "18"
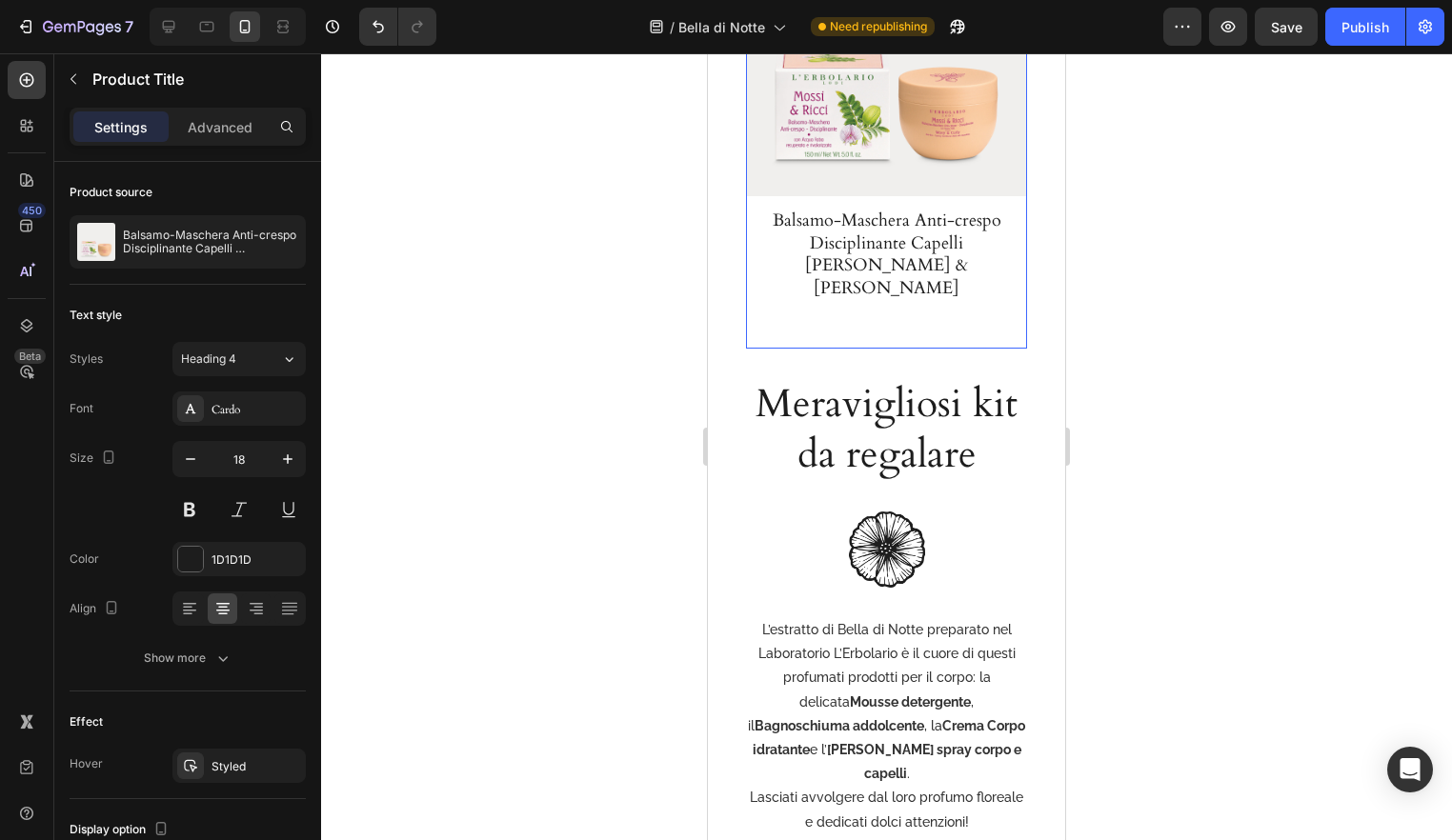
scroll to position [3538, 0]
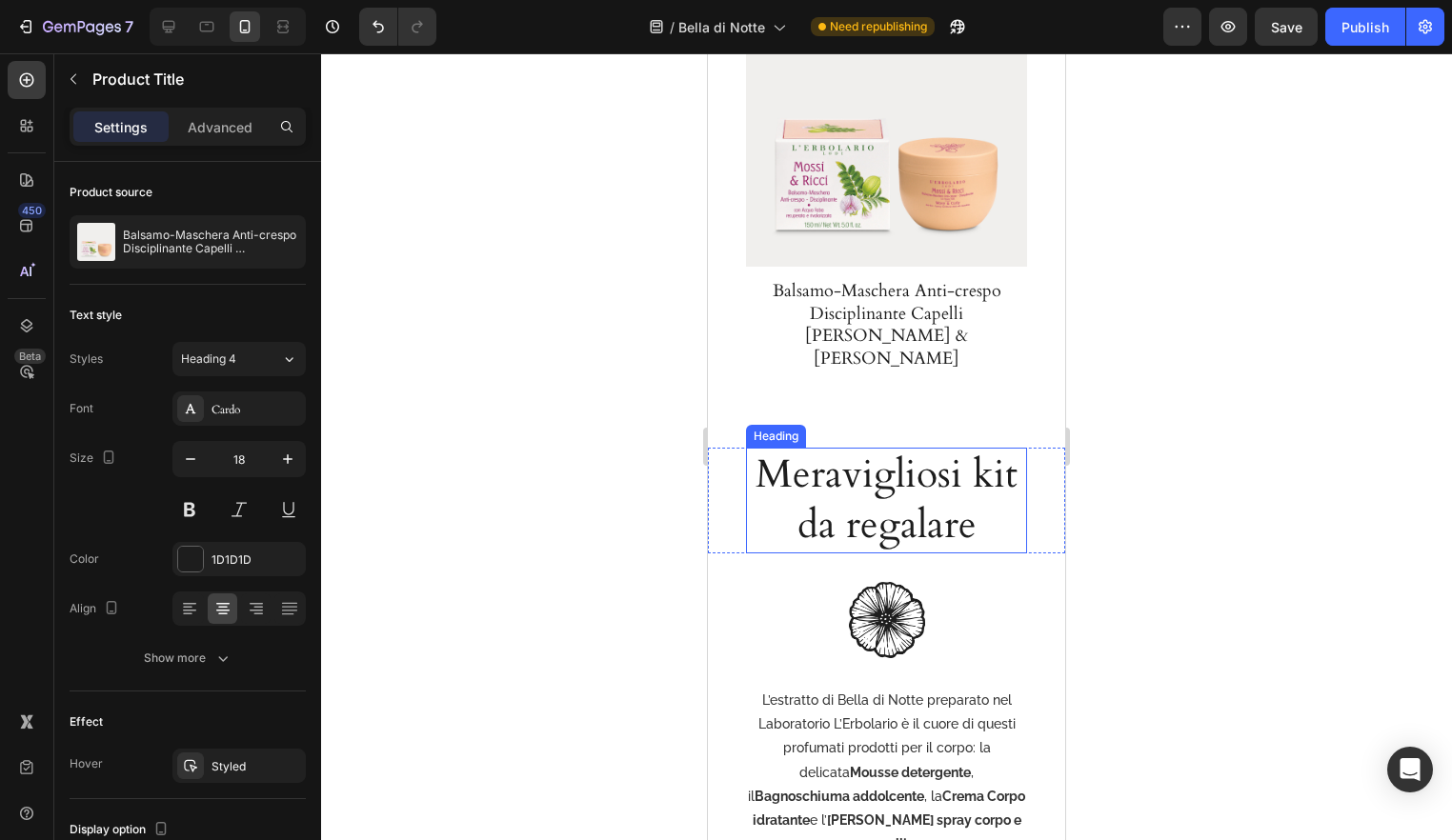
click at [885, 448] on h2 "Meravigliosi kit da regalare" at bounding box center [887, 501] width 281 height 106
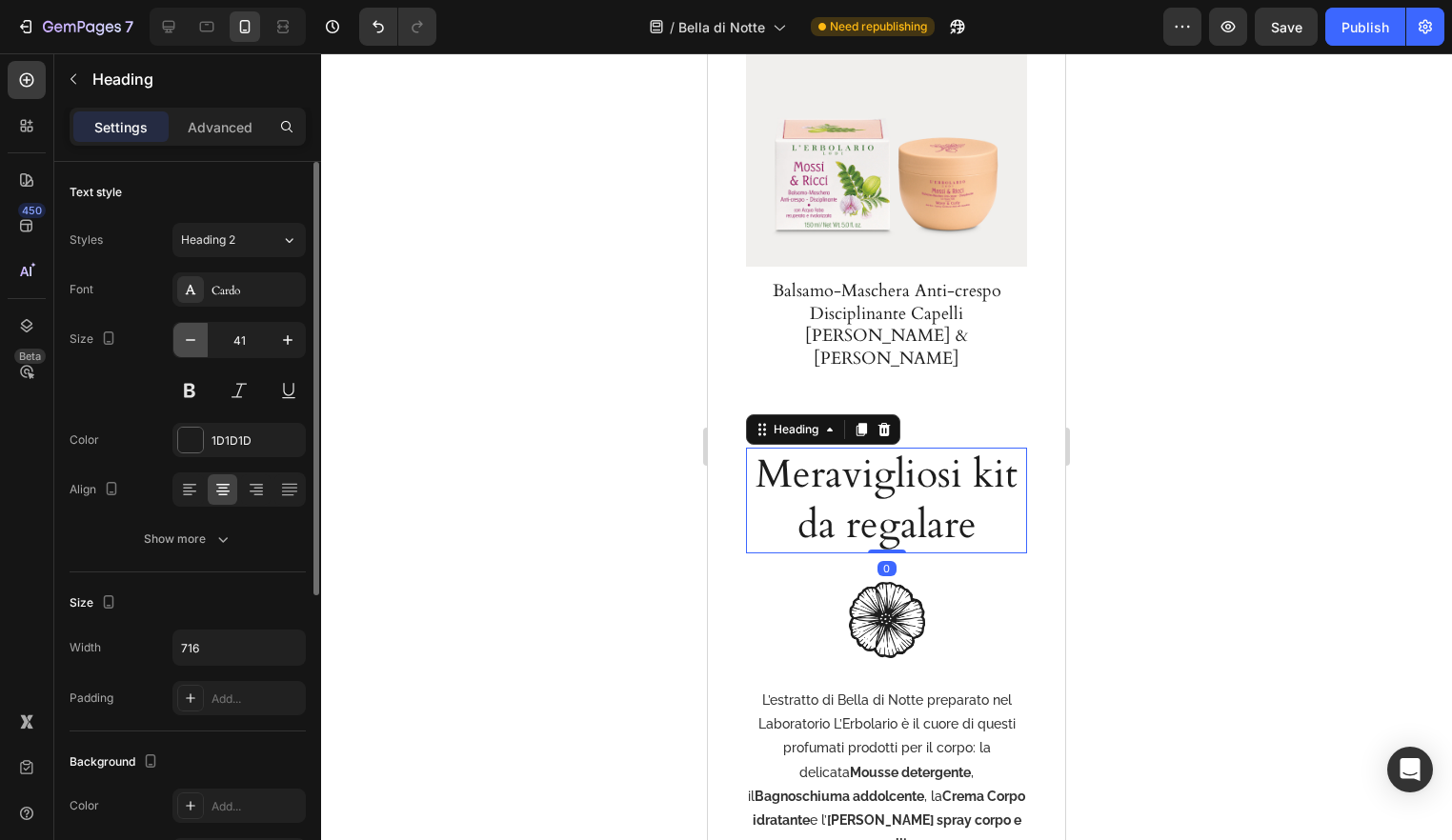
click at [197, 348] on icon "button" at bounding box center [190, 340] width 19 height 19
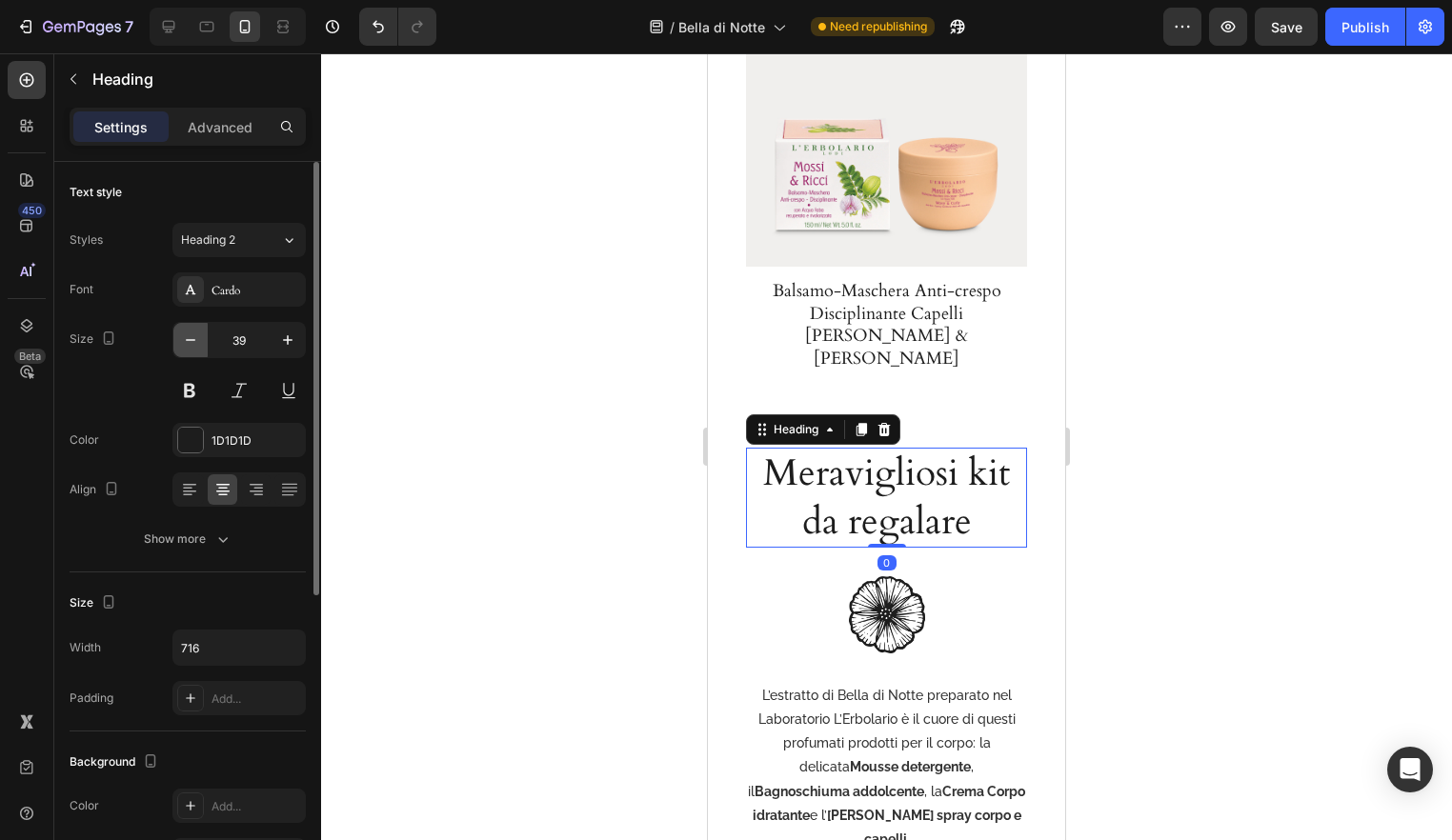
click at [197, 348] on icon "button" at bounding box center [190, 340] width 19 height 19
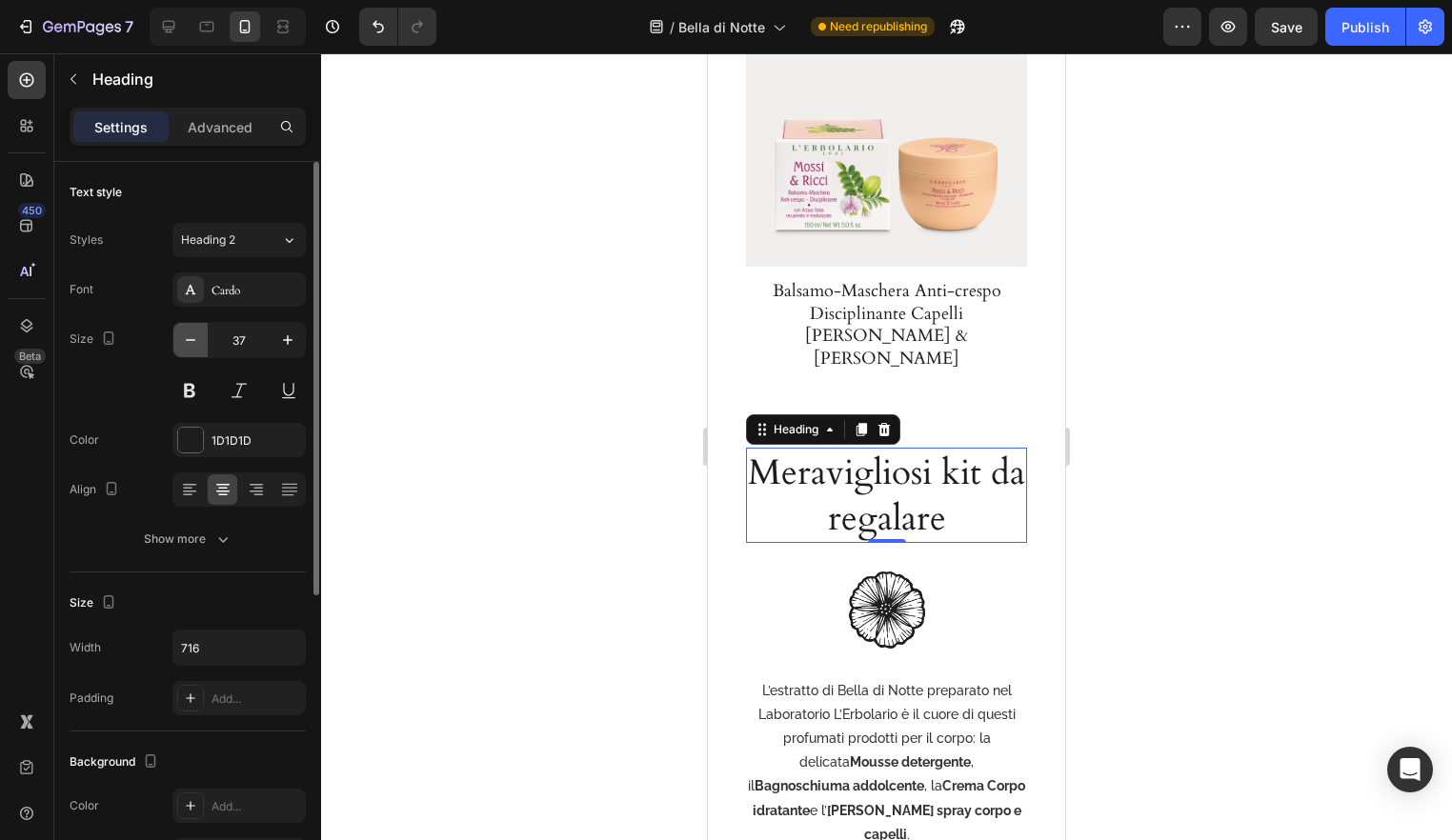
click at [197, 348] on icon "button" at bounding box center [190, 340] width 19 height 19
type input "35"
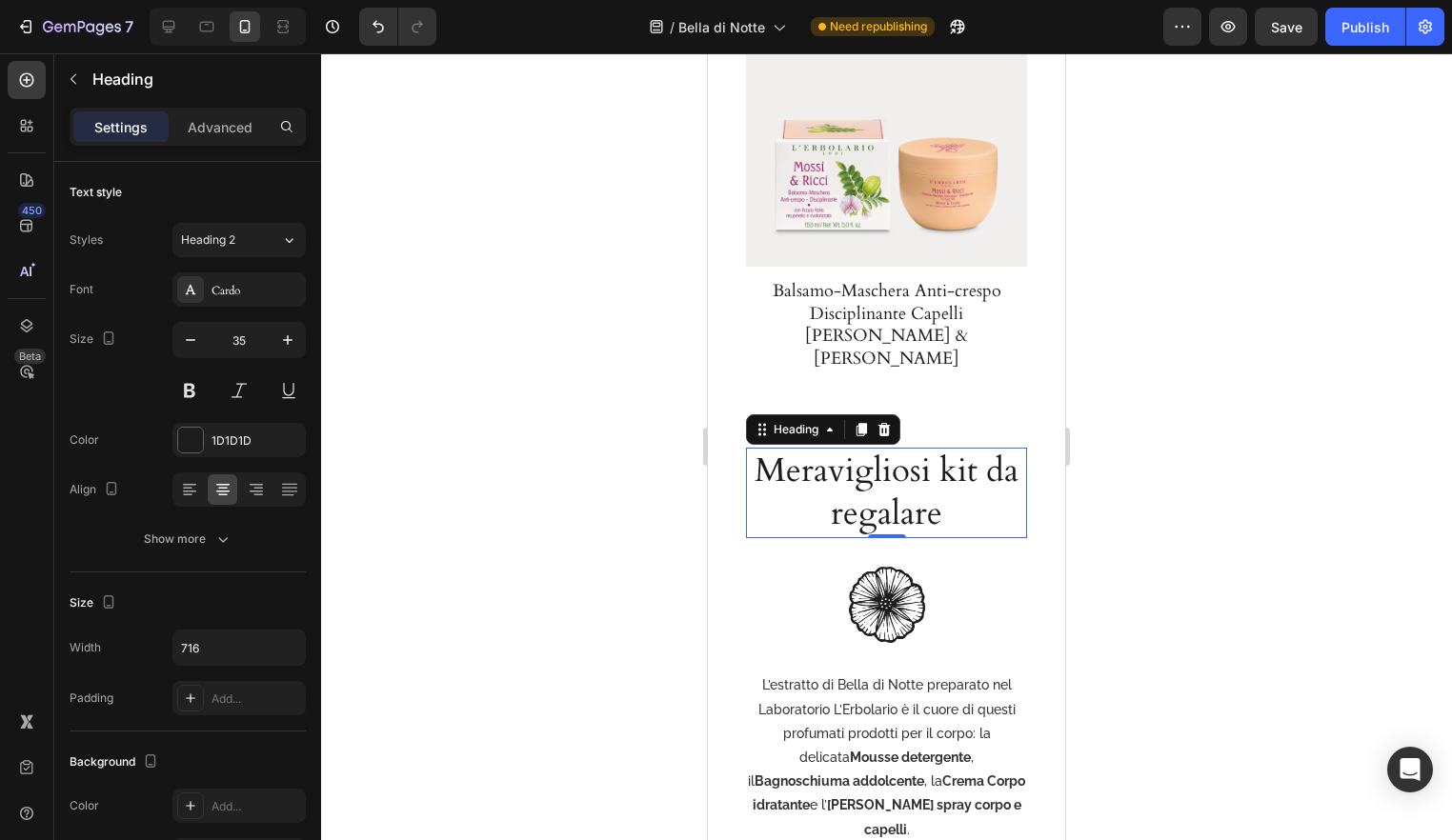
click at [1190, 389] on div at bounding box center [887, 447] width 1131 height 787
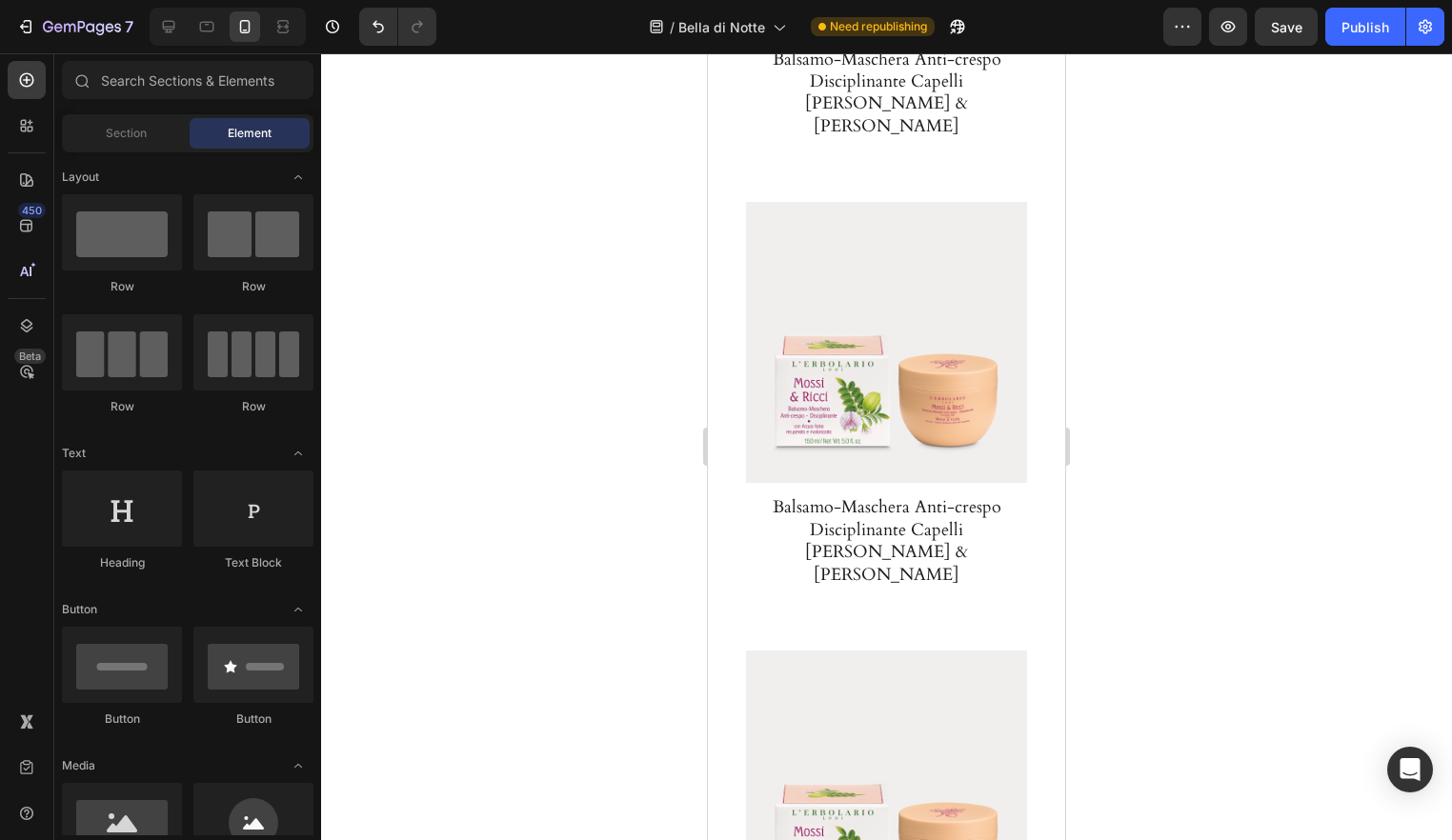
scroll to position [4474, 0]
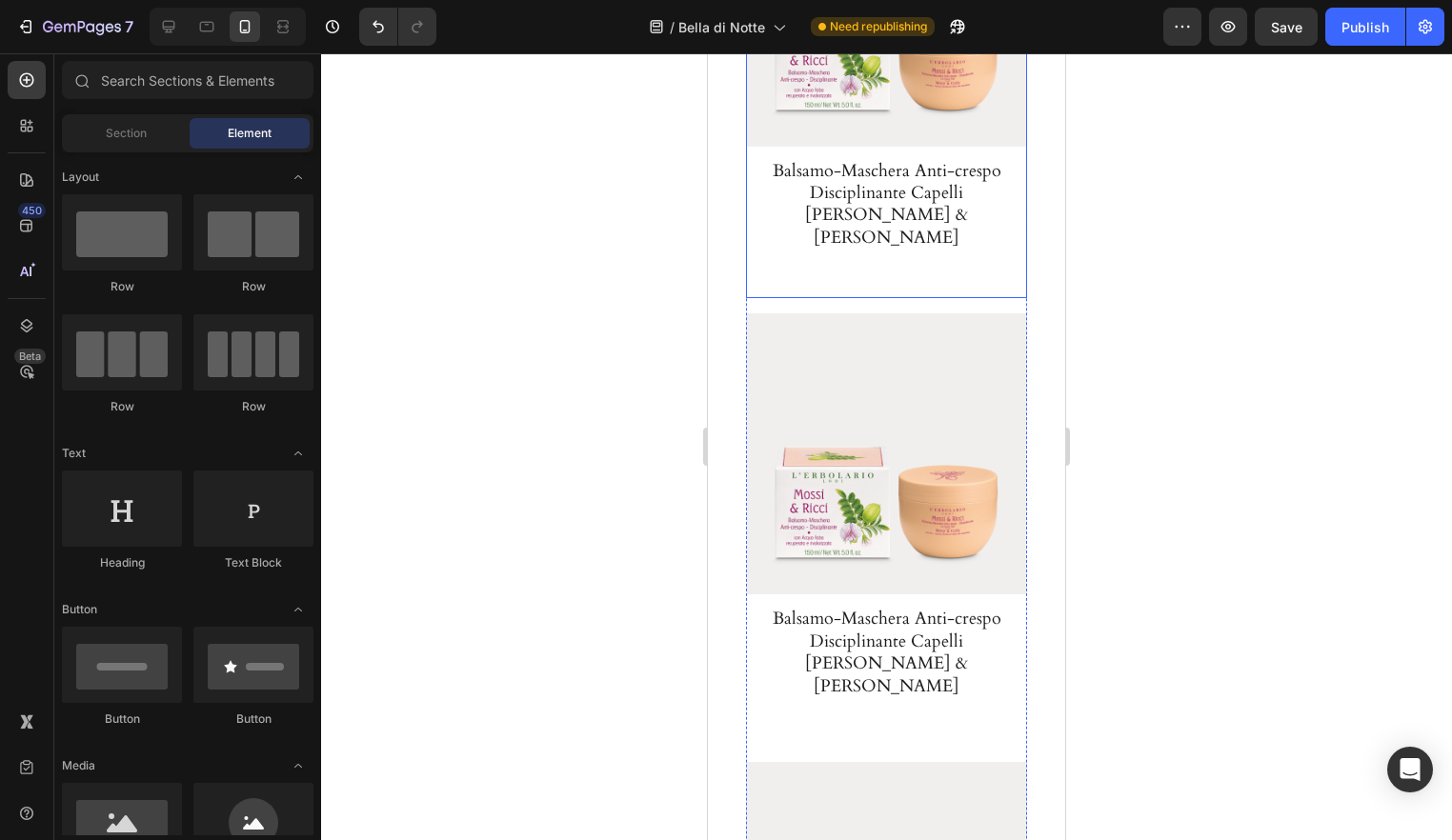
click at [955, 237] on div "Product Images Balsamo-Maschera Anti-crespo Disciplinante Capelli Mossi & Ricci…" at bounding box center [887, 82] width 281 height 433
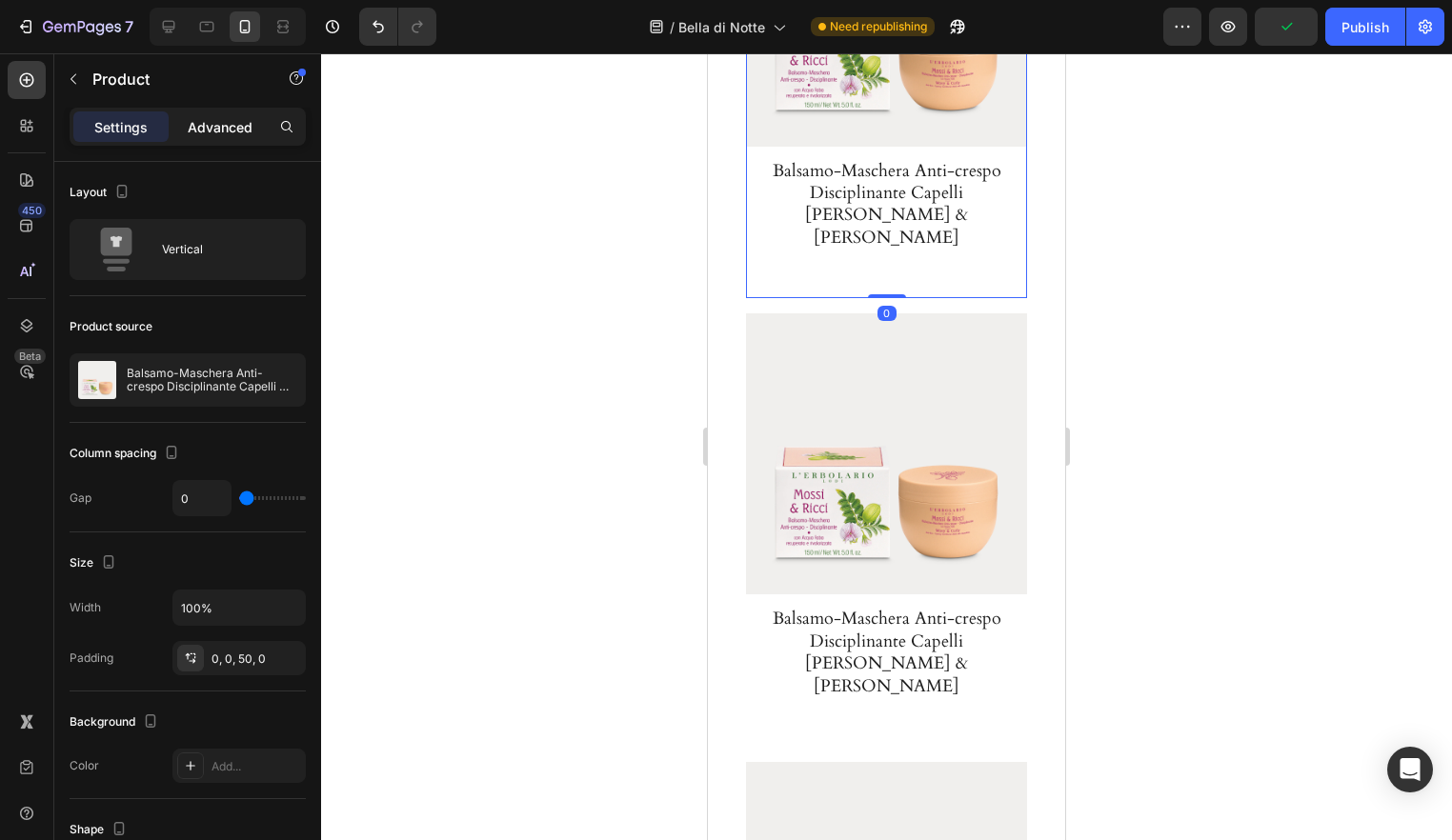
click at [206, 125] on p "Advanced" at bounding box center [219, 127] width 64 height 20
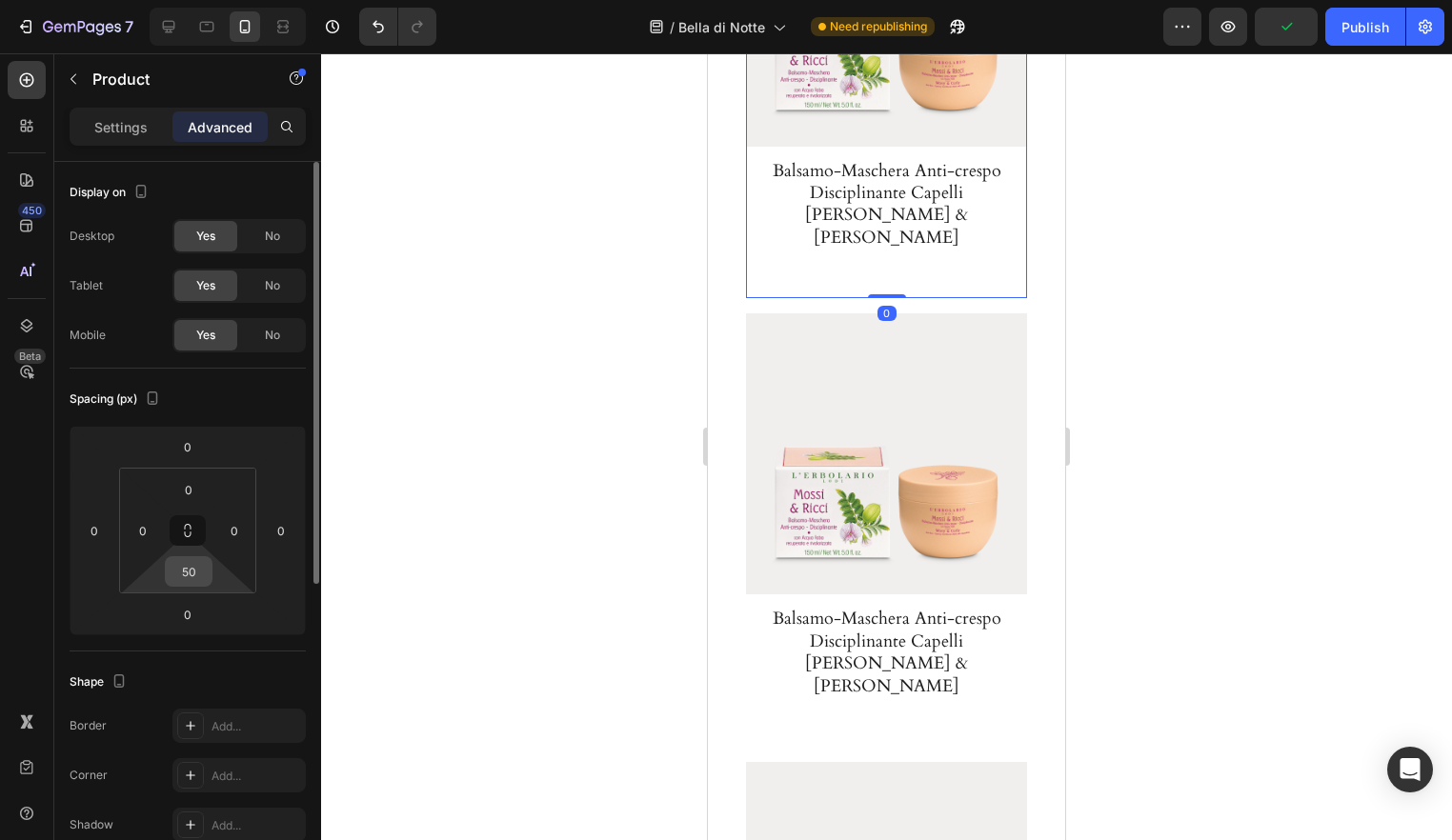
click at [203, 570] on input "50" at bounding box center [188, 572] width 38 height 29
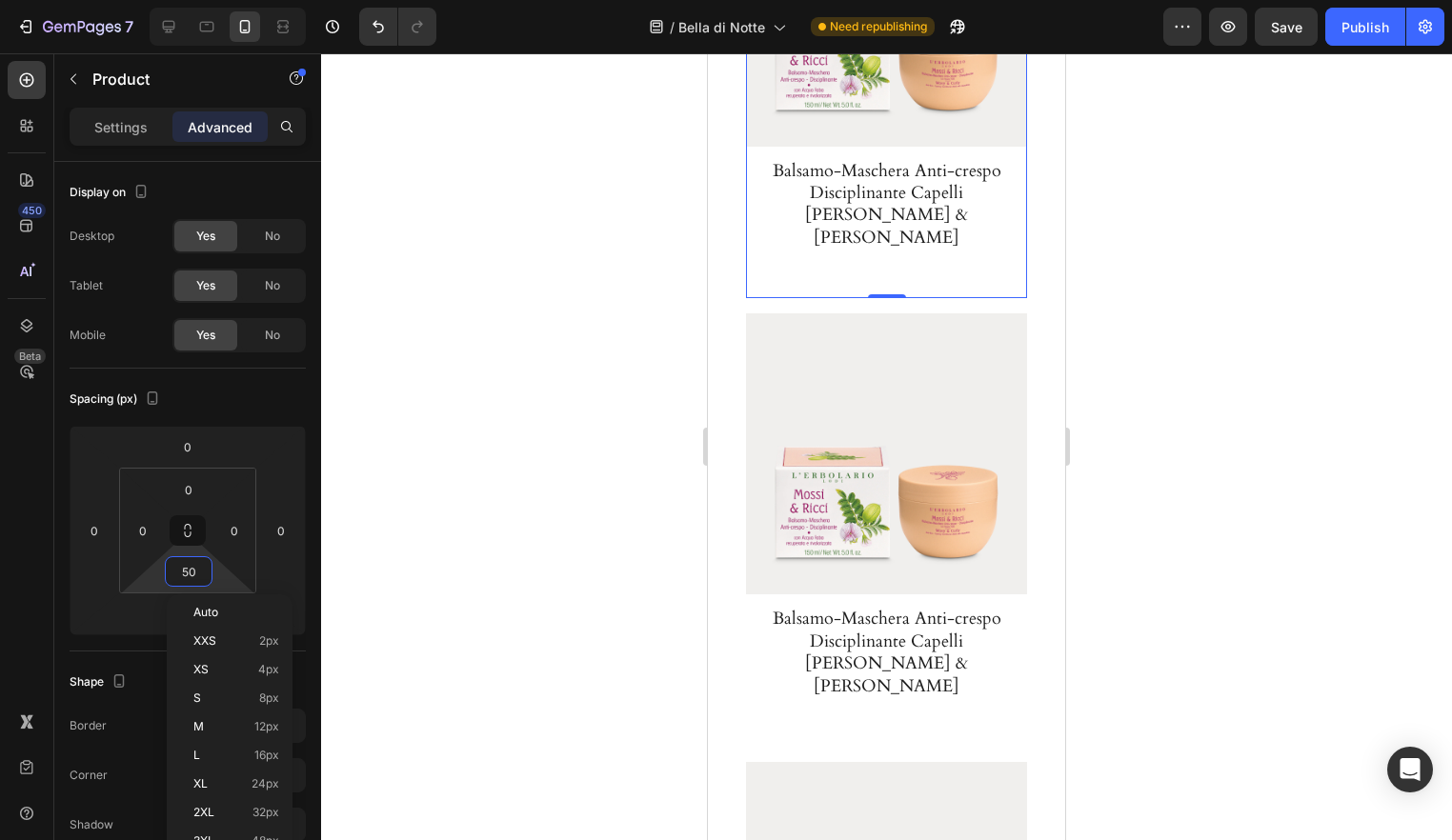
drag, startPoint x: 434, startPoint y: 471, endPoint x: 664, endPoint y: 369, distance: 251.6
click at [434, 471] on div at bounding box center [887, 447] width 1131 height 787
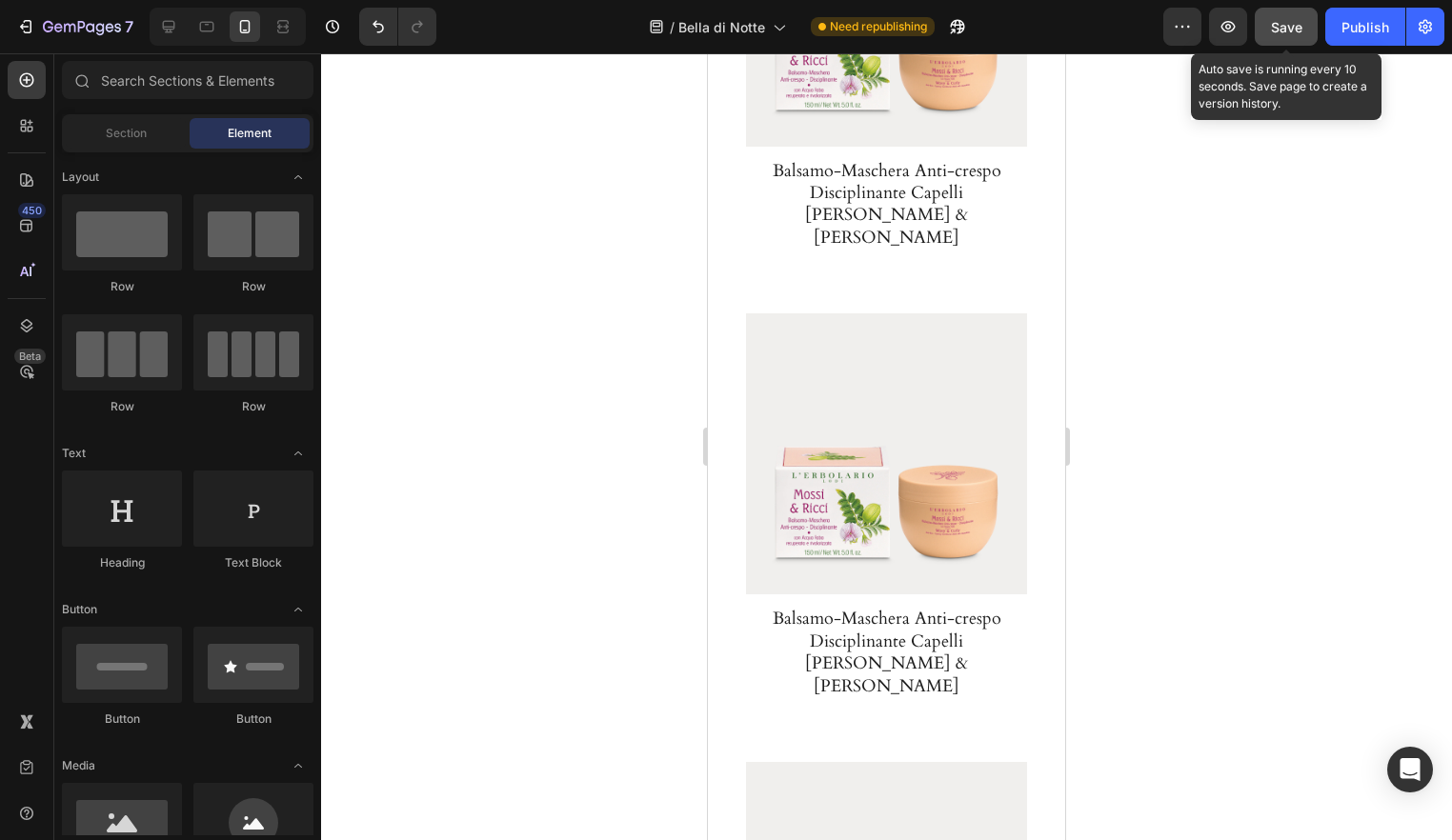
click at [1314, 31] on button "Save" at bounding box center [1286, 27] width 63 height 38
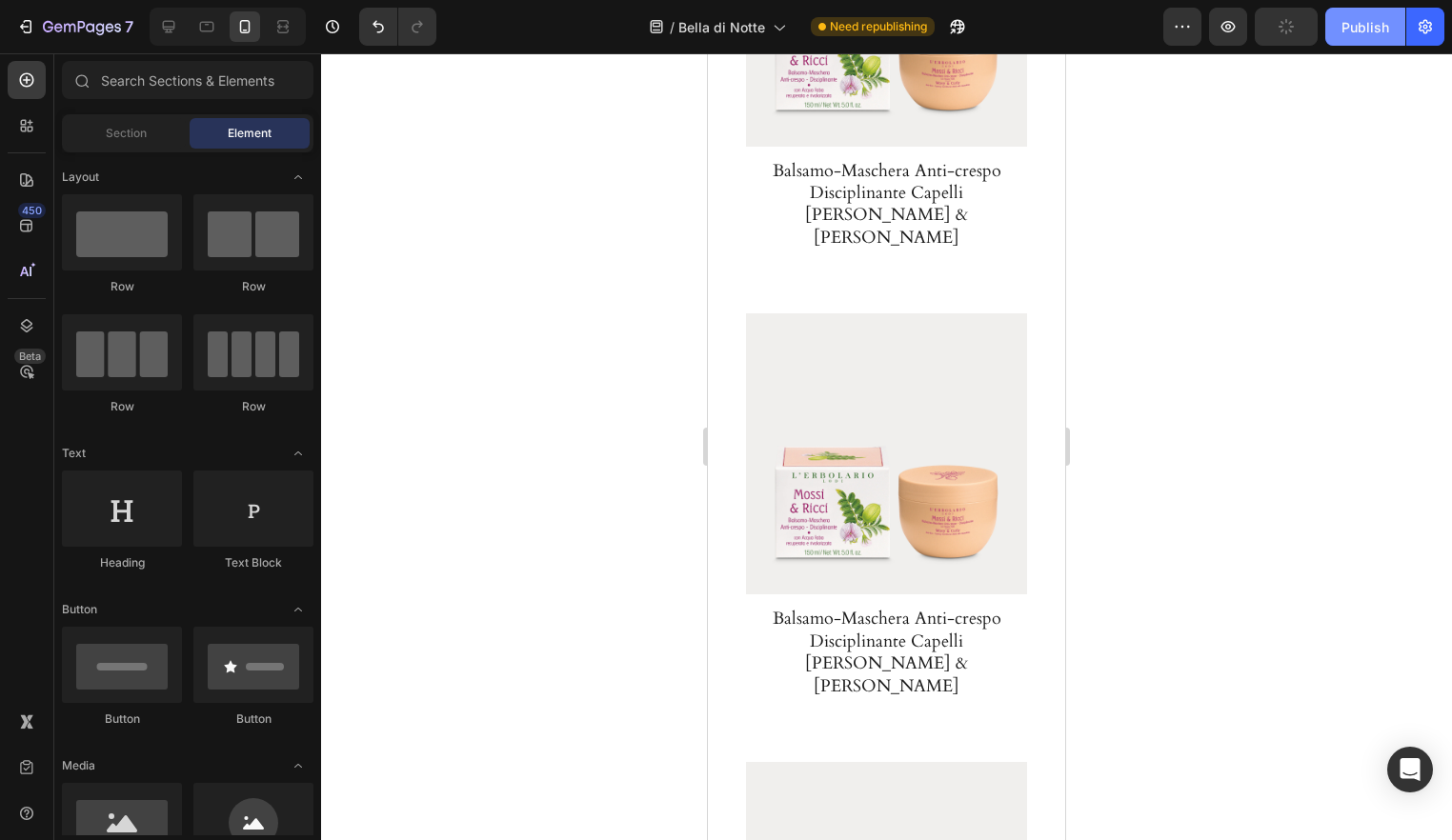
click at [1340, 30] on button "Publish" at bounding box center [1365, 27] width 80 height 38
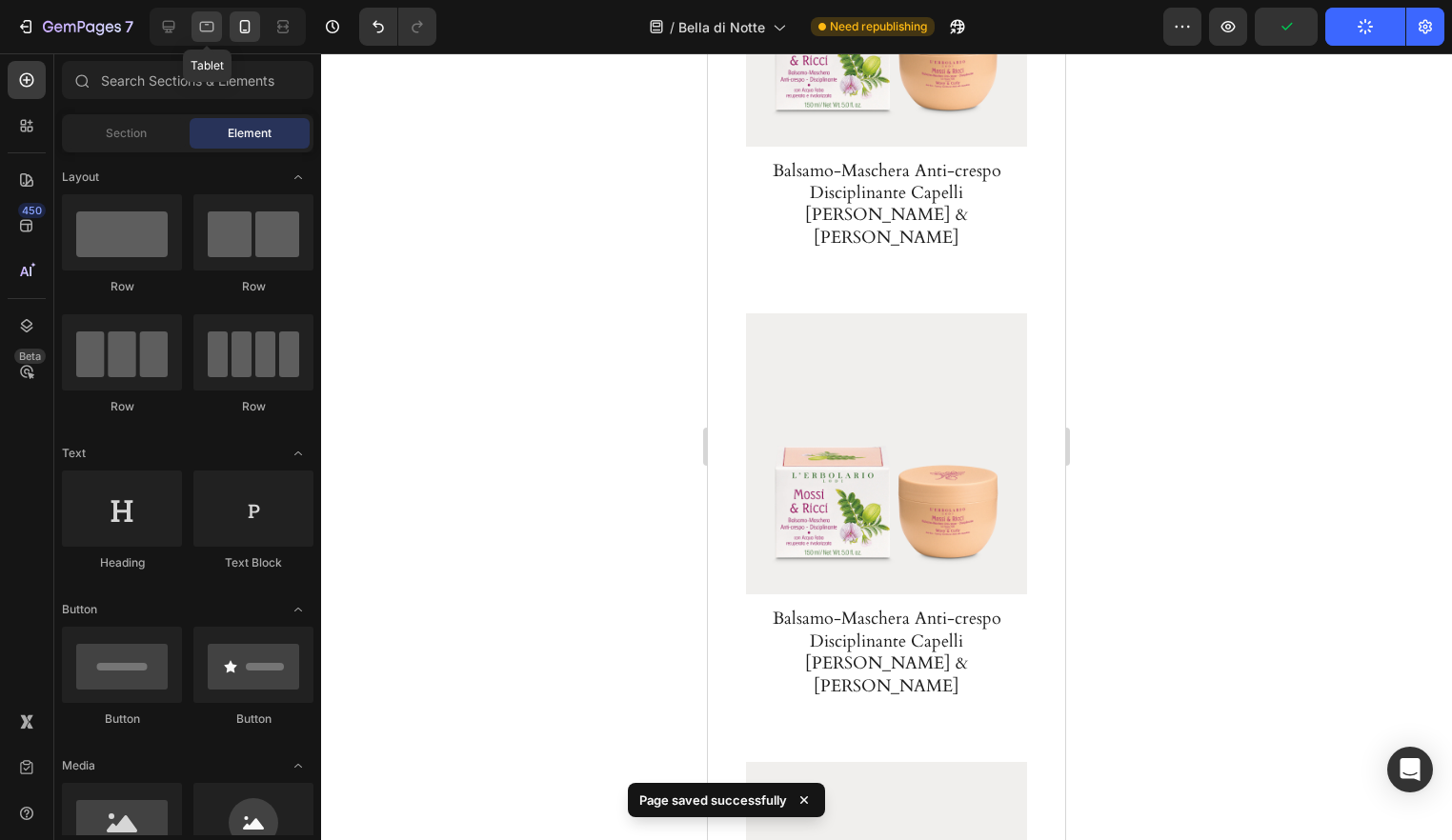
click at [213, 24] on icon at bounding box center [207, 27] width 14 height 11
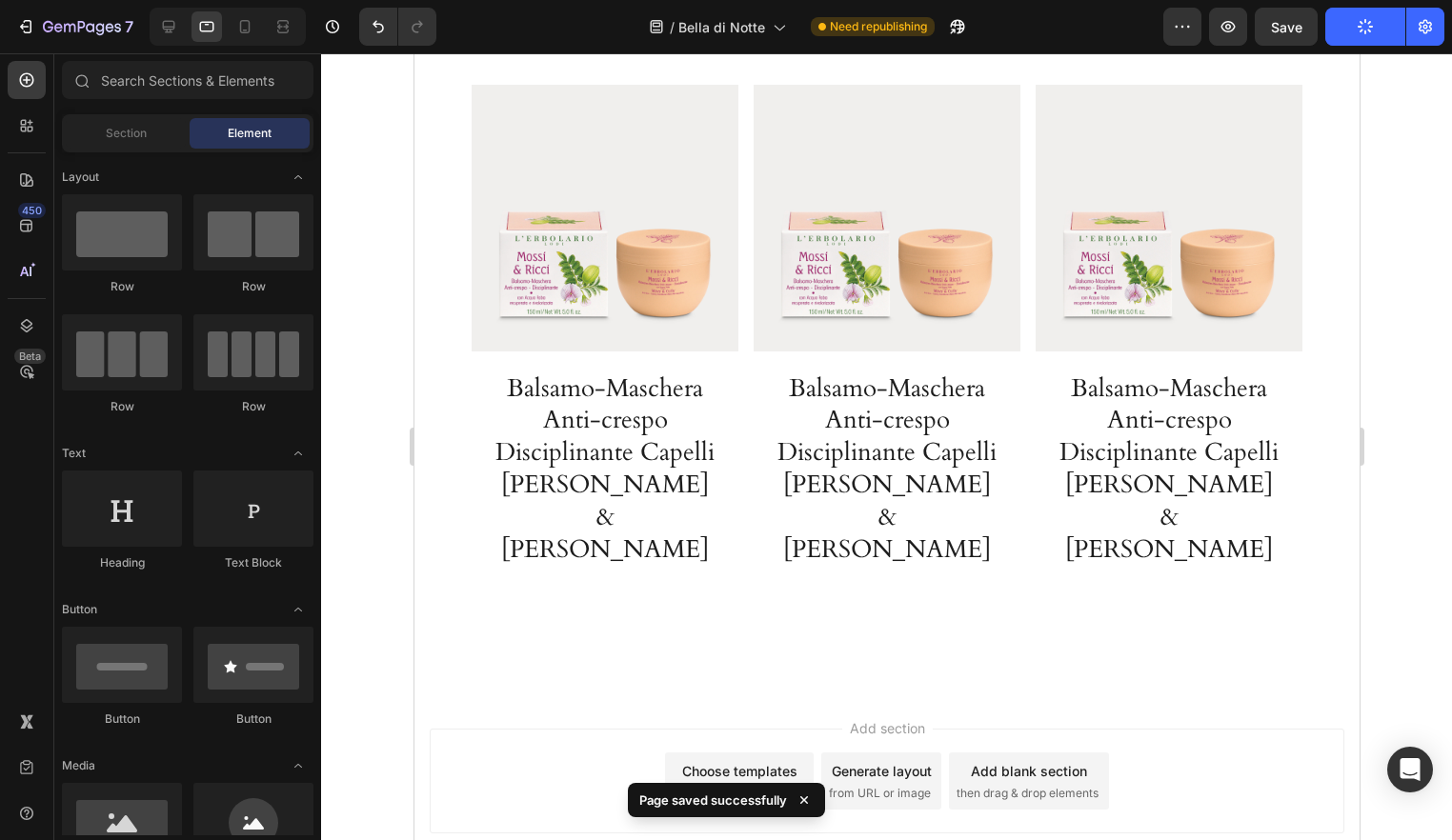
click at [151, 32] on div at bounding box center [228, 27] width 157 height 38
click at [166, 28] on icon at bounding box center [169, 27] width 19 height 19
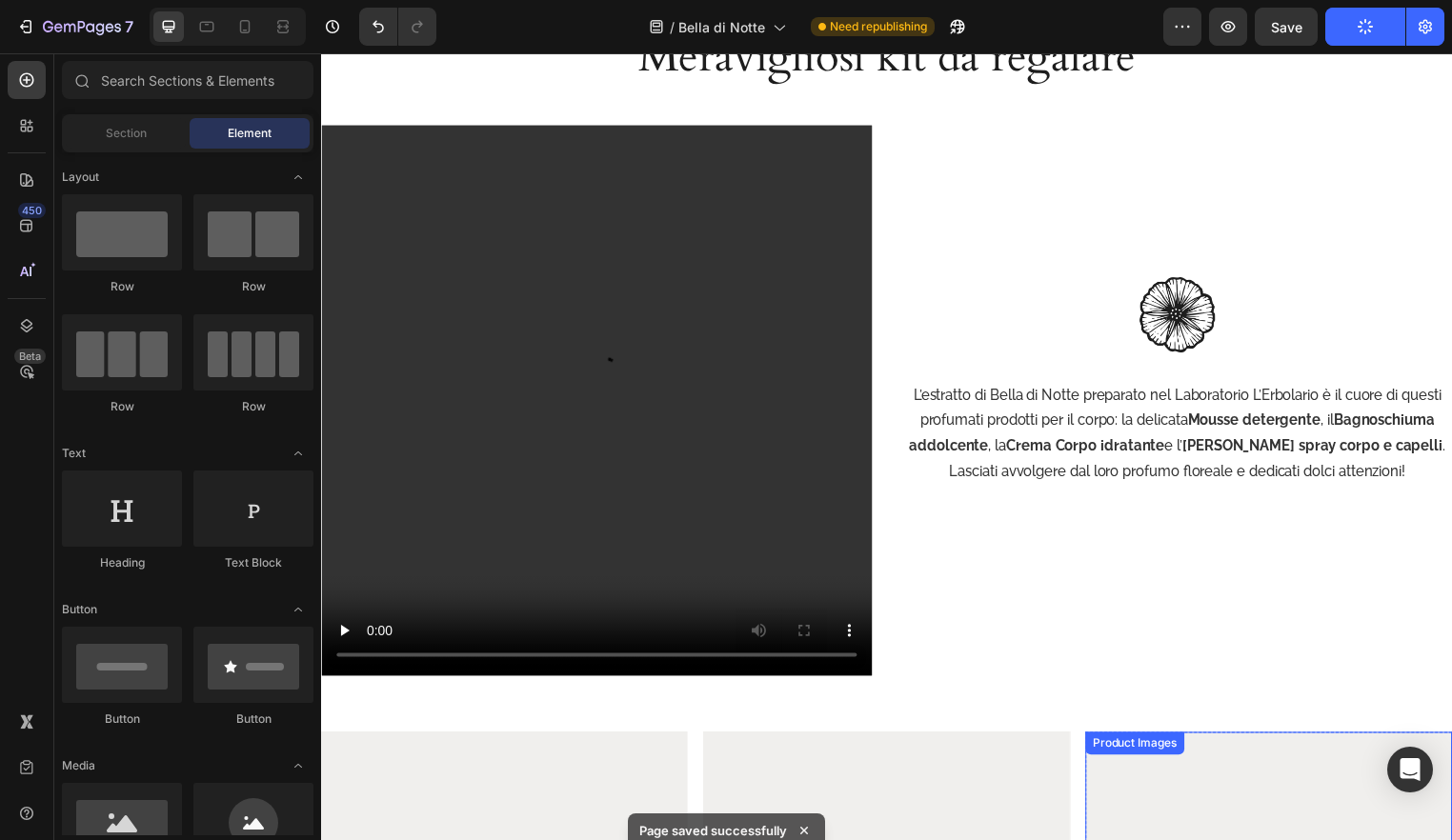
scroll to position [2432, 0]
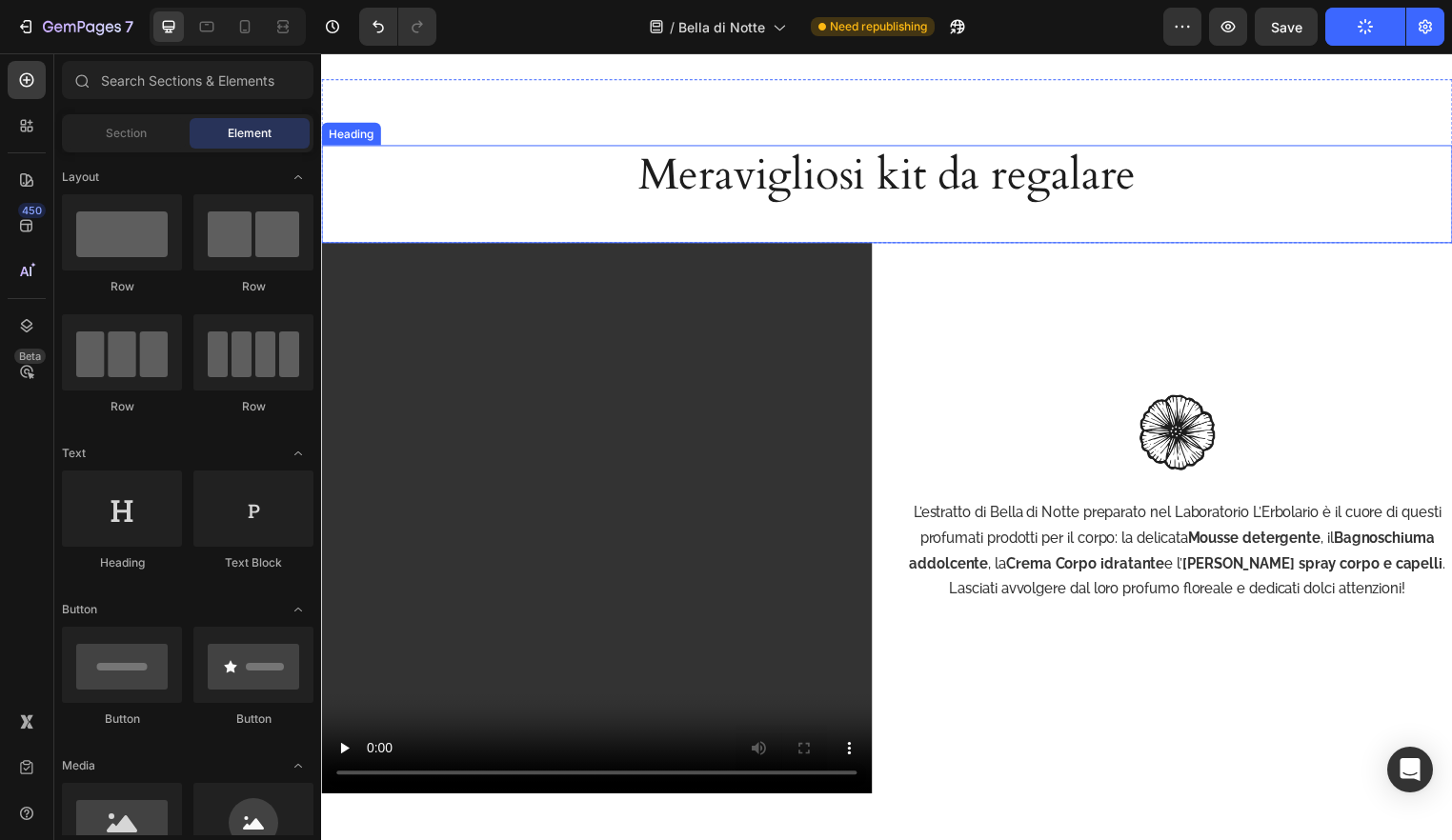
click at [1072, 208] on h2 "Meravigliosi kit da regalare" at bounding box center [893, 177] width 683 height 61
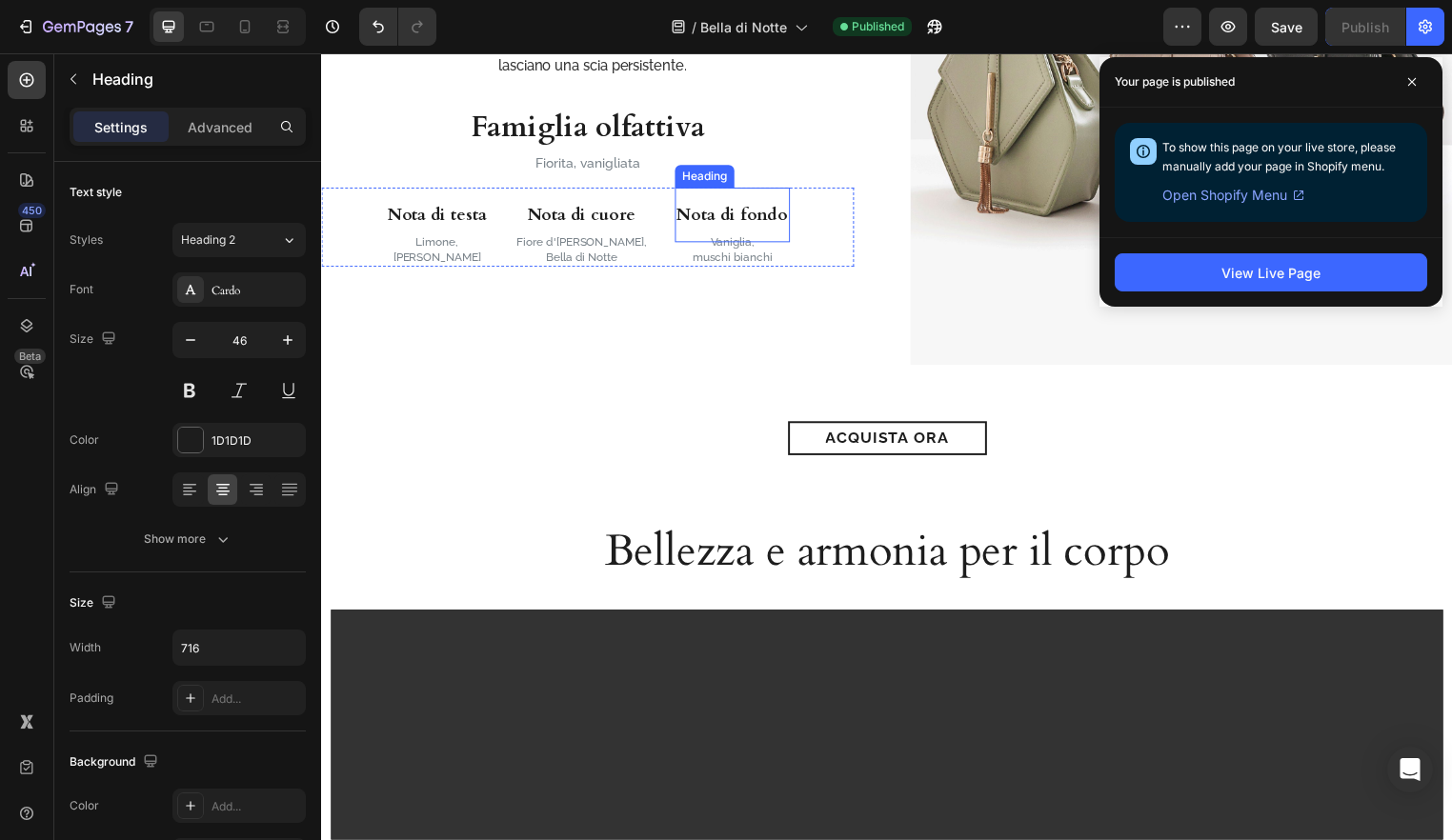
scroll to position [1668, 0]
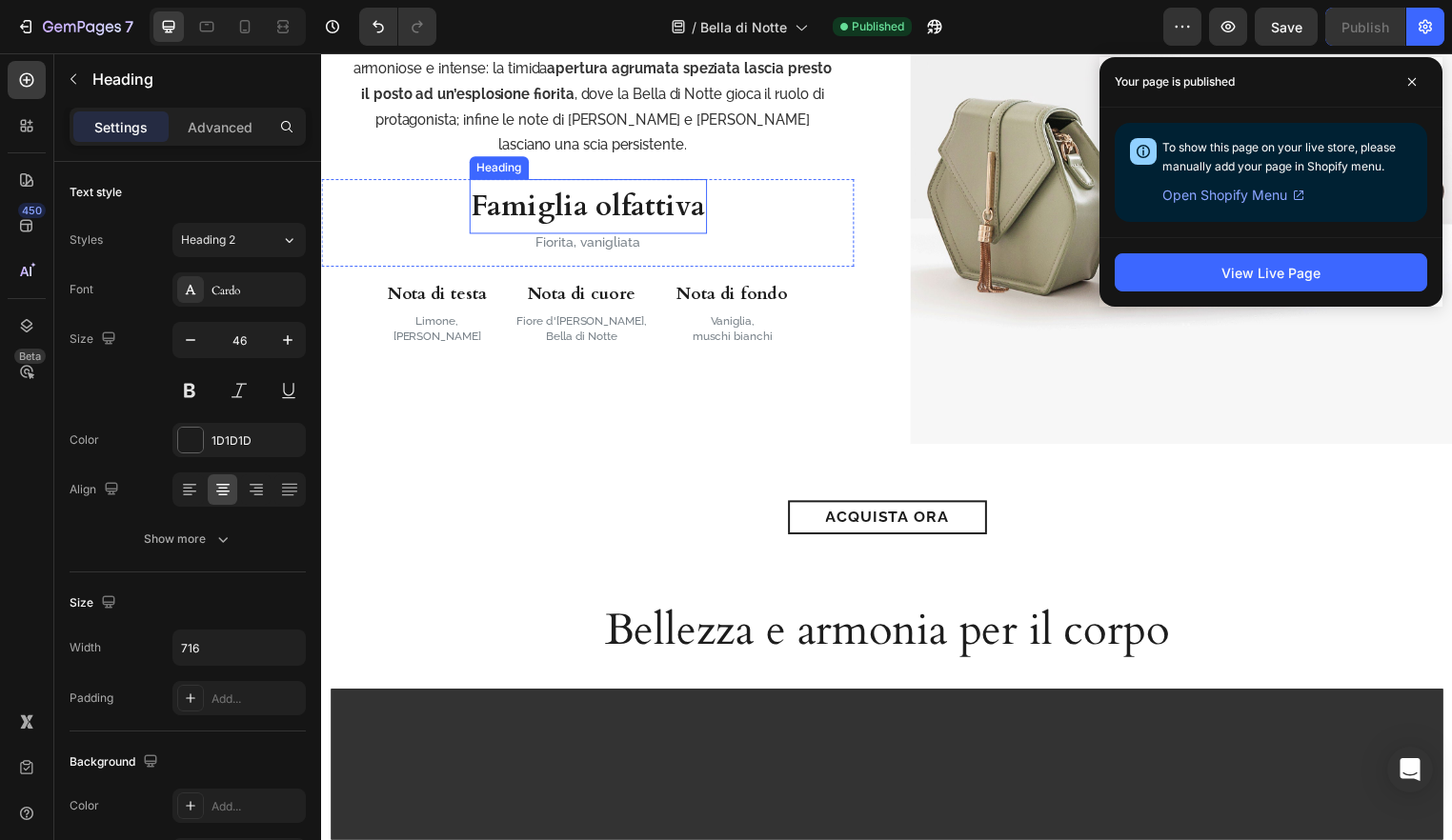
click at [659, 236] on h3 "Famiglia olfattiva" at bounding box center [591, 208] width 240 height 55
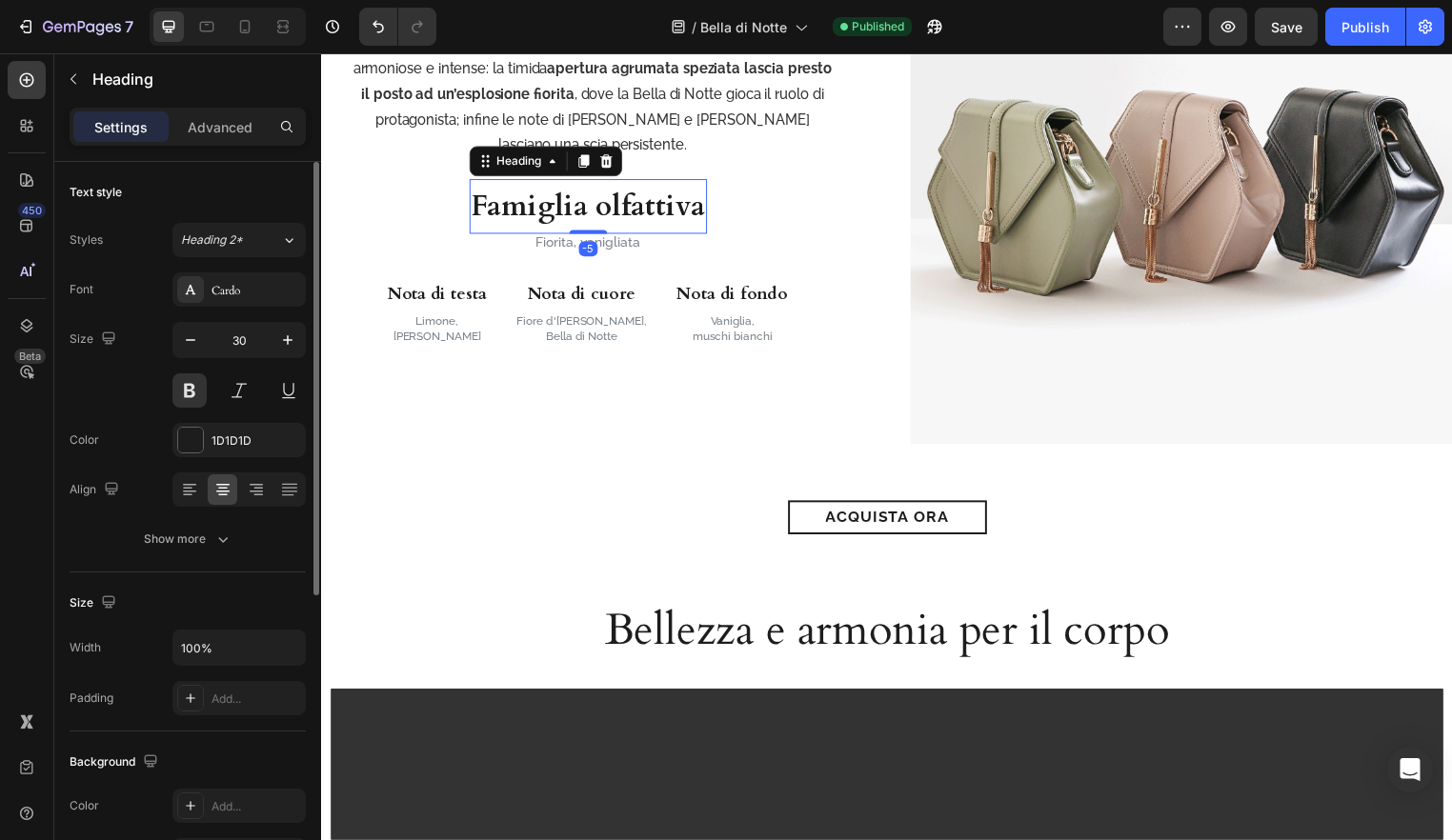
click at [177, 322] on div "30" at bounding box center [238, 340] width 134 height 37
click at [184, 334] on icon "button" at bounding box center [190, 340] width 19 height 19
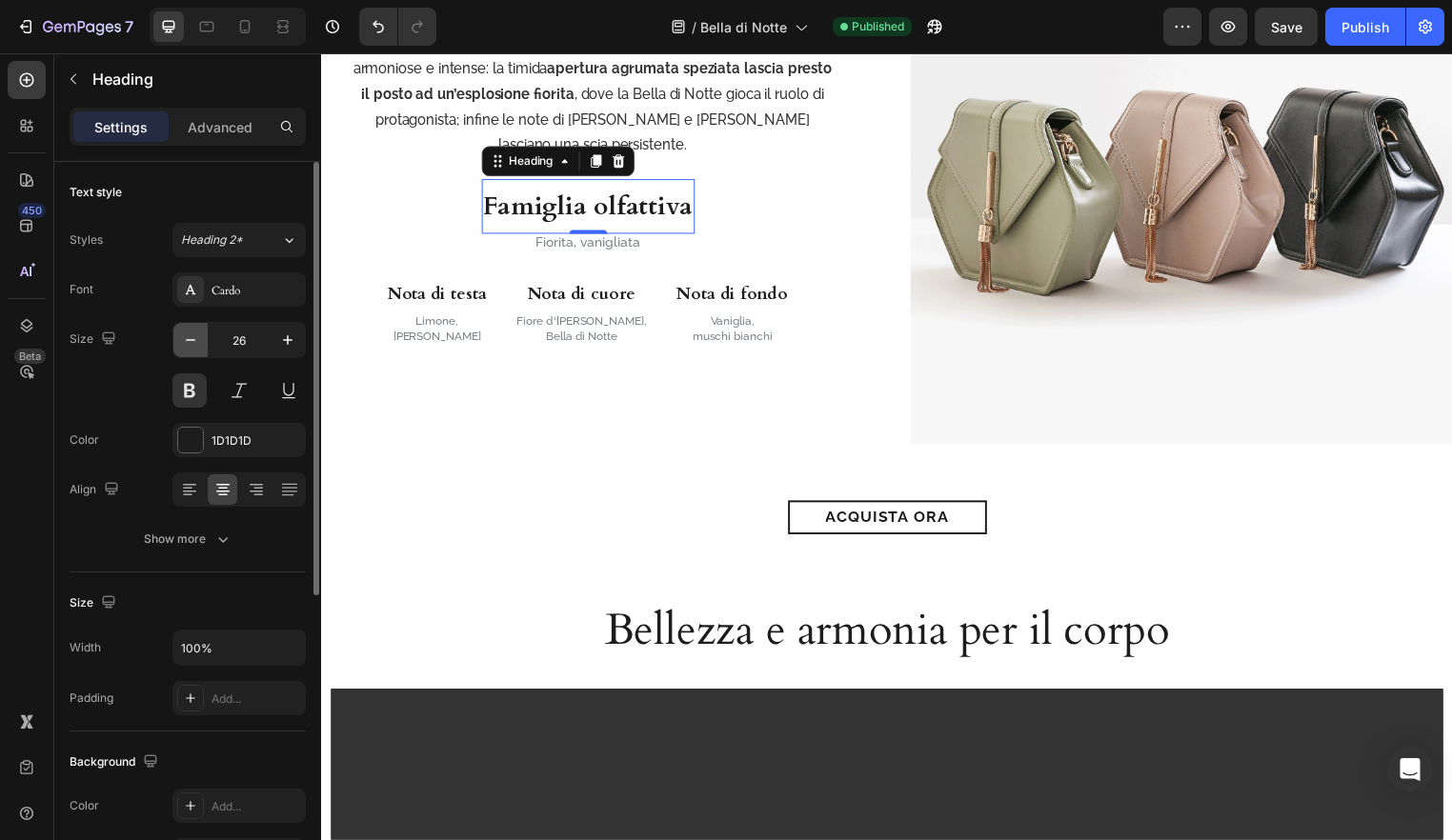
click at [184, 334] on icon "button" at bounding box center [190, 340] width 19 height 19
type input "25"
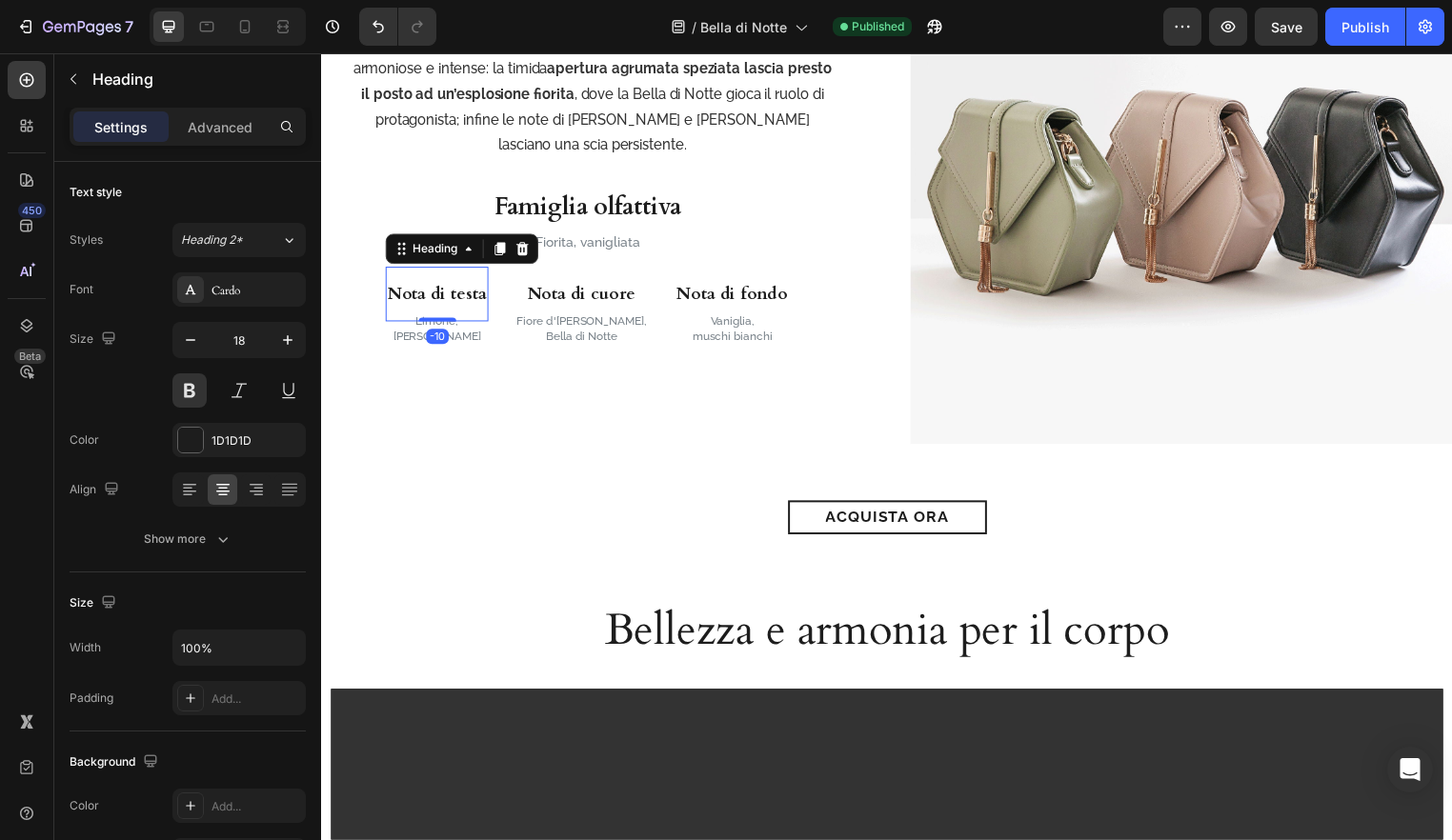
click at [443, 325] on h3 "Nota di testa" at bounding box center [438, 296] width 104 height 55
click at [587, 236] on h3 "Famiglia olfattiva" at bounding box center [589, 208] width 193 height 55
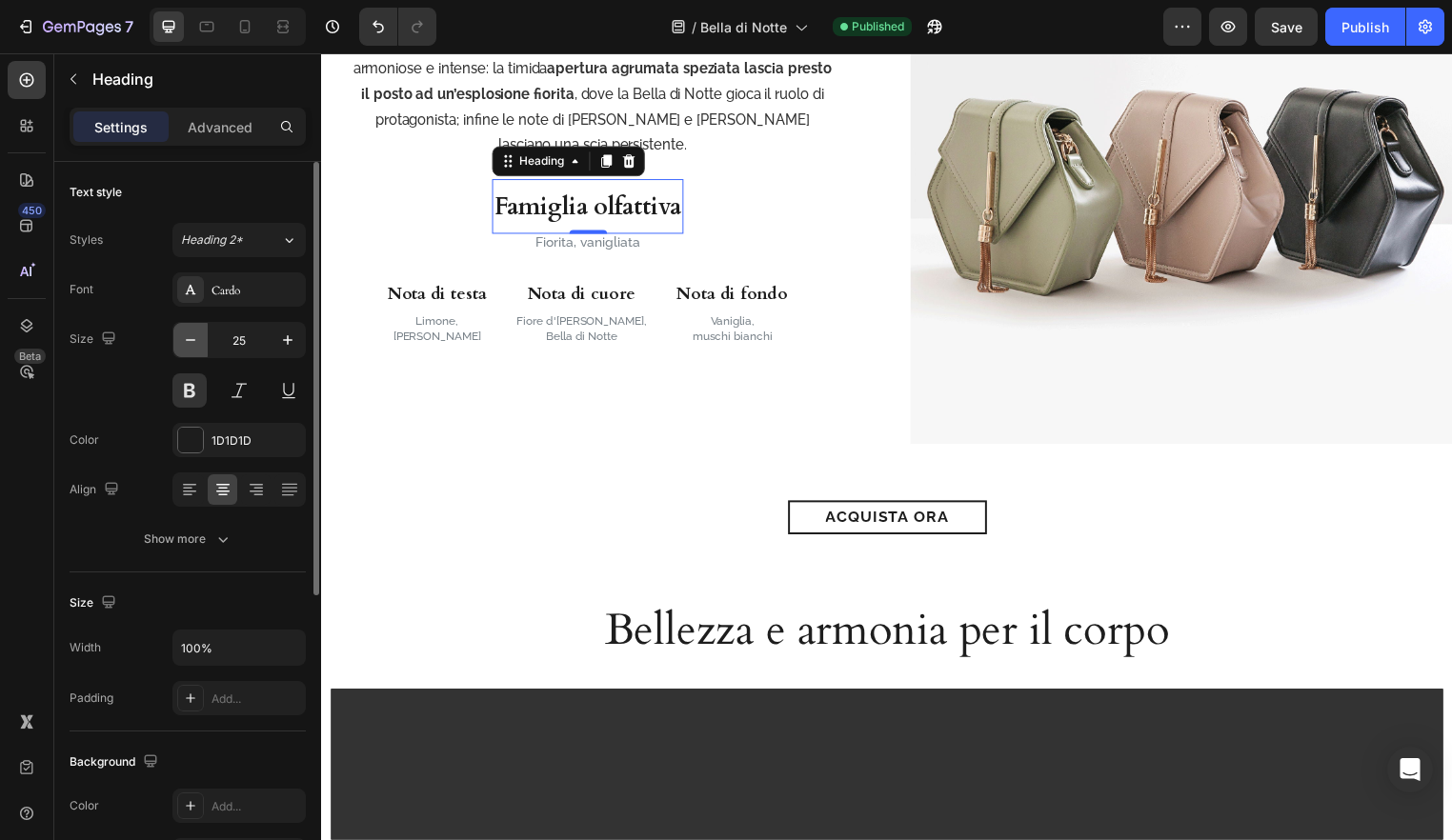
click at [193, 347] on icon "button" at bounding box center [190, 340] width 19 height 19
click at [291, 341] on icon "button" at bounding box center [288, 340] width 19 height 19
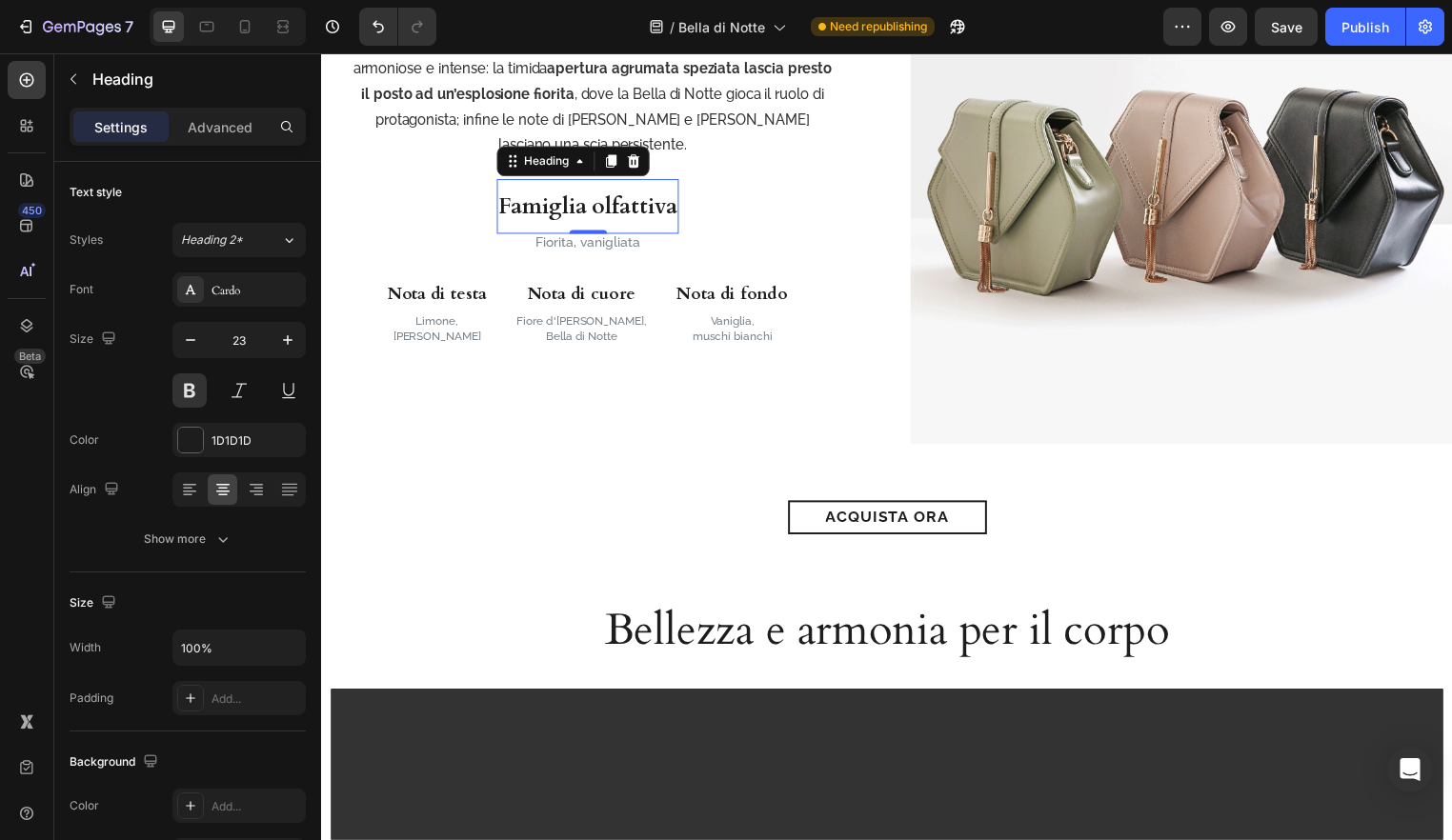
type input "24"
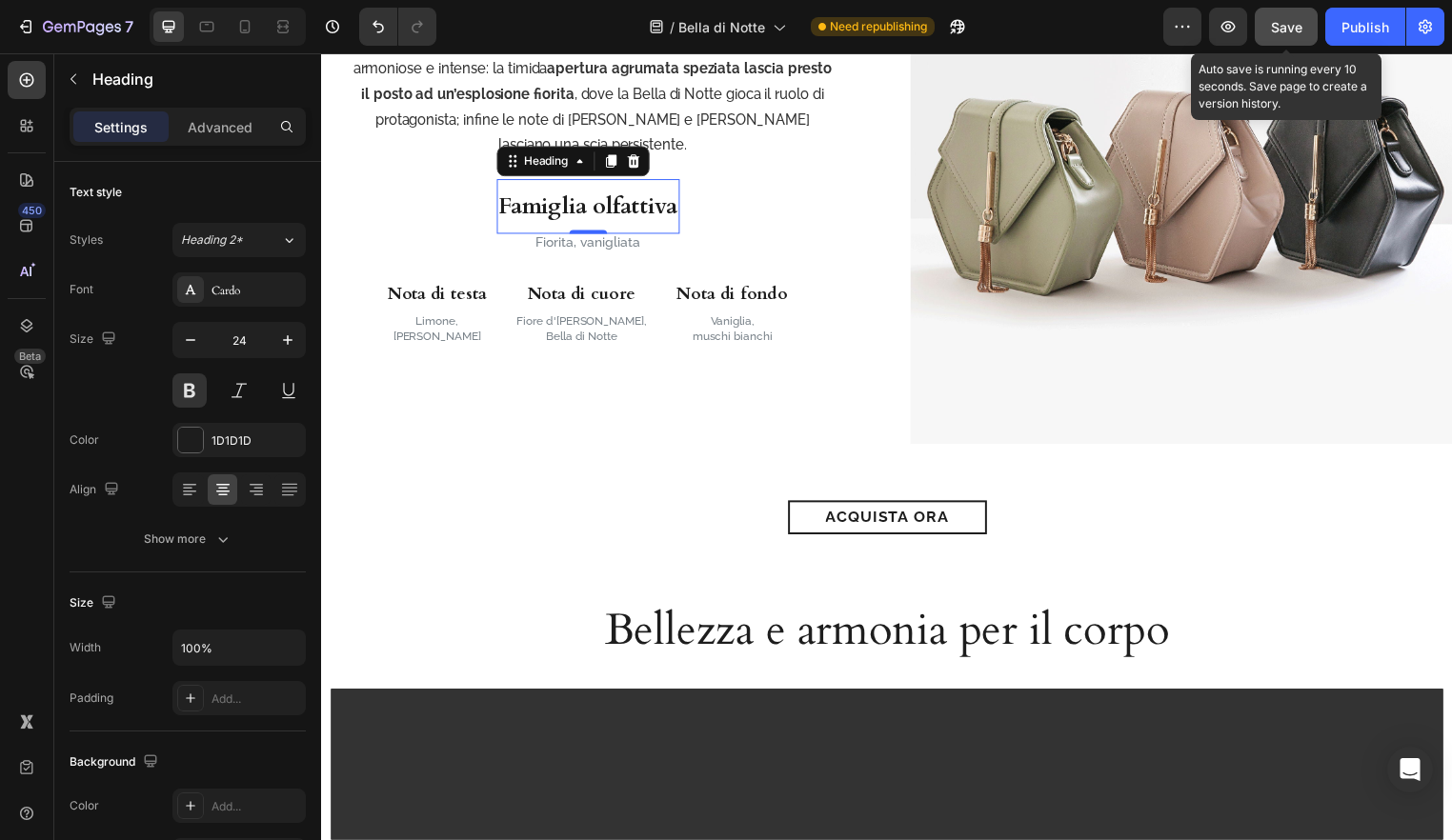
click at [1288, 44] on button "Save" at bounding box center [1286, 27] width 63 height 38
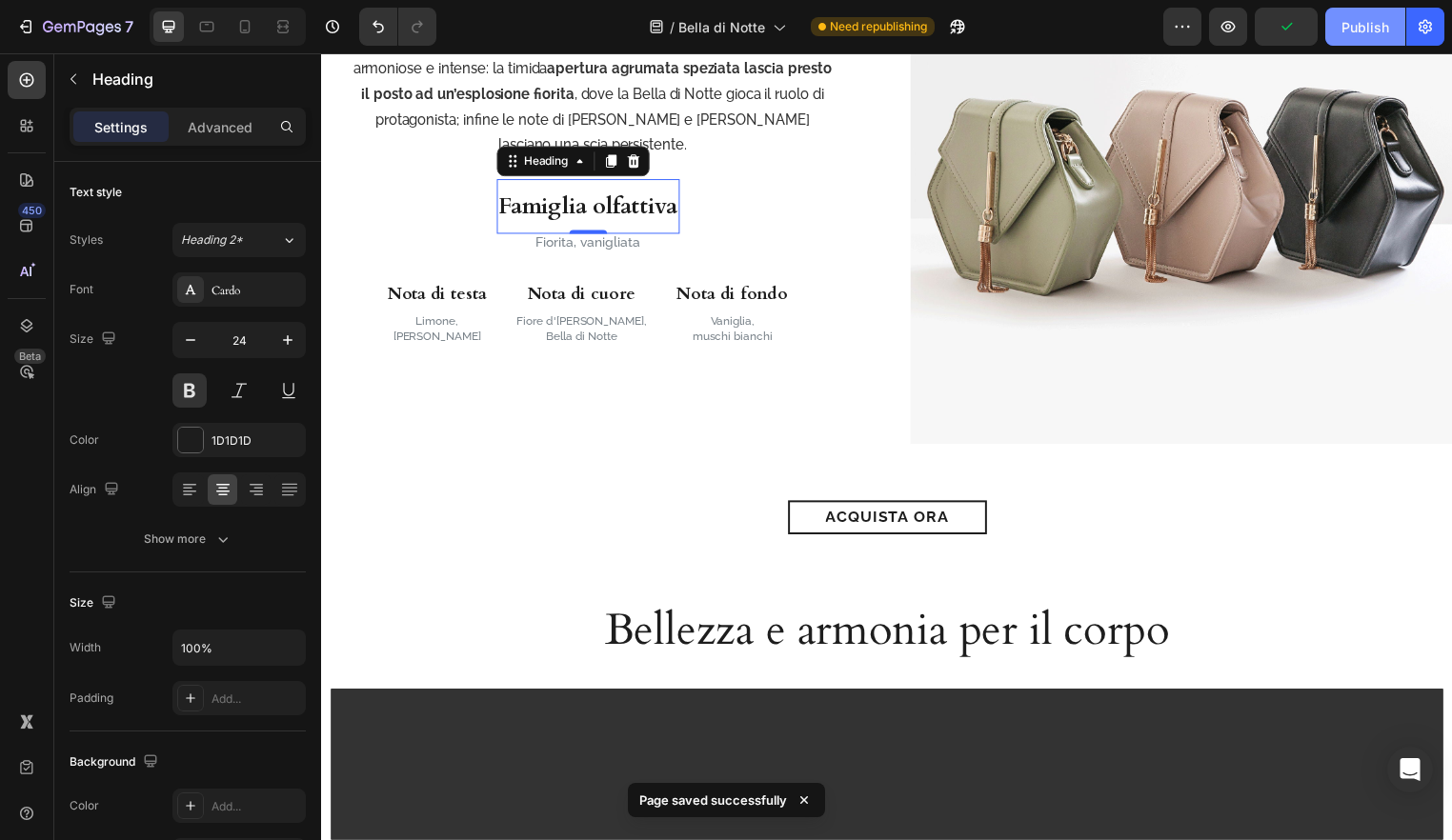
click at [1374, 40] on button "Publish" at bounding box center [1365, 27] width 80 height 38
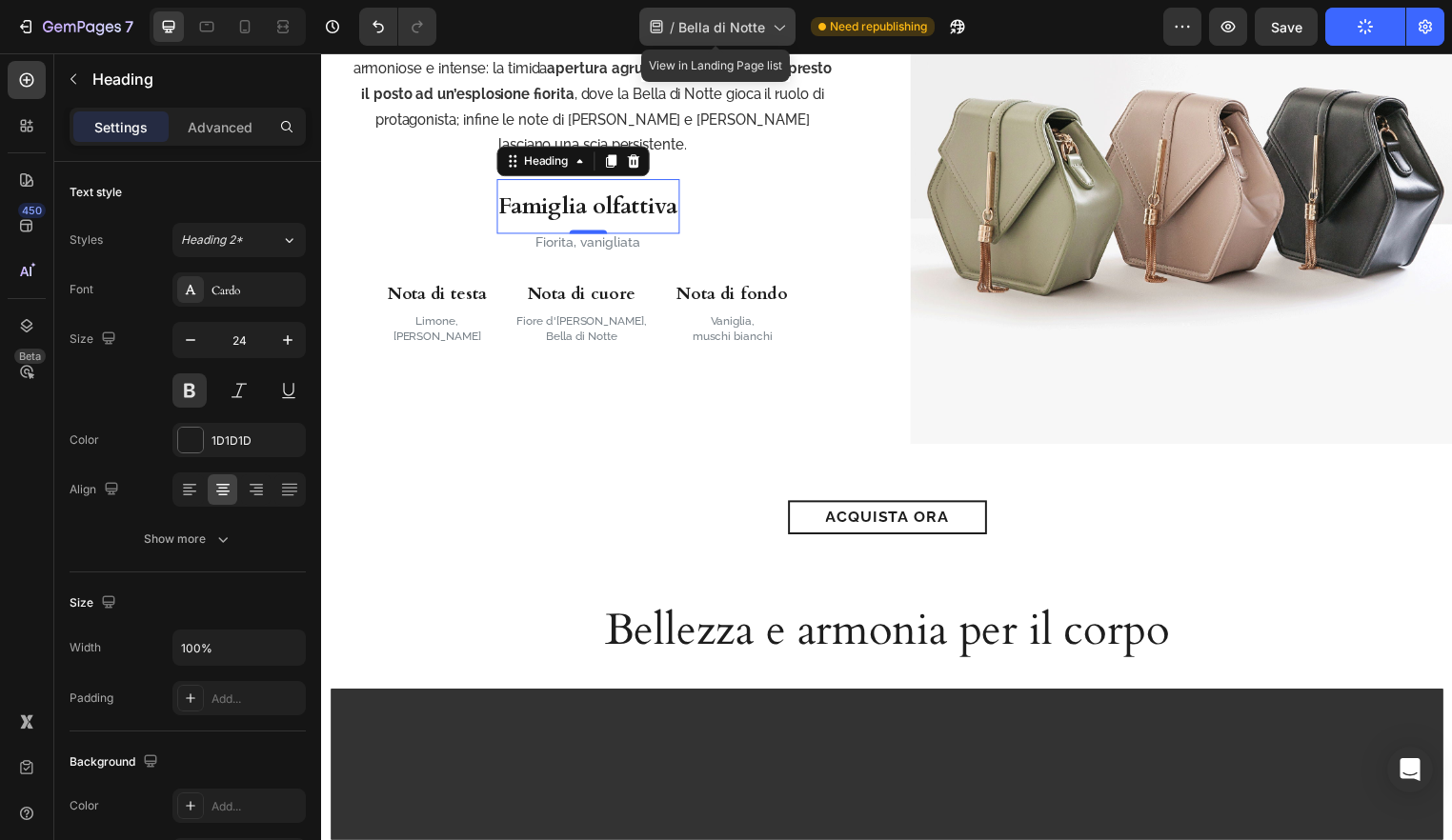
click at [745, 26] on span "Bella di Notte" at bounding box center [722, 27] width 87 height 20
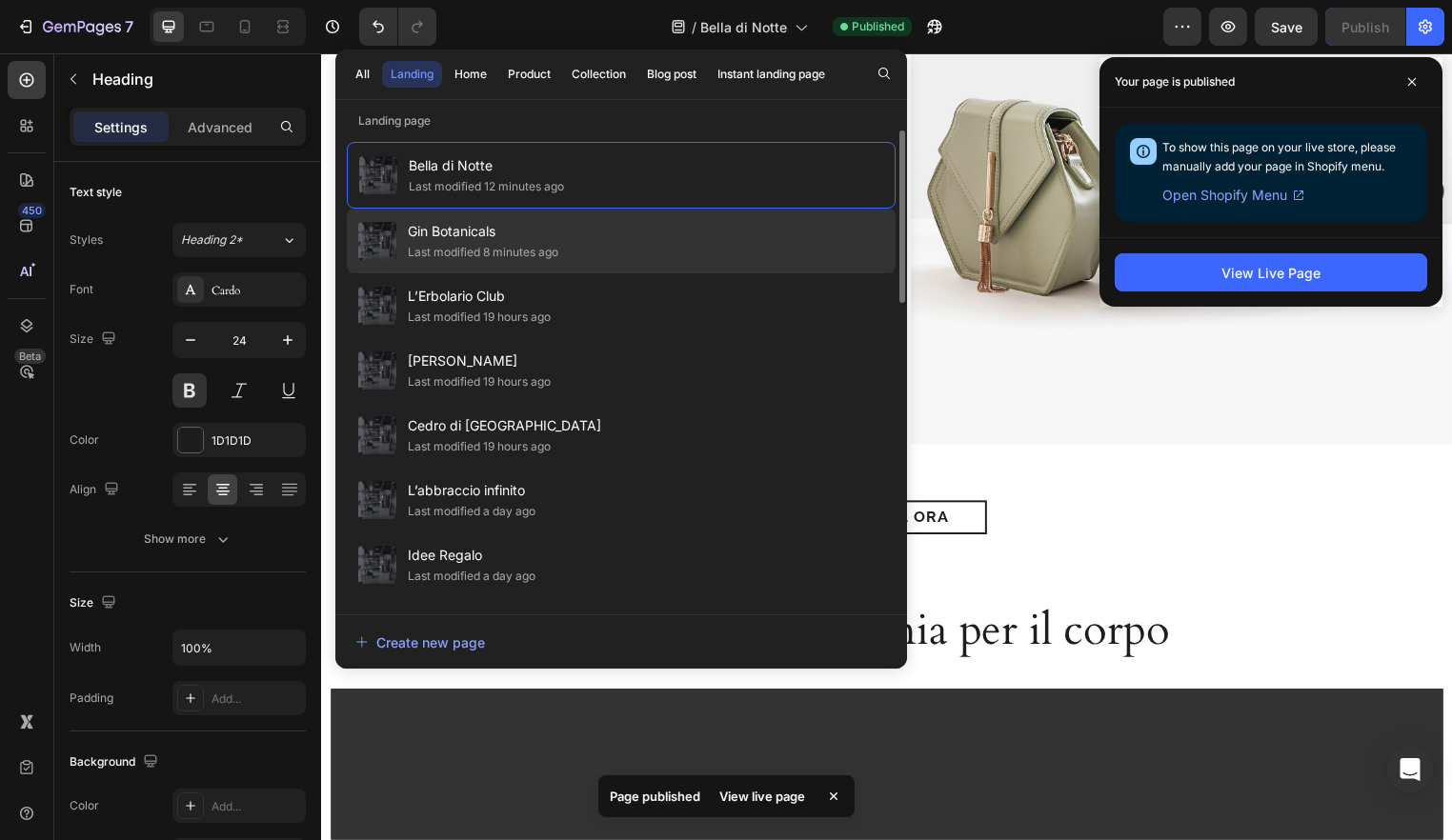
click at [484, 231] on span "Gin Botanicals" at bounding box center [483, 232] width 151 height 23
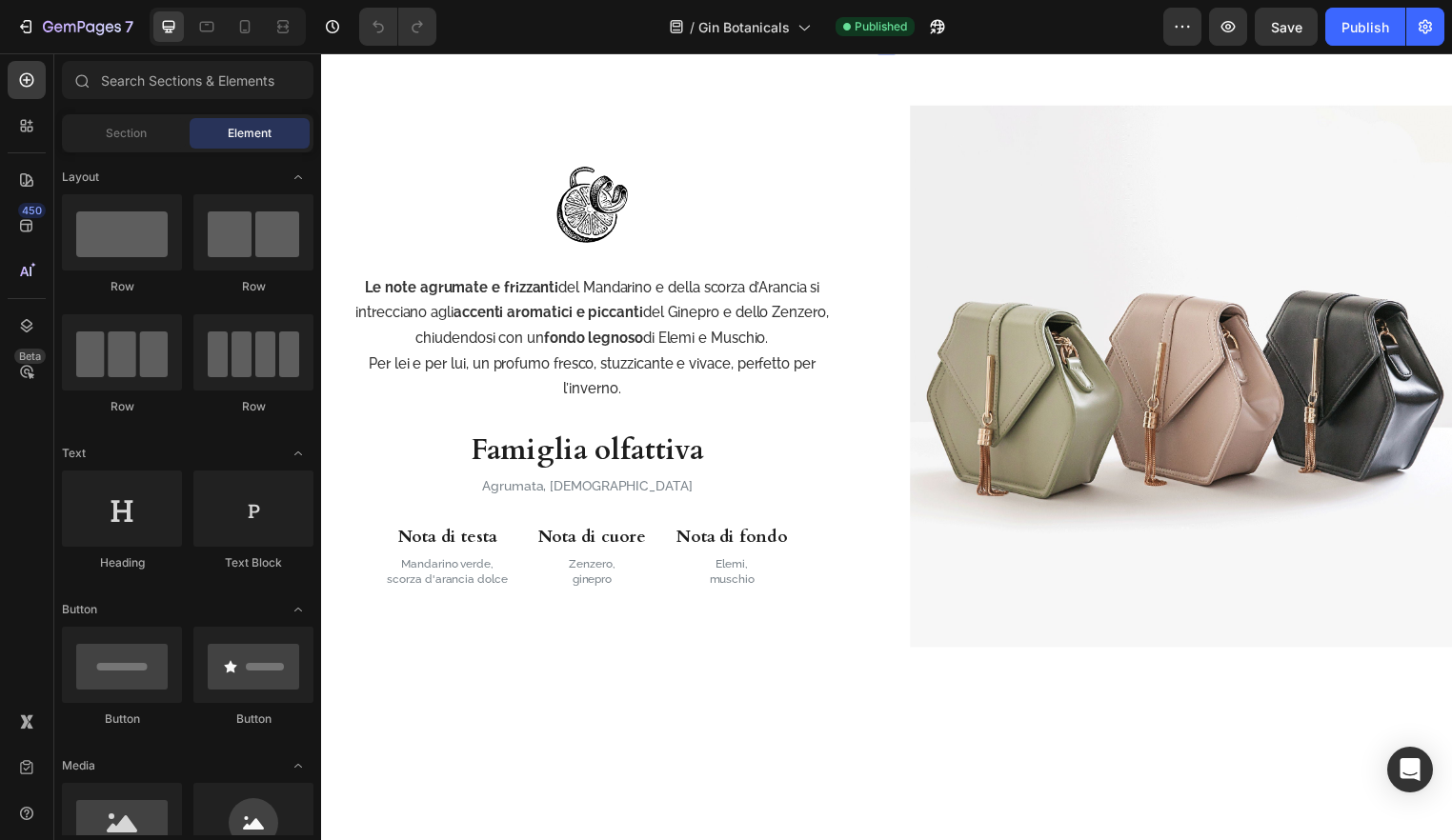
scroll to position [1988, 0]
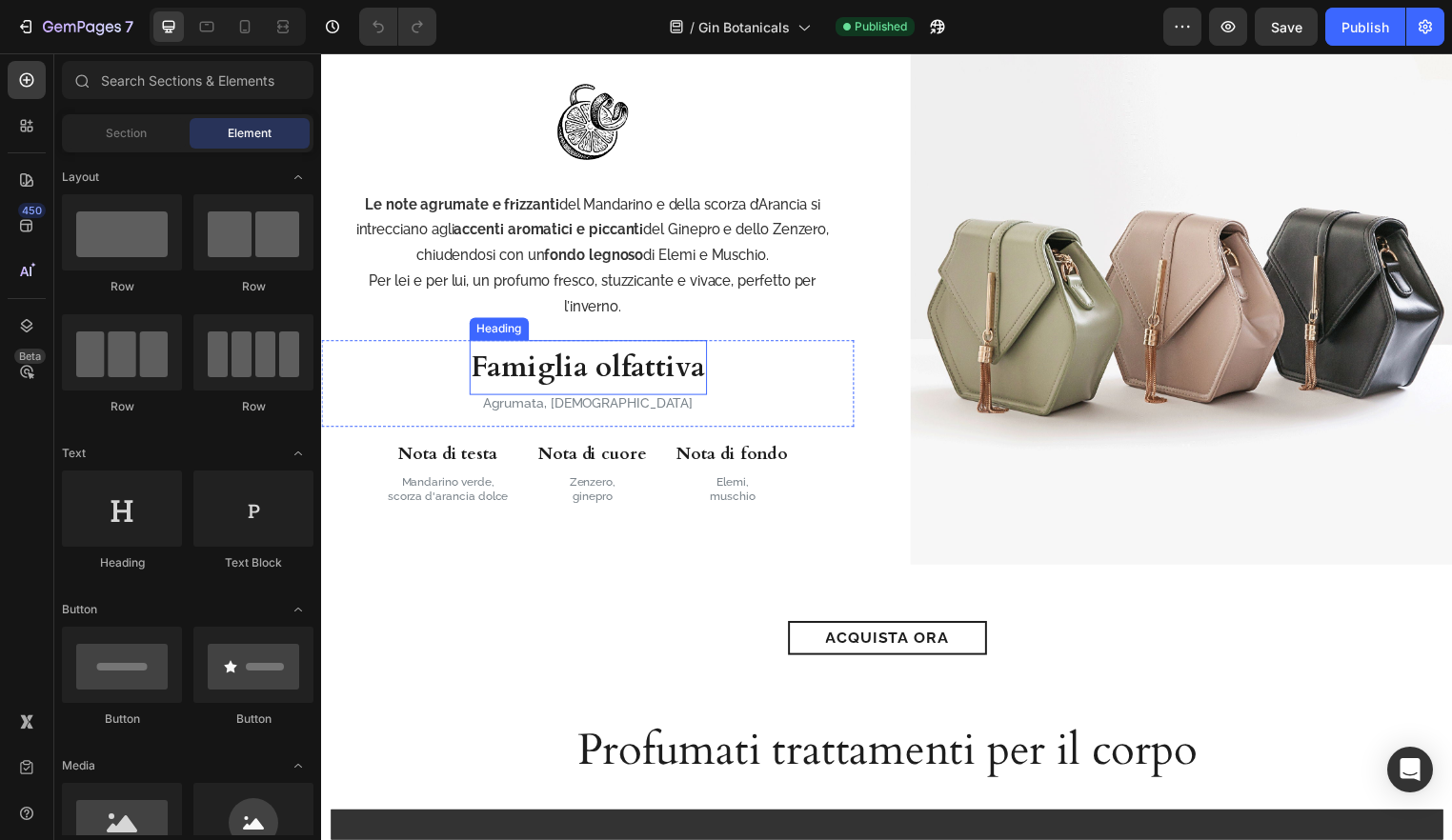
click at [682, 377] on h3 "Famiglia olfattiva" at bounding box center [591, 371] width 240 height 55
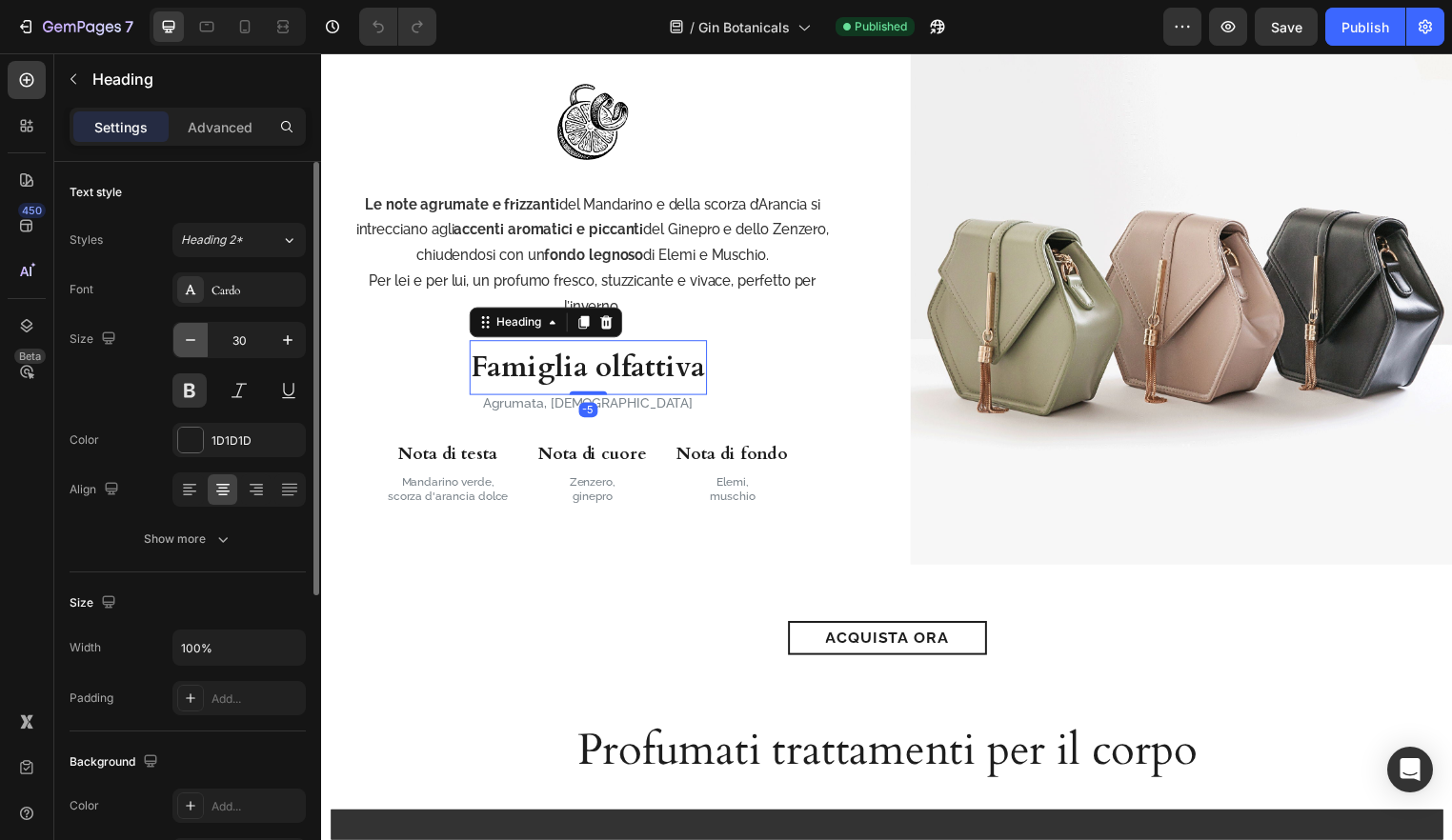
click at [184, 338] on icon "button" at bounding box center [190, 340] width 19 height 19
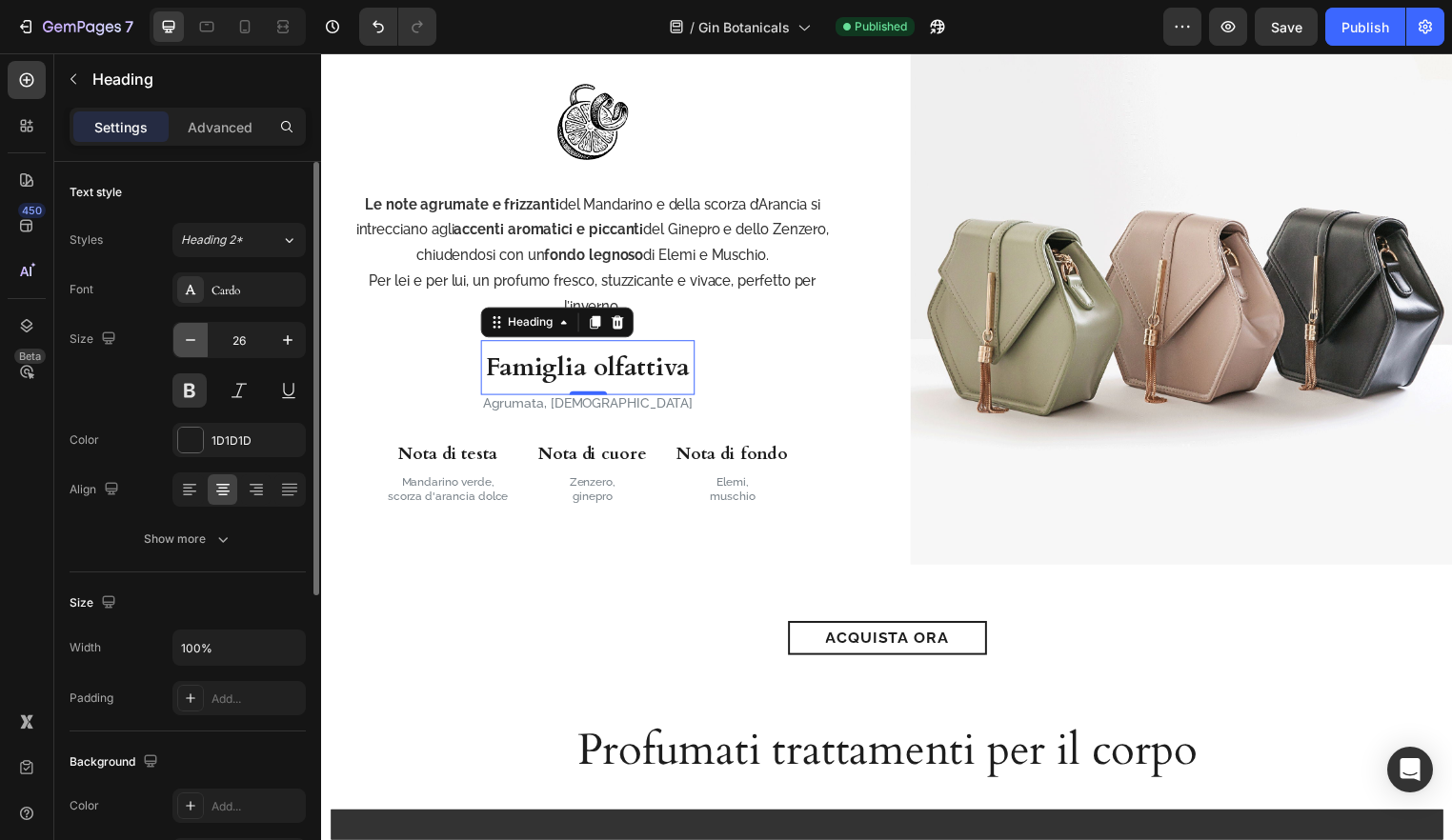
click at [184, 338] on icon "button" at bounding box center [190, 340] width 19 height 19
type input "24"
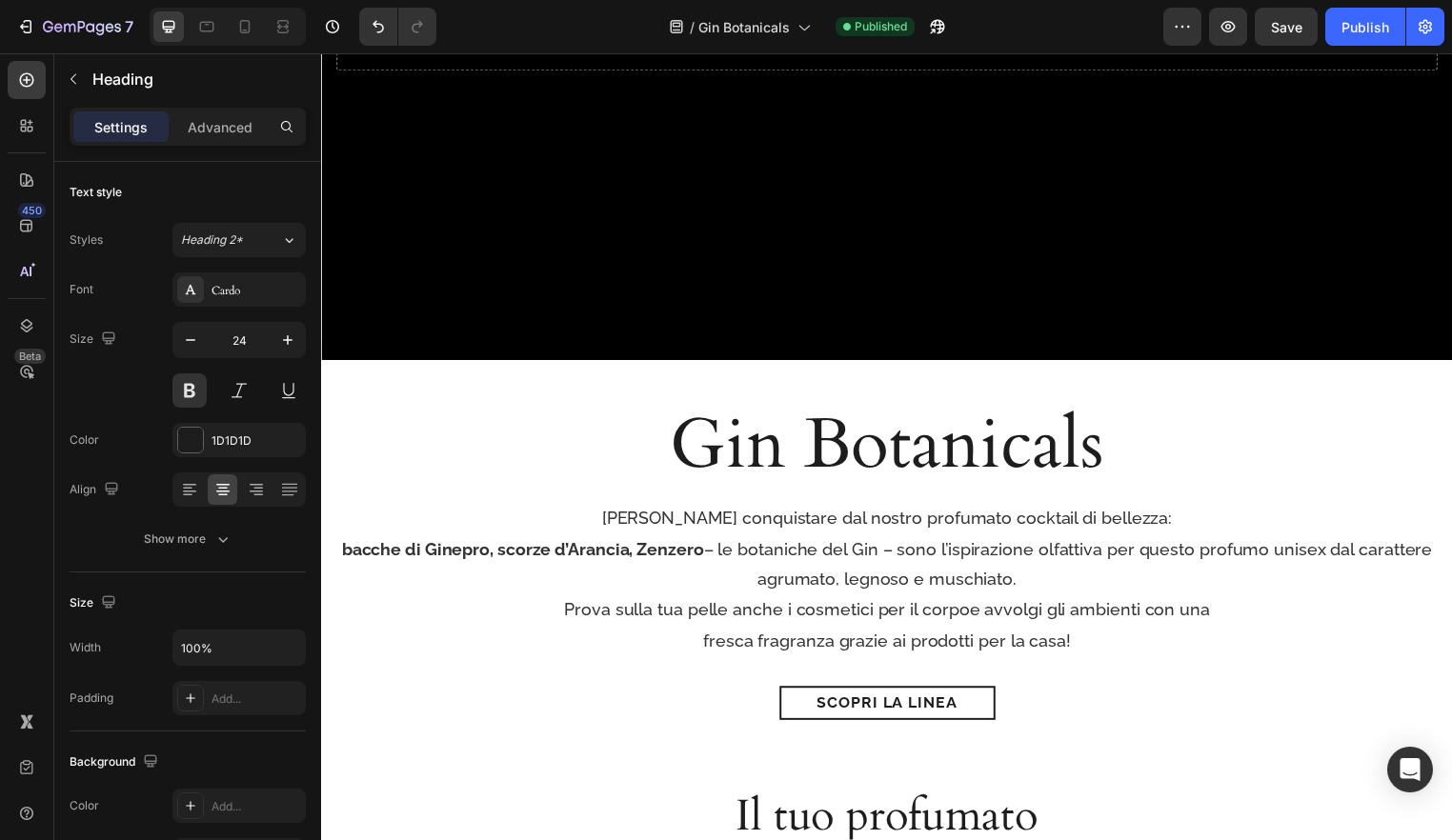
scroll to position [441, 0]
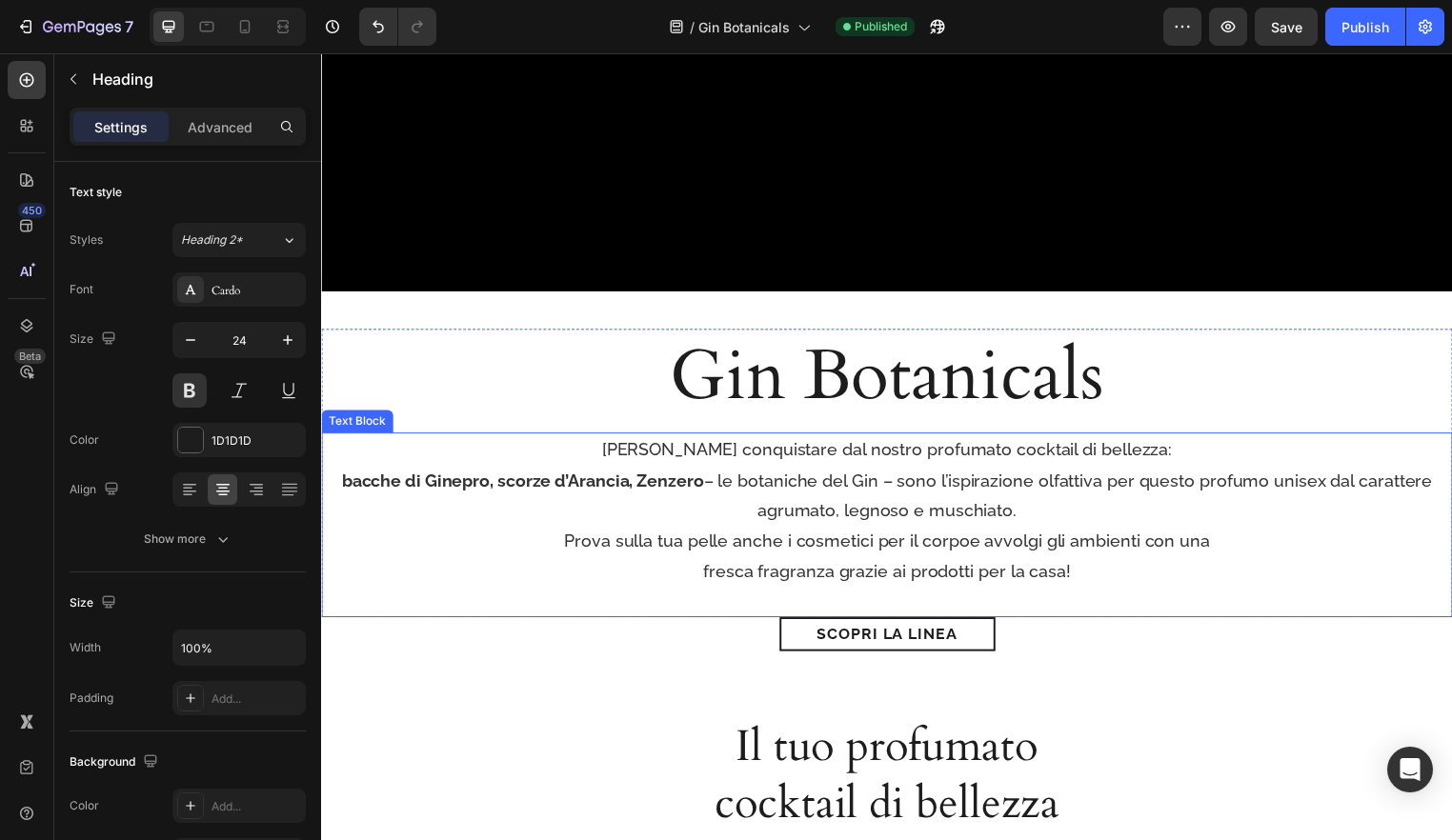
click at [1038, 483] on p "bacche di Ginepro, scorze d’Arancia, Zenzero – le botaniche del Gin – sono l’is…" at bounding box center [892, 502] width 1139 height 62
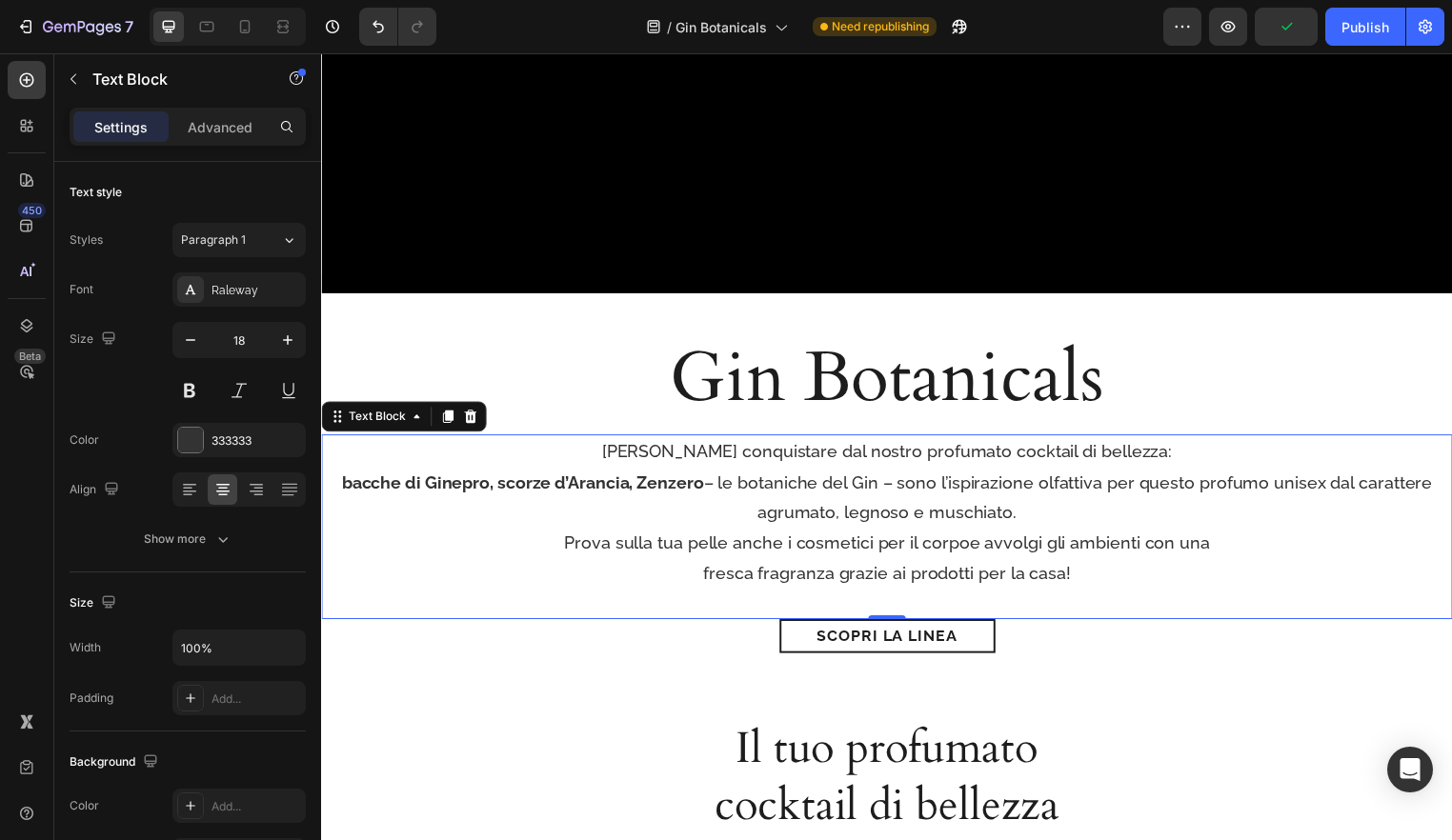
click at [1122, 488] on p "bacche di Ginepro, scorze d’Arancia, Zenzero – le botaniche del Gin – sono l’is…" at bounding box center [892, 504] width 1139 height 62
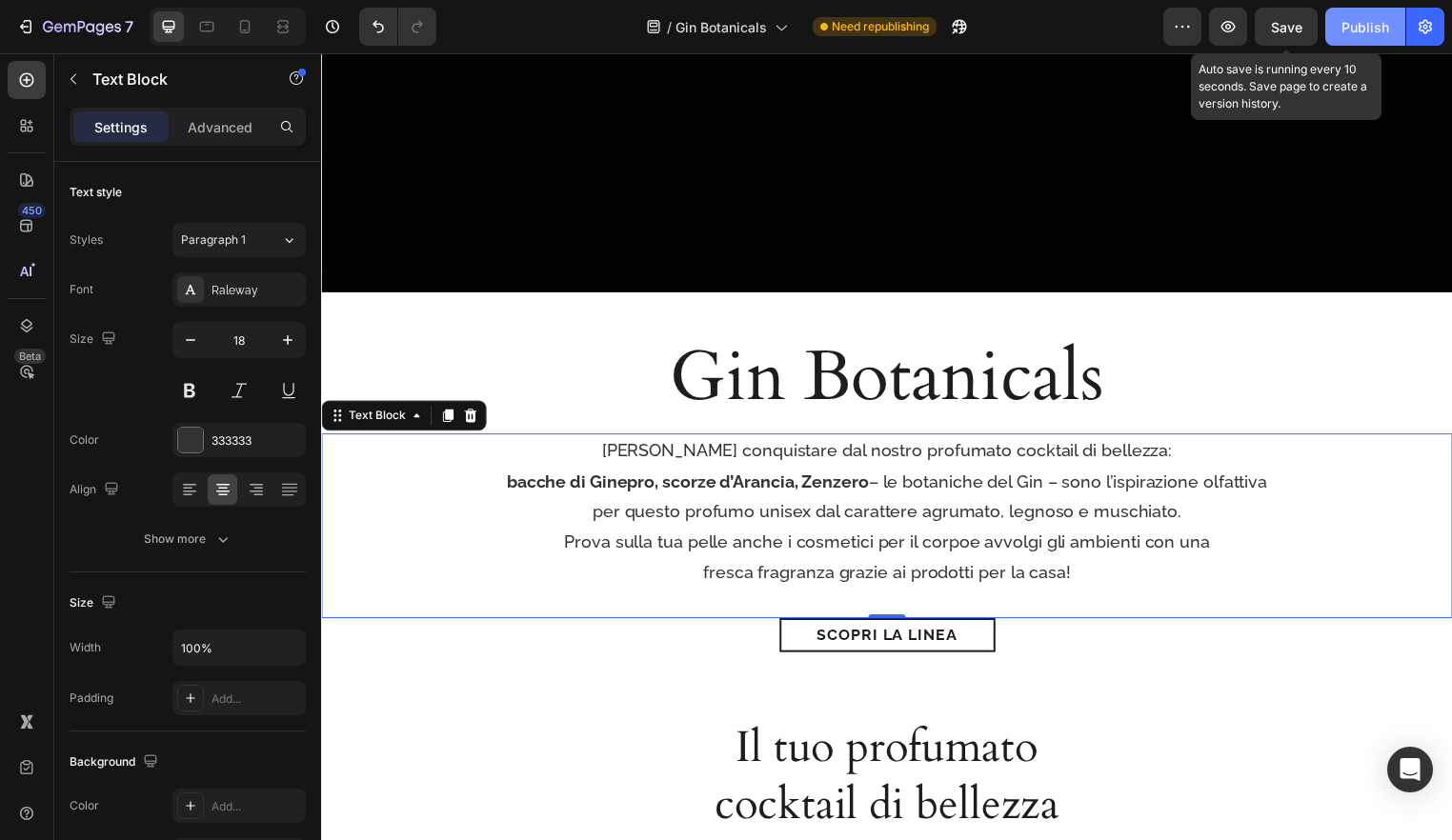
drag, startPoint x: 1303, startPoint y: 27, endPoint x: 1350, endPoint y: 28, distance: 47.0
click at [1304, 27] on button "Save" at bounding box center [1286, 27] width 63 height 38
click at [1363, 33] on div "Publish" at bounding box center [1365, 27] width 48 height 20
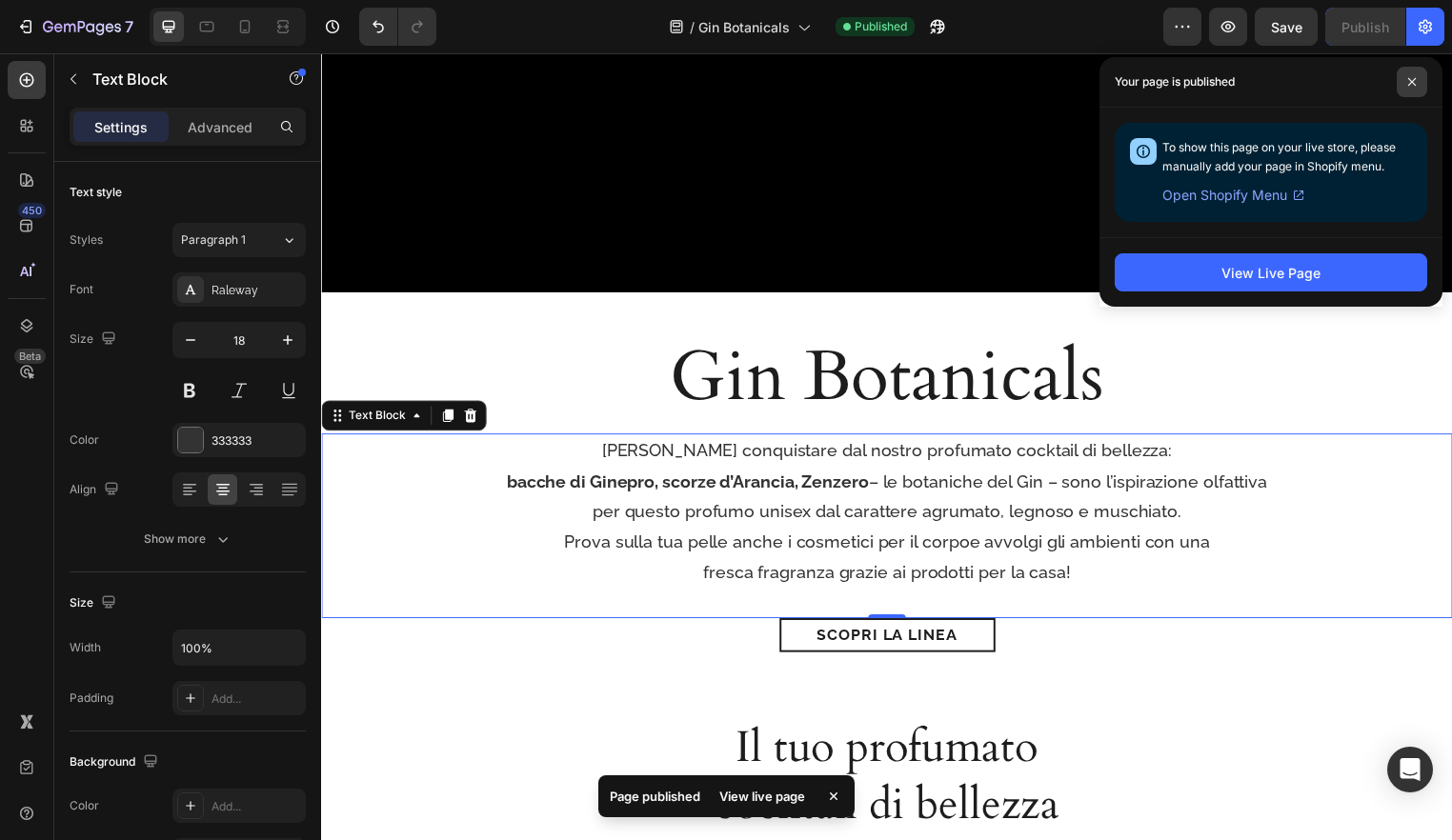
click at [1414, 86] on icon at bounding box center [1413, 82] width 10 height 10
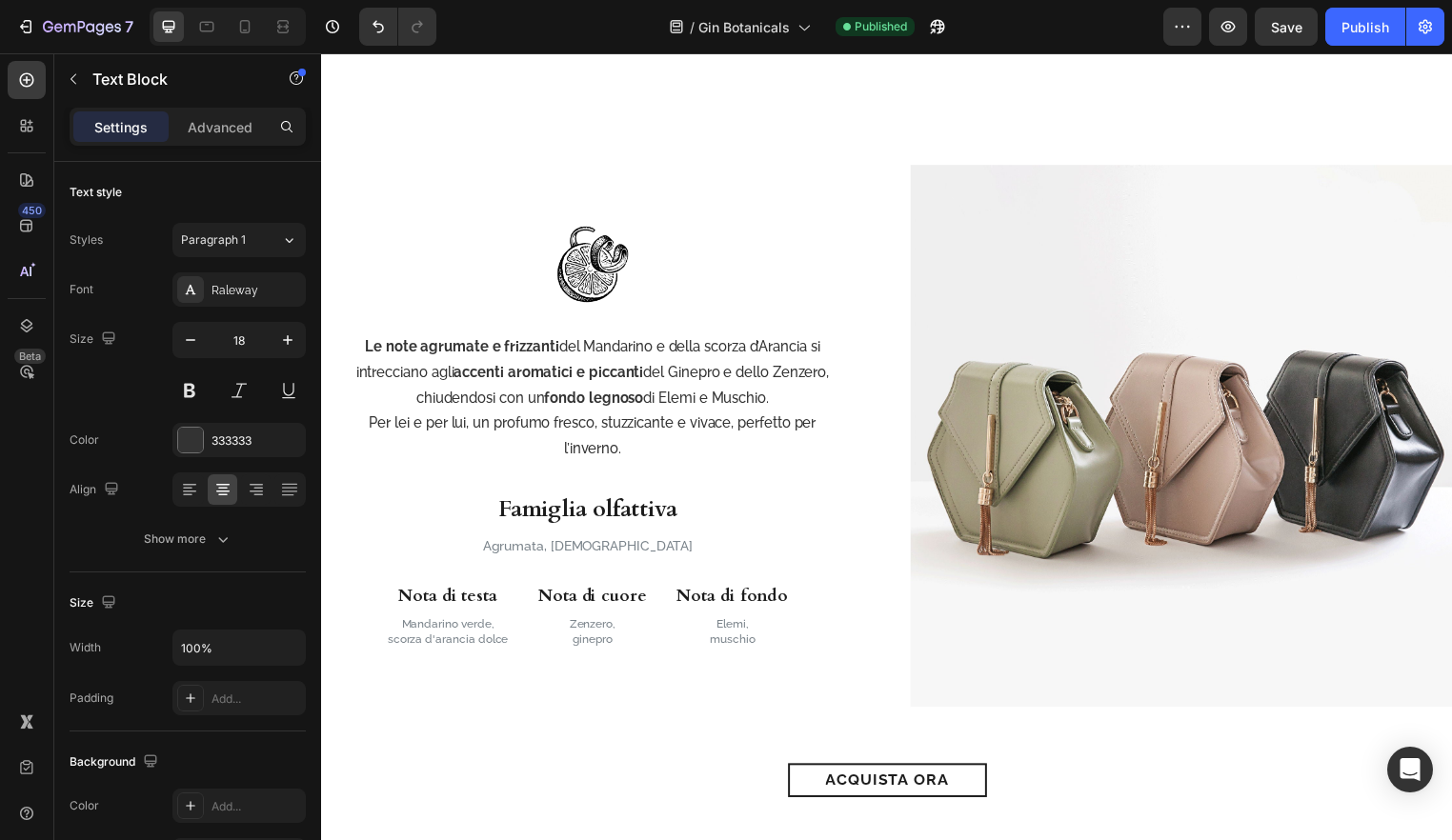
scroll to position [2094, 0]
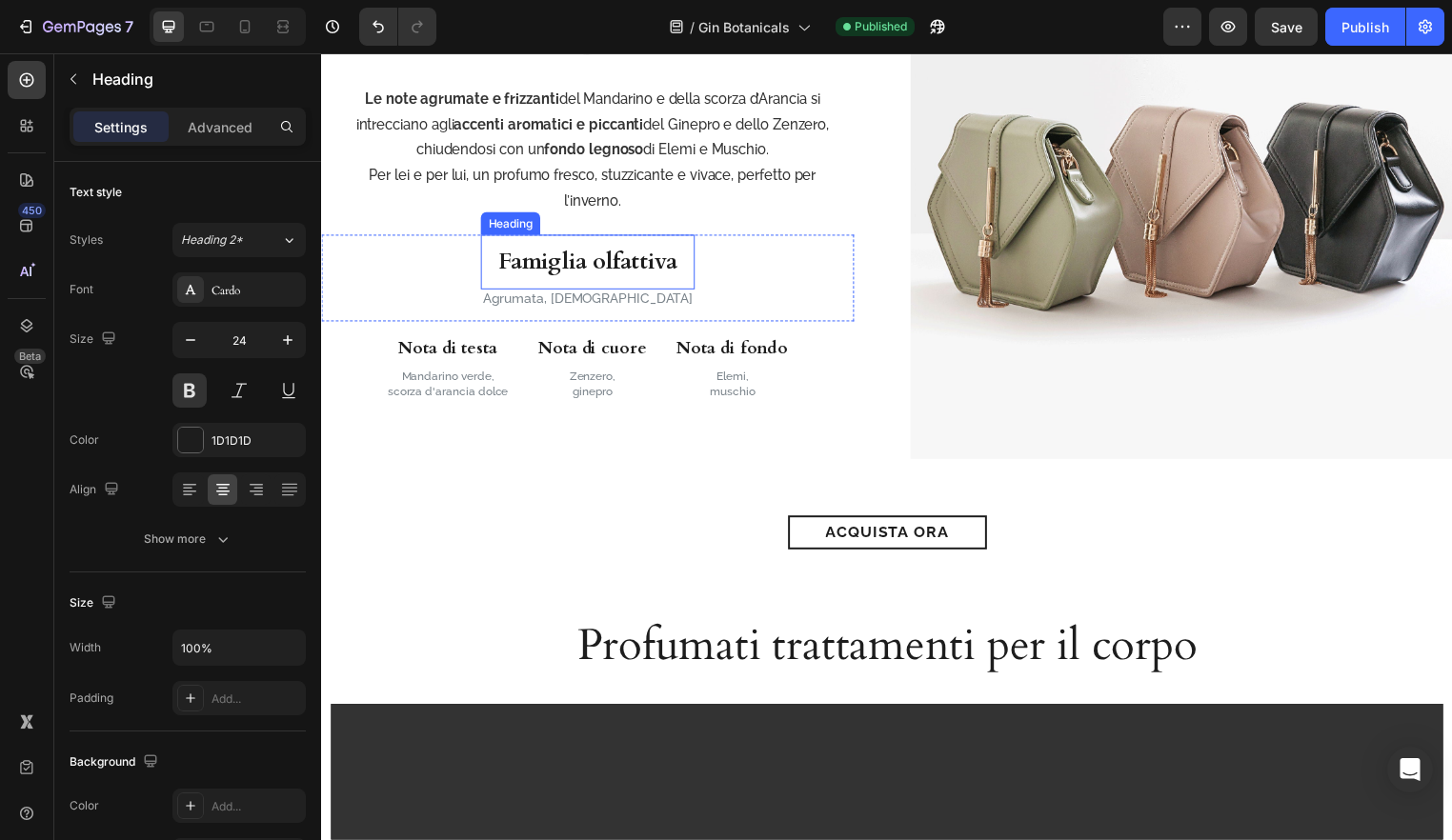
click at [633, 281] on h3 "Famiglia olfattiva" at bounding box center [589, 264] width 216 height 55
click at [216, 126] on p "Advanced" at bounding box center [219, 127] width 64 height 20
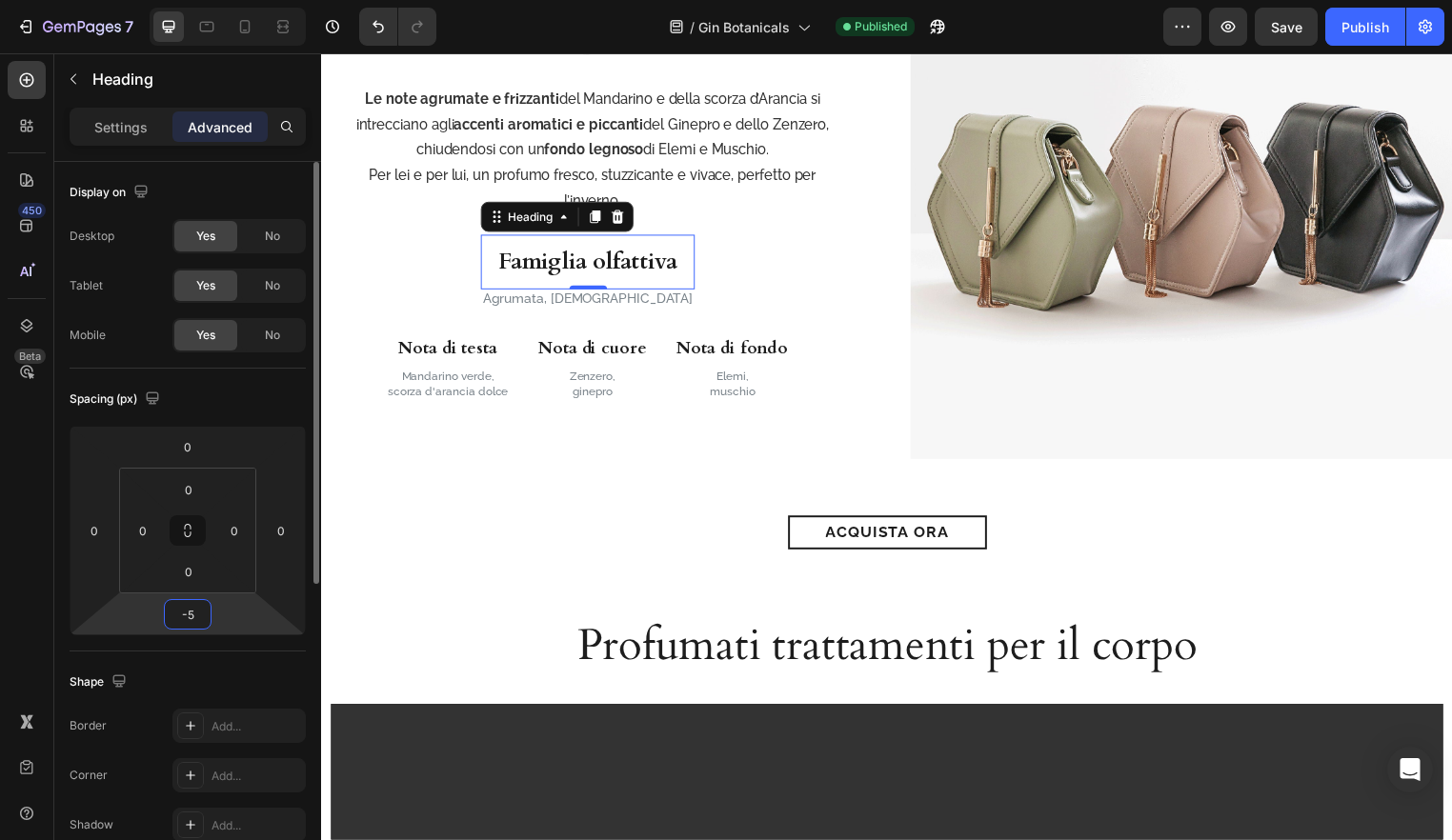
click at [189, 612] on input "-5" at bounding box center [188, 614] width 38 height 29
click at [199, 613] on input "-5" at bounding box center [188, 614] width 38 height 29
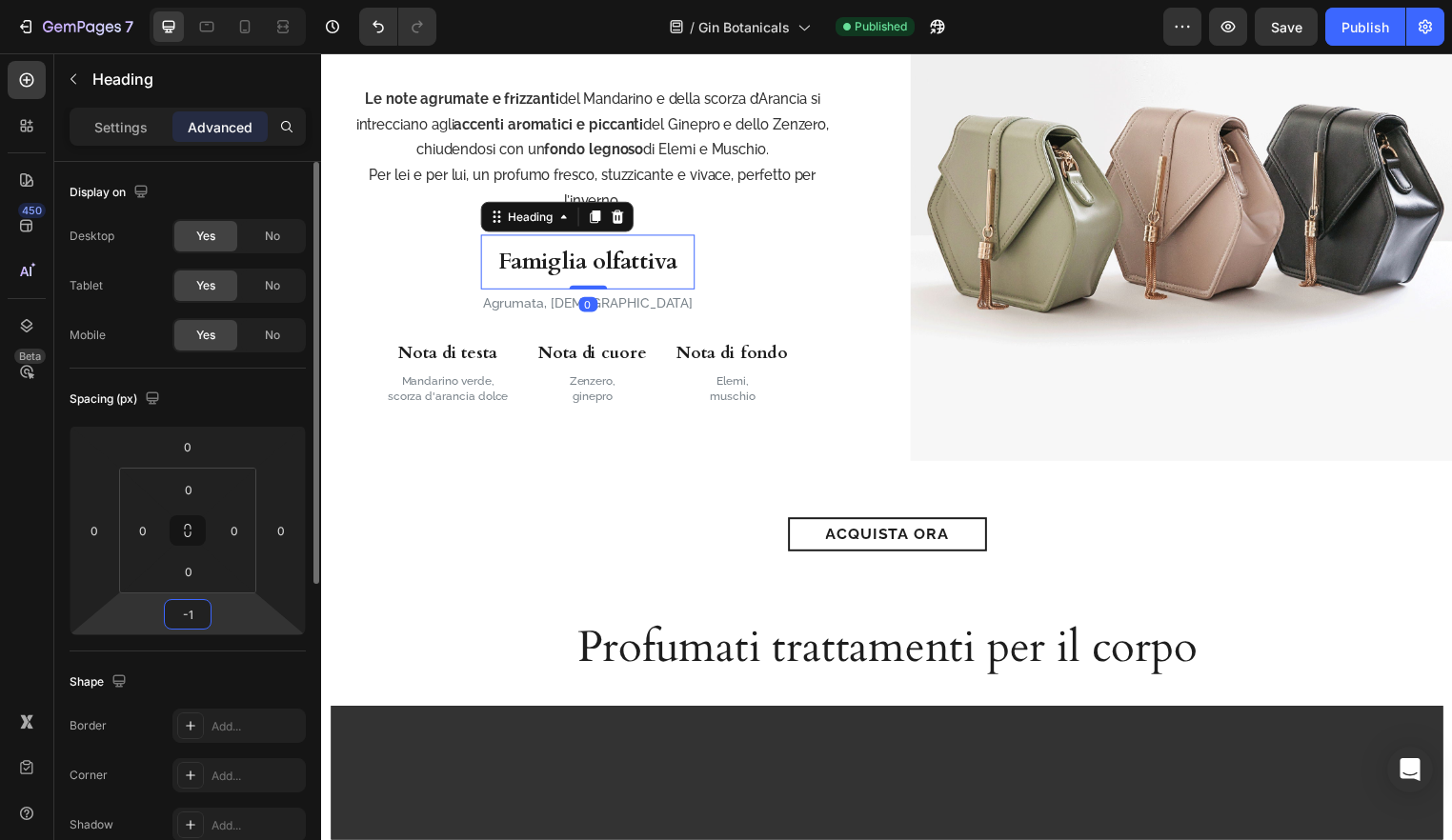
type input "-10"
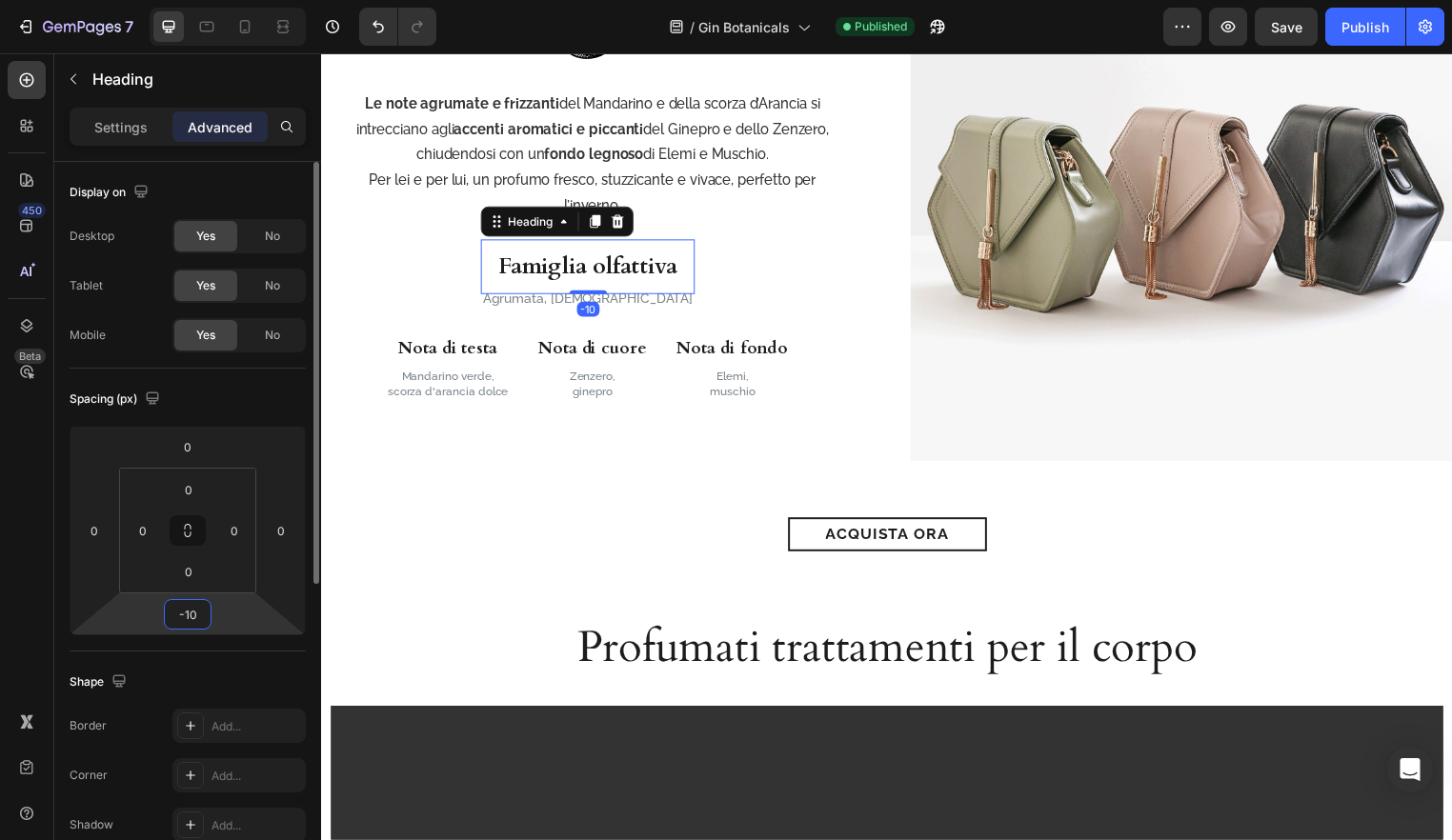
scroll to position [2096, 0]
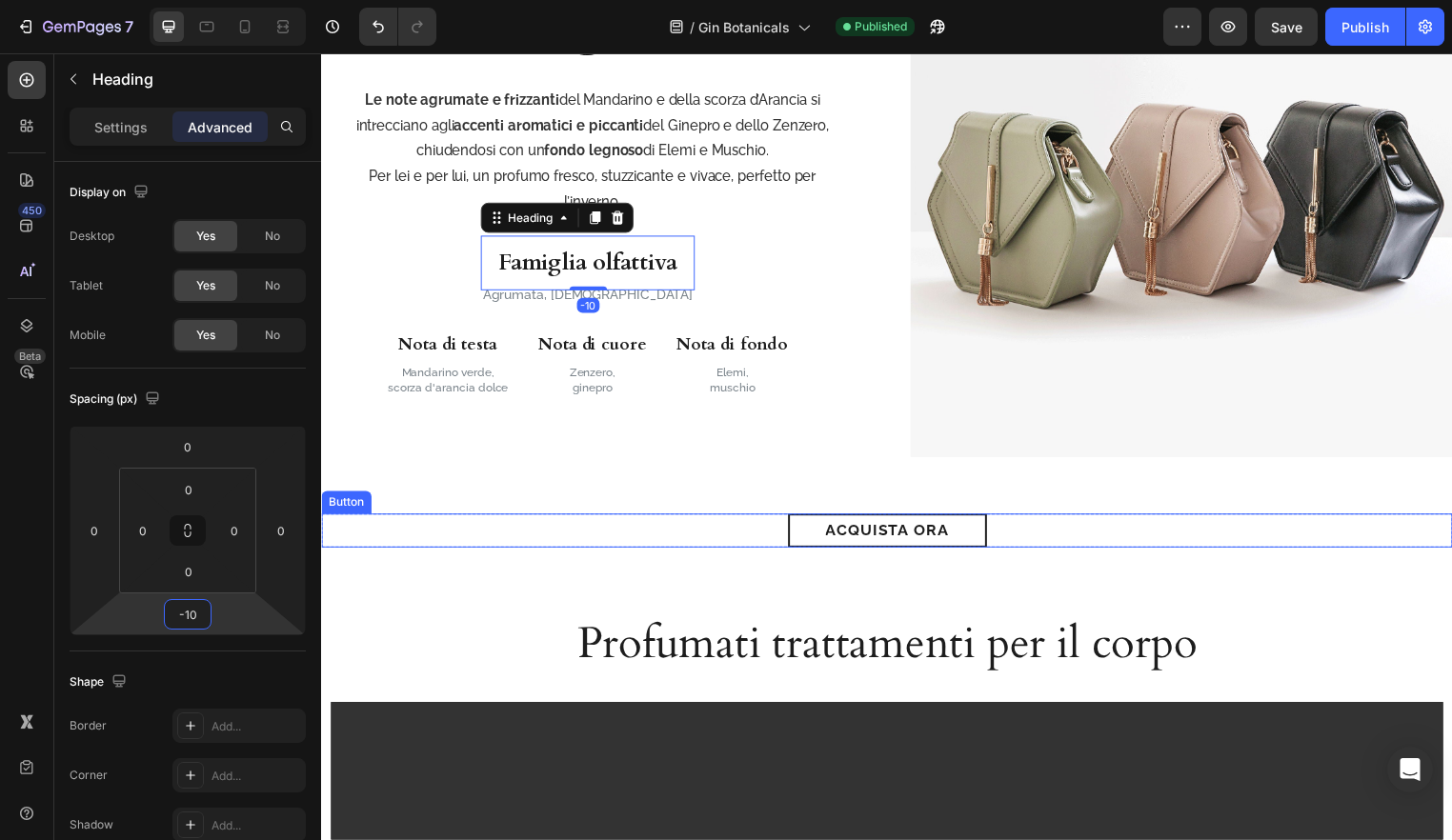
drag, startPoint x: 588, startPoint y: 542, endPoint x: 363, endPoint y: 530, distance: 225.3
click at [588, 542] on div "acquista ora Button" at bounding box center [892, 536] width 1143 height 35
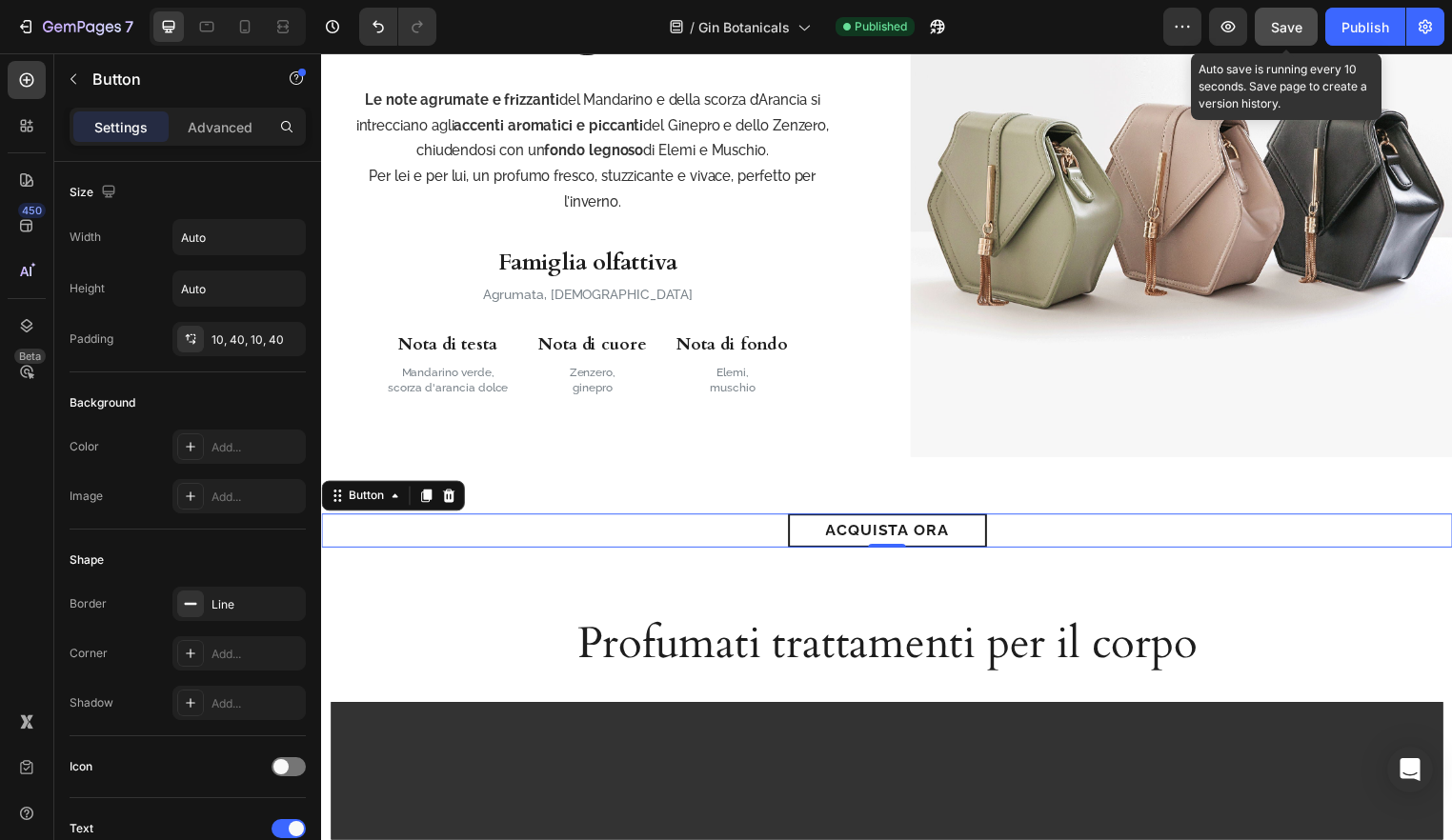
click at [1306, 32] on button "Save" at bounding box center [1286, 27] width 63 height 38
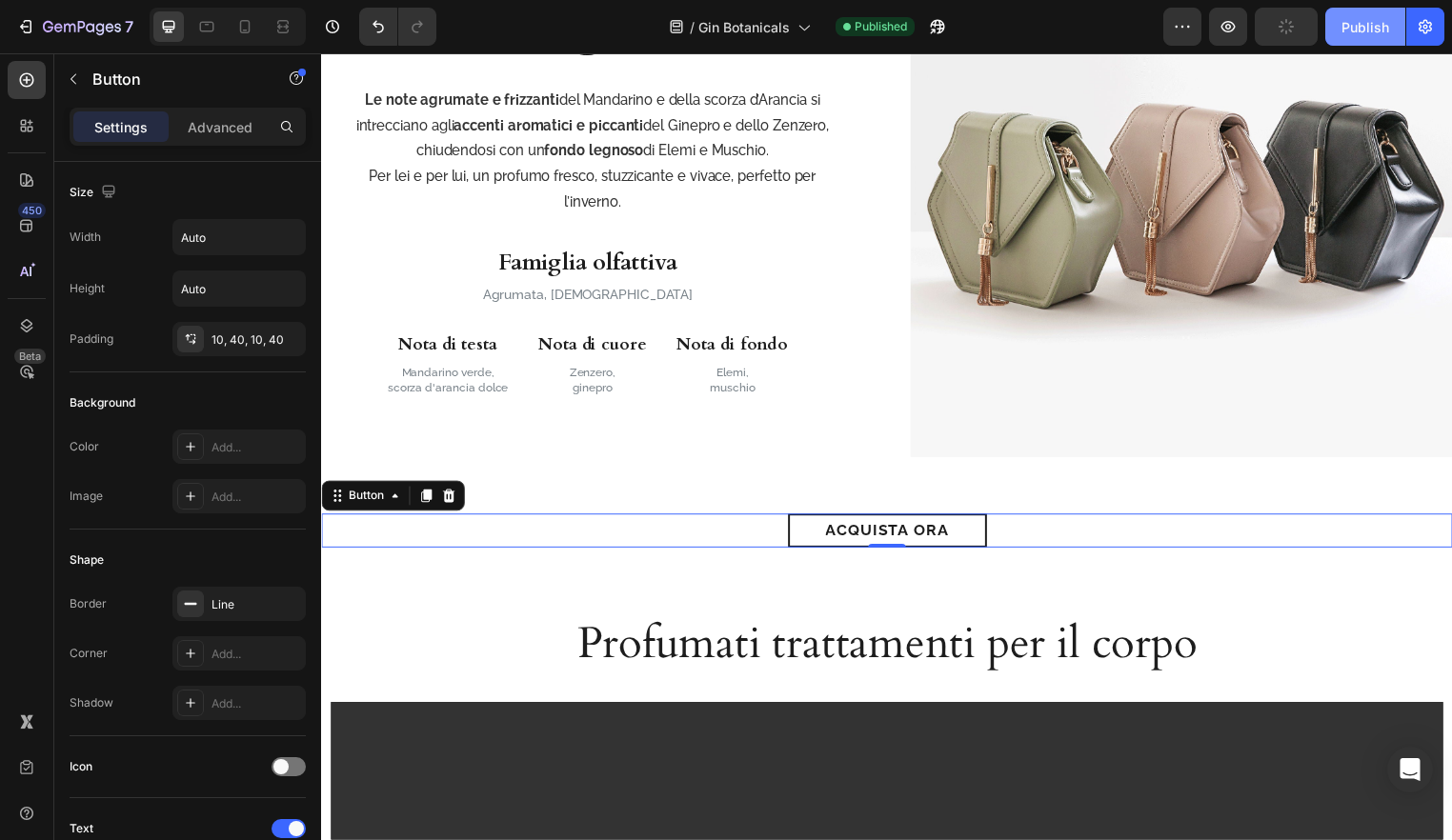
click at [1343, 35] on div "Publish" at bounding box center [1365, 27] width 48 height 20
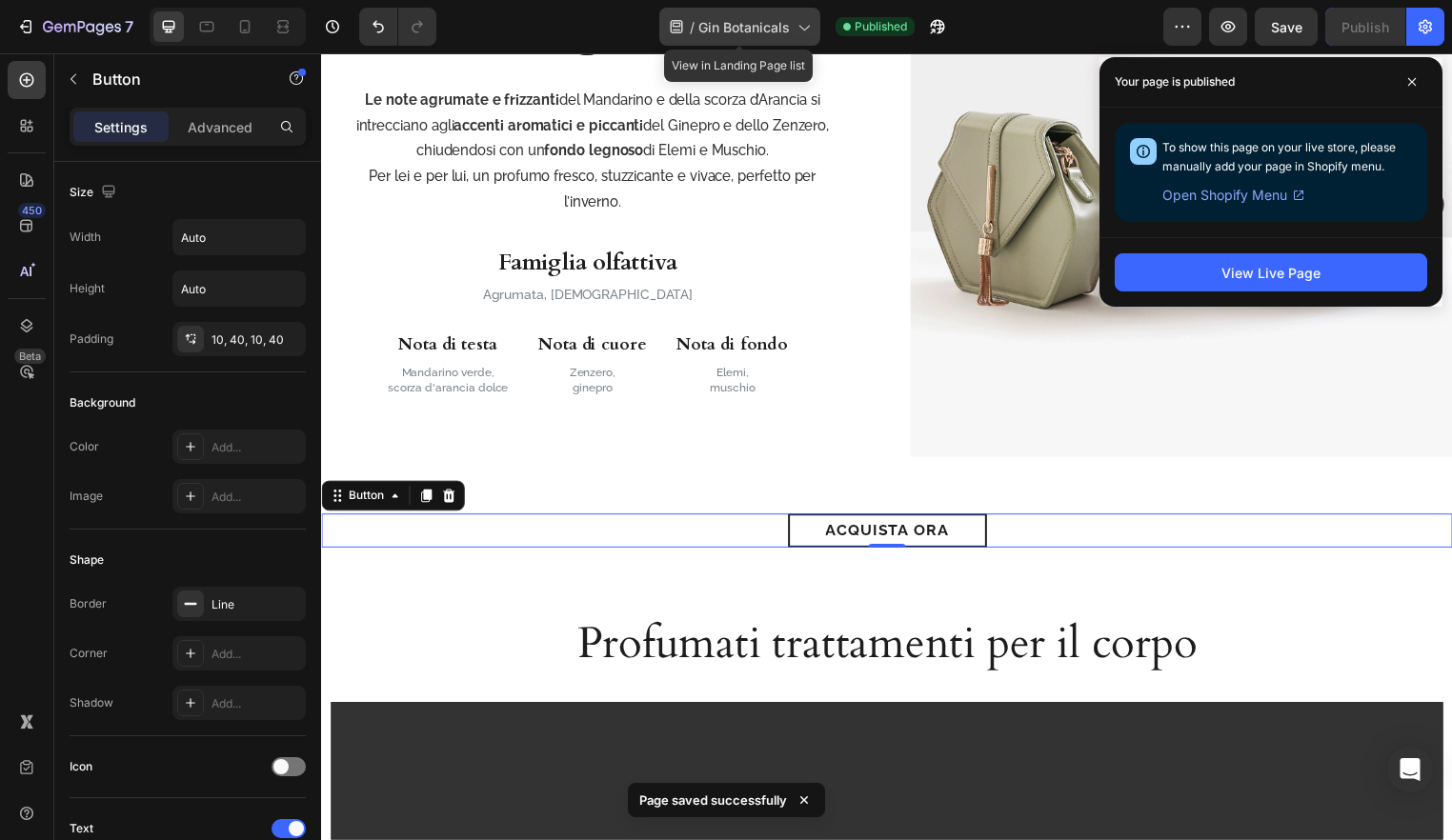
click at [685, 29] on icon at bounding box center [677, 27] width 19 height 19
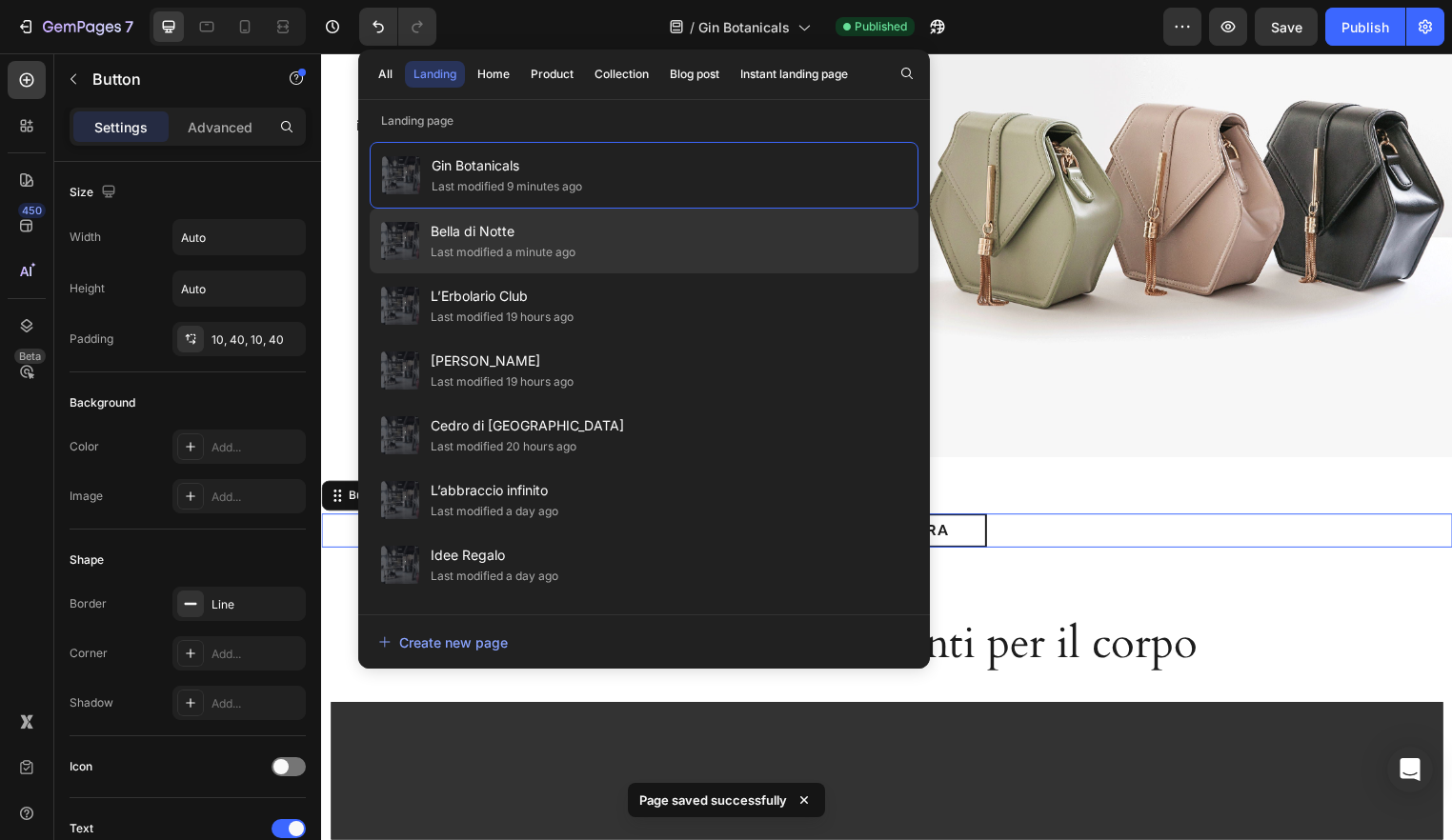
click at [529, 231] on span "Bella di Notte" at bounding box center [503, 232] width 145 height 23
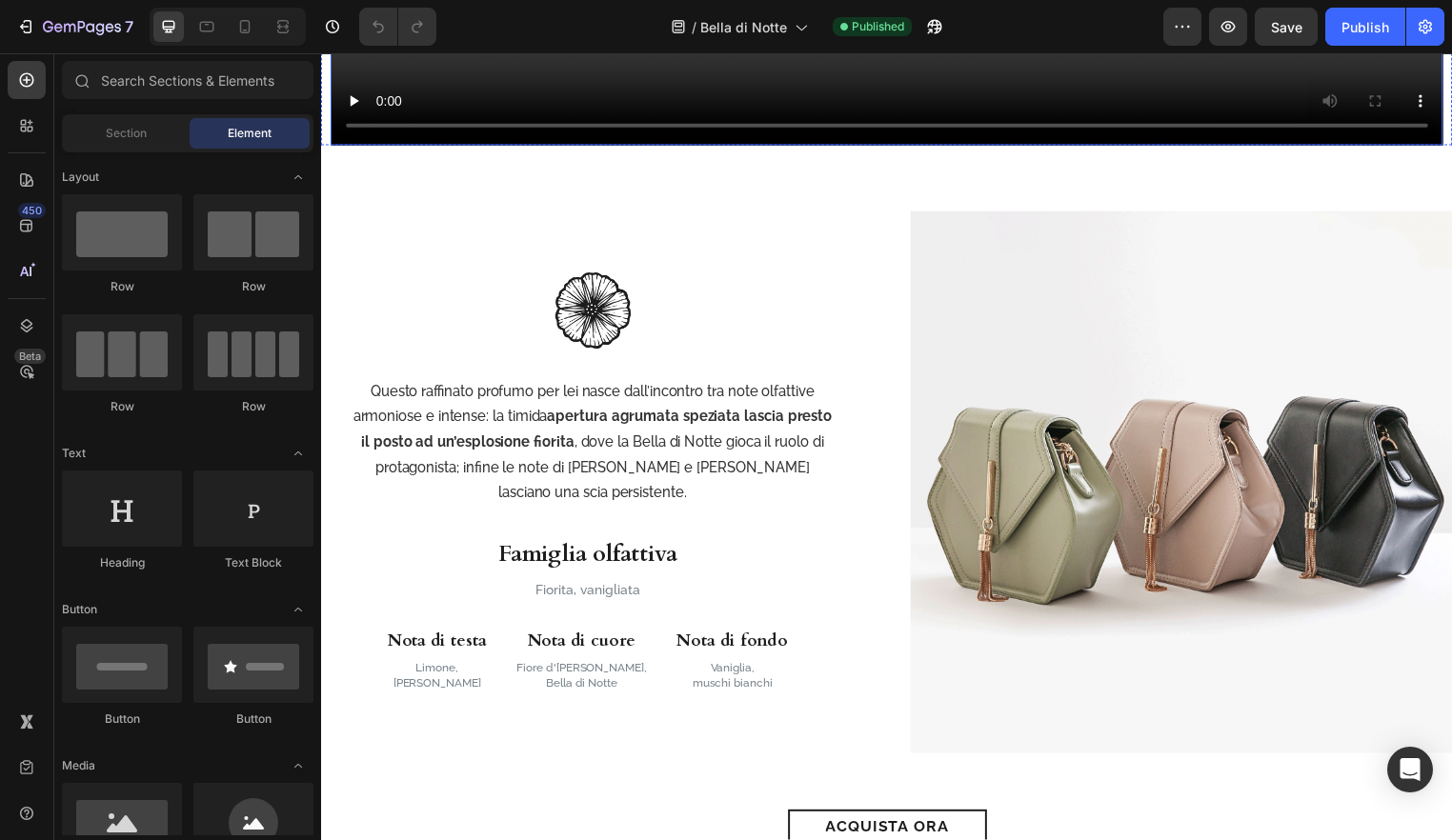
scroll to position [1829, 0]
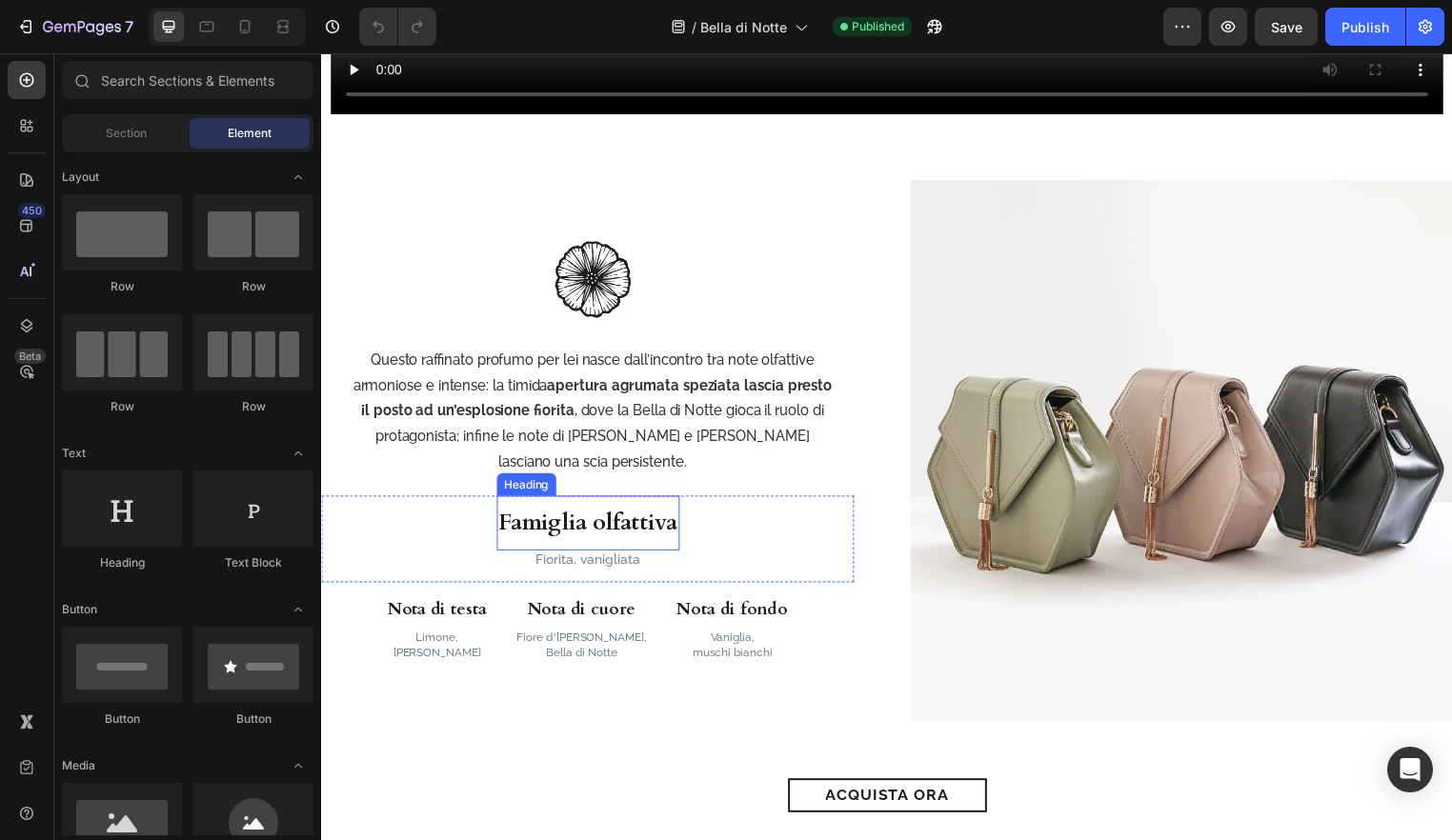
click at [650, 524] on h3 "Famiglia olfattiva" at bounding box center [590, 528] width 185 height 55
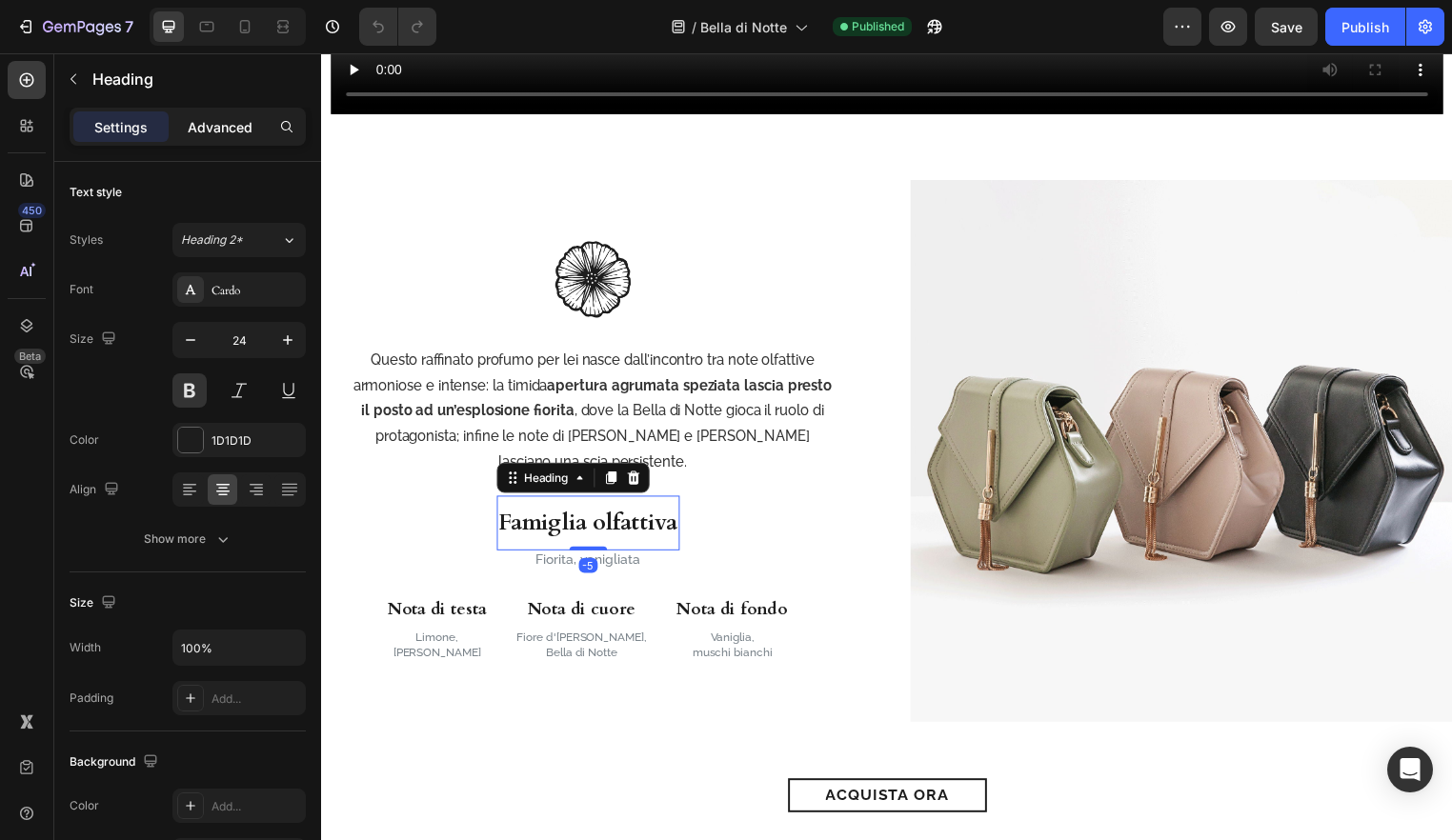
click at [255, 130] on div "Advanced" at bounding box center [219, 127] width 95 height 31
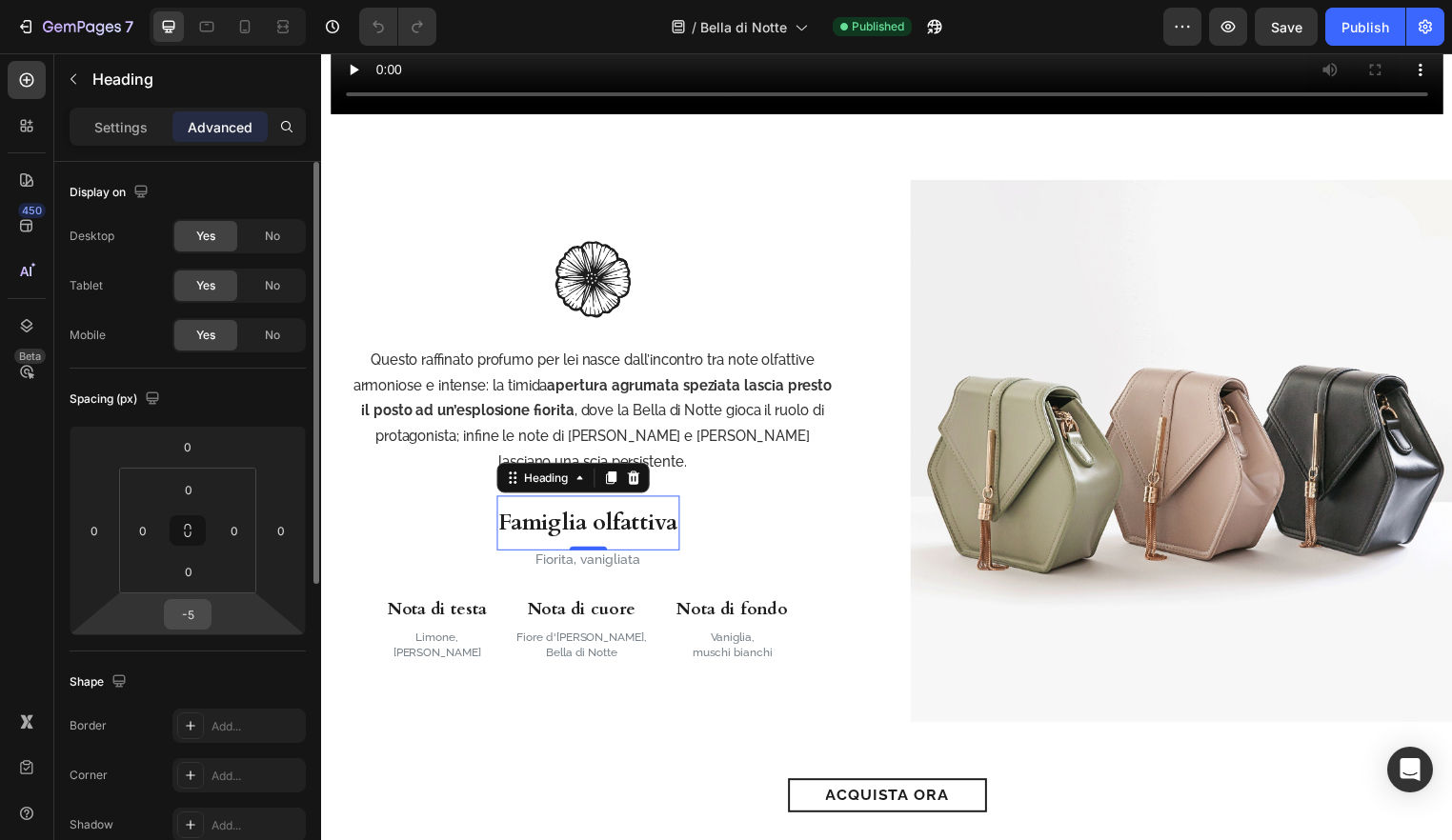
click at [190, 612] on input "-5" at bounding box center [188, 614] width 38 height 29
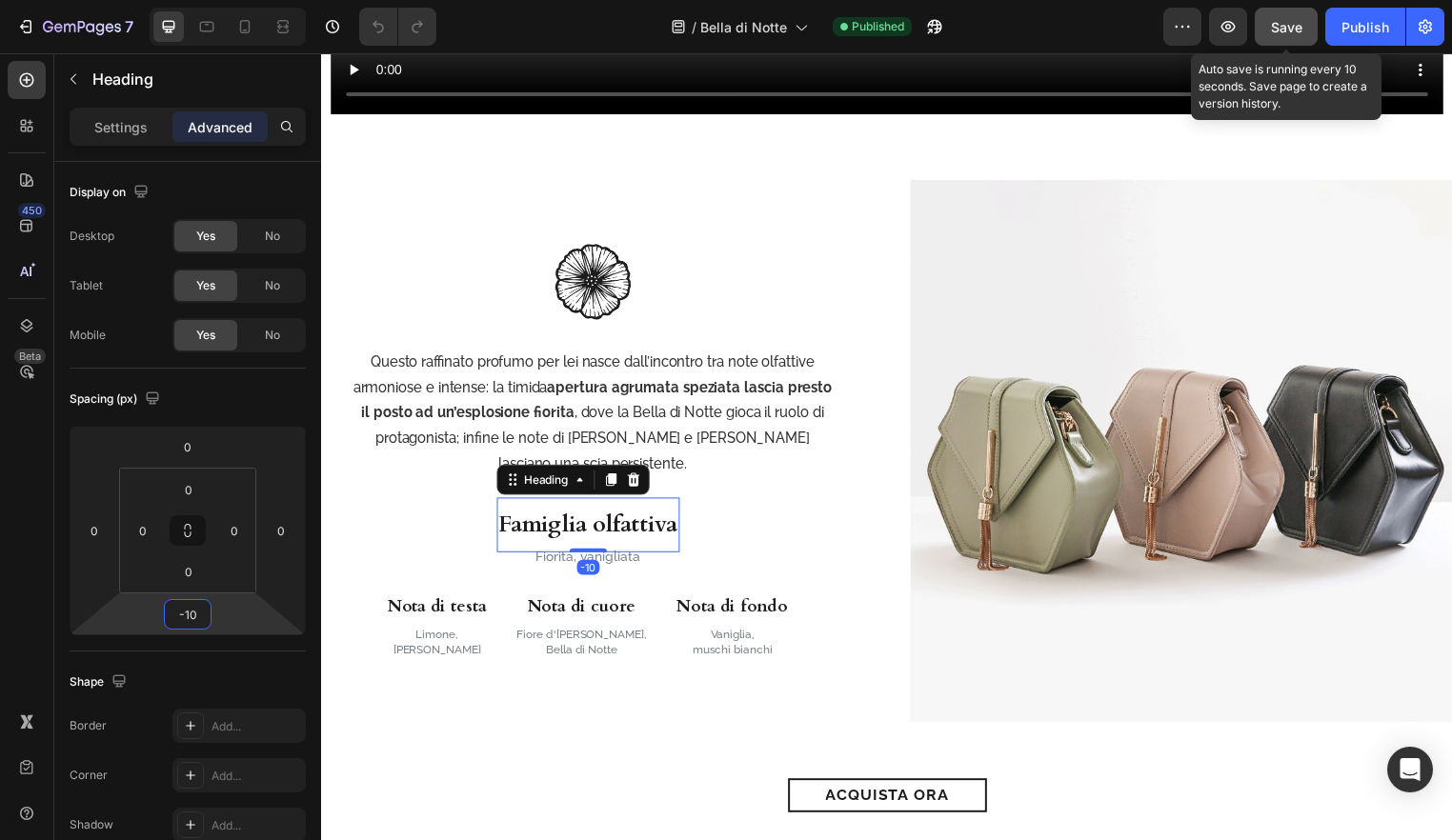
type input "-10"
drag, startPoint x: 1300, startPoint y: 12, endPoint x: 1323, endPoint y: 22, distance: 25.1
click at [1300, 13] on button "Save" at bounding box center [1286, 27] width 63 height 38
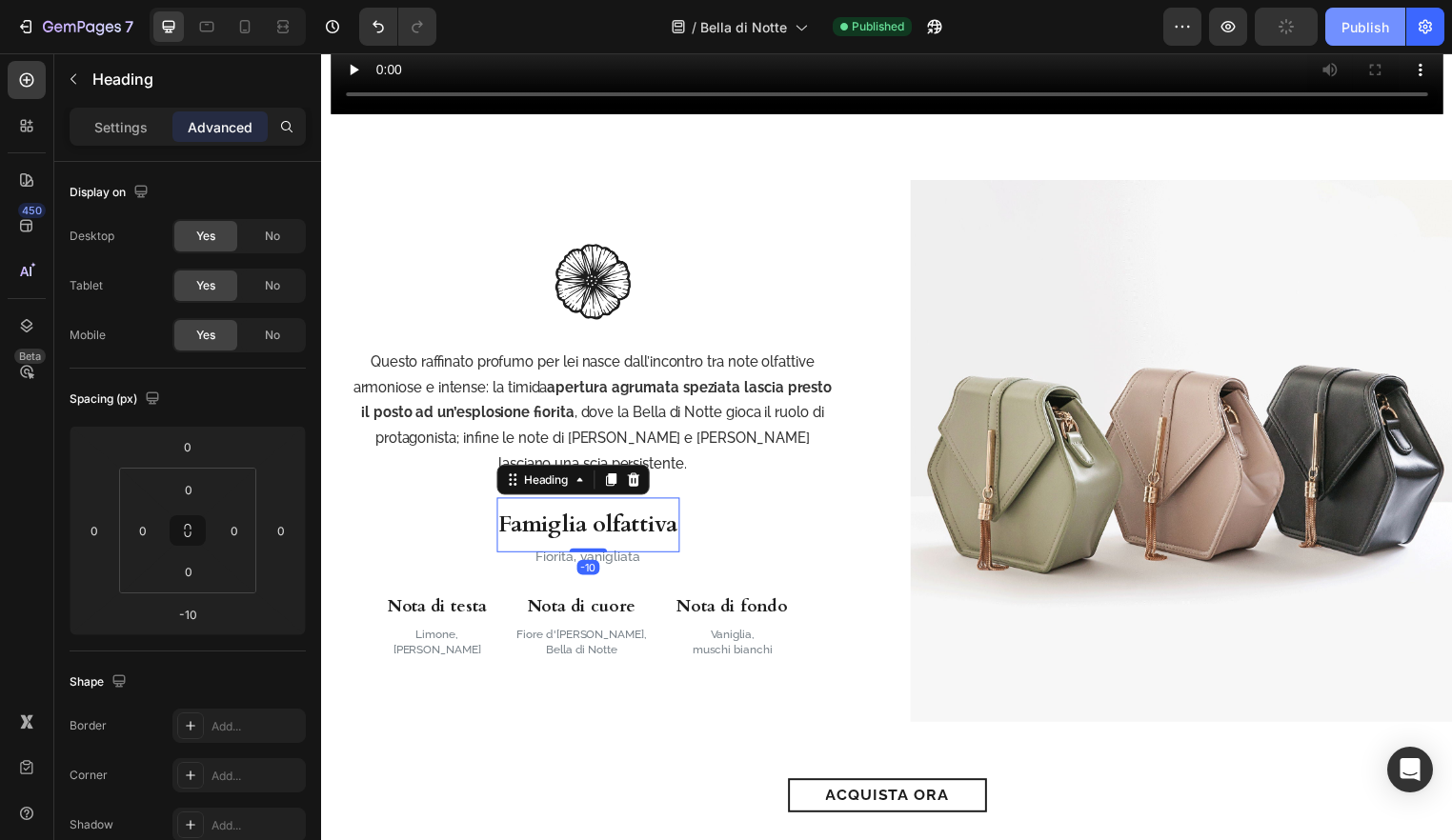
click at [1371, 38] on button "Publish" at bounding box center [1365, 27] width 80 height 38
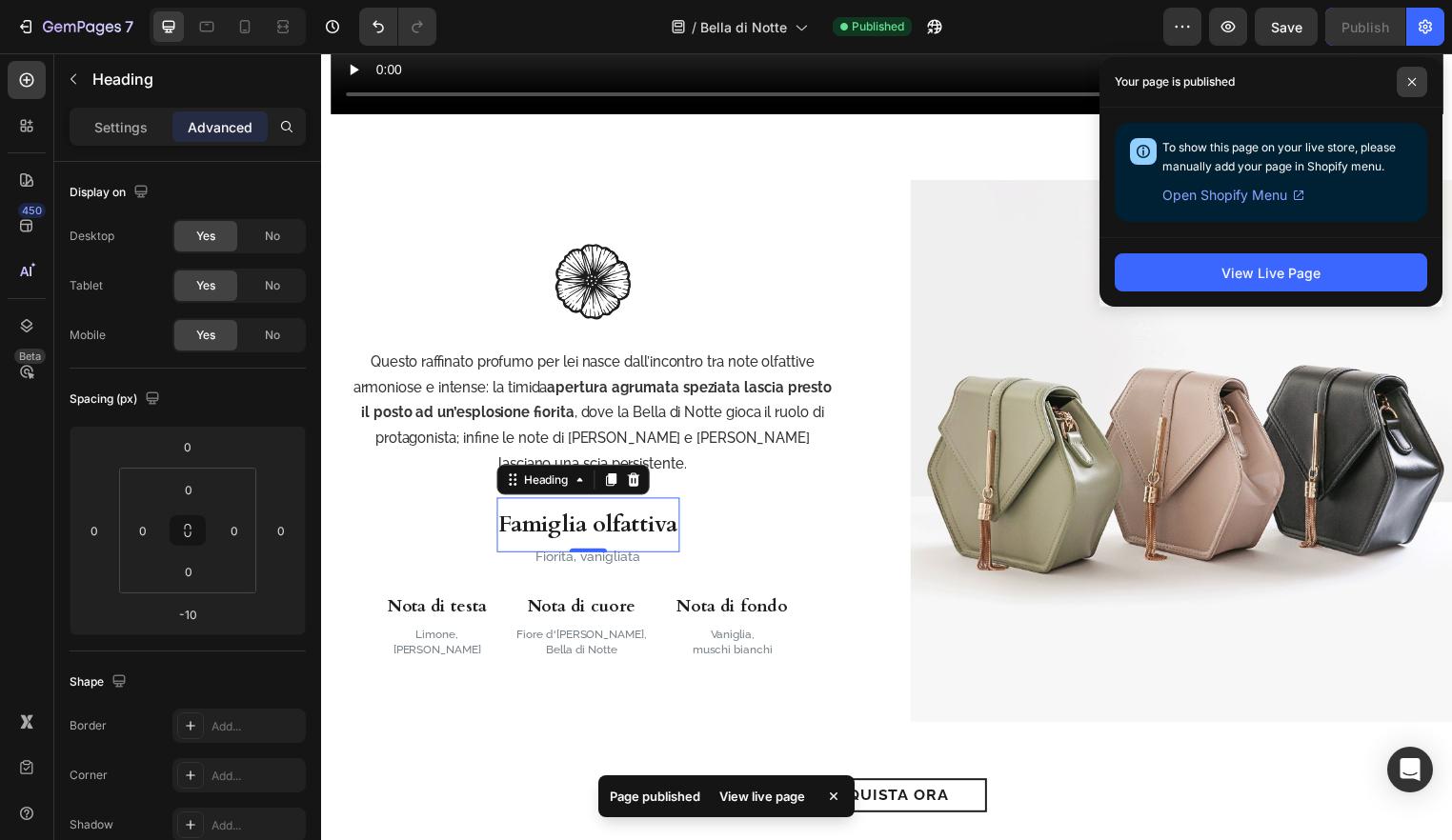
click at [1416, 84] on icon at bounding box center [1413, 82] width 10 height 10
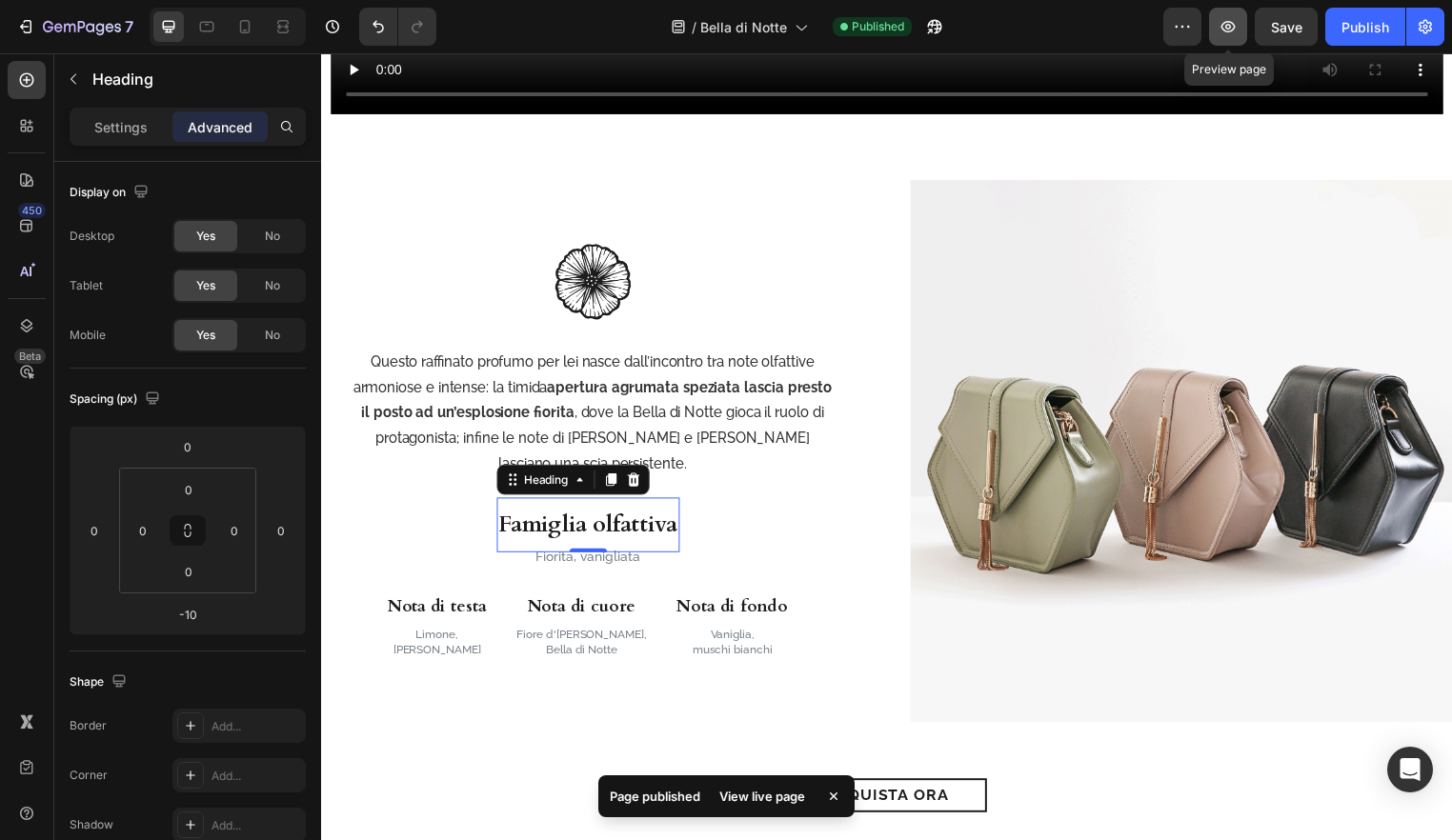
click at [1230, 26] on icon "button" at bounding box center [1229, 27] width 19 height 19
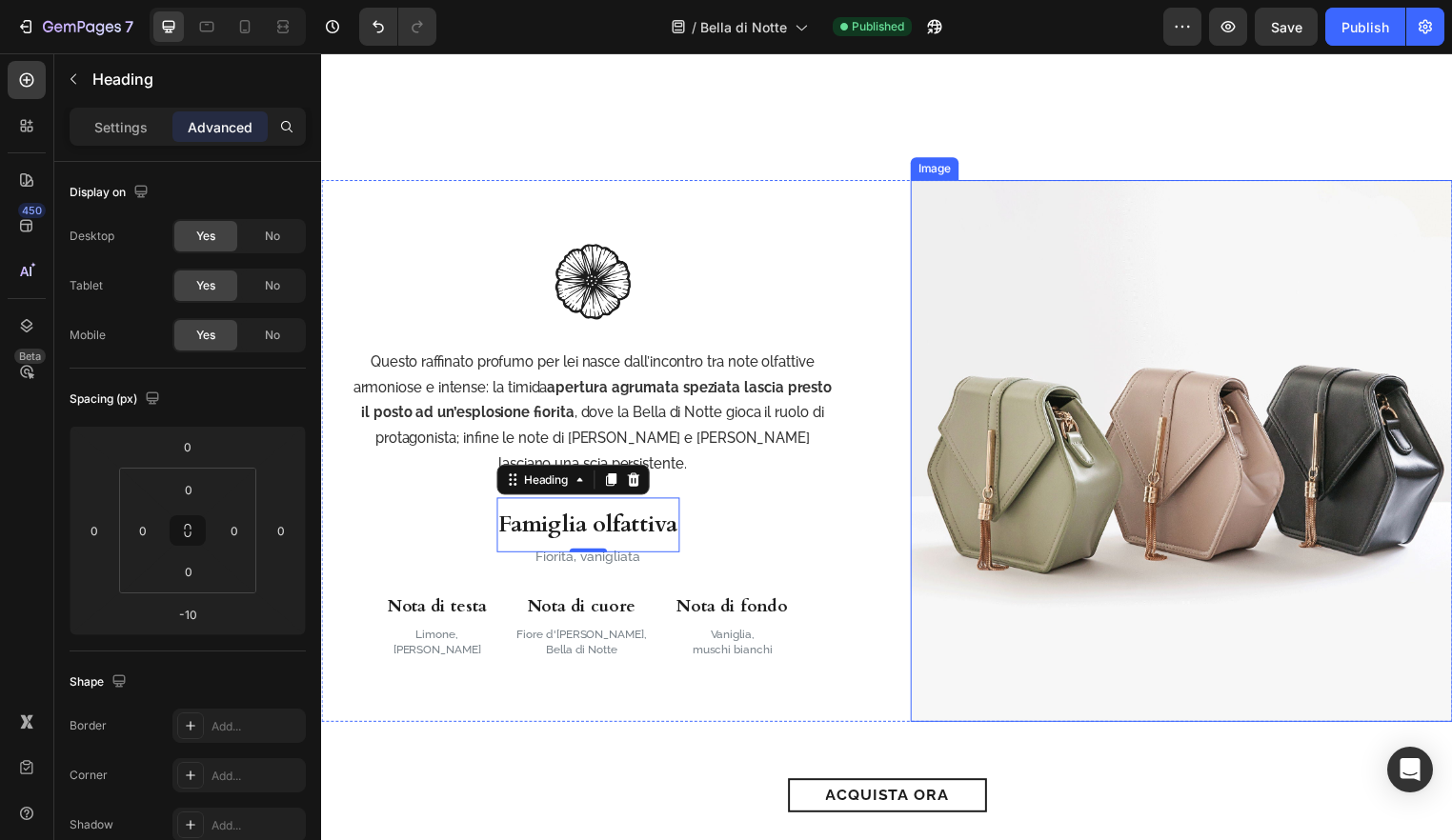
scroll to position [2235, 0]
